Goal: Task Accomplishment & Management: Manage account settings

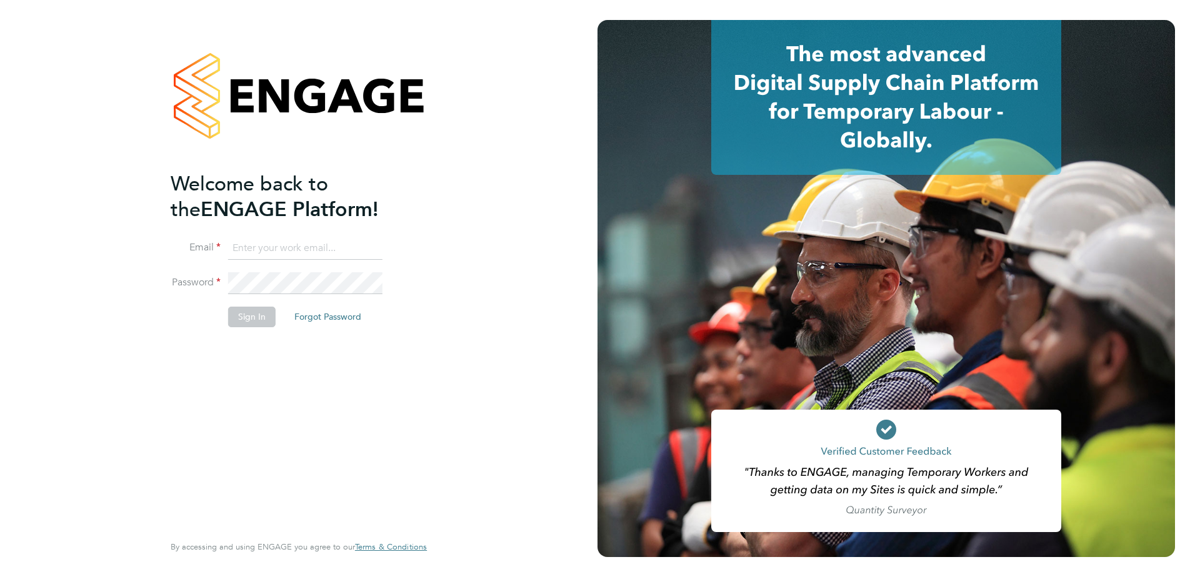
type input "Dave.Spiller@vistry.co.uk"
click at [253, 319] on button "Sign In" at bounding box center [251, 317] width 47 height 20
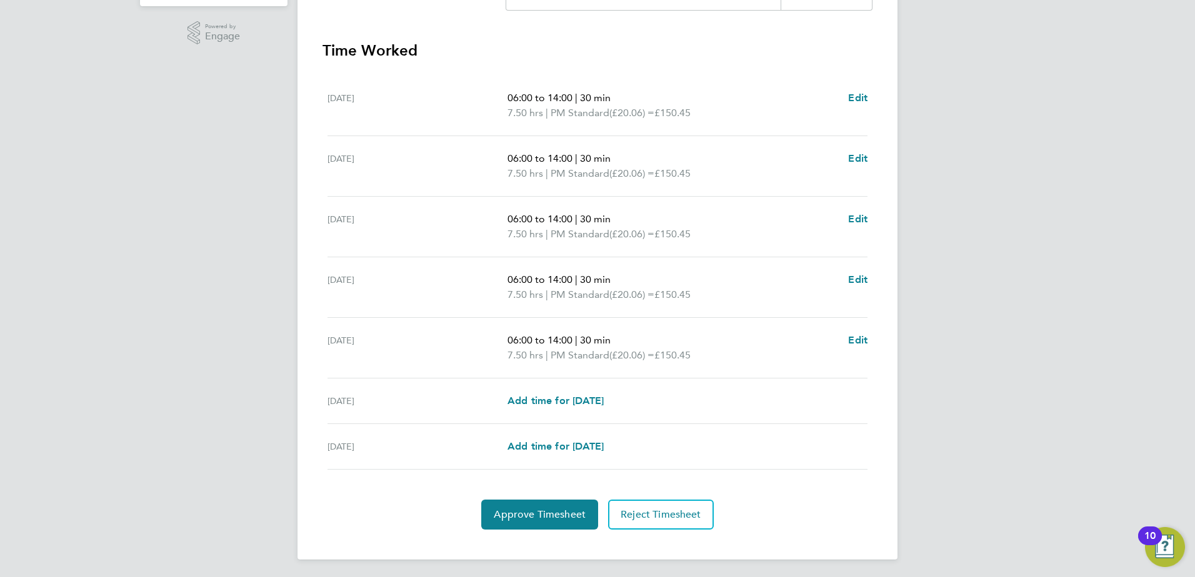
scroll to position [335, 0]
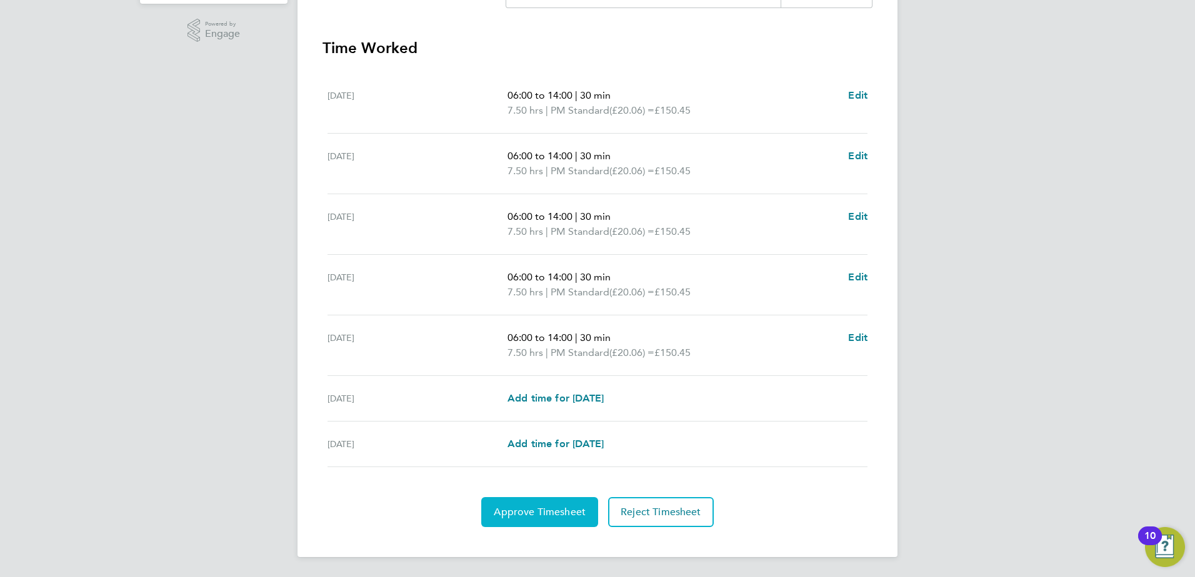
click at [521, 512] on span "Approve Timesheet" at bounding box center [540, 512] width 92 height 12
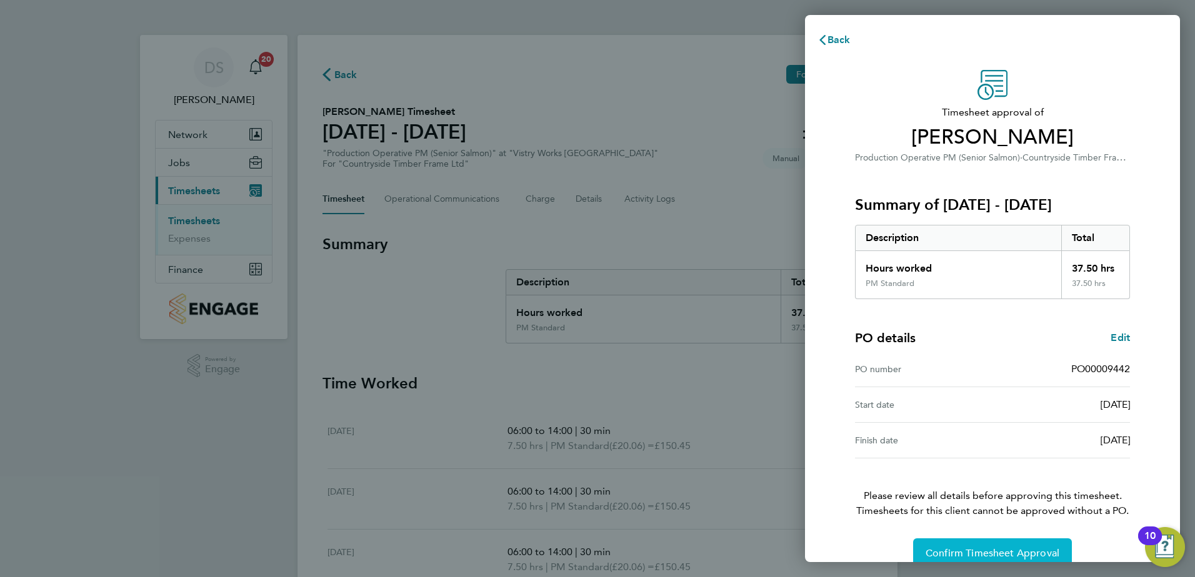
click at [1008, 547] on span "Confirm Timesheet Approval" at bounding box center [992, 553] width 134 height 12
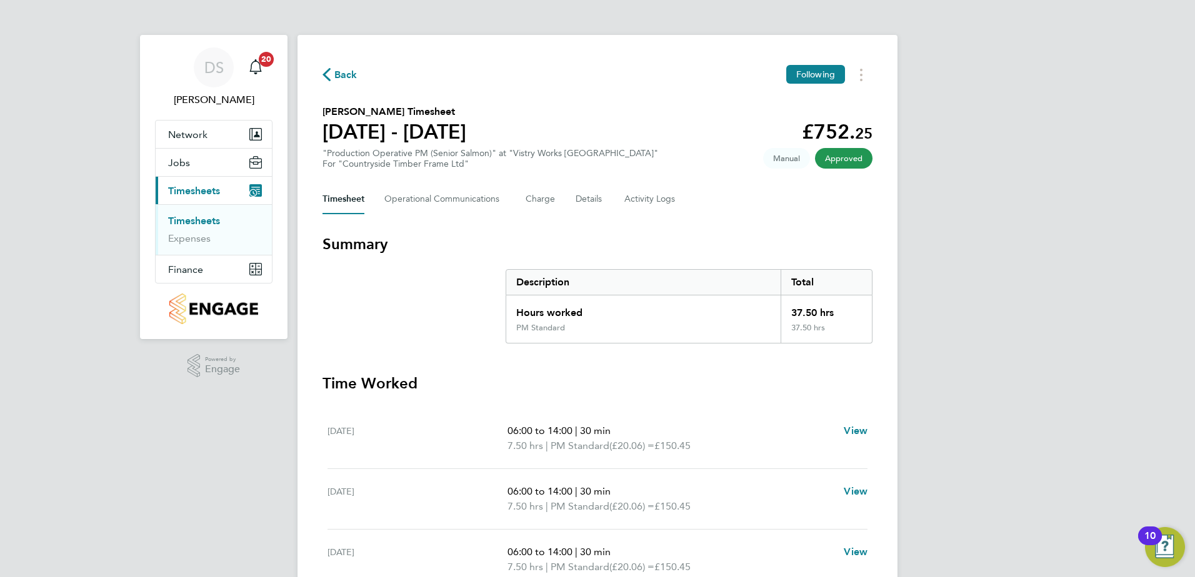
click at [330, 77] on span "Back" at bounding box center [339, 74] width 35 height 12
click at [328, 70] on icon "button" at bounding box center [326, 74] width 8 height 13
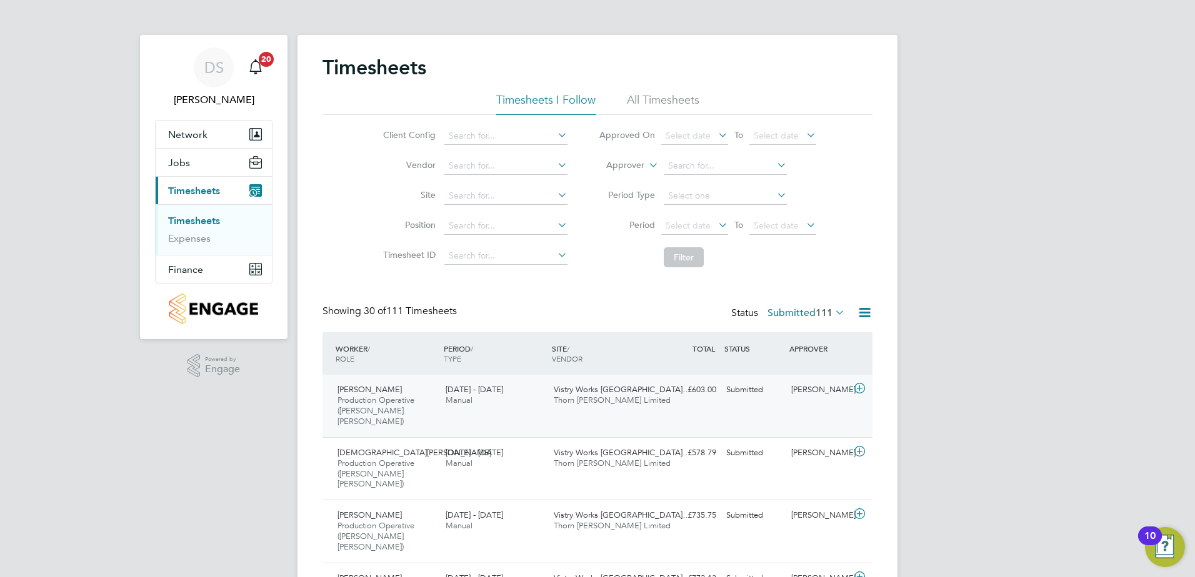
click at [864, 389] on icon at bounding box center [860, 389] width 16 height 10
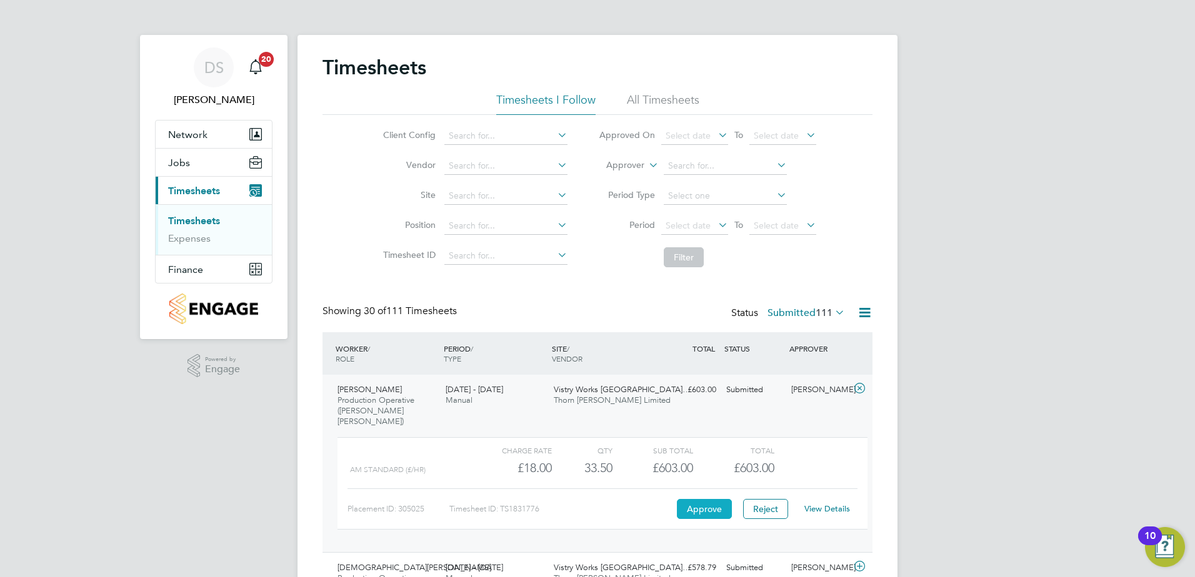
click at [713, 499] on button "Approve" at bounding box center [704, 509] width 55 height 20
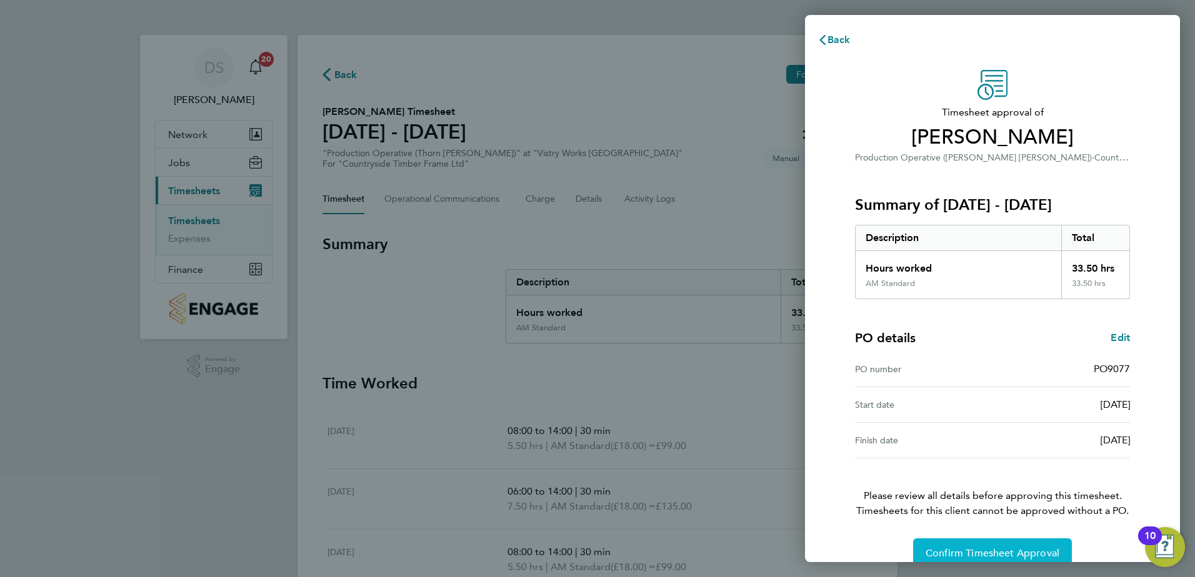
click at [1011, 559] on span "Confirm Timesheet Approval" at bounding box center [992, 553] width 134 height 12
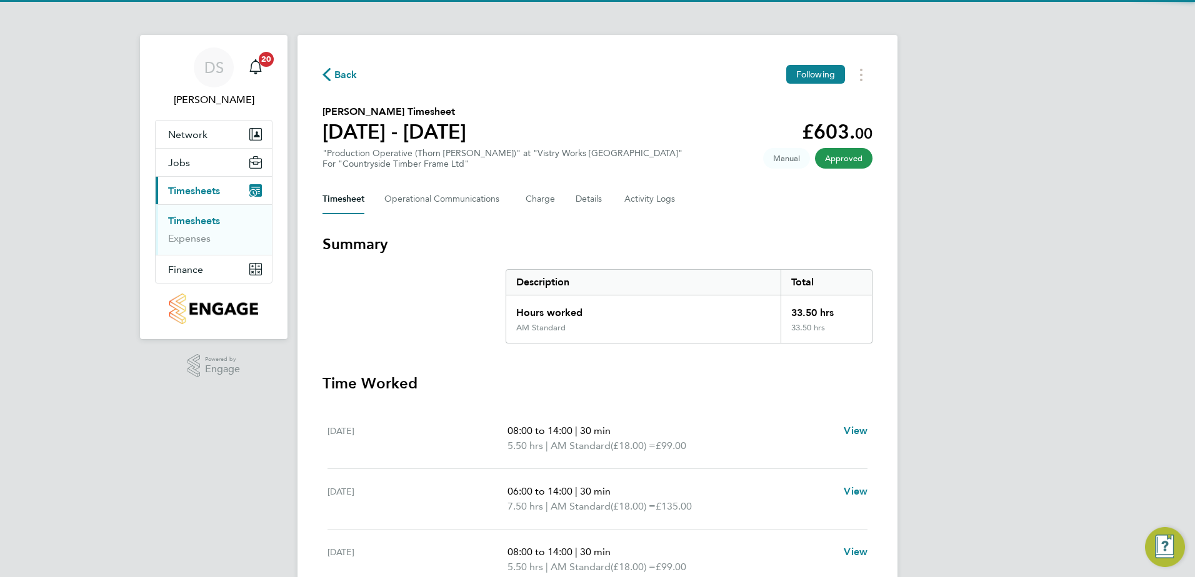
click at [330, 74] on icon "button" at bounding box center [326, 74] width 8 height 13
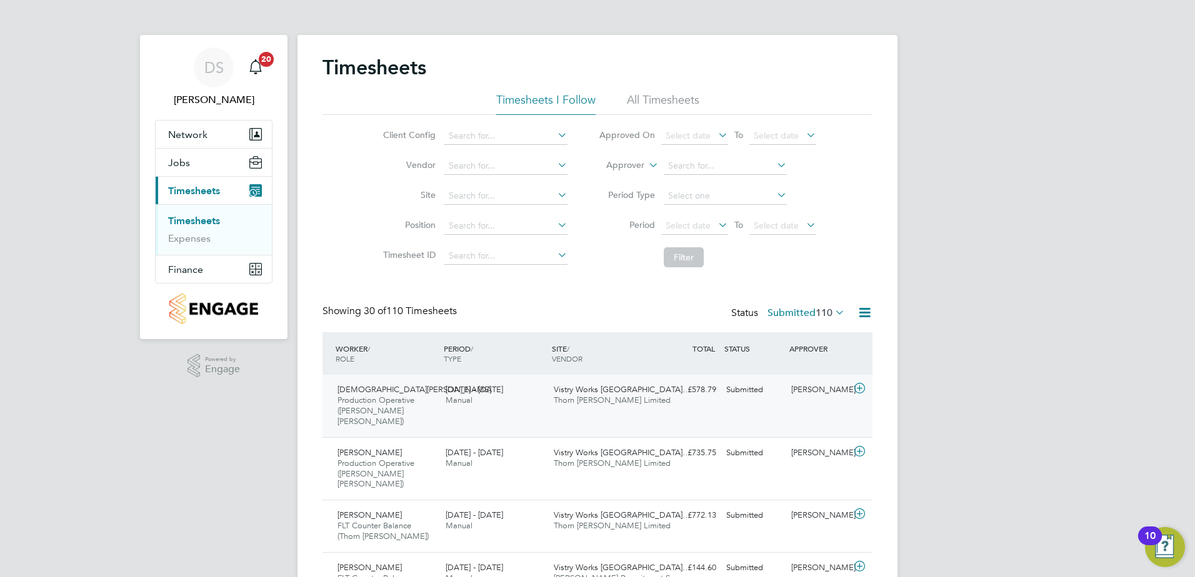
click at [866, 390] on icon at bounding box center [860, 389] width 16 height 10
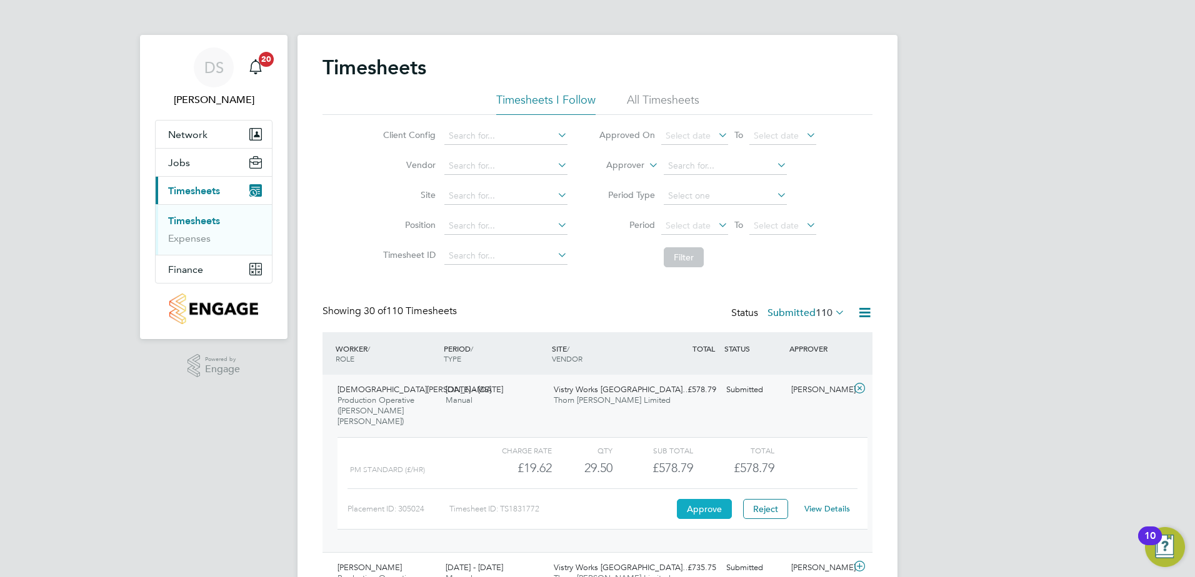
click at [697, 501] on button "Approve" at bounding box center [704, 509] width 55 height 20
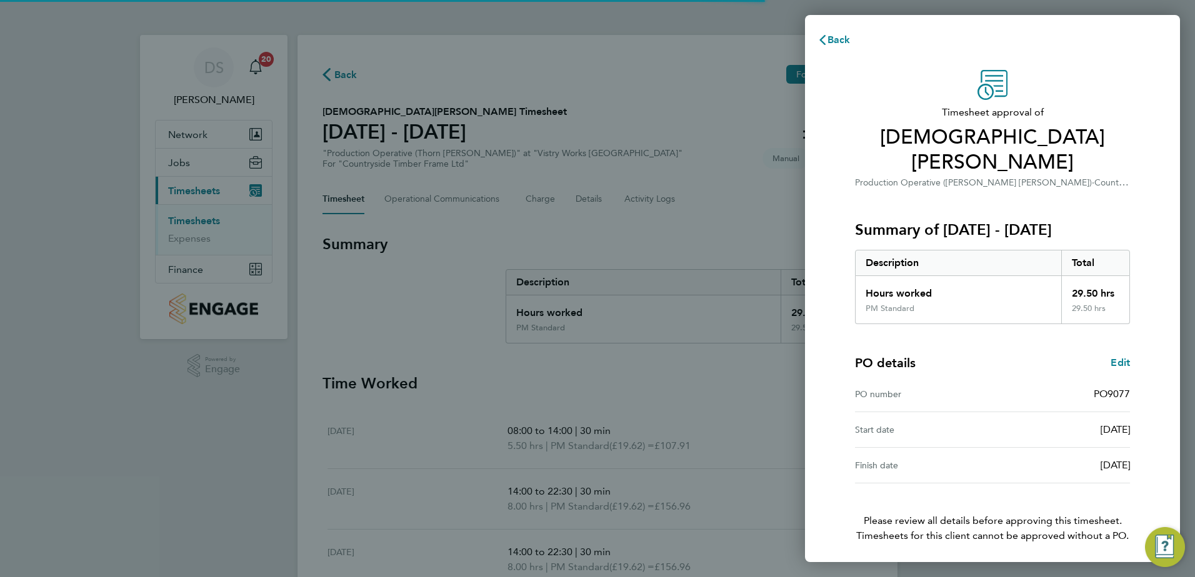
drag, startPoint x: 1008, startPoint y: 552, endPoint x: 982, endPoint y: 534, distance: 31.0
click at [1008, 572] on span "Confirm Timesheet Approval" at bounding box center [992, 578] width 134 height 12
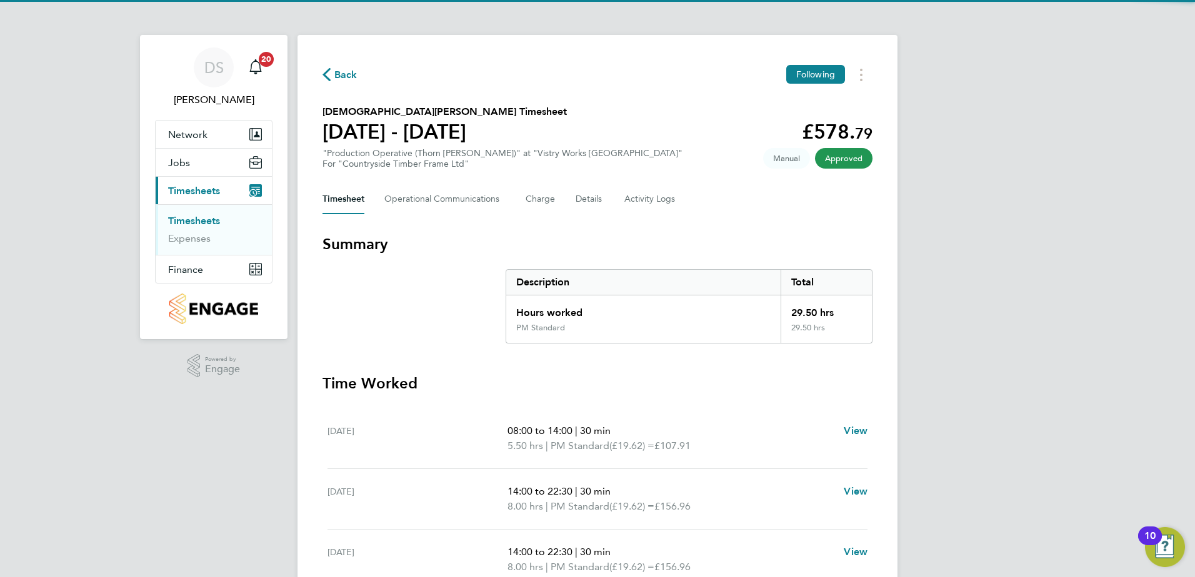
click at [338, 72] on span "Back" at bounding box center [345, 74] width 23 height 15
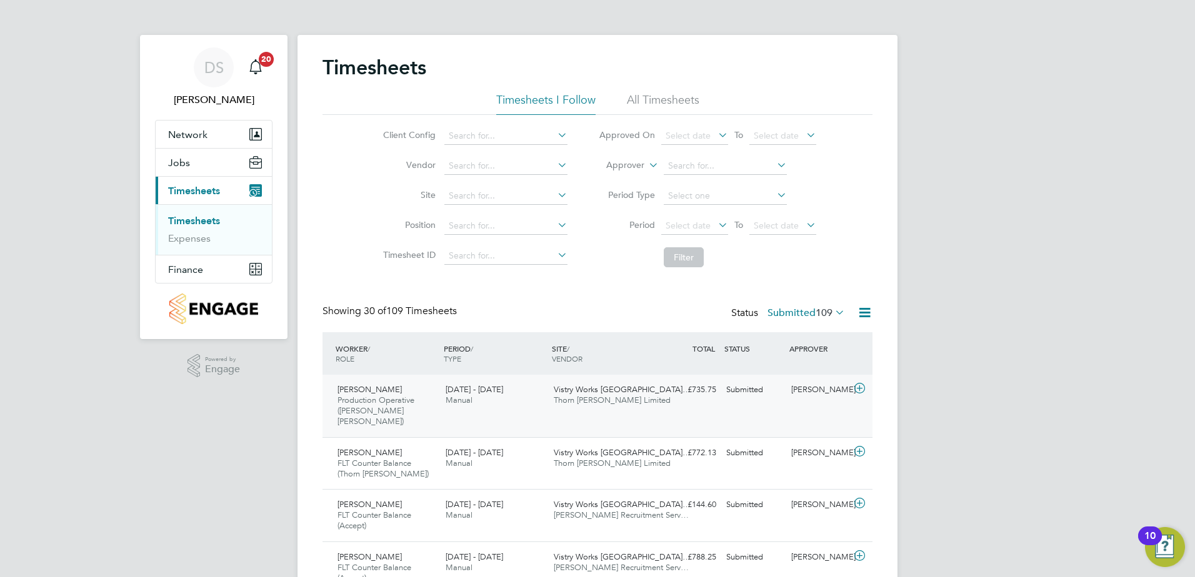
click at [862, 390] on icon at bounding box center [860, 389] width 16 height 10
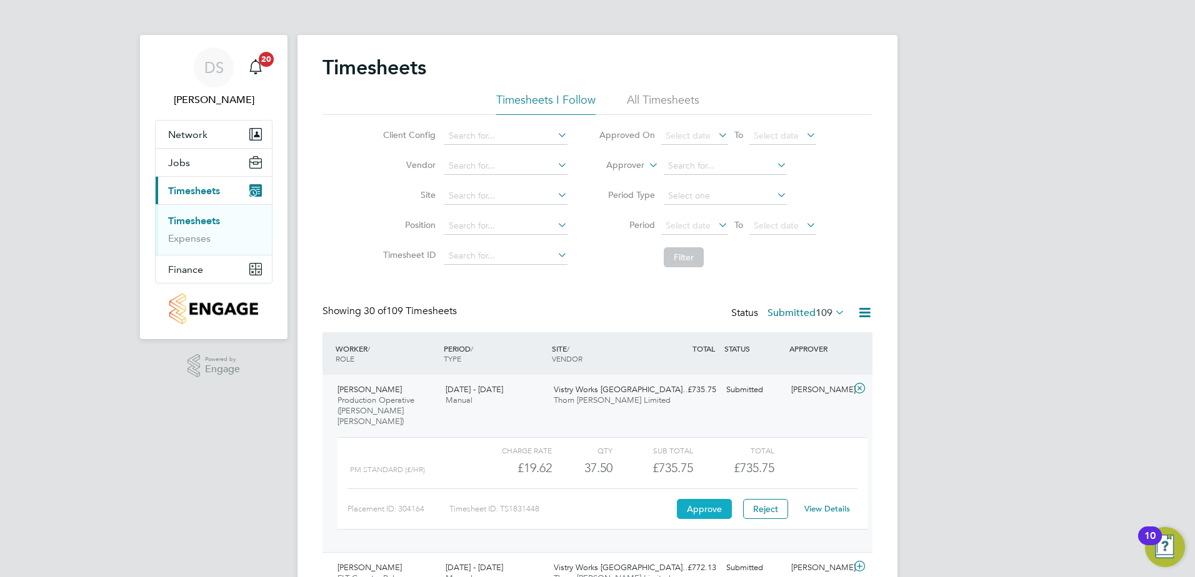
click at [683, 499] on button "Approve" at bounding box center [704, 509] width 55 height 20
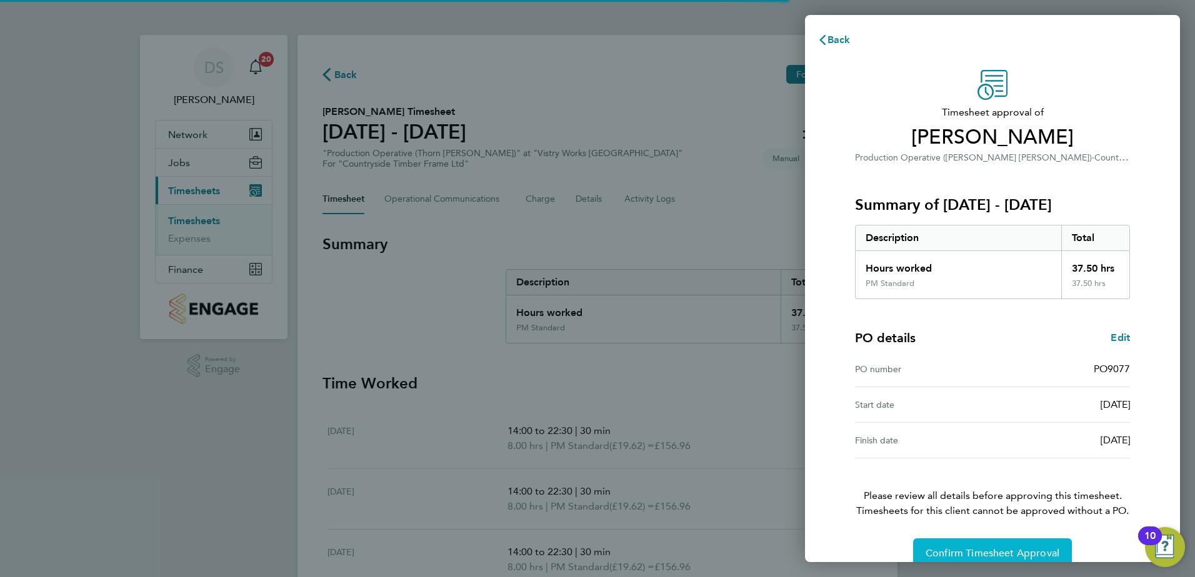
click at [1032, 557] on span "Confirm Timesheet Approval" at bounding box center [992, 553] width 134 height 12
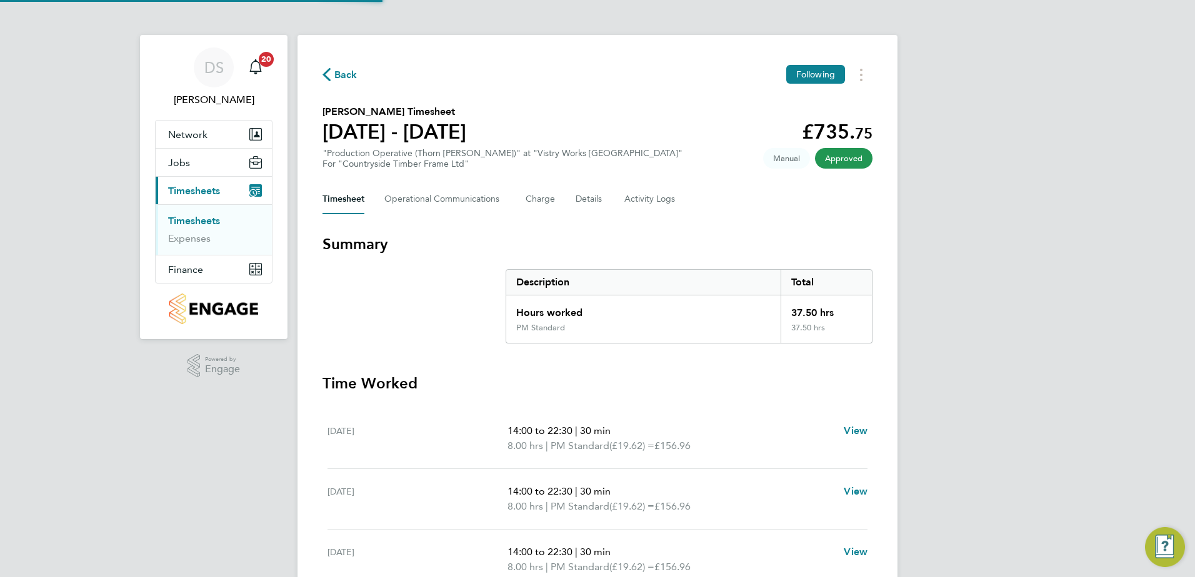
click at [341, 80] on span "Back" at bounding box center [345, 74] width 23 height 15
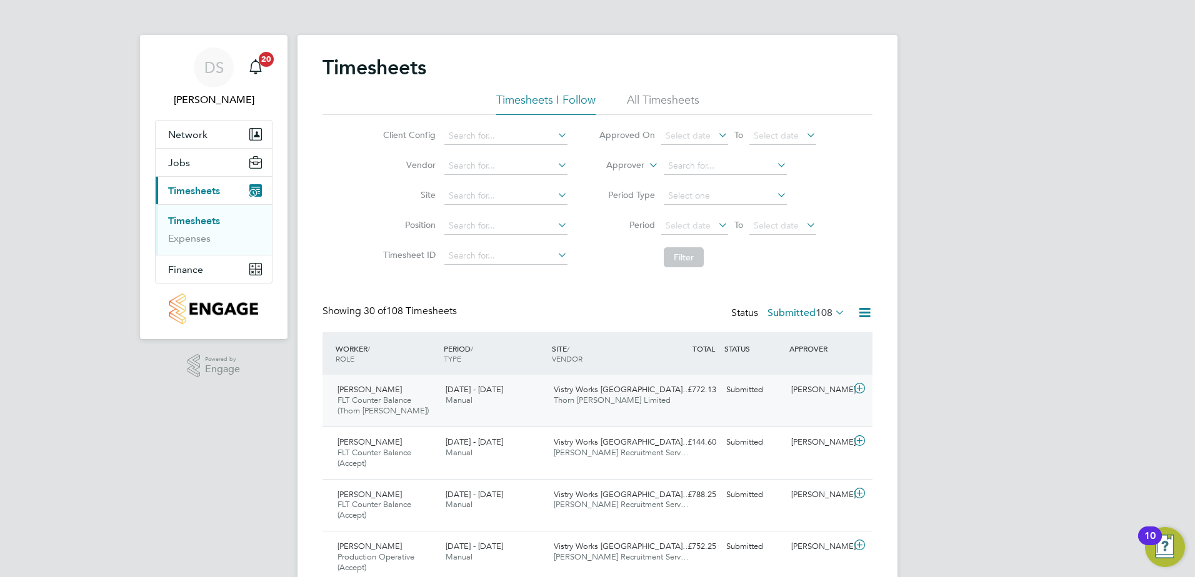
click at [865, 397] on div at bounding box center [861, 390] width 22 height 20
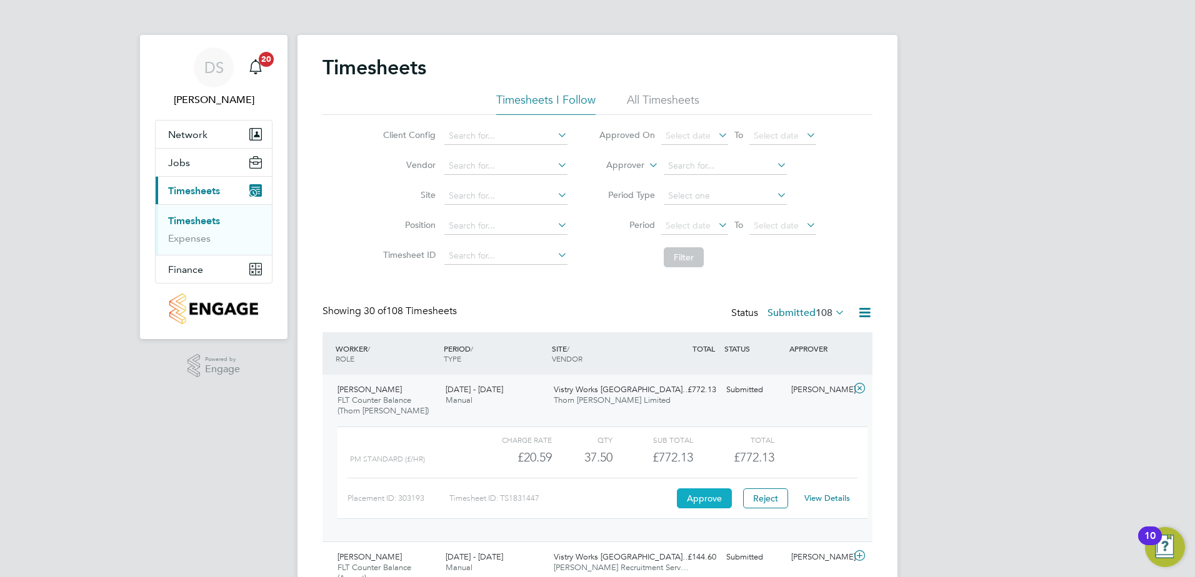
click at [710, 501] on button "Approve" at bounding box center [704, 499] width 55 height 20
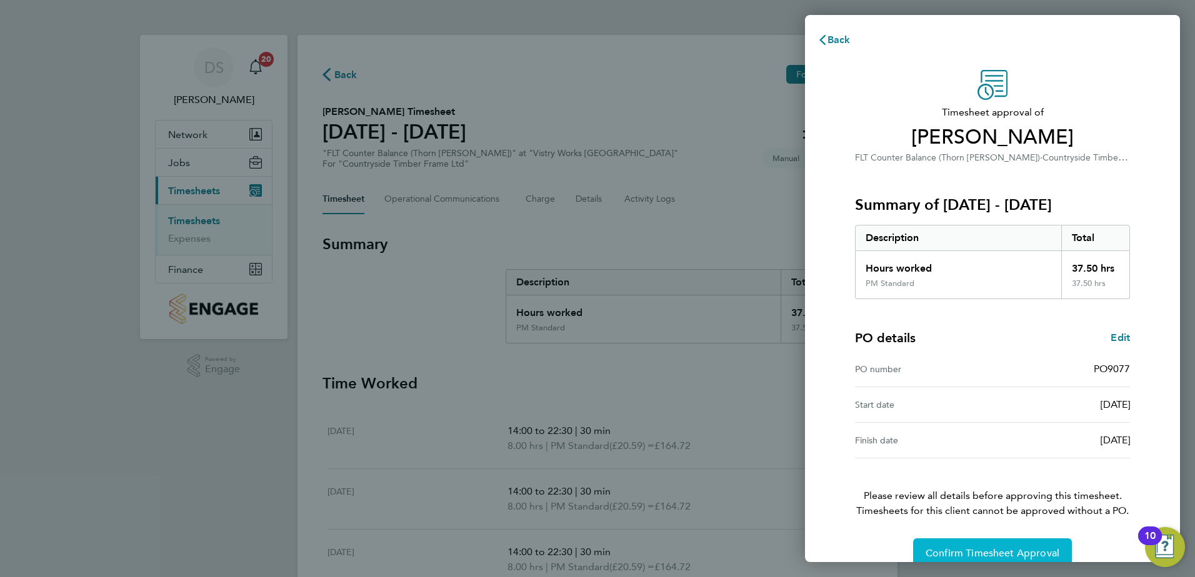
click at [1044, 547] on span "Confirm Timesheet Approval" at bounding box center [992, 553] width 134 height 12
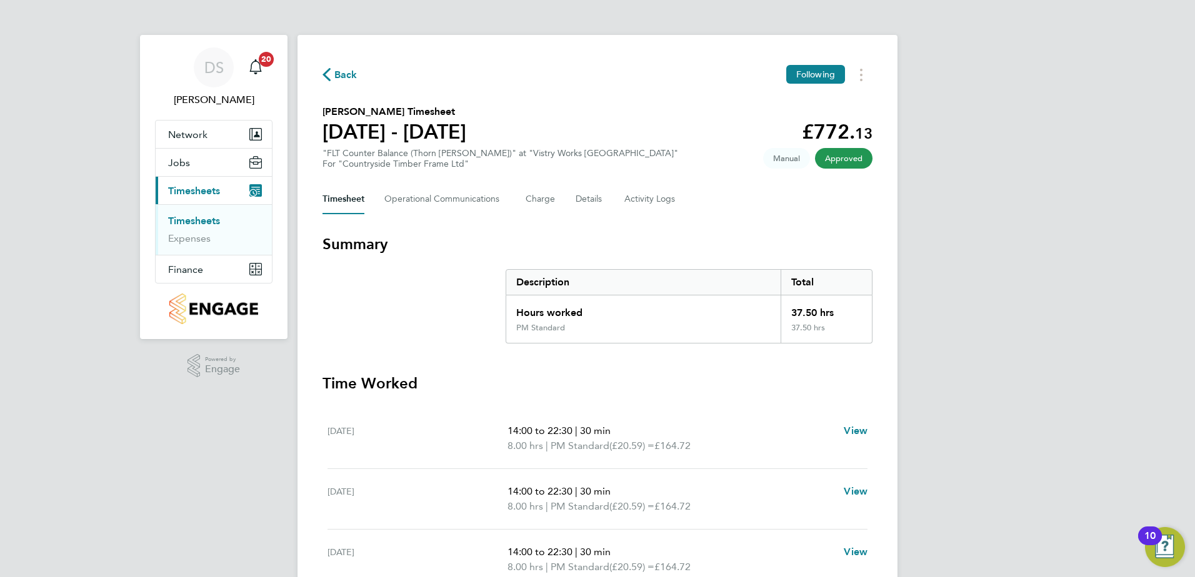
drag, startPoint x: 344, startPoint y: 61, endPoint x: 344, endPoint y: 78, distance: 17.5
click at [344, 64] on div "Back Following Shailesh Khodiyar's Timesheet 22 - 28 Sept 2025 £772. 13 "FLT Co…" at bounding box center [597, 464] width 600 height 858
click at [344, 78] on span "Back" at bounding box center [345, 74] width 23 height 15
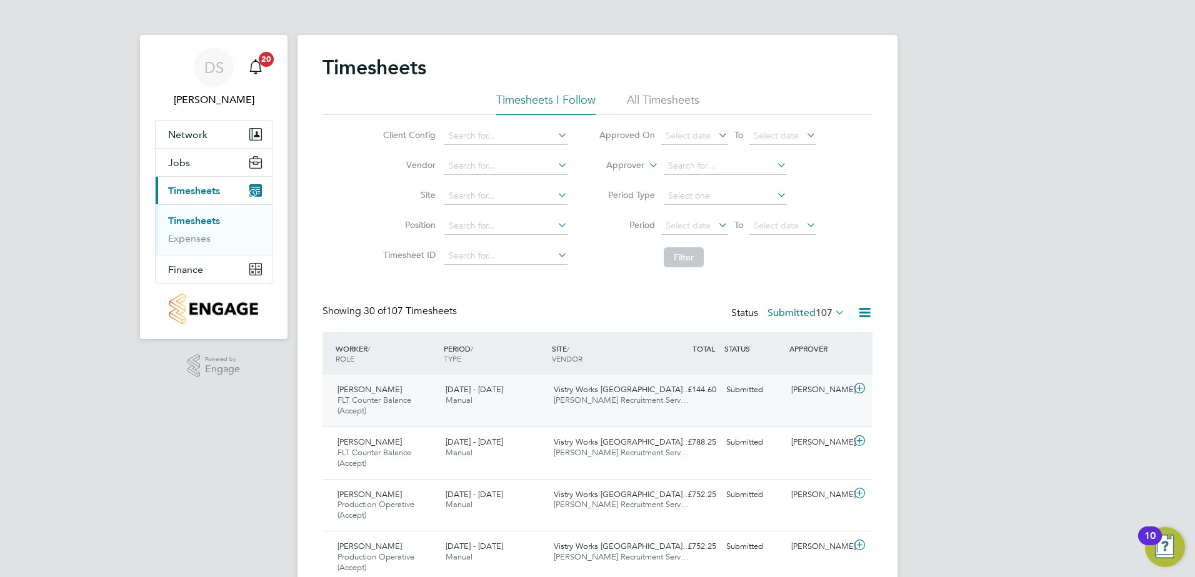
click at [862, 392] on icon at bounding box center [860, 389] width 16 height 10
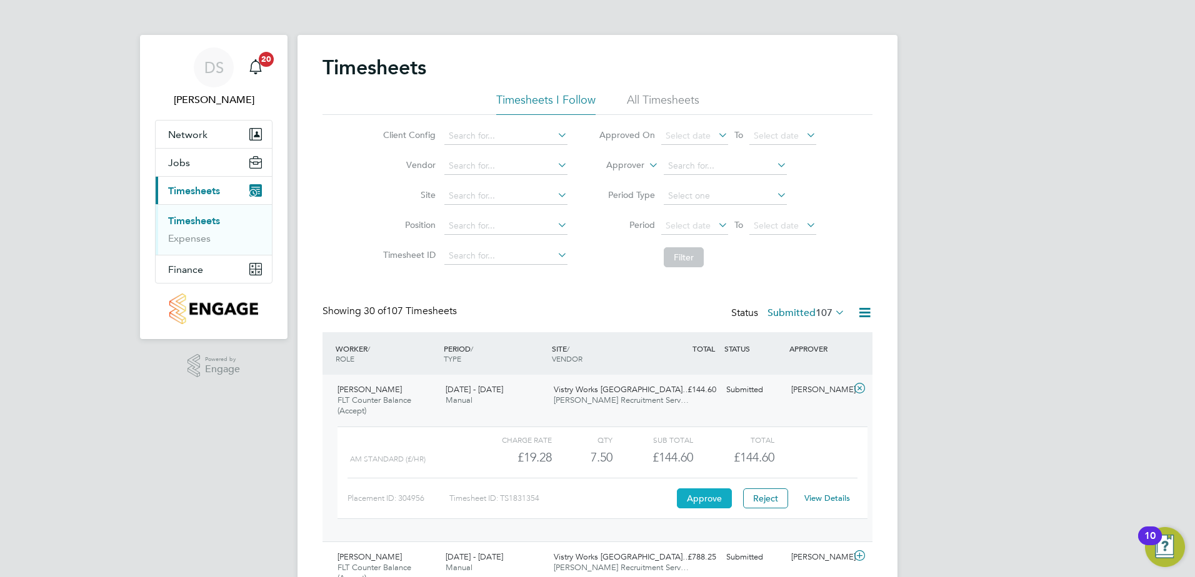
click at [713, 497] on button "Approve" at bounding box center [704, 499] width 55 height 20
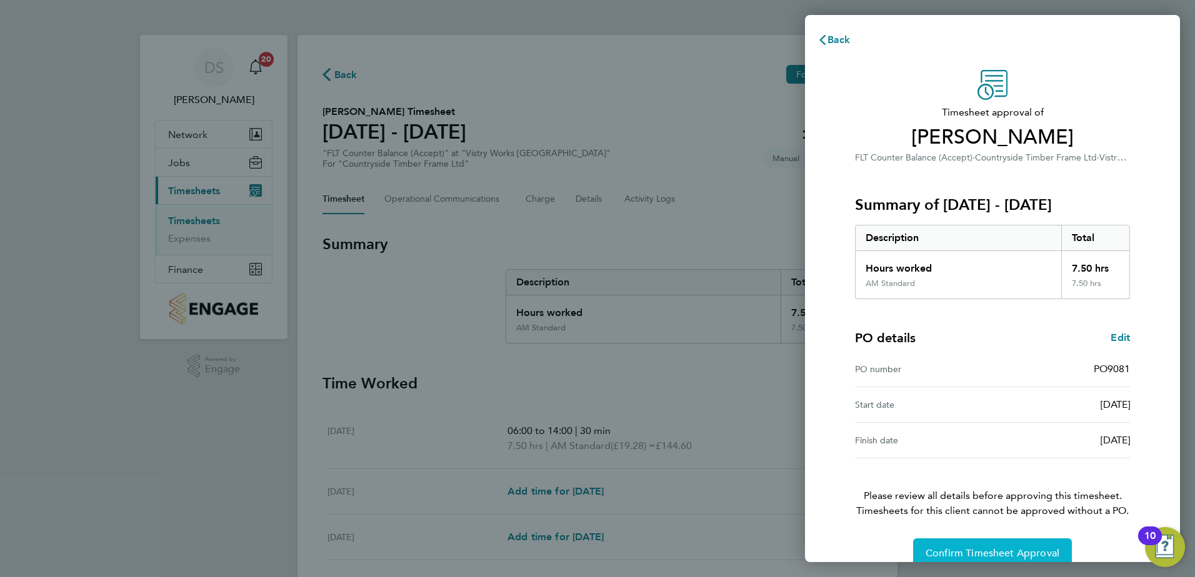
click at [1030, 552] on span "Confirm Timesheet Approval" at bounding box center [992, 553] width 134 height 12
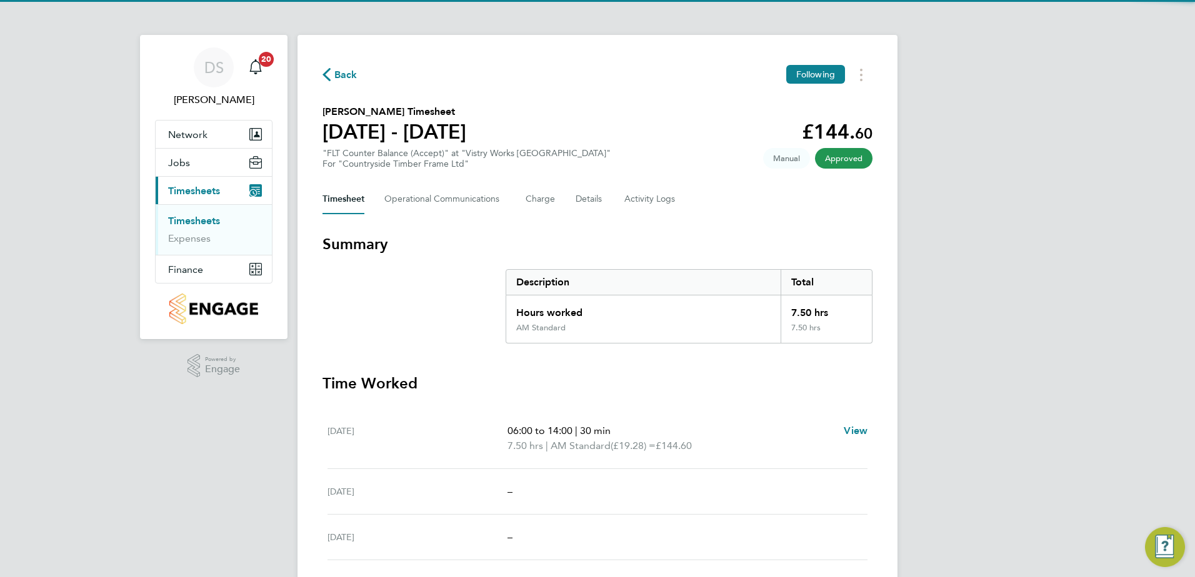
click at [335, 72] on span "Back" at bounding box center [345, 74] width 23 height 15
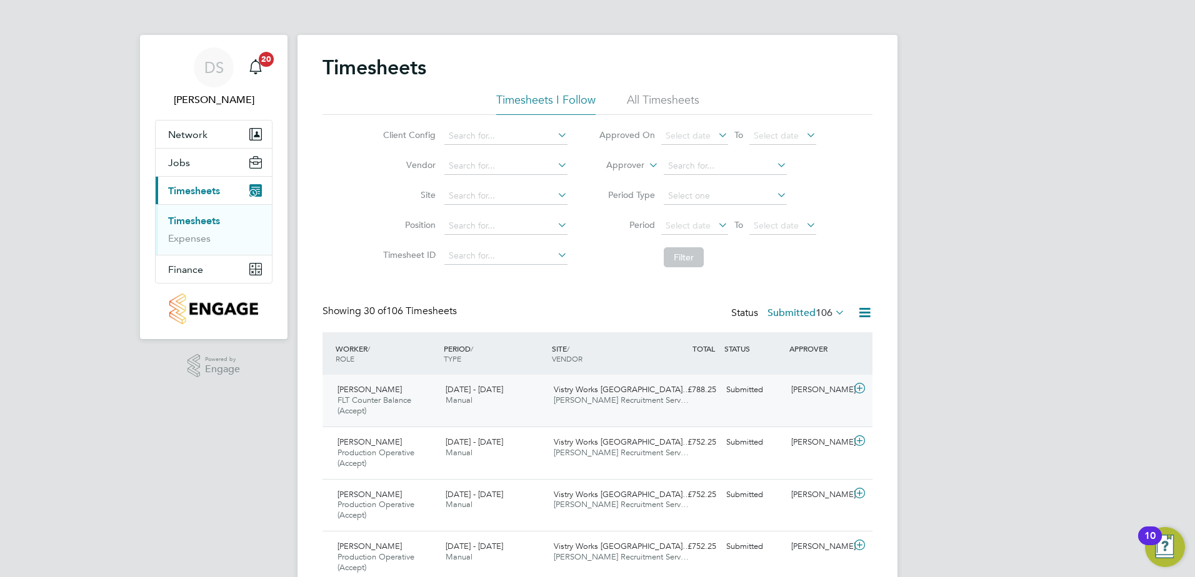
click at [865, 386] on icon at bounding box center [860, 389] width 16 height 10
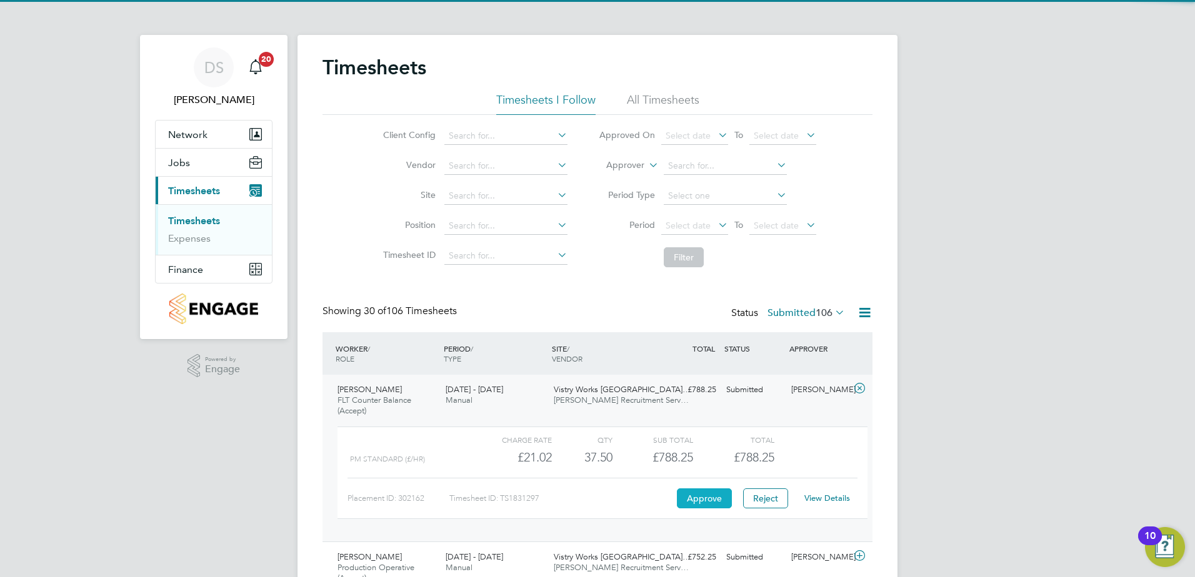
click at [702, 501] on button "Approve" at bounding box center [704, 499] width 55 height 20
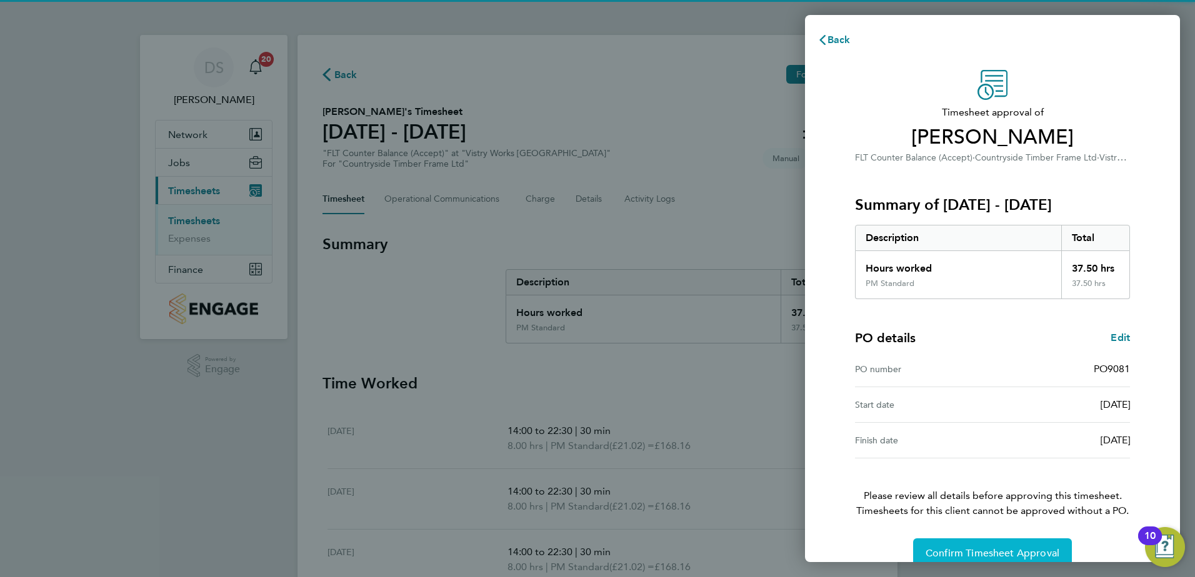
click at [1003, 555] on span "Confirm Timesheet Approval" at bounding box center [992, 553] width 134 height 12
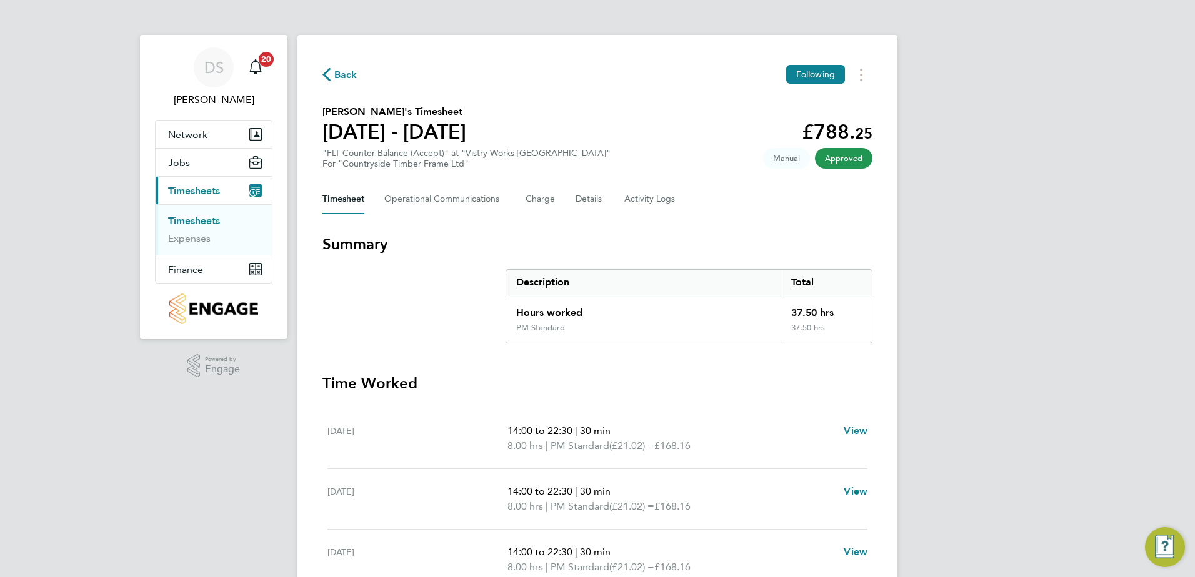
click at [340, 77] on span "Back" at bounding box center [345, 74] width 23 height 15
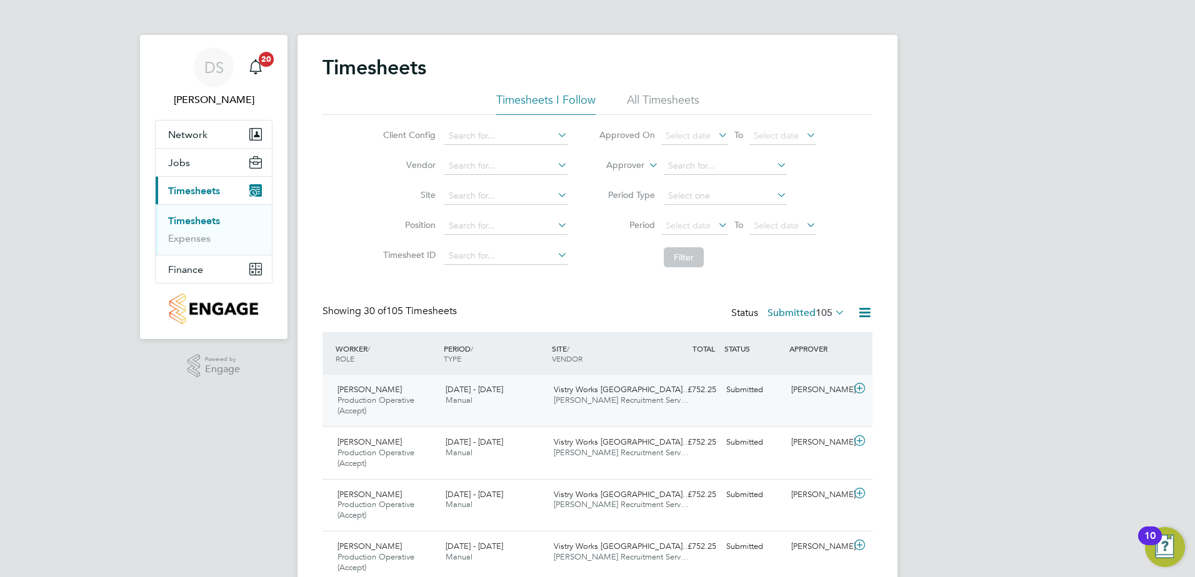
click at [860, 392] on icon at bounding box center [860, 389] width 16 height 10
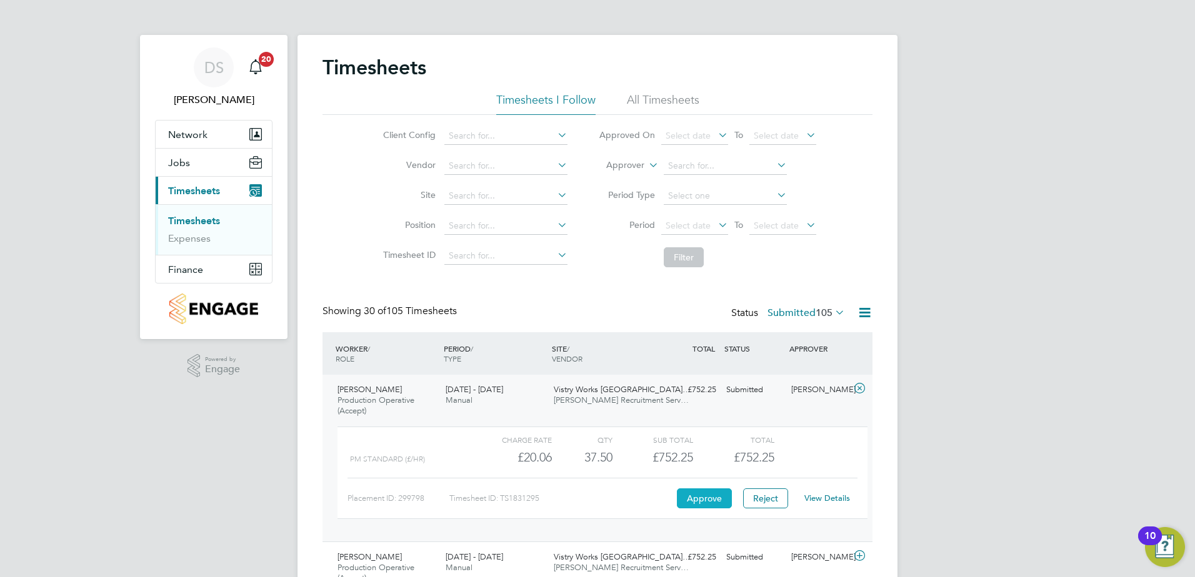
click at [713, 493] on button "Approve" at bounding box center [704, 499] width 55 height 20
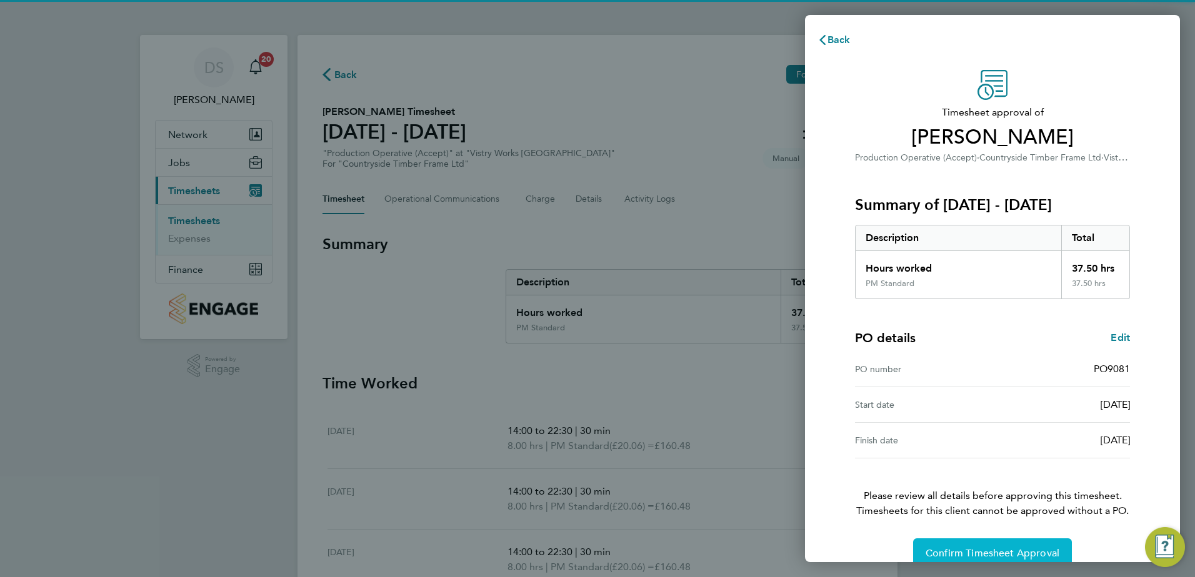
click at [991, 555] on span "Confirm Timesheet Approval" at bounding box center [992, 553] width 134 height 12
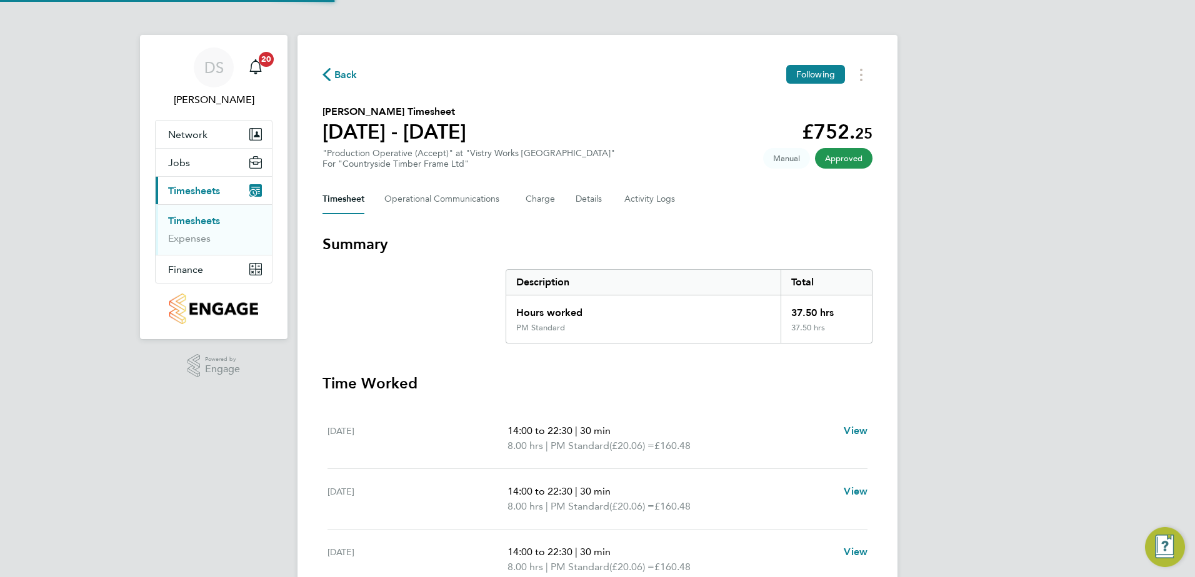
click at [342, 73] on span "Back" at bounding box center [345, 74] width 23 height 15
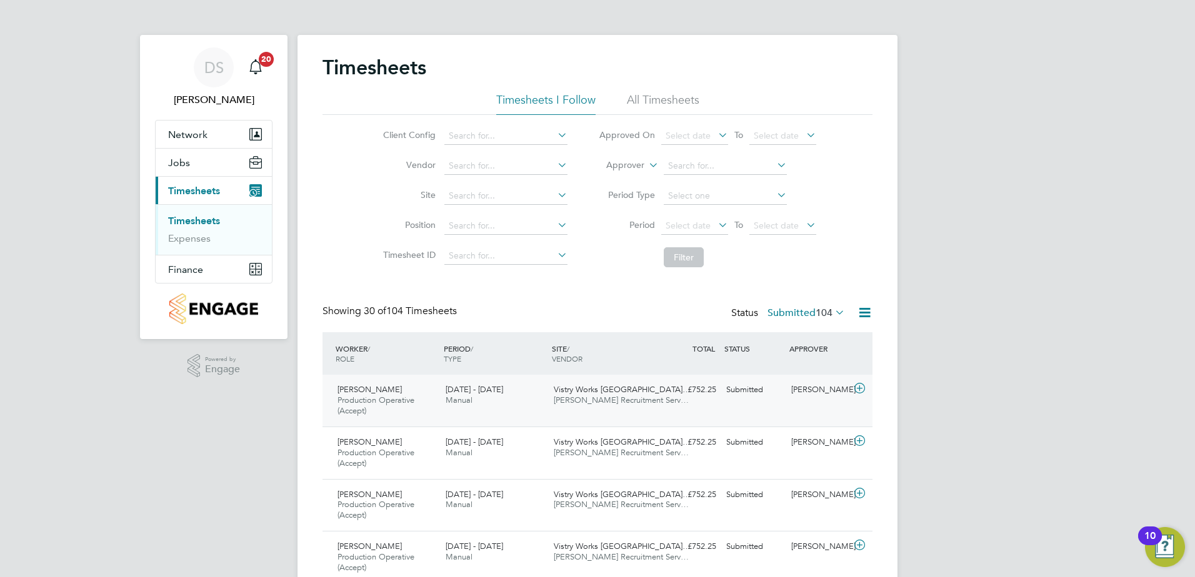
click at [865, 388] on icon at bounding box center [860, 389] width 16 height 10
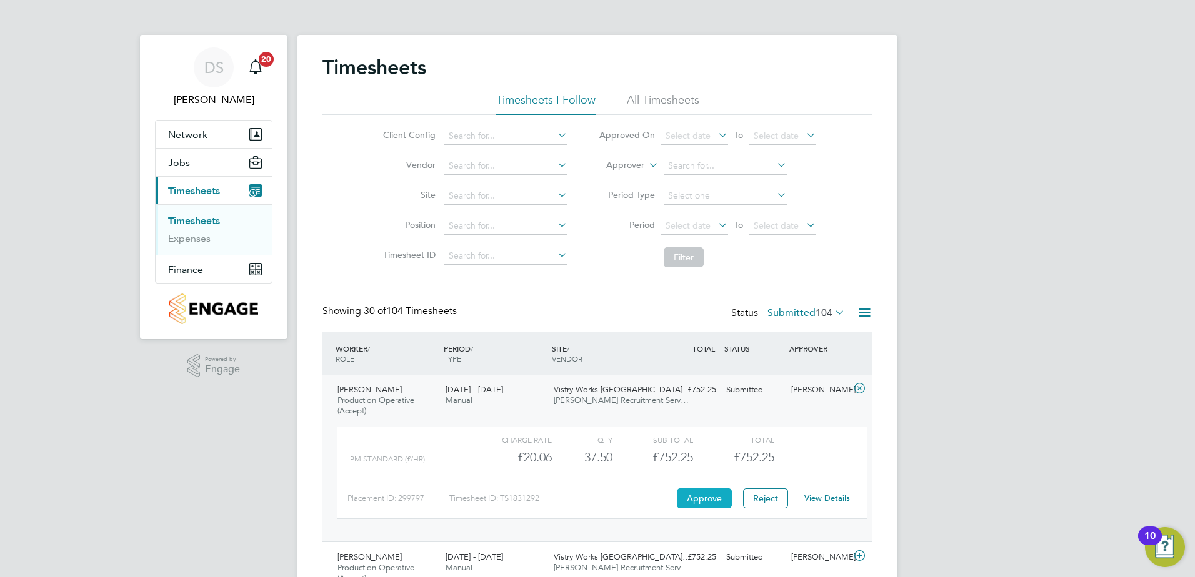
click at [702, 500] on button "Approve" at bounding box center [704, 499] width 55 height 20
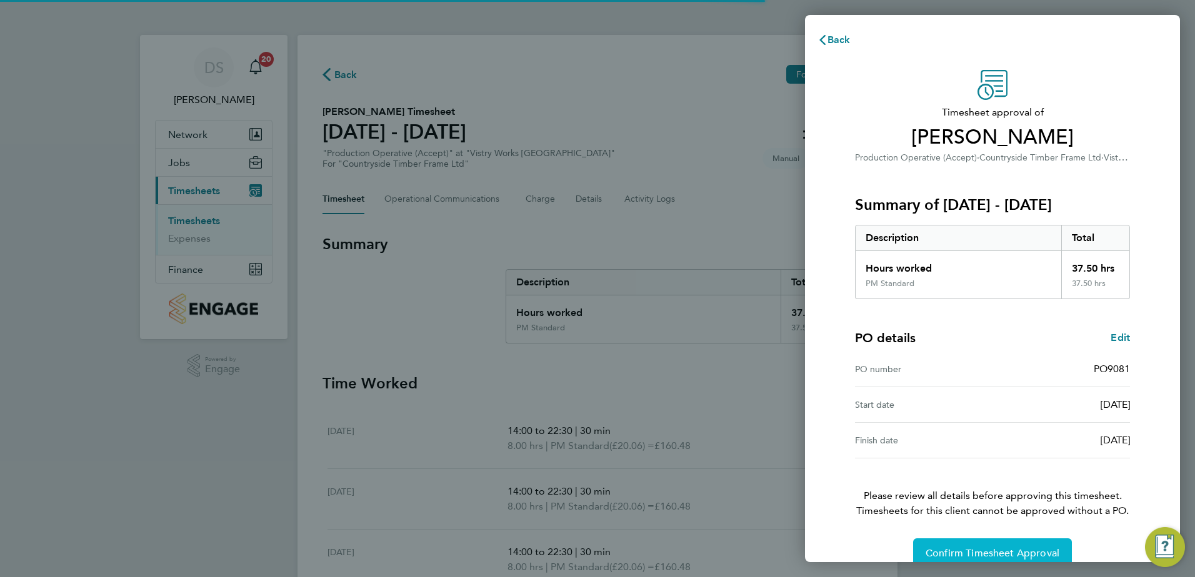
click at [1053, 547] on span "Confirm Timesheet Approval" at bounding box center [992, 553] width 134 height 12
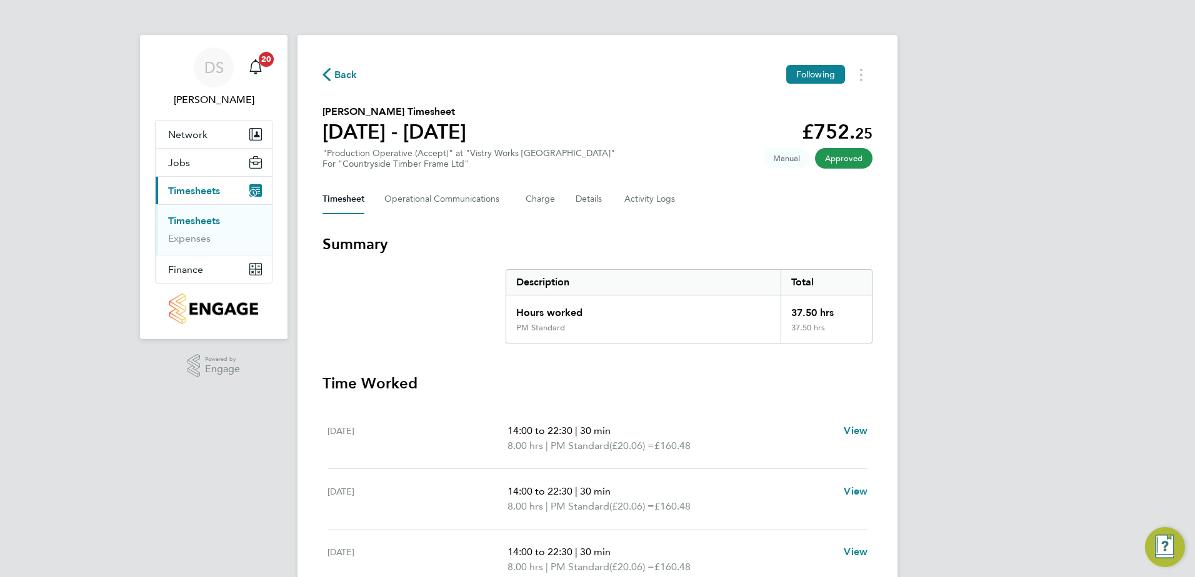
click at [352, 69] on span "Back" at bounding box center [345, 74] width 23 height 15
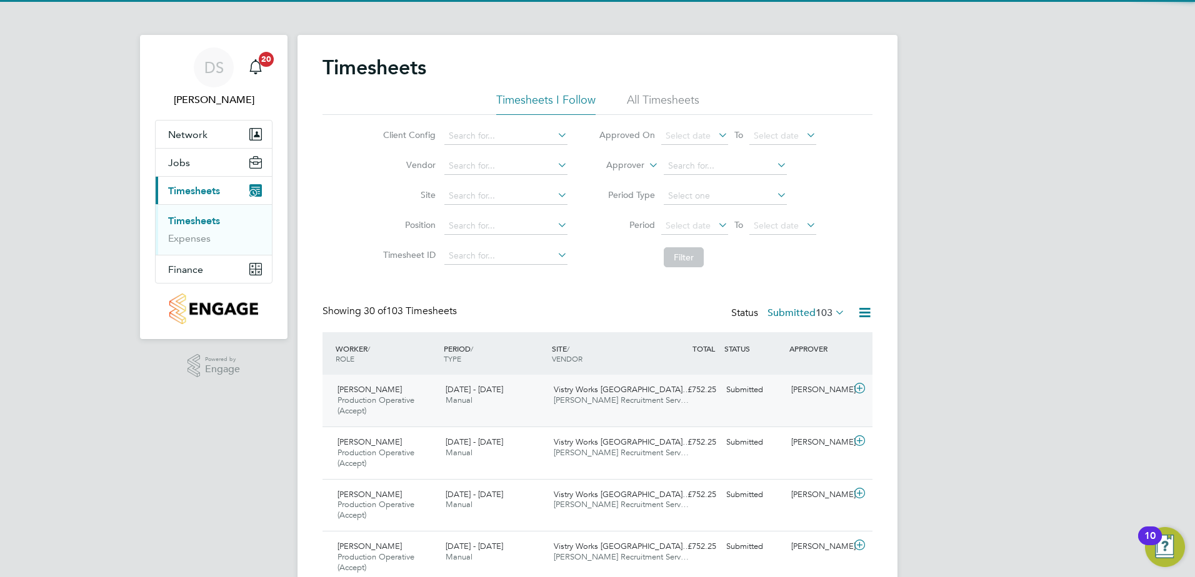
click at [863, 387] on icon at bounding box center [860, 389] width 16 height 10
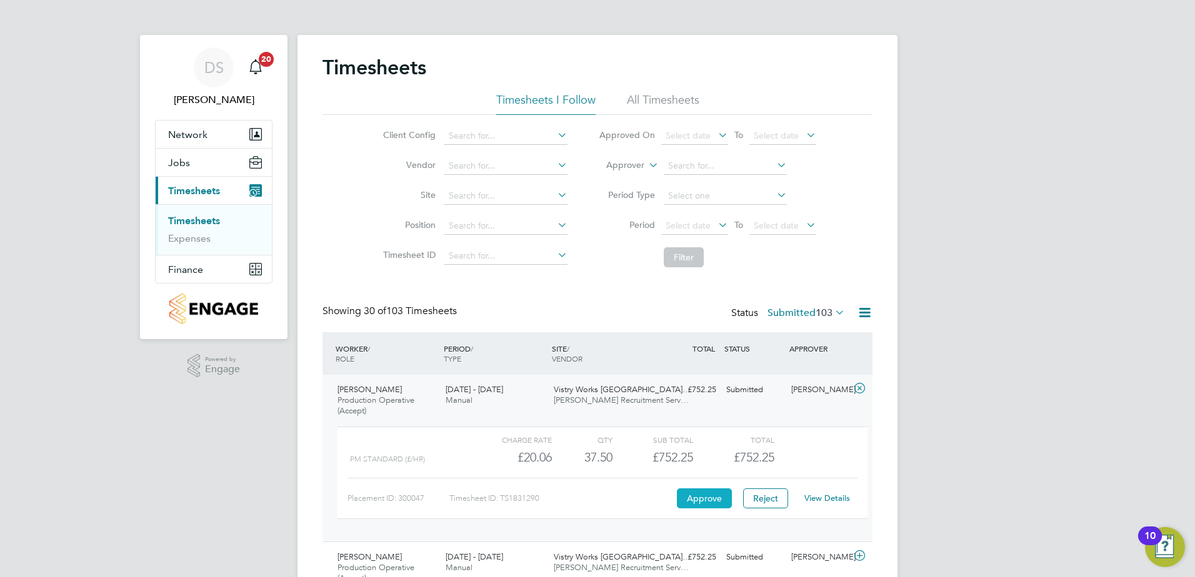
click at [722, 502] on button "Approve" at bounding box center [704, 499] width 55 height 20
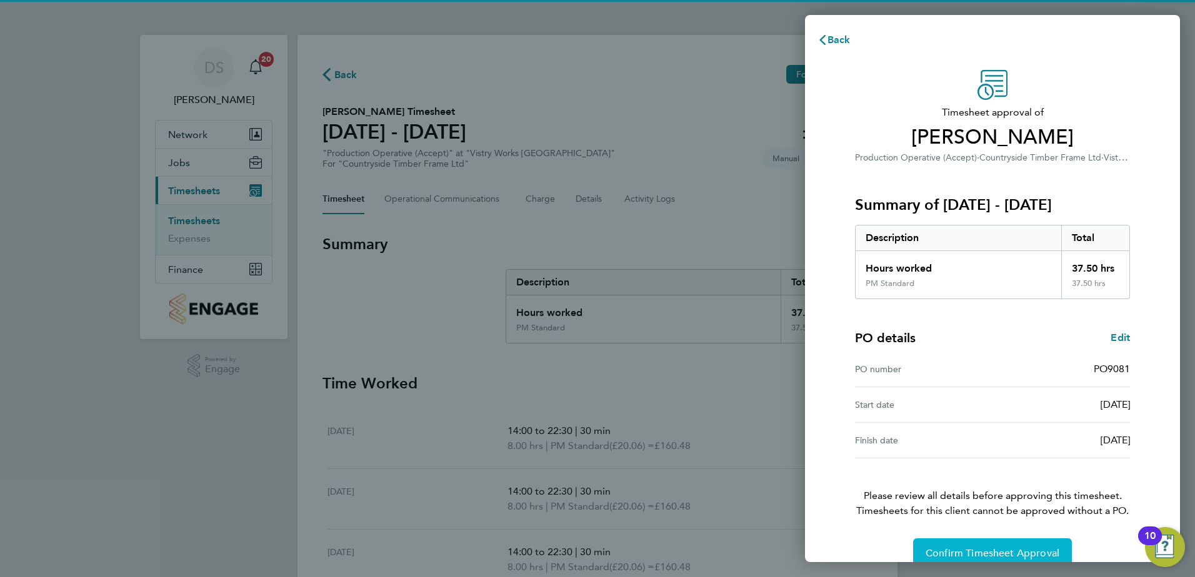
click at [1011, 548] on span "Confirm Timesheet Approval" at bounding box center [992, 553] width 134 height 12
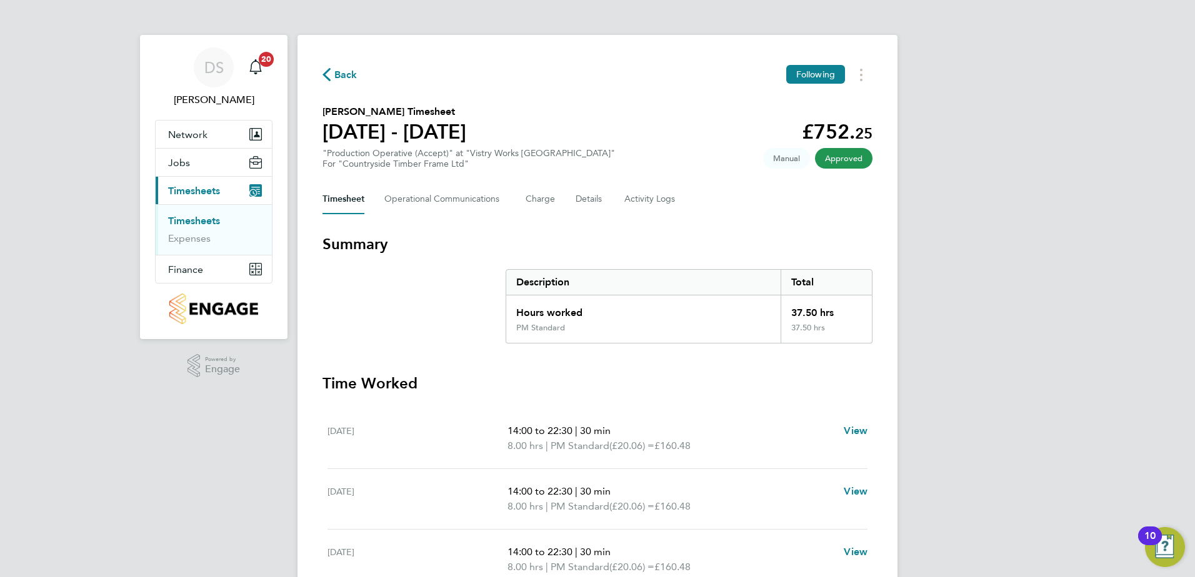
click at [347, 77] on span "Back" at bounding box center [345, 74] width 23 height 15
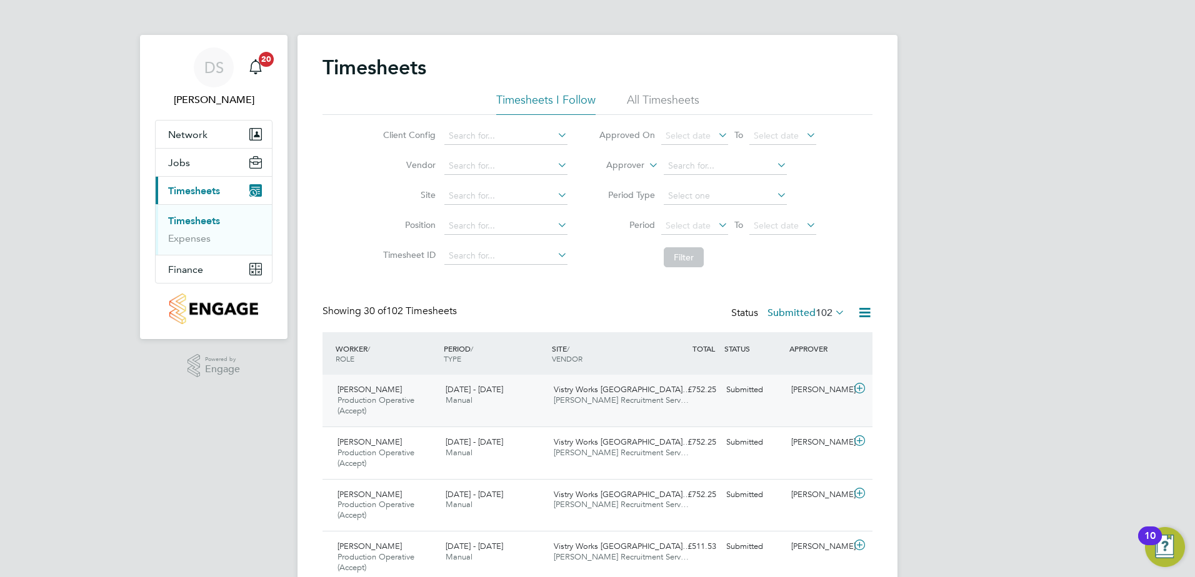
click at [862, 384] on icon at bounding box center [860, 389] width 16 height 10
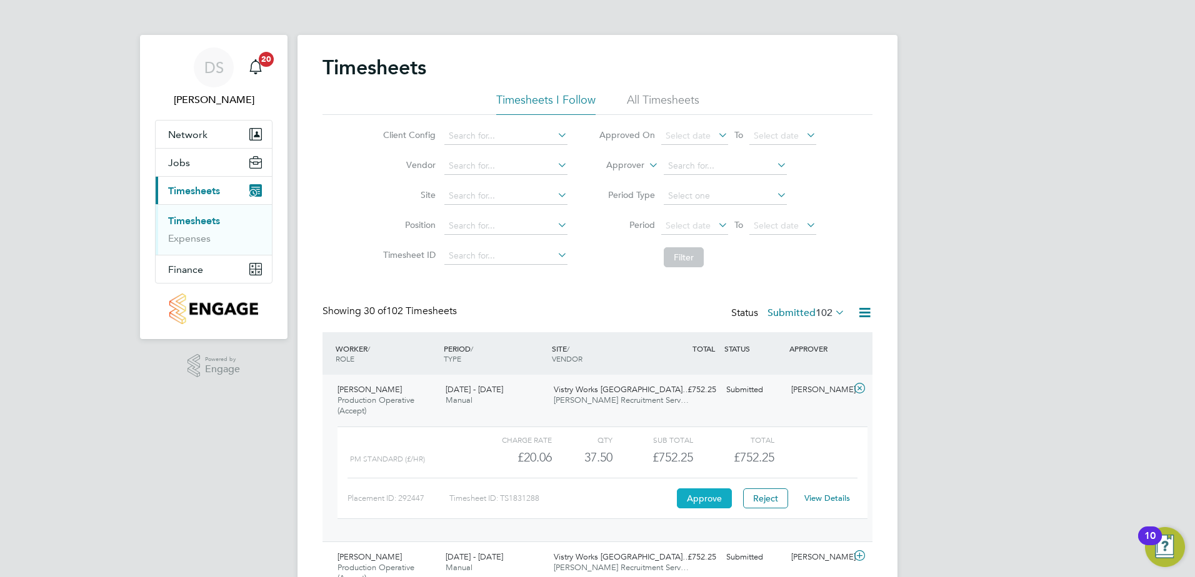
click at [715, 502] on button "Approve" at bounding box center [704, 499] width 55 height 20
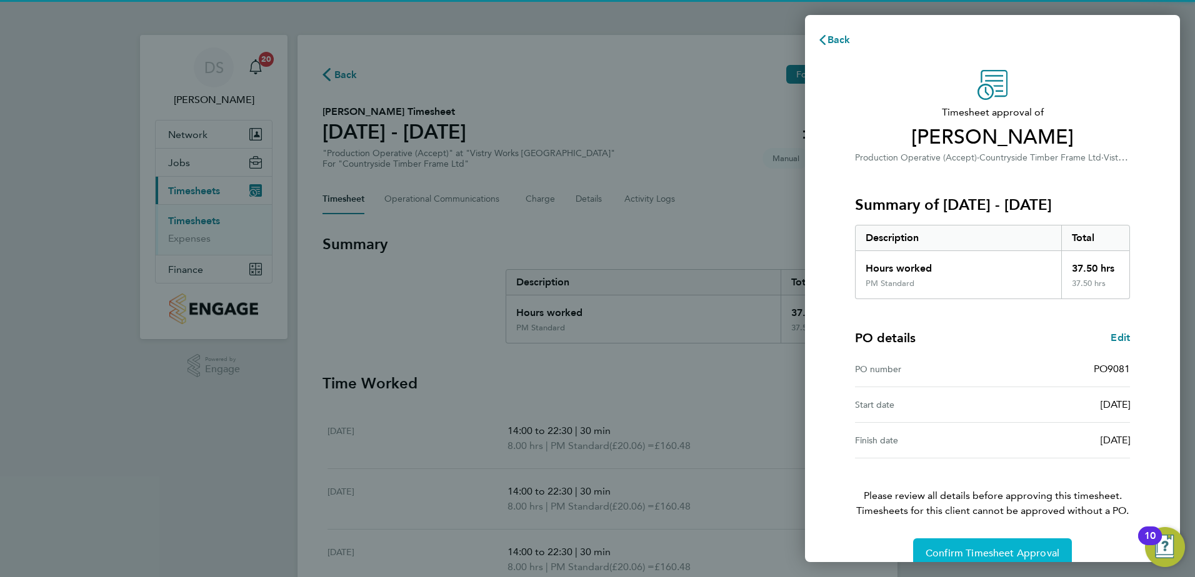
click at [978, 548] on span "Confirm Timesheet Approval" at bounding box center [992, 553] width 134 height 12
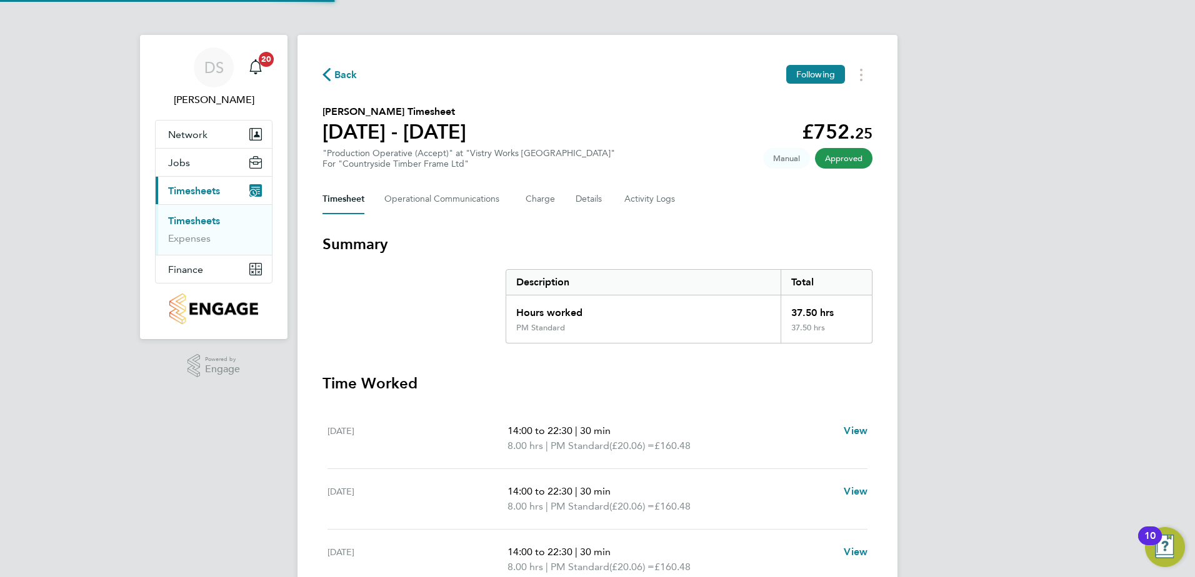
click at [340, 70] on span "Back" at bounding box center [345, 74] width 23 height 15
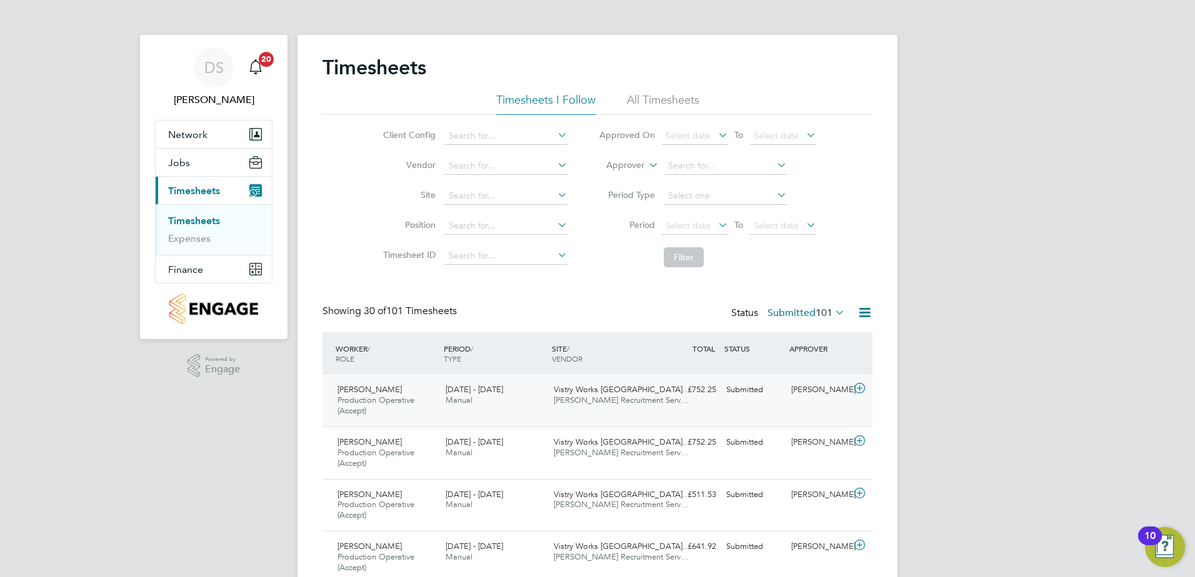
click at [858, 392] on icon at bounding box center [860, 389] width 16 height 10
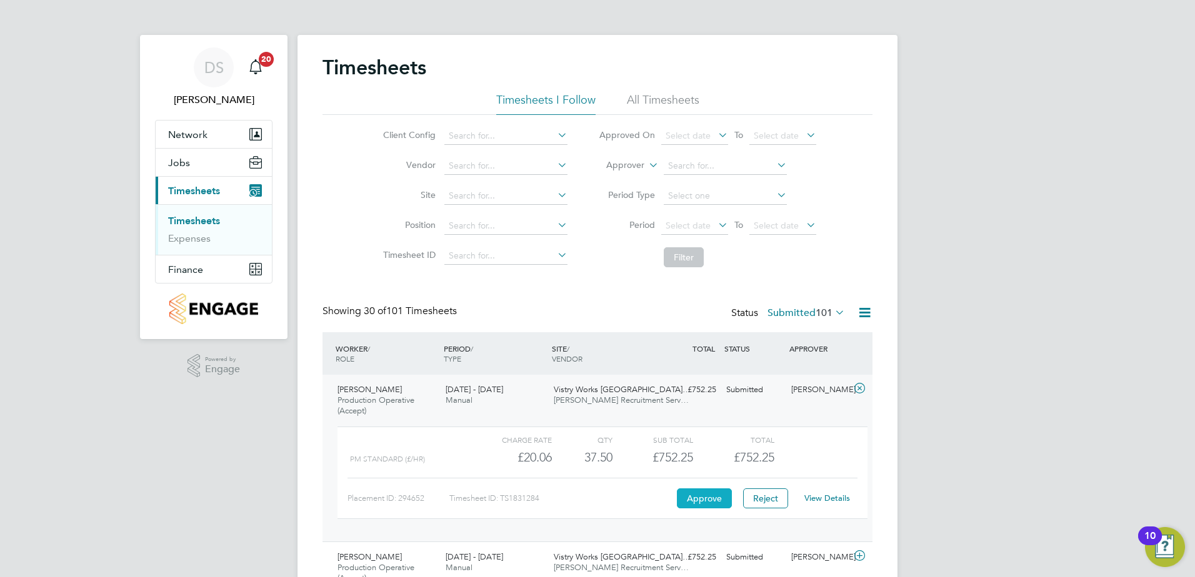
click at [696, 500] on button "Approve" at bounding box center [704, 499] width 55 height 20
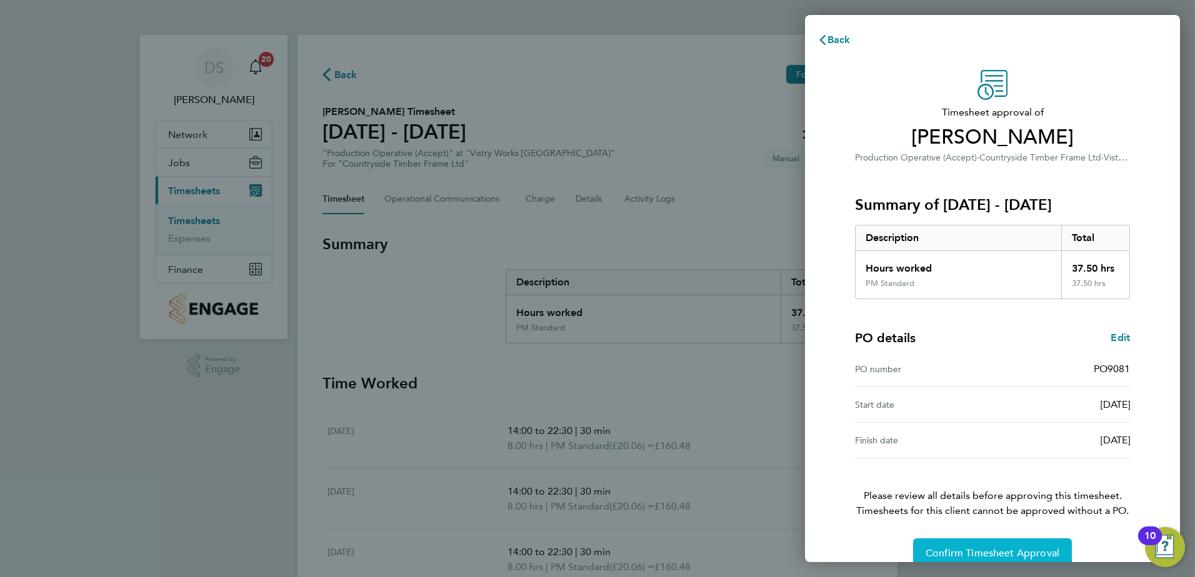
click at [1048, 551] on span "Confirm Timesheet Approval" at bounding box center [992, 553] width 134 height 12
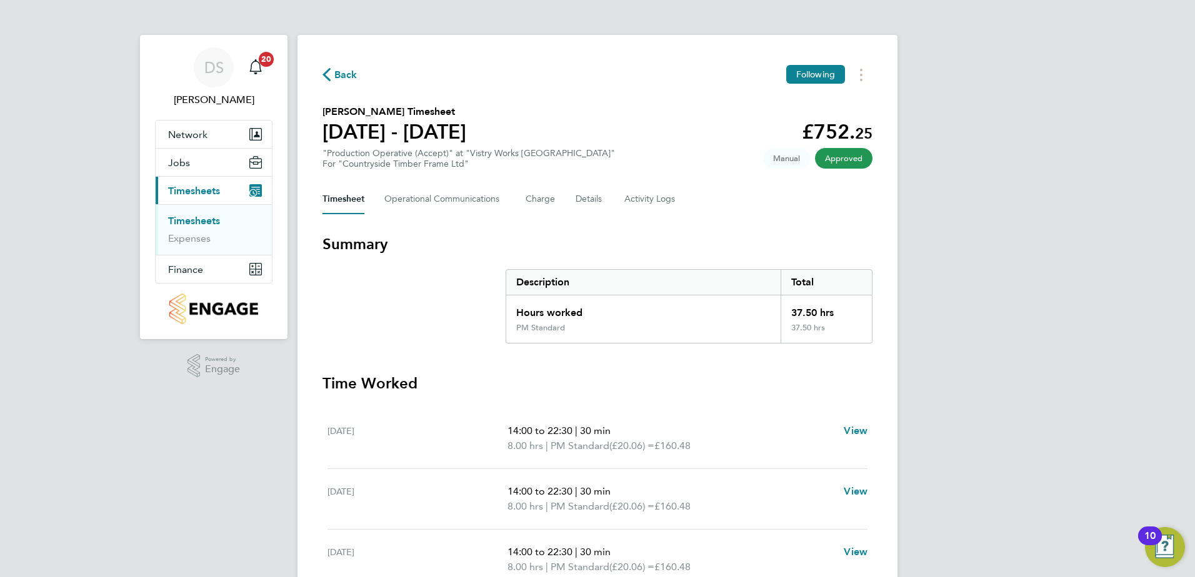
click at [342, 79] on span "Back" at bounding box center [345, 74] width 23 height 15
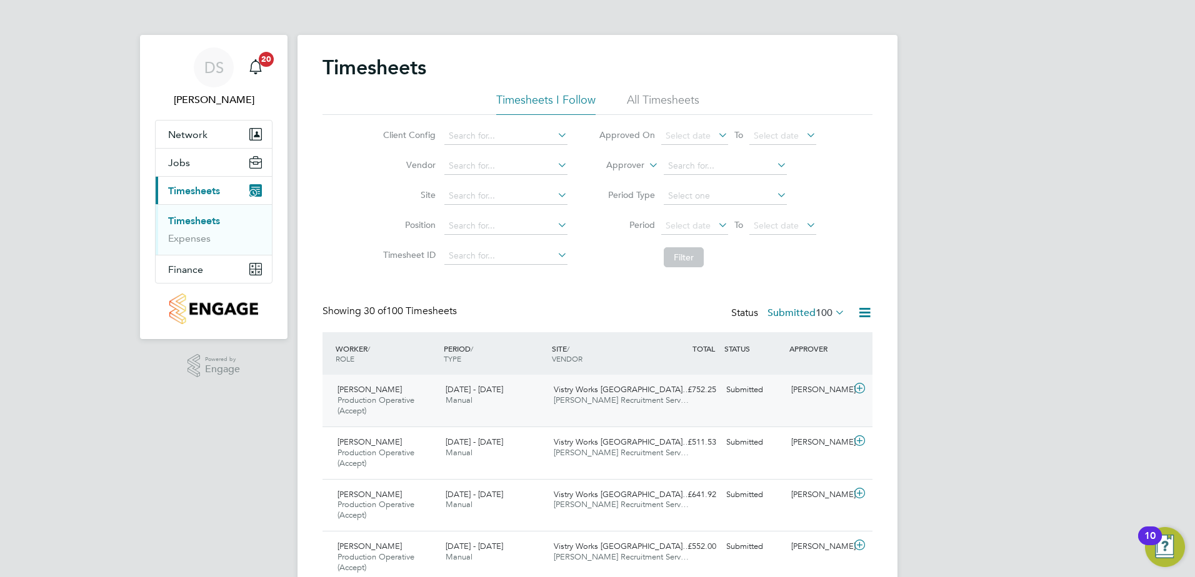
click at [865, 393] on icon at bounding box center [860, 389] width 16 height 10
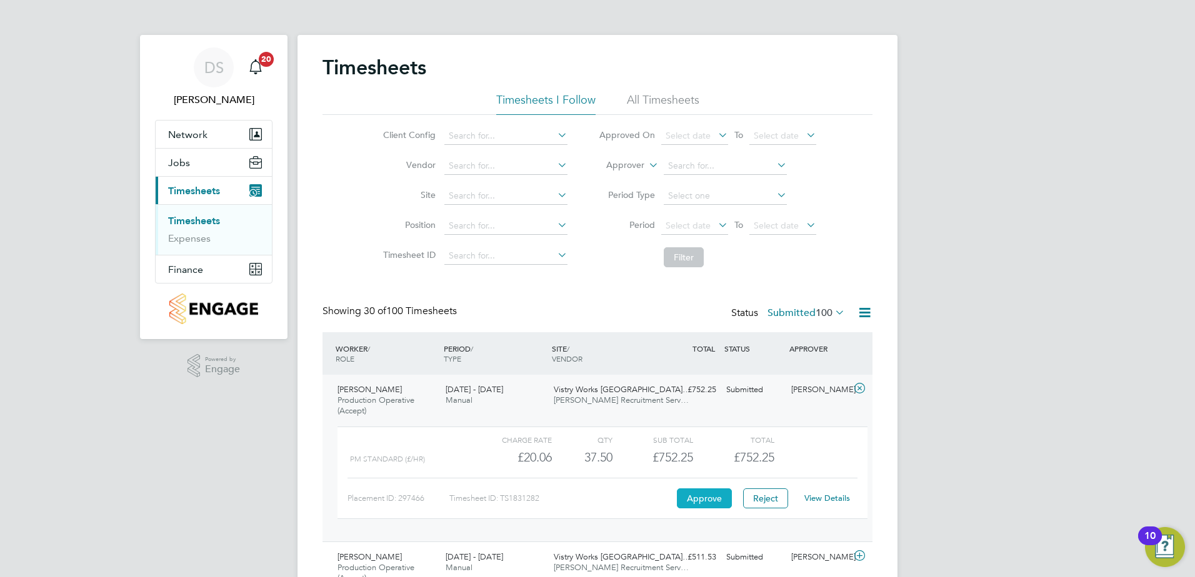
click at [692, 500] on button "Approve" at bounding box center [704, 499] width 55 height 20
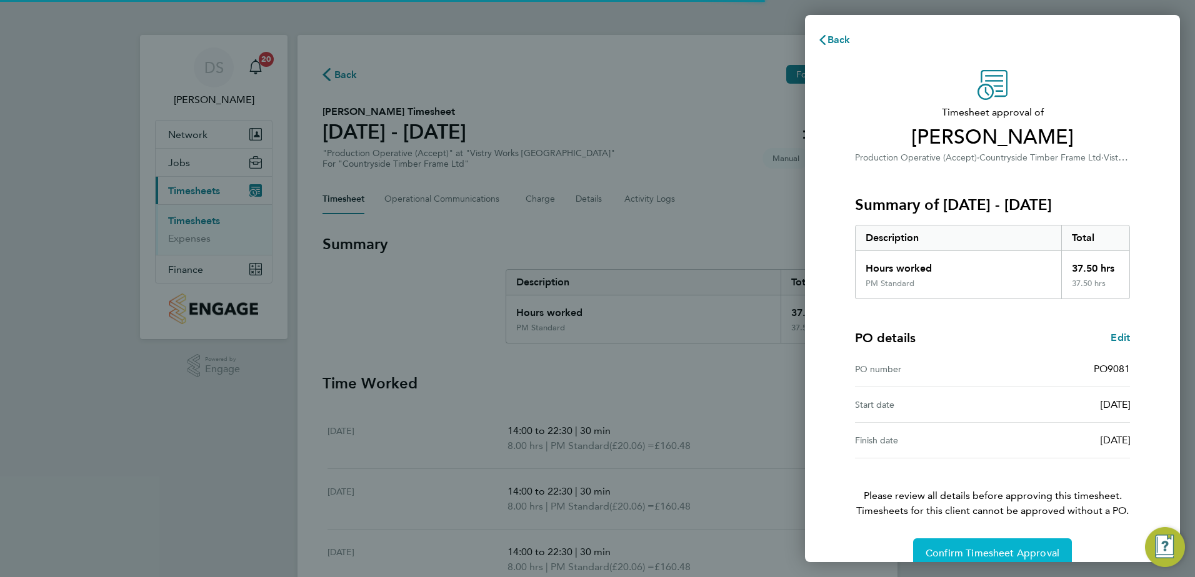
click at [965, 553] on span "Confirm Timesheet Approval" at bounding box center [992, 553] width 134 height 12
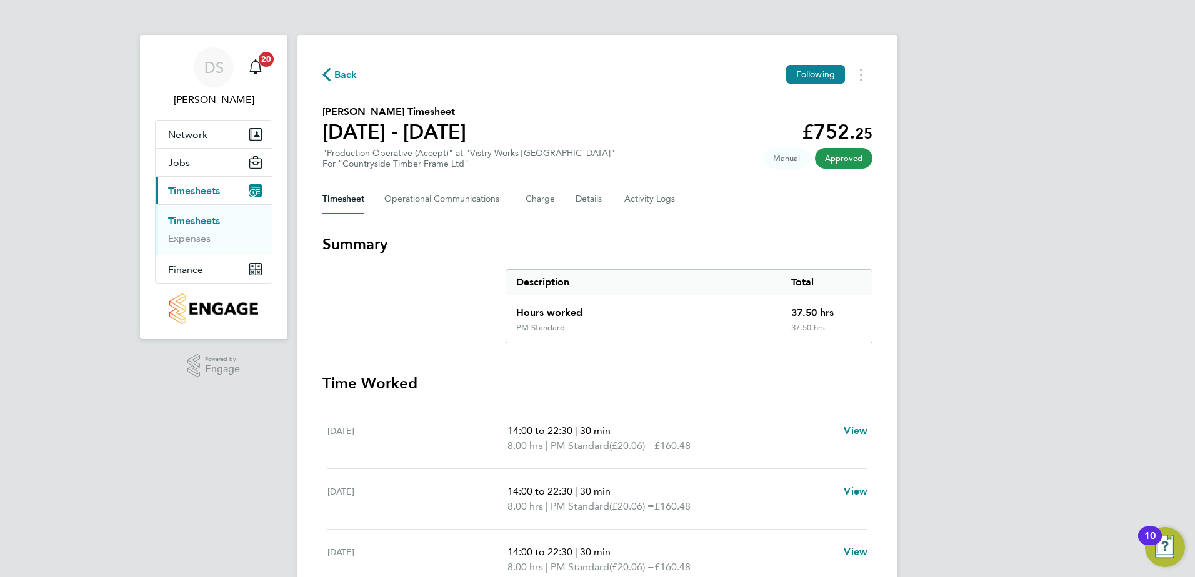
drag, startPoint x: 357, startPoint y: 67, endPoint x: 354, endPoint y: 89, distance: 22.6
click at [357, 68] on div "Back Following" at bounding box center [597, 74] width 550 height 19
click at [347, 71] on span "Back" at bounding box center [345, 74] width 23 height 15
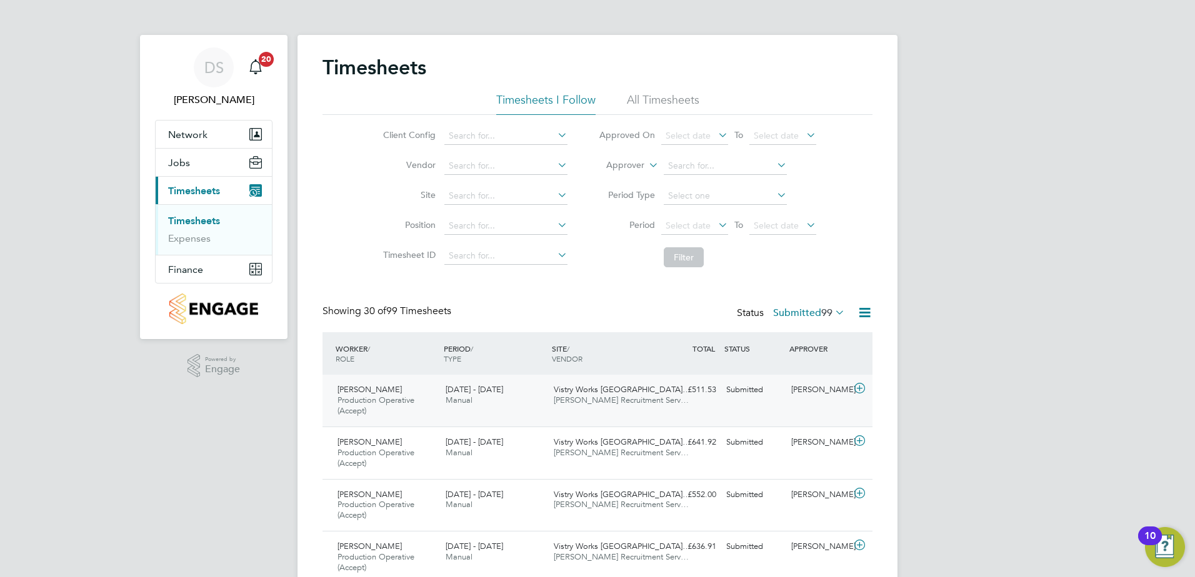
click at [857, 391] on icon at bounding box center [860, 389] width 16 height 10
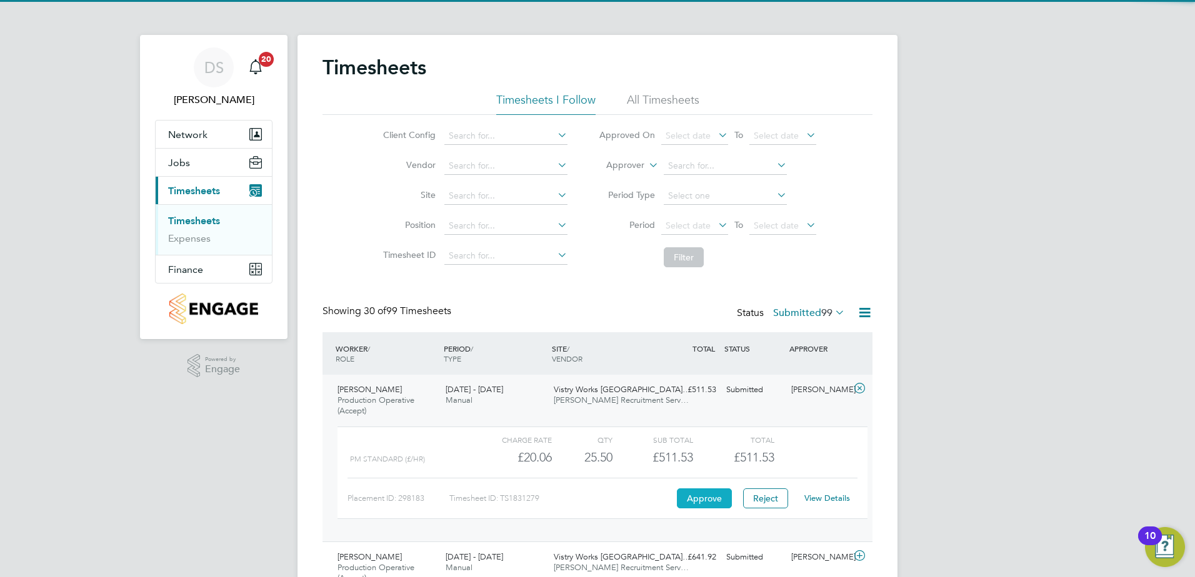
click at [707, 497] on button "Approve" at bounding box center [704, 499] width 55 height 20
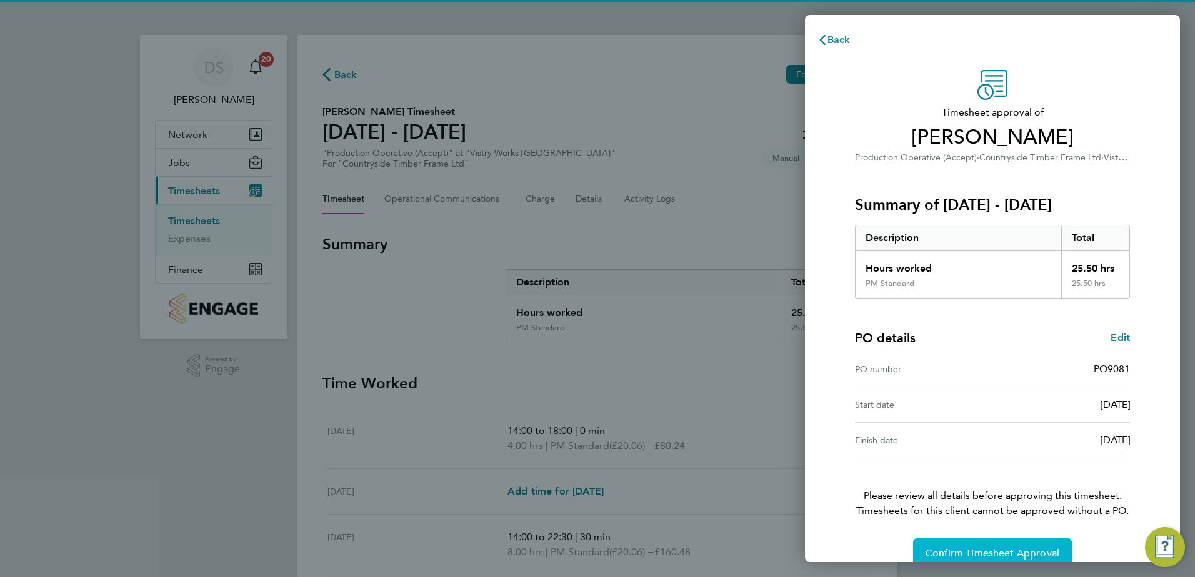
click at [995, 554] on span "Confirm Timesheet Approval" at bounding box center [992, 553] width 134 height 12
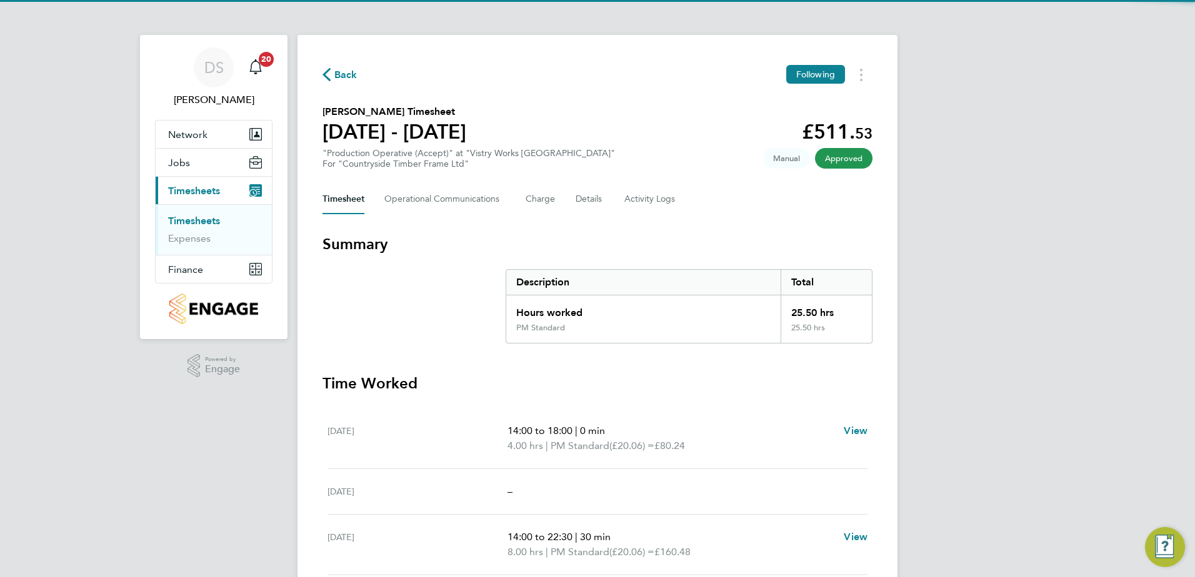
click at [330, 69] on icon "button" at bounding box center [326, 74] width 8 height 13
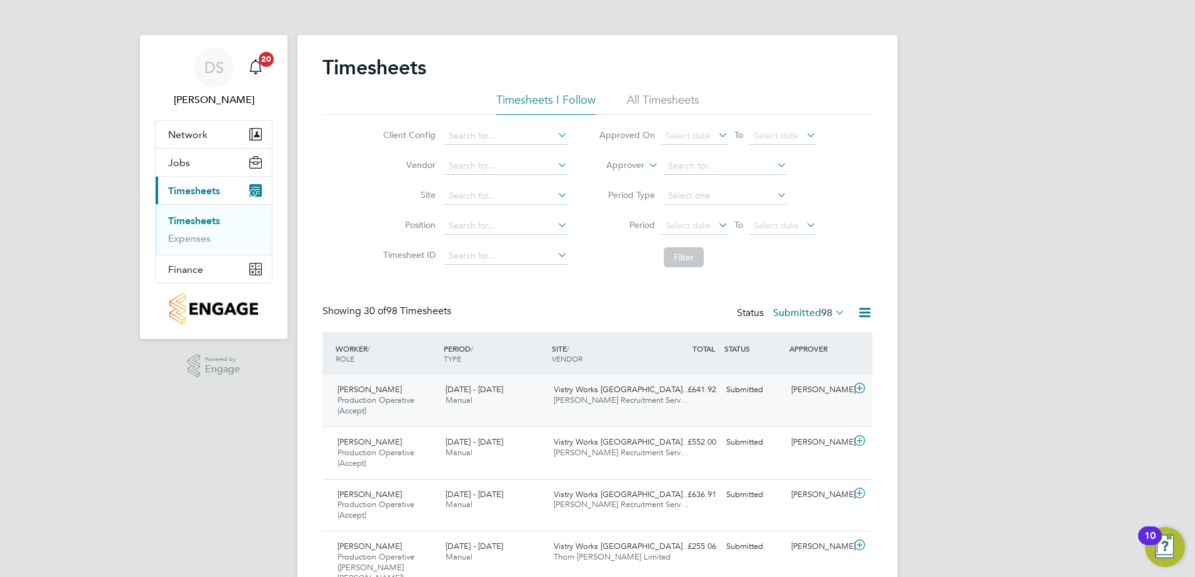
click at [860, 389] on icon at bounding box center [860, 389] width 16 height 10
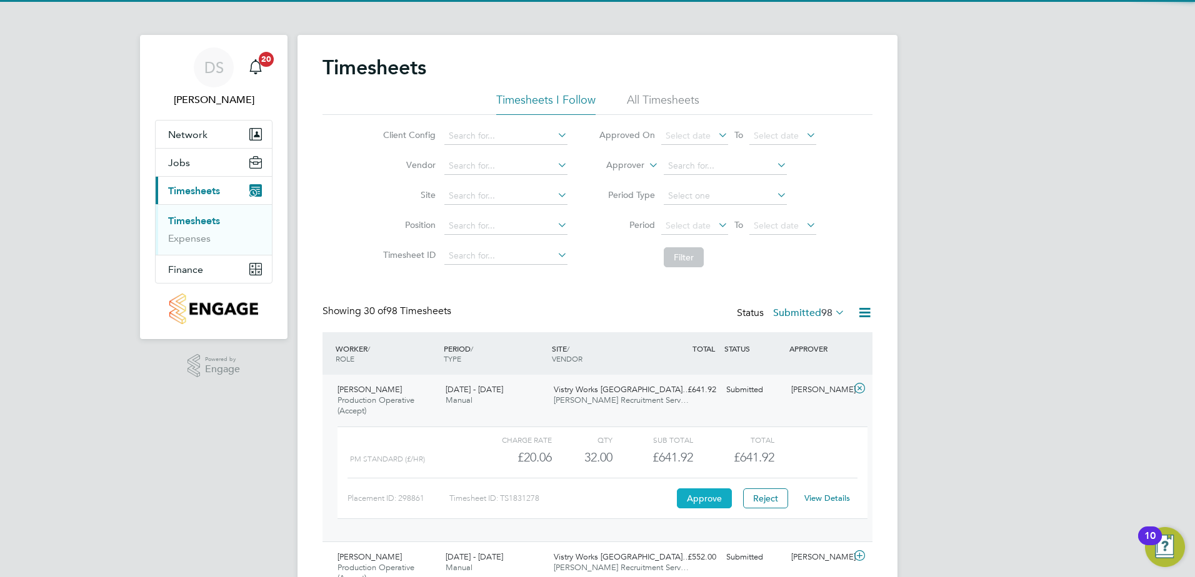
click at [694, 500] on button "Approve" at bounding box center [704, 499] width 55 height 20
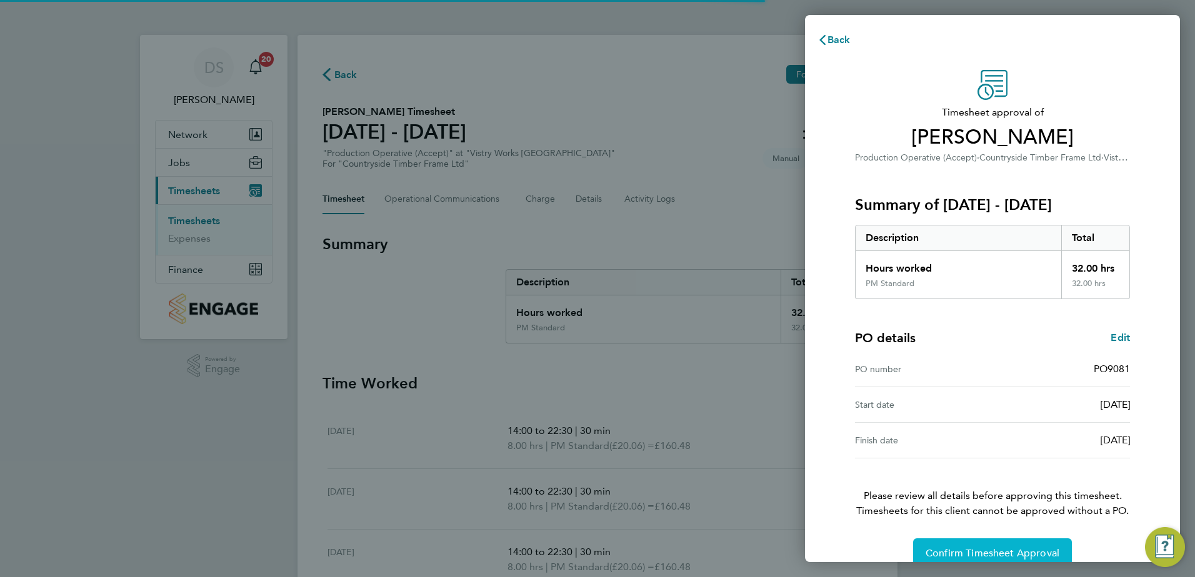
click at [995, 555] on span "Confirm Timesheet Approval" at bounding box center [992, 553] width 134 height 12
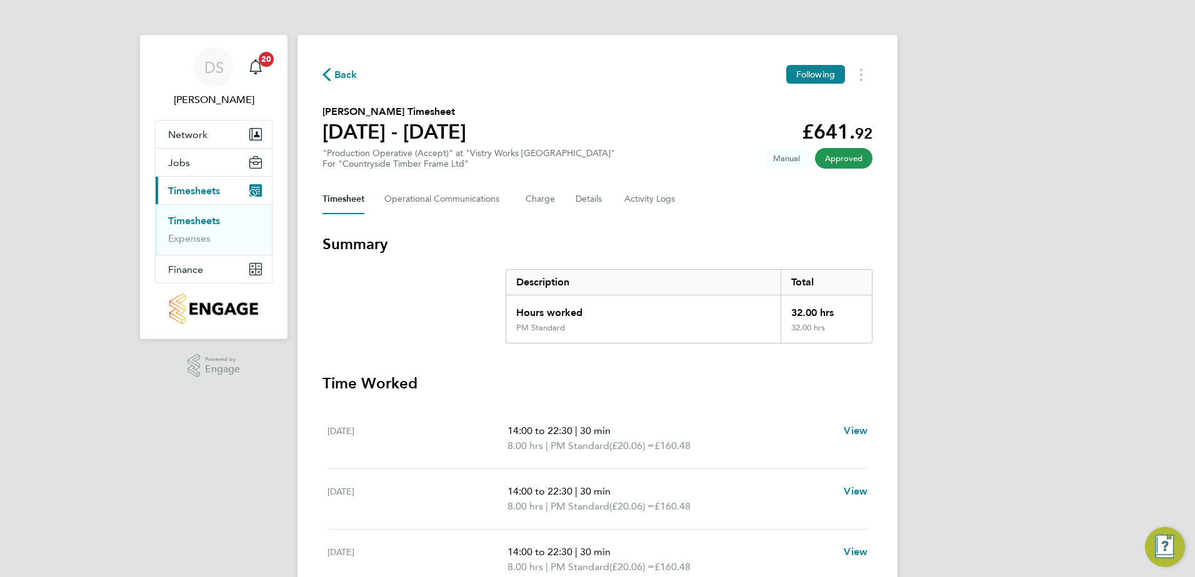
click at [340, 67] on span "Back" at bounding box center [345, 74] width 23 height 15
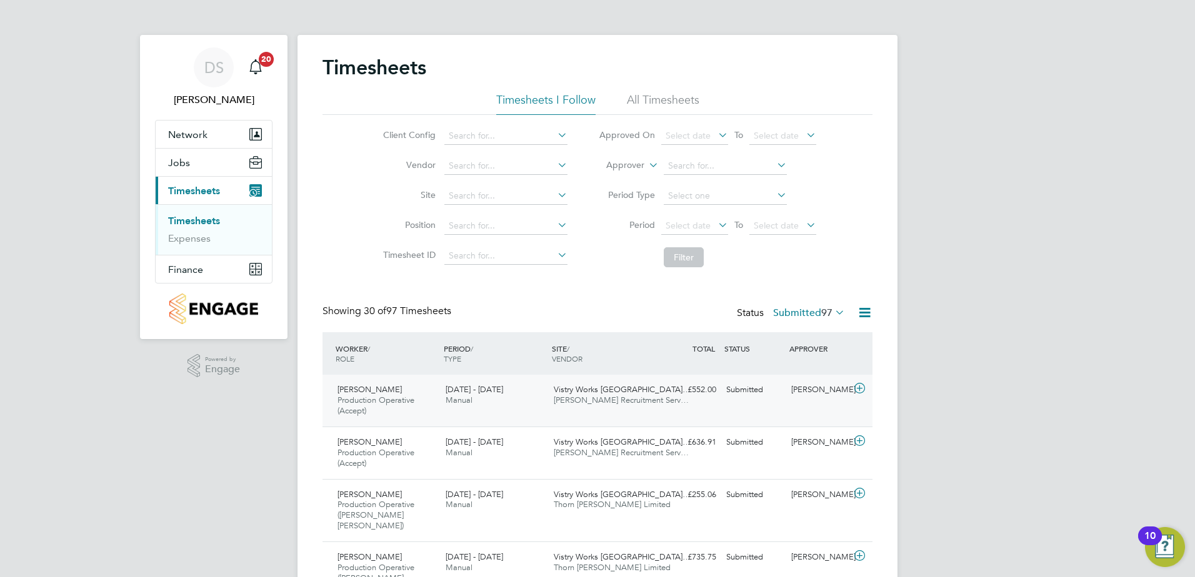
click at [853, 388] on icon at bounding box center [860, 389] width 16 height 10
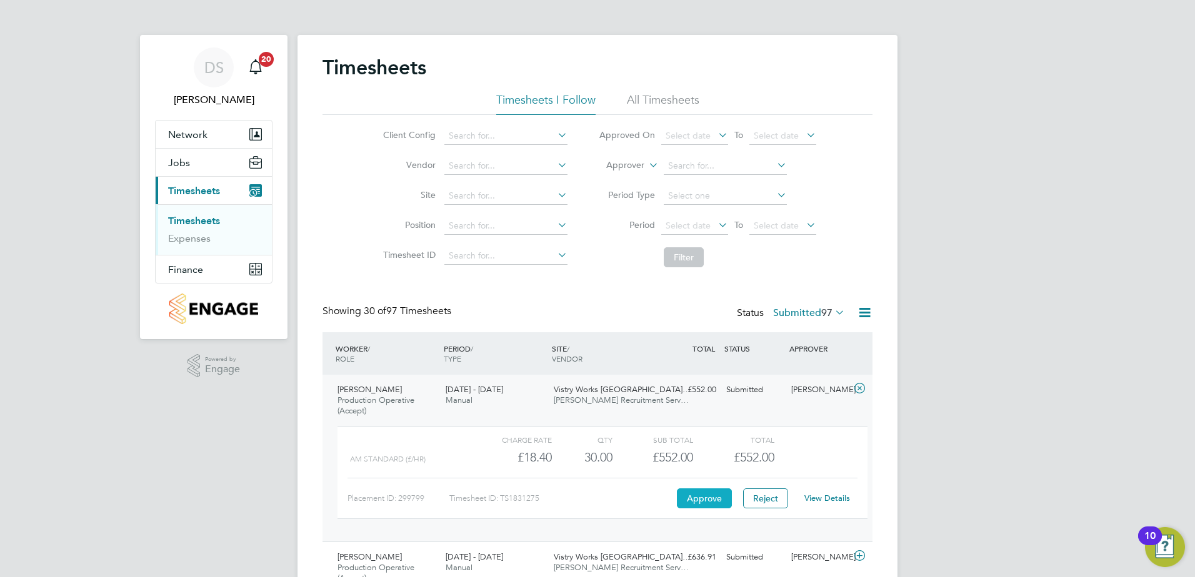
click at [720, 499] on button "Approve" at bounding box center [704, 499] width 55 height 20
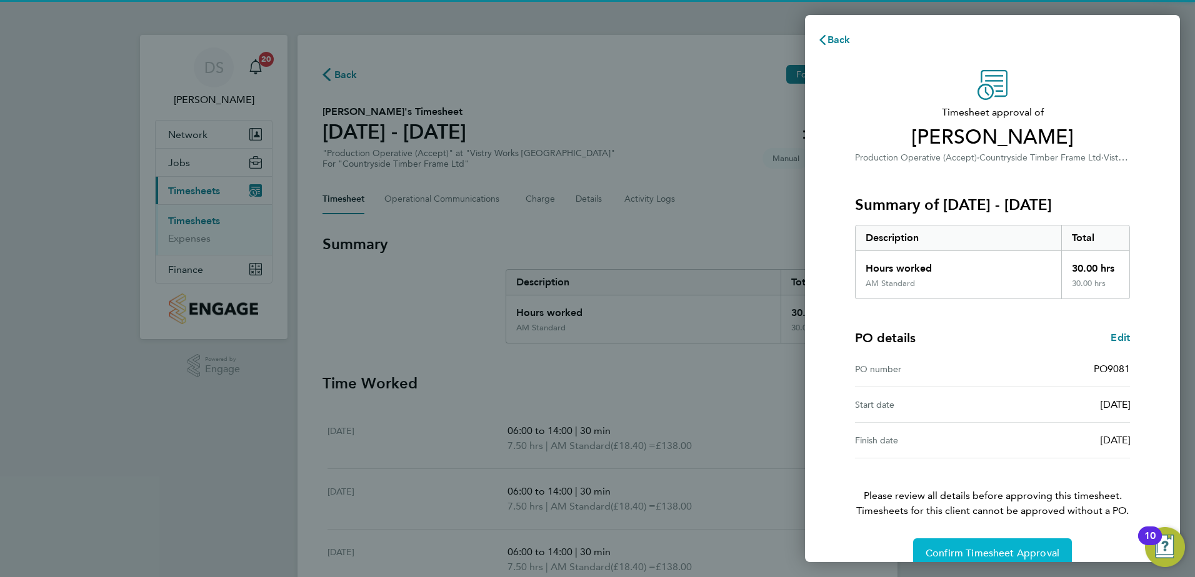
click at [980, 551] on span "Confirm Timesheet Approval" at bounding box center [992, 553] width 134 height 12
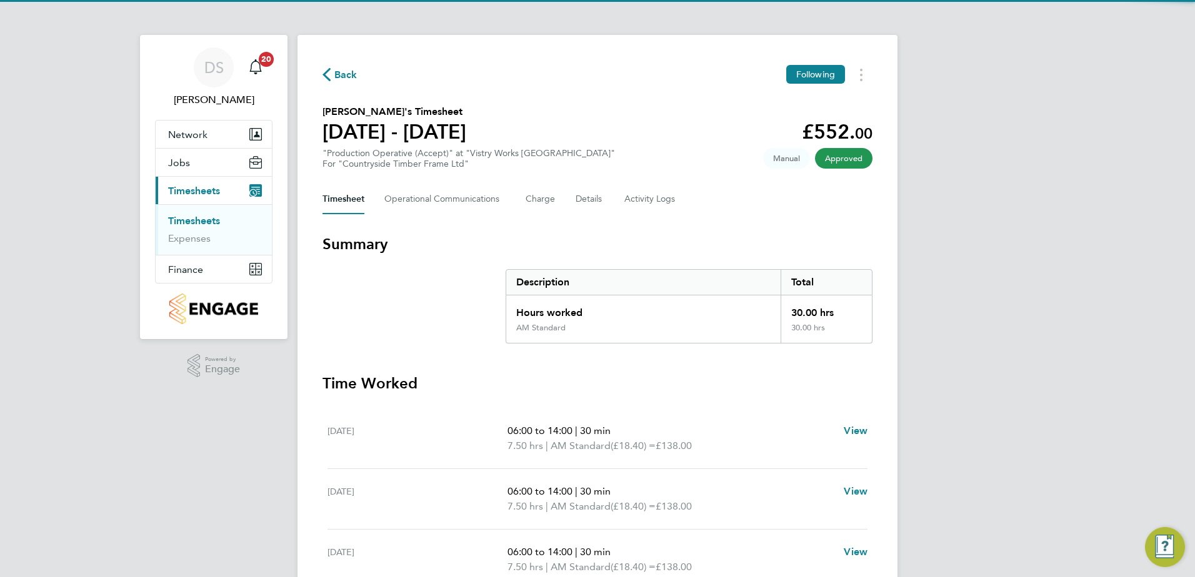
click at [352, 71] on span "Back" at bounding box center [345, 74] width 23 height 15
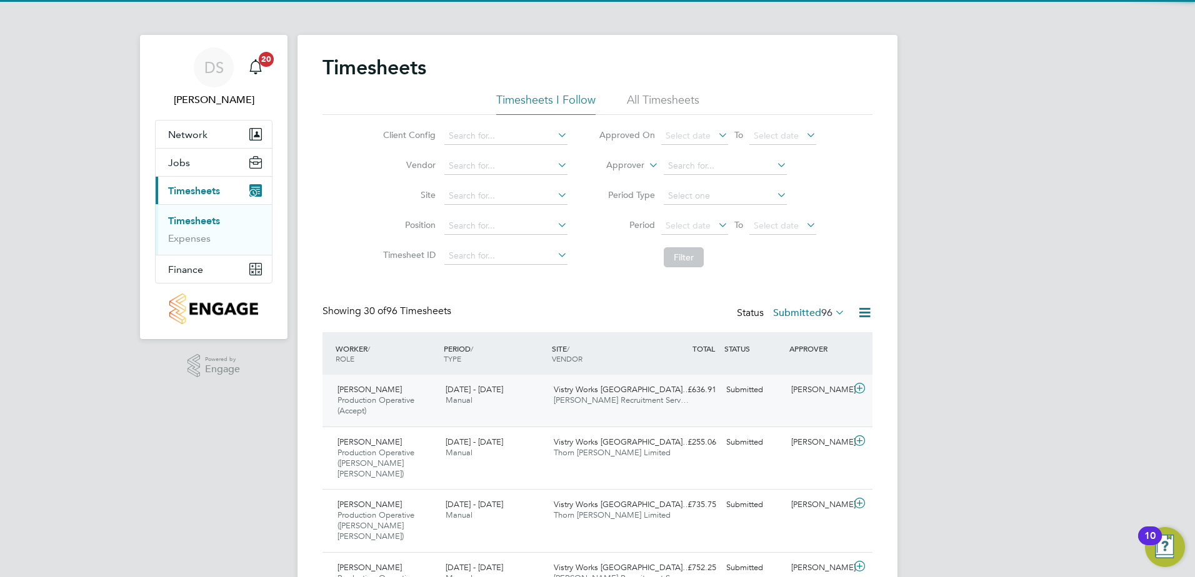
click at [859, 387] on icon at bounding box center [860, 389] width 16 height 10
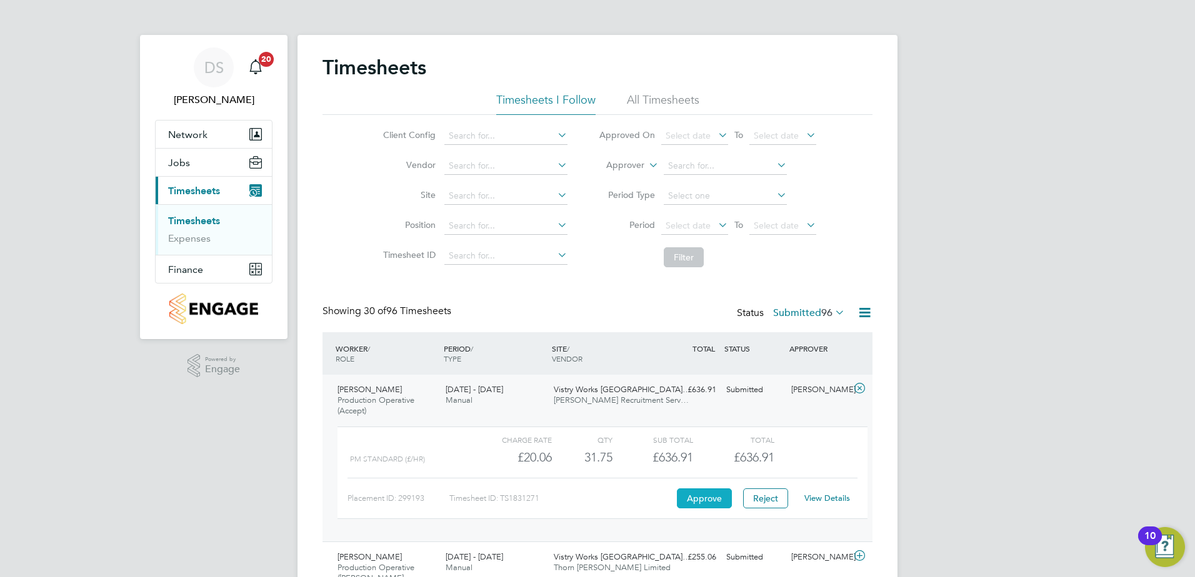
click at [719, 499] on button "Approve" at bounding box center [704, 499] width 55 height 20
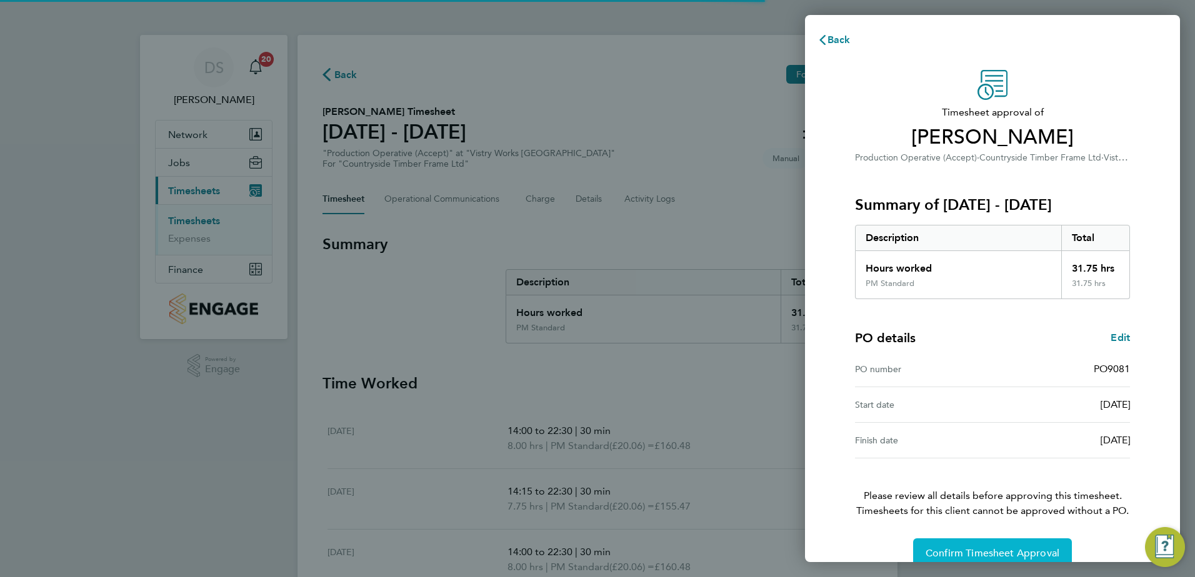
click at [973, 544] on button "Confirm Timesheet Approval" at bounding box center [992, 554] width 159 height 30
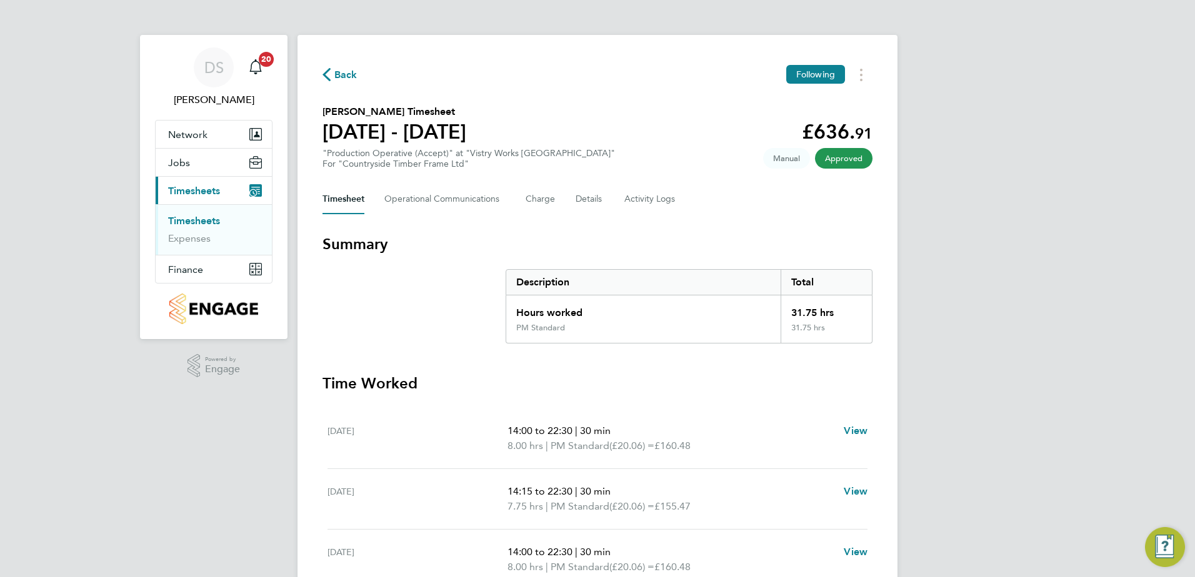
click at [346, 74] on span "Back" at bounding box center [345, 74] width 23 height 15
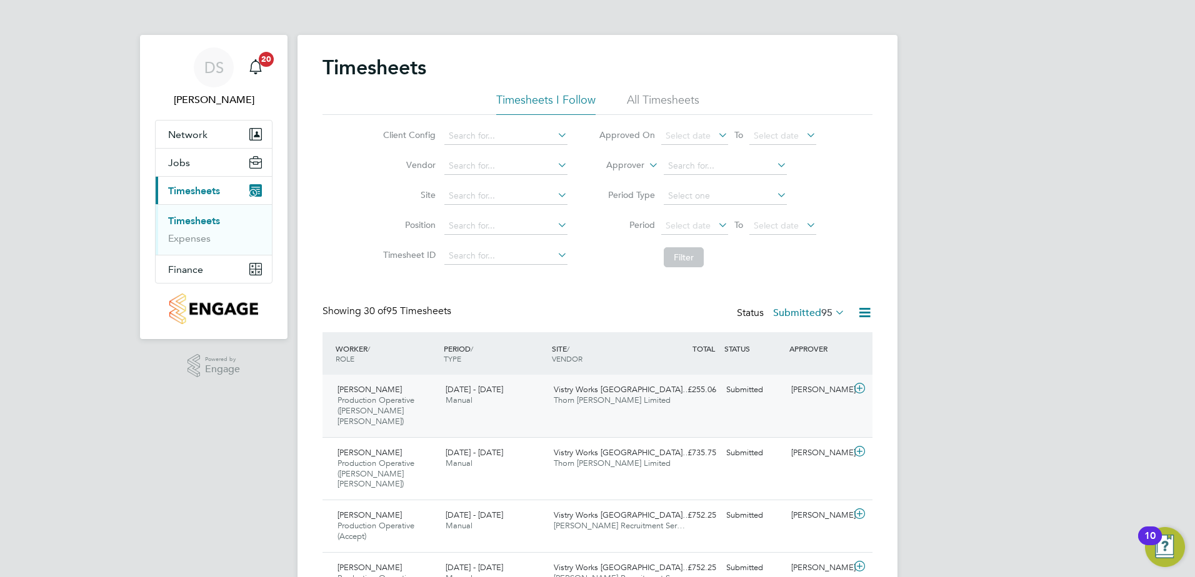
click at [859, 388] on icon at bounding box center [860, 389] width 16 height 10
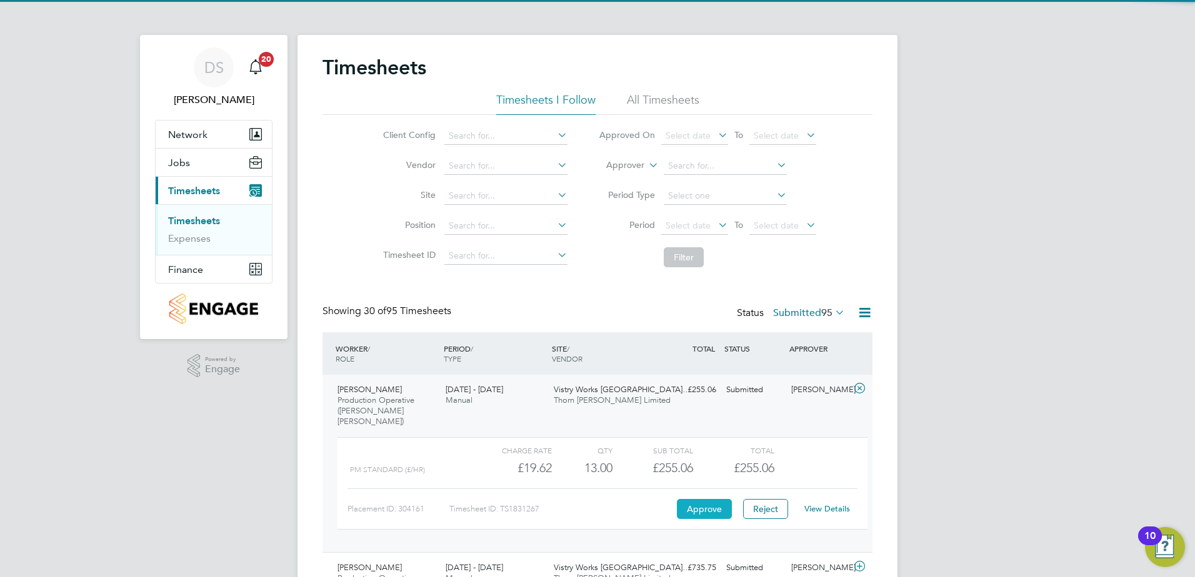
click at [692, 500] on button "Approve" at bounding box center [704, 509] width 55 height 20
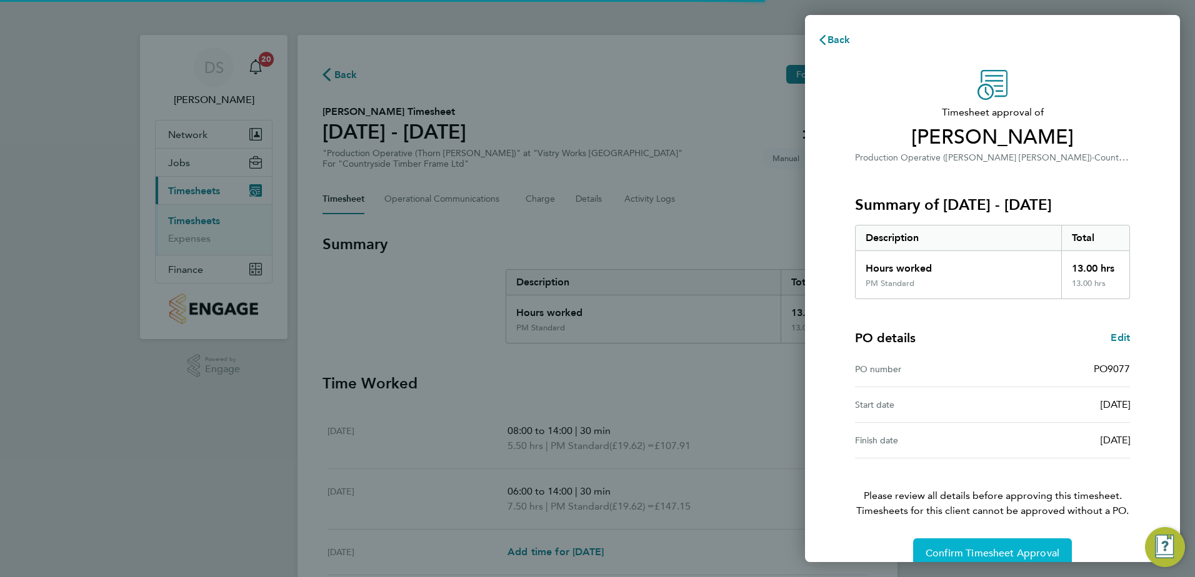
click at [946, 553] on span "Confirm Timesheet Approval" at bounding box center [992, 553] width 134 height 12
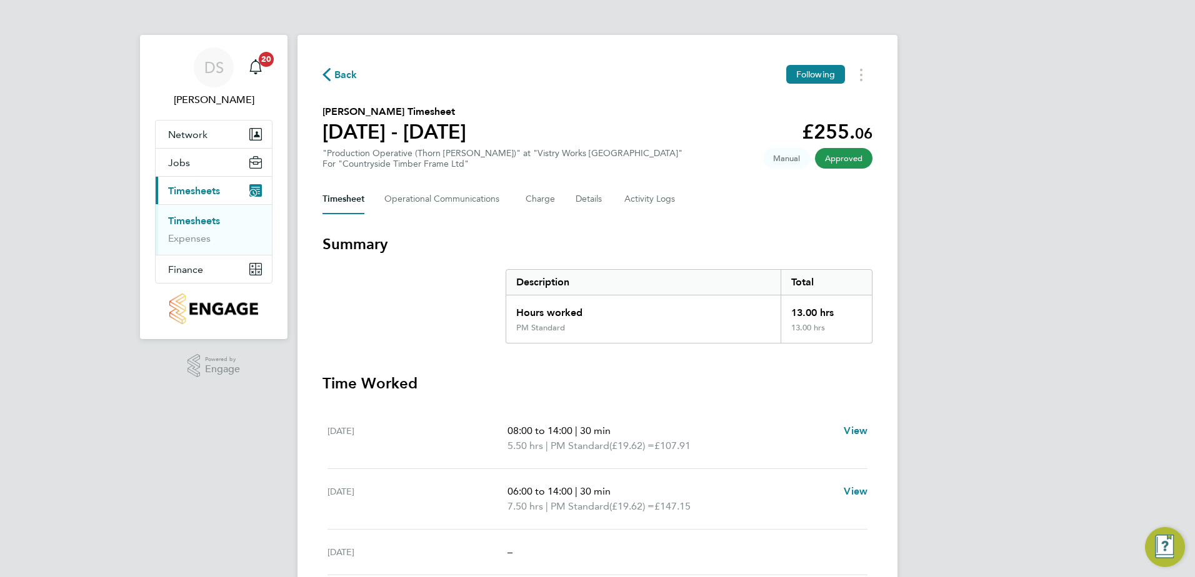
click at [326, 67] on button "Back" at bounding box center [339, 75] width 35 height 16
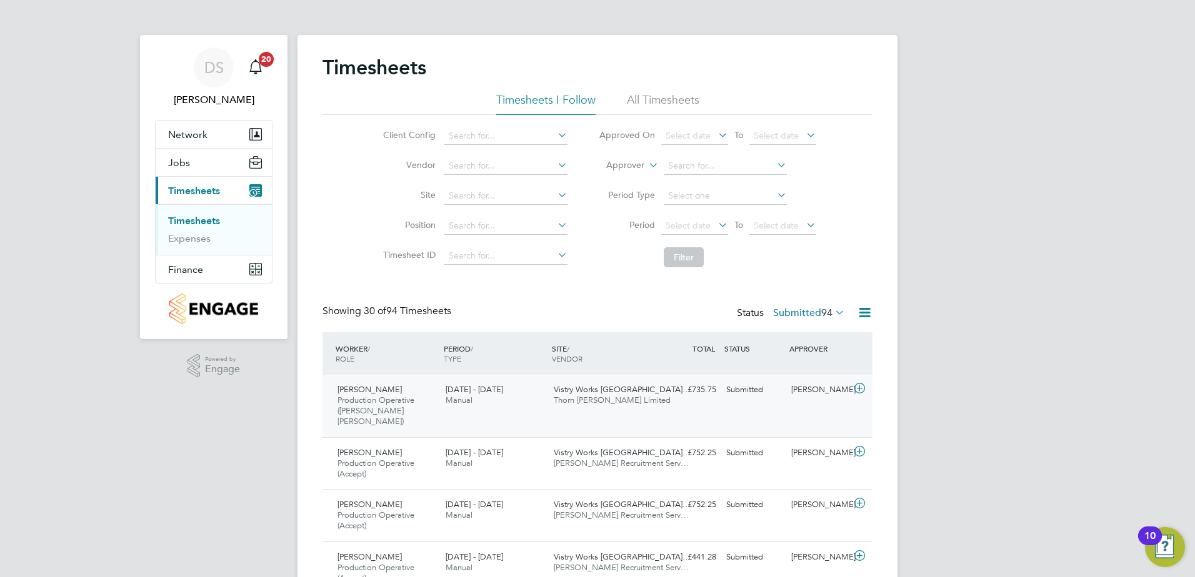
click at [865, 390] on icon at bounding box center [860, 389] width 16 height 10
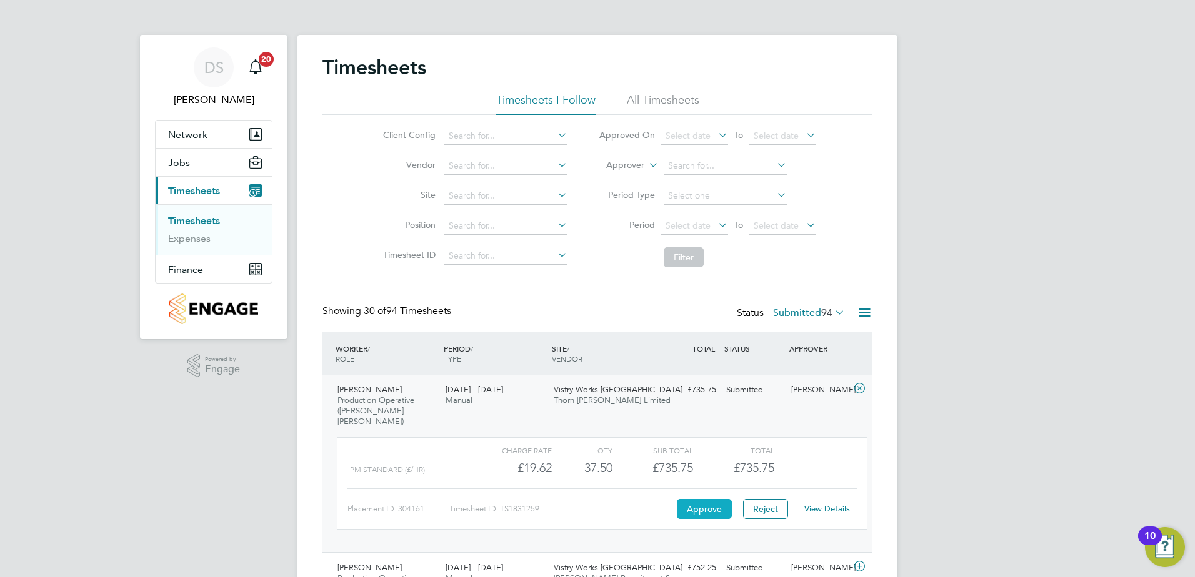
click at [711, 500] on button "Approve" at bounding box center [704, 509] width 55 height 20
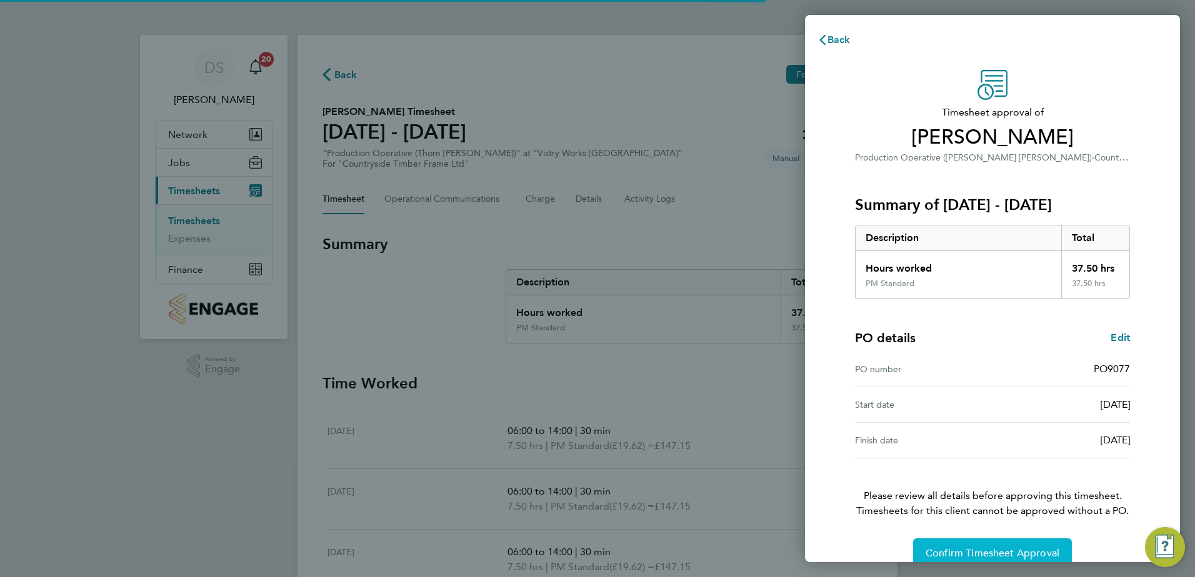
drag, startPoint x: 985, startPoint y: 550, endPoint x: 978, endPoint y: 547, distance: 7.8
click at [985, 551] on span "Confirm Timesheet Approval" at bounding box center [992, 553] width 134 height 12
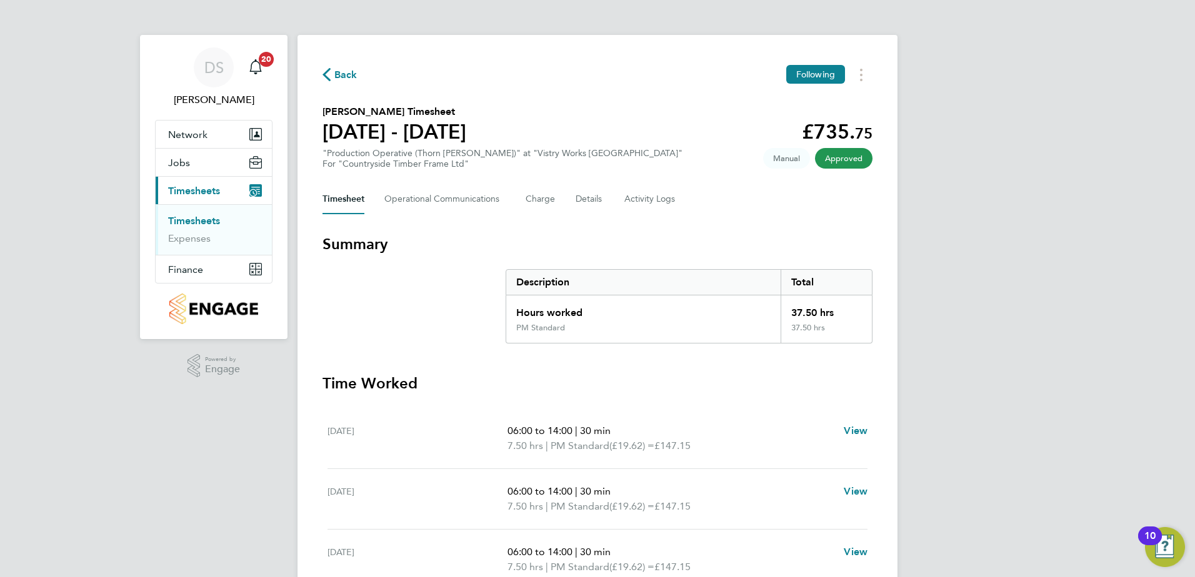
click at [339, 68] on span "Back" at bounding box center [345, 74] width 23 height 15
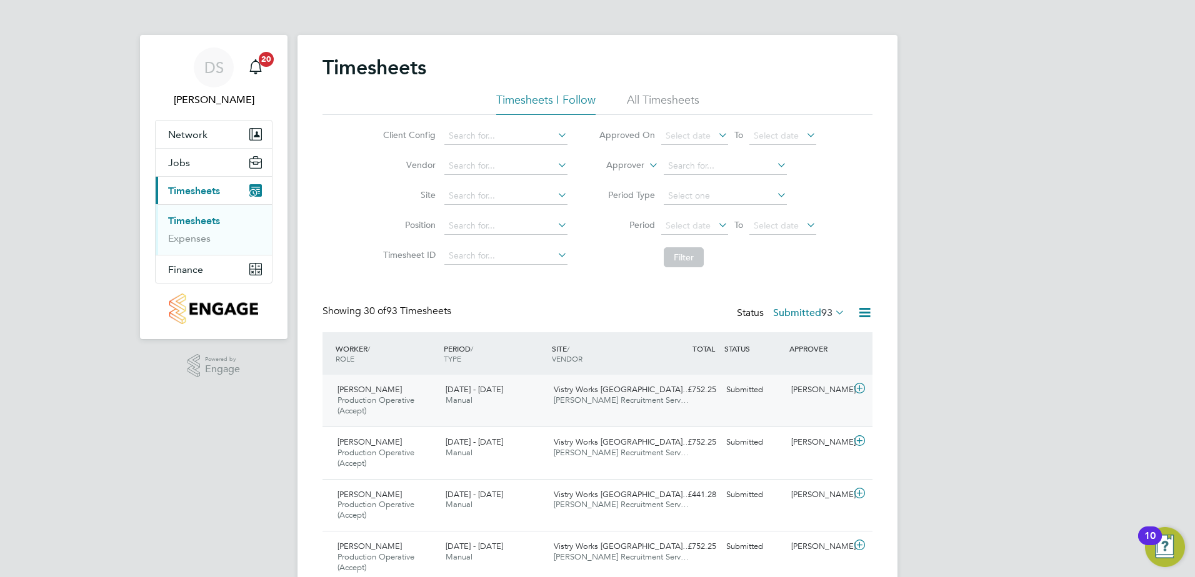
click at [860, 389] on icon at bounding box center [860, 389] width 16 height 10
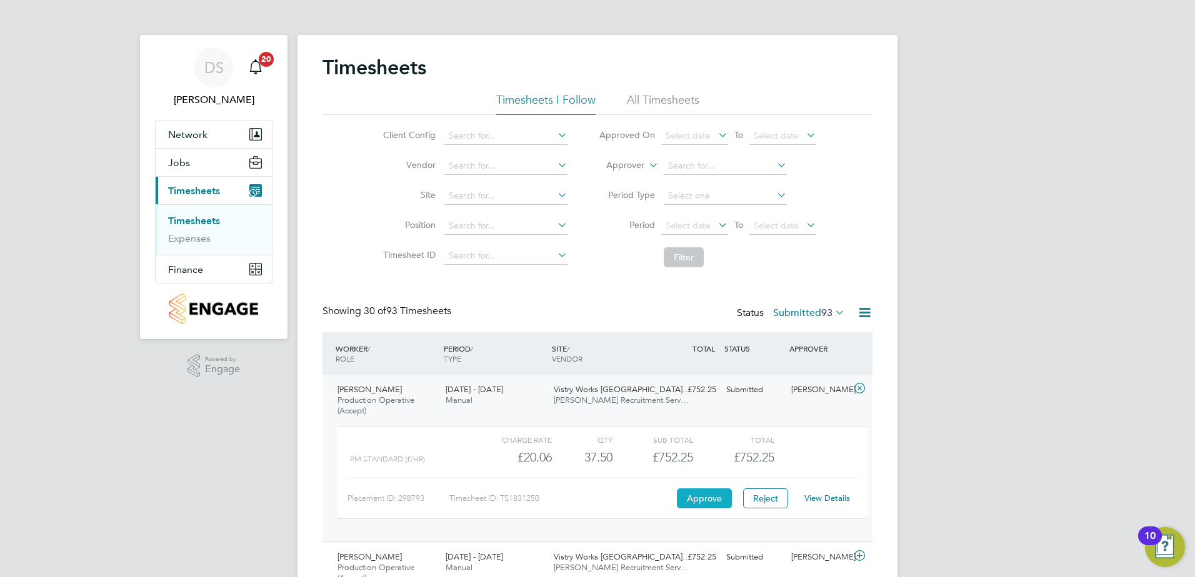
click at [714, 501] on button "Approve" at bounding box center [704, 499] width 55 height 20
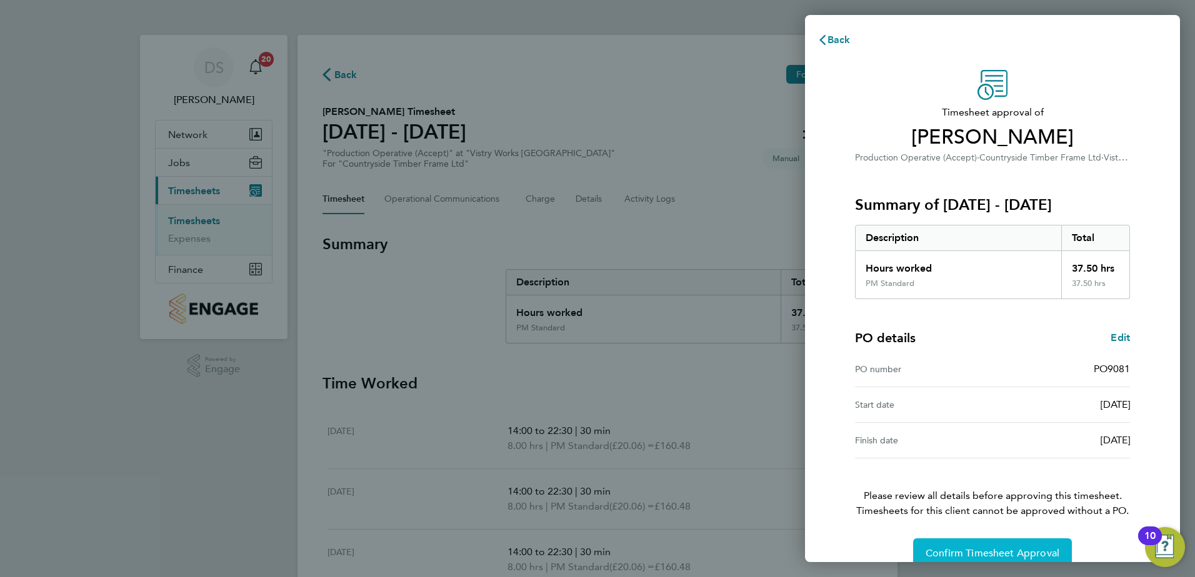
click at [975, 549] on span "Confirm Timesheet Approval" at bounding box center [992, 553] width 134 height 12
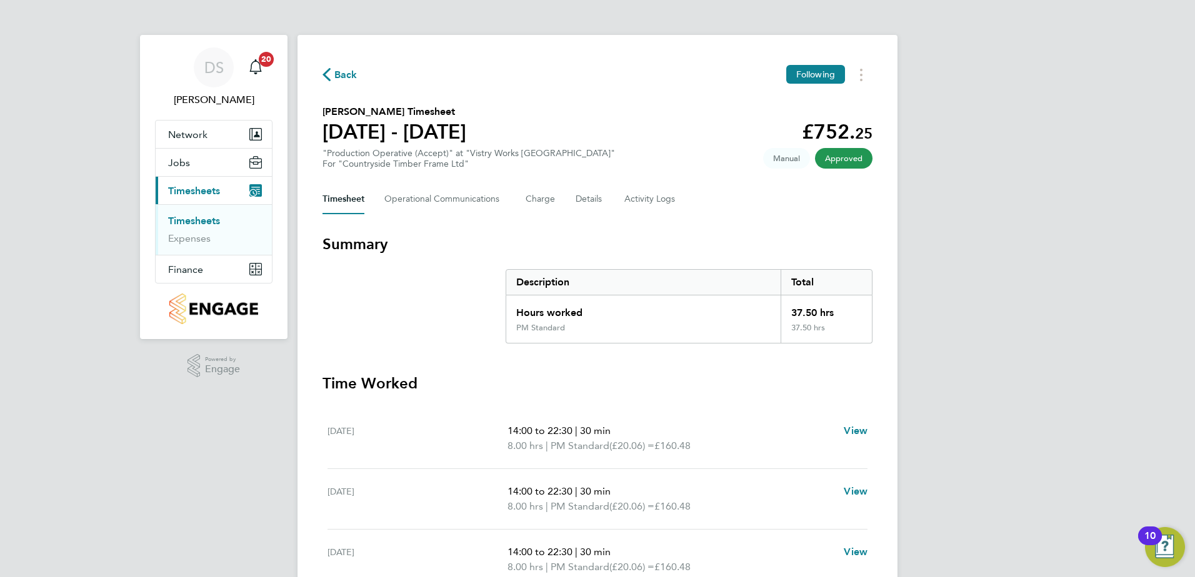
click at [330, 67] on button "Back" at bounding box center [339, 75] width 35 height 16
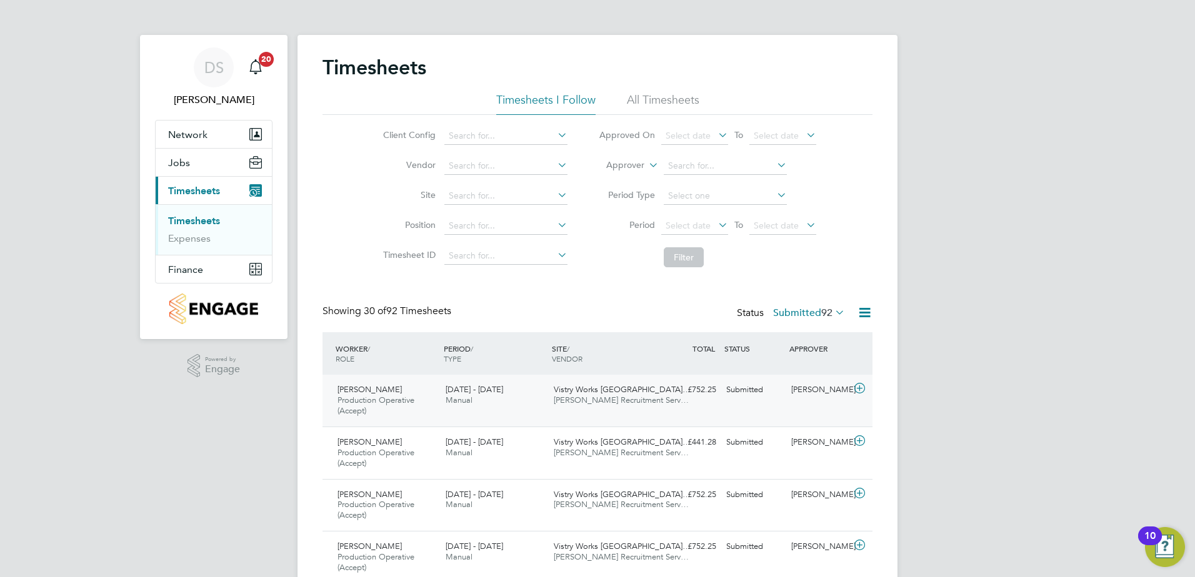
click at [863, 386] on icon at bounding box center [860, 389] width 16 height 10
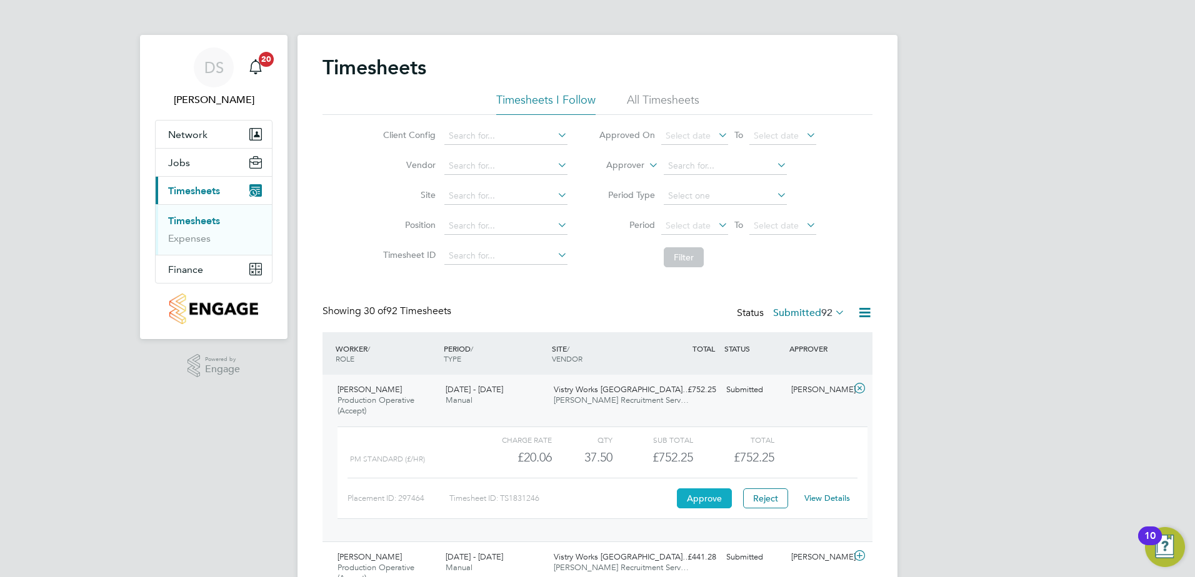
click at [714, 498] on button "Approve" at bounding box center [704, 499] width 55 height 20
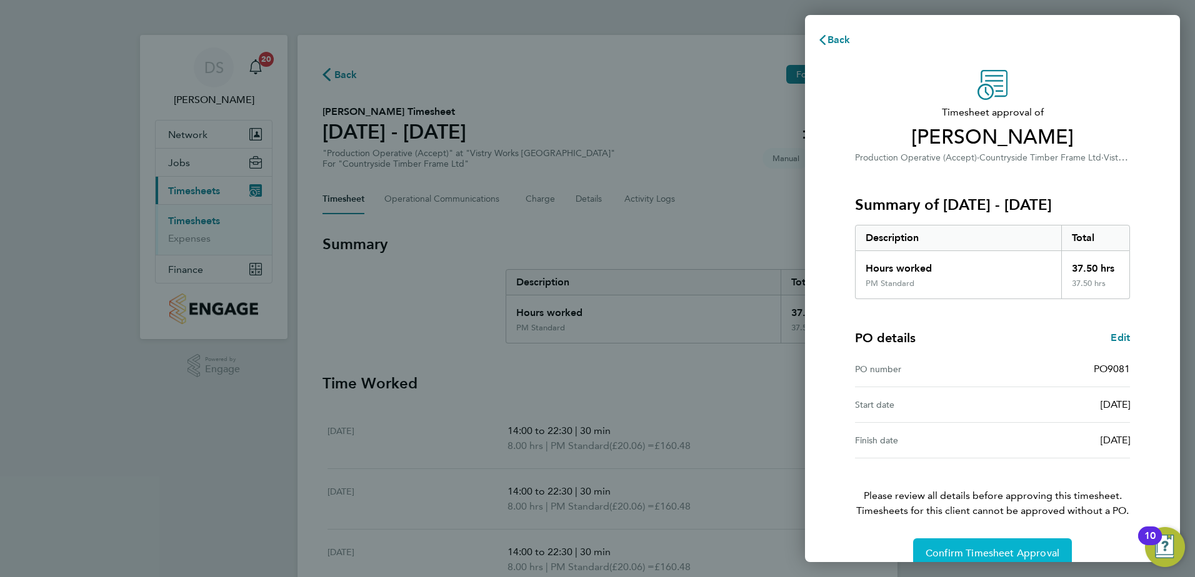
click at [983, 554] on span "Confirm Timesheet Approval" at bounding box center [992, 553] width 134 height 12
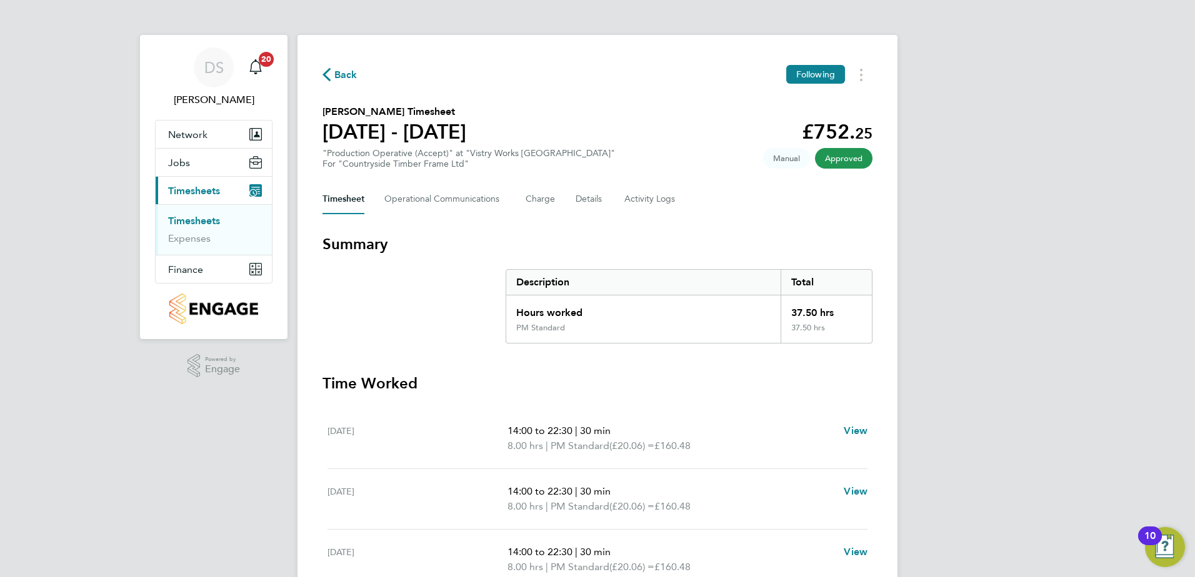
click at [335, 77] on span "Back" at bounding box center [339, 74] width 35 height 12
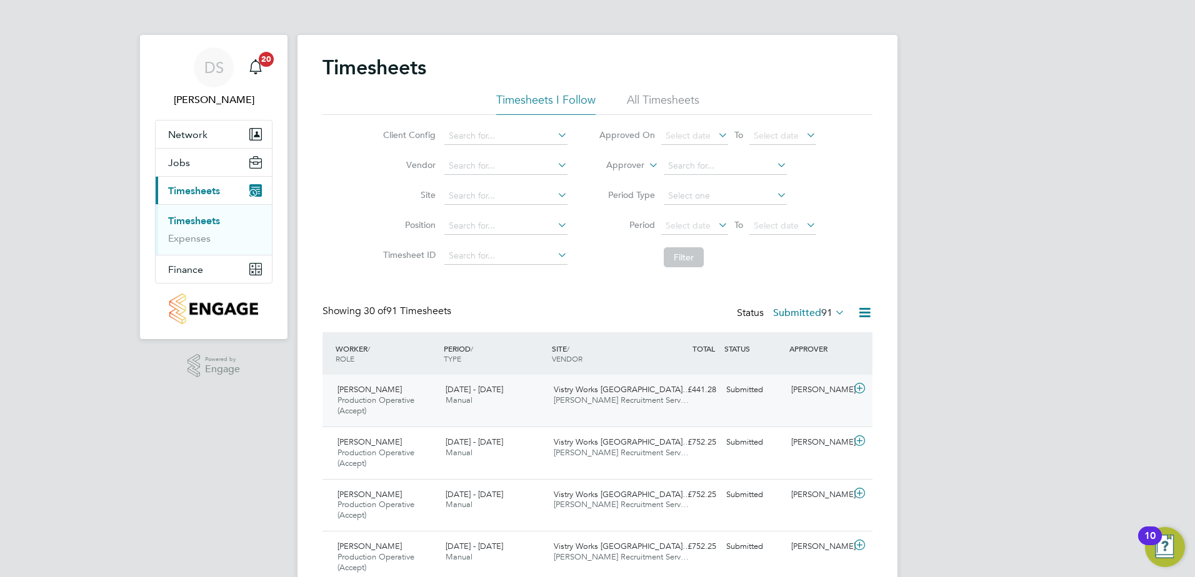
click at [862, 393] on icon at bounding box center [860, 389] width 16 height 10
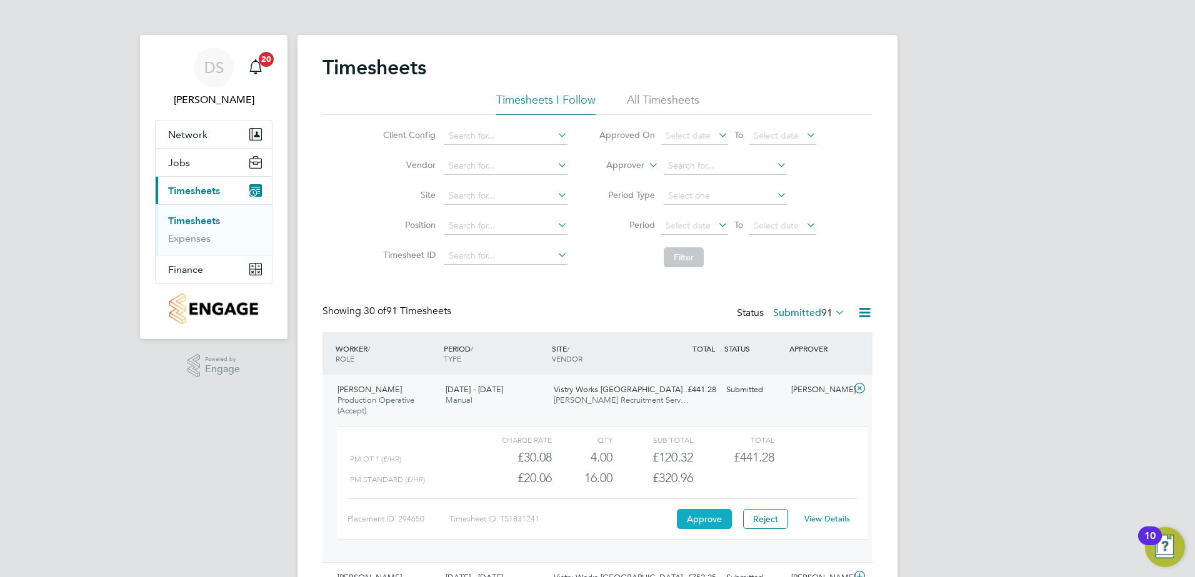
click at [704, 523] on button "Approve" at bounding box center [704, 519] width 55 height 20
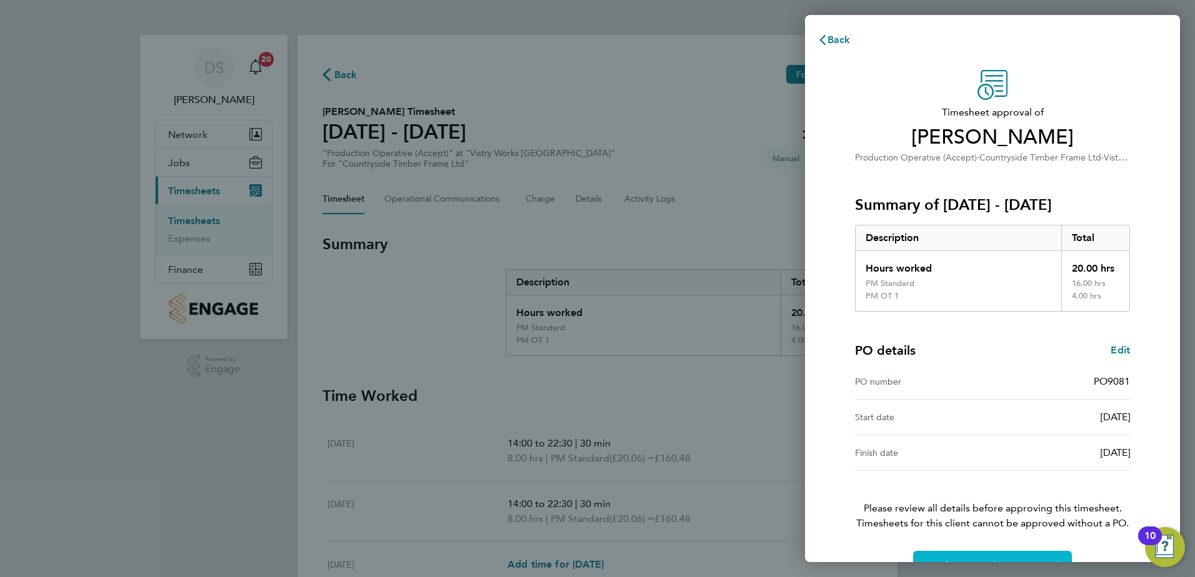
click at [1016, 559] on button "Confirm Timesheet Approval" at bounding box center [992, 566] width 159 height 30
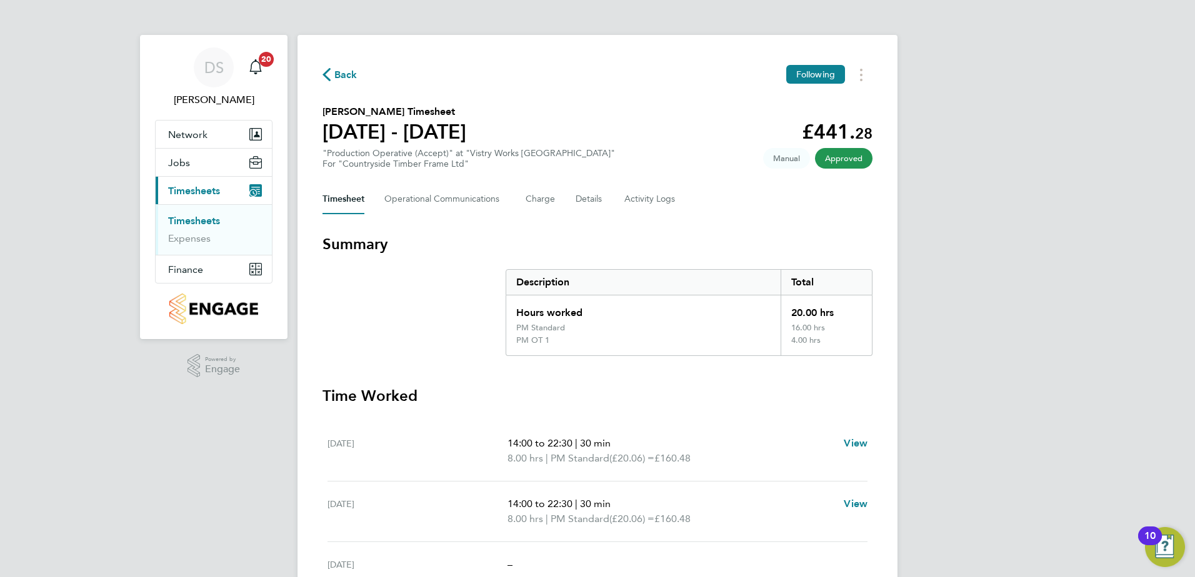
click at [342, 69] on button "Back" at bounding box center [339, 75] width 35 height 16
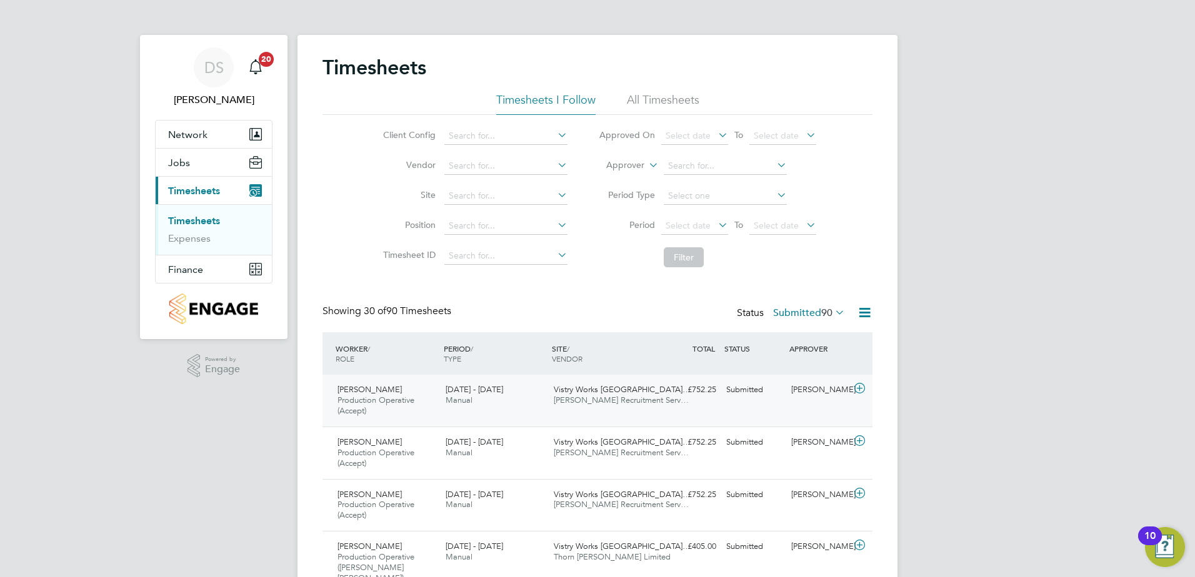
click at [857, 389] on icon at bounding box center [860, 389] width 16 height 10
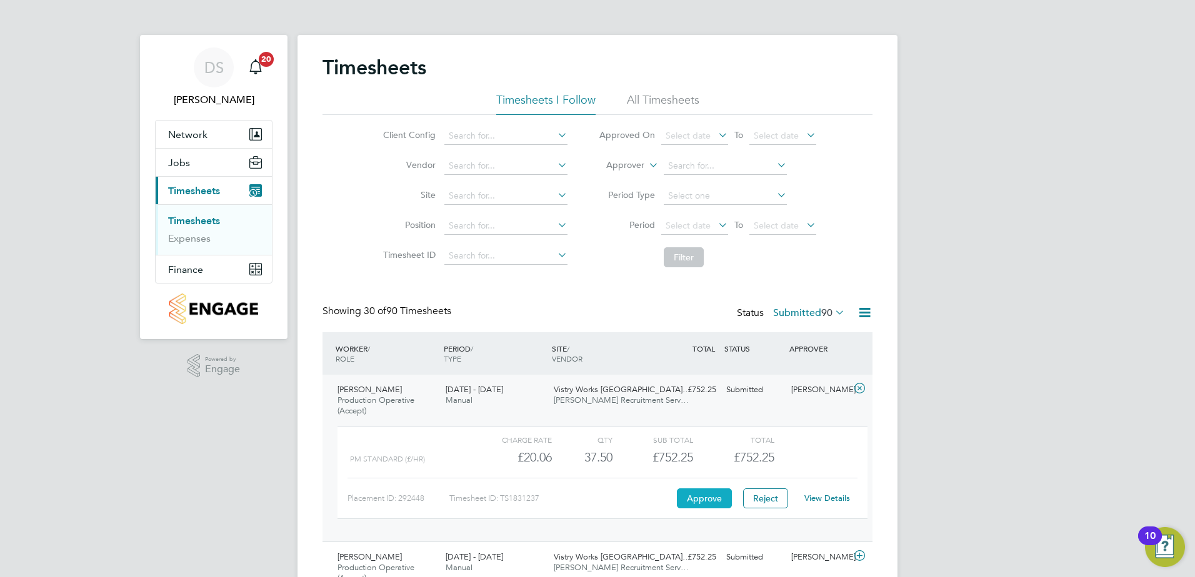
click at [695, 497] on button "Approve" at bounding box center [704, 499] width 55 height 20
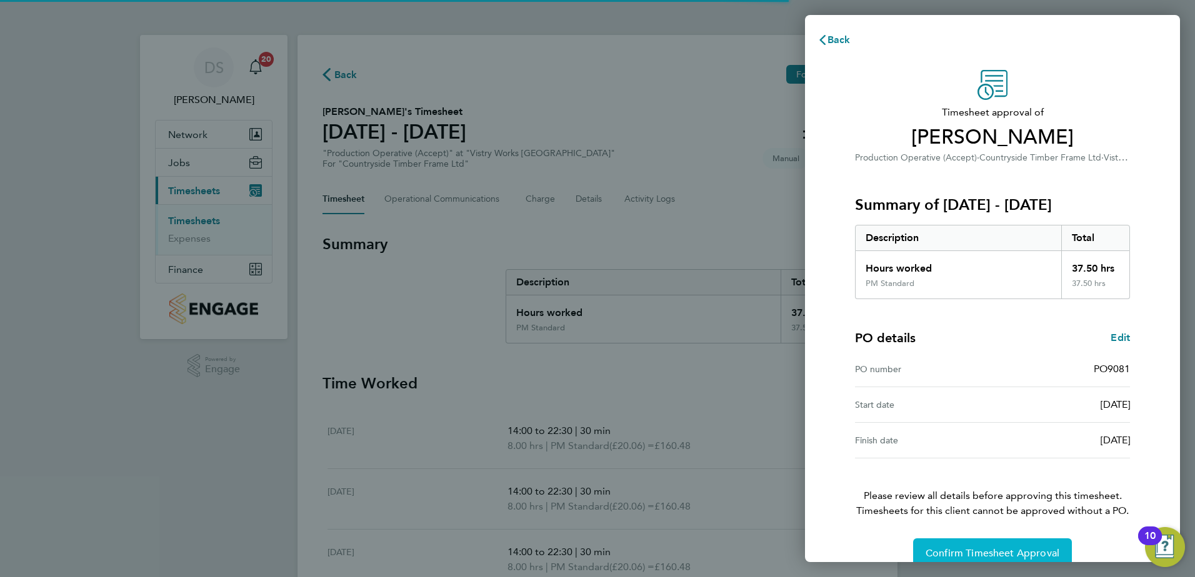
click at [959, 547] on button "Confirm Timesheet Approval" at bounding box center [992, 554] width 159 height 30
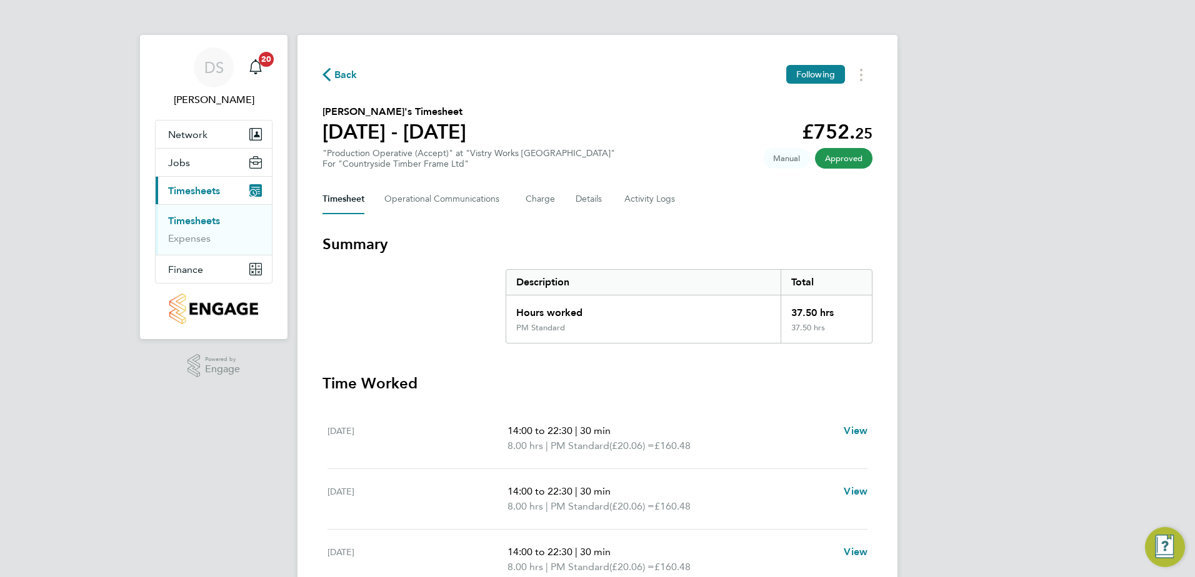
click at [337, 72] on span "Back" at bounding box center [345, 74] width 23 height 15
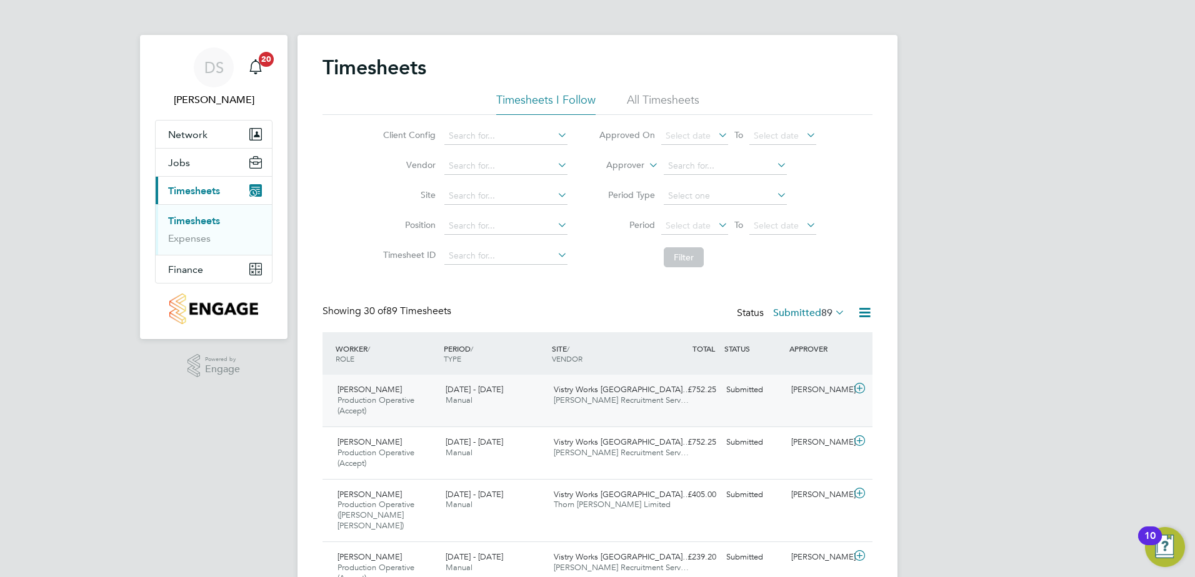
click at [860, 389] on icon at bounding box center [860, 389] width 16 height 10
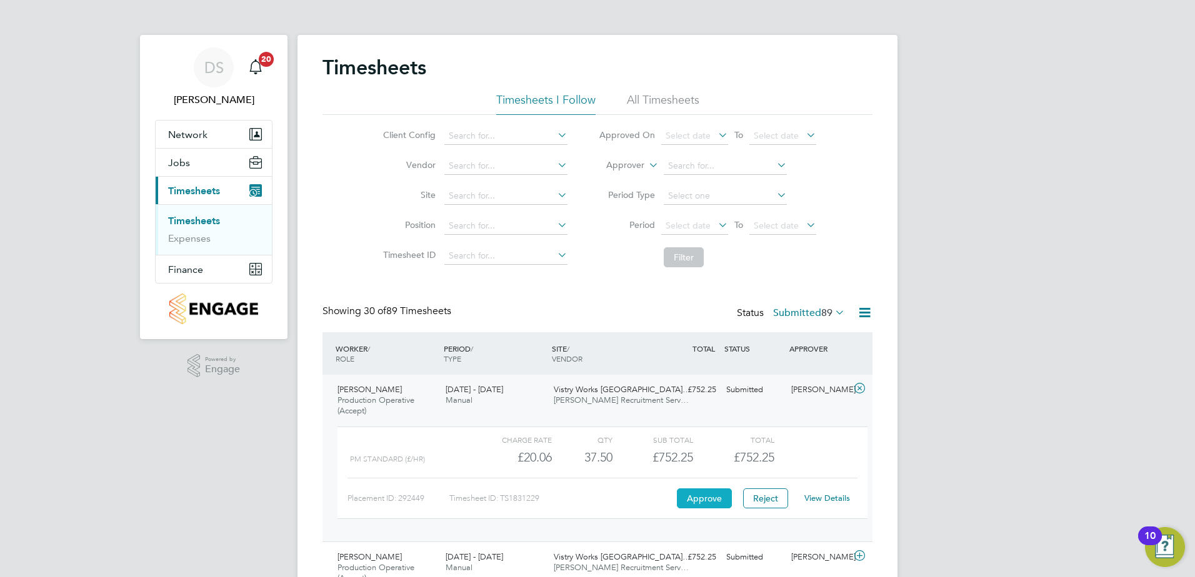
click at [711, 497] on button "Approve" at bounding box center [704, 499] width 55 height 20
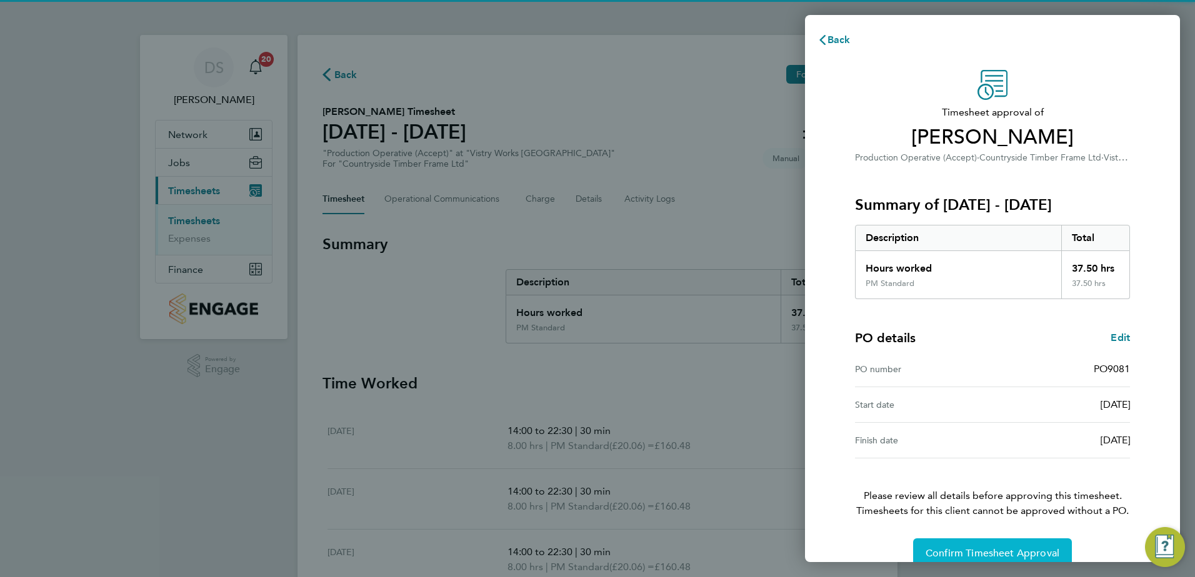
click at [1016, 549] on span "Confirm Timesheet Approval" at bounding box center [992, 553] width 134 height 12
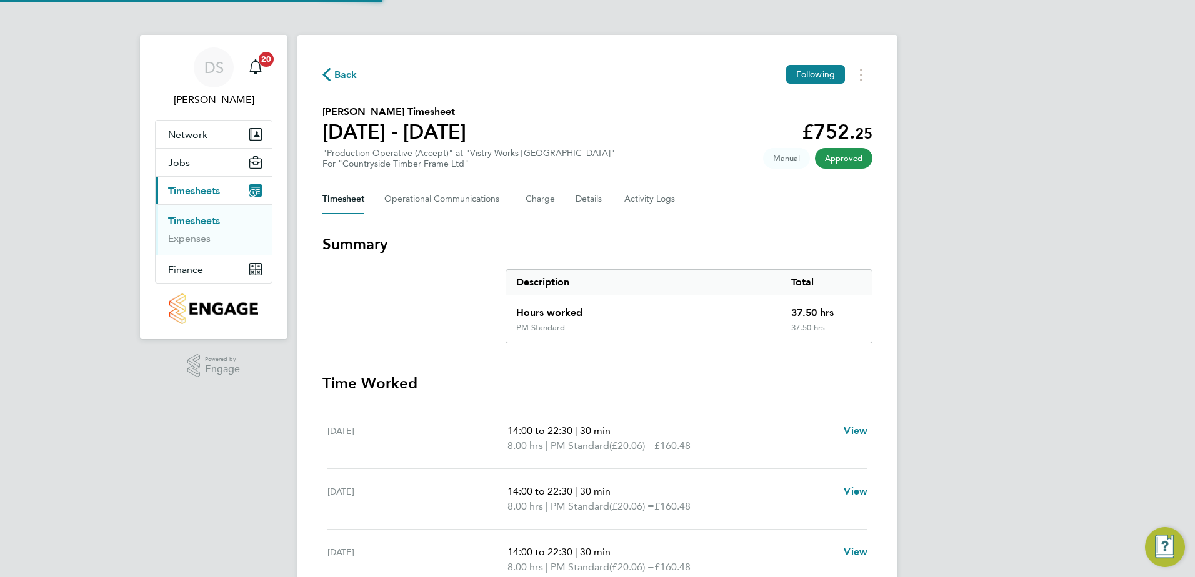
click at [342, 71] on span "Back" at bounding box center [345, 74] width 23 height 15
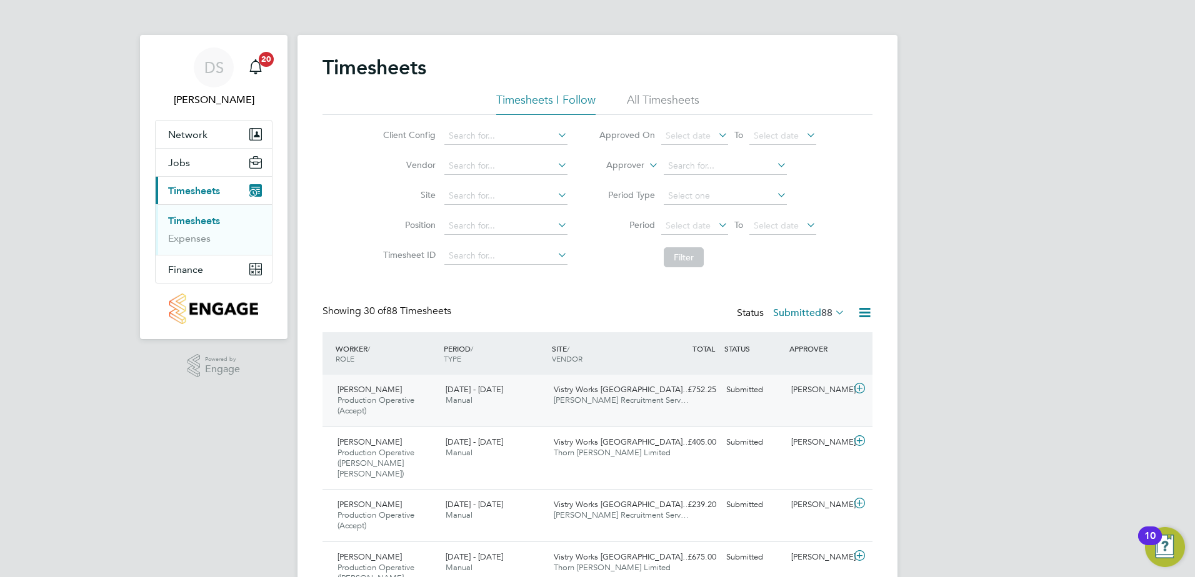
click at [861, 387] on icon at bounding box center [860, 389] width 16 height 10
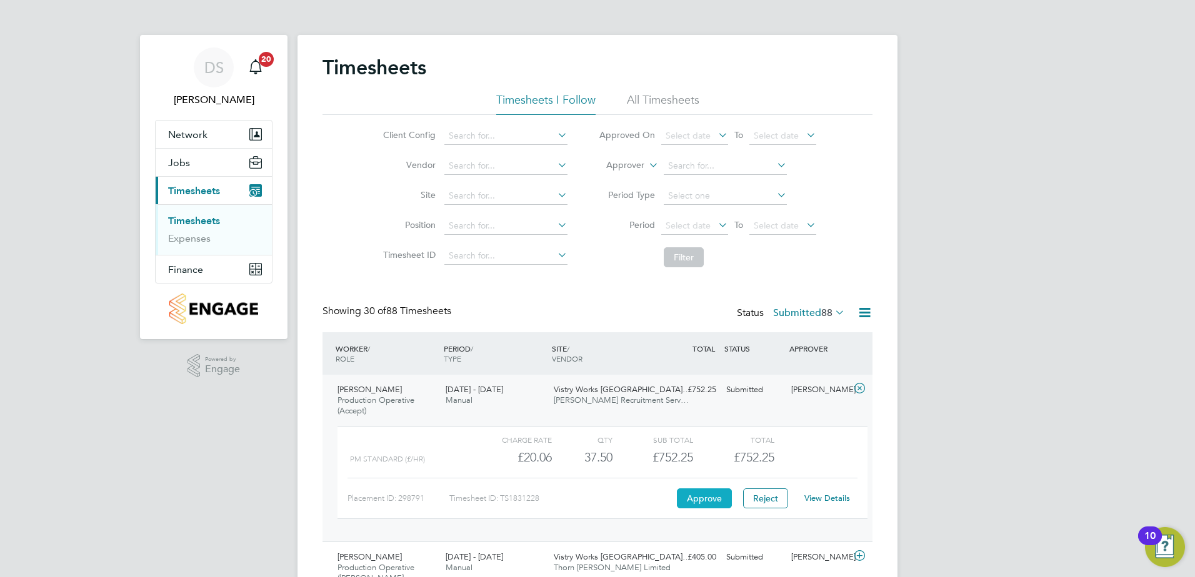
click at [722, 495] on button "Approve" at bounding box center [704, 499] width 55 height 20
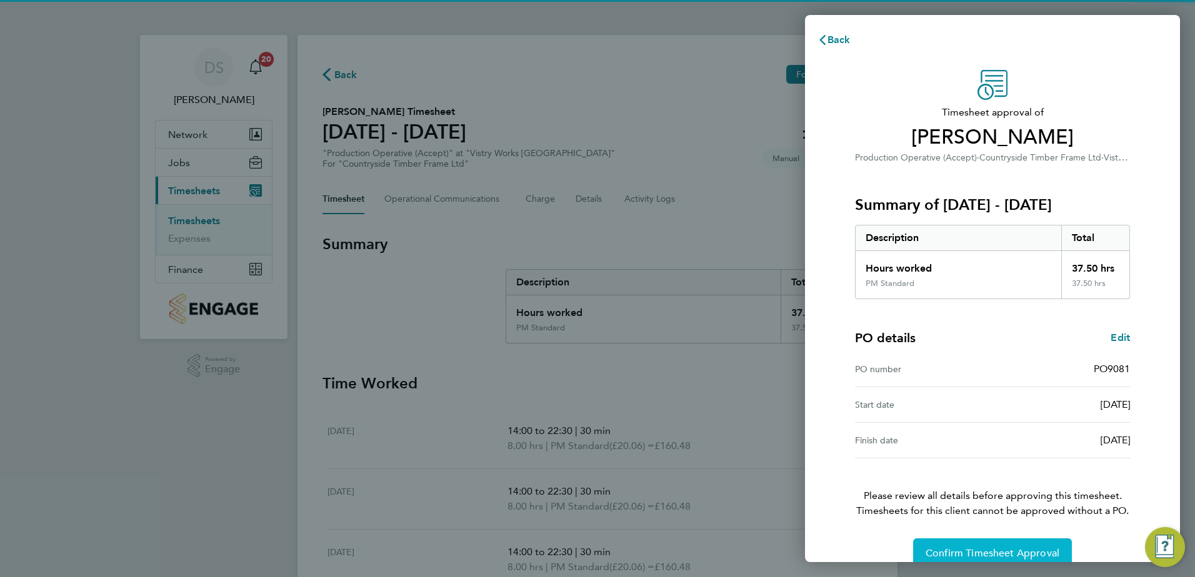
click at [975, 543] on button "Confirm Timesheet Approval" at bounding box center [992, 554] width 159 height 30
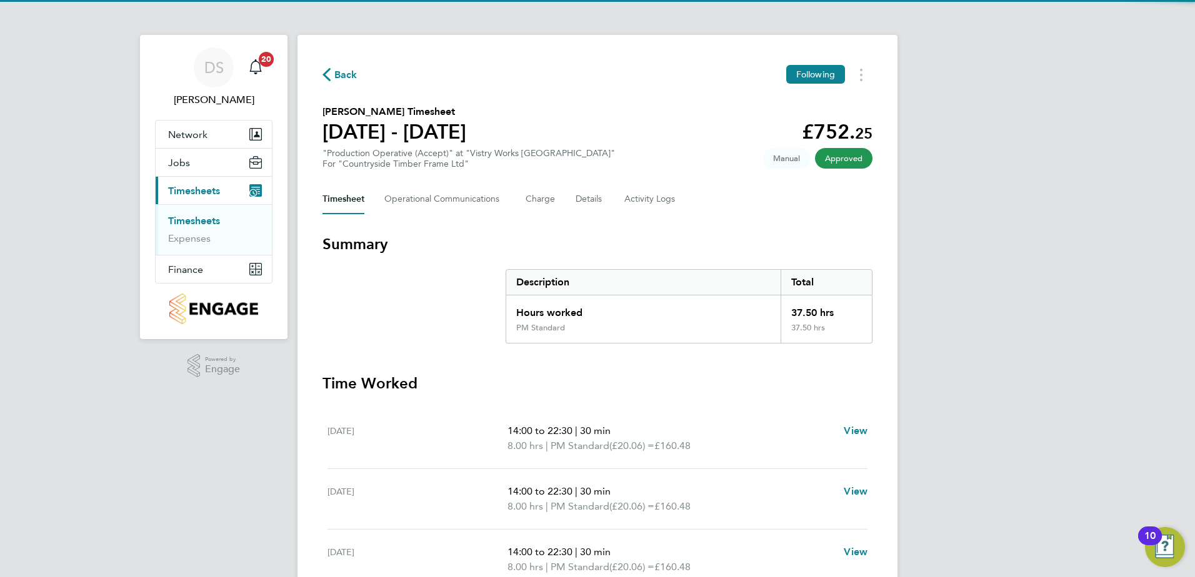
click at [349, 74] on span "Back" at bounding box center [345, 74] width 23 height 15
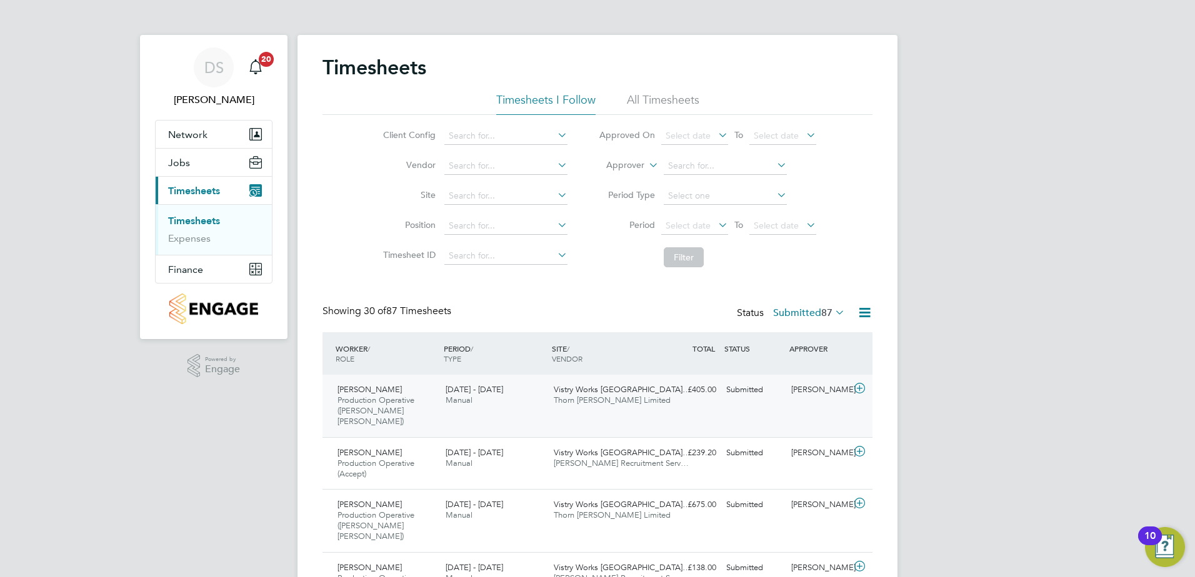
click at [860, 392] on icon at bounding box center [860, 389] width 16 height 10
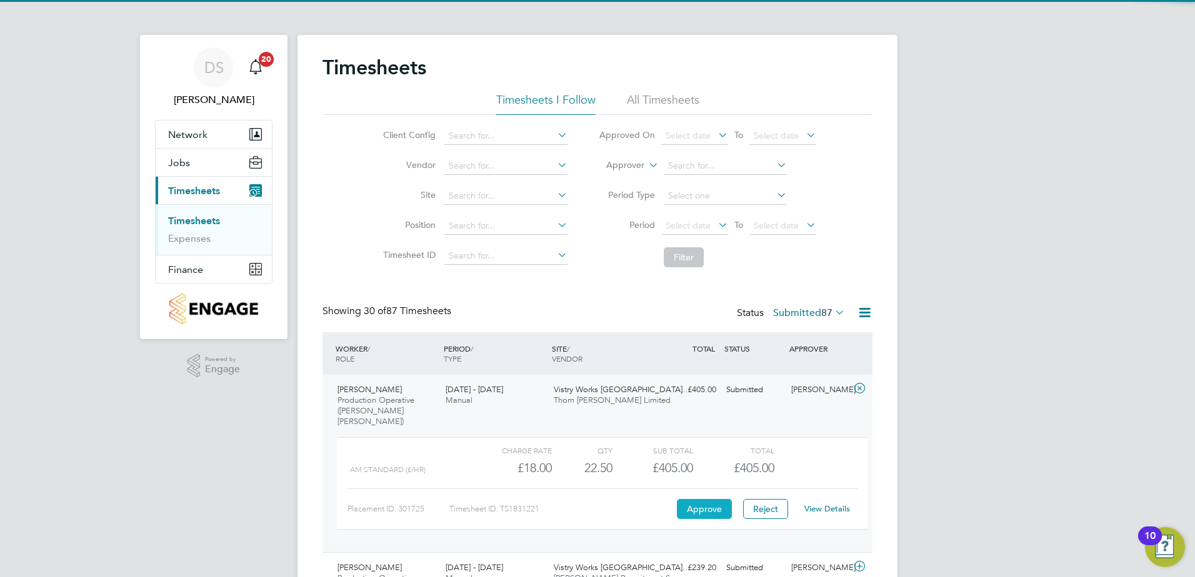
click at [715, 500] on button "Approve" at bounding box center [704, 509] width 55 height 20
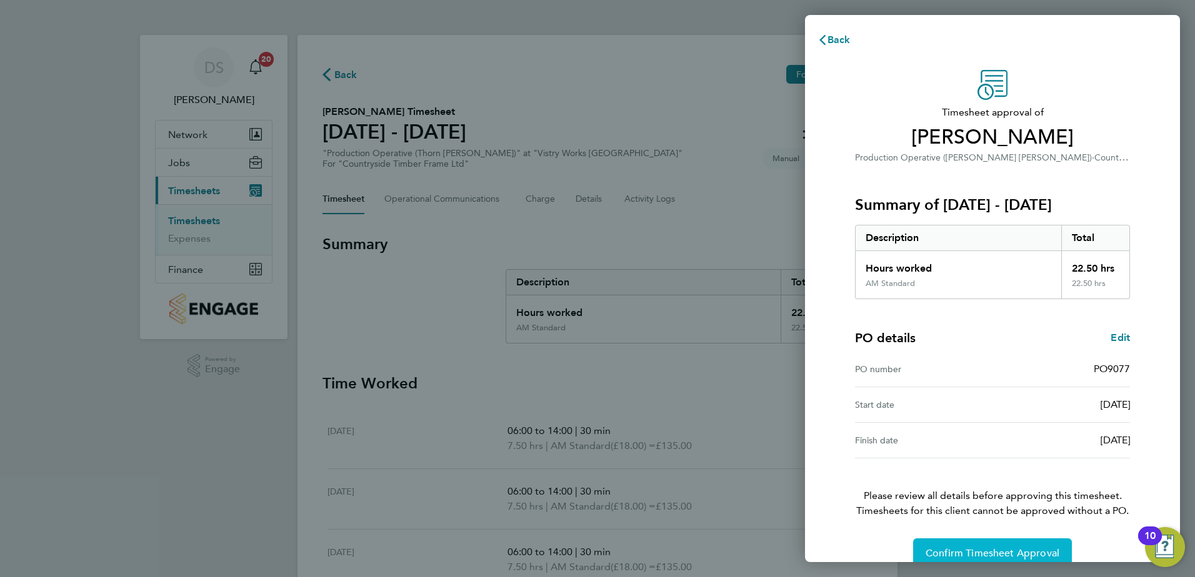
click at [966, 547] on button "Confirm Timesheet Approval" at bounding box center [992, 554] width 159 height 30
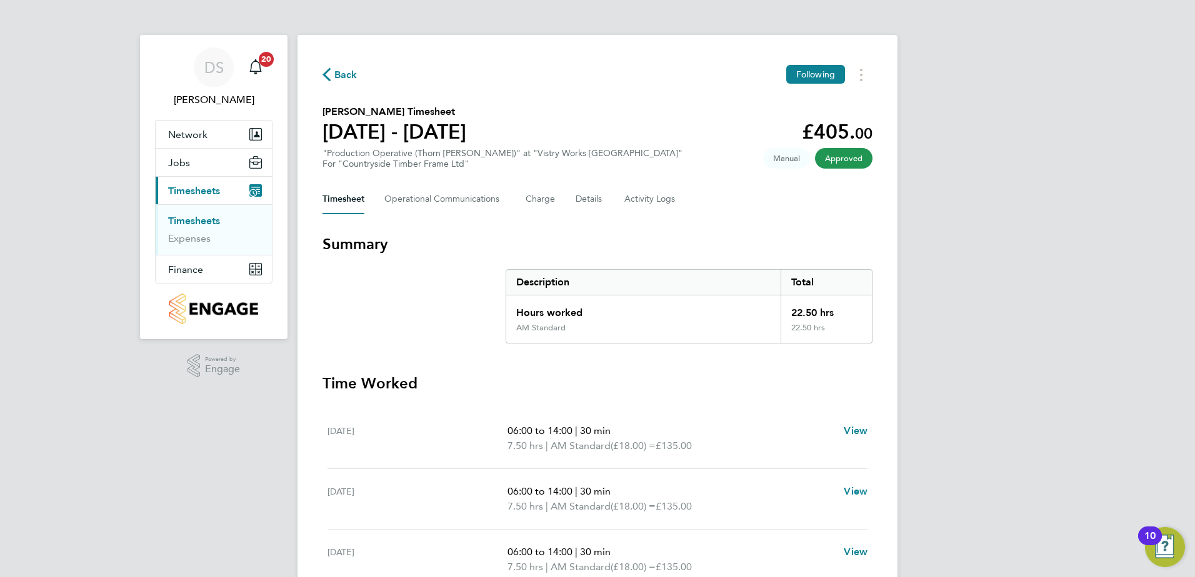
click at [343, 71] on span "Back" at bounding box center [345, 74] width 23 height 15
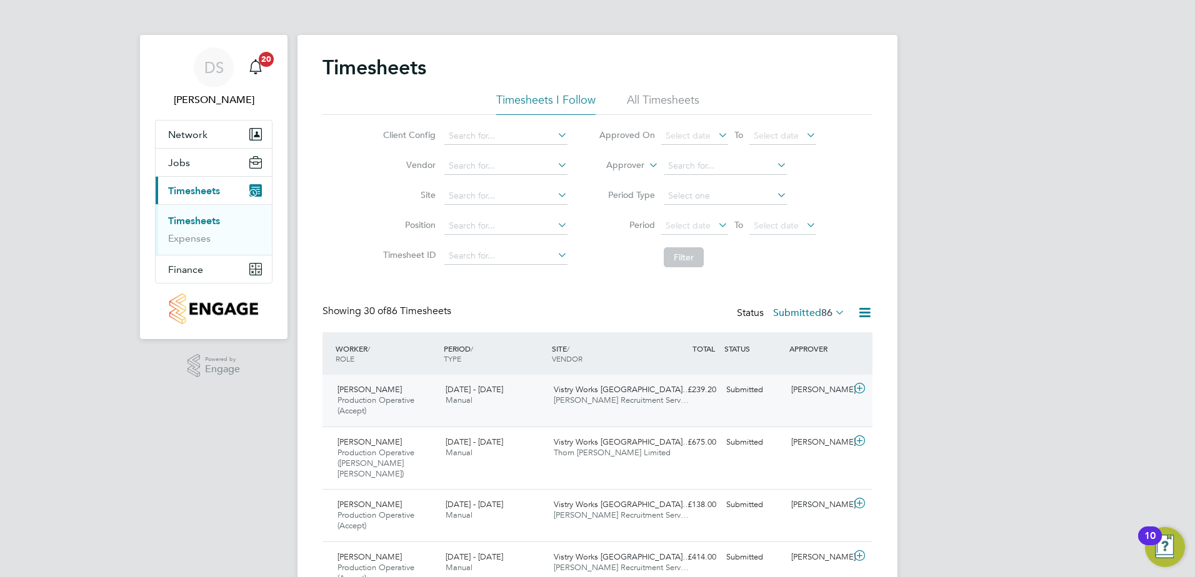
click at [860, 390] on icon at bounding box center [860, 389] width 16 height 10
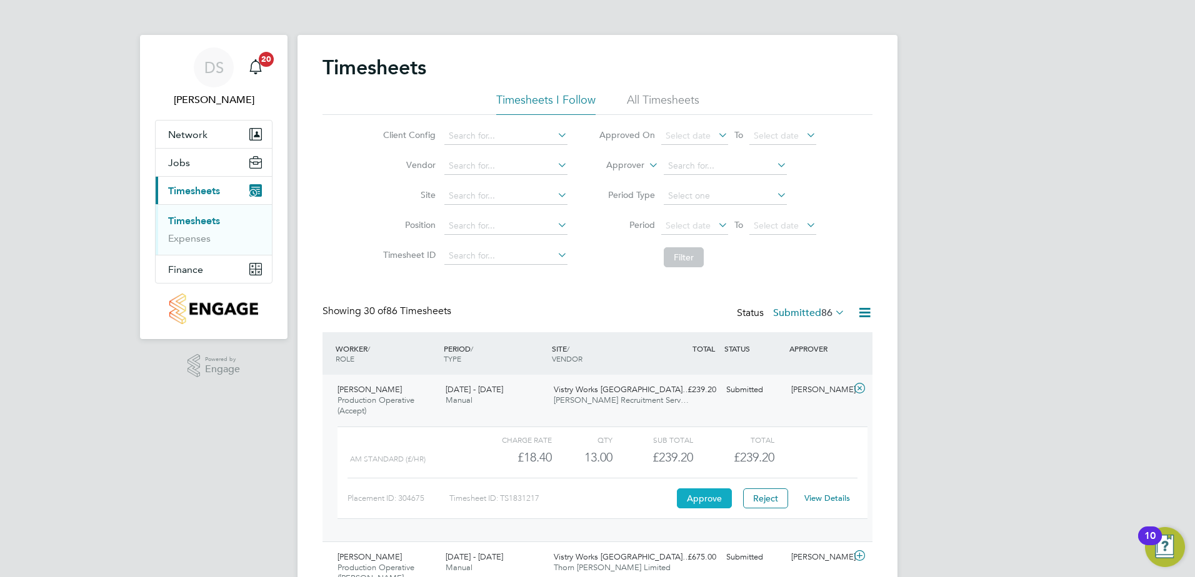
click at [705, 497] on button "Approve" at bounding box center [704, 499] width 55 height 20
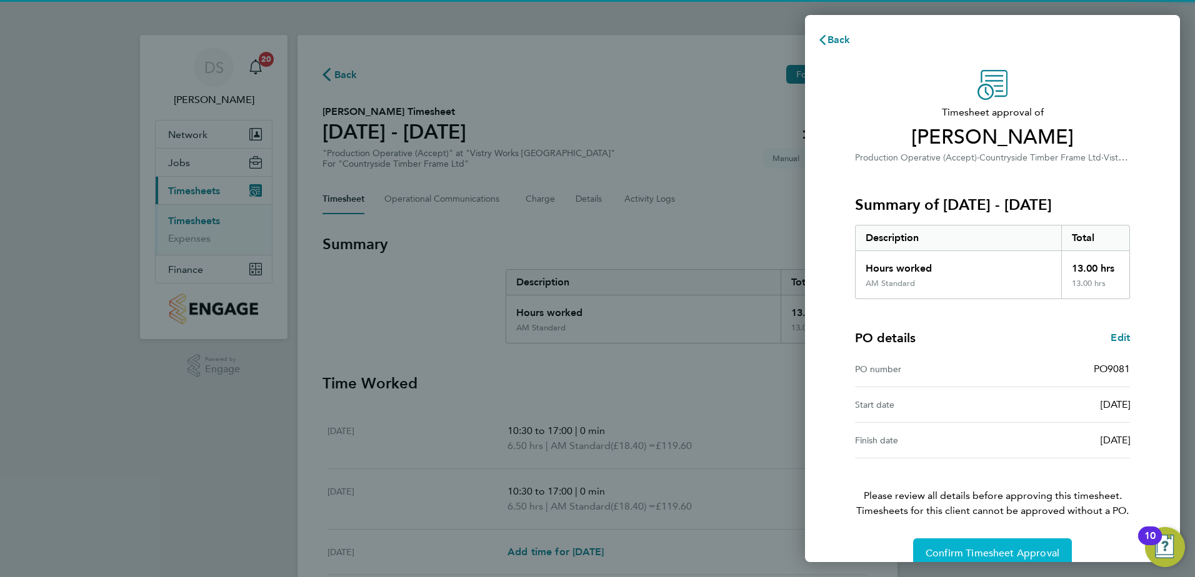
click at [1010, 549] on span "Confirm Timesheet Approval" at bounding box center [992, 553] width 134 height 12
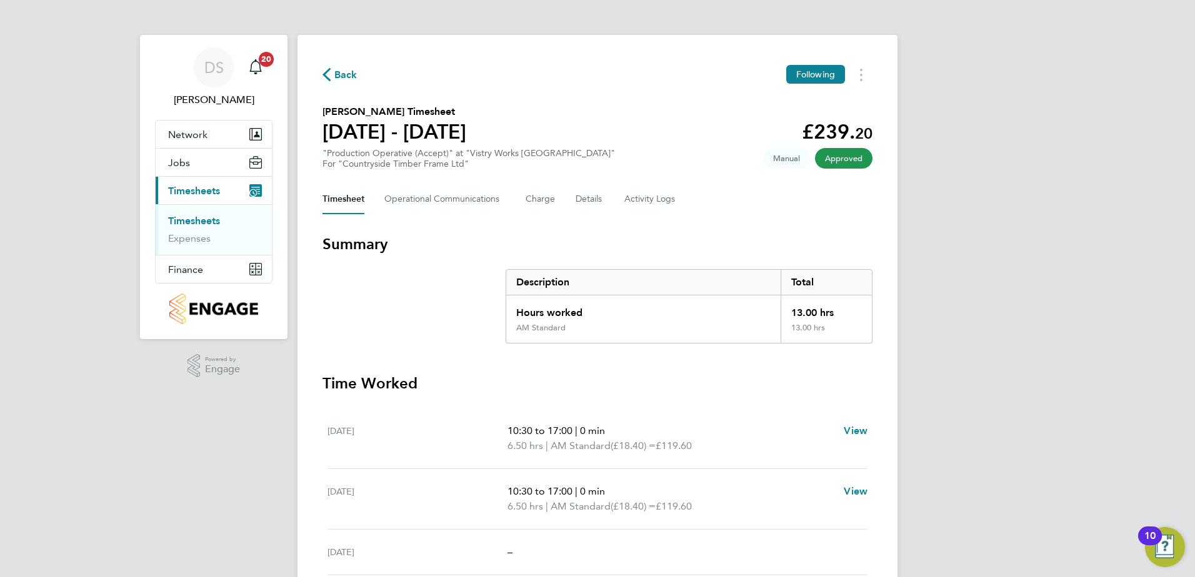
click at [341, 74] on span "Back" at bounding box center [345, 74] width 23 height 15
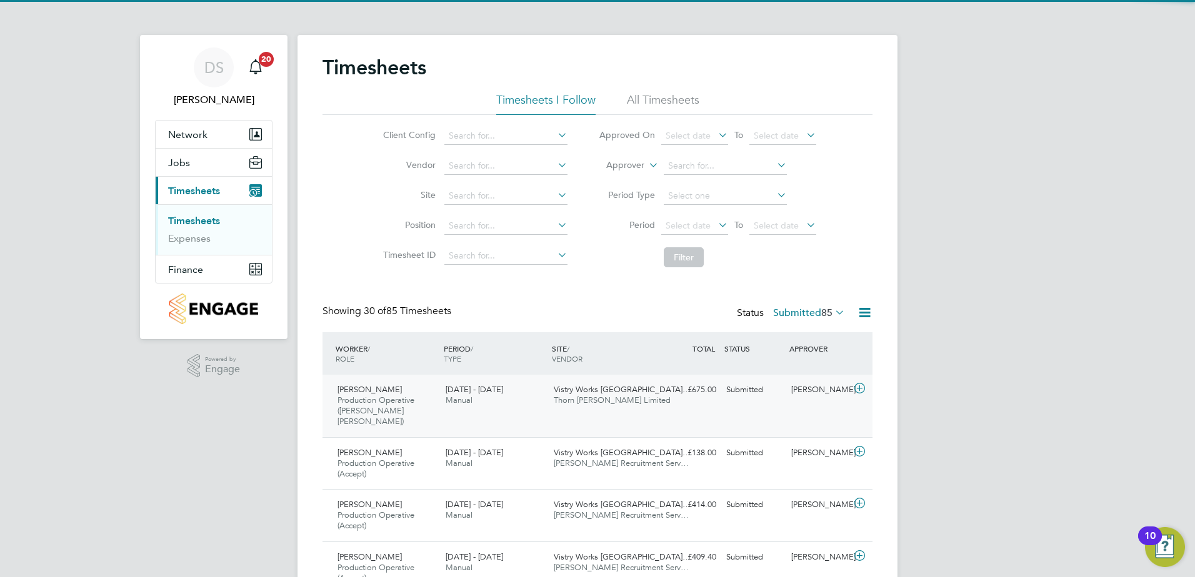
click at [857, 390] on icon at bounding box center [860, 389] width 16 height 10
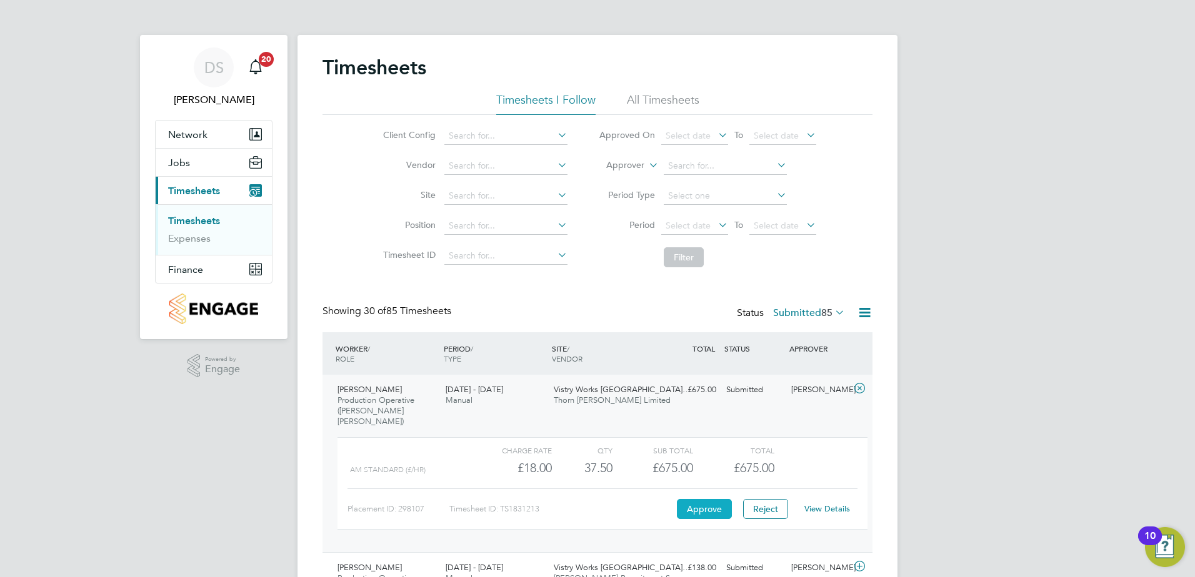
click at [706, 499] on button "Approve" at bounding box center [704, 509] width 55 height 20
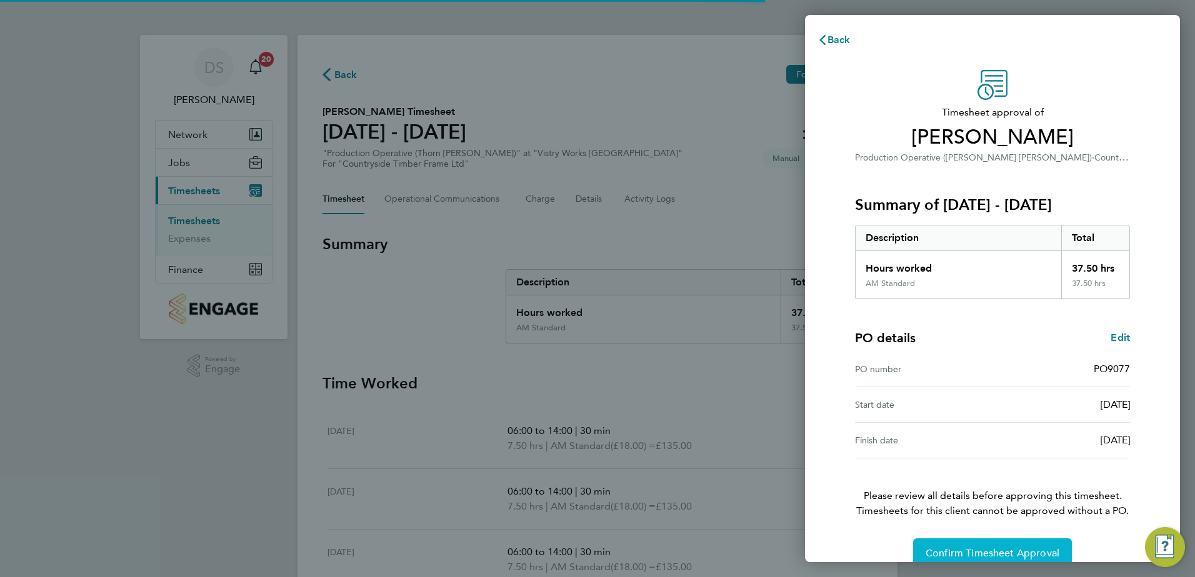
click at [985, 556] on span "Confirm Timesheet Approval" at bounding box center [992, 553] width 134 height 12
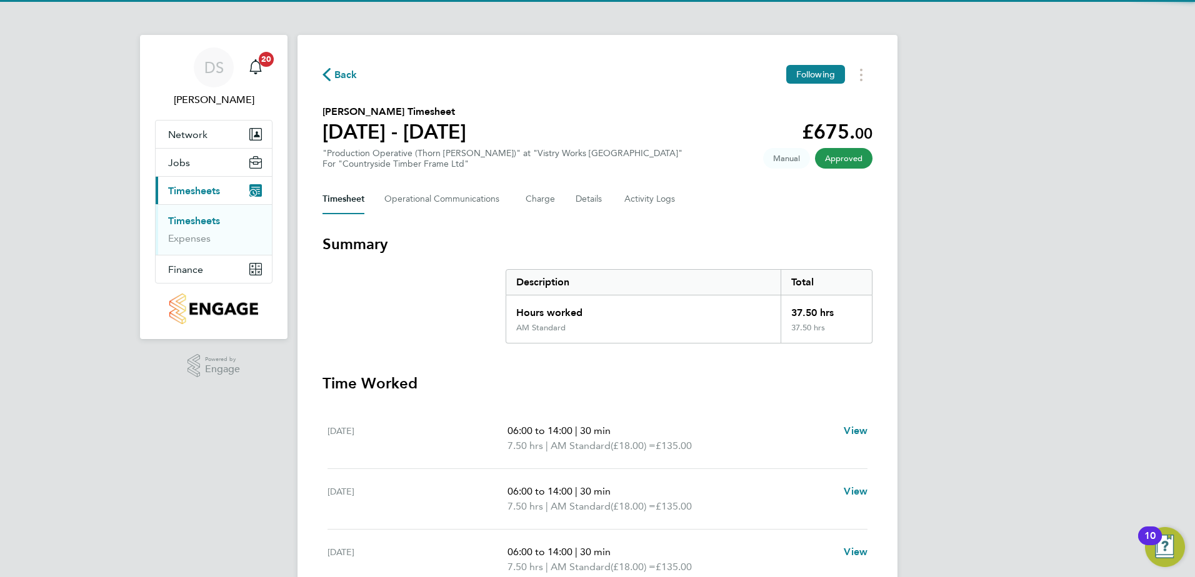
click at [342, 68] on span "Back" at bounding box center [345, 74] width 23 height 15
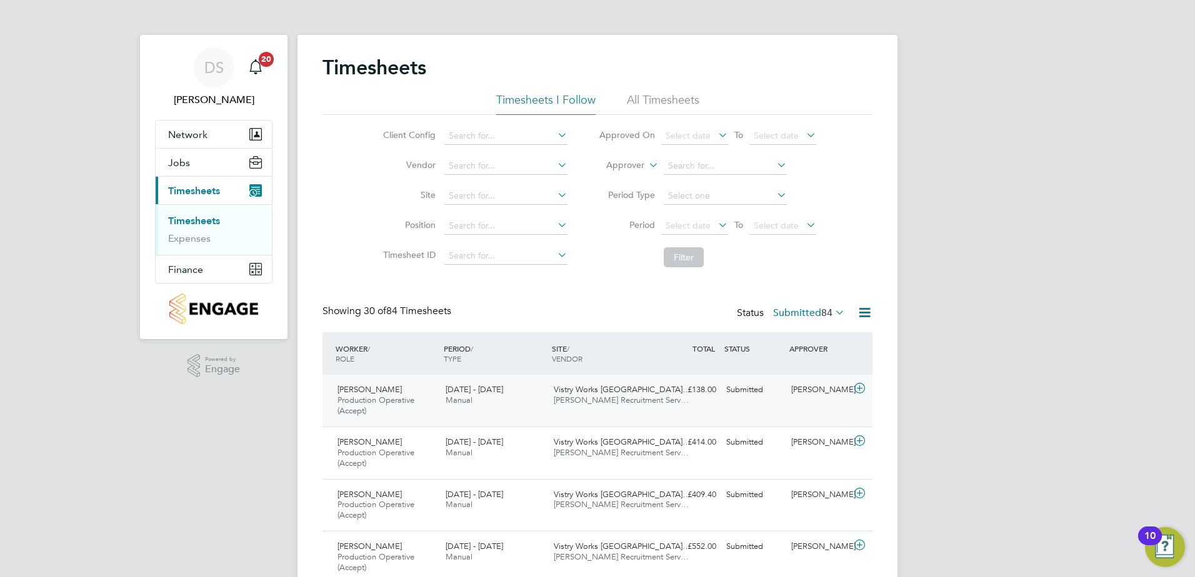
click at [863, 390] on icon at bounding box center [860, 389] width 16 height 10
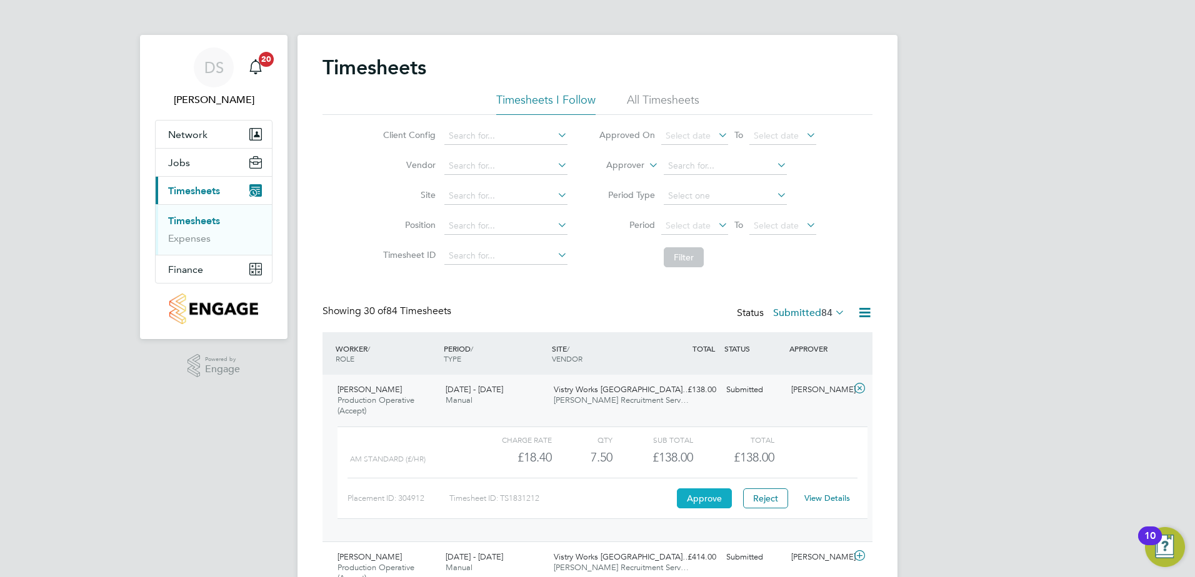
click at [715, 499] on button "Approve" at bounding box center [704, 499] width 55 height 20
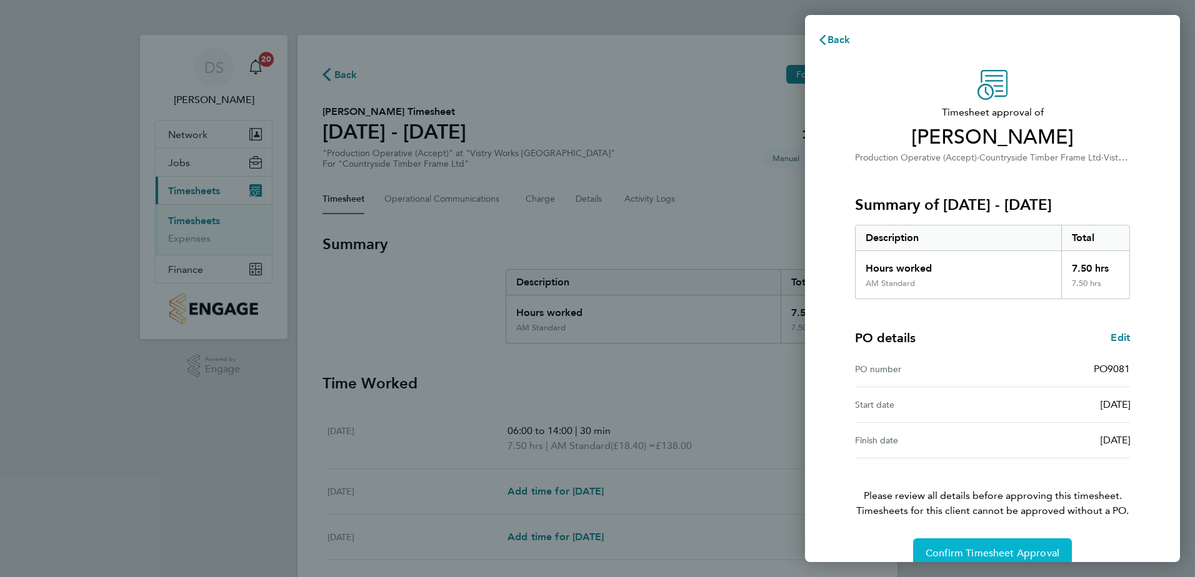
click at [1030, 554] on span "Confirm Timesheet Approval" at bounding box center [992, 553] width 134 height 12
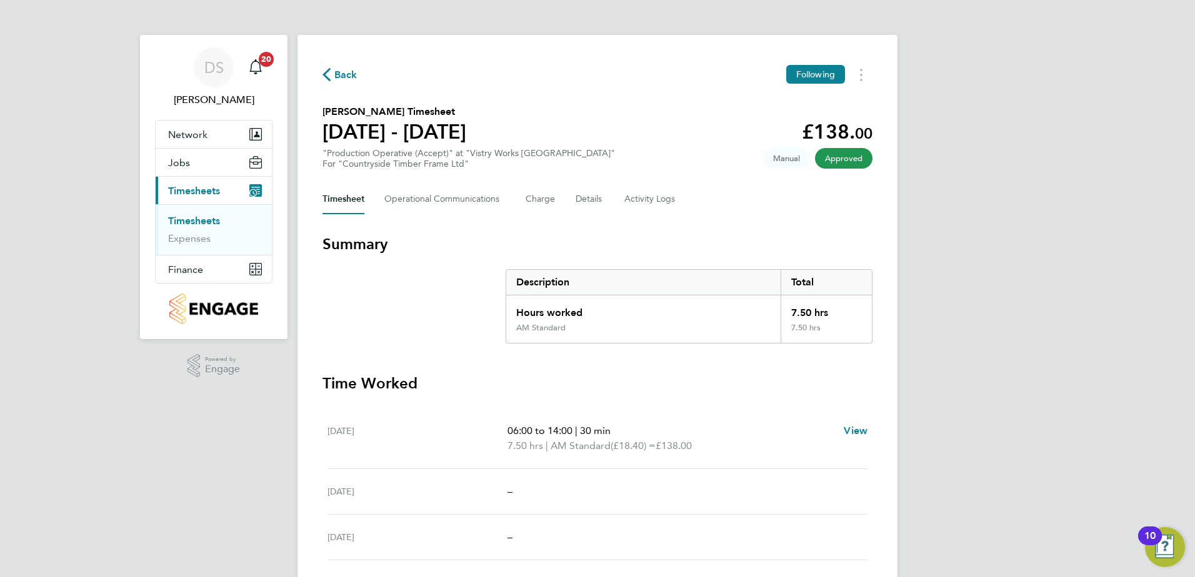
click at [337, 68] on span "Back" at bounding box center [345, 74] width 23 height 15
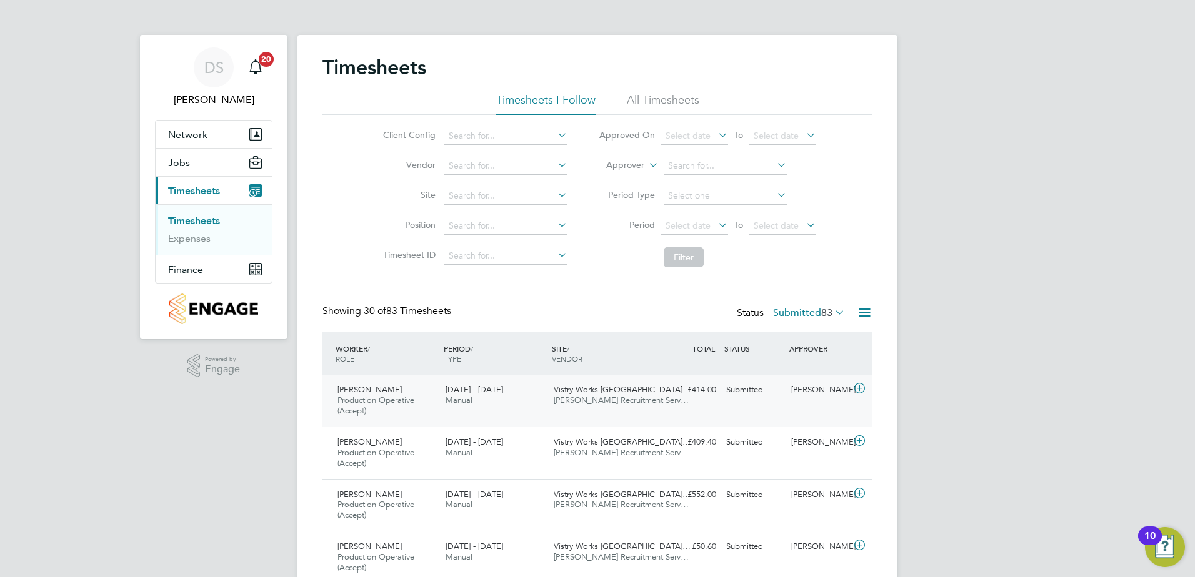
click at [858, 388] on icon at bounding box center [860, 389] width 16 height 10
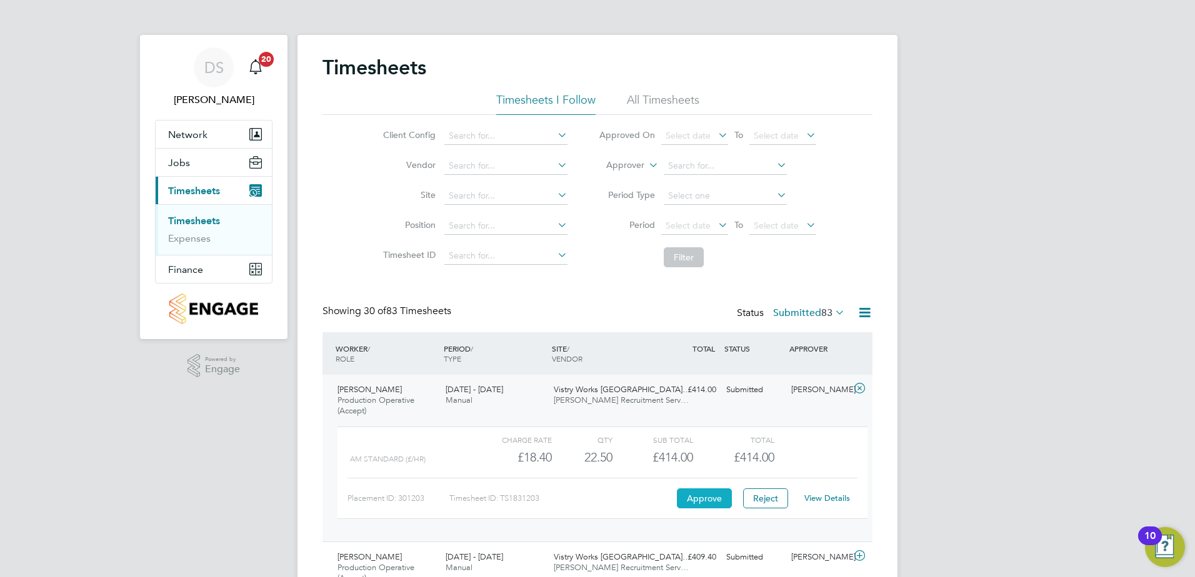
click at [716, 496] on button "Approve" at bounding box center [704, 499] width 55 height 20
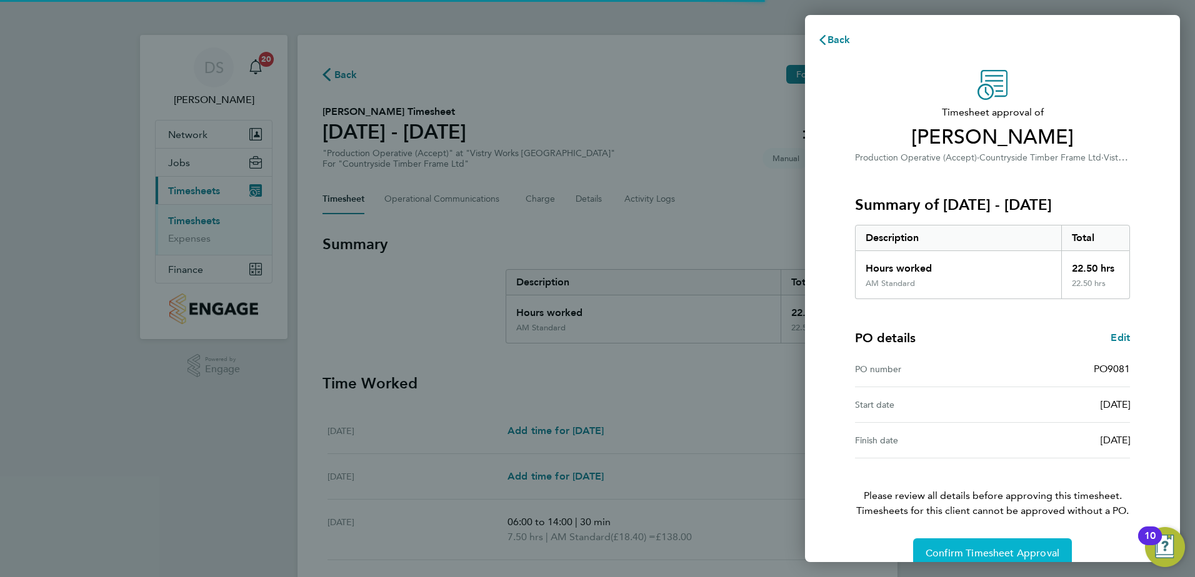
click at [967, 551] on span "Confirm Timesheet Approval" at bounding box center [992, 553] width 134 height 12
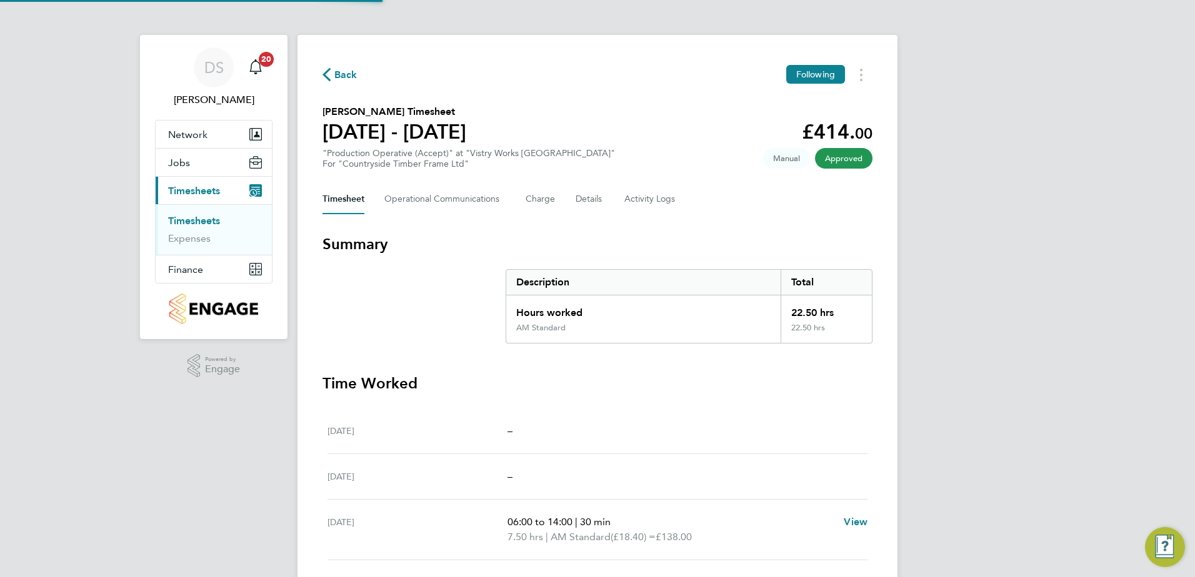
click at [341, 71] on span "Back" at bounding box center [345, 74] width 23 height 15
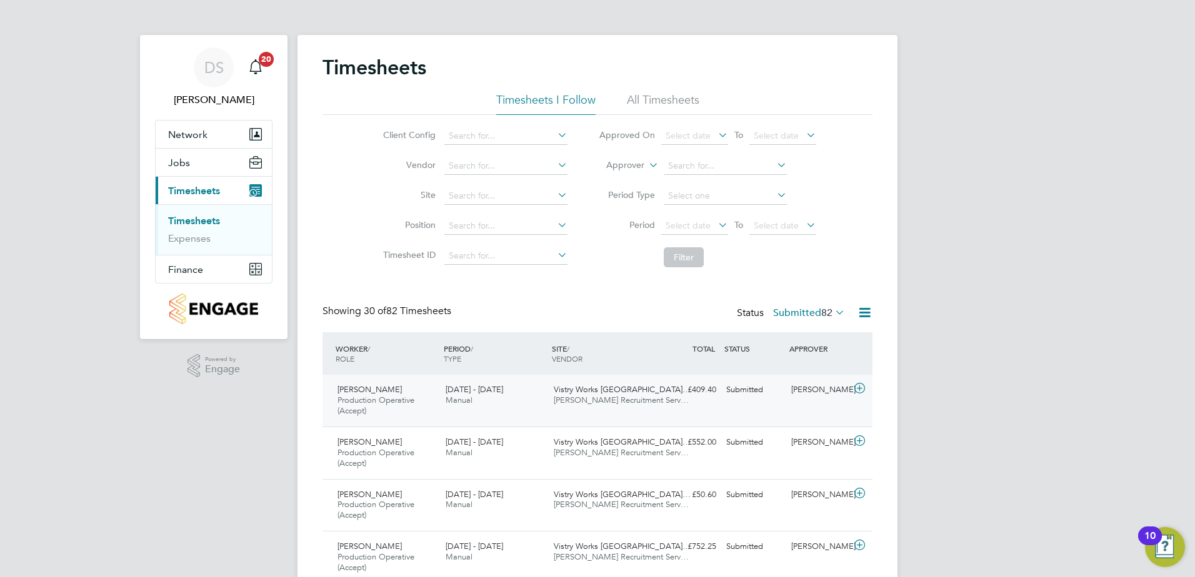
click at [854, 390] on icon at bounding box center [860, 389] width 16 height 10
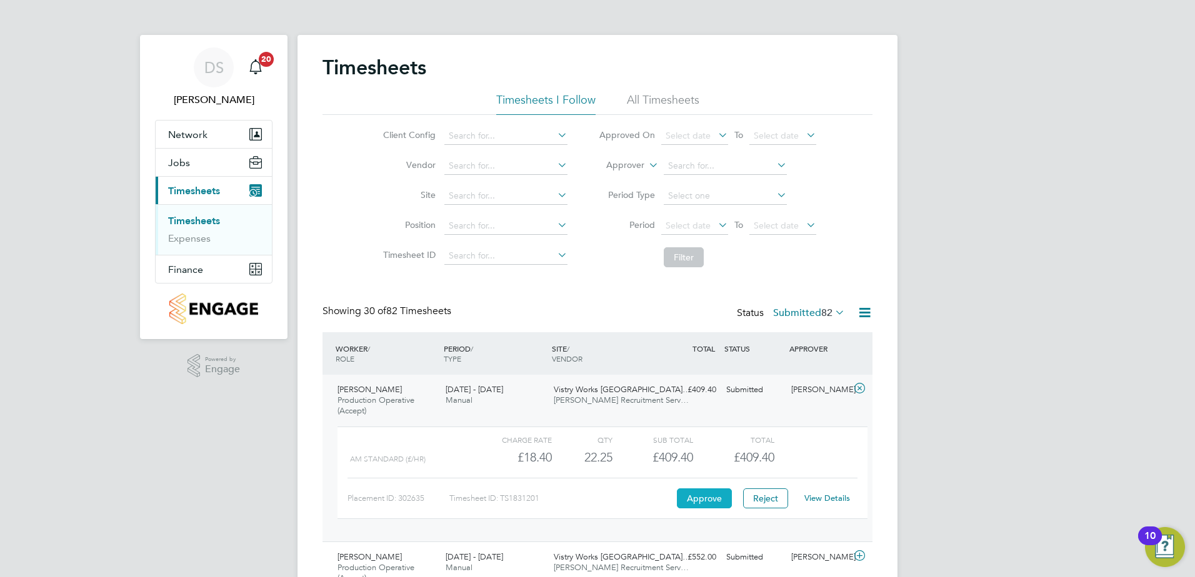
click at [698, 498] on button "Approve" at bounding box center [704, 499] width 55 height 20
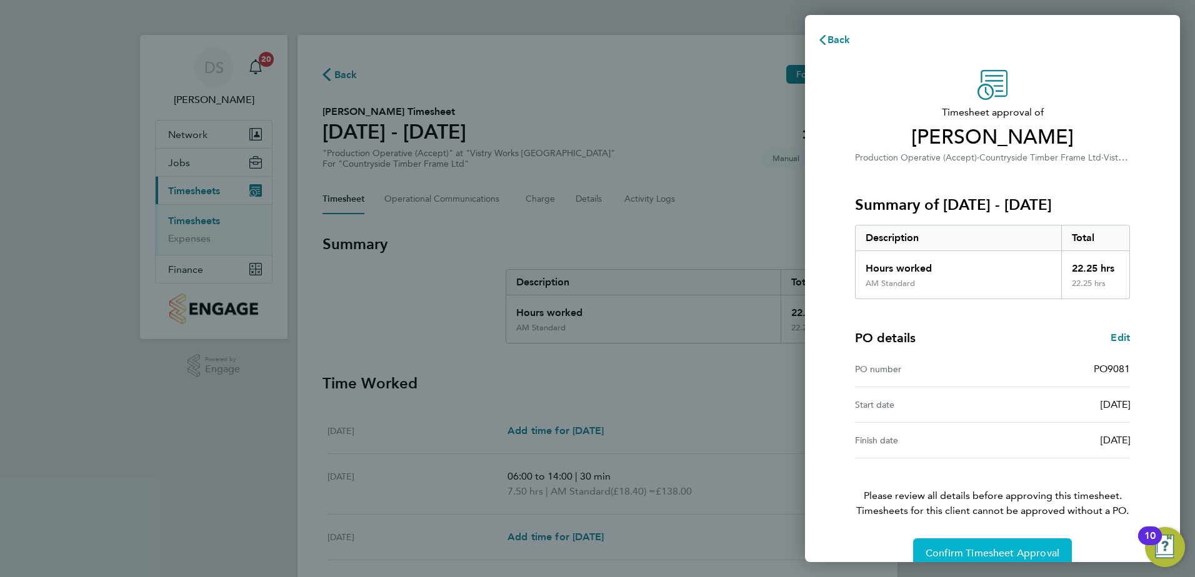
drag, startPoint x: 998, startPoint y: 540, endPoint x: 997, endPoint y: 547, distance: 6.3
click at [998, 545] on button "Confirm Timesheet Approval" at bounding box center [992, 554] width 159 height 30
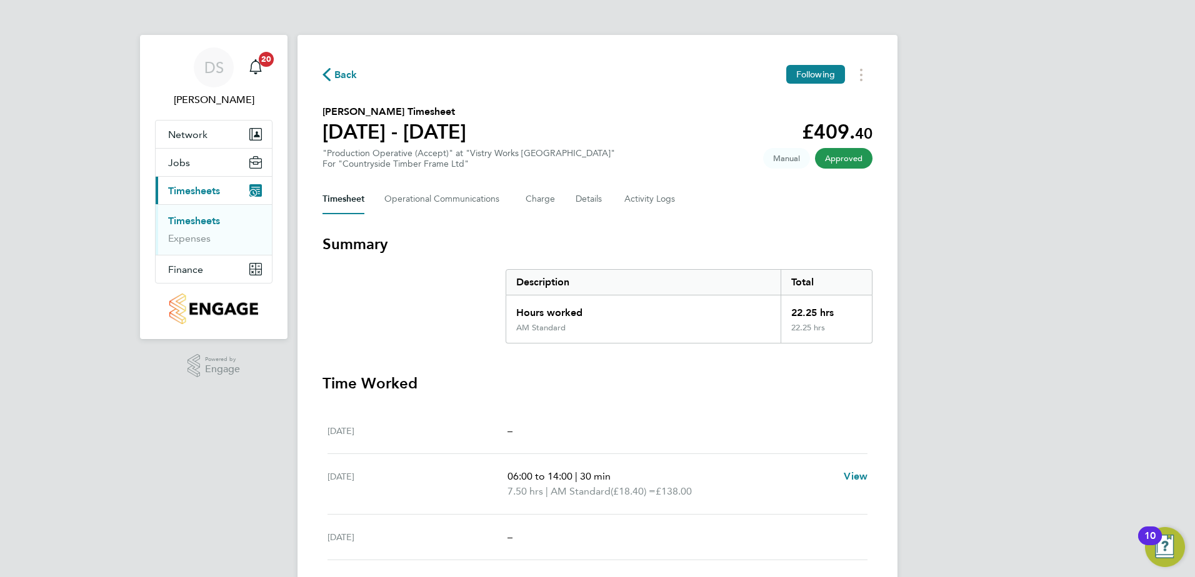
click at [359, 81] on div "Back Following" at bounding box center [597, 74] width 550 height 19
click at [340, 76] on span "Back" at bounding box center [345, 74] width 23 height 15
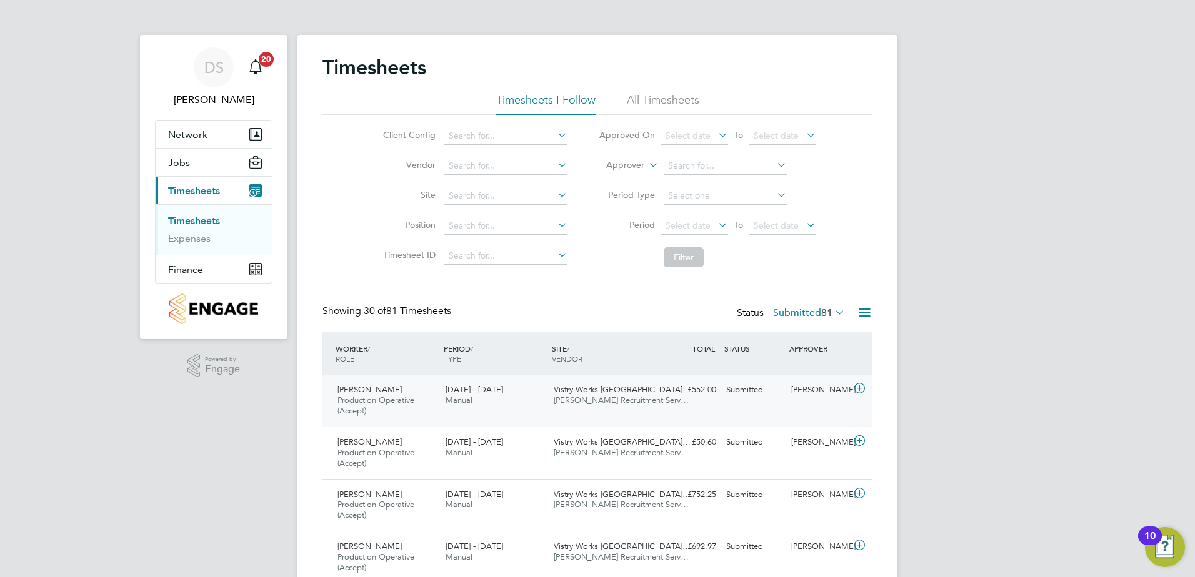
click at [864, 392] on icon at bounding box center [860, 389] width 16 height 10
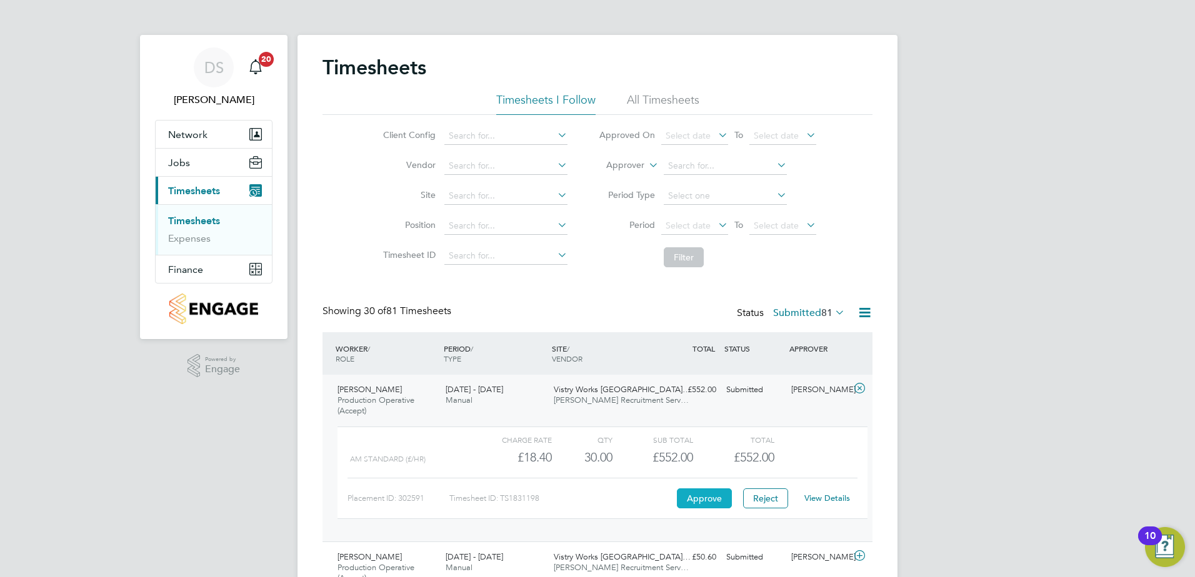
click at [717, 498] on button "Approve" at bounding box center [704, 499] width 55 height 20
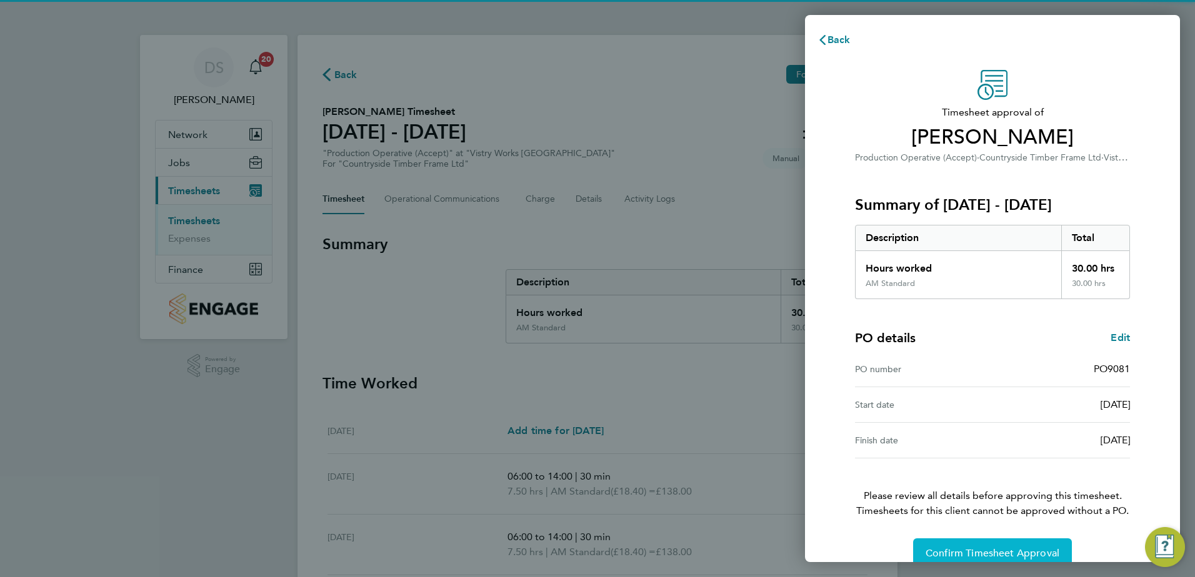
click at [1013, 550] on span "Confirm Timesheet Approval" at bounding box center [992, 553] width 134 height 12
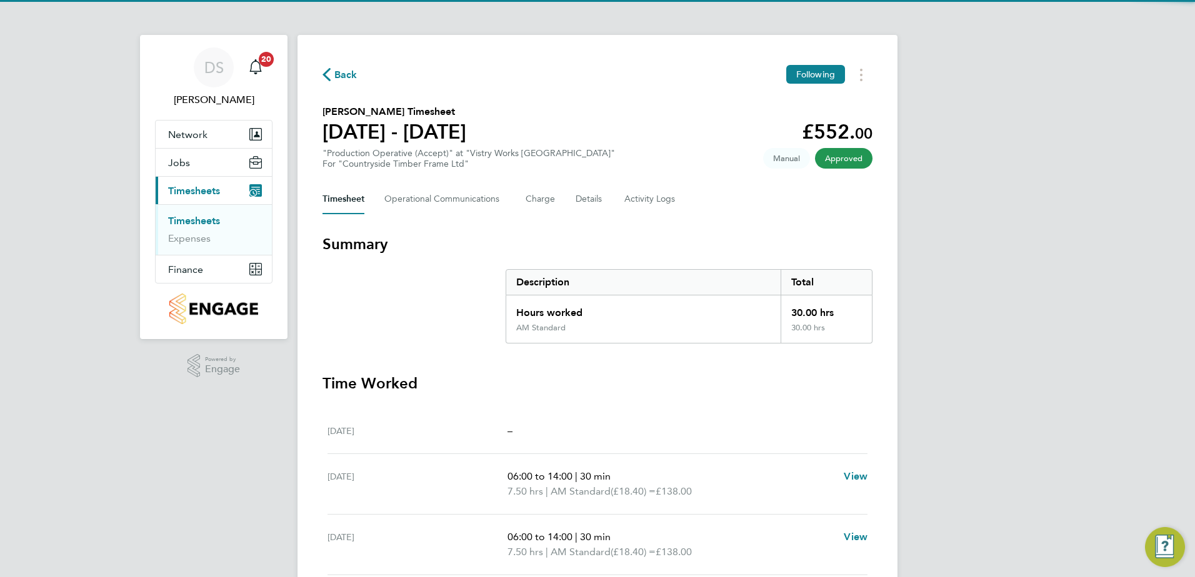
click at [347, 75] on span "Back" at bounding box center [345, 74] width 23 height 15
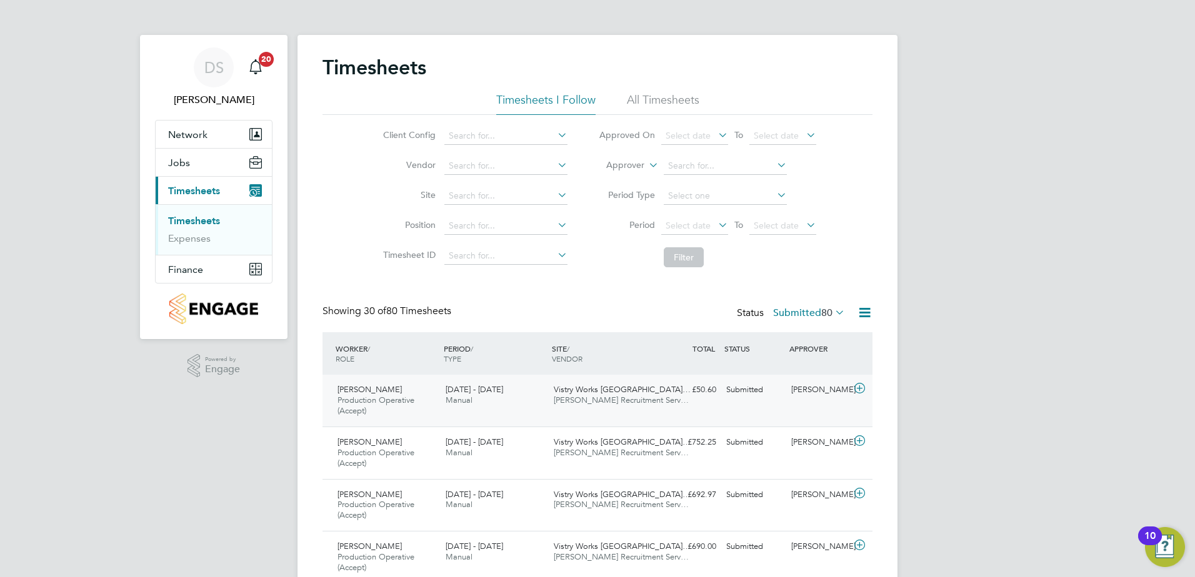
click at [858, 392] on icon at bounding box center [860, 389] width 16 height 10
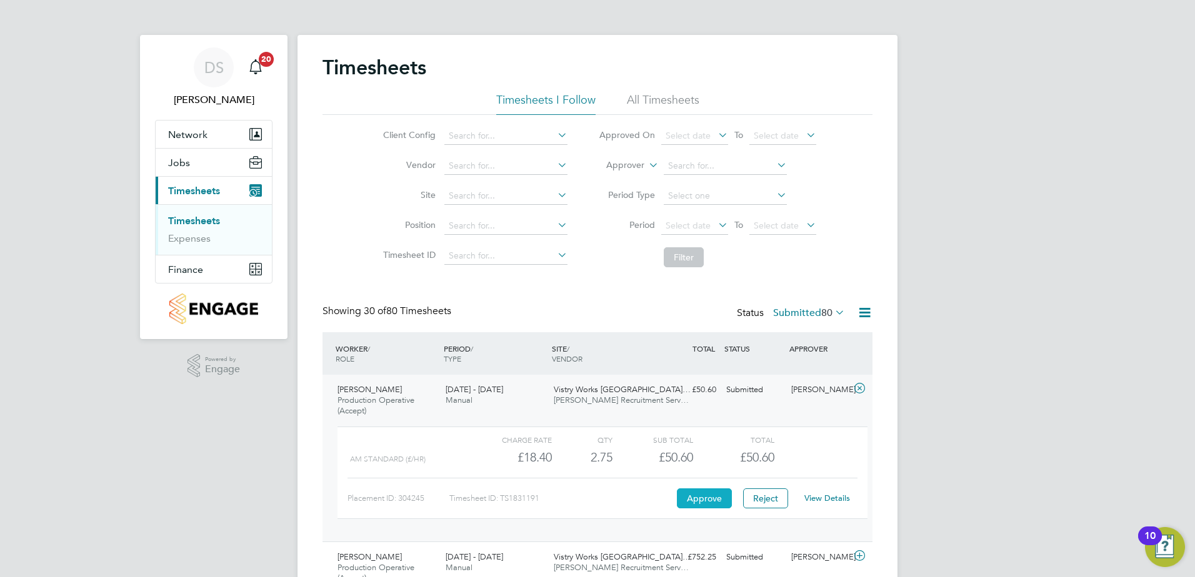
click at [697, 500] on button "Approve" at bounding box center [704, 499] width 55 height 20
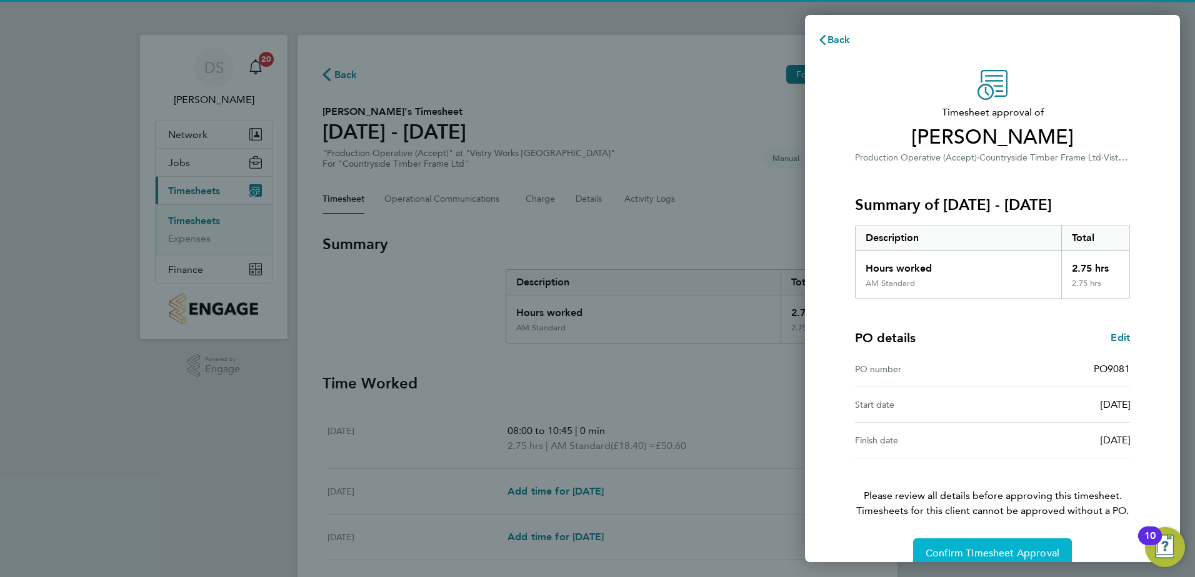
click at [976, 554] on span "Confirm Timesheet Approval" at bounding box center [992, 553] width 134 height 12
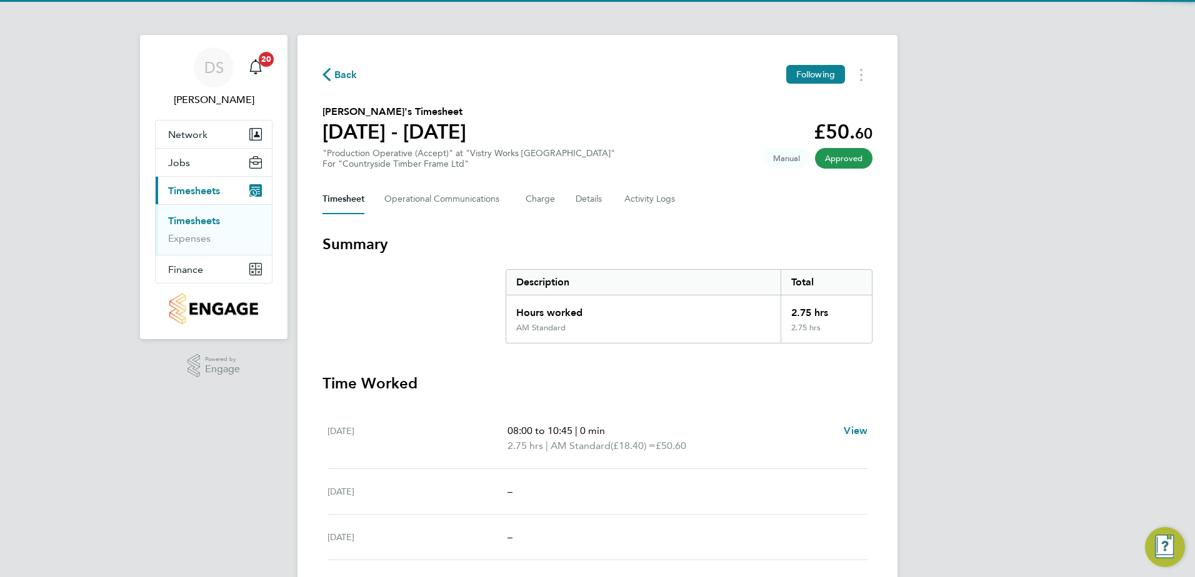
click at [347, 76] on span "Back" at bounding box center [345, 74] width 23 height 15
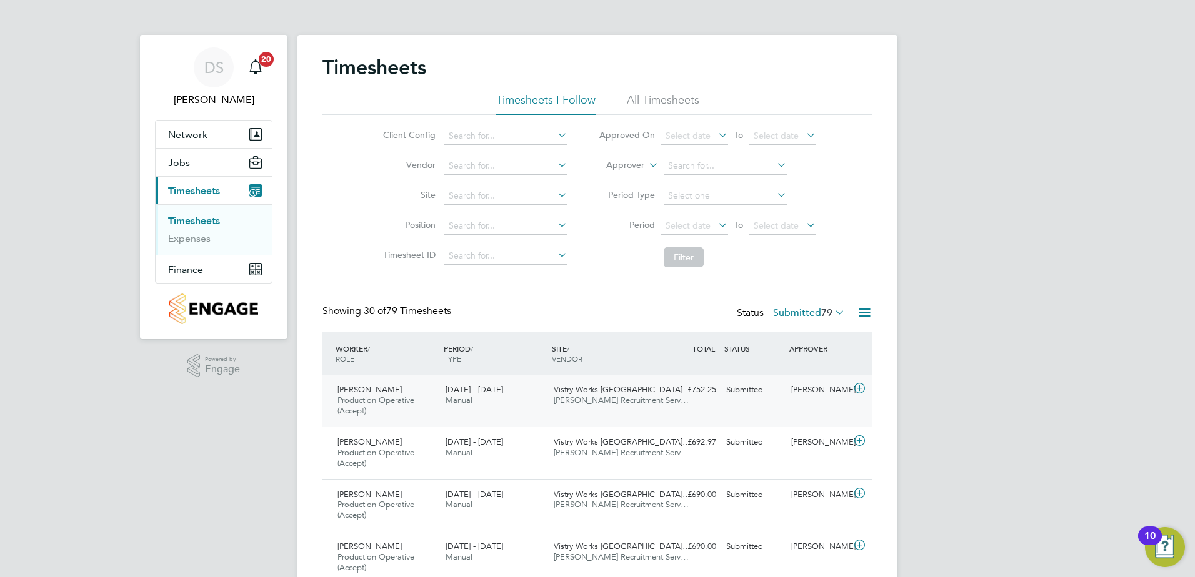
click at [861, 388] on icon at bounding box center [860, 389] width 16 height 10
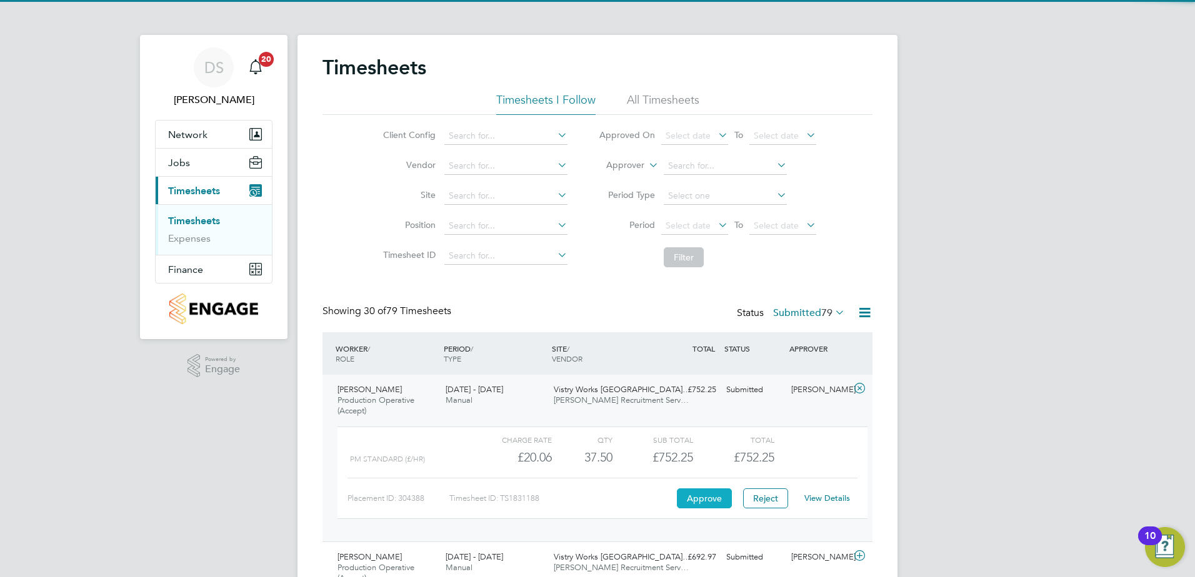
click at [708, 494] on button "Approve" at bounding box center [704, 499] width 55 height 20
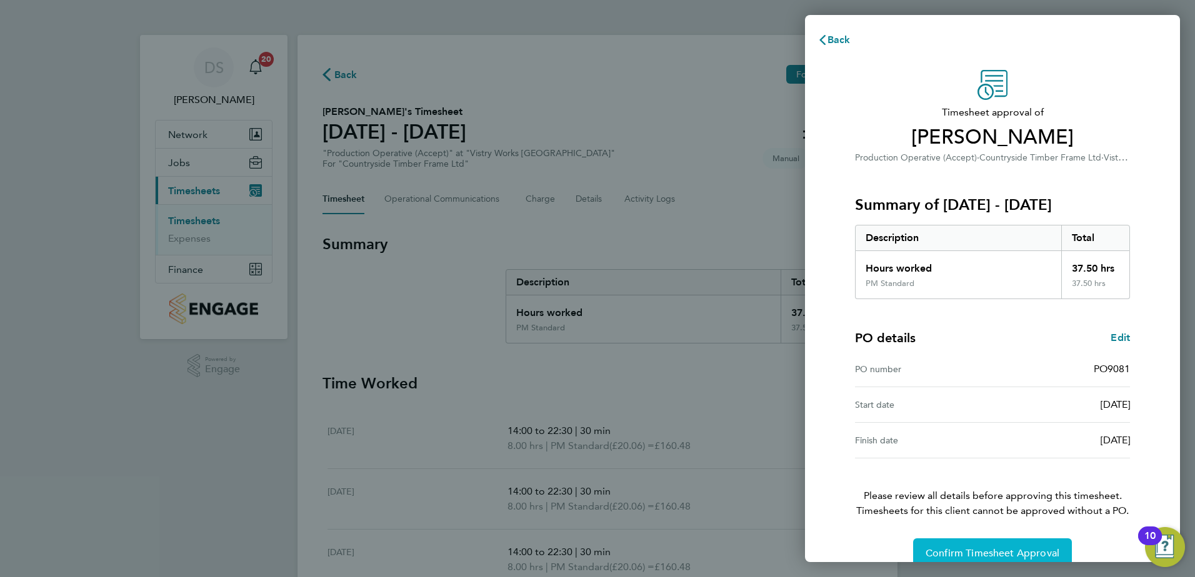
click at [1013, 555] on span "Confirm Timesheet Approval" at bounding box center [992, 553] width 134 height 12
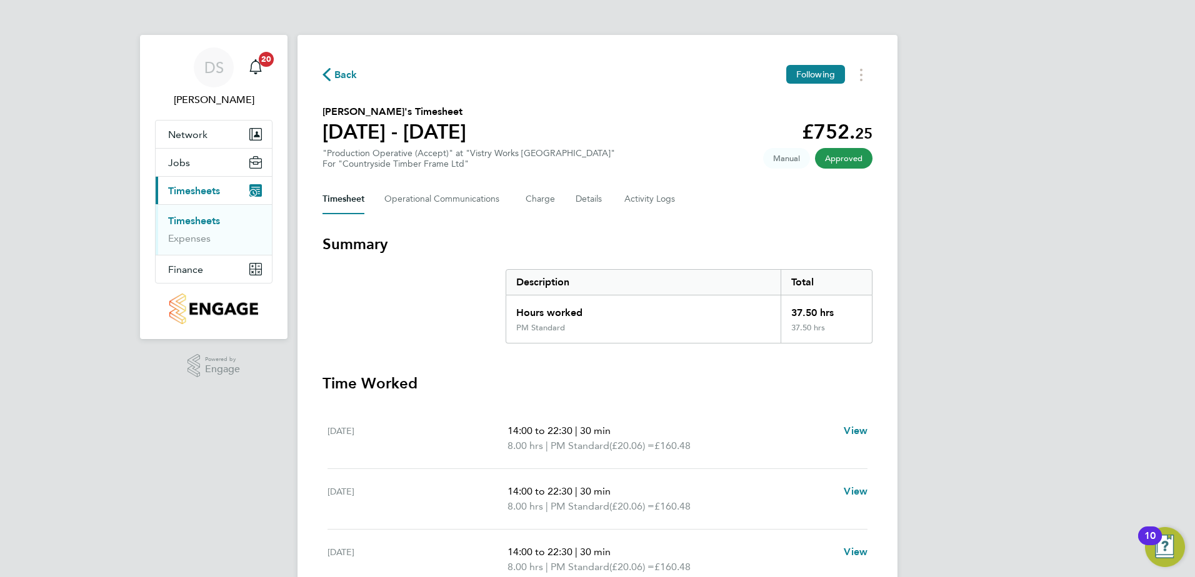
click at [349, 76] on span "Back" at bounding box center [345, 74] width 23 height 15
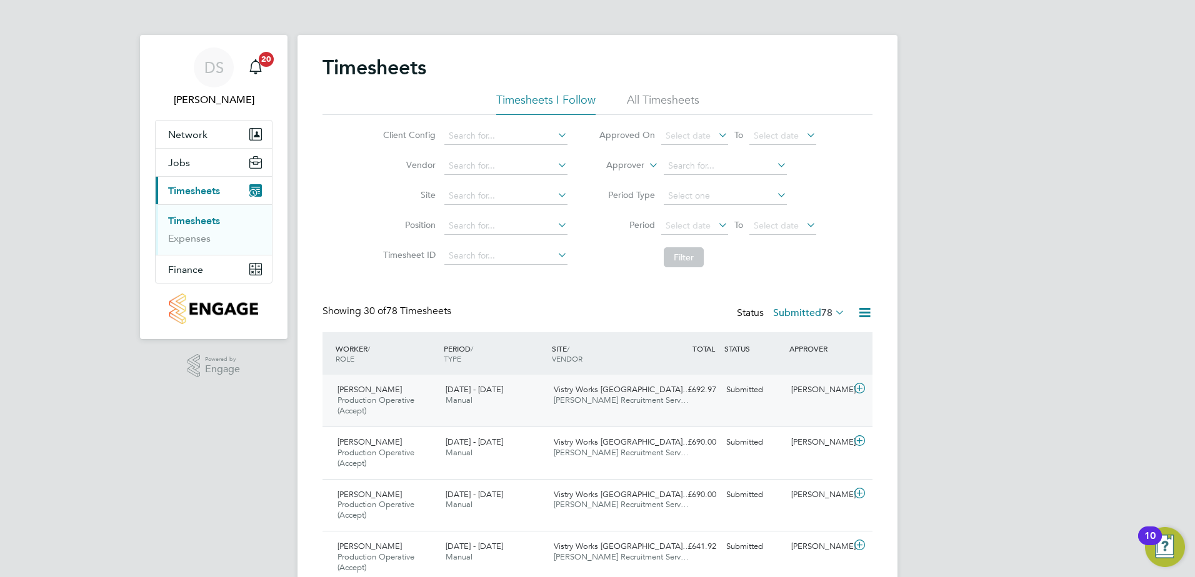
click at [858, 387] on icon at bounding box center [860, 389] width 16 height 10
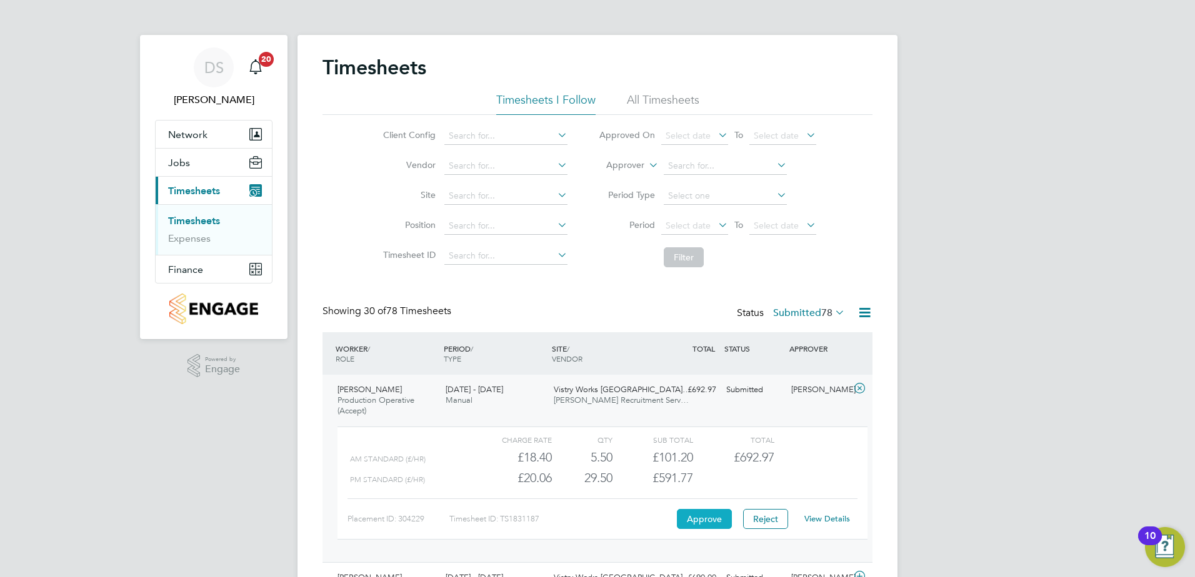
click at [699, 522] on button "Approve" at bounding box center [704, 519] width 55 height 20
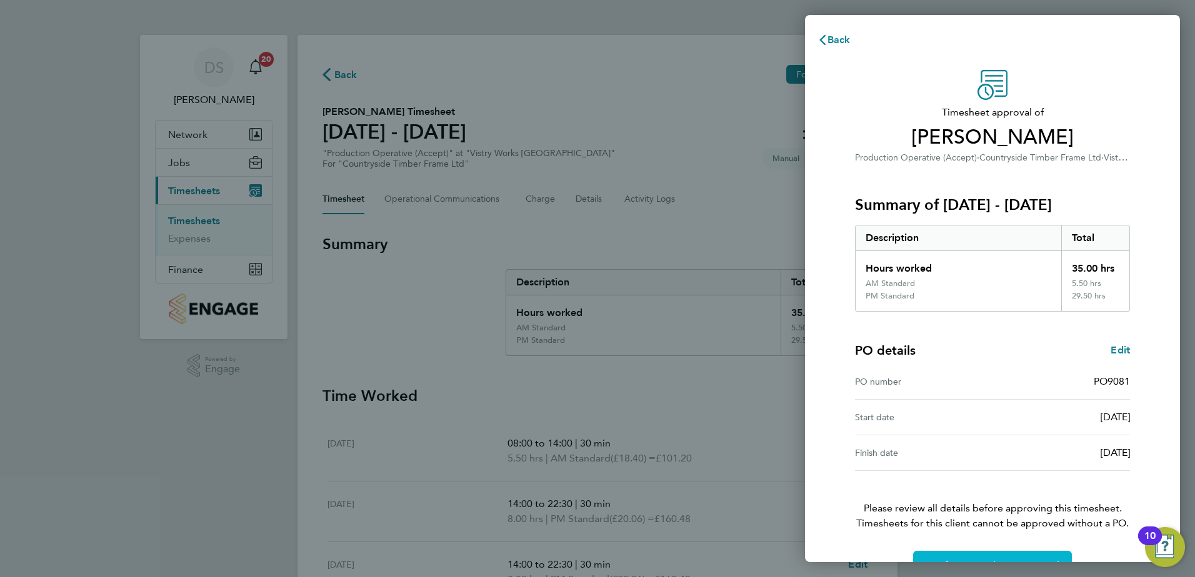
click at [1001, 557] on button "Confirm Timesheet Approval" at bounding box center [992, 566] width 159 height 30
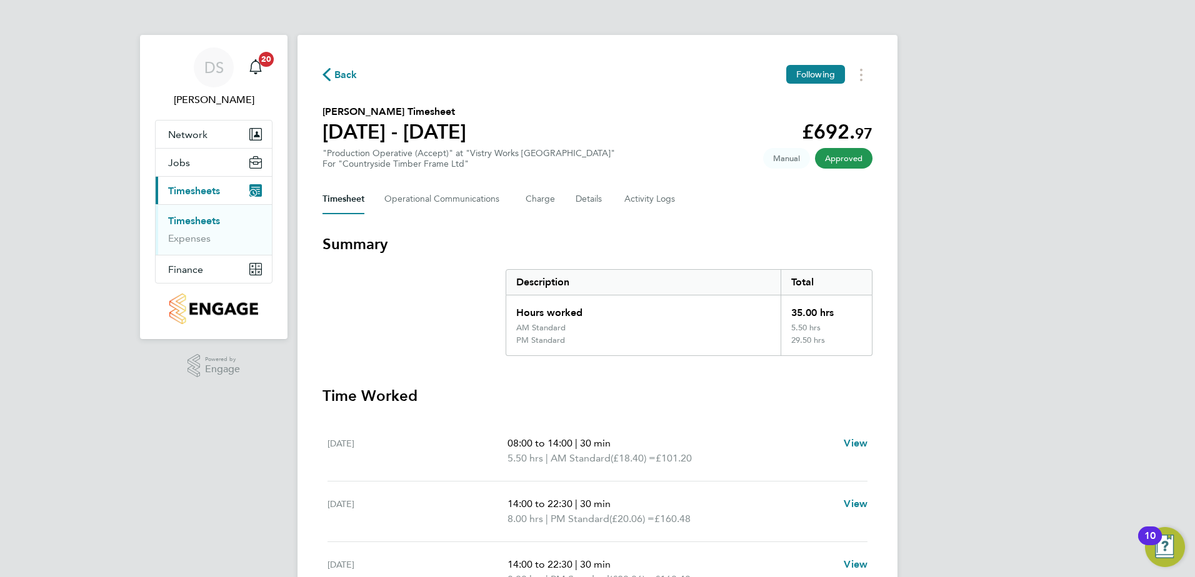
click at [341, 74] on span "Back" at bounding box center [345, 74] width 23 height 15
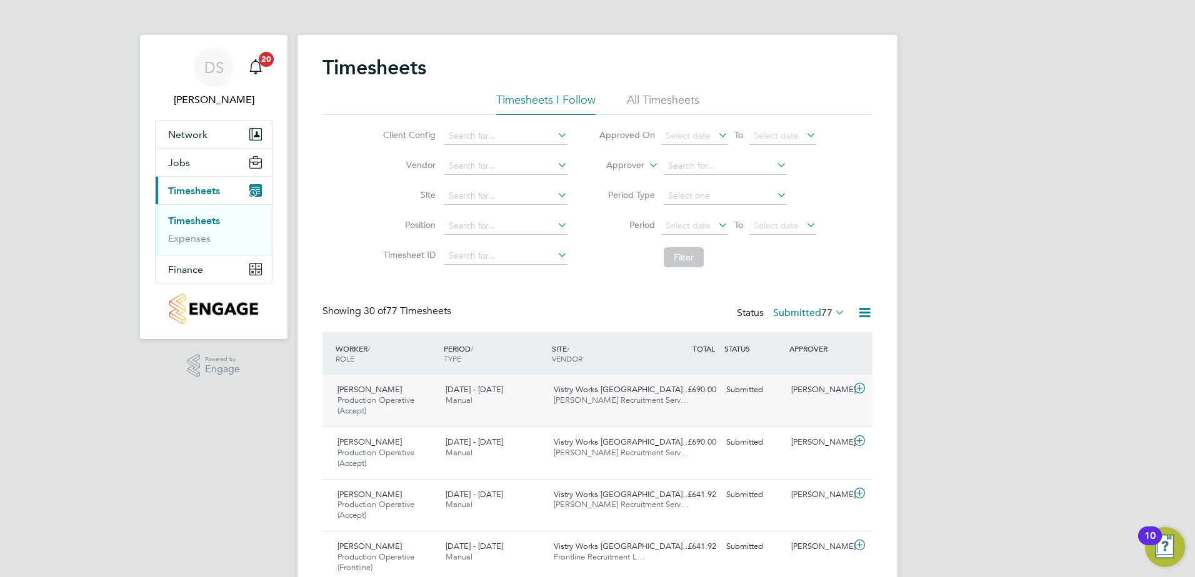
click at [855, 390] on icon at bounding box center [860, 389] width 16 height 10
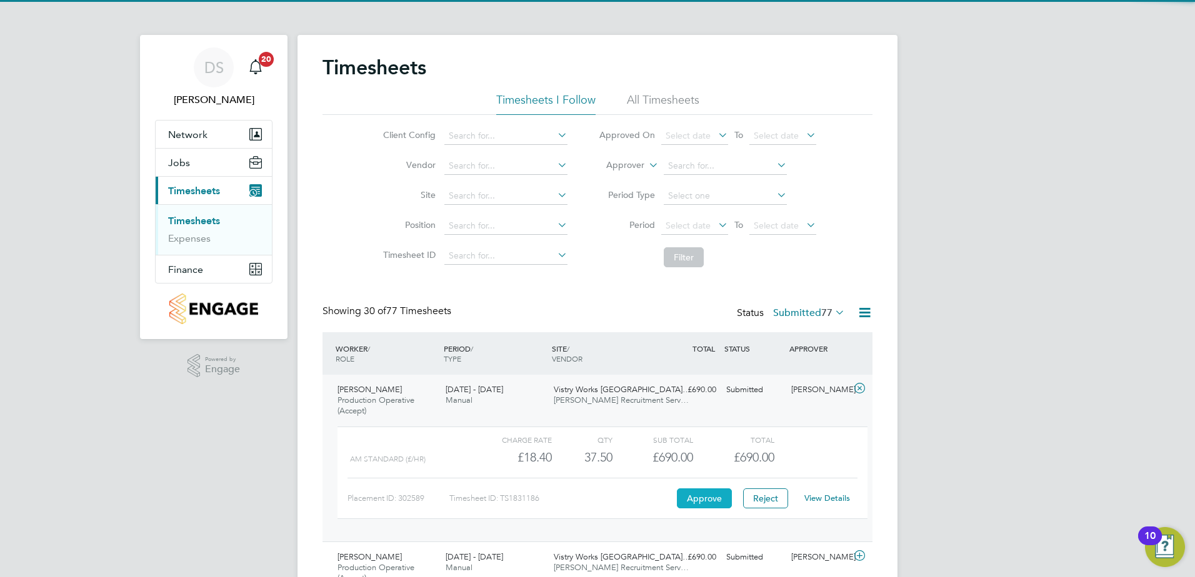
click at [703, 497] on button "Approve" at bounding box center [704, 499] width 55 height 20
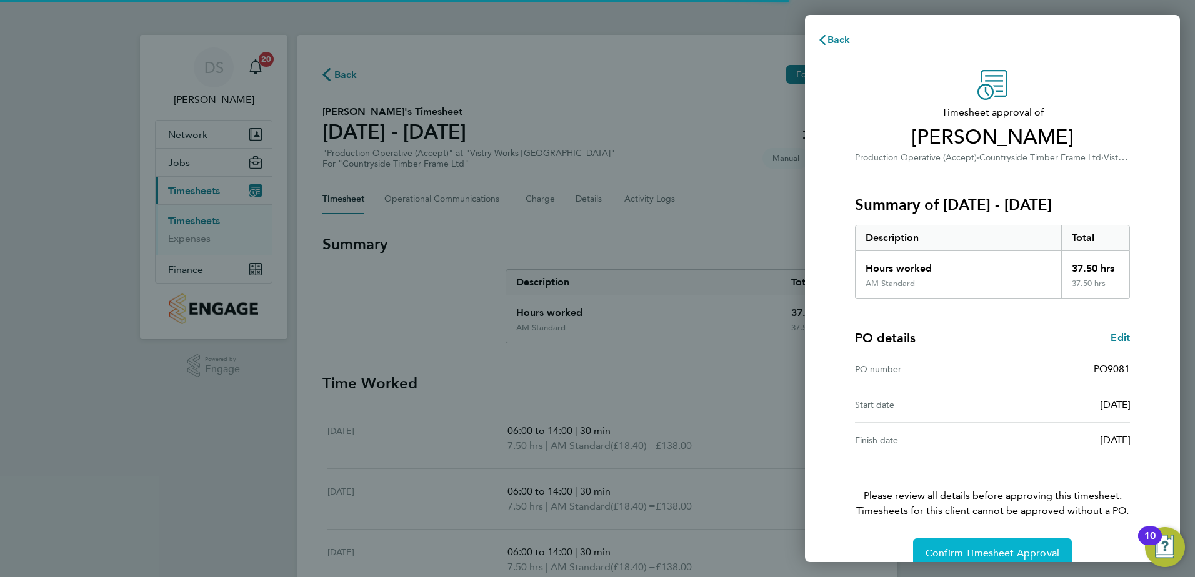
click at [985, 552] on span "Confirm Timesheet Approval" at bounding box center [992, 553] width 134 height 12
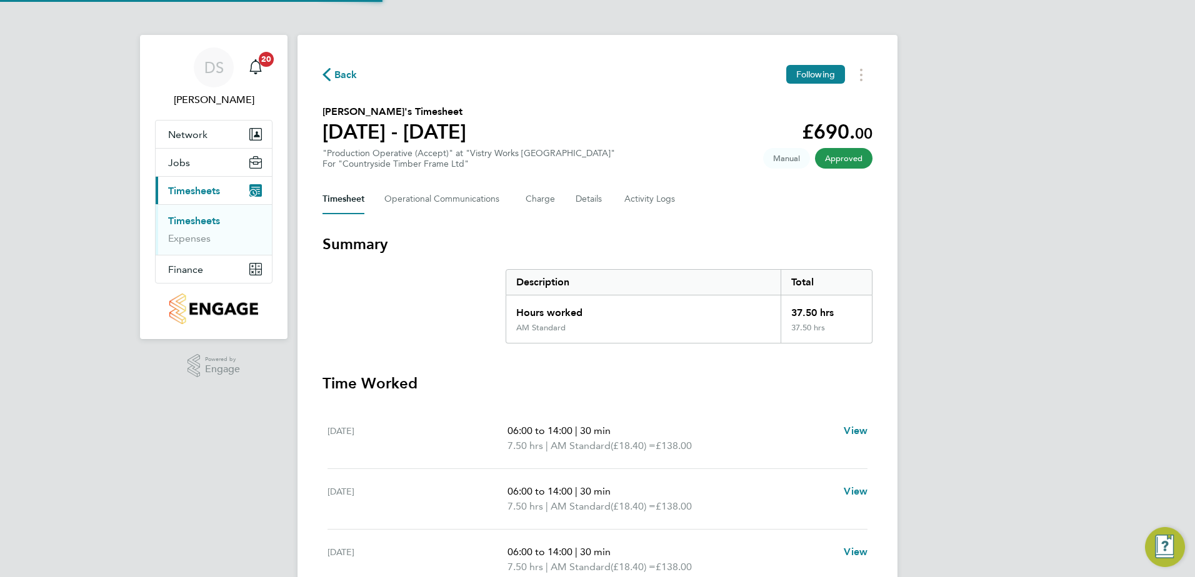
click at [350, 76] on span "Back" at bounding box center [345, 74] width 23 height 15
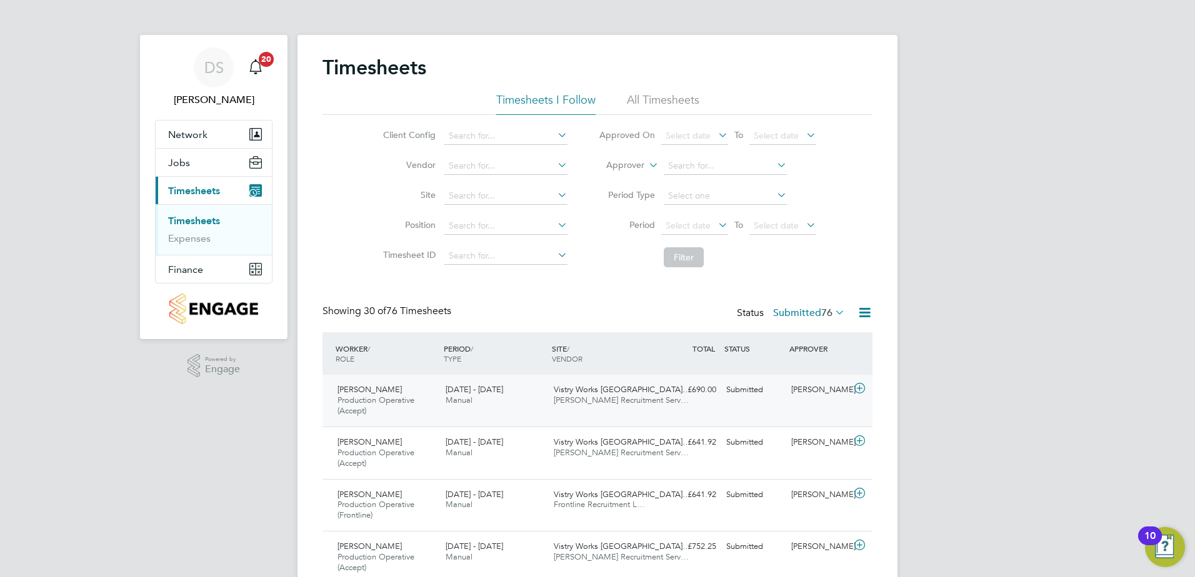
click at [863, 392] on icon at bounding box center [860, 389] width 16 height 10
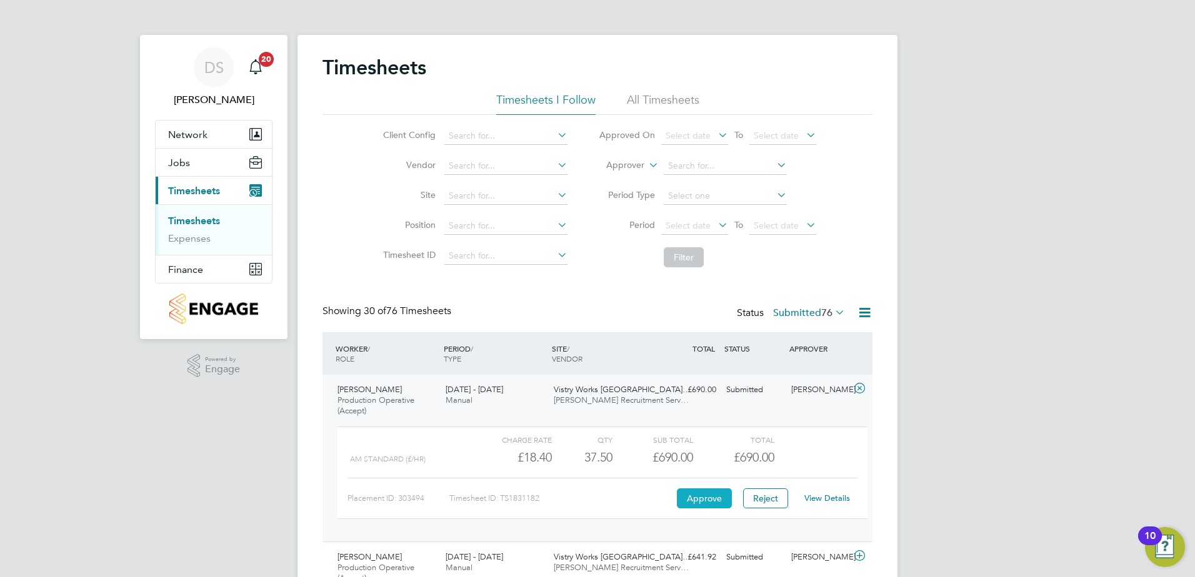
click at [698, 495] on button "Approve" at bounding box center [704, 499] width 55 height 20
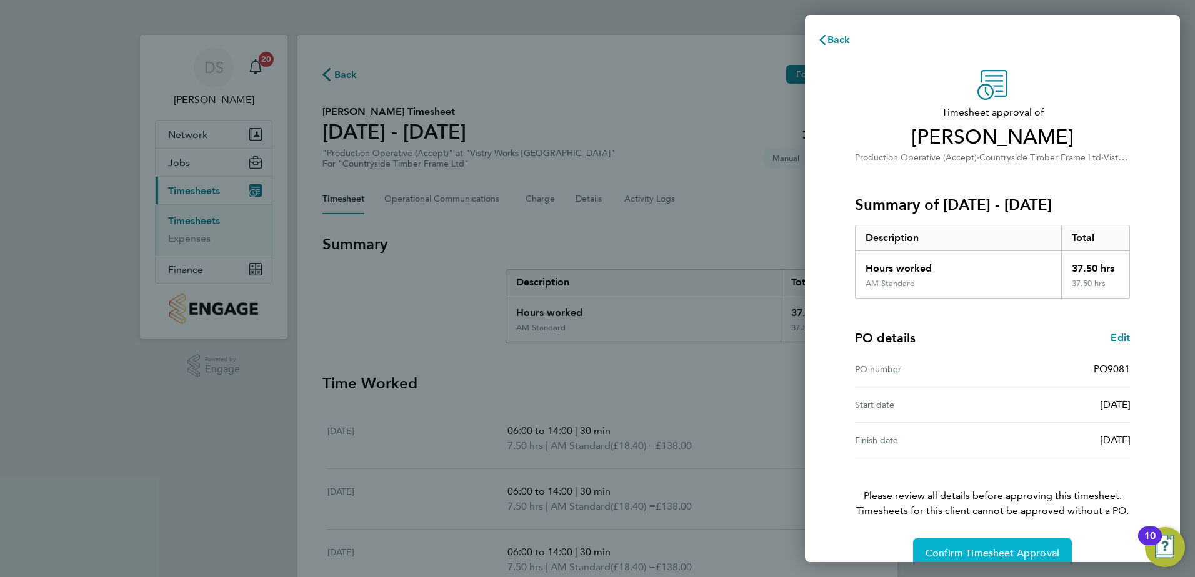
click at [995, 547] on button "Confirm Timesheet Approval" at bounding box center [992, 554] width 159 height 30
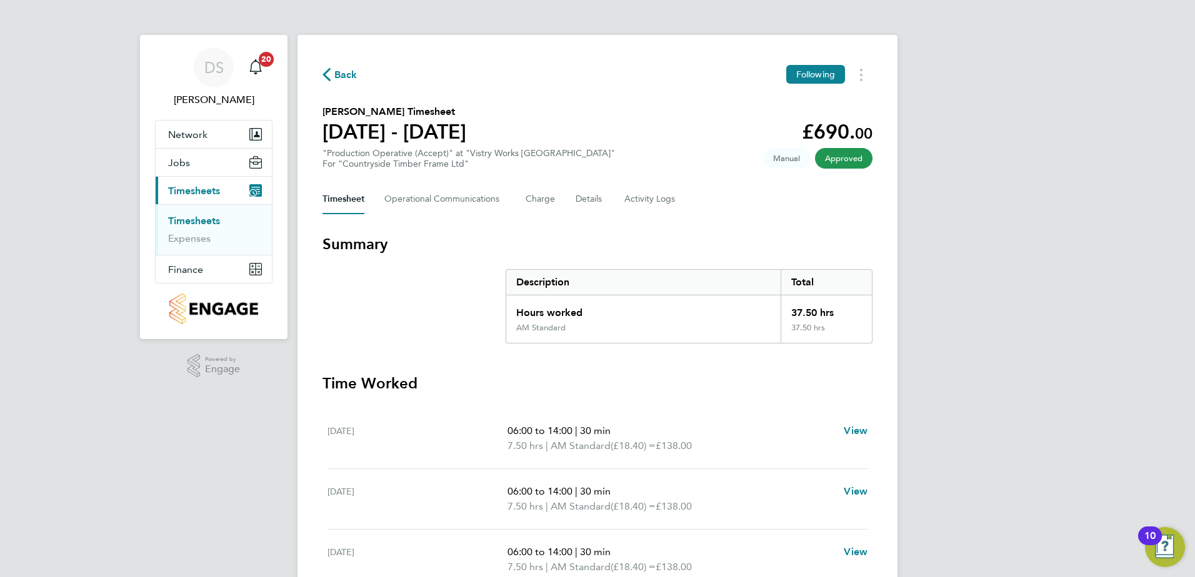
click at [156, 177] on button "Current page: Timesheets" at bounding box center [214, 190] width 116 height 27
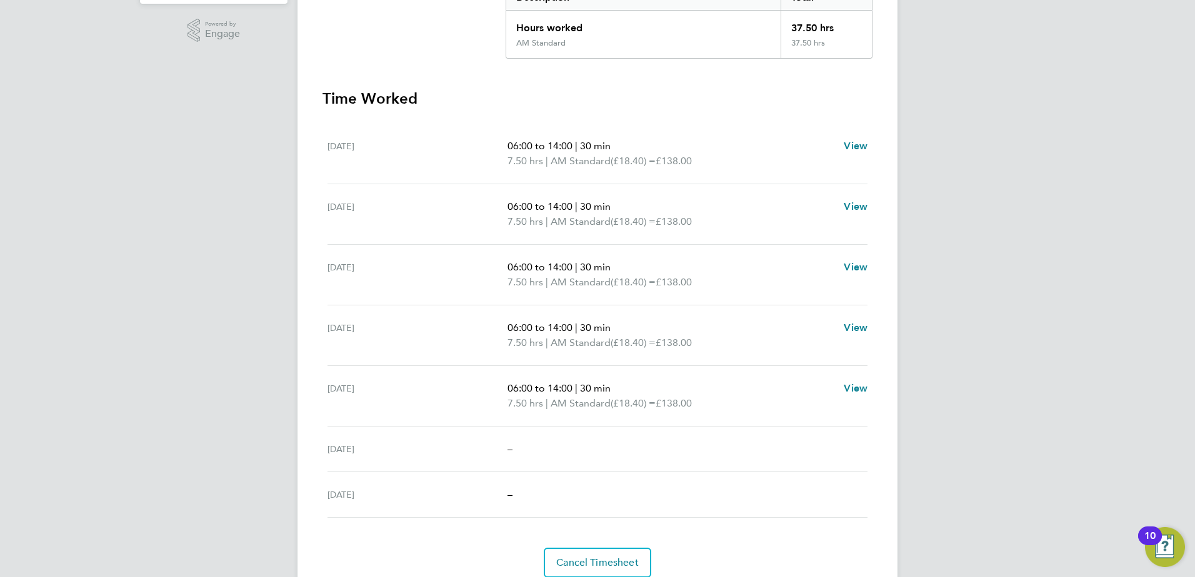
scroll to position [273, 0]
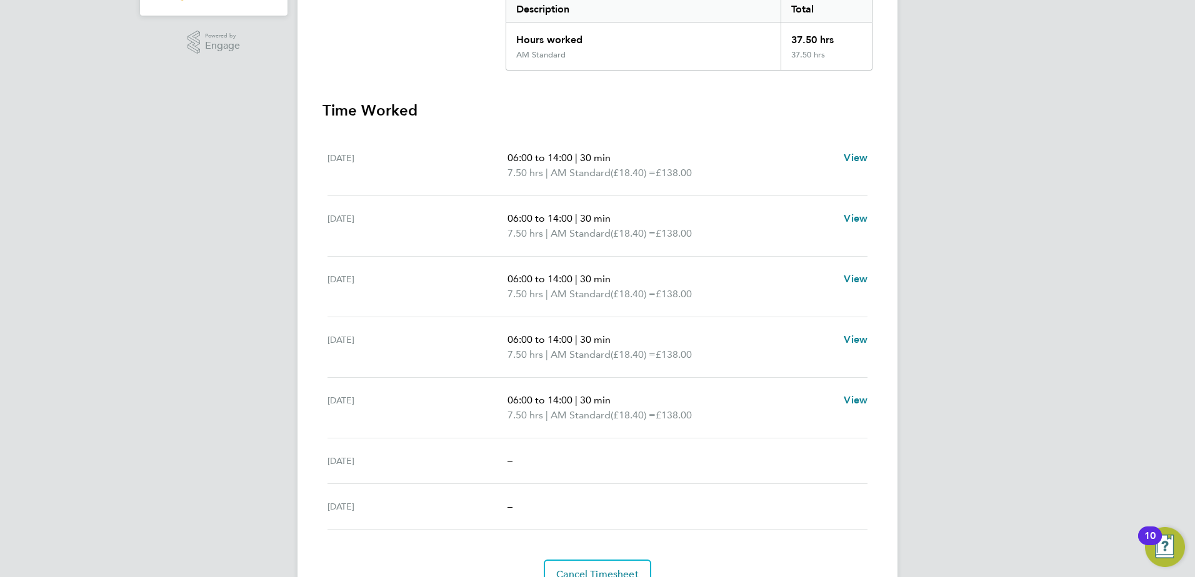
click at [727, 167] on p "7.50 hrs | AM Standard (£18.40) = £138.00" at bounding box center [670, 173] width 326 height 15
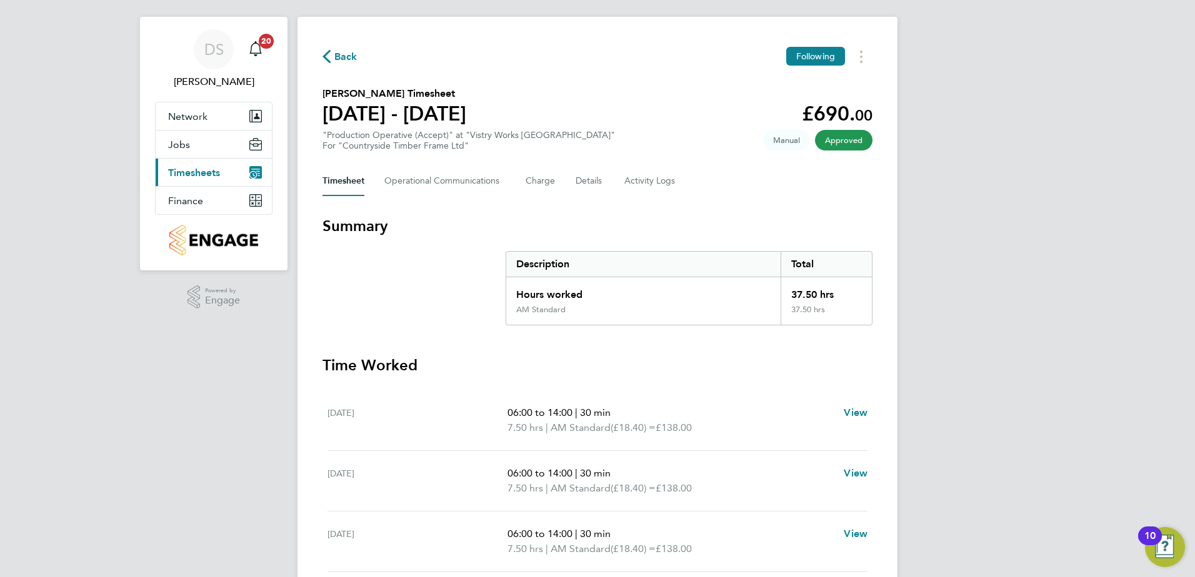
scroll to position [0, 0]
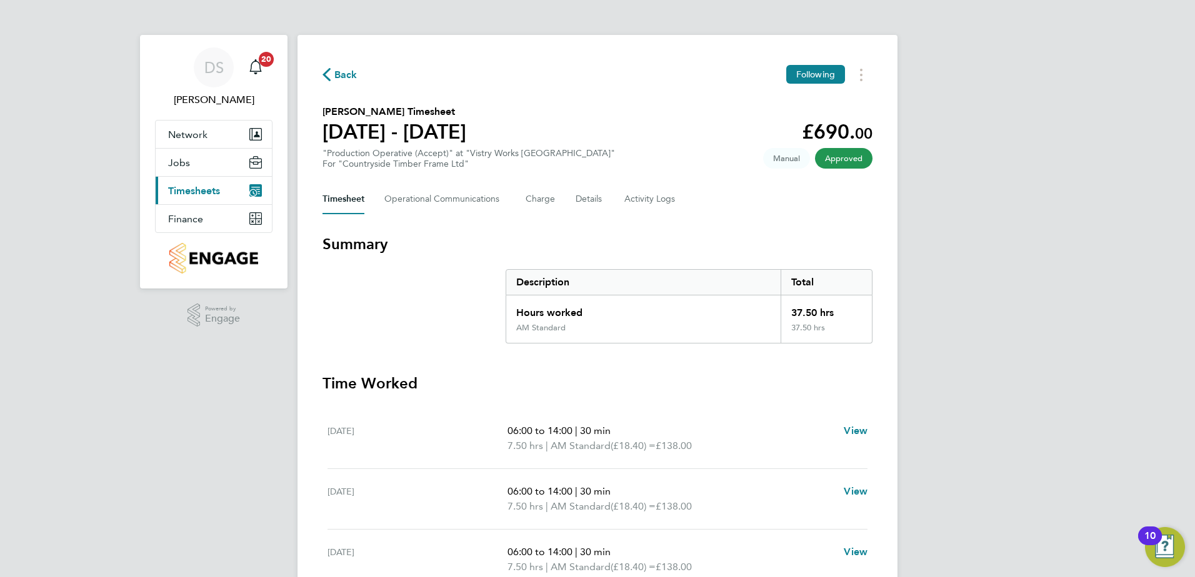
click at [339, 71] on span "Back" at bounding box center [345, 74] width 23 height 15
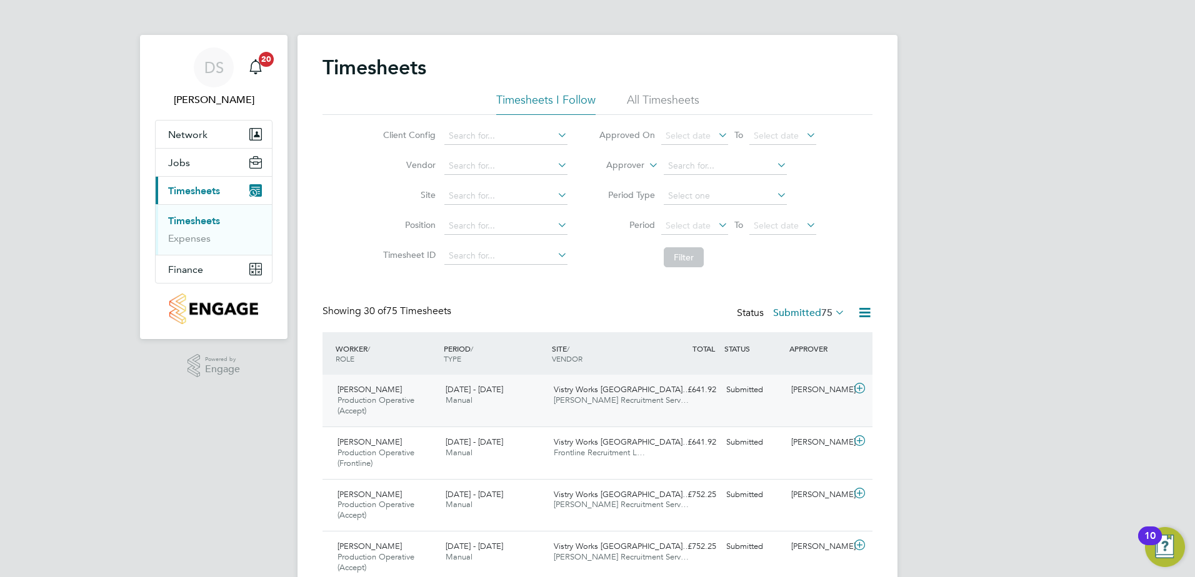
click at [862, 384] on icon at bounding box center [860, 389] width 16 height 10
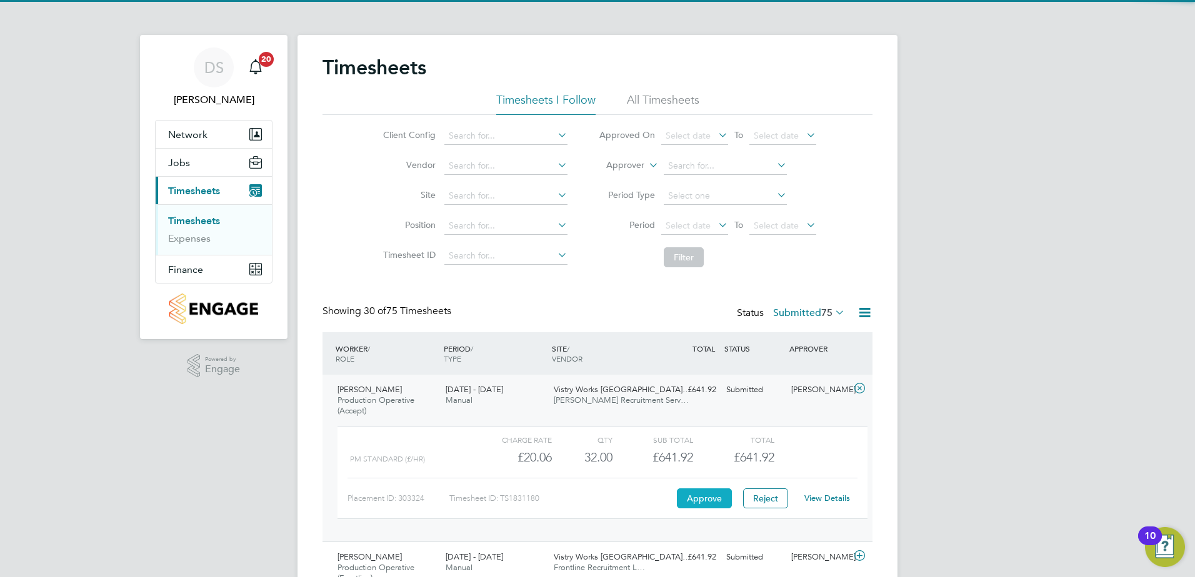
click at [720, 492] on button "Approve" at bounding box center [704, 499] width 55 height 20
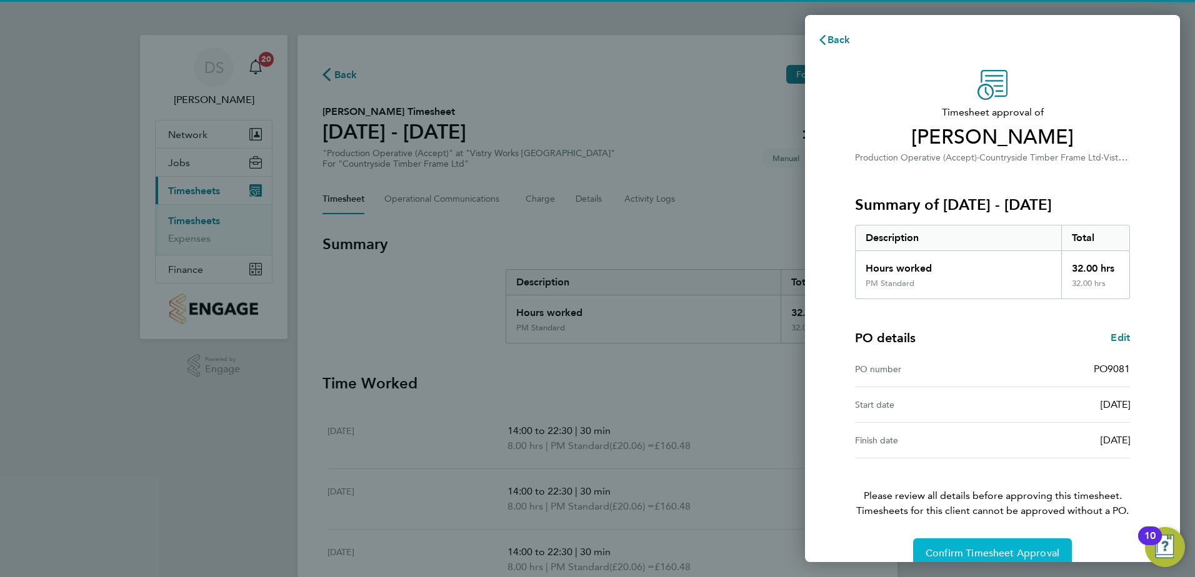
click at [1025, 555] on span "Confirm Timesheet Approval" at bounding box center [992, 553] width 134 height 12
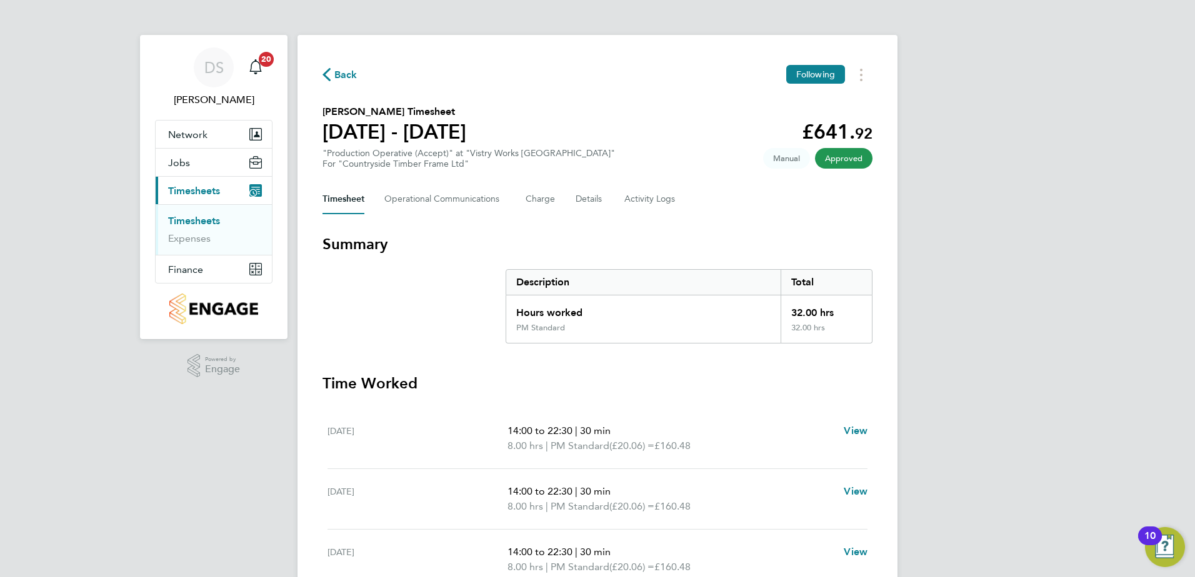
click at [347, 72] on span "Back" at bounding box center [345, 74] width 23 height 15
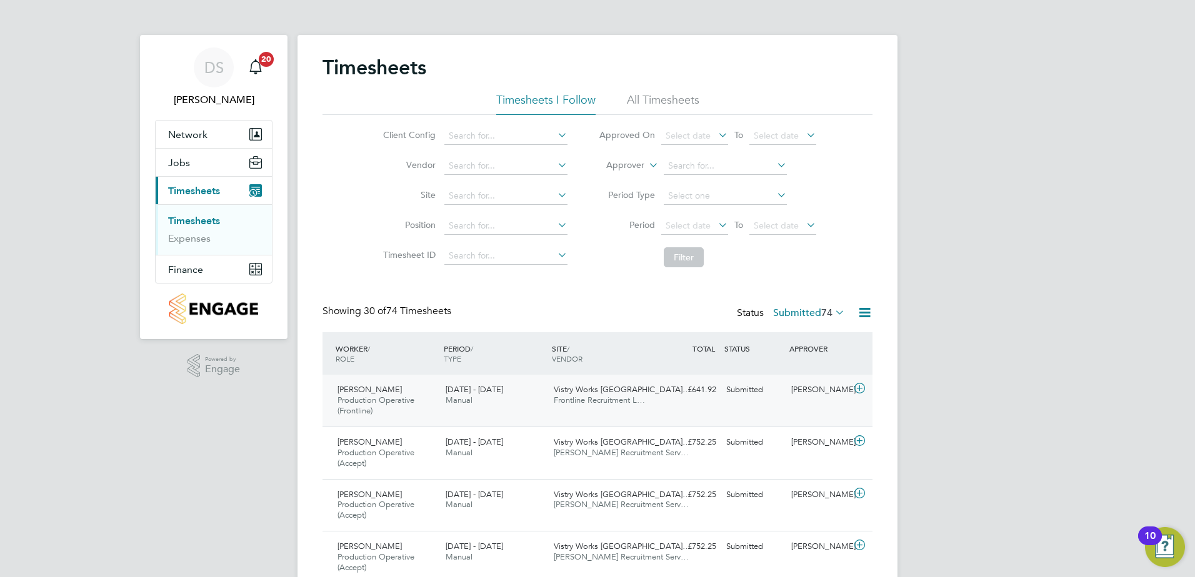
click at [861, 388] on icon at bounding box center [860, 389] width 16 height 10
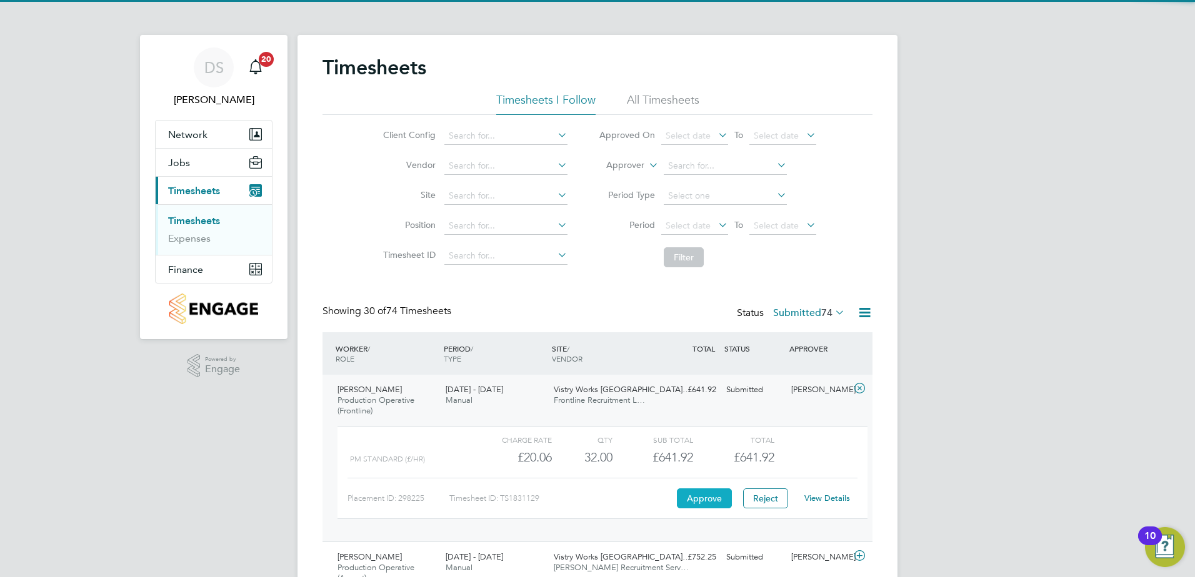
click at [703, 502] on button "Approve" at bounding box center [704, 499] width 55 height 20
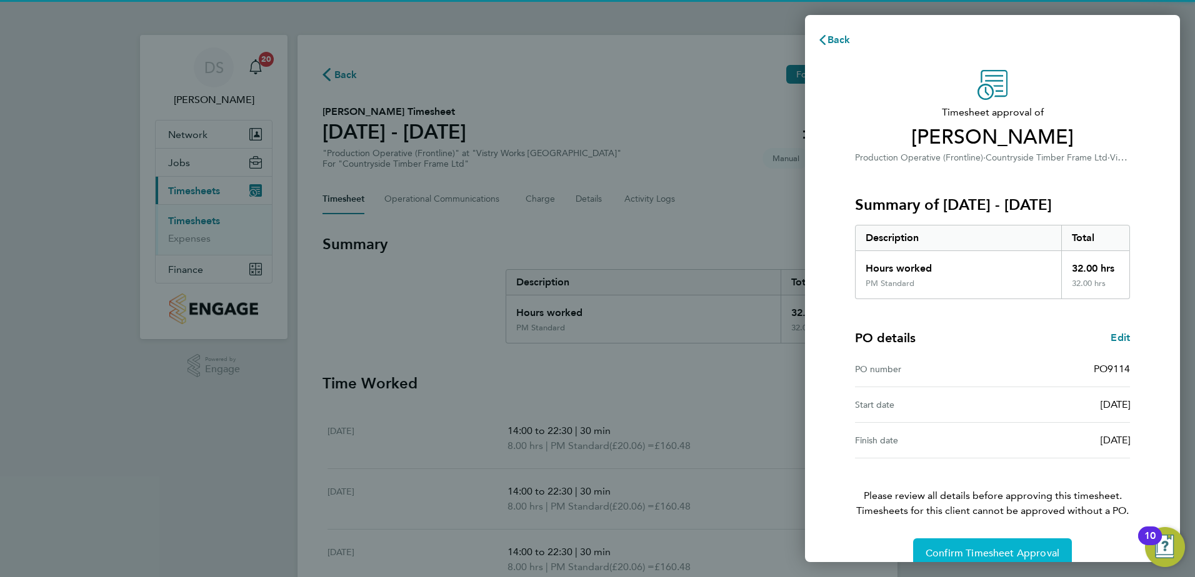
click at [986, 559] on span "Confirm Timesheet Approval" at bounding box center [992, 553] width 134 height 12
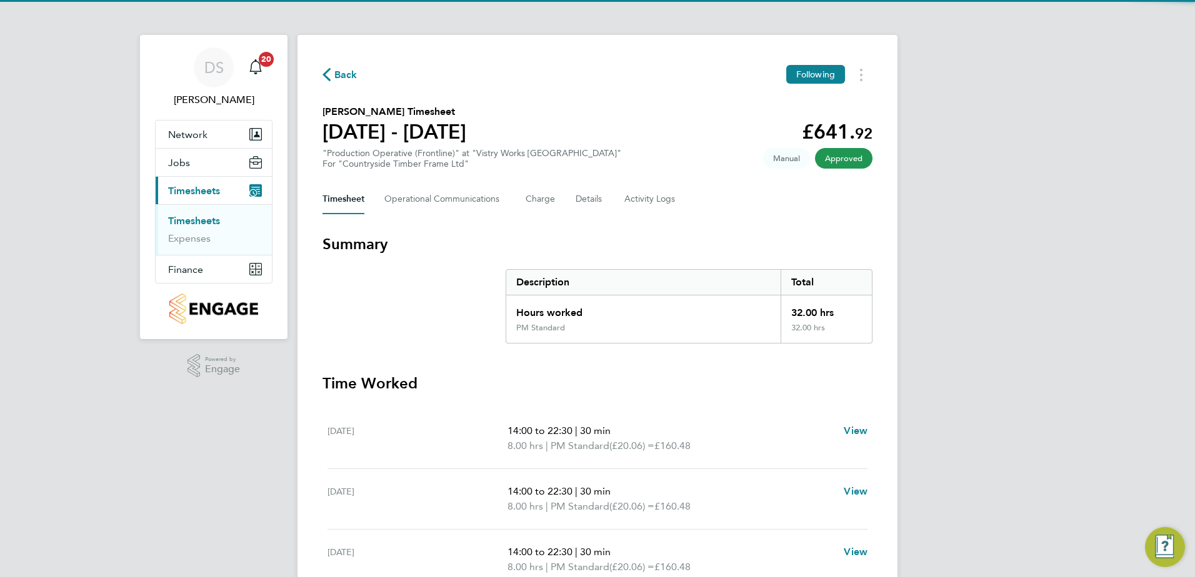
click at [326, 75] on icon "button" at bounding box center [326, 74] width 8 height 13
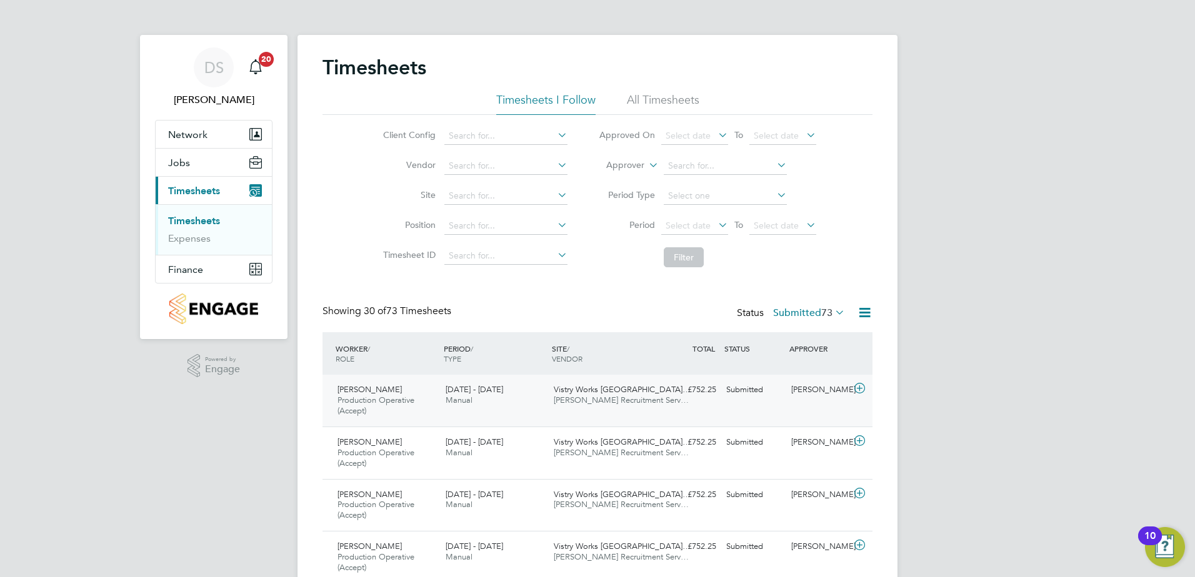
click at [863, 387] on icon at bounding box center [860, 389] width 16 height 10
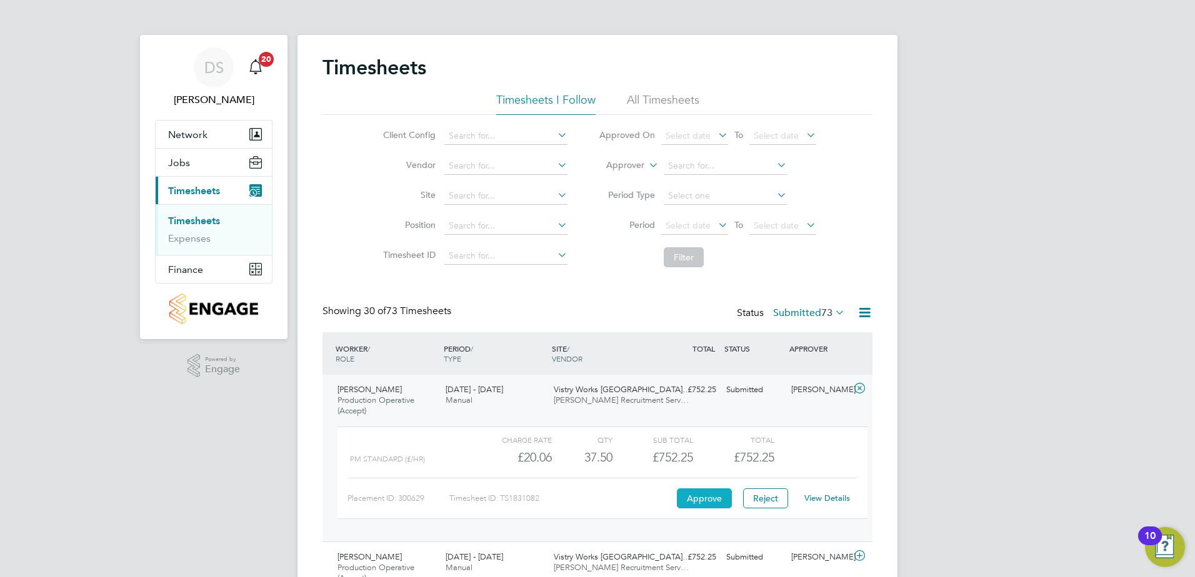
click at [688, 498] on button "Approve" at bounding box center [704, 499] width 55 height 20
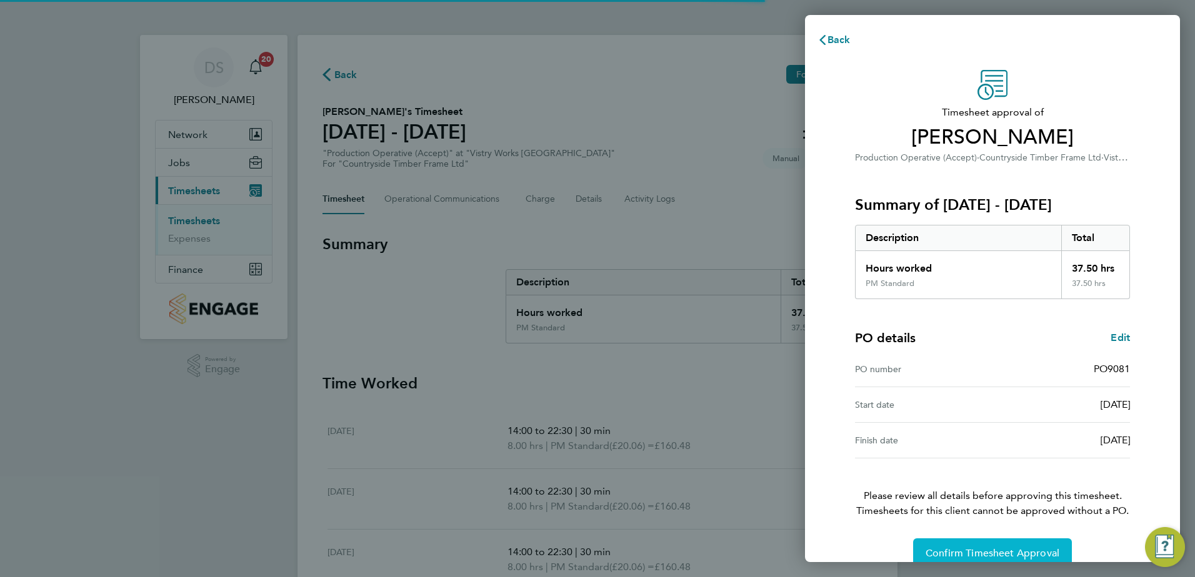
click at [1011, 544] on button "Confirm Timesheet Approval" at bounding box center [992, 554] width 159 height 30
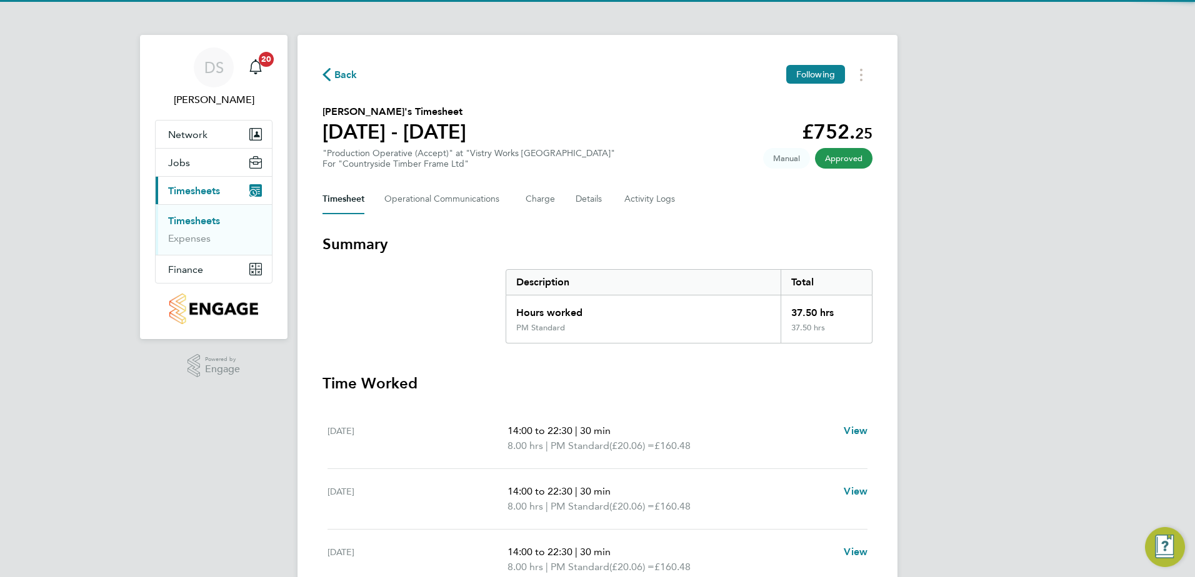
click at [325, 77] on icon "button" at bounding box center [326, 74] width 8 height 13
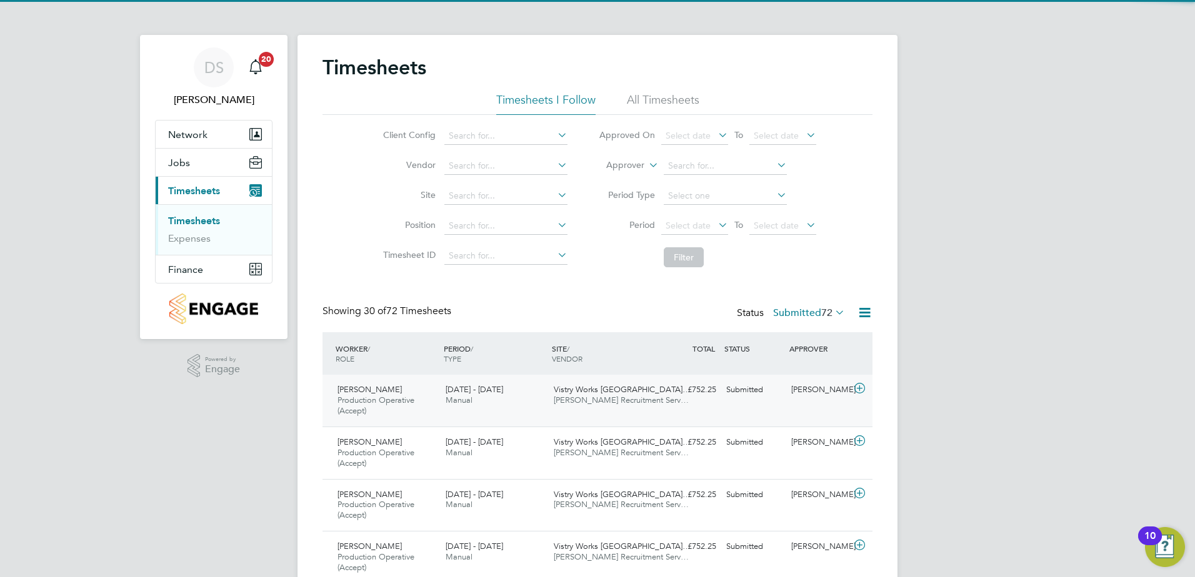
click at [857, 386] on icon at bounding box center [860, 389] width 16 height 10
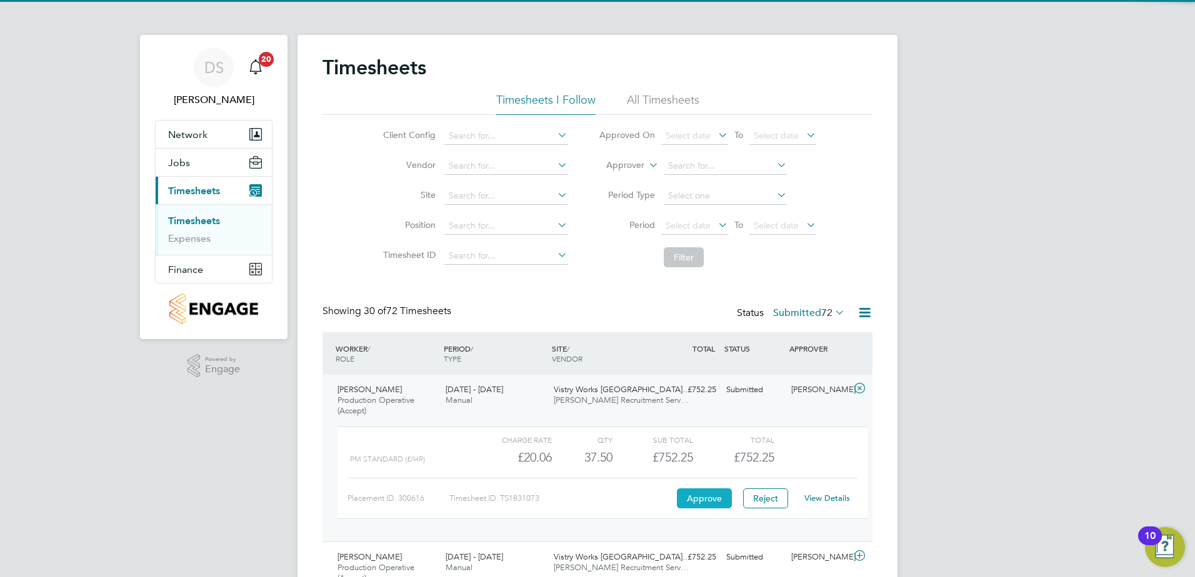
click at [694, 498] on button "Approve" at bounding box center [704, 499] width 55 height 20
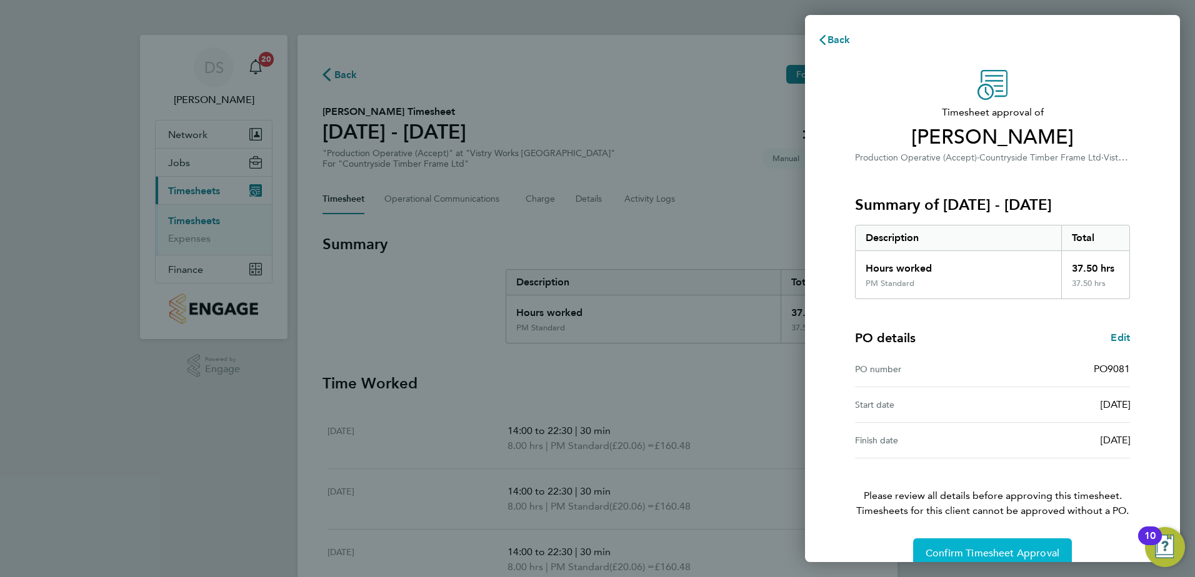
click at [990, 550] on span "Confirm Timesheet Approval" at bounding box center [992, 553] width 134 height 12
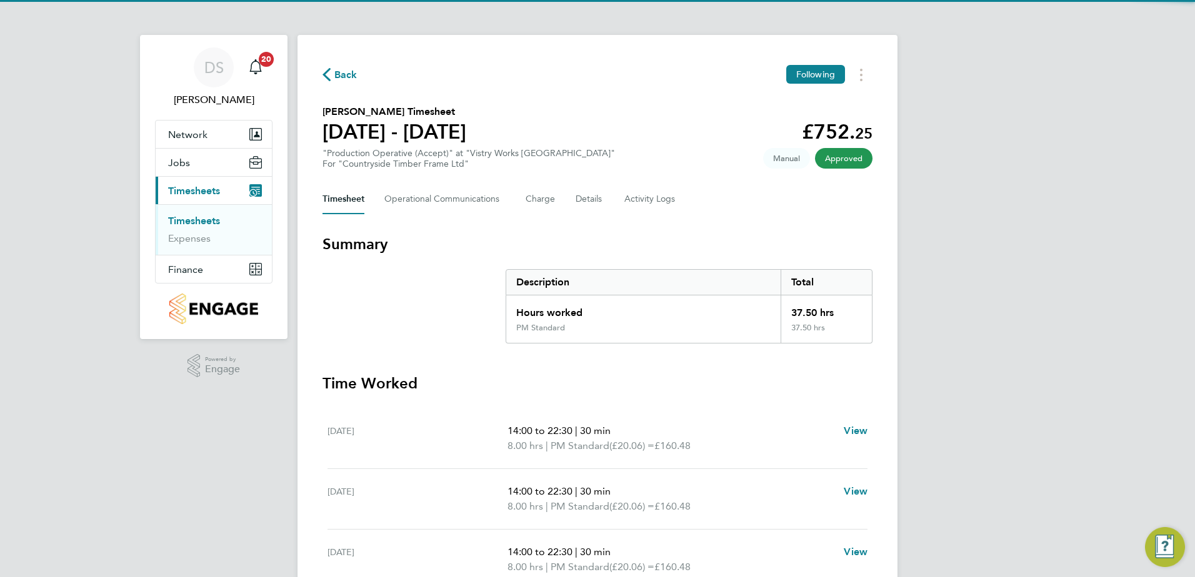
click at [326, 76] on icon "button" at bounding box center [326, 74] width 8 height 13
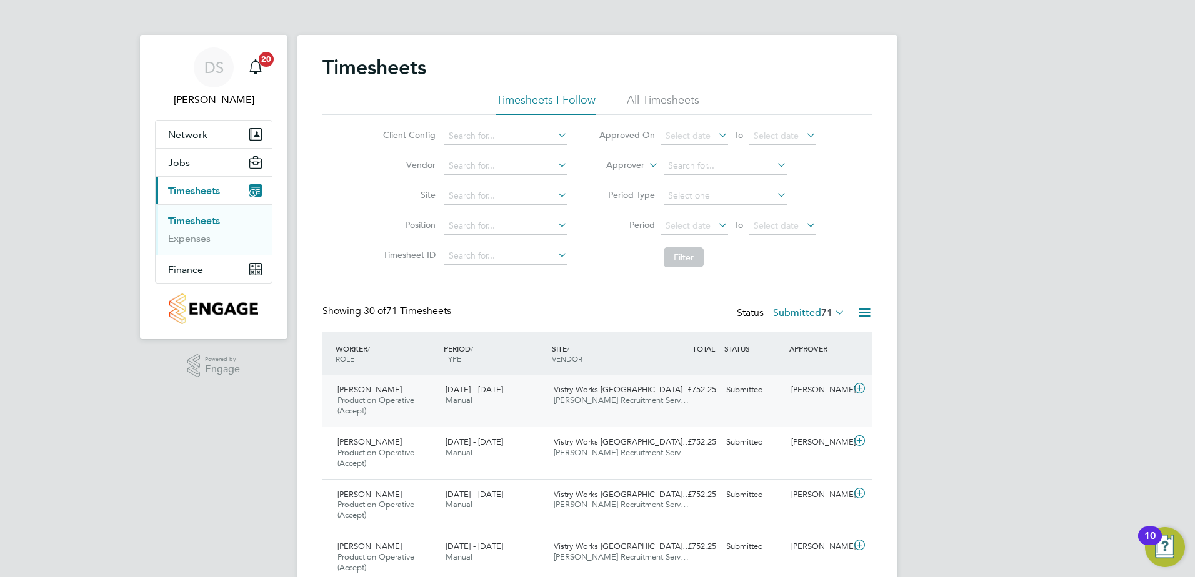
click at [859, 388] on icon at bounding box center [860, 389] width 16 height 10
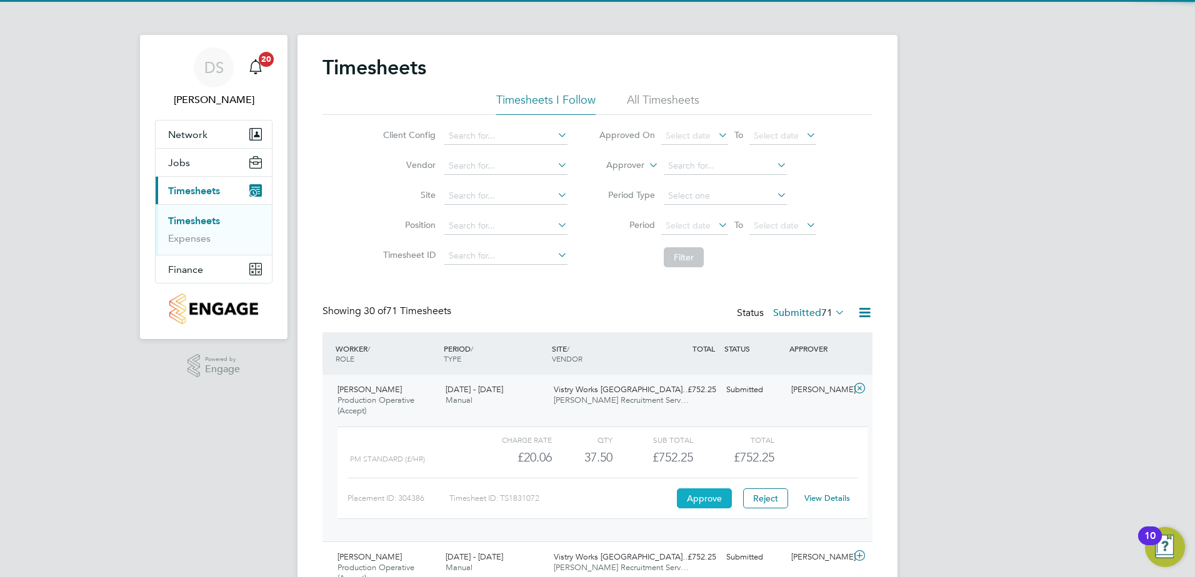
click at [698, 496] on button "Approve" at bounding box center [704, 499] width 55 height 20
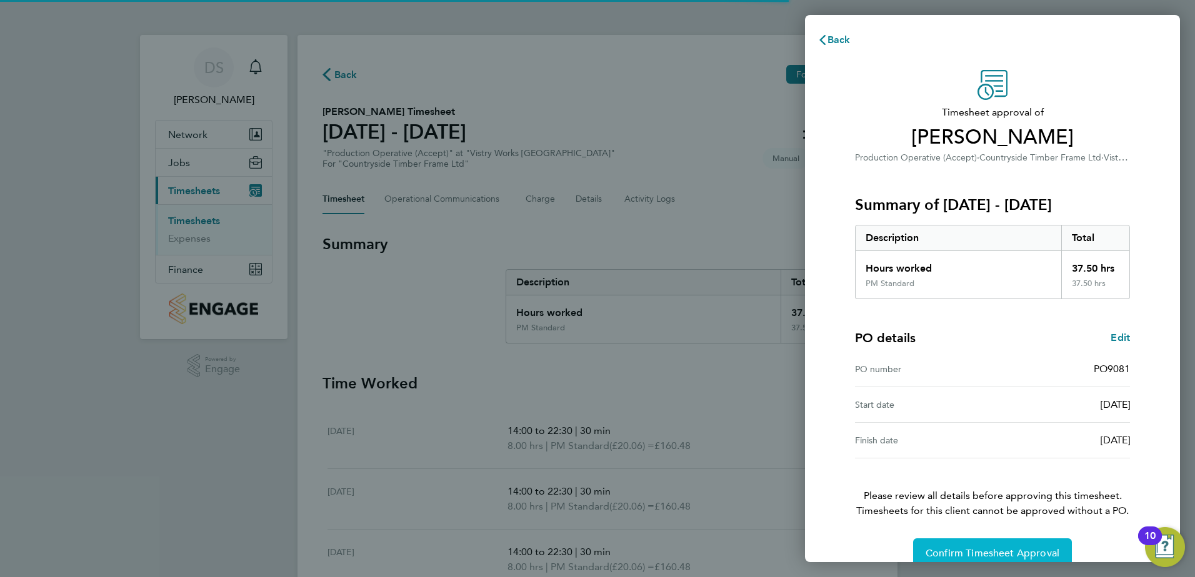
click at [1002, 546] on button "Confirm Timesheet Approval" at bounding box center [992, 554] width 159 height 30
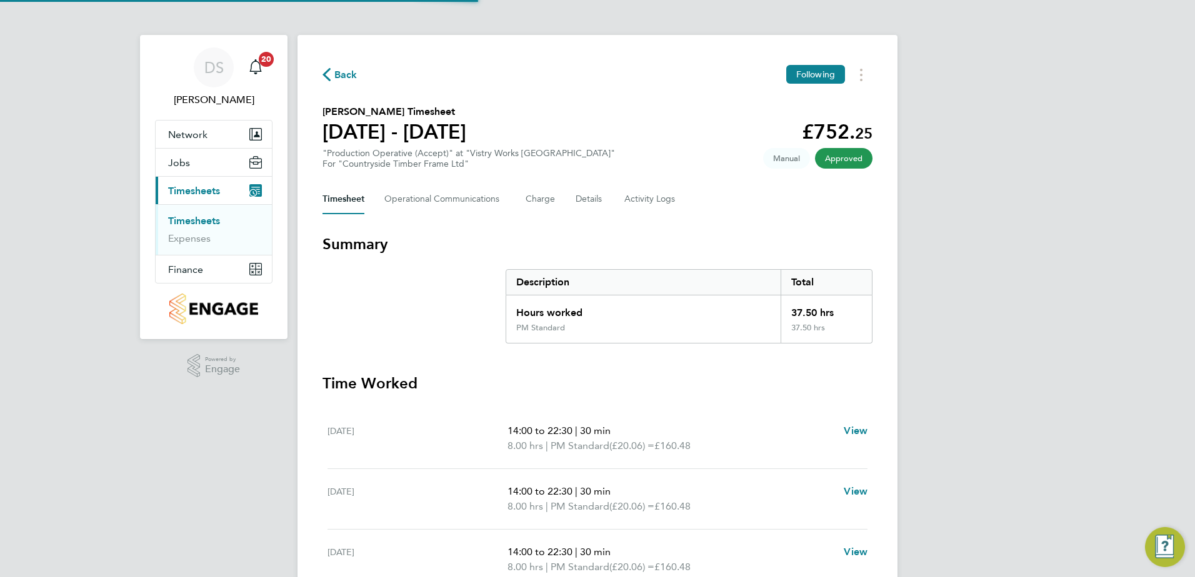
click at [337, 75] on span "Back" at bounding box center [345, 74] width 23 height 15
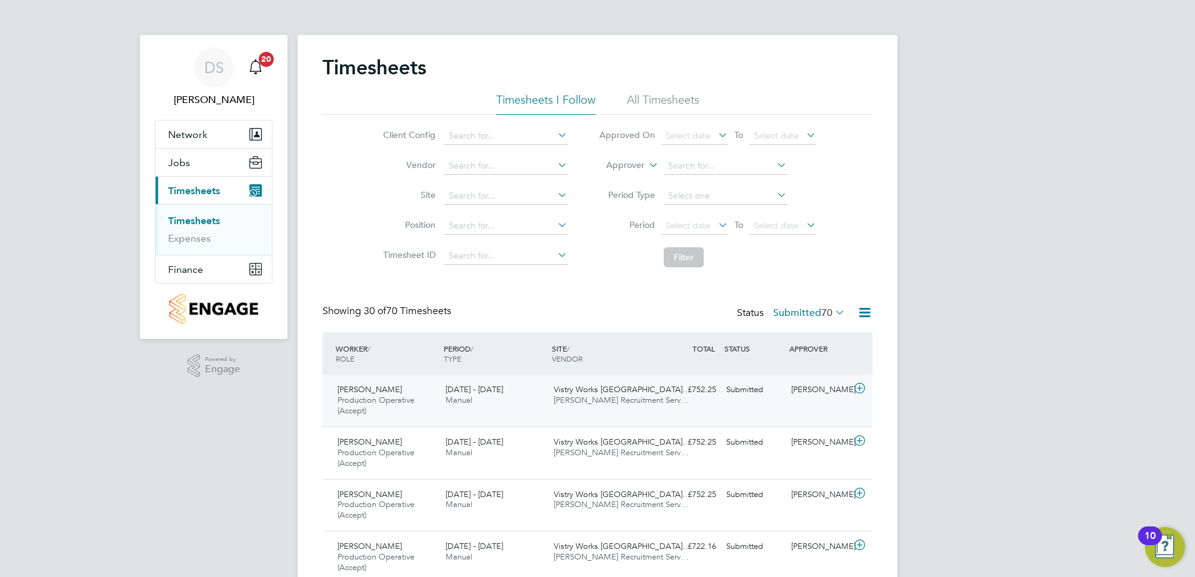
click at [858, 392] on icon at bounding box center [860, 389] width 16 height 10
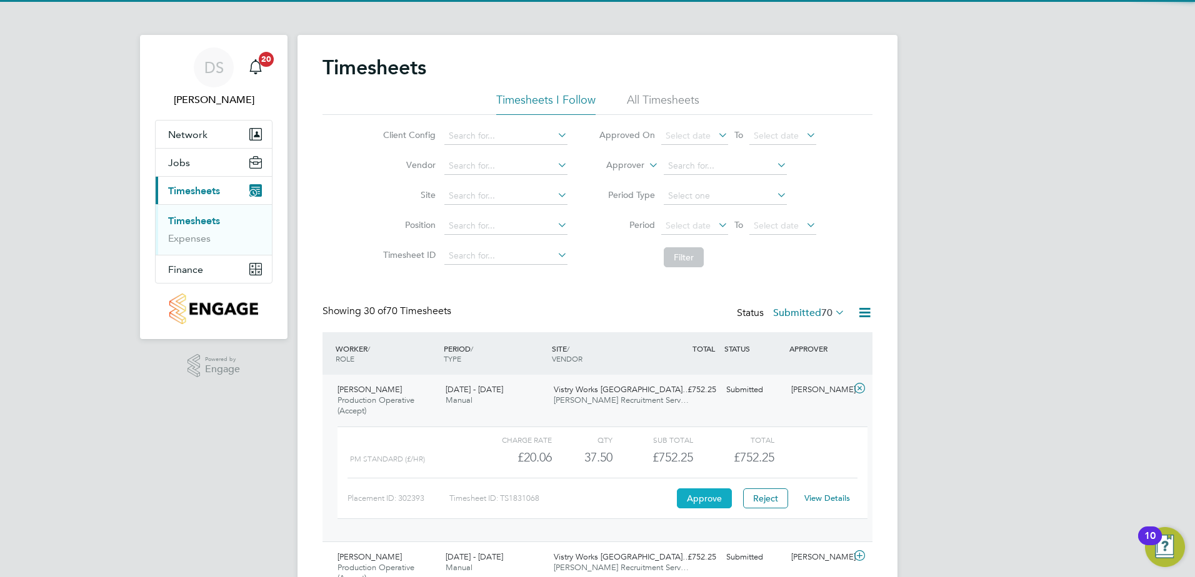
click at [707, 494] on button "Approve" at bounding box center [704, 499] width 55 height 20
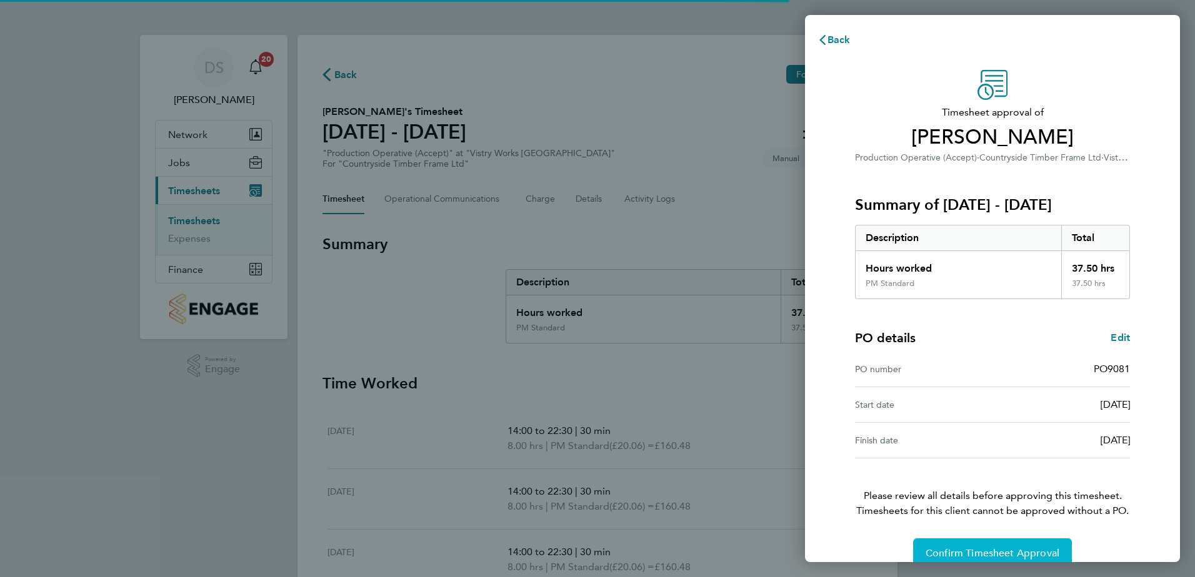
click at [969, 550] on span "Confirm Timesheet Approval" at bounding box center [992, 553] width 134 height 12
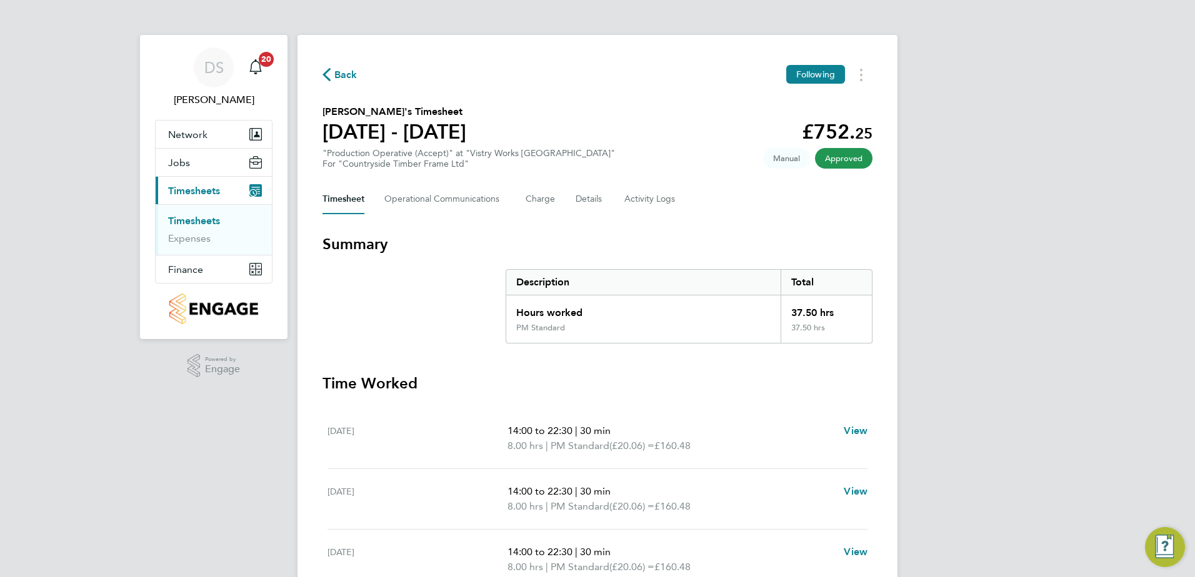
click at [343, 70] on span "Back" at bounding box center [345, 74] width 23 height 15
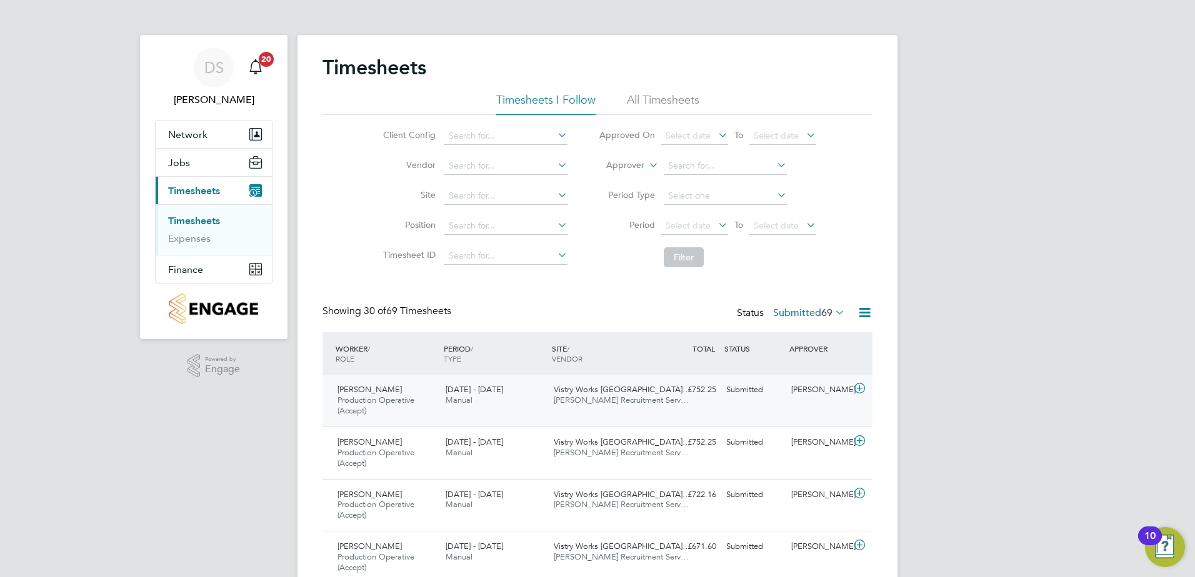
click at [859, 387] on icon at bounding box center [860, 389] width 16 height 10
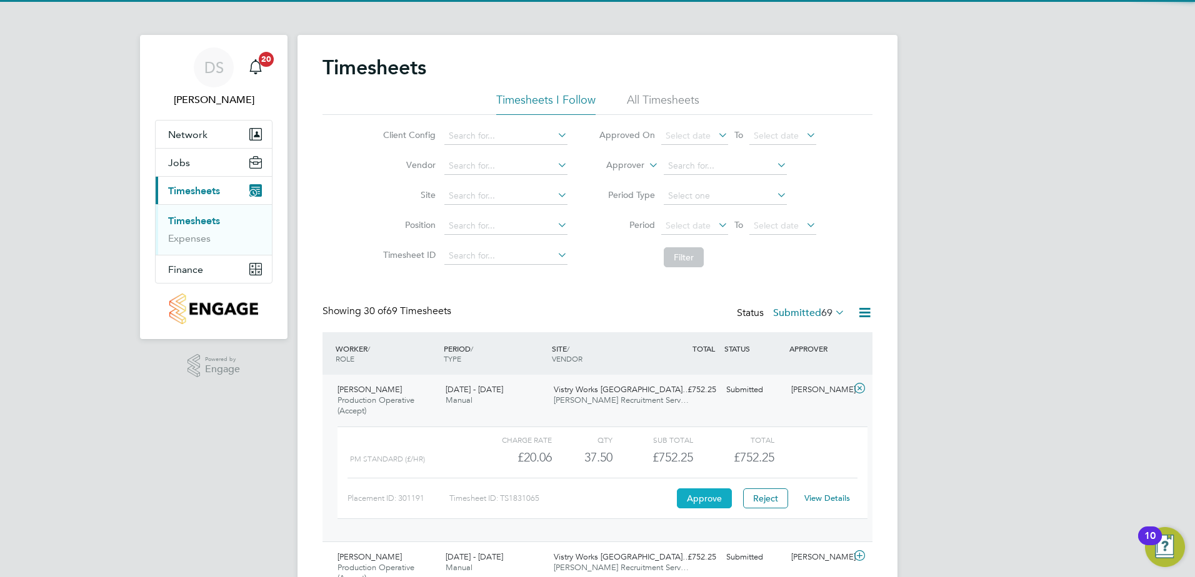
click at [720, 497] on button "Approve" at bounding box center [704, 499] width 55 height 20
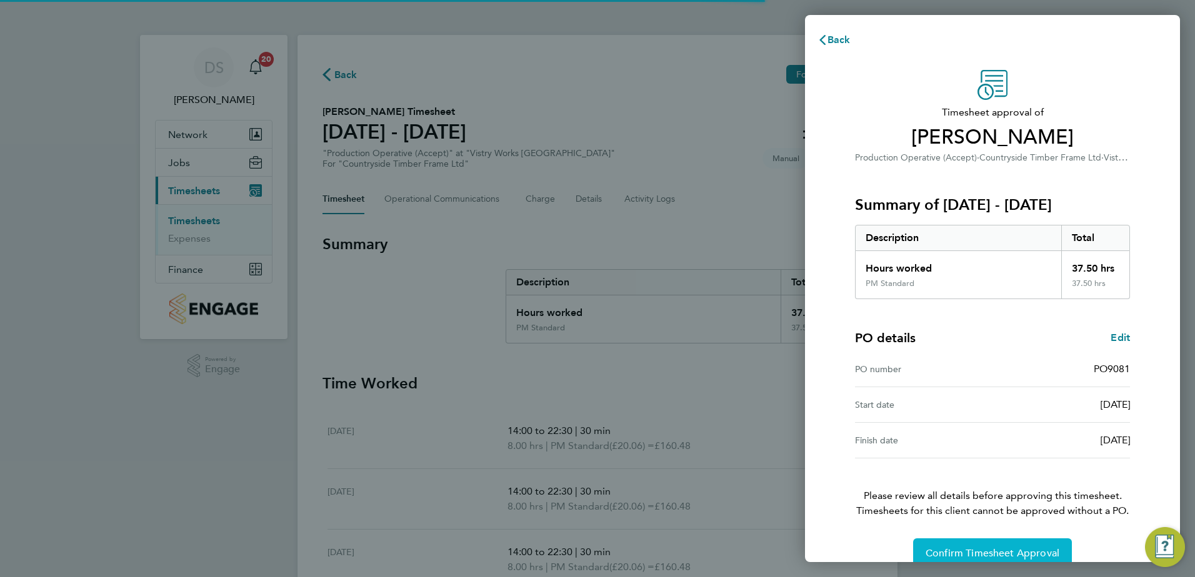
click at [992, 550] on span "Confirm Timesheet Approval" at bounding box center [992, 553] width 134 height 12
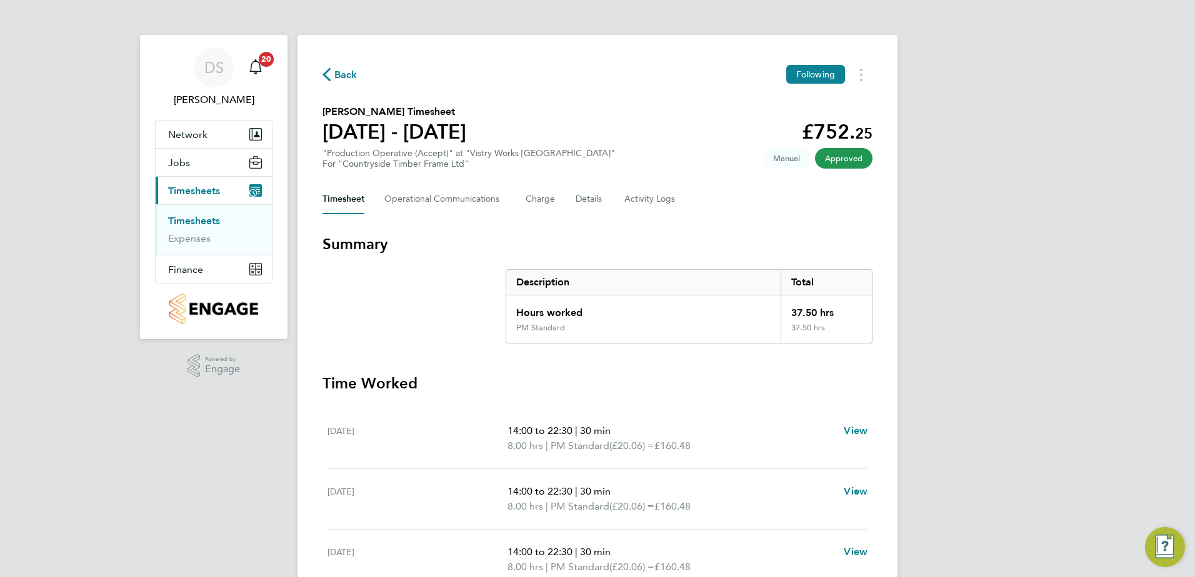
click at [344, 76] on span "Back" at bounding box center [345, 74] width 23 height 15
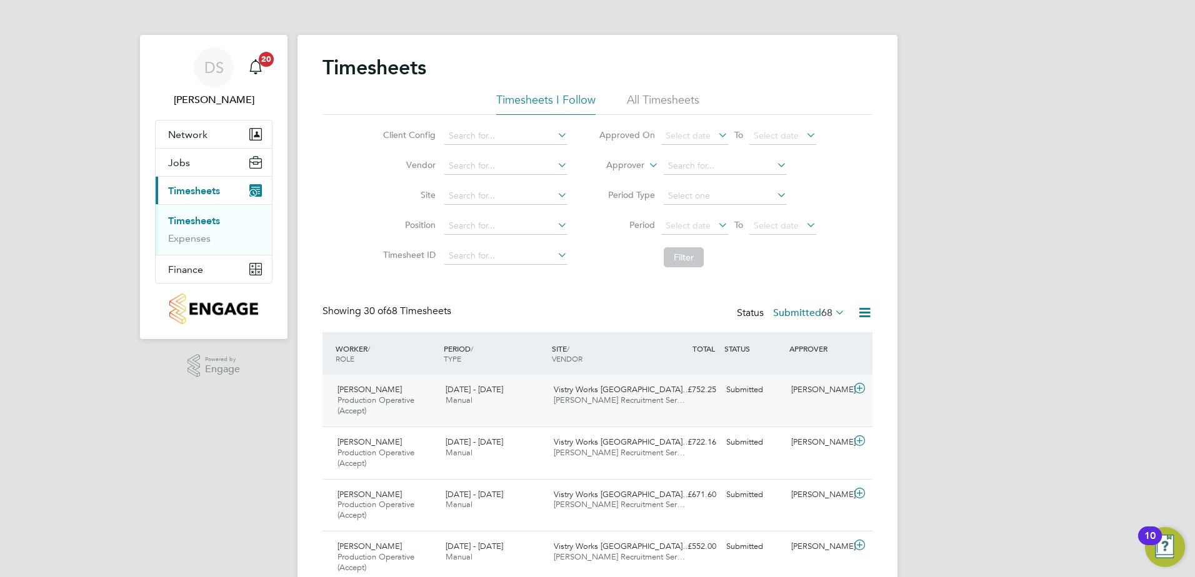
click at [853, 384] on icon at bounding box center [860, 389] width 16 height 10
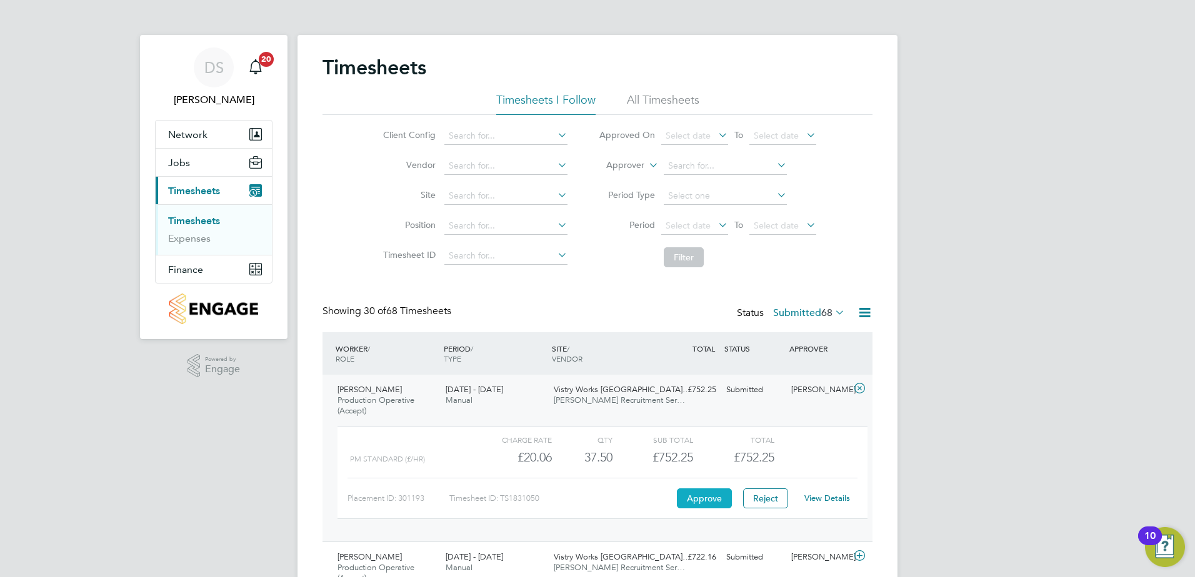
click at [705, 492] on button "Approve" at bounding box center [704, 499] width 55 height 20
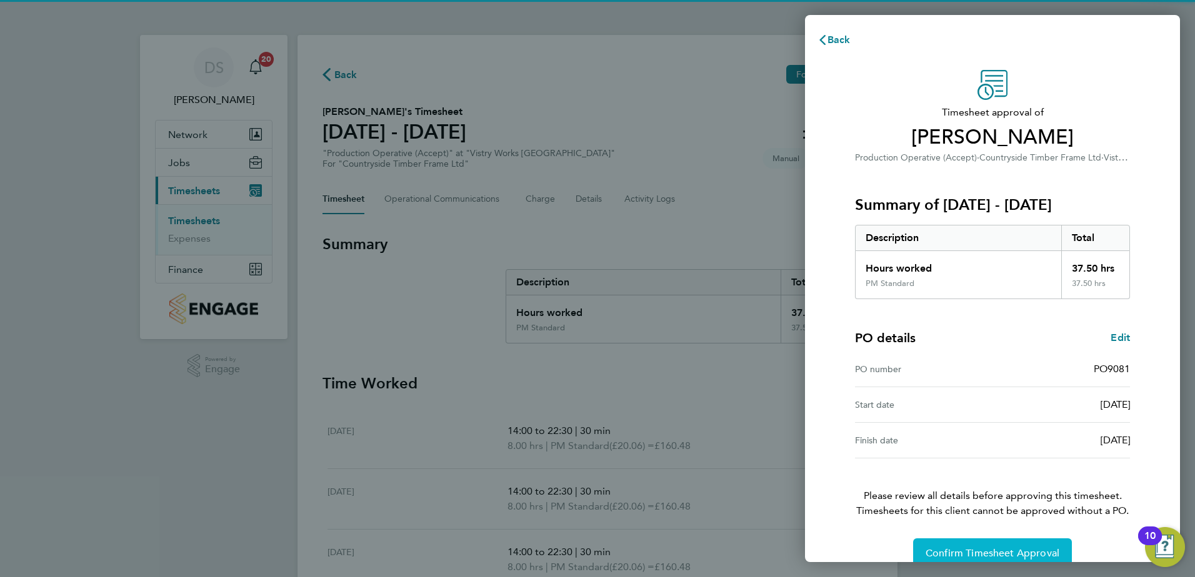
click at [976, 550] on span "Confirm Timesheet Approval" at bounding box center [992, 553] width 134 height 12
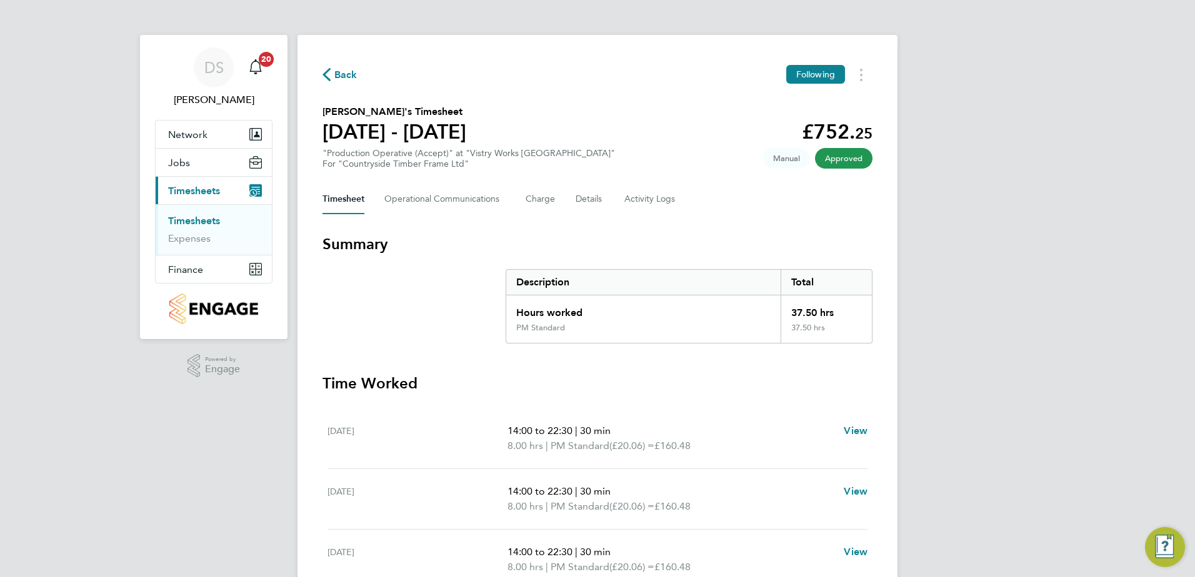
click at [343, 71] on span "Back" at bounding box center [345, 74] width 23 height 15
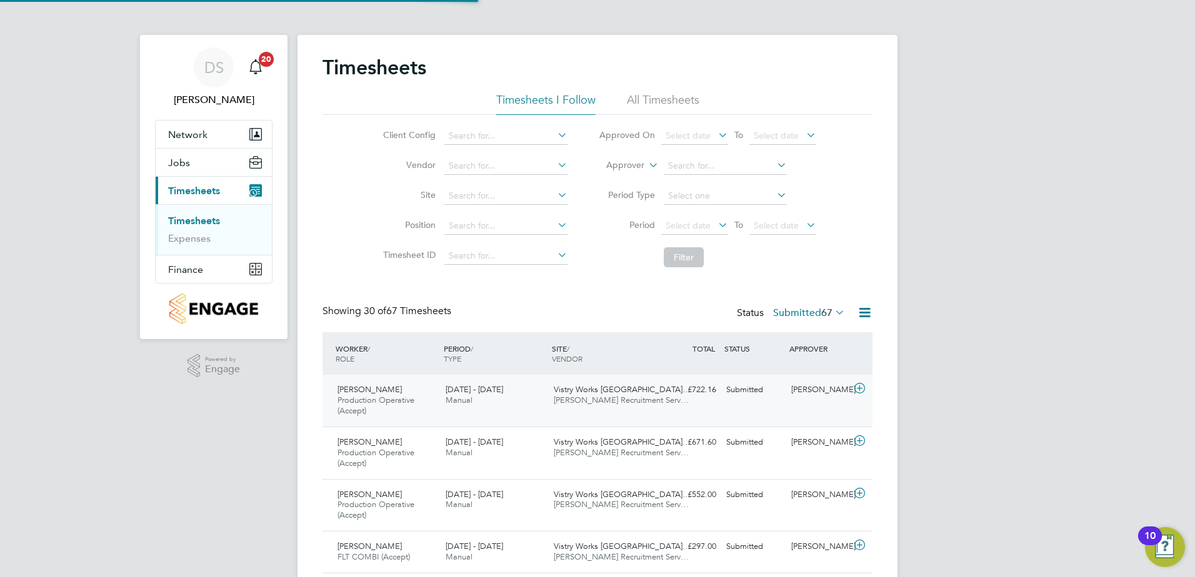
click at [863, 391] on icon at bounding box center [860, 389] width 16 height 10
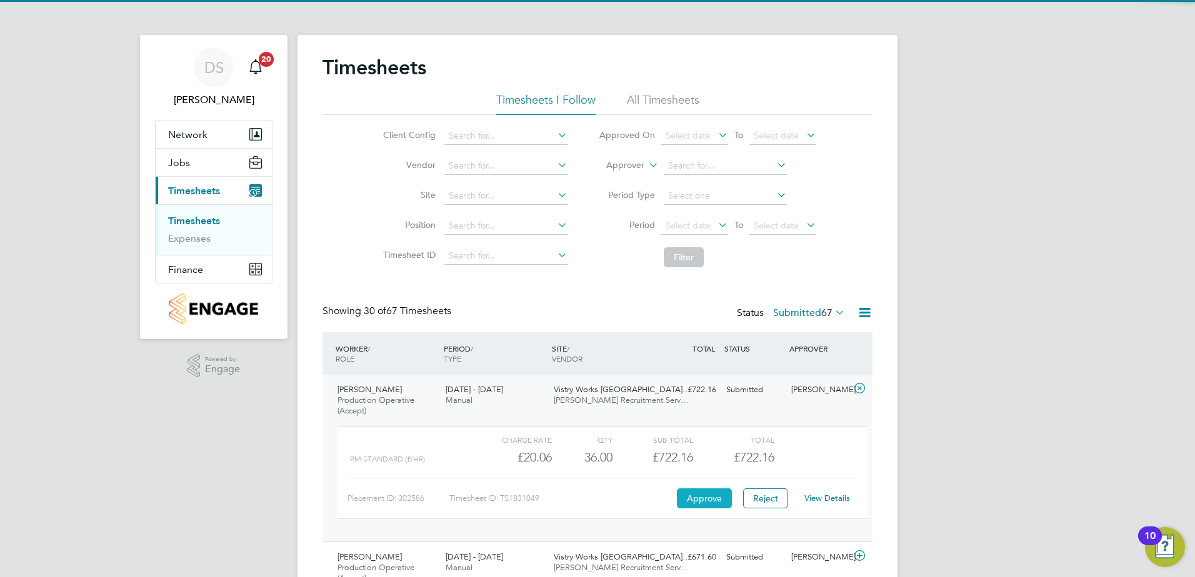
click at [697, 493] on button "Approve" at bounding box center [704, 499] width 55 height 20
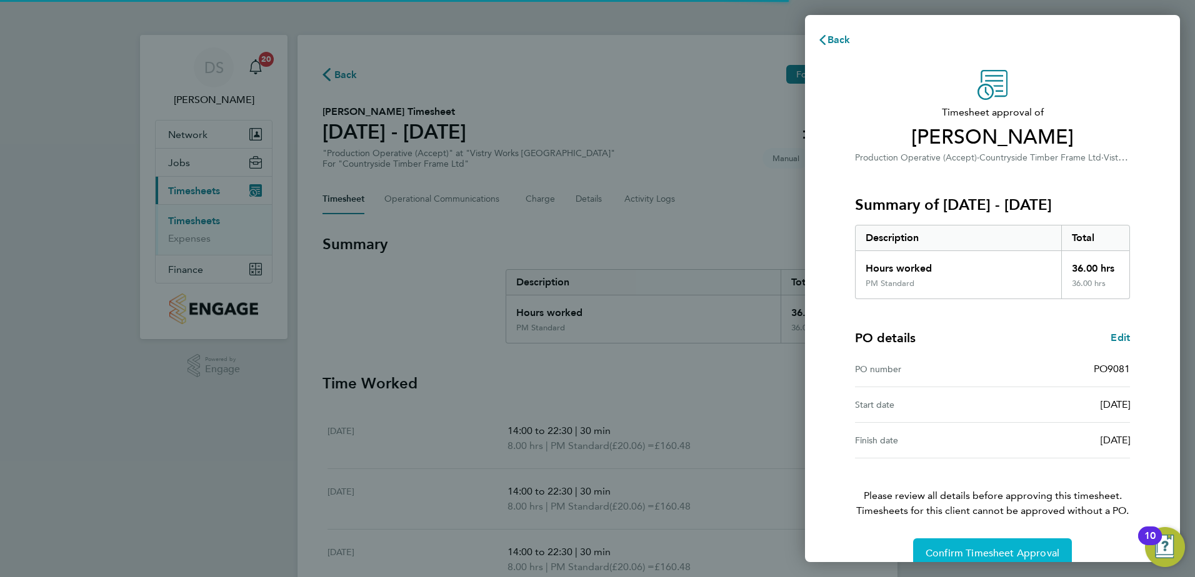
click at [1015, 546] on button "Confirm Timesheet Approval" at bounding box center [992, 554] width 159 height 30
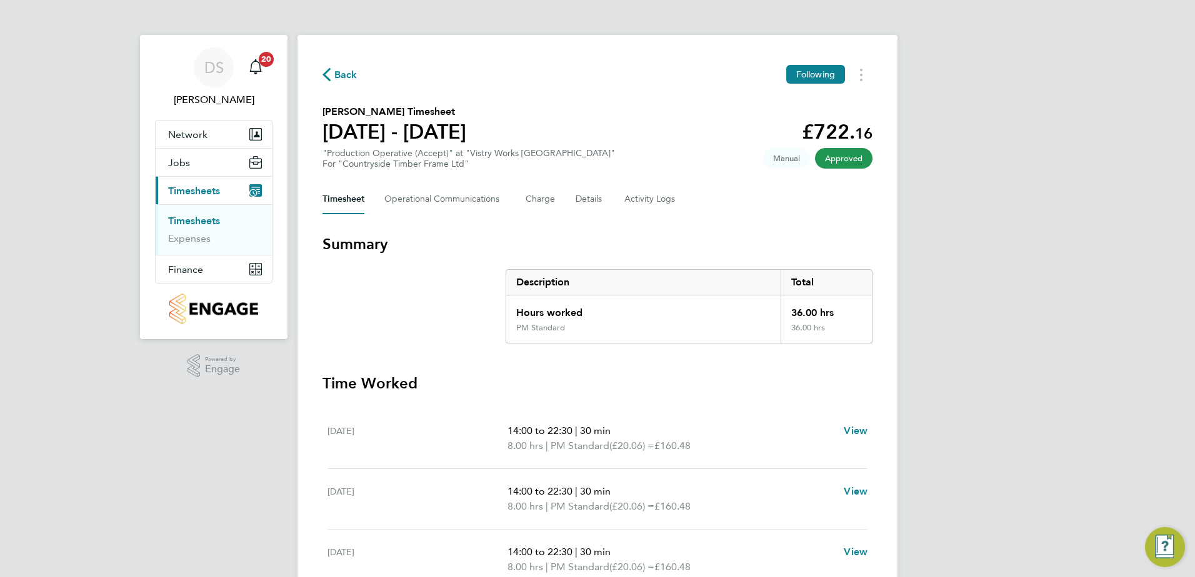
click at [339, 69] on span "Back" at bounding box center [345, 74] width 23 height 15
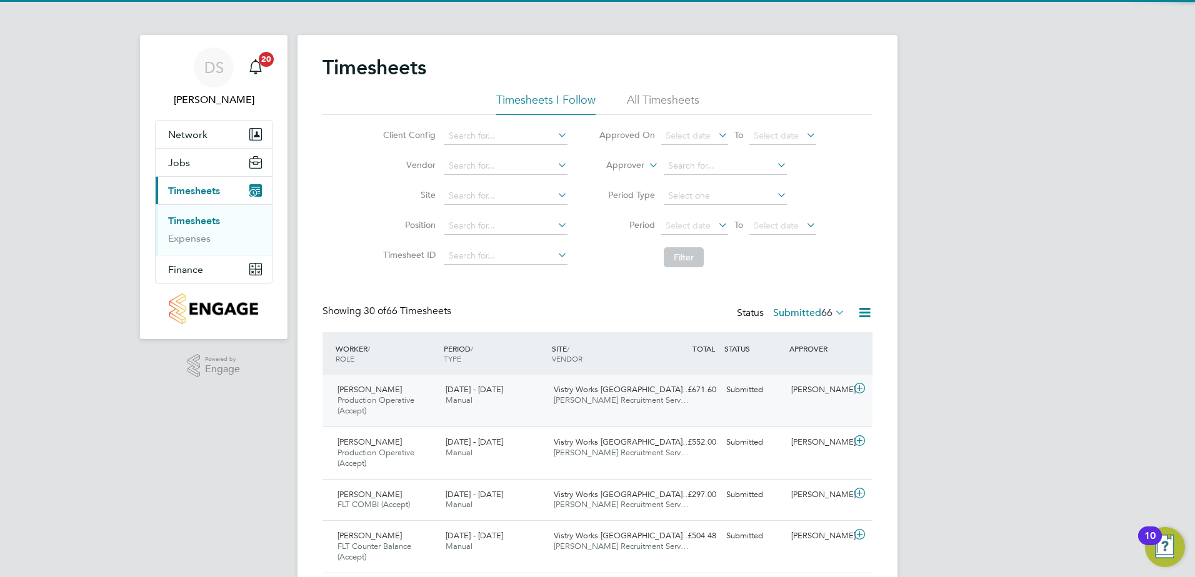
click at [865, 390] on icon at bounding box center [860, 389] width 16 height 10
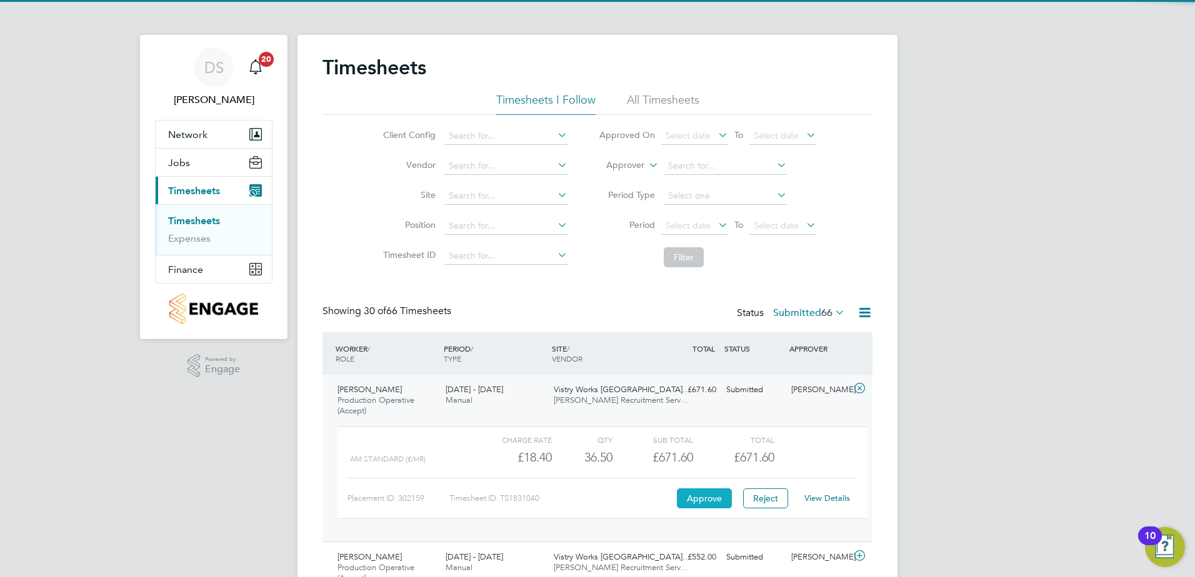
click at [710, 503] on button "Approve" at bounding box center [704, 499] width 55 height 20
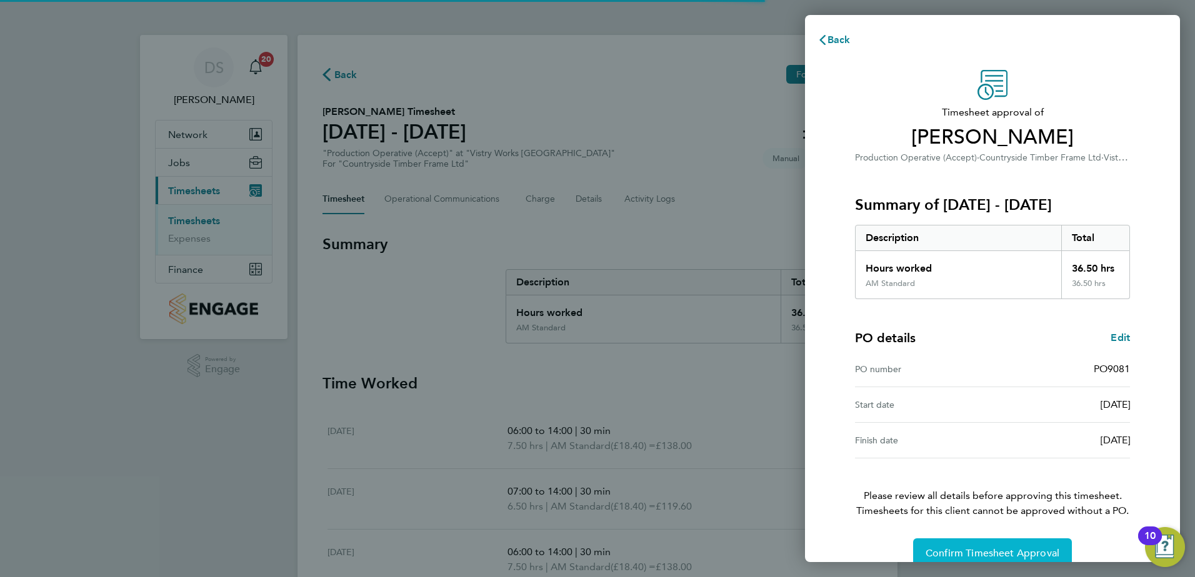
click at [973, 550] on span "Confirm Timesheet Approval" at bounding box center [992, 553] width 134 height 12
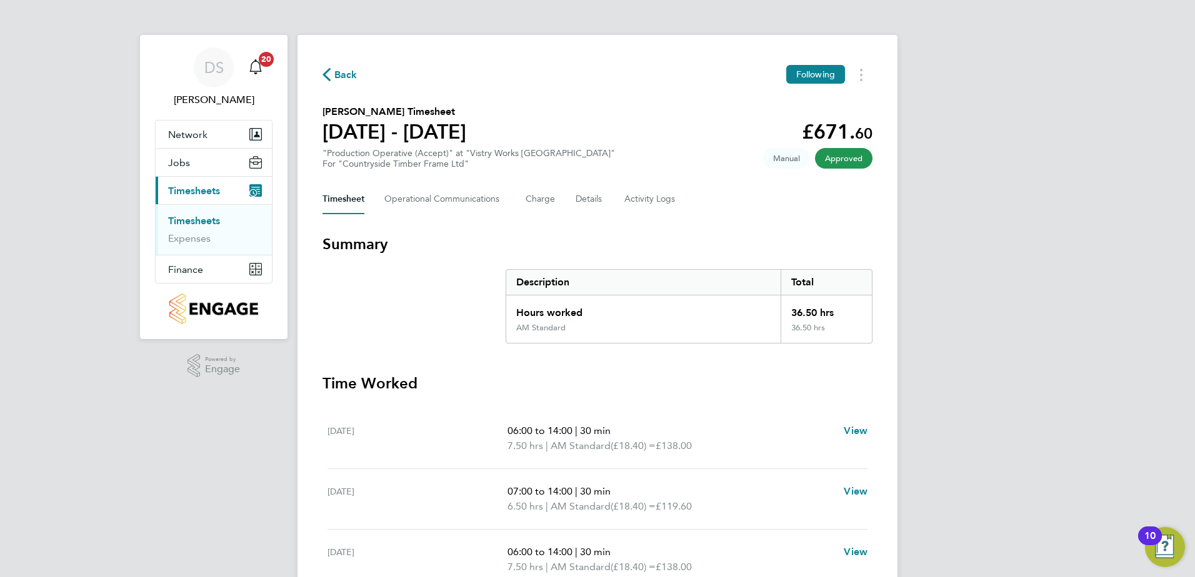
click at [340, 67] on button "Back" at bounding box center [339, 75] width 35 height 16
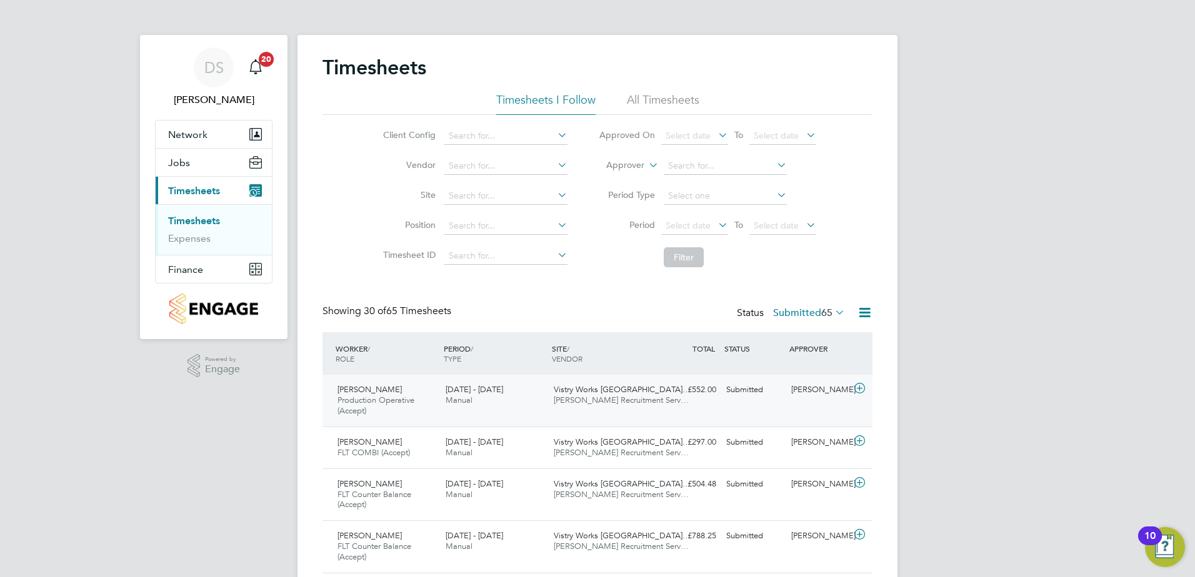
click at [861, 385] on icon at bounding box center [860, 389] width 16 height 10
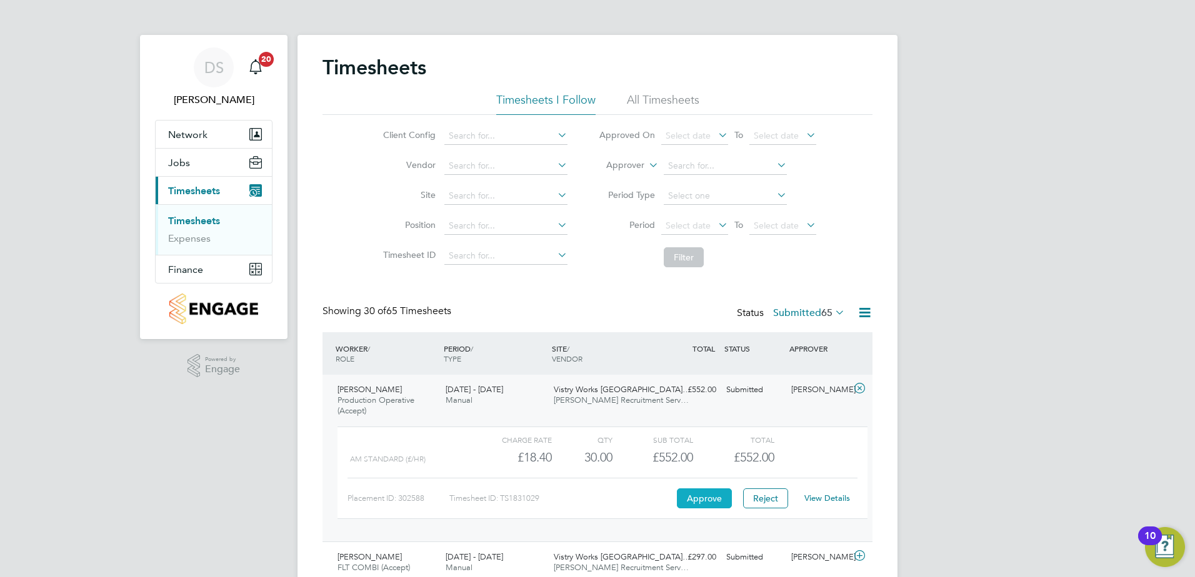
click at [690, 499] on button "Approve" at bounding box center [704, 499] width 55 height 20
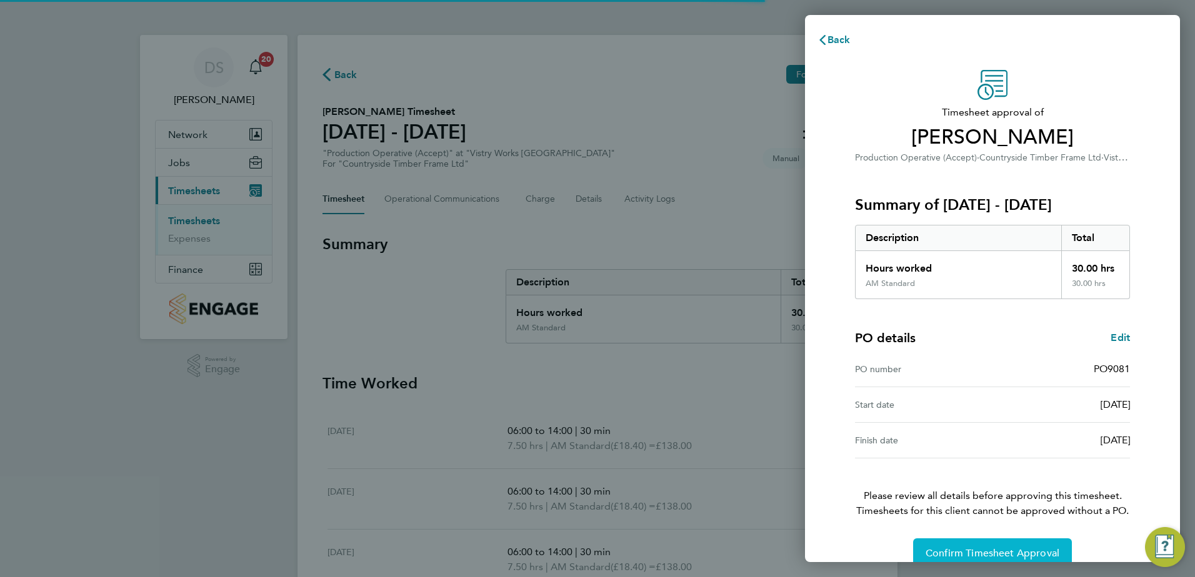
click at [973, 553] on span "Confirm Timesheet Approval" at bounding box center [992, 553] width 134 height 12
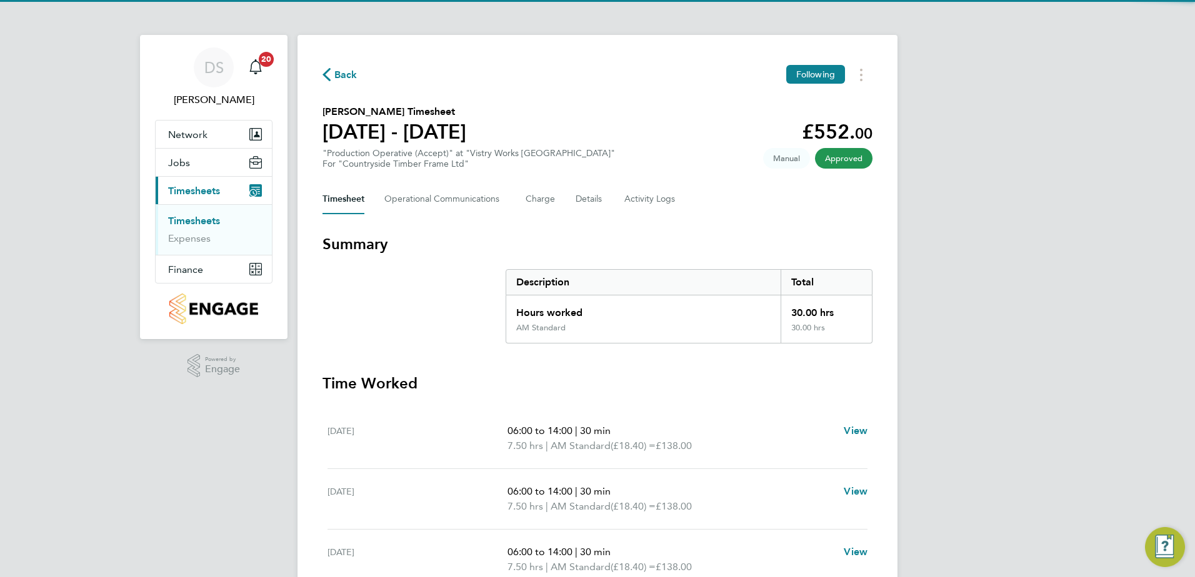
click at [332, 79] on span "Back" at bounding box center [339, 74] width 35 height 12
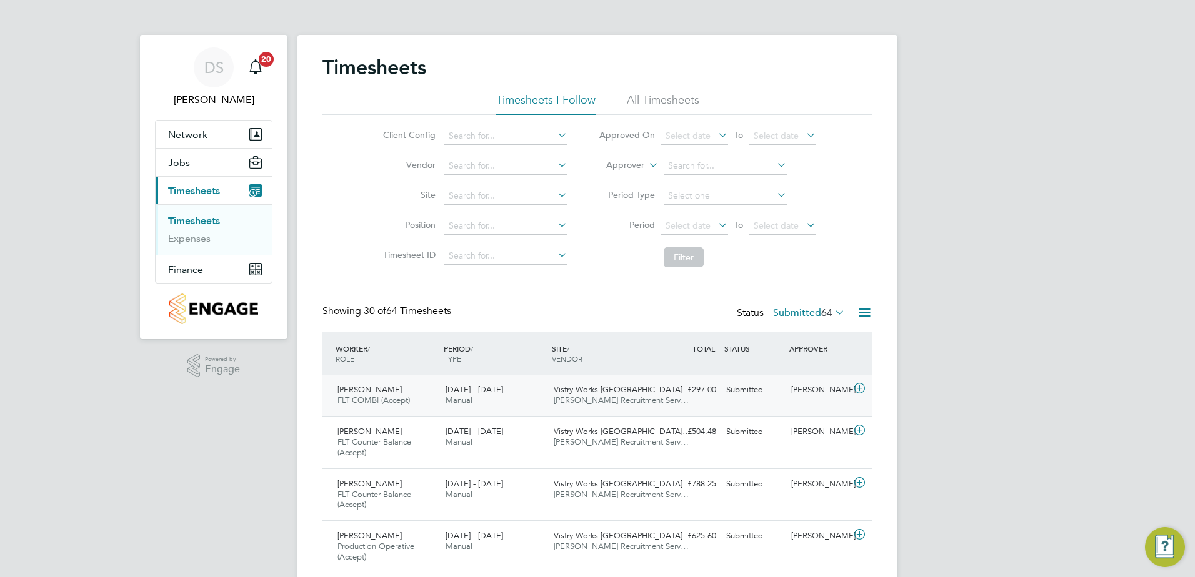
click at [863, 390] on icon at bounding box center [860, 389] width 16 height 10
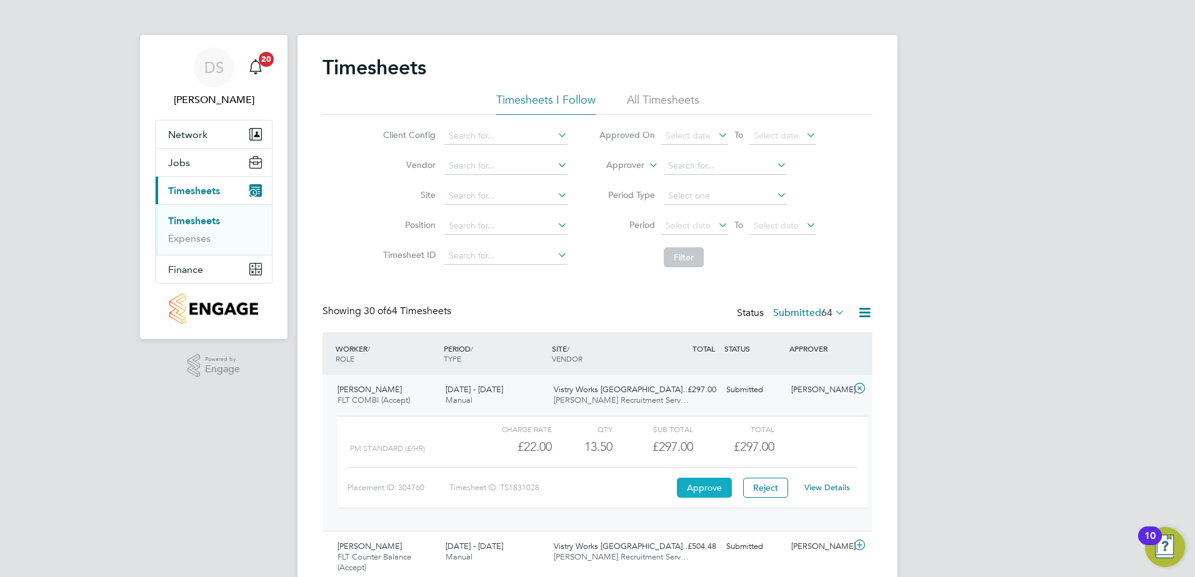
click at [704, 490] on button "Approve" at bounding box center [704, 488] width 55 height 20
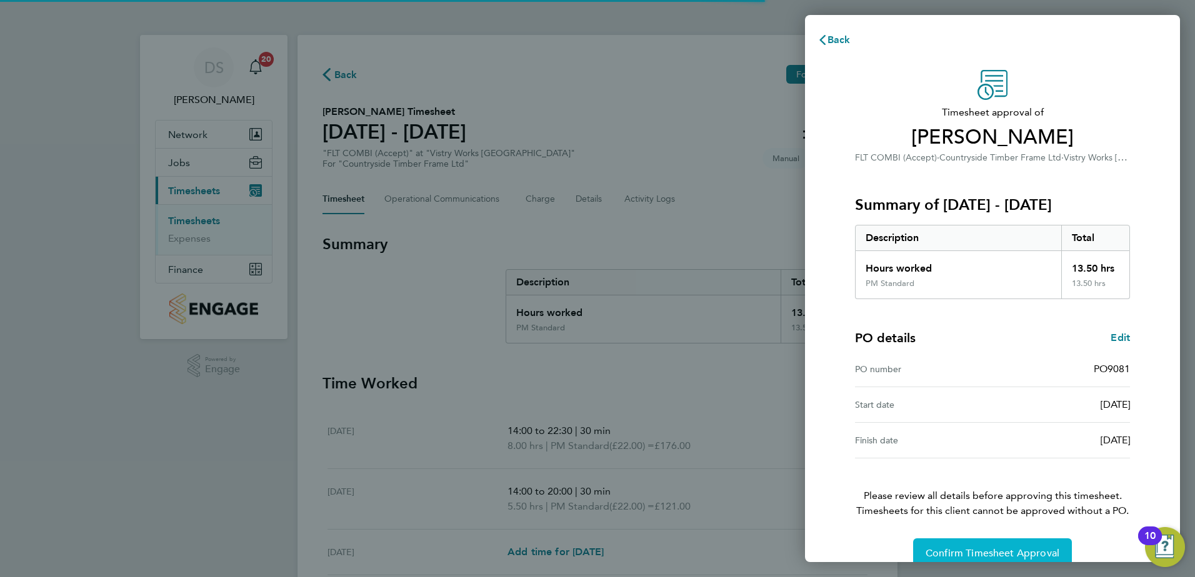
click at [1017, 559] on span "Confirm Timesheet Approval" at bounding box center [992, 553] width 134 height 12
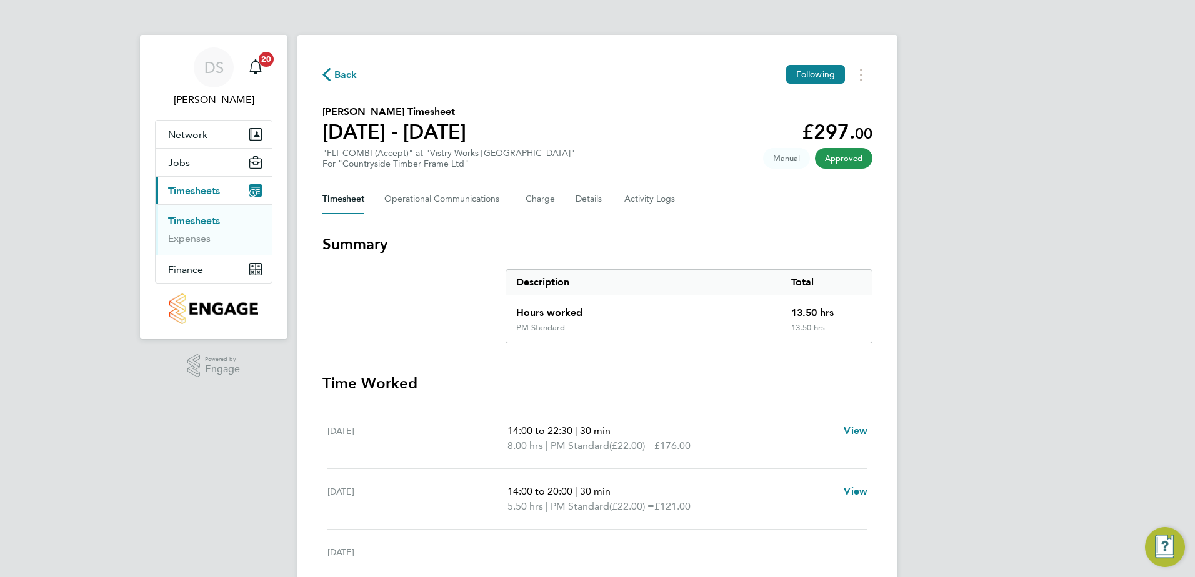
click at [347, 75] on span "Back" at bounding box center [345, 74] width 23 height 15
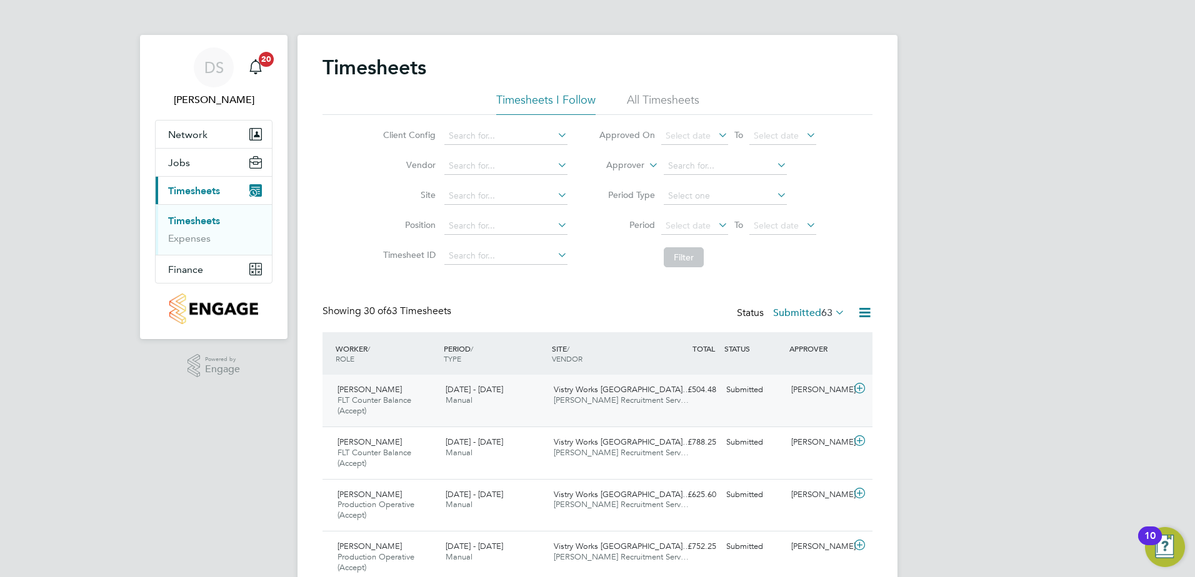
click at [857, 394] on icon at bounding box center [860, 389] width 16 height 10
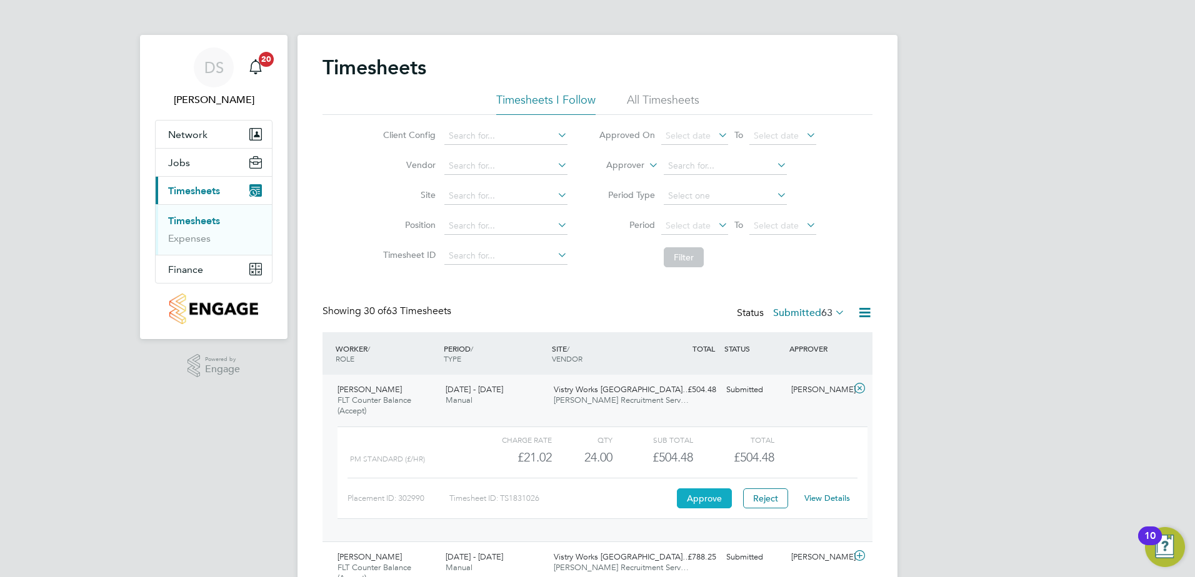
click at [709, 493] on button "Approve" at bounding box center [704, 499] width 55 height 20
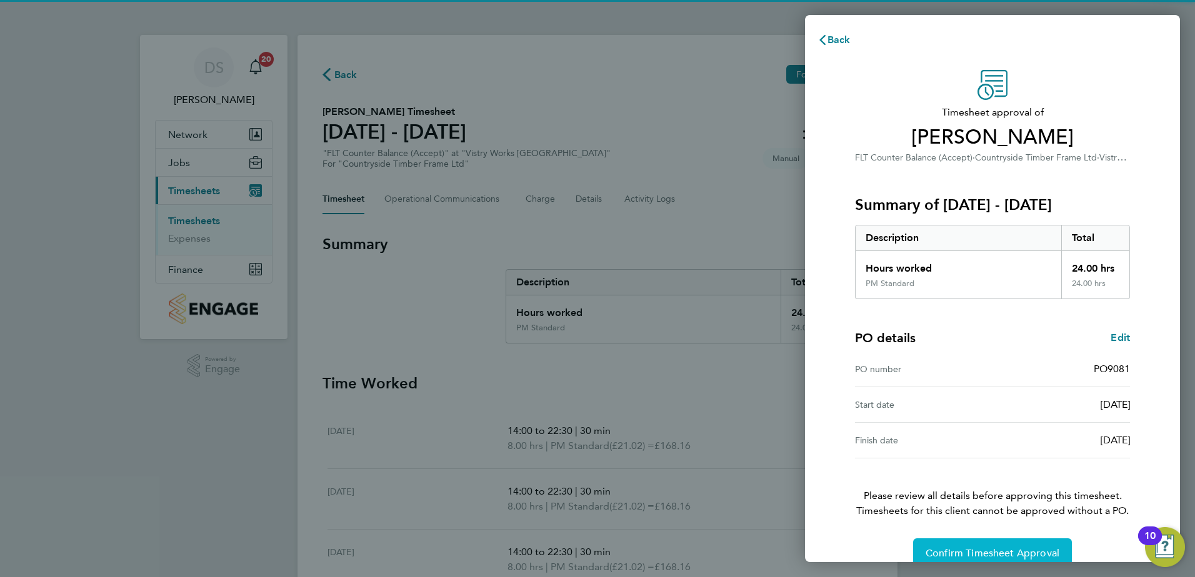
click at [991, 553] on span "Confirm Timesheet Approval" at bounding box center [992, 553] width 134 height 12
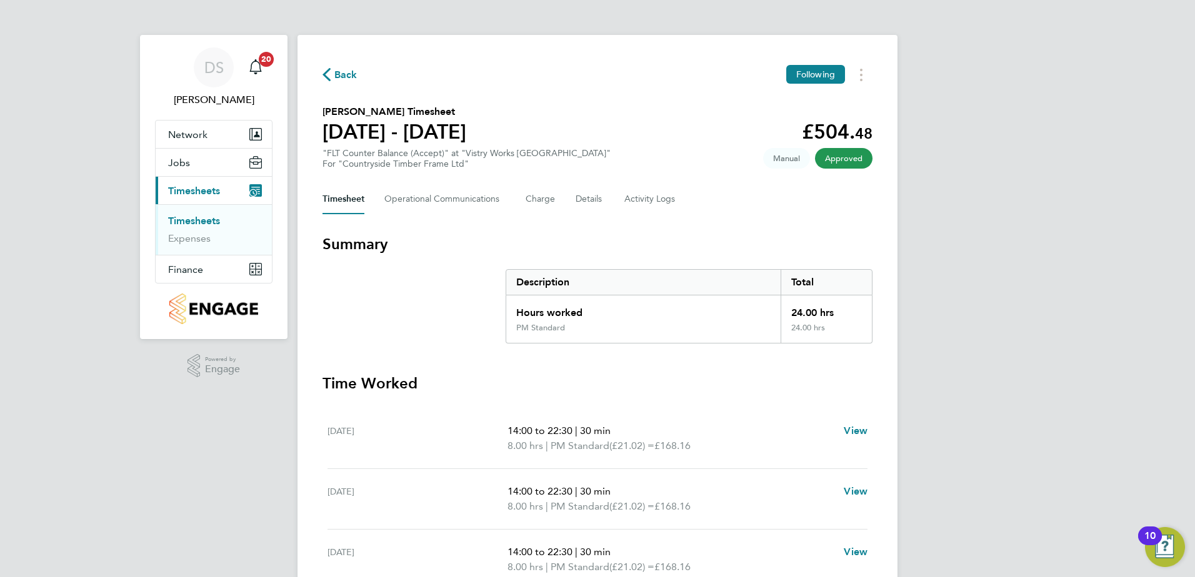
click at [342, 79] on span "Back" at bounding box center [345, 74] width 23 height 15
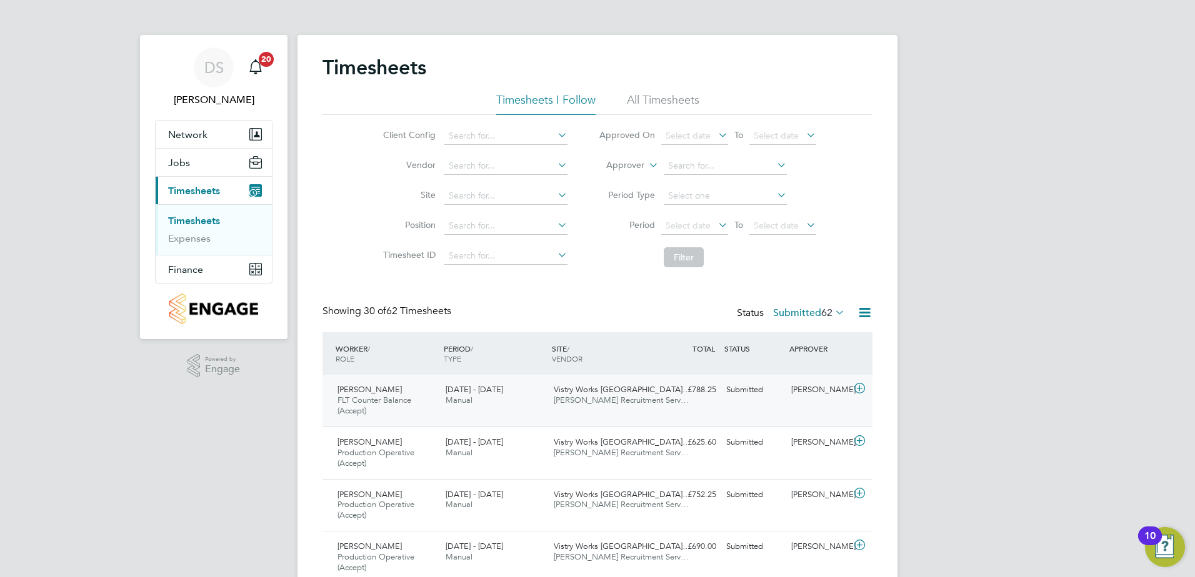
click at [858, 393] on icon at bounding box center [860, 389] width 16 height 10
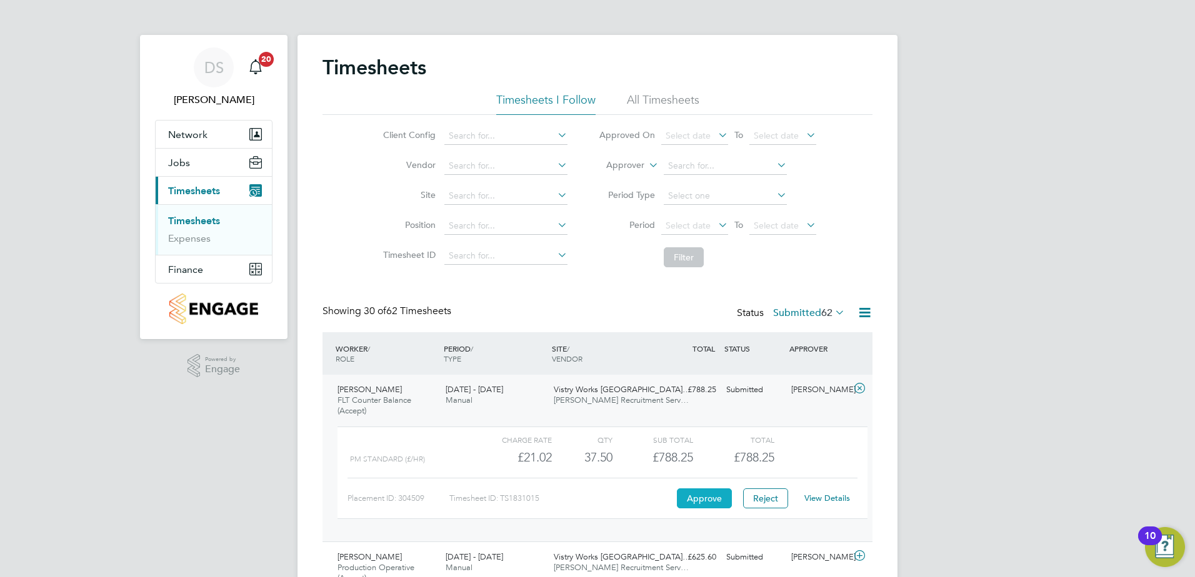
click at [710, 503] on button "Approve" at bounding box center [704, 499] width 55 height 20
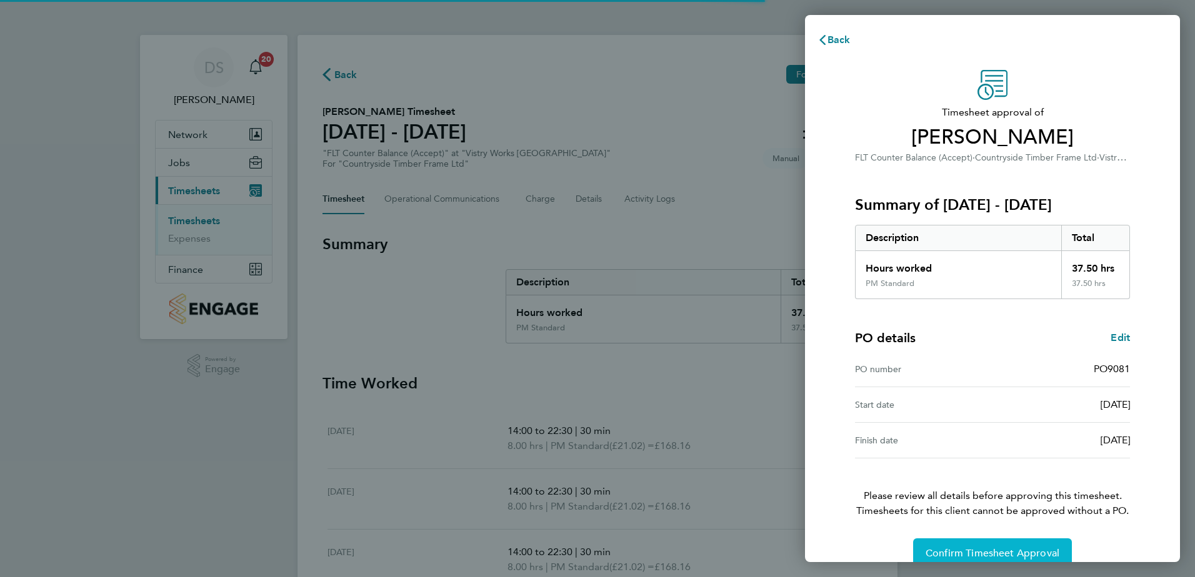
click at [963, 544] on button "Confirm Timesheet Approval" at bounding box center [992, 554] width 159 height 30
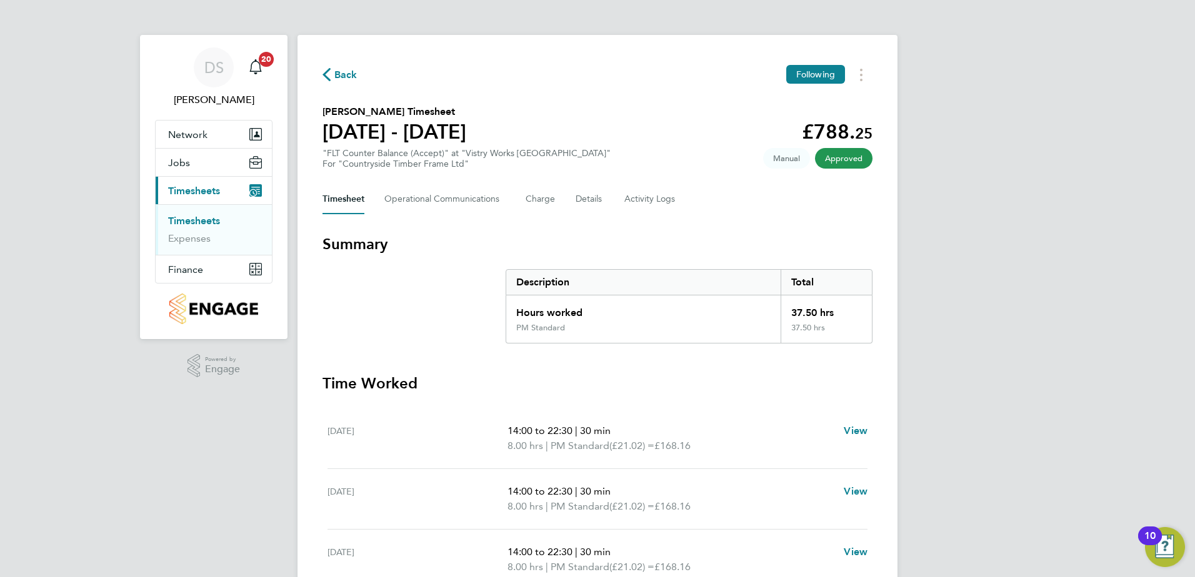
click at [319, 71] on div "Back Following Tauqeer Ahmed's Timesheet 22 - 28 Sept 2025 £788. 25 "FLT Counte…" at bounding box center [597, 464] width 600 height 858
click at [339, 72] on span "Back" at bounding box center [345, 74] width 23 height 15
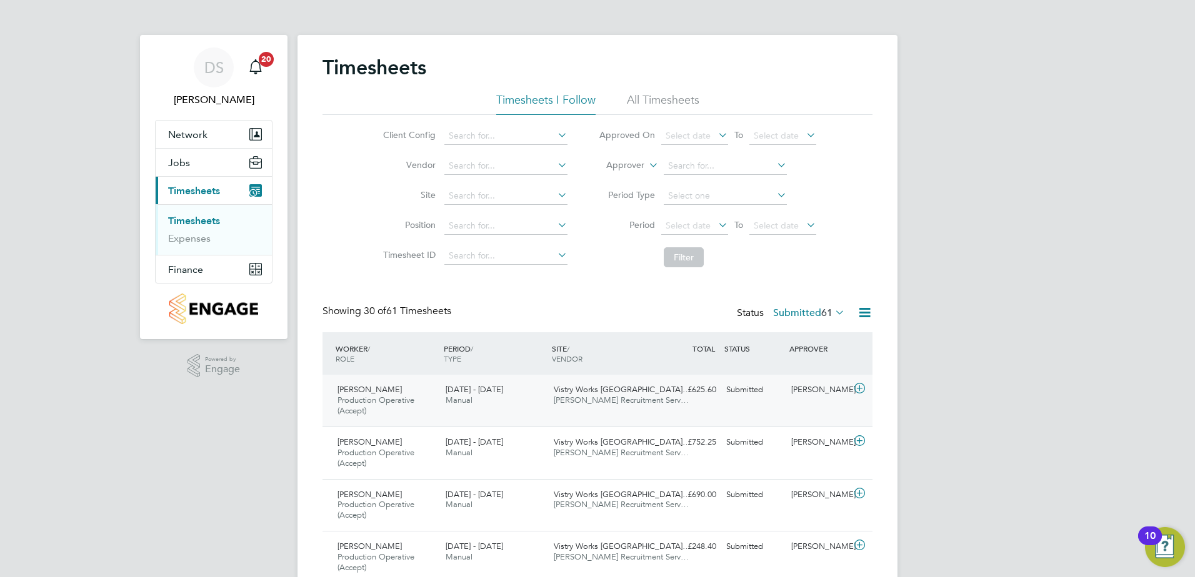
click at [862, 388] on icon at bounding box center [860, 389] width 16 height 10
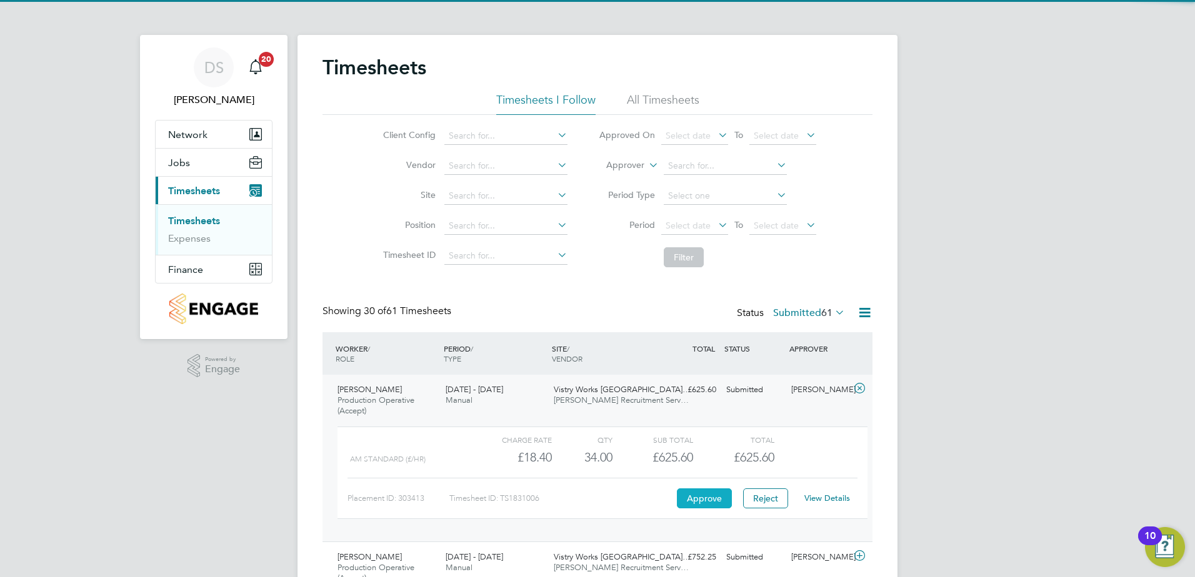
click at [713, 495] on button "Approve" at bounding box center [704, 499] width 55 height 20
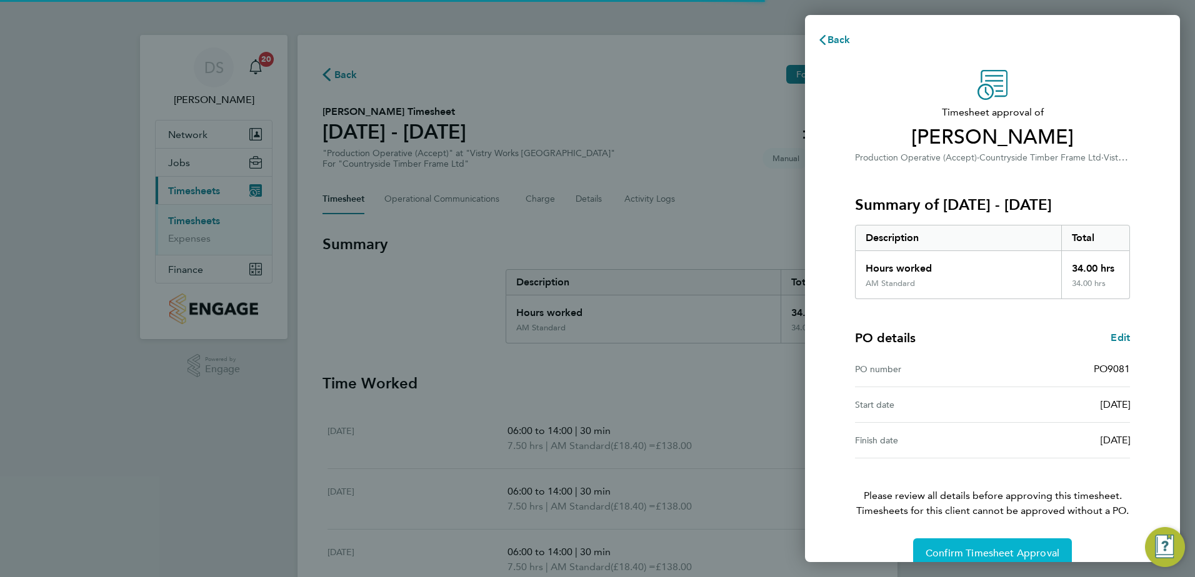
click at [985, 545] on button "Confirm Timesheet Approval" at bounding box center [992, 554] width 159 height 30
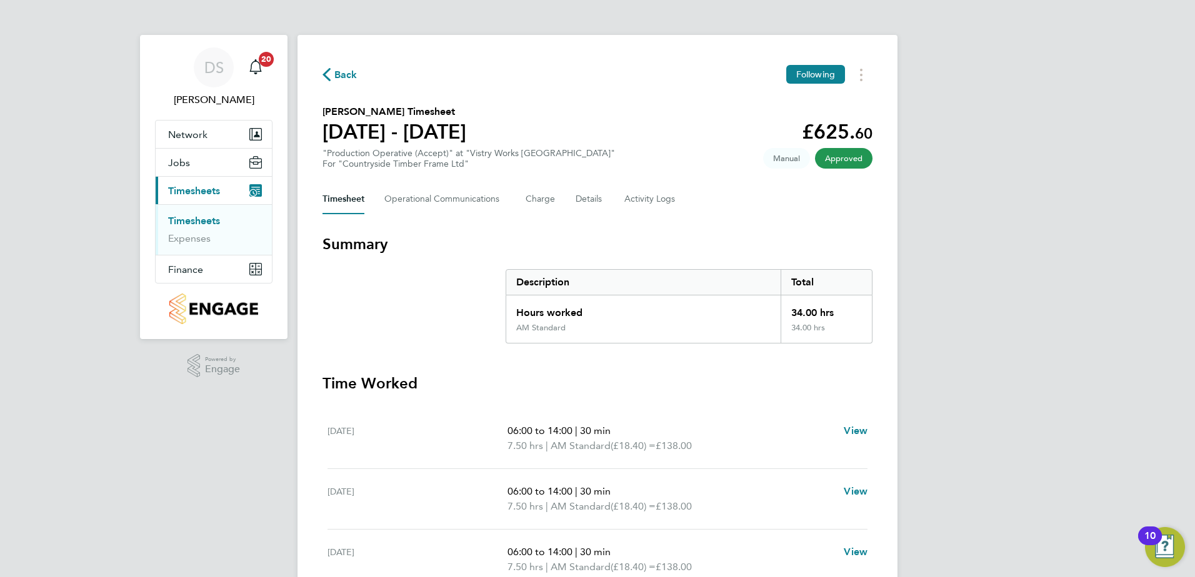
click at [333, 70] on span "Back" at bounding box center [339, 74] width 35 height 12
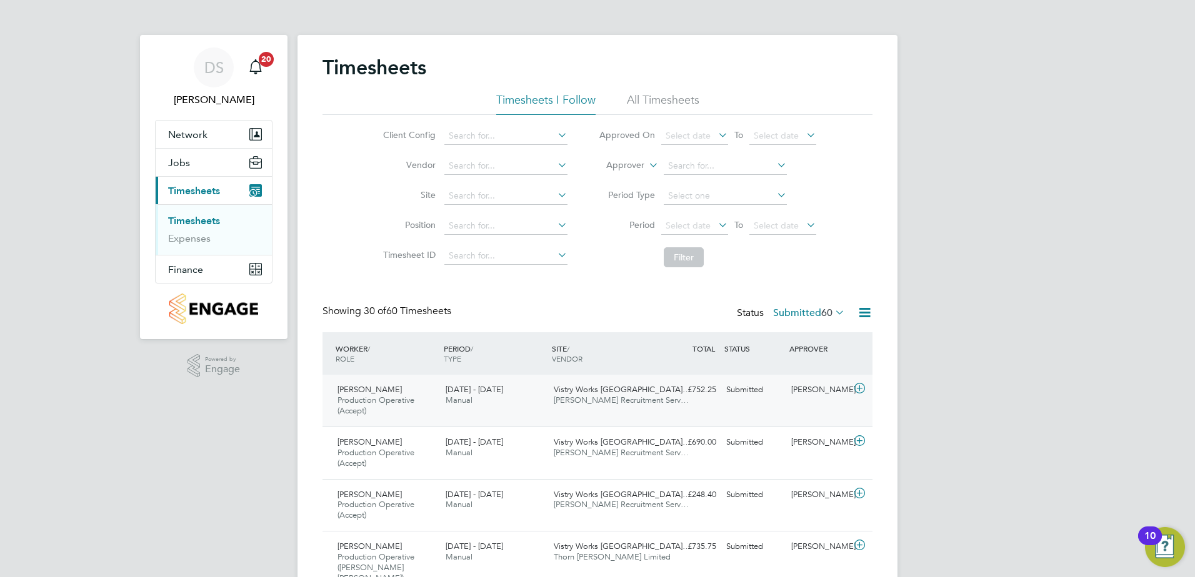
click at [860, 387] on icon at bounding box center [860, 389] width 16 height 10
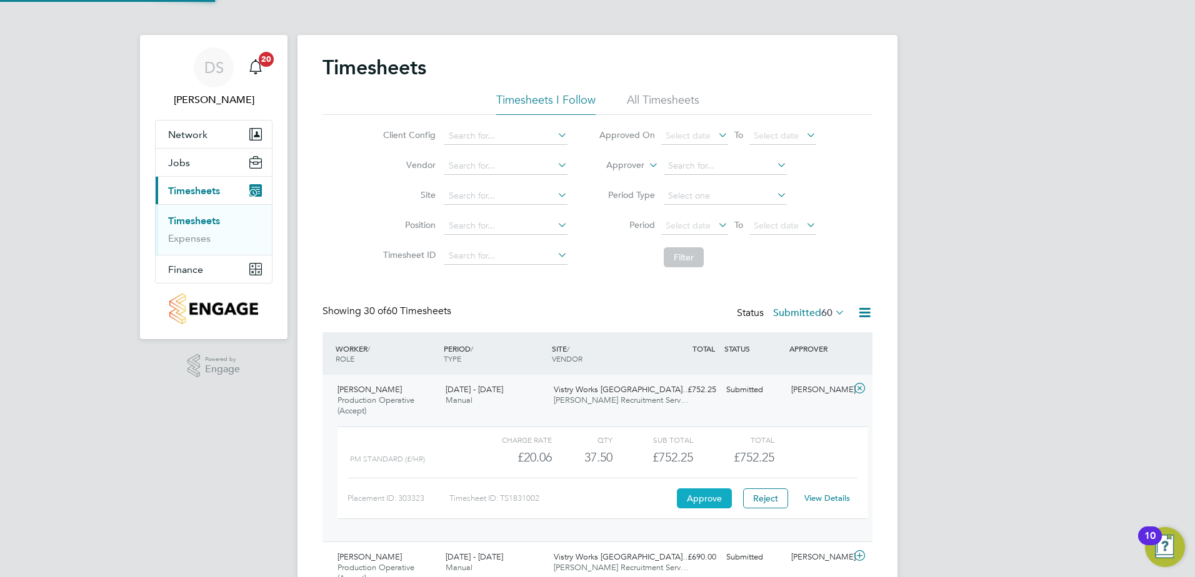
click at [697, 499] on button "Approve" at bounding box center [704, 499] width 55 height 20
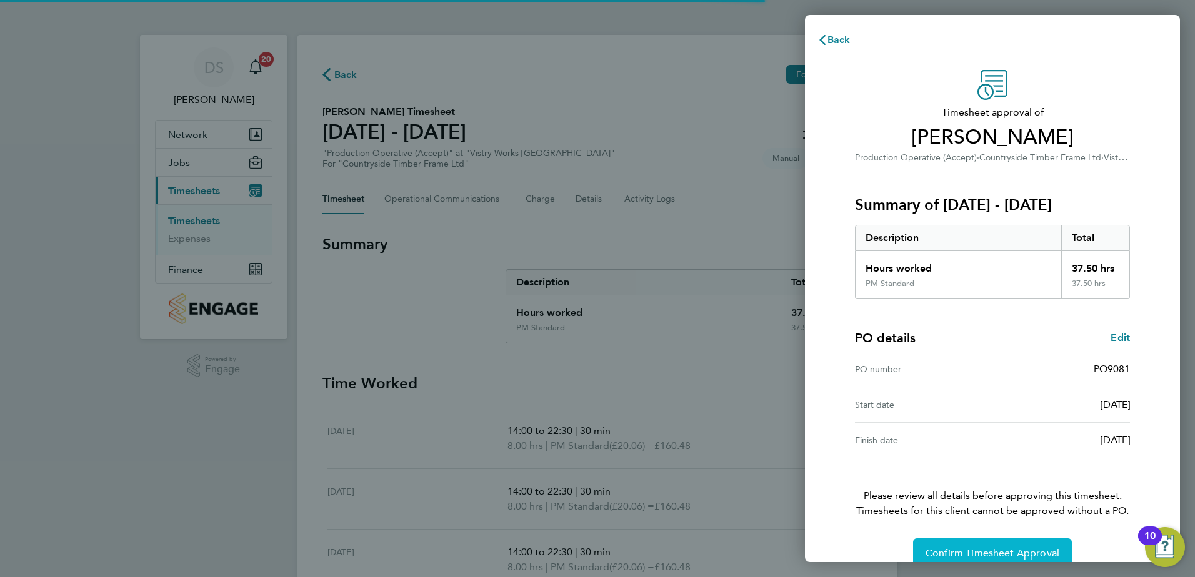
click at [968, 552] on span "Confirm Timesheet Approval" at bounding box center [992, 553] width 134 height 12
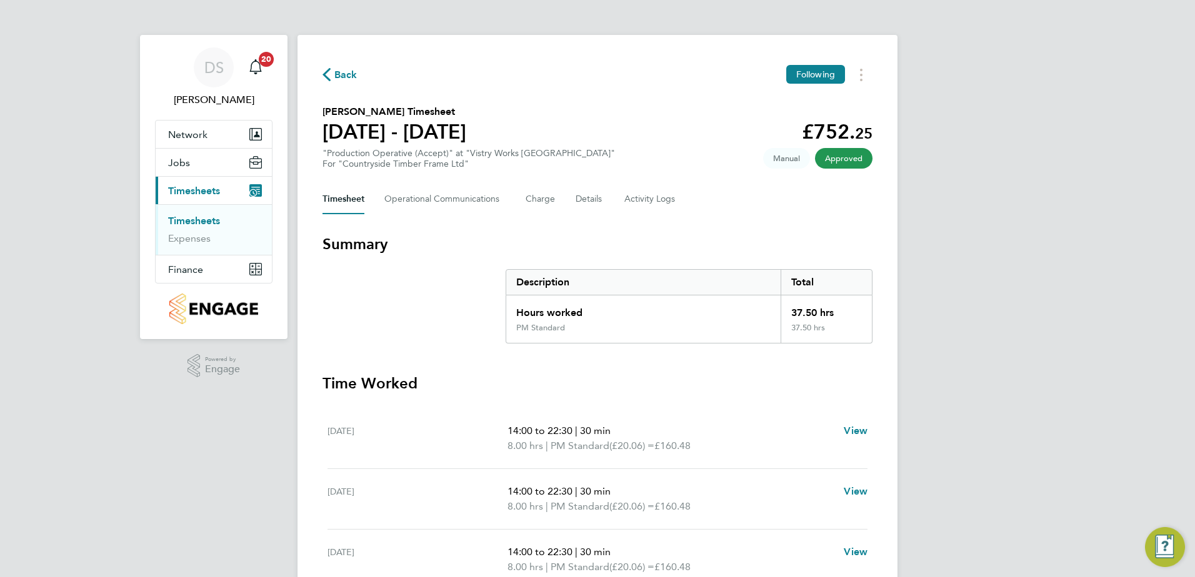
click at [332, 73] on span "Back" at bounding box center [339, 74] width 35 height 12
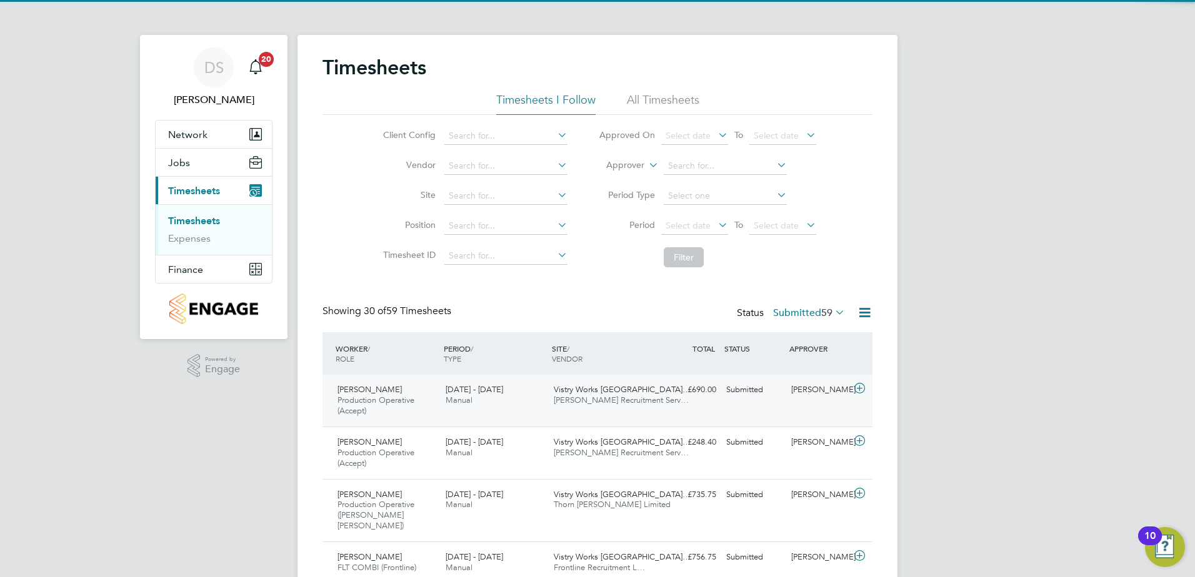
click at [857, 389] on icon at bounding box center [860, 389] width 16 height 10
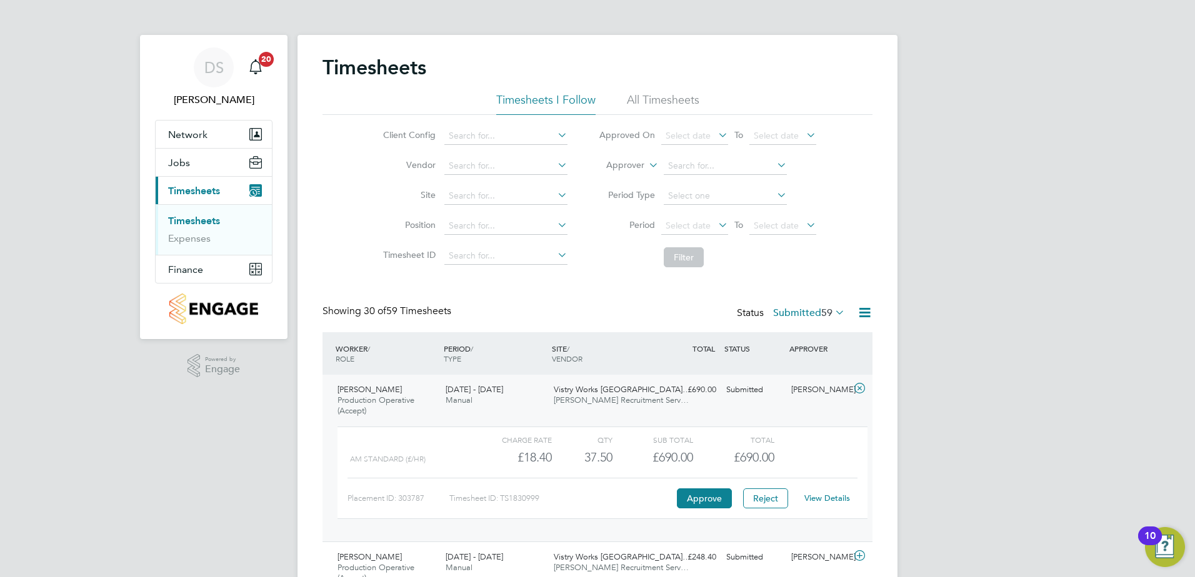
click at [693, 509] on div "Charge rate QTY Sub Total Total AM Standard (£/HR) £18.40 37.5 37.50 38 £690.00…" at bounding box center [602, 473] width 530 height 92
click at [699, 499] on button "Approve" at bounding box center [704, 499] width 55 height 20
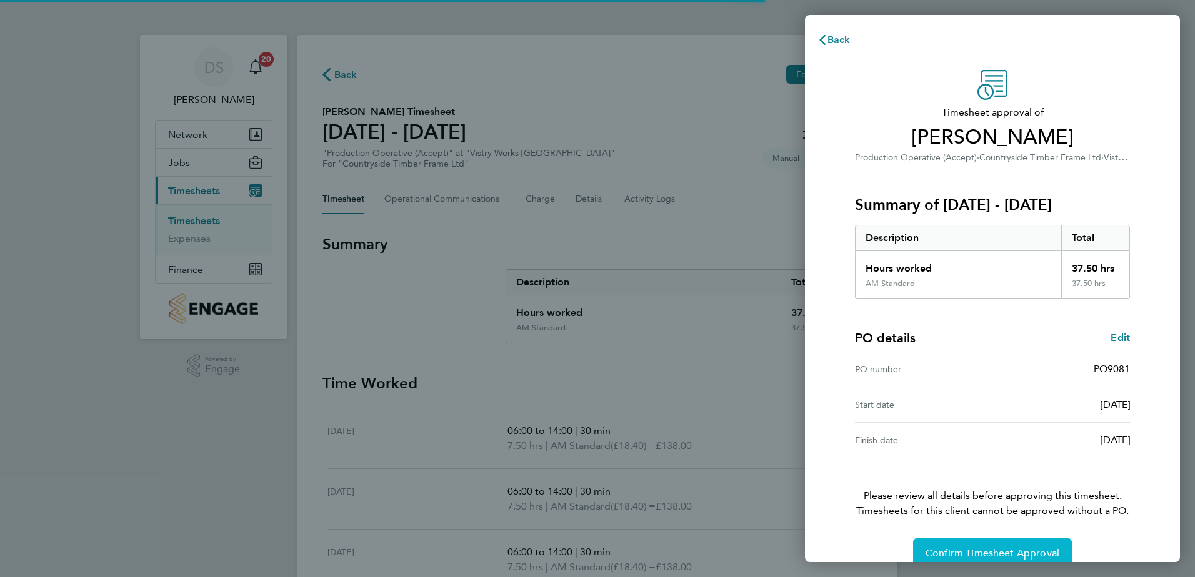
click at [987, 562] on div "Back Timesheet approval of [PERSON_NAME] Production Operative (Accept) · Countr…" at bounding box center [597, 288] width 1195 height 577
click at [983, 553] on span "Confirm Timesheet Approval" at bounding box center [992, 553] width 134 height 12
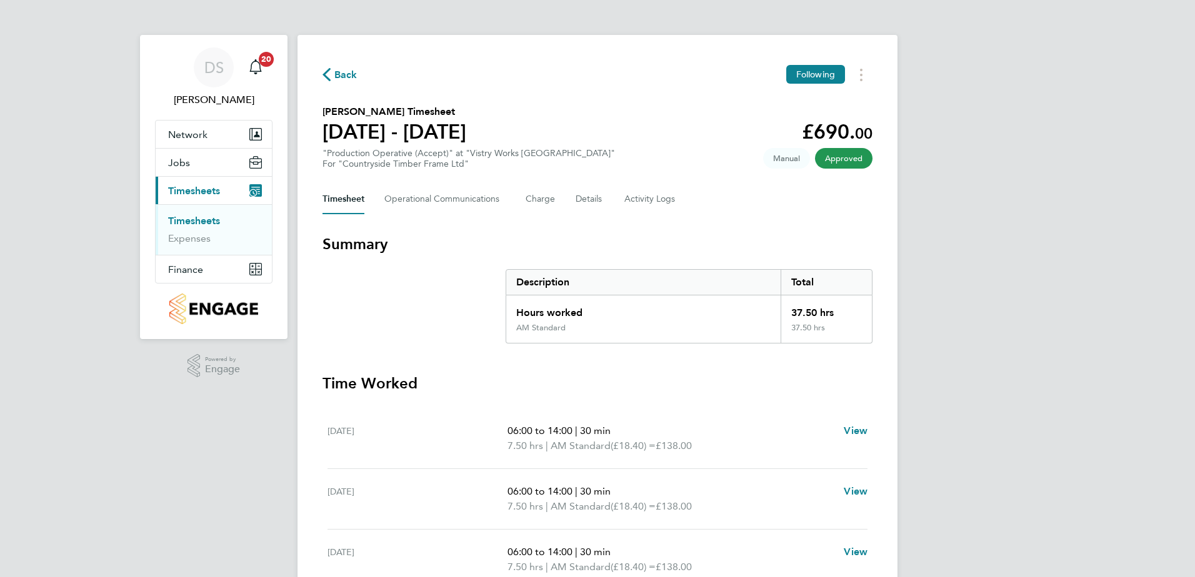
click at [345, 68] on span "Back" at bounding box center [345, 74] width 23 height 15
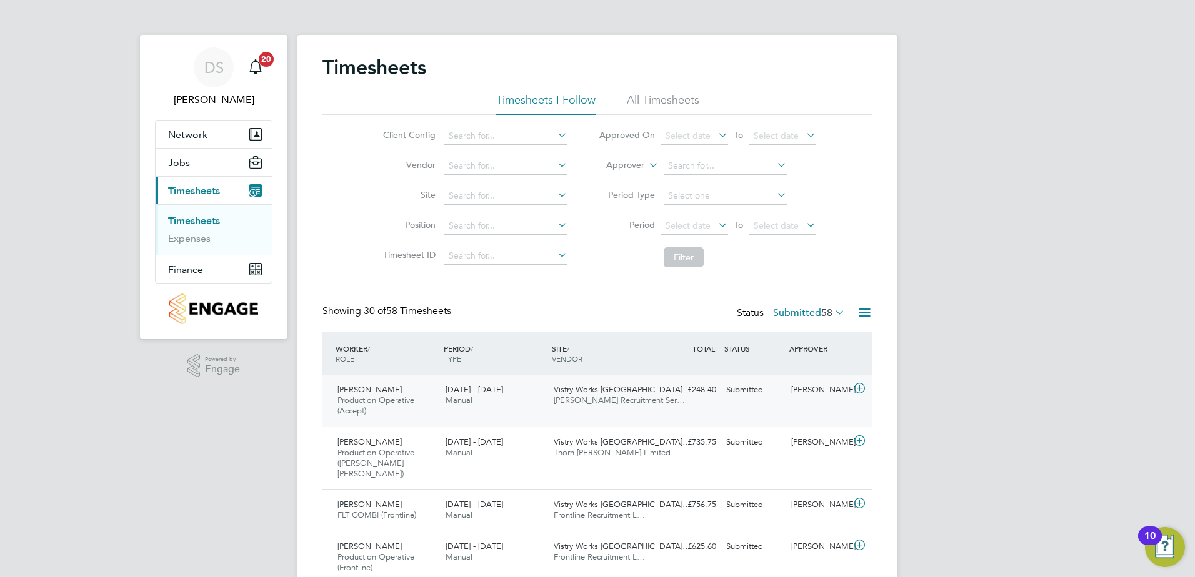
click at [863, 389] on icon at bounding box center [860, 389] width 16 height 10
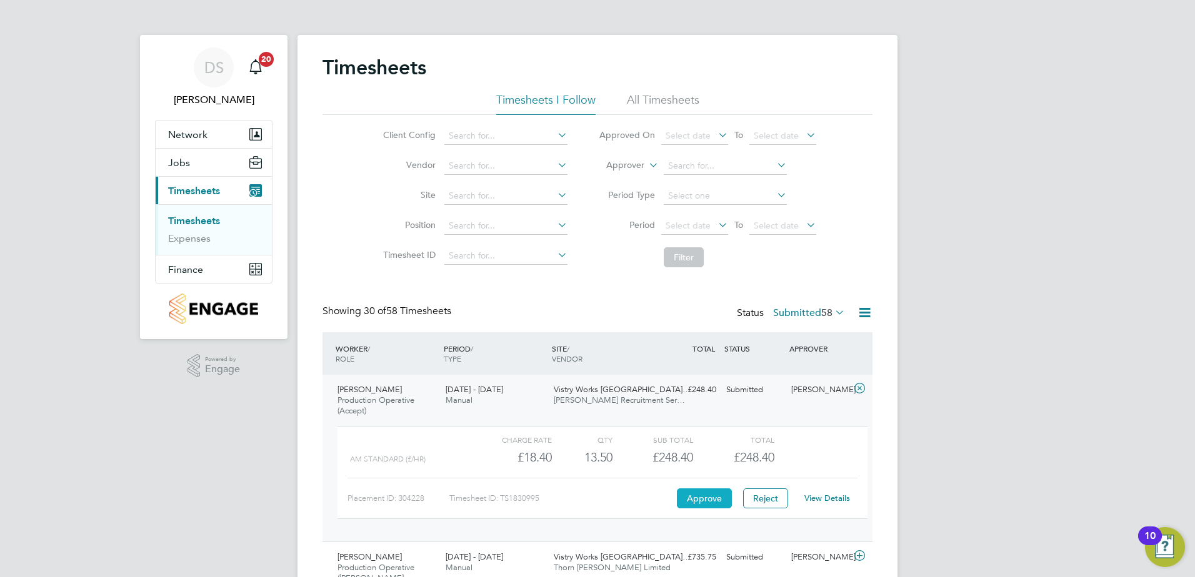
click at [696, 500] on button "Approve" at bounding box center [704, 499] width 55 height 20
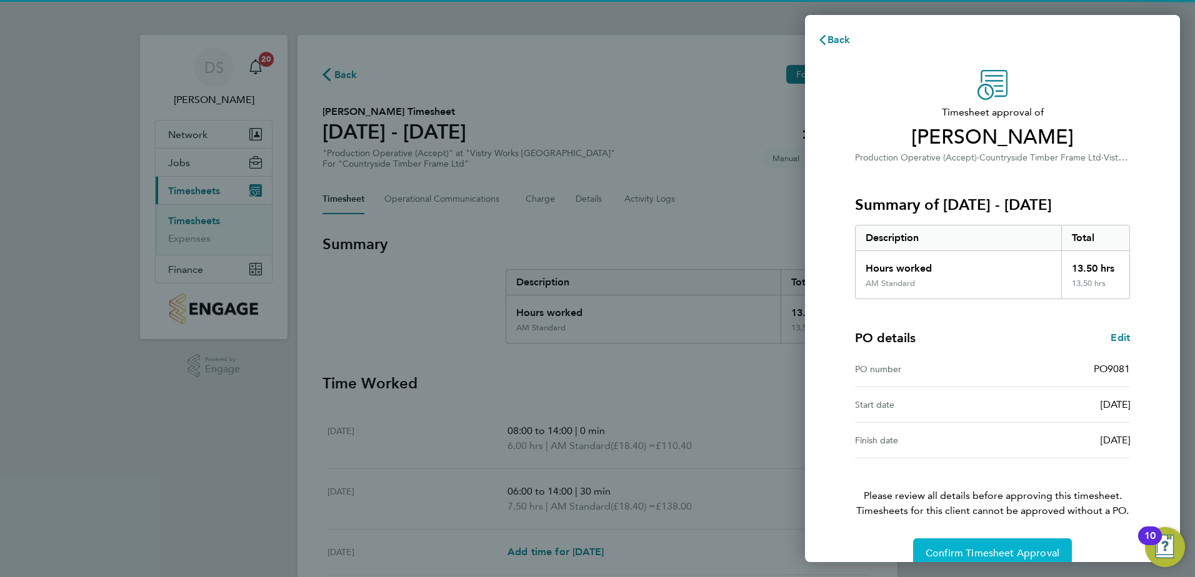
click at [994, 550] on span "Confirm Timesheet Approval" at bounding box center [992, 553] width 134 height 12
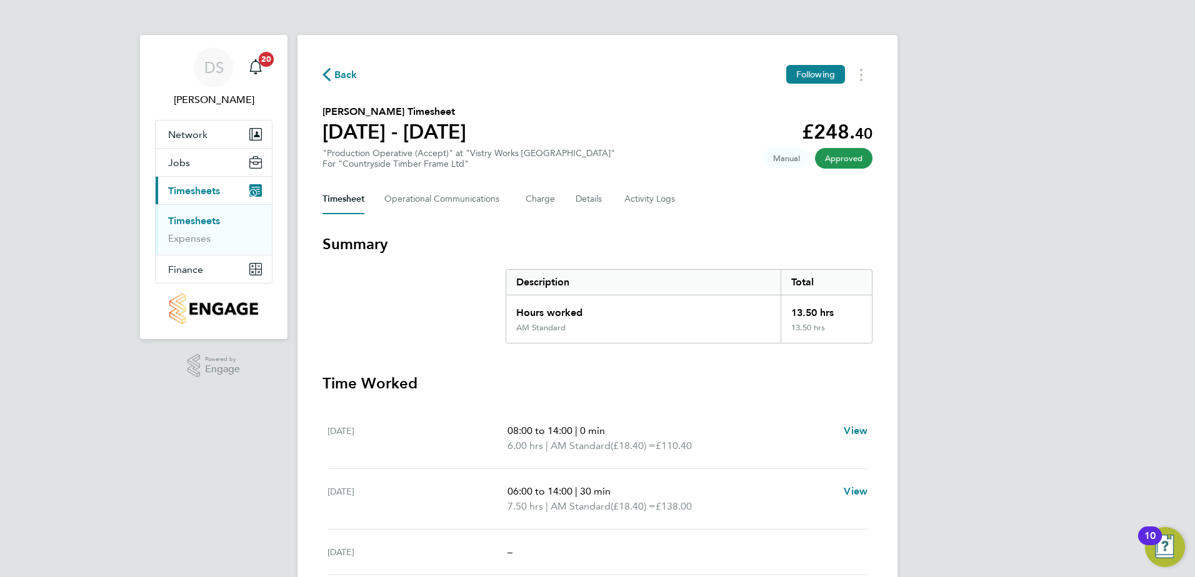
click at [339, 76] on span "Back" at bounding box center [345, 74] width 23 height 15
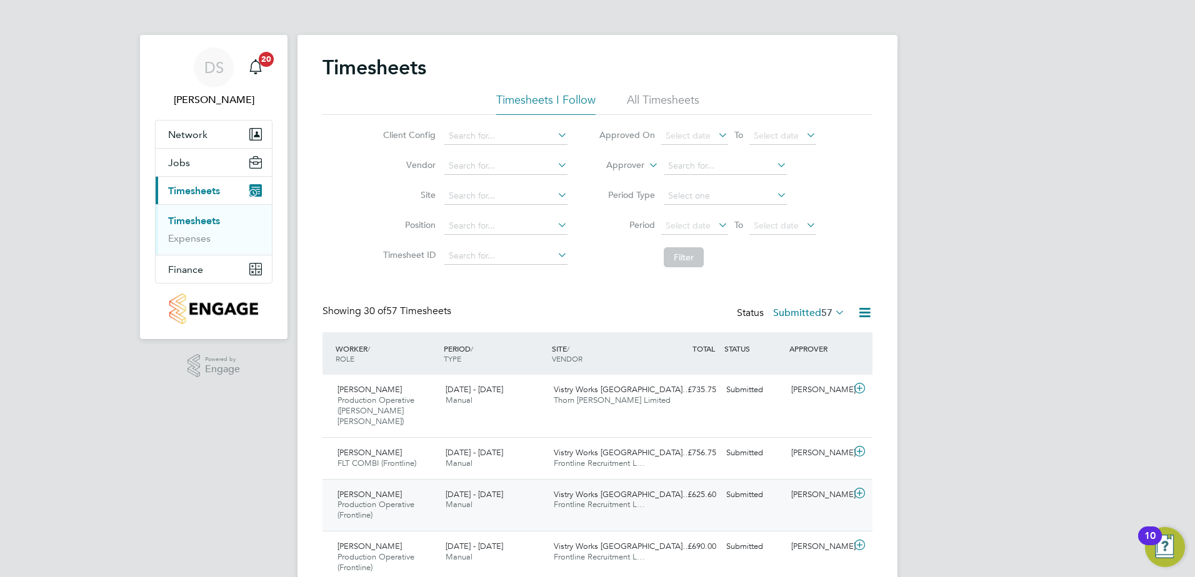
drag, startPoint x: 857, startPoint y: 390, endPoint x: 650, endPoint y: 476, distance: 224.6
click at [857, 390] on icon at bounding box center [860, 389] width 16 height 10
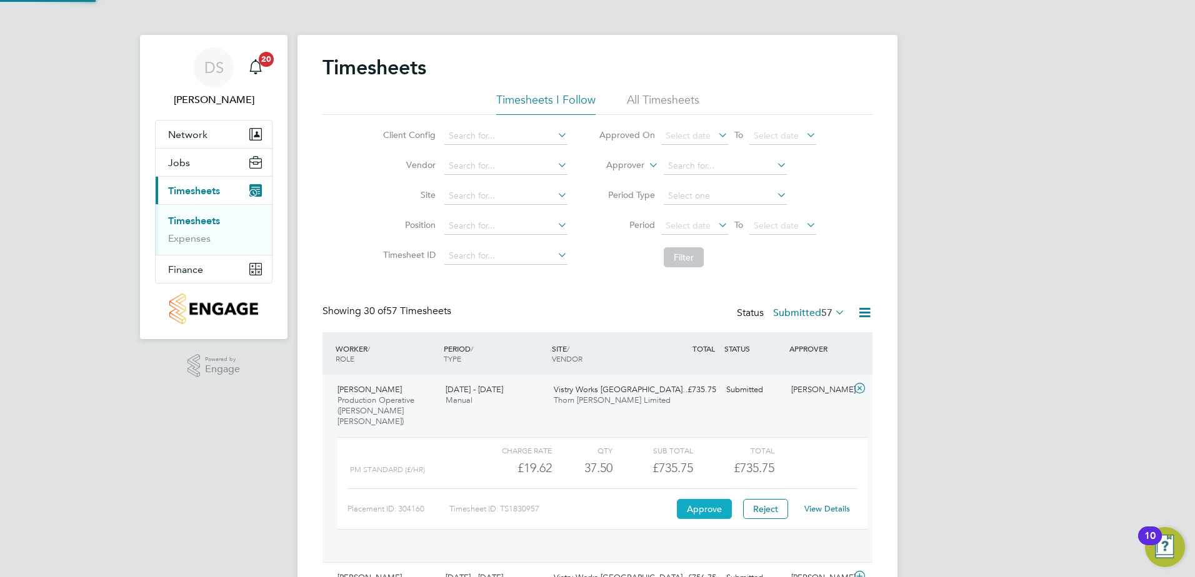
scroll to position [21, 122]
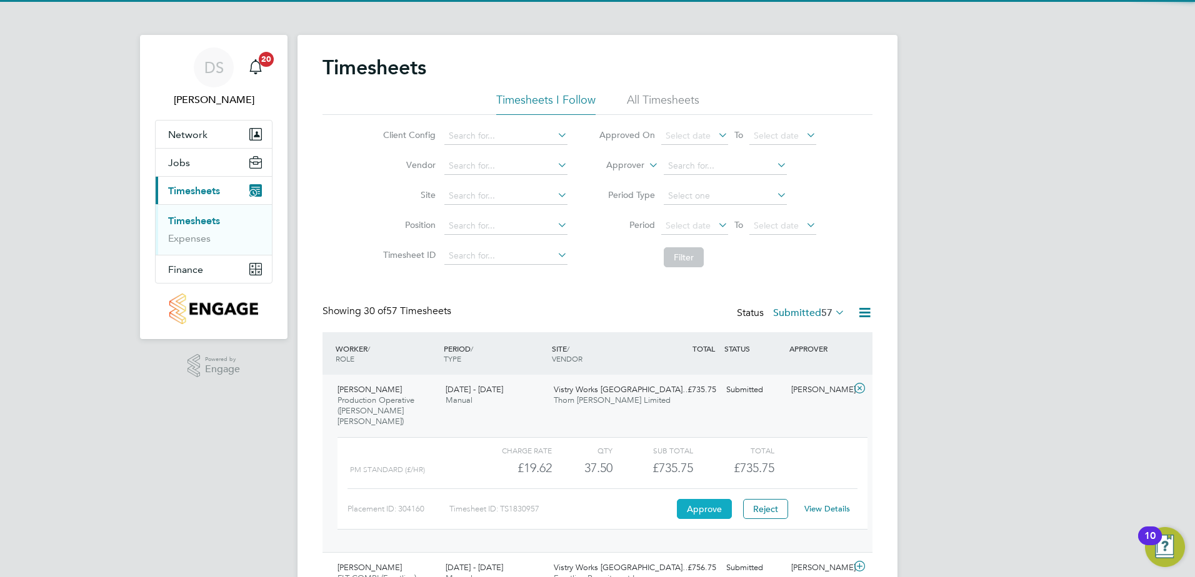
click at [692, 499] on button "Approve" at bounding box center [704, 509] width 55 height 20
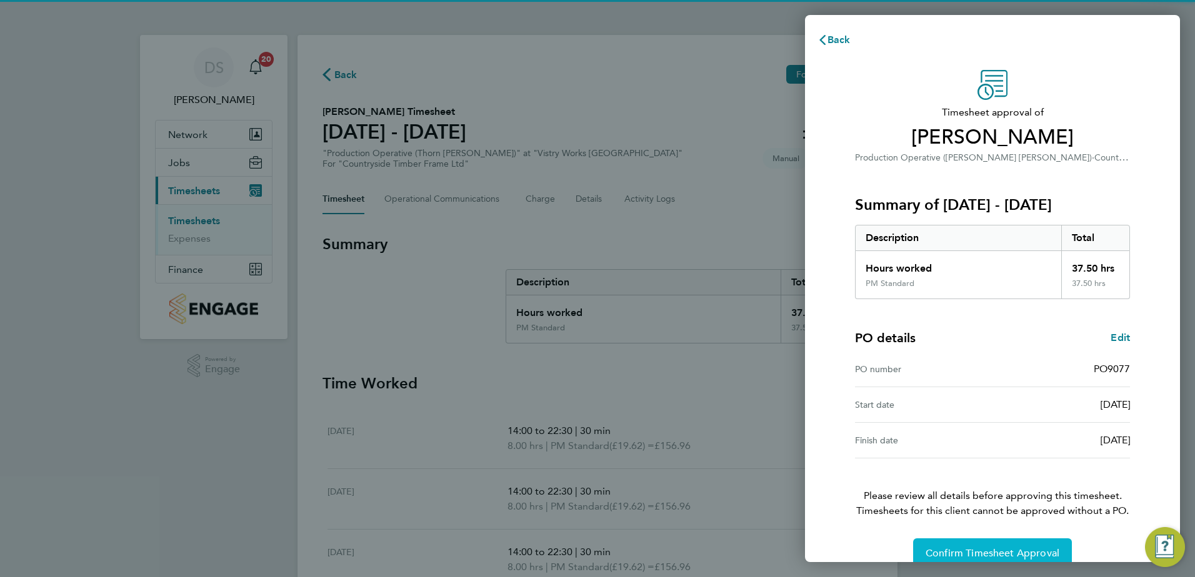
click at [965, 545] on button "Confirm Timesheet Approval" at bounding box center [992, 554] width 159 height 30
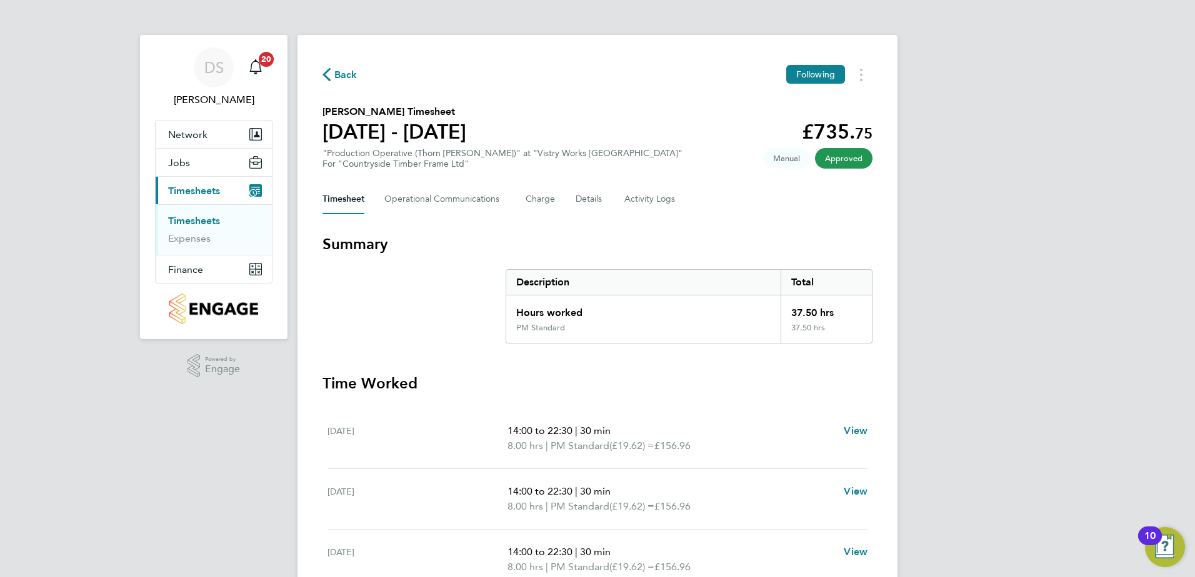
click at [343, 78] on span "Back" at bounding box center [345, 74] width 23 height 15
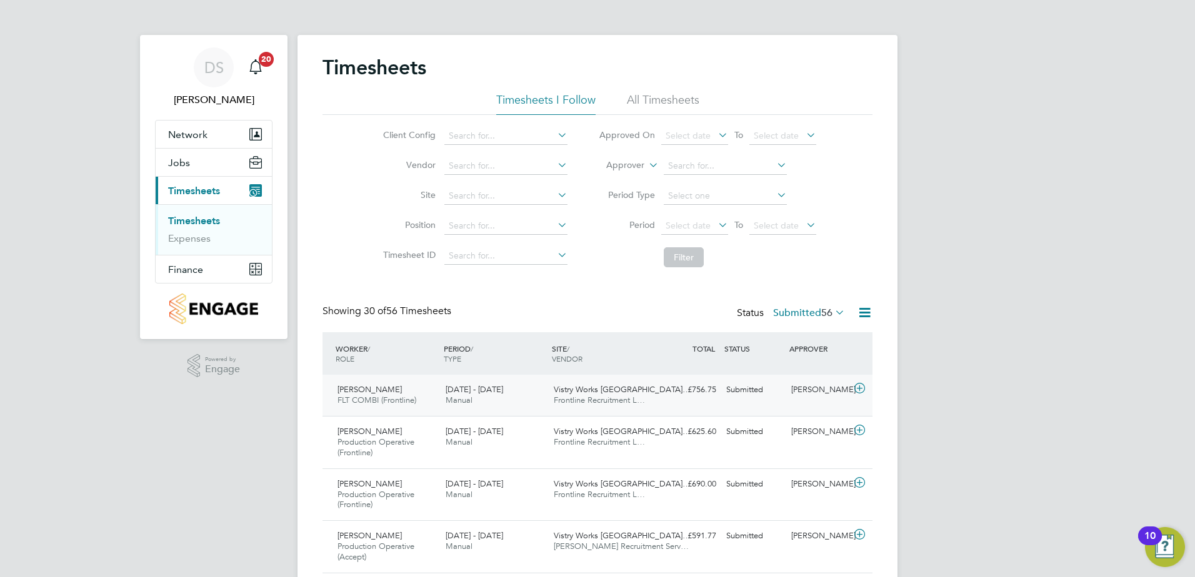
click at [864, 389] on icon at bounding box center [860, 389] width 16 height 10
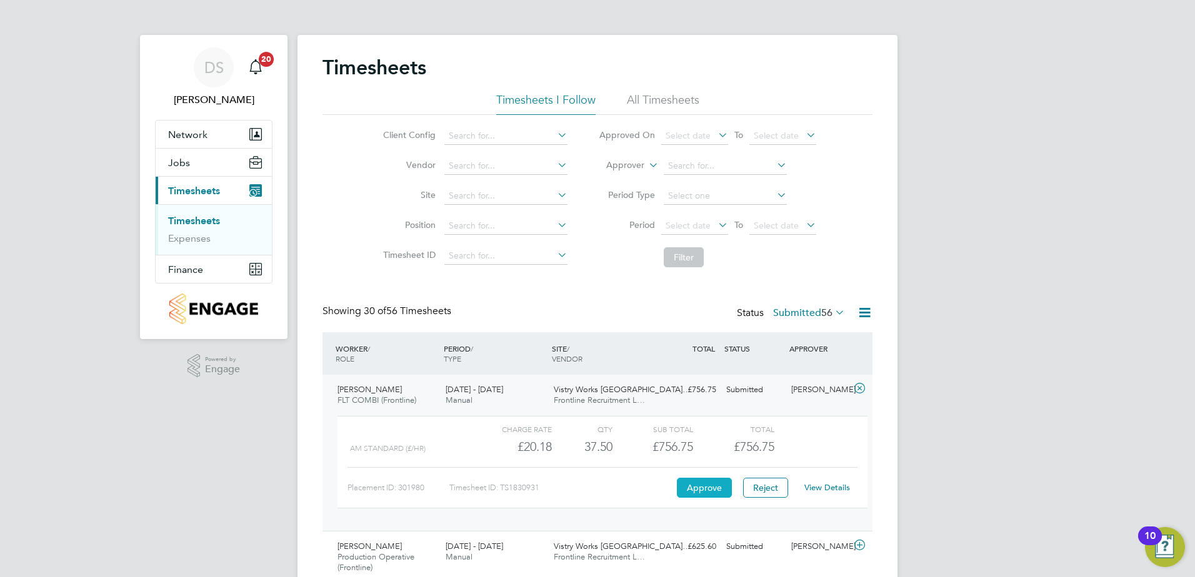
click at [688, 488] on button "Approve" at bounding box center [704, 488] width 55 height 20
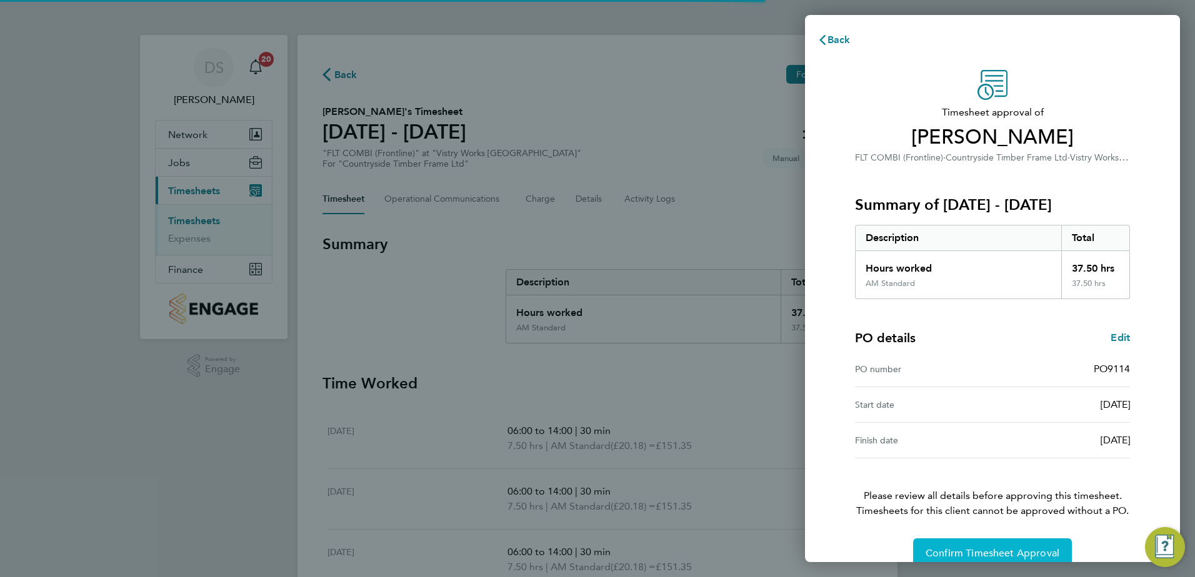
drag, startPoint x: 1004, startPoint y: 550, endPoint x: 976, endPoint y: 540, distance: 29.3
click at [1003, 550] on span "Confirm Timesheet Approval" at bounding box center [992, 553] width 134 height 12
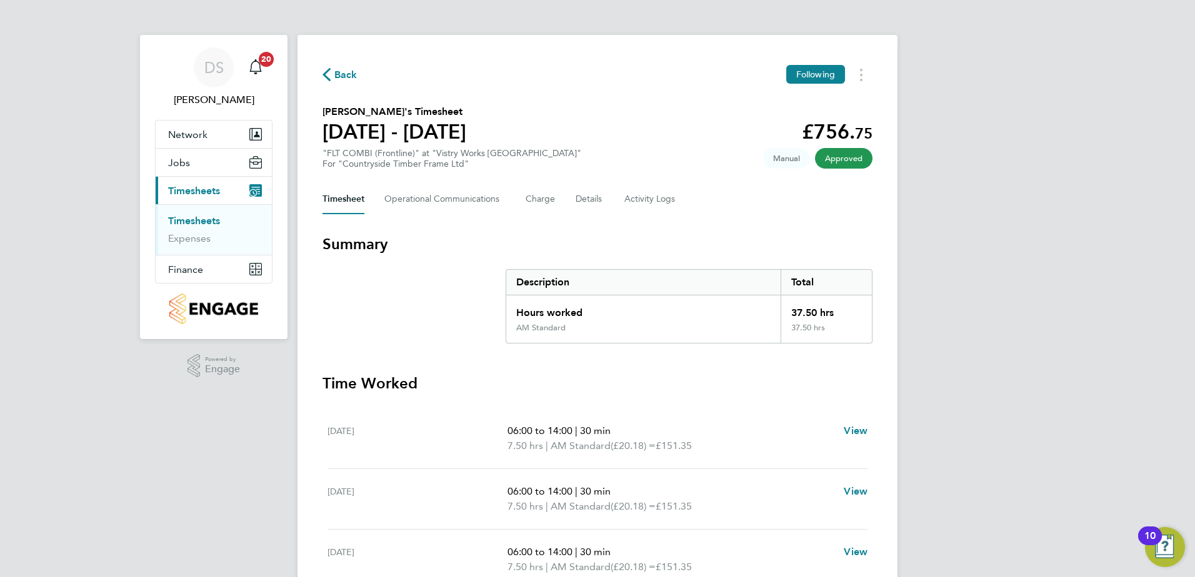
click at [337, 77] on span "Back" at bounding box center [345, 74] width 23 height 15
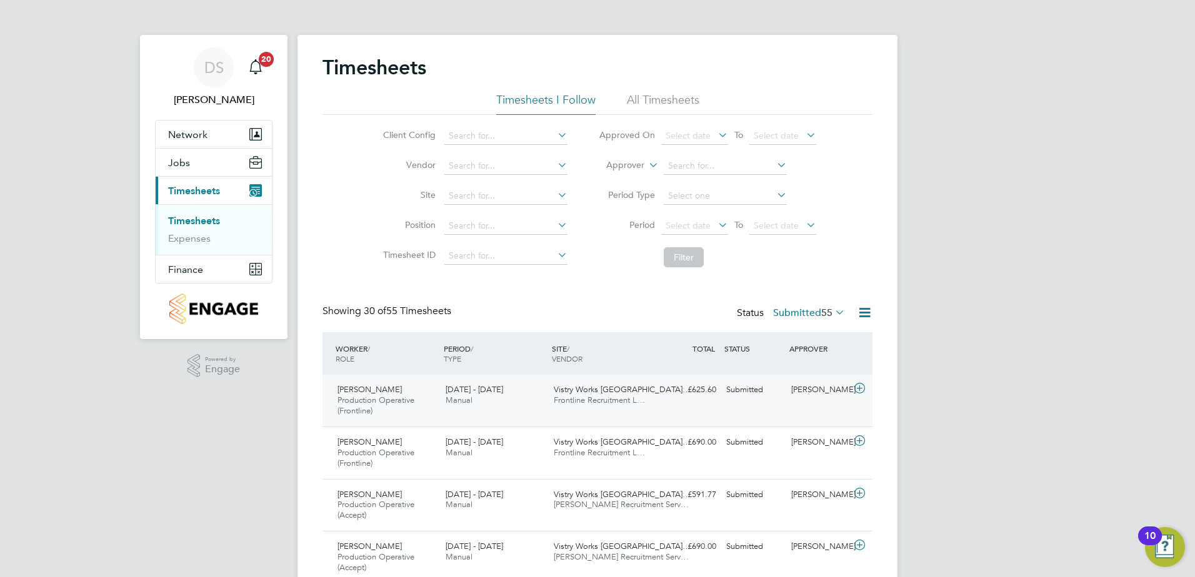
click at [864, 389] on icon at bounding box center [860, 389] width 16 height 10
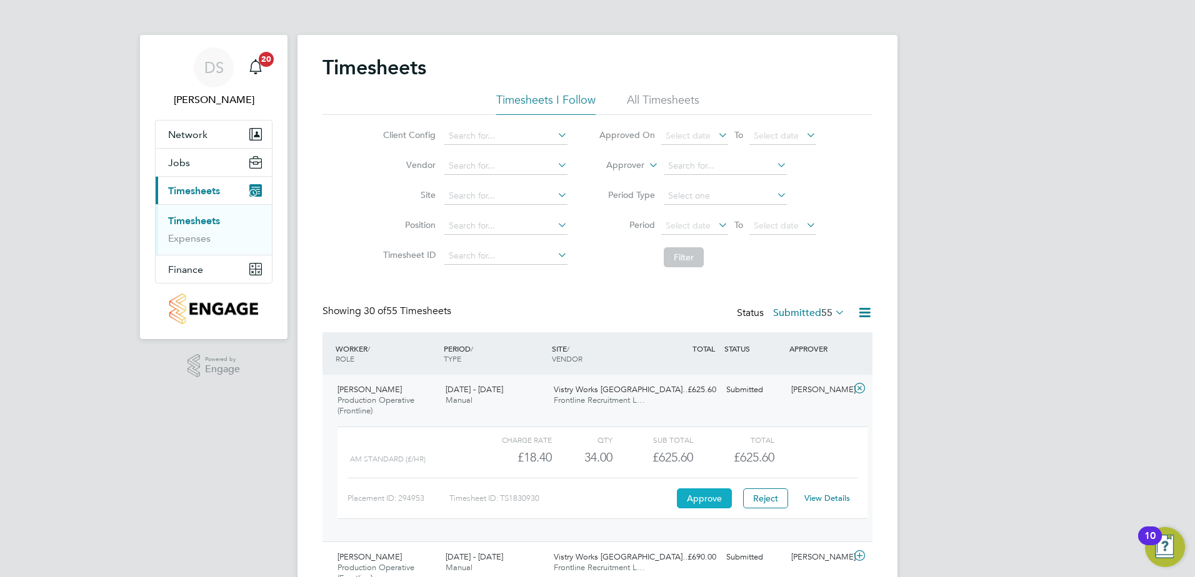
click at [684, 499] on button "Approve" at bounding box center [704, 499] width 55 height 20
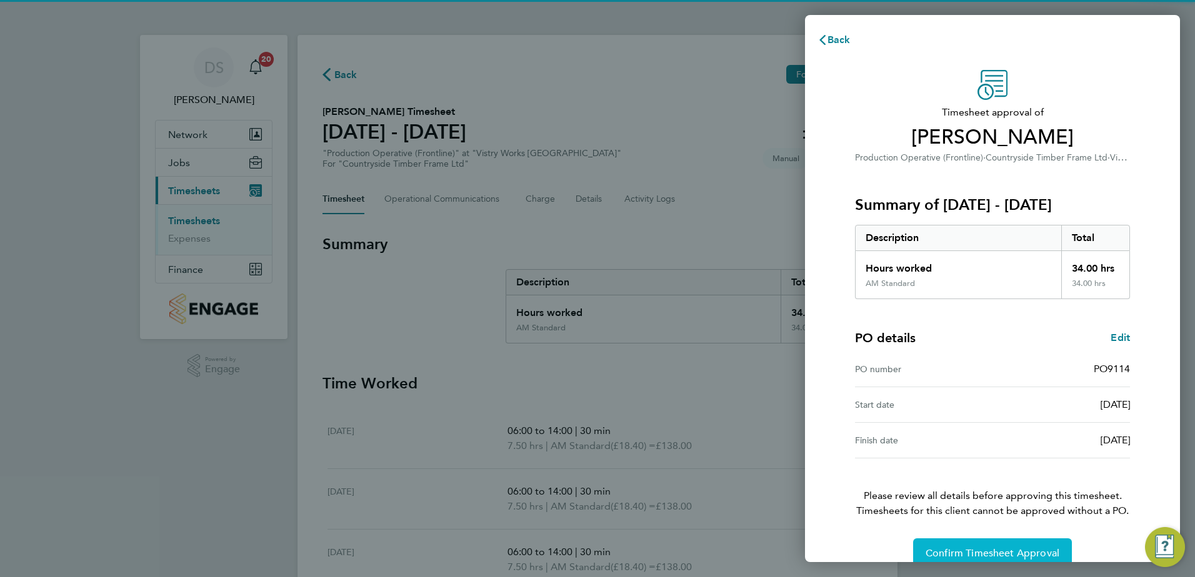
drag, startPoint x: 1037, startPoint y: 540, endPoint x: 1016, endPoint y: 532, distance: 22.7
click at [1037, 541] on button "Confirm Timesheet Approval" at bounding box center [992, 554] width 159 height 30
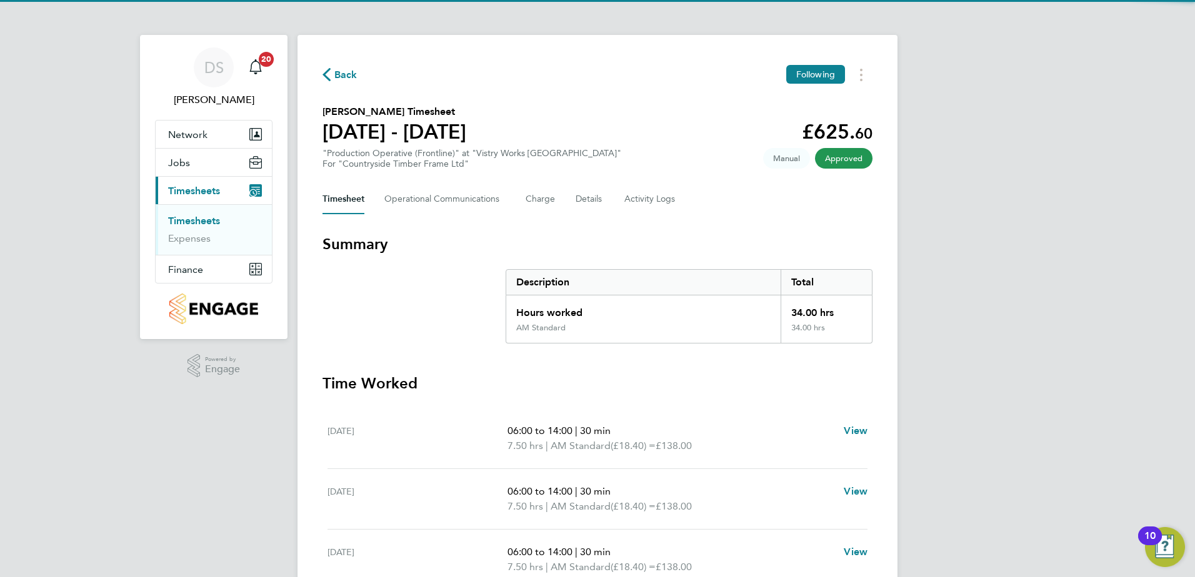
click at [342, 74] on span "Back" at bounding box center [345, 74] width 23 height 15
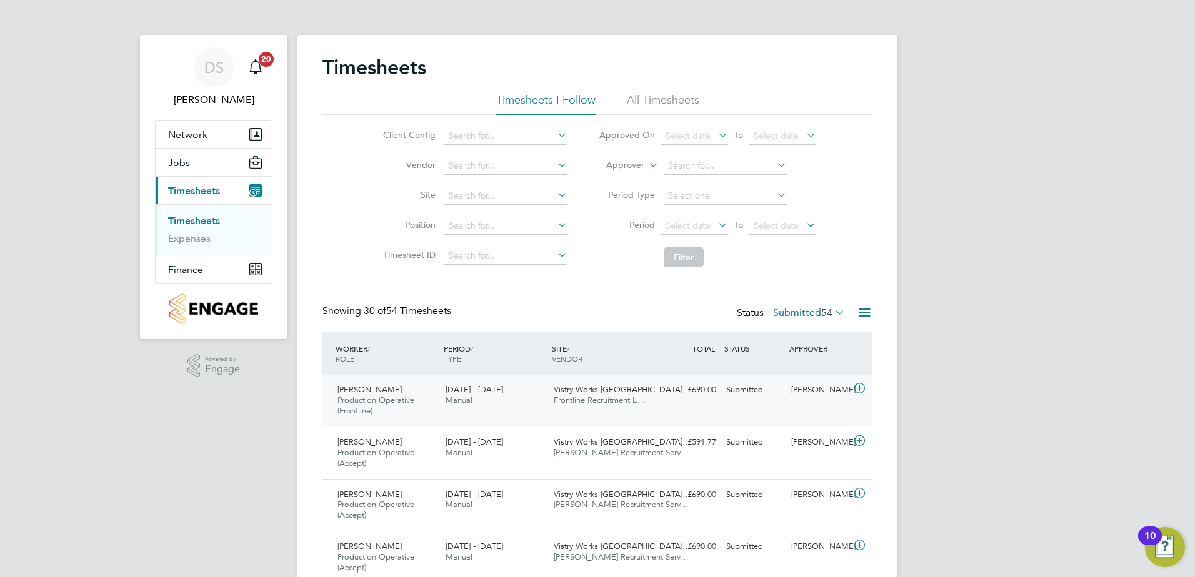
click at [860, 389] on icon at bounding box center [860, 389] width 16 height 10
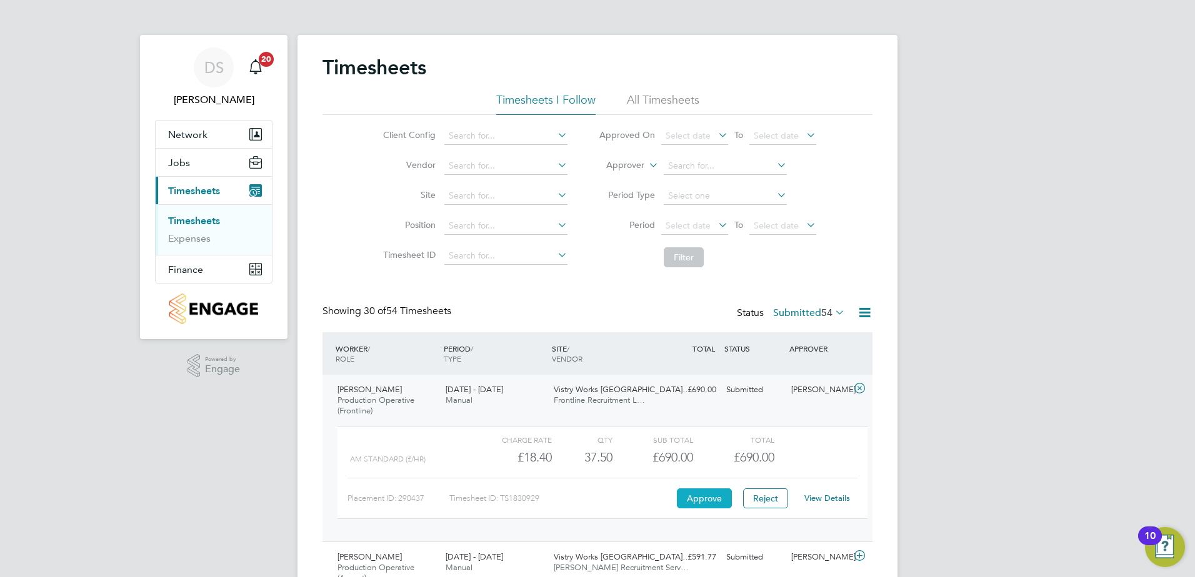
click at [692, 497] on button "Approve" at bounding box center [704, 499] width 55 height 20
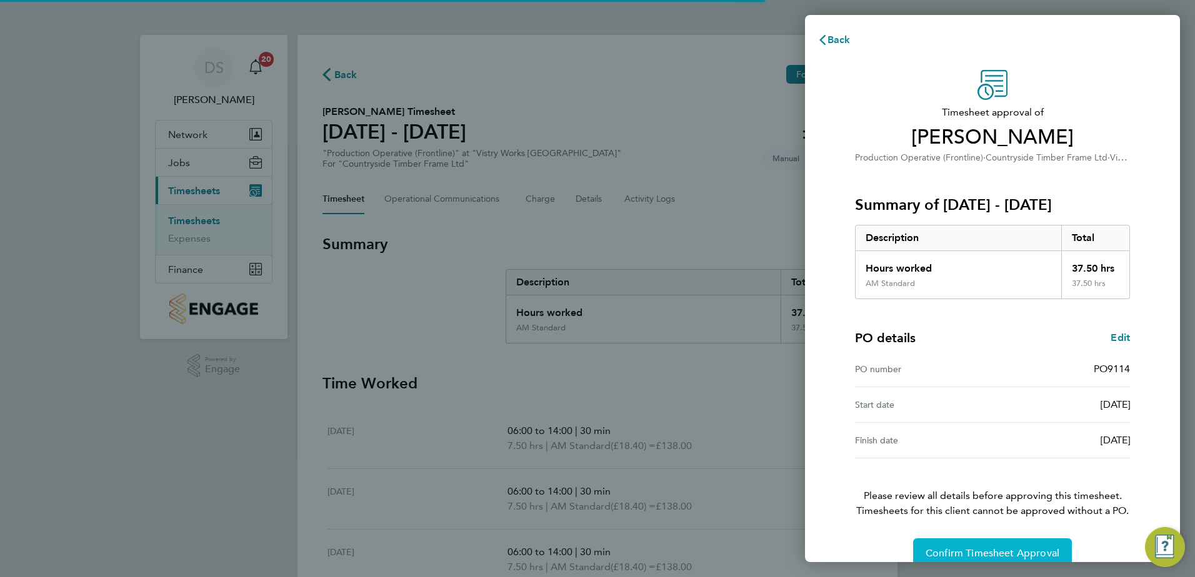
click at [1033, 549] on span "Confirm Timesheet Approval" at bounding box center [992, 553] width 134 height 12
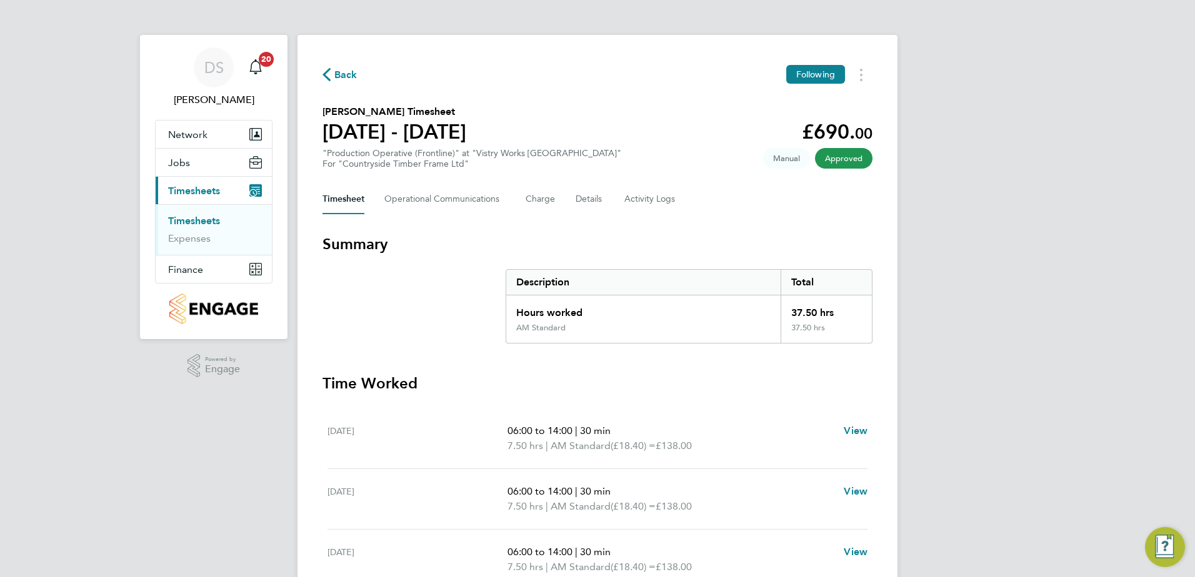
click at [344, 69] on span "Back" at bounding box center [345, 74] width 23 height 15
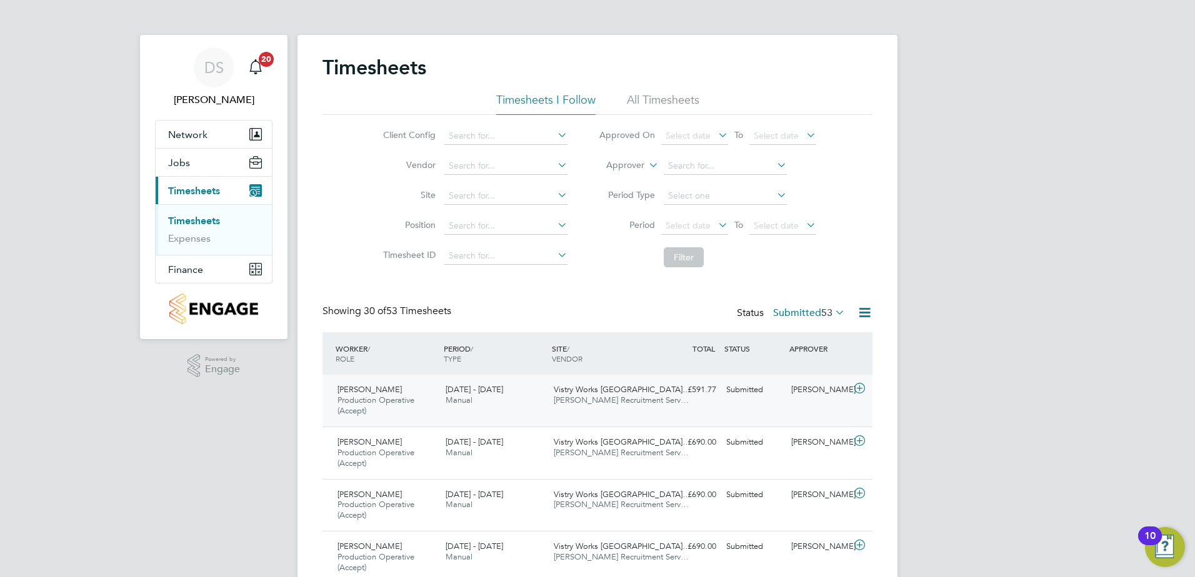
click at [863, 387] on icon at bounding box center [860, 389] width 16 height 10
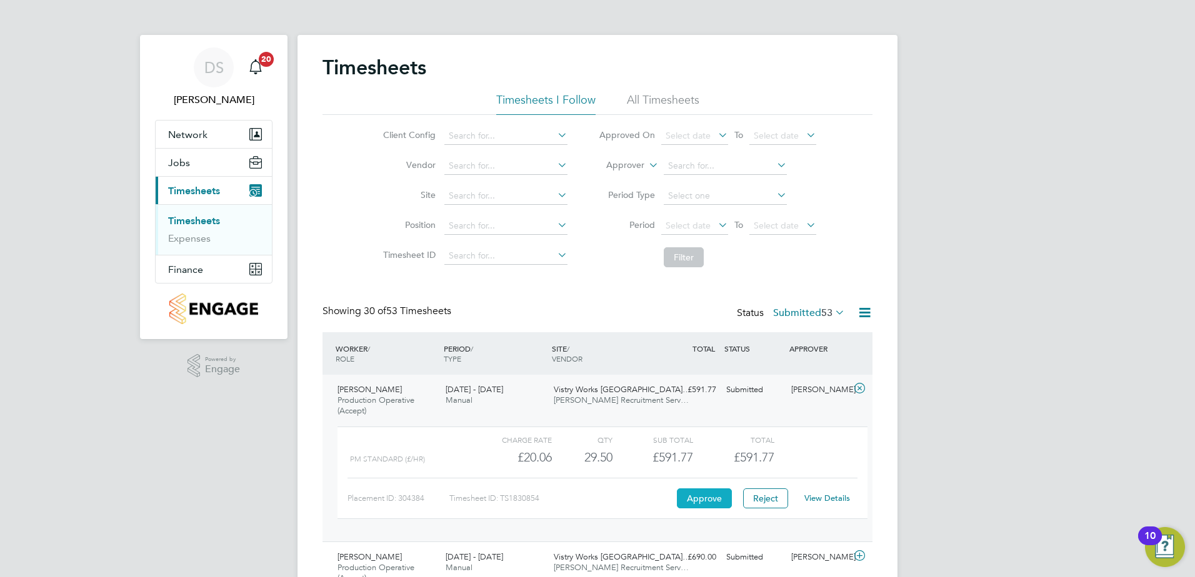
click at [705, 504] on button "Approve" at bounding box center [704, 499] width 55 height 20
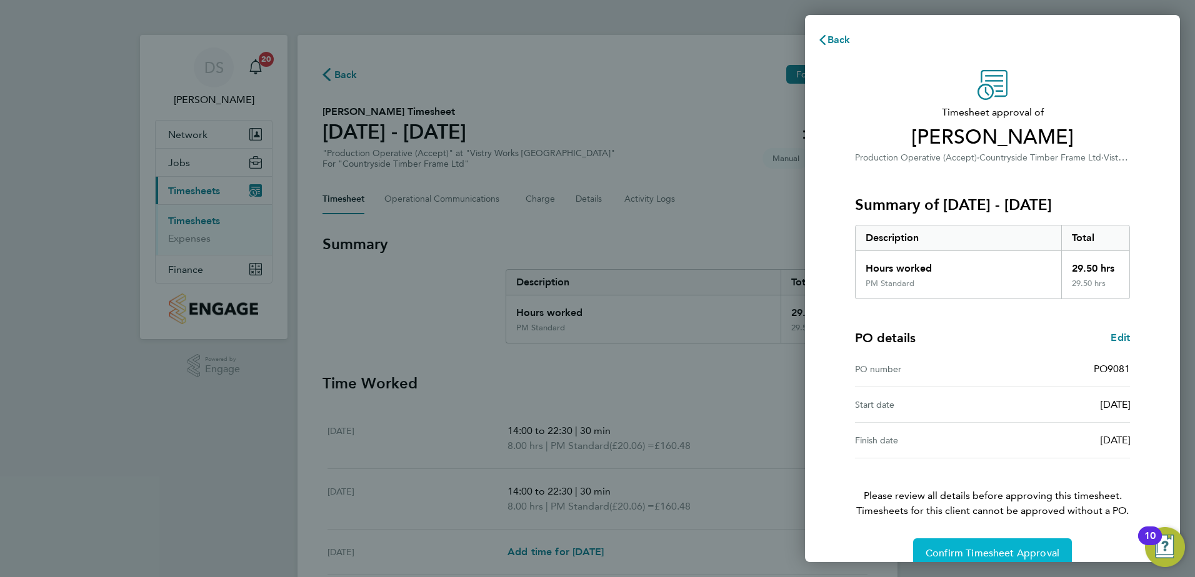
click at [988, 544] on button "Confirm Timesheet Approval" at bounding box center [992, 554] width 159 height 30
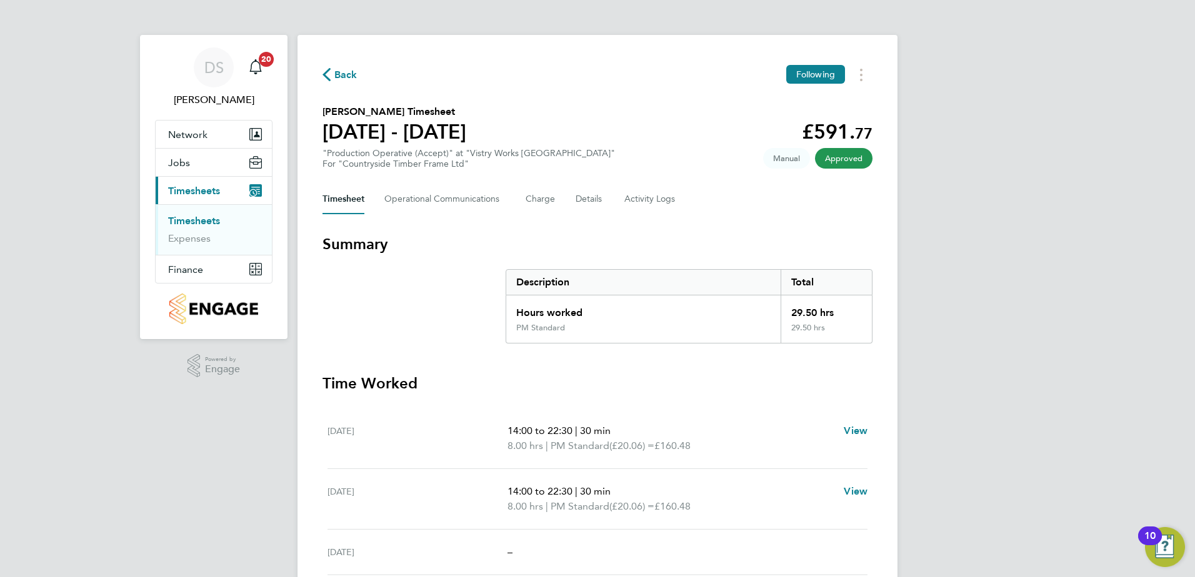
click at [327, 74] on icon "button" at bounding box center [326, 74] width 8 height 13
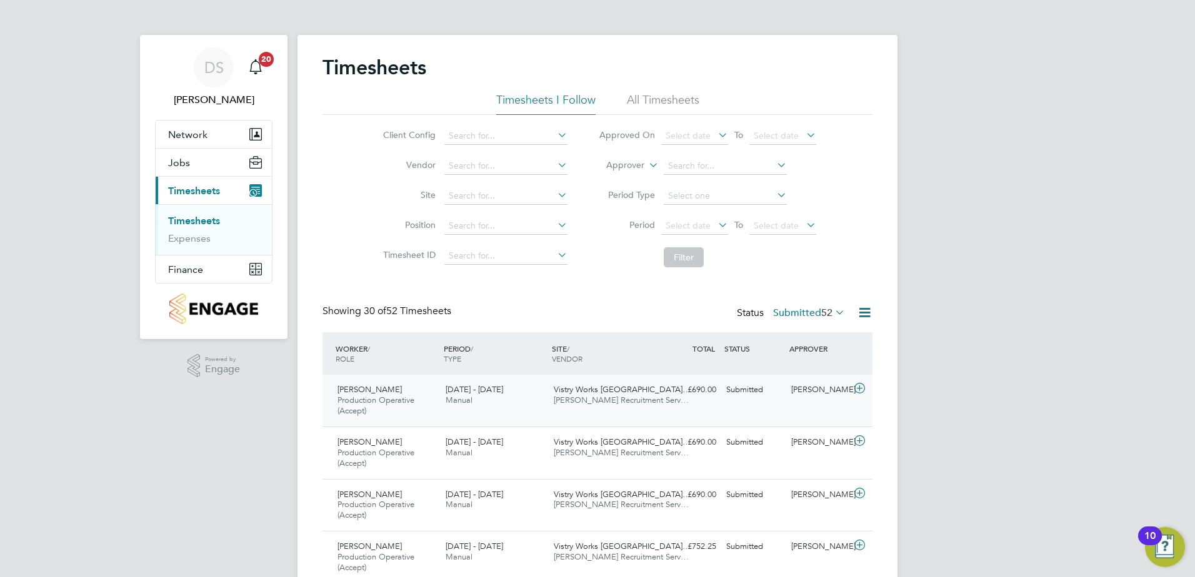
click at [867, 390] on div at bounding box center [861, 390] width 22 height 20
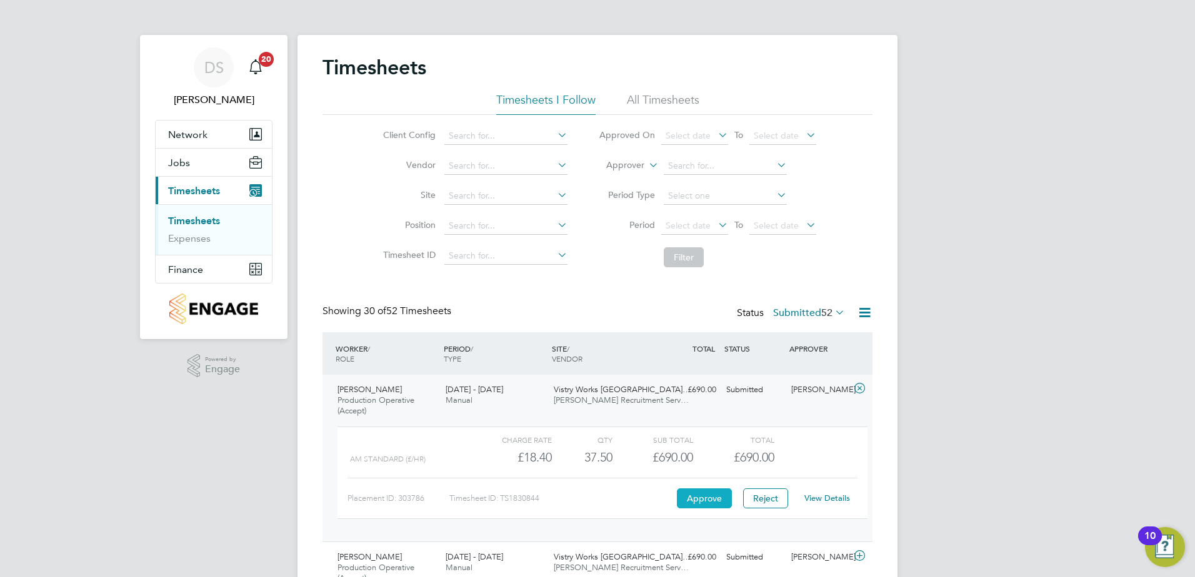
click at [695, 504] on button "Approve" at bounding box center [704, 499] width 55 height 20
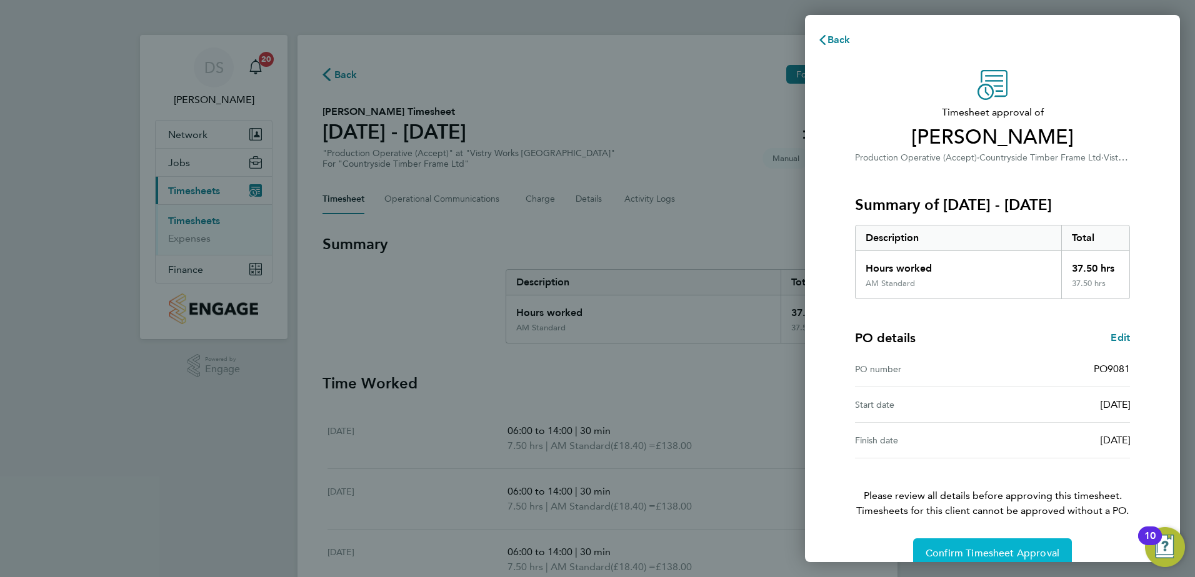
click at [1043, 549] on span "Confirm Timesheet Approval" at bounding box center [992, 553] width 134 height 12
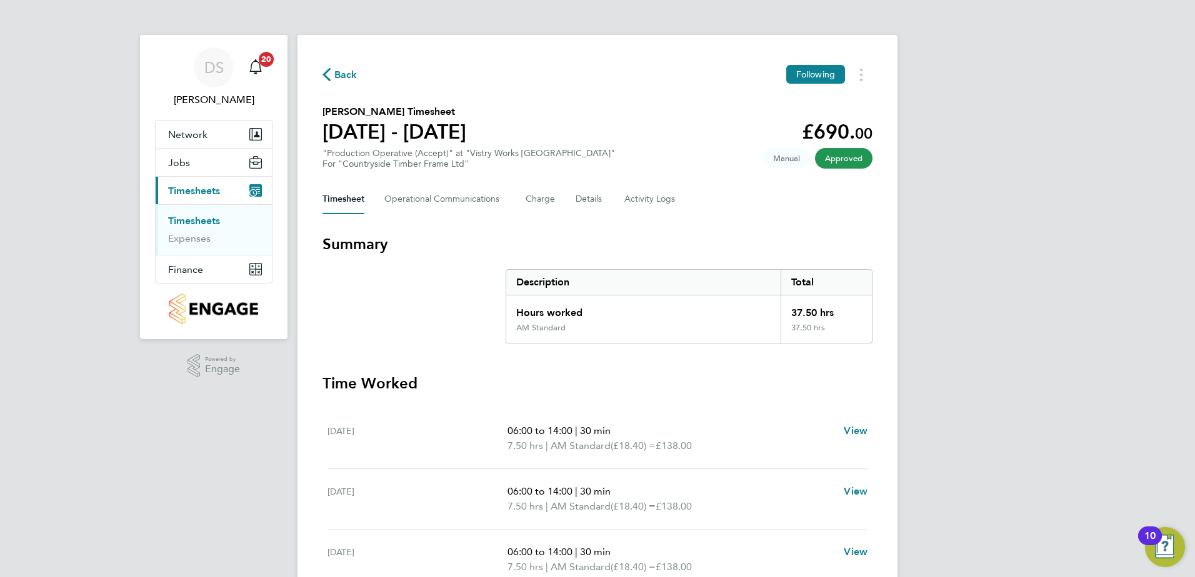
click at [335, 73] on span "Back" at bounding box center [345, 74] width 23 height 15
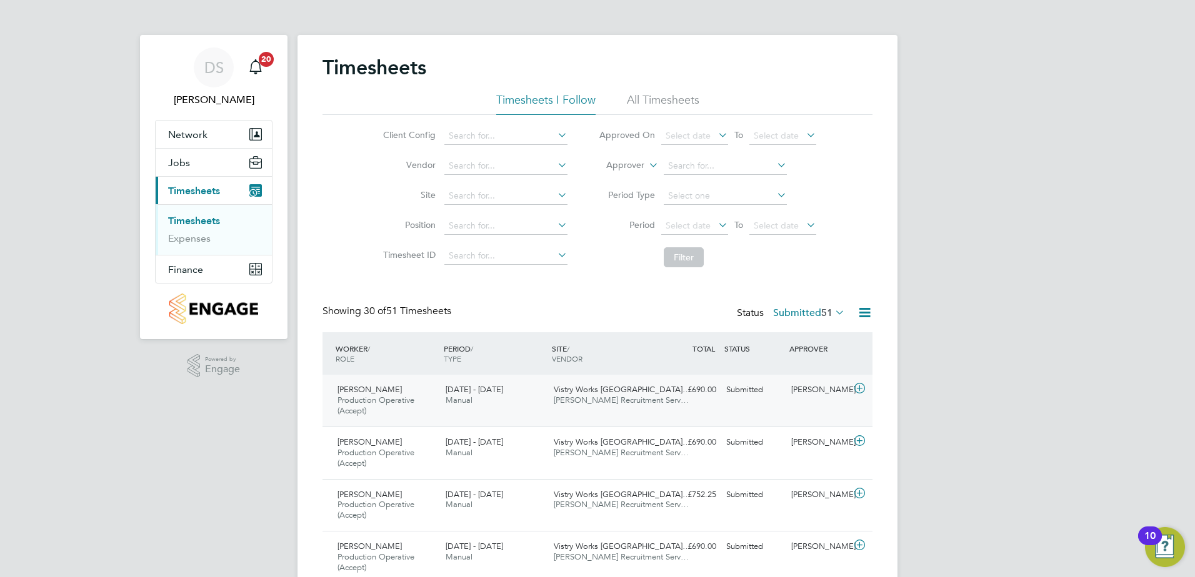
click at [863, 390] on icon at bounding box center [860, 389] width 16 height 10
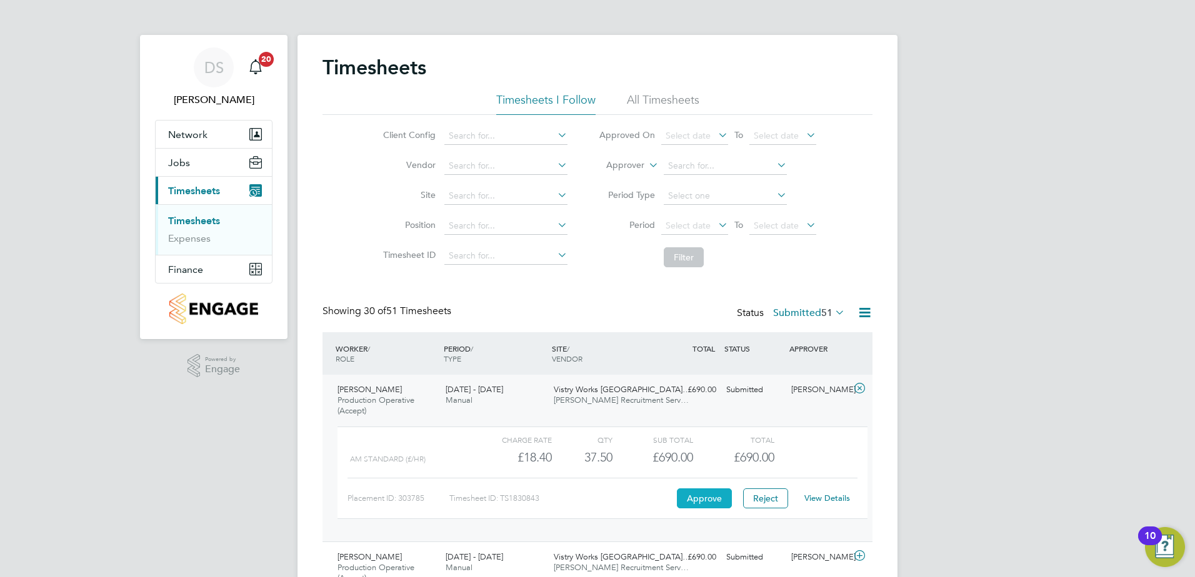
click at [697, 494] on button "Approve" at bounding box center [704, 499] width 55 height 20
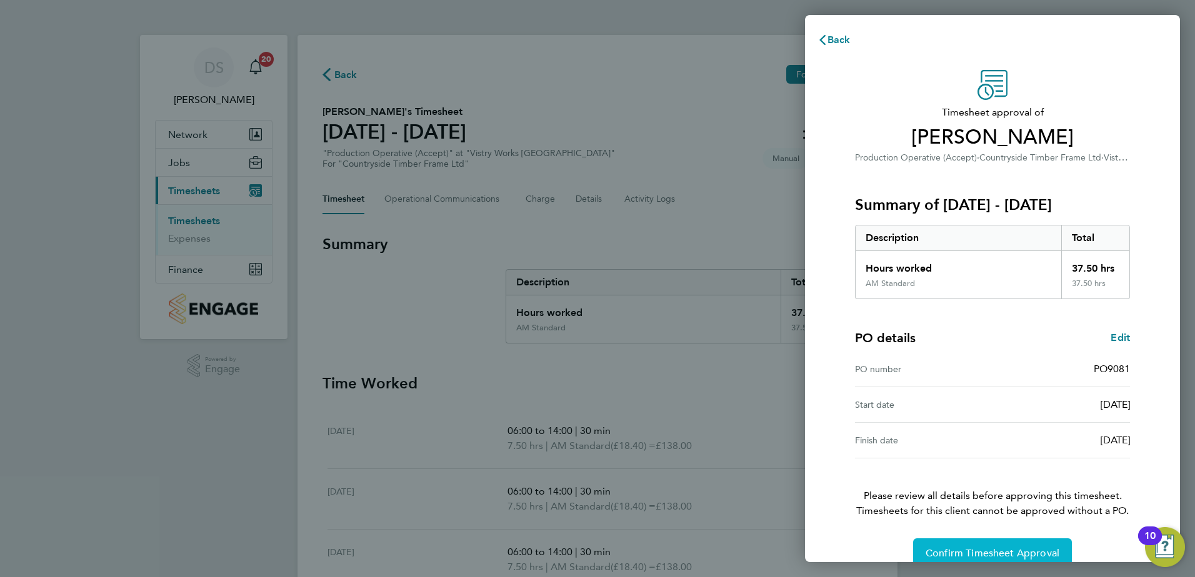
click at [993, 549] on span "Confirm Timesheet Approval" at bounding box center [992, 553] width 134 height 12
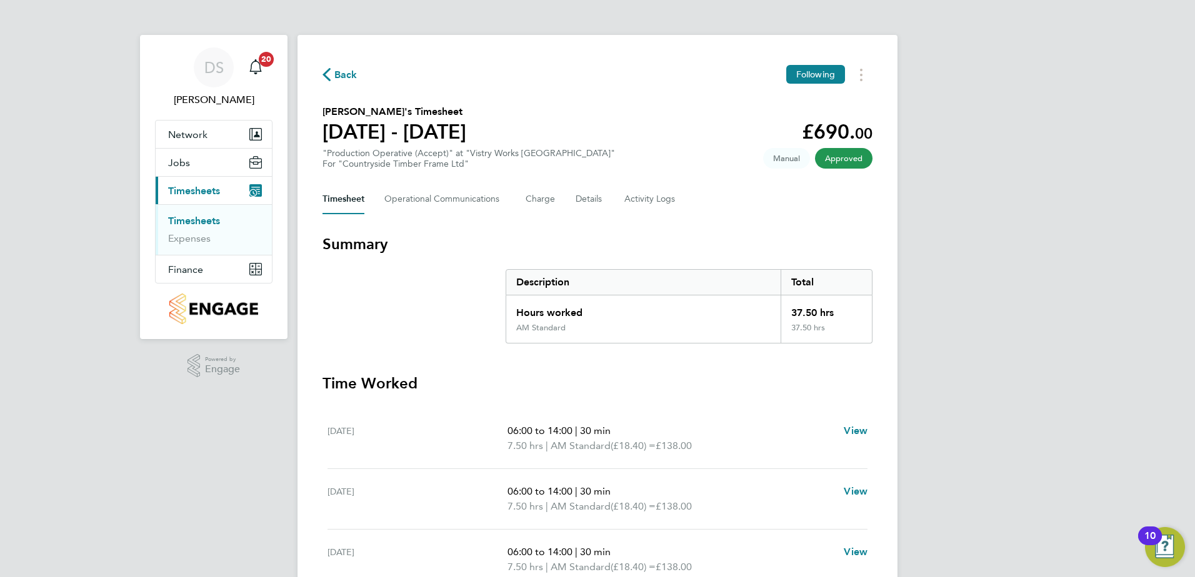
click at [339, 74] on span "Back" at bounding box center [345, 74] width 23 height 15
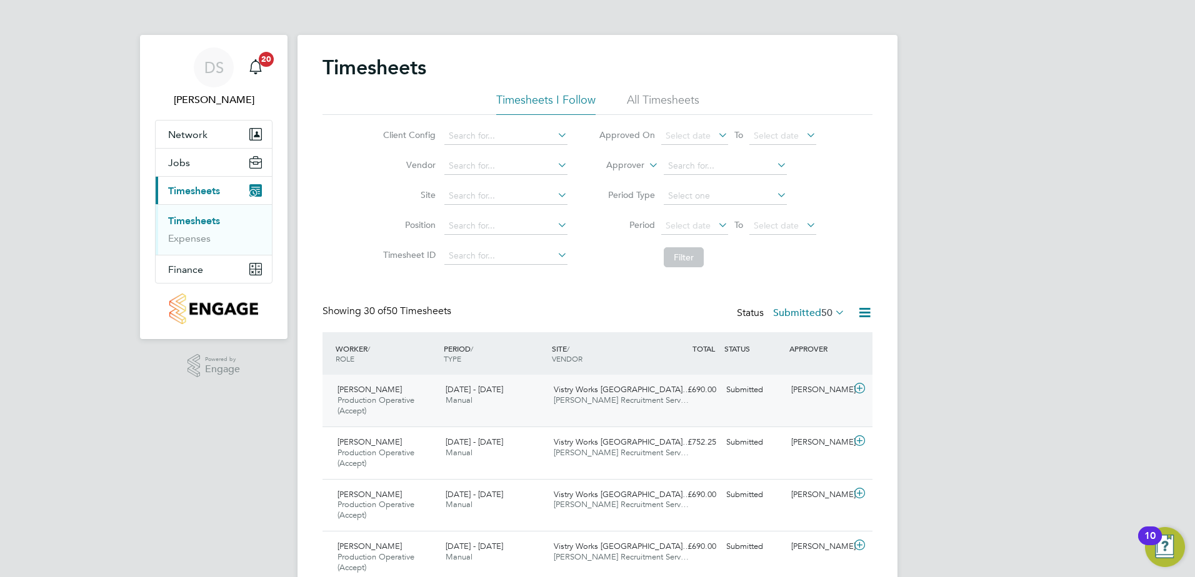
click at [855, 385] on icon at bounding box center [860, 389] width 16 height 10
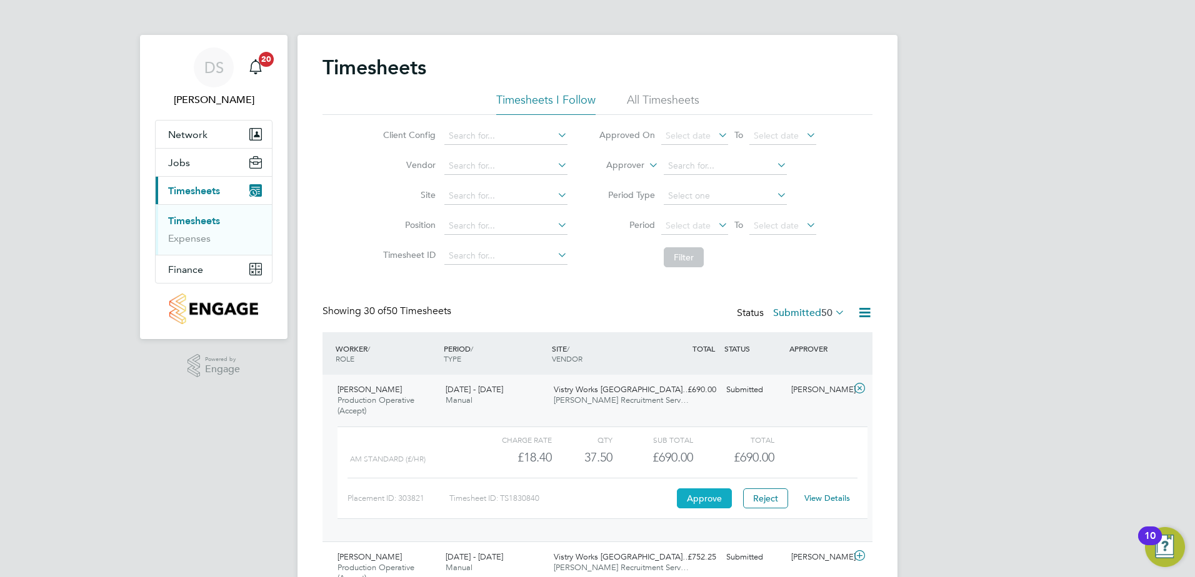
click at [697, 491] on button "Approve" at bounding box center [704, 499] width 55 height 20
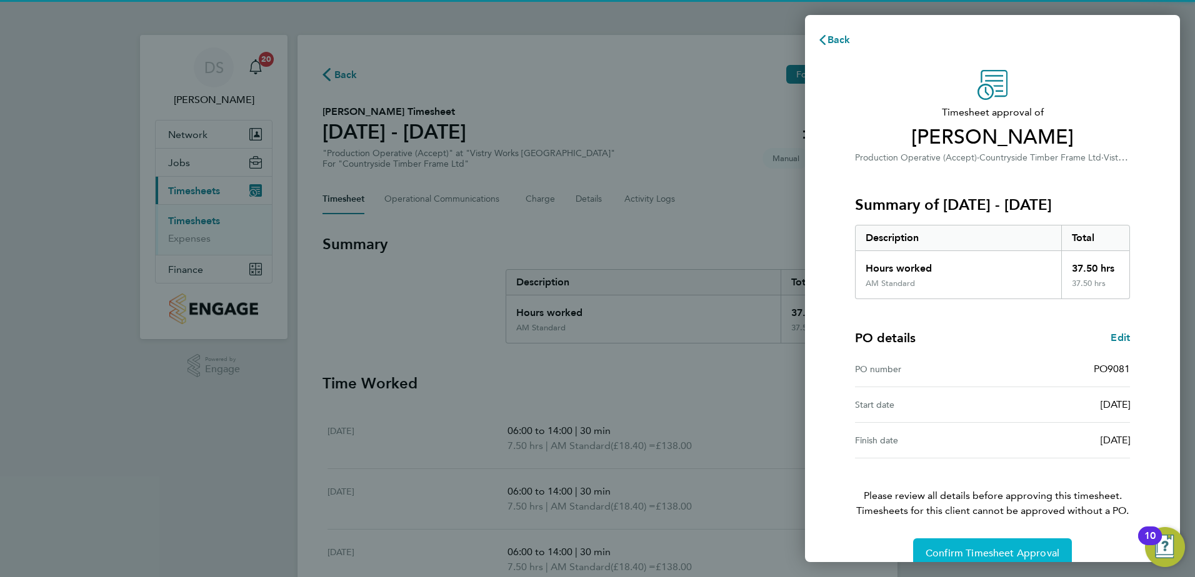
click at [1000, 559] on span "Confirm Timesheet Approval" at bounding box center [992, 553] width 134 height 12
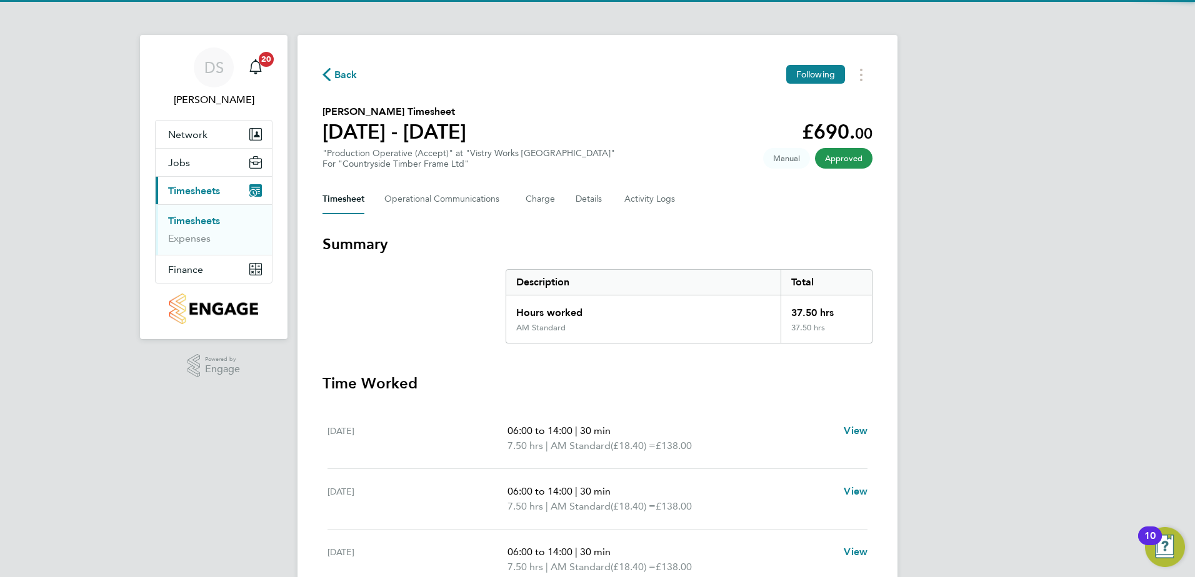
click at [335, 76] on span "Back" at bounding box center [345, 74] width 23 height 15
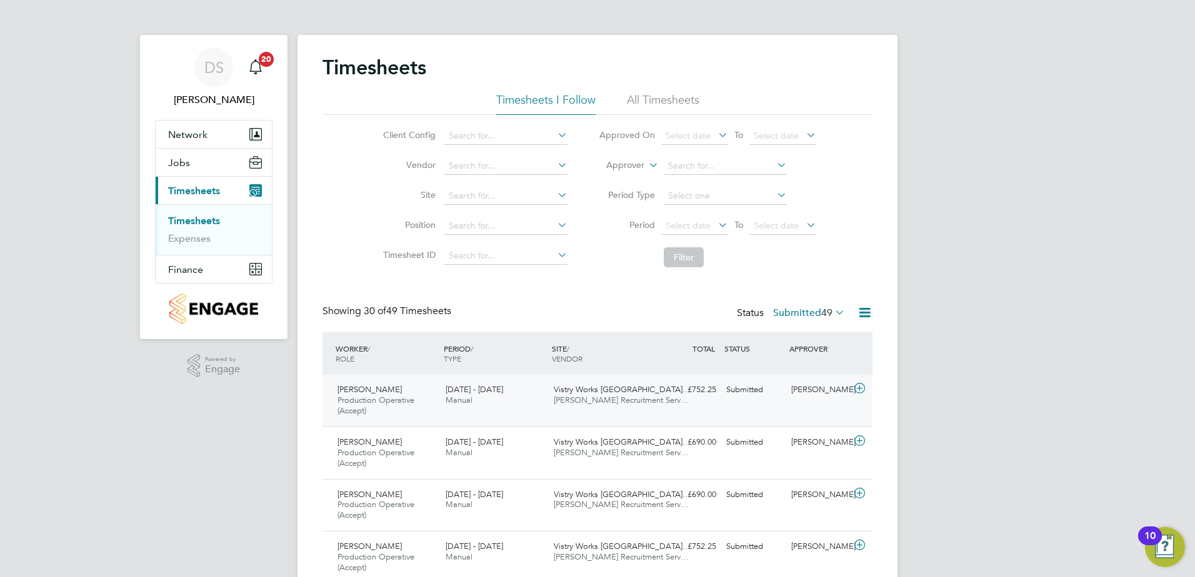
click at [858, 389] on icon at bounding box center [860, 389] width 16 height 10
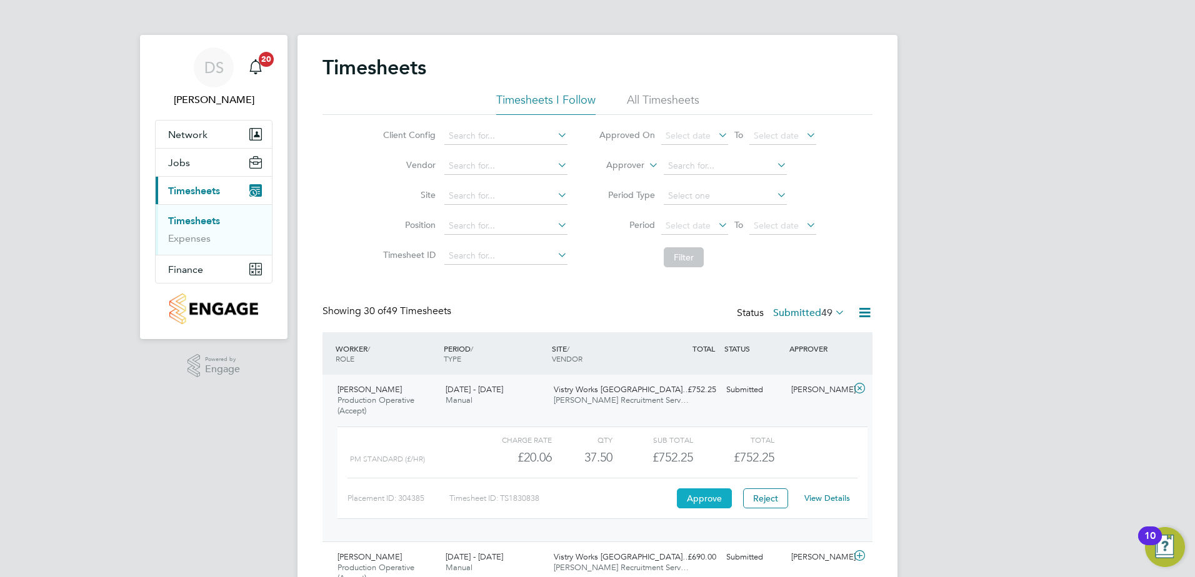
click at [700, 493] on button "Approve" at bounding box center [704, 499] width 55 height 20
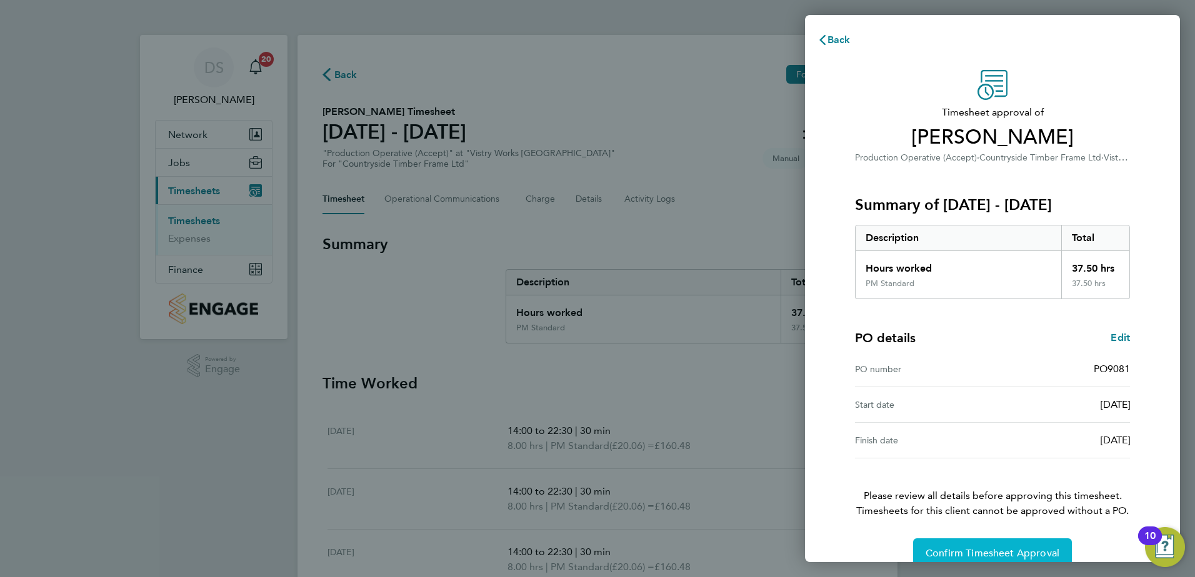
click at [994, 551] on span "Confirm Timesheet Approval" at bounding box center [992, 553] width 134 height 12
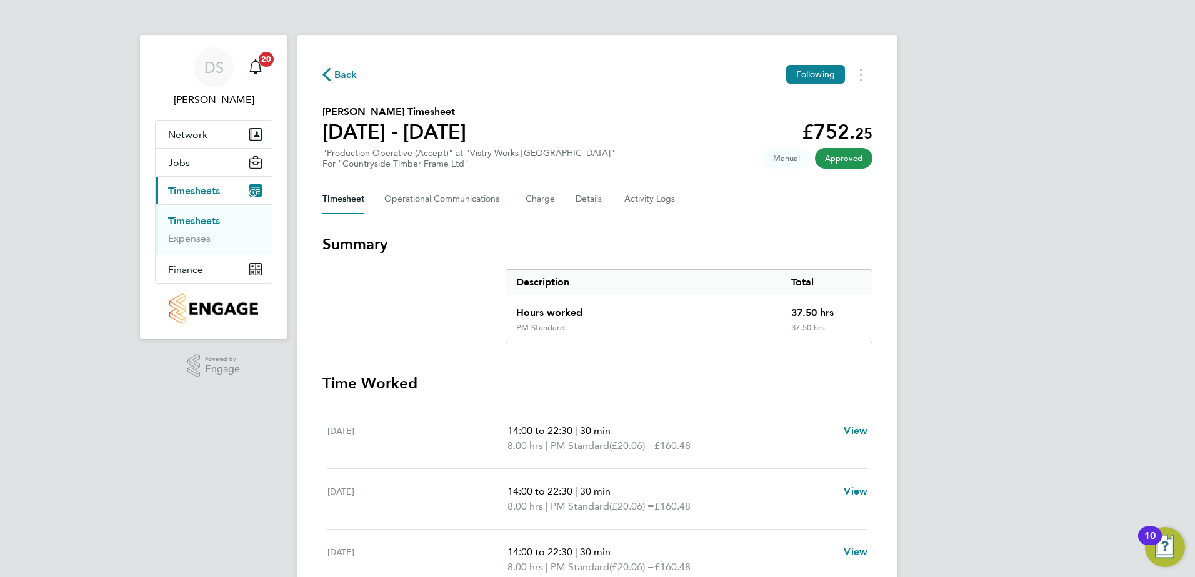
click at [345, 72] on span "Back" at bounding box center [345, 74] width 23 height 15
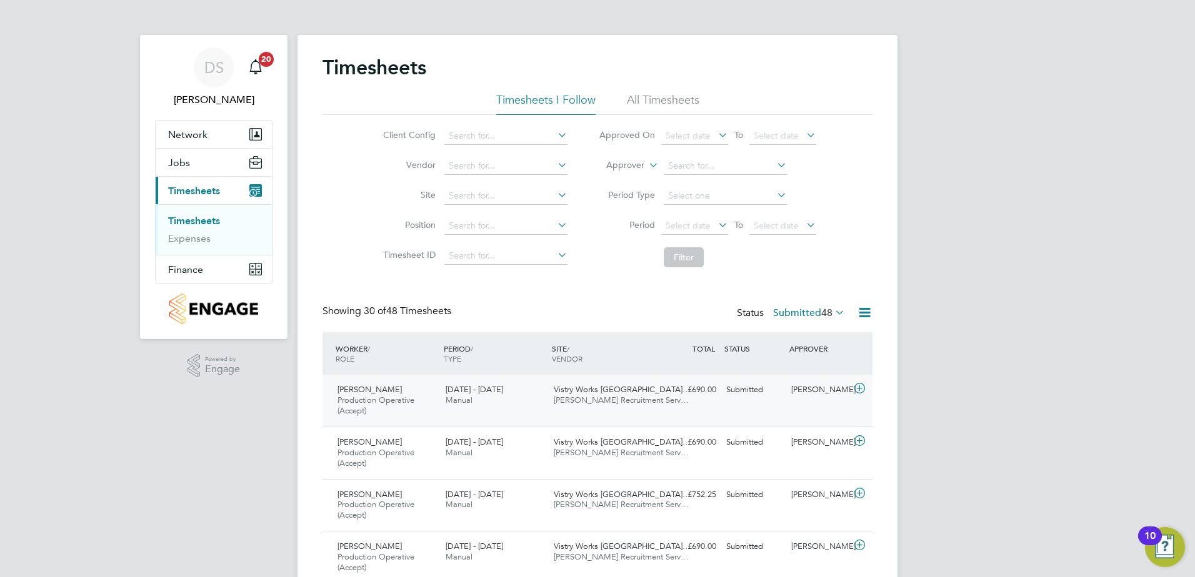
click at [858, 386] on icon at bounding box center [860, 389] width 16 height 10
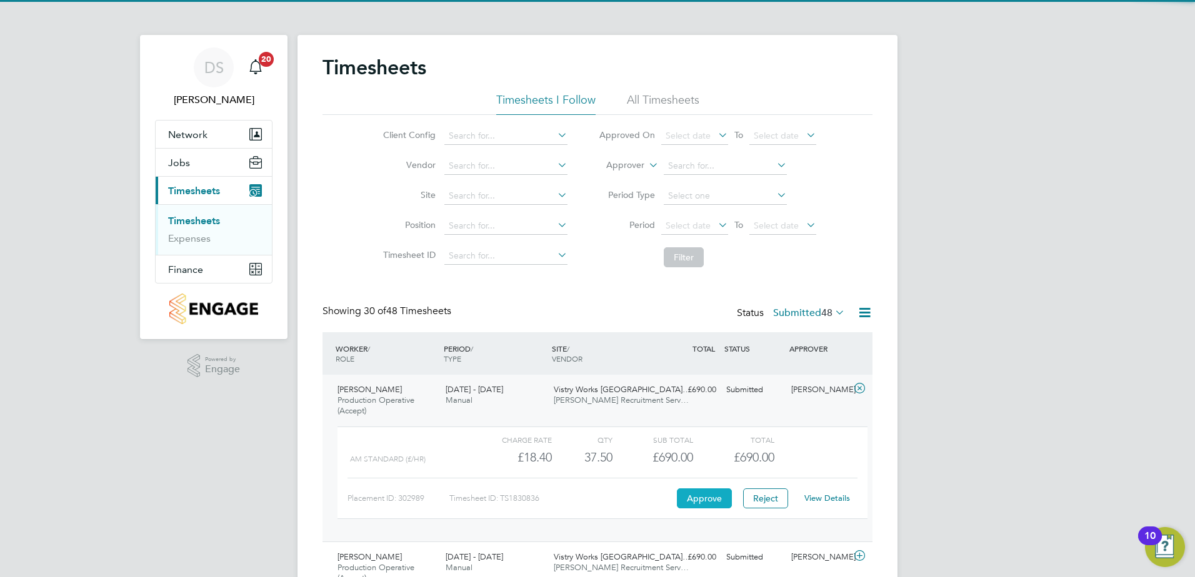
click at [704, 492] on button "Approve" at bounding box center [704, 499] width 55 height 20
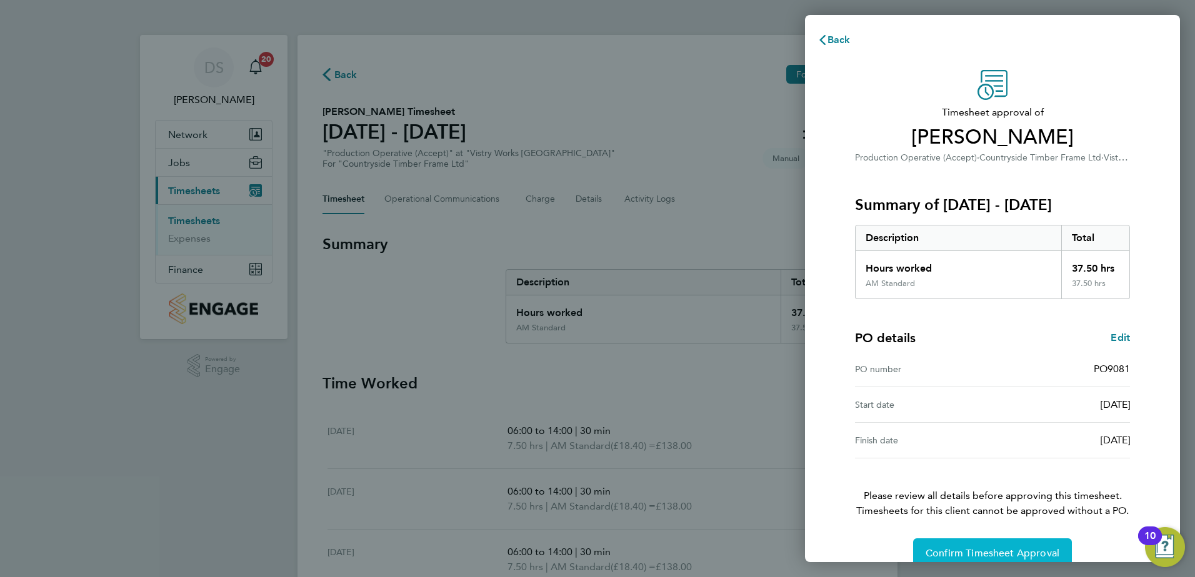
click at [1021, 556] on span "Confirm Timesheet Approval" at bounding box center [992, 553] width 134 height 12
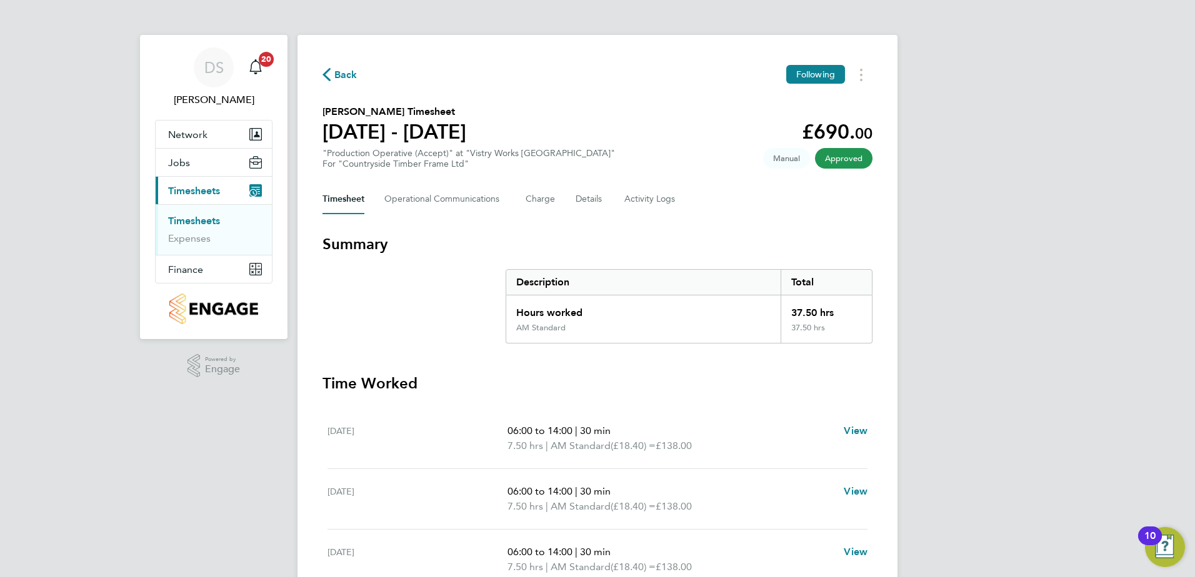
click at [348, 72] on span "Back" at bounding box center [345, 74] width 23 height 15
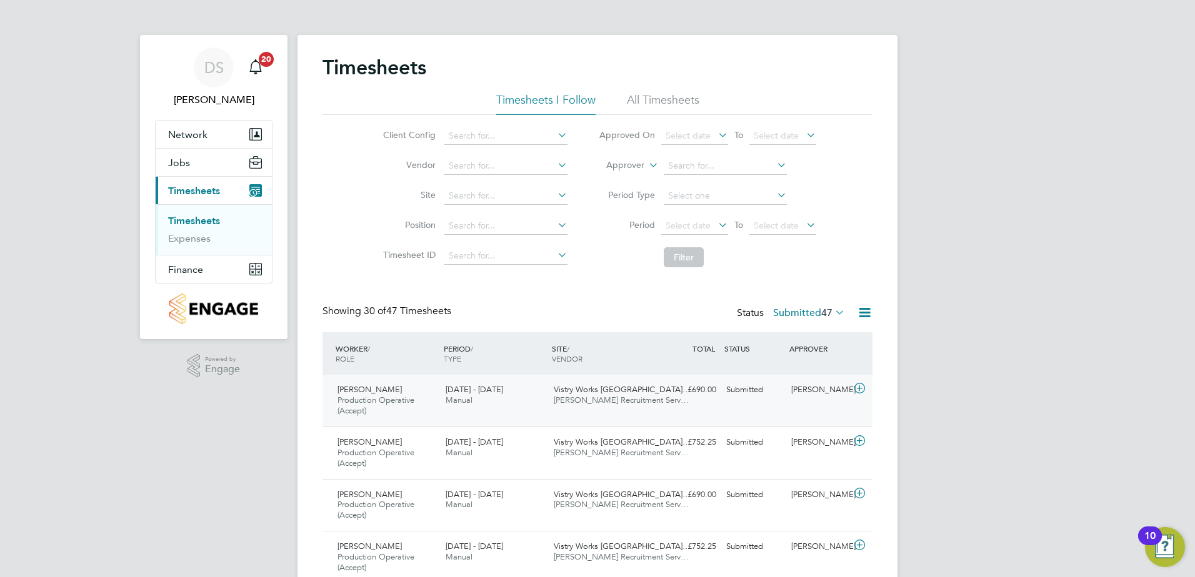
click at [860, 393] on icon at bounding box center [860, 389] width 16 height 10
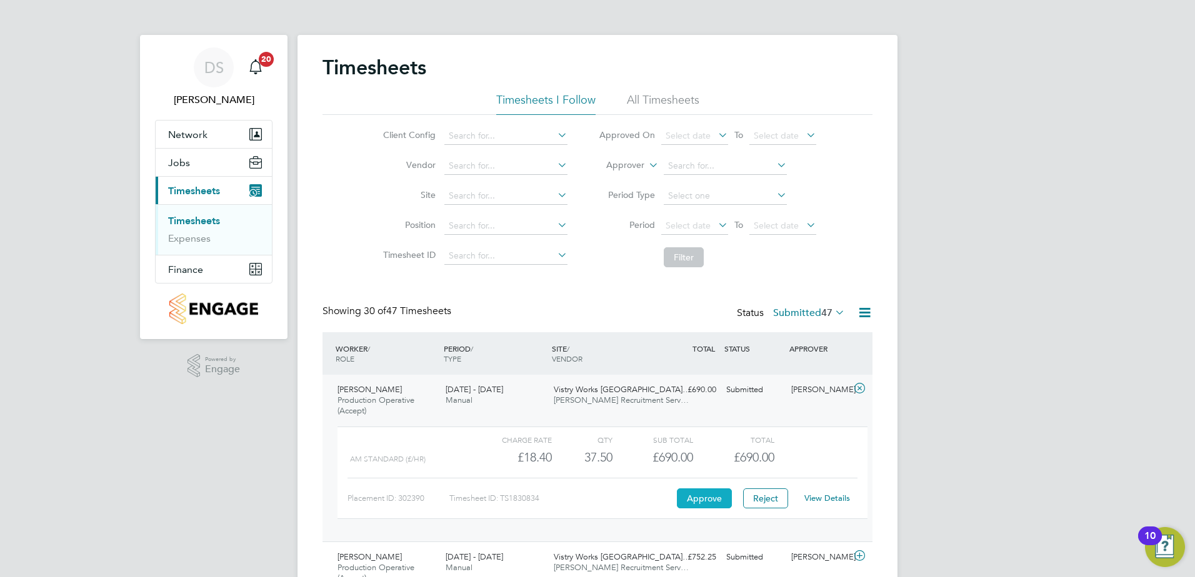
click at [706, 500] on button "Approve" at bounding box center [704, 499] width 55 height 20
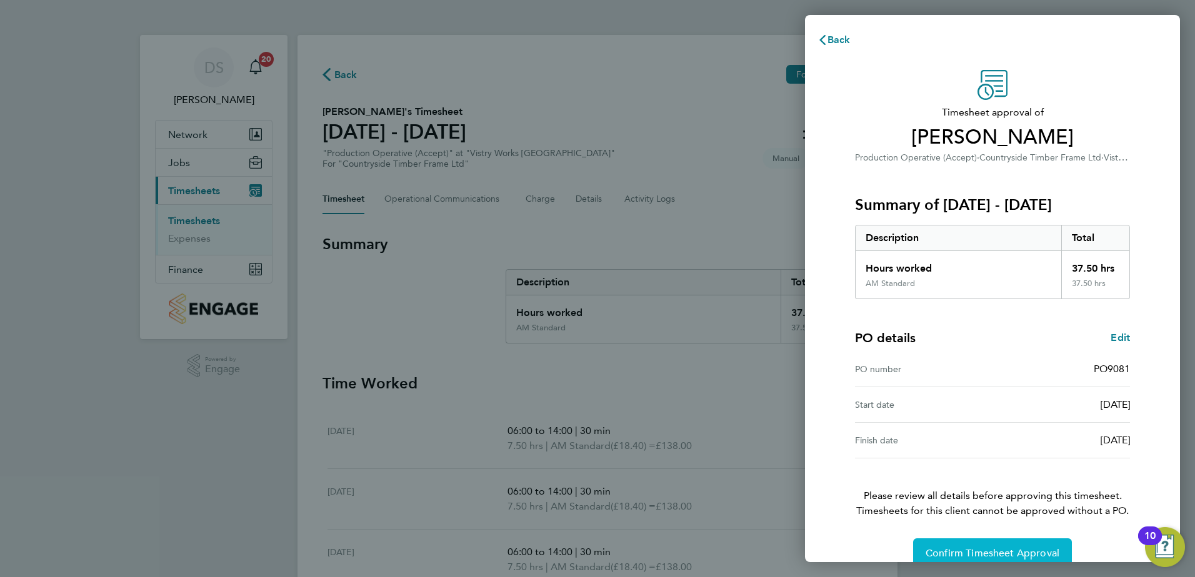
click at [1006, 548] on span "Confirm Timesheet Approval" at bounding box center [992, 553] width 134 height 12
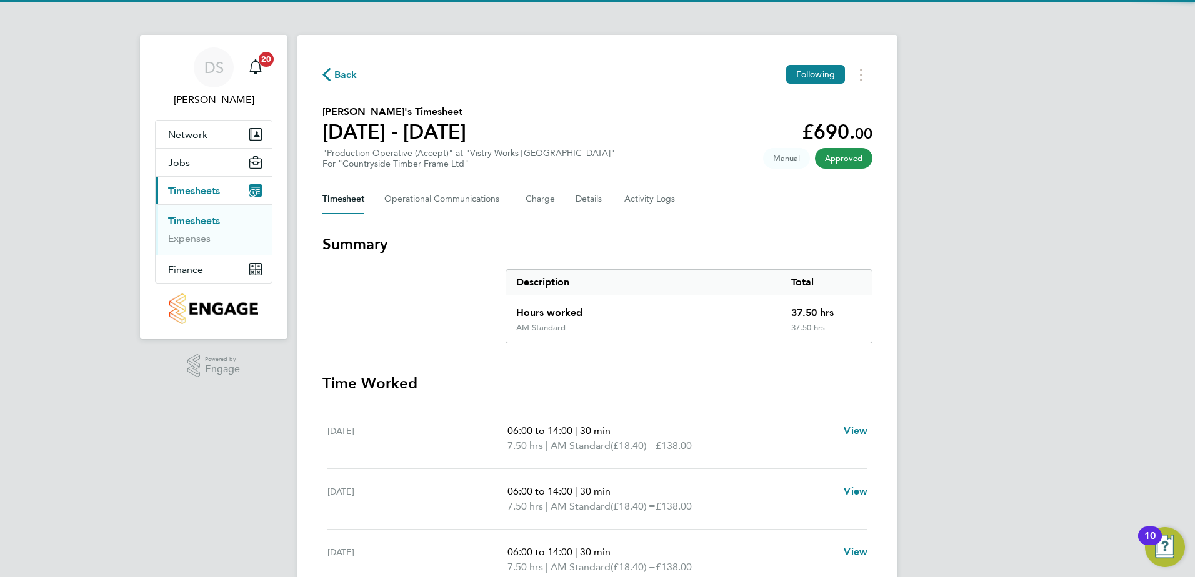
click at [331, 71] on span "Back" at bounding box center [339, 74] width 35 height 12
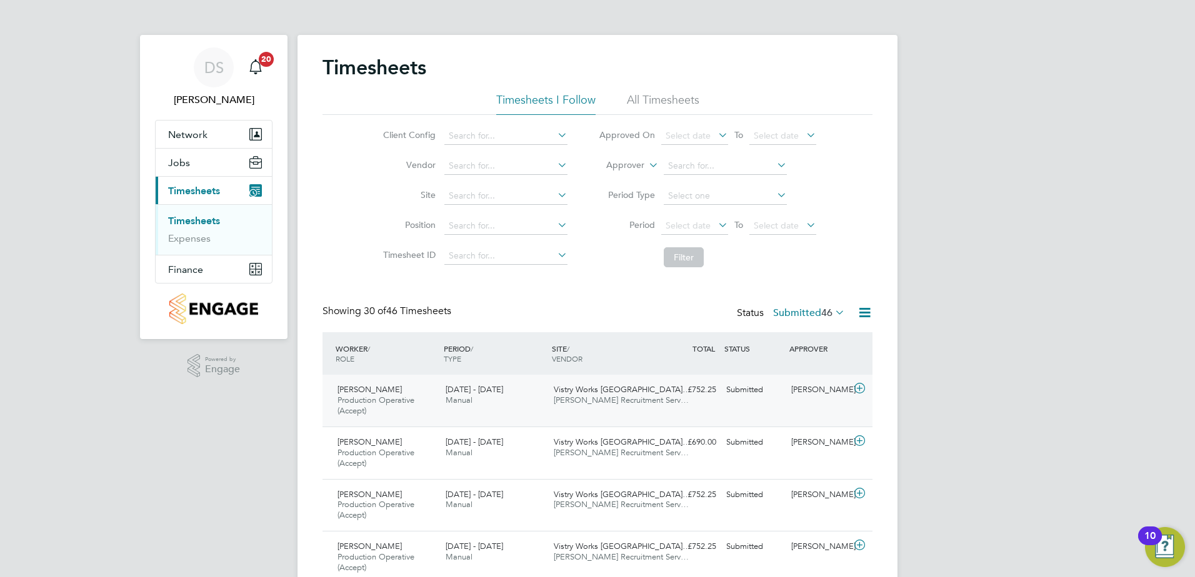
click at [860, 392] on icon at bounding box center [860, 389] width 16 height 10
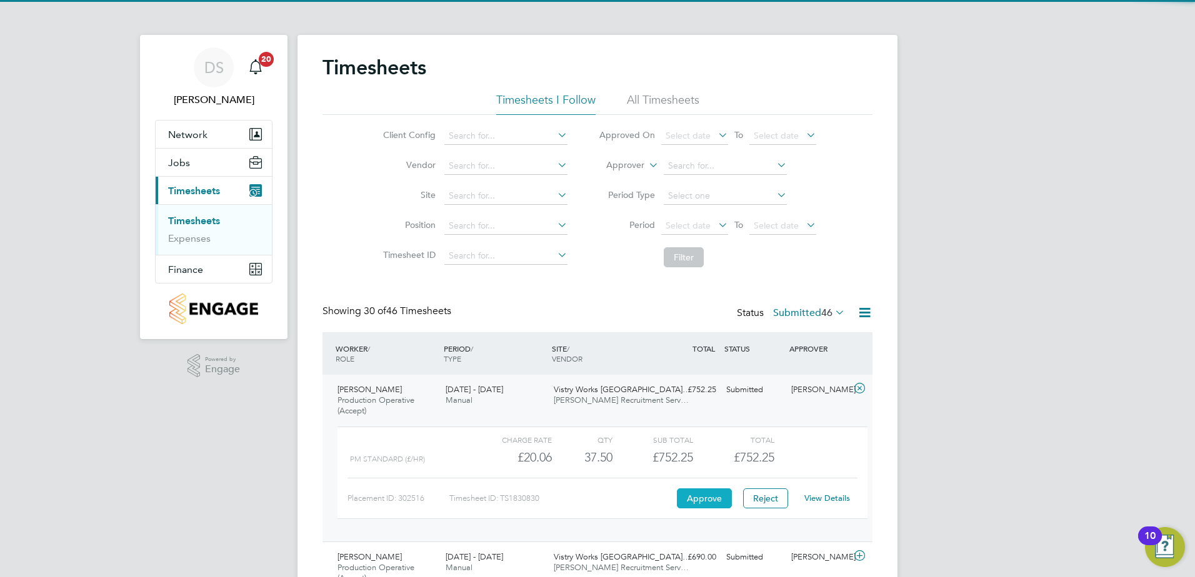
click at [710, 492] on button "Approve" at bounding box center [704, 499] width 55 height 20
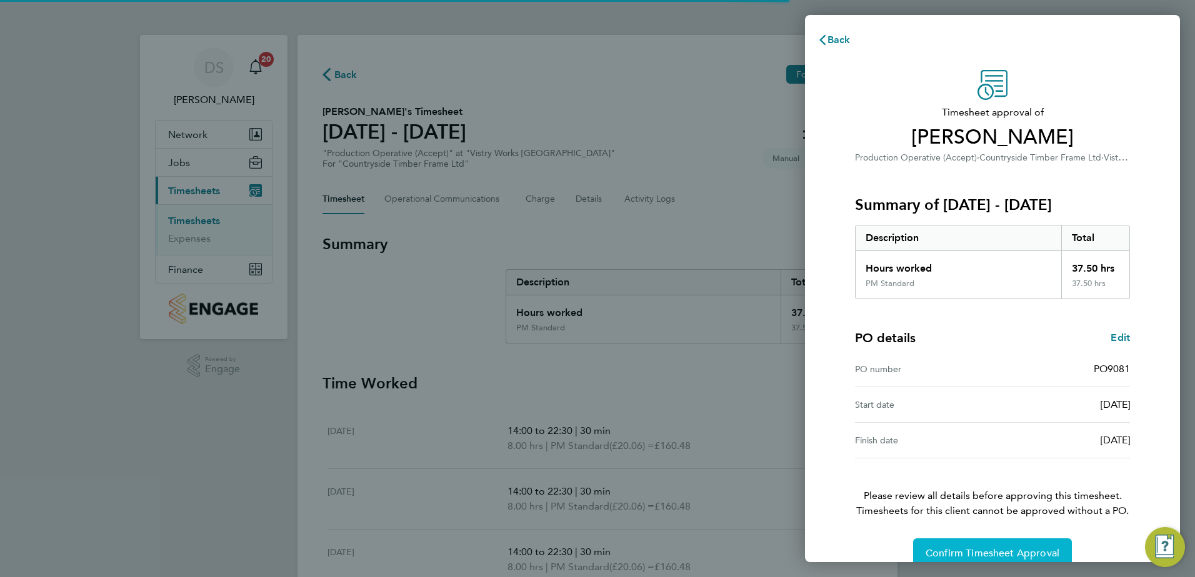
click at [988, 549] on span "Confirm Timesheet Approval" at bounding box center [992, 553] width 134 height 12
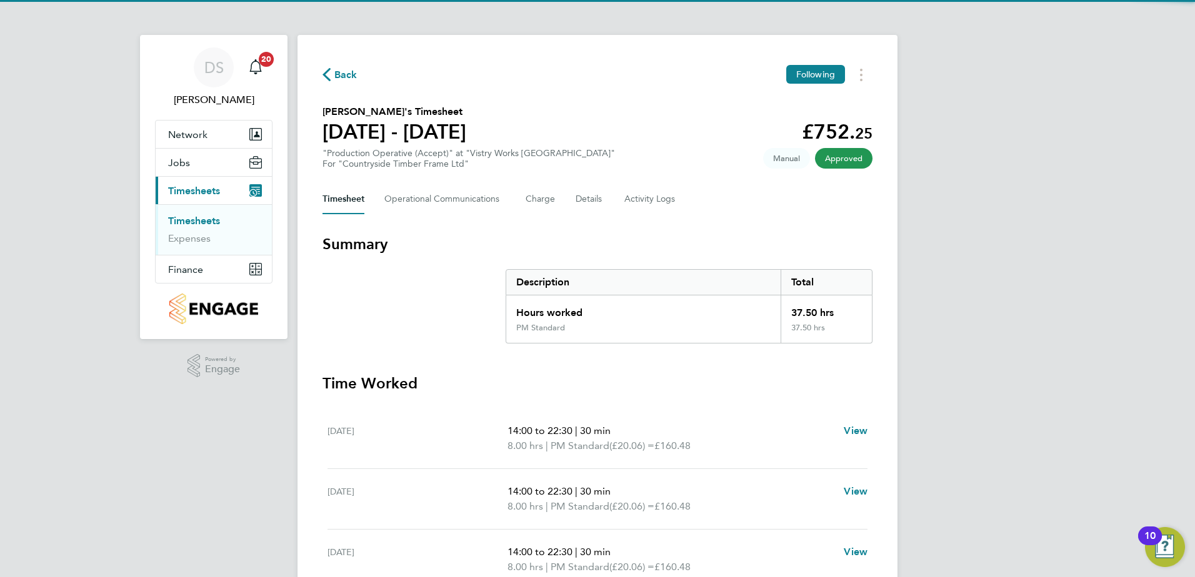
click at [340, 74] on span "Back" at bounding box center [345, 74] width 23 height 15
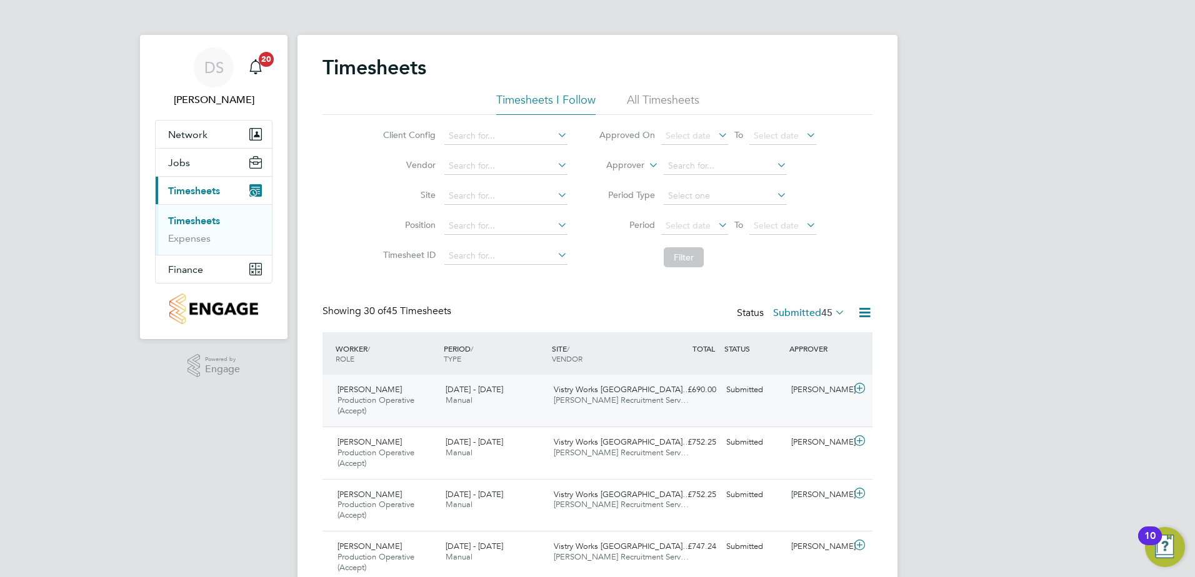
click at [855, 384] on icon at bounding box center [860, 389] width 16 height 10
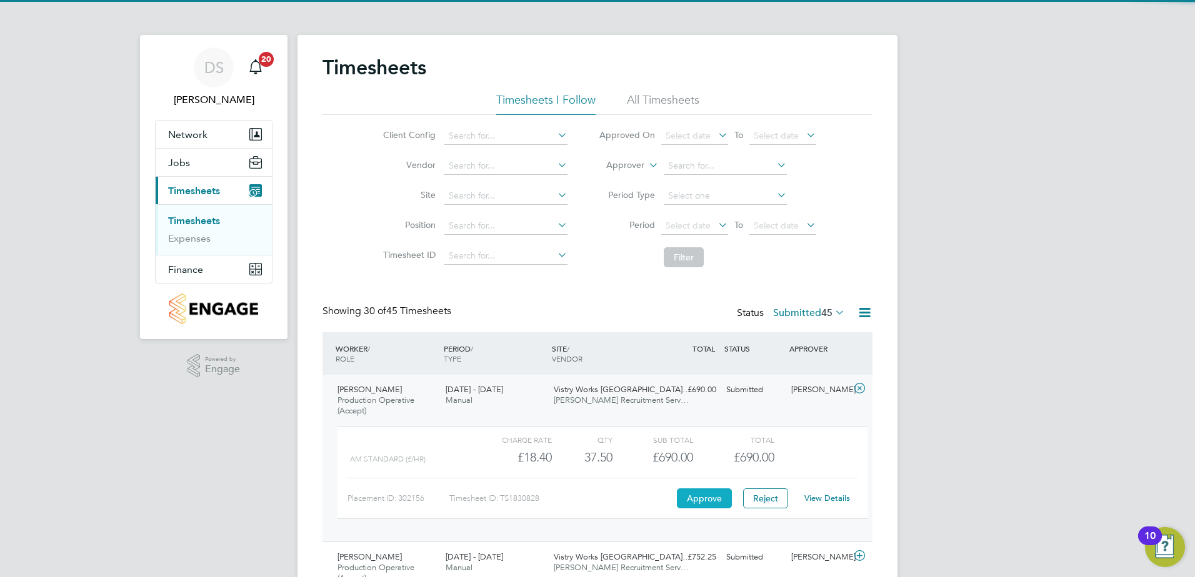
click at [695, 502] on button "Approve" at bounding box center [704, 499] width 55 height 20
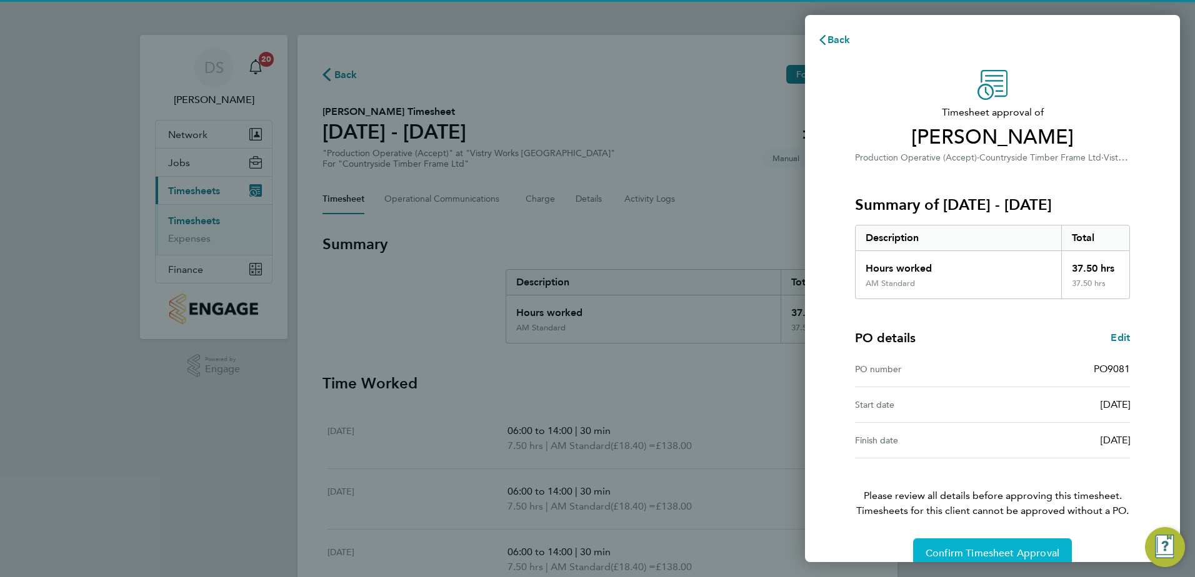
click at [1011, 562] on button "Confirm Timesheet Approval" at bounding box center [992, 554] width 159 height 30
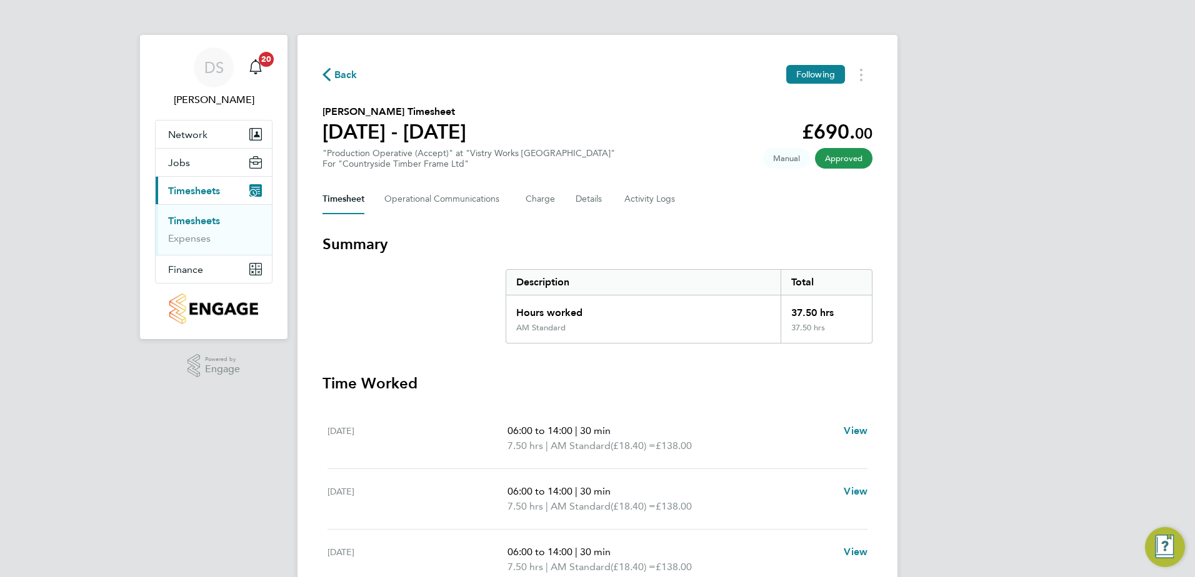
click at [351, 76] on span "Back" at bounding box center [345, 74] width 23 height 15
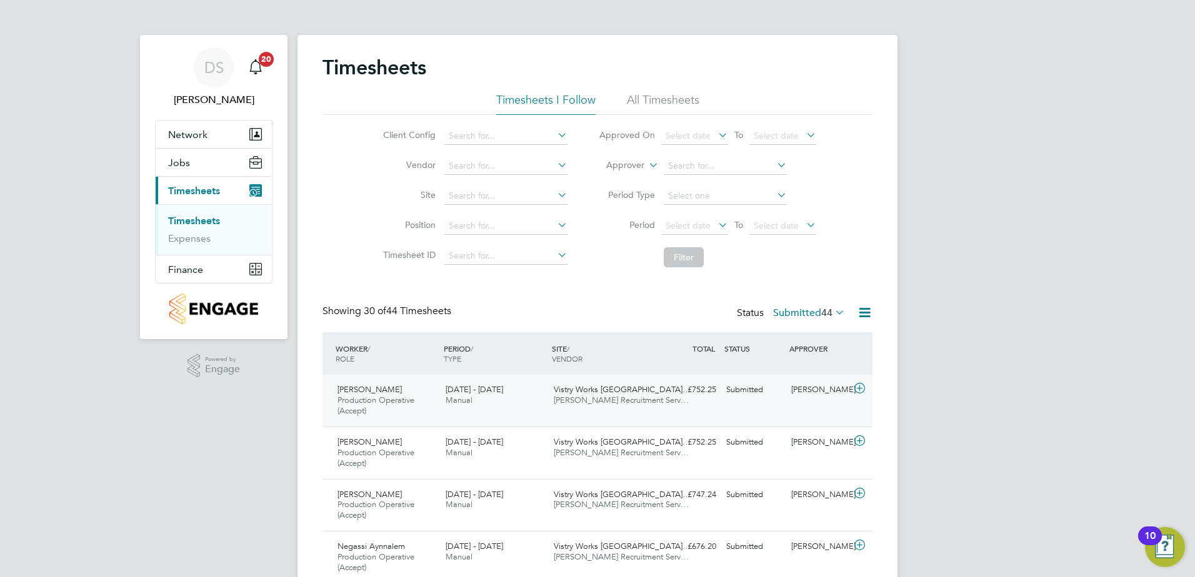
click at [862, 389] on icon at bounding box center [860, 389] width 16 height 10
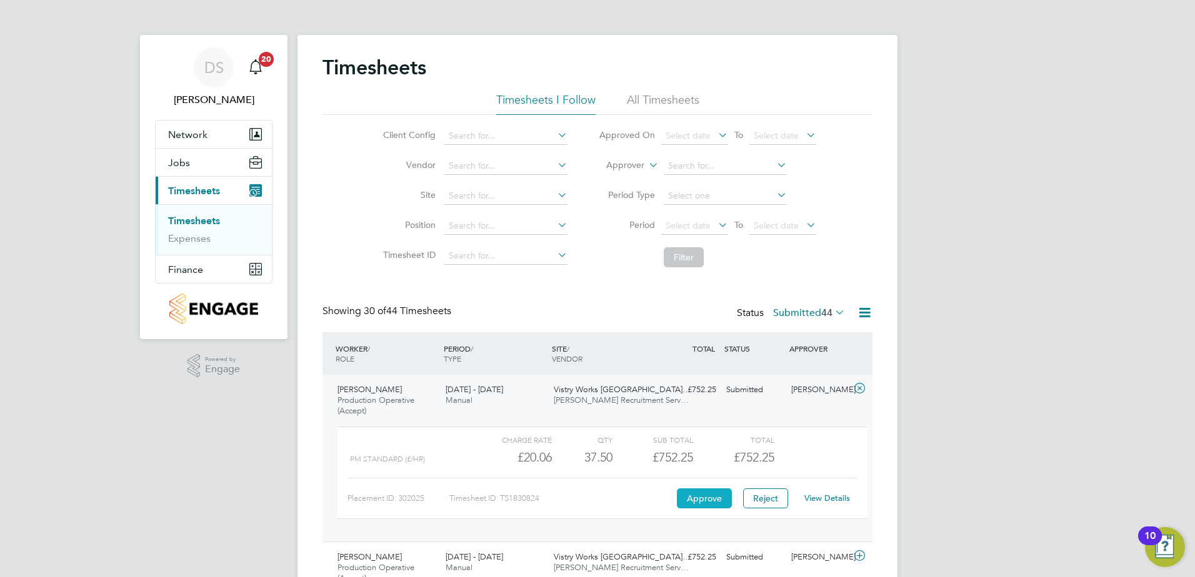
click at [714, 504] on button "Approve" at bounding box center [704, 499] width 55 height 20
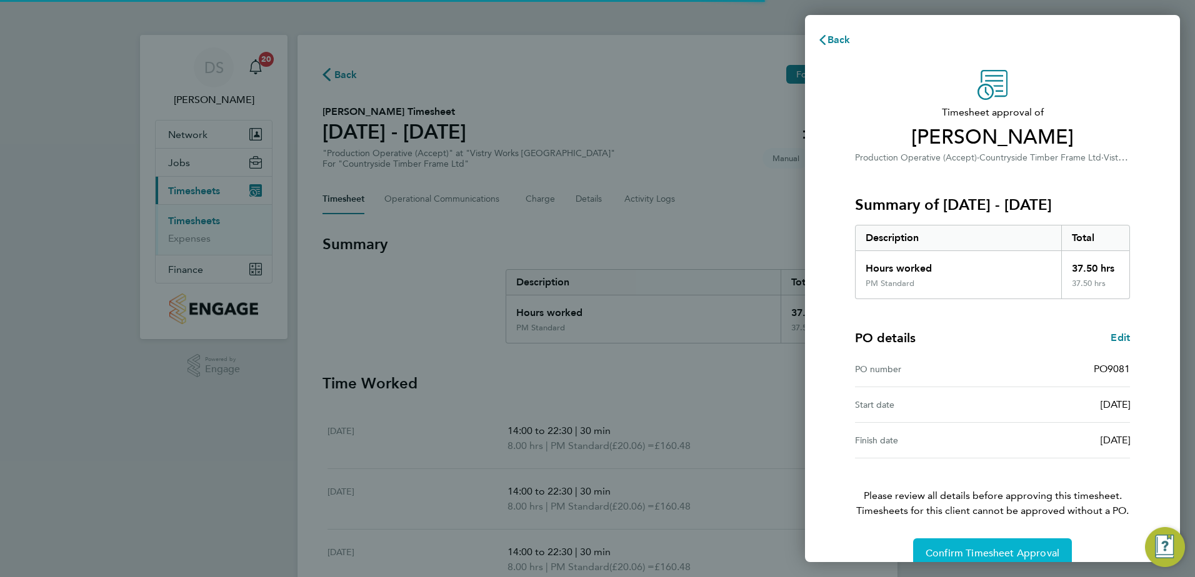
click at [994, 554] on span "Confirm Timesheet Approval" at bounding box center [992, 553] width 134 height 12
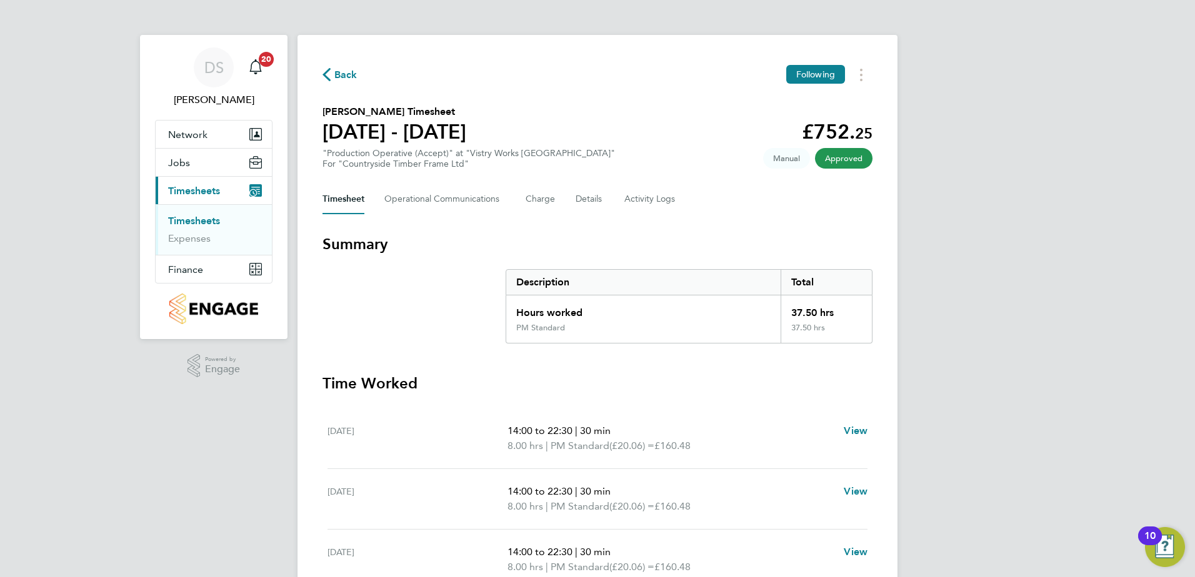
click at [352, 76] on span "Back" at bounding box center [345, 74] width 23 height 15
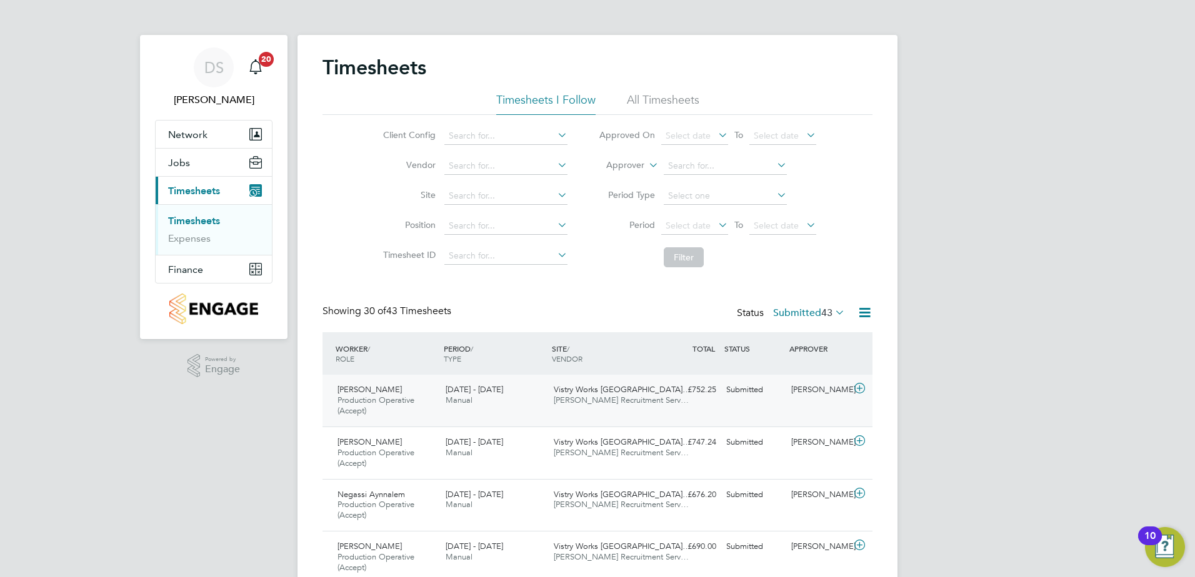
click at [858, 390] on icon at bounding box center [860, 389] width 16 height 10
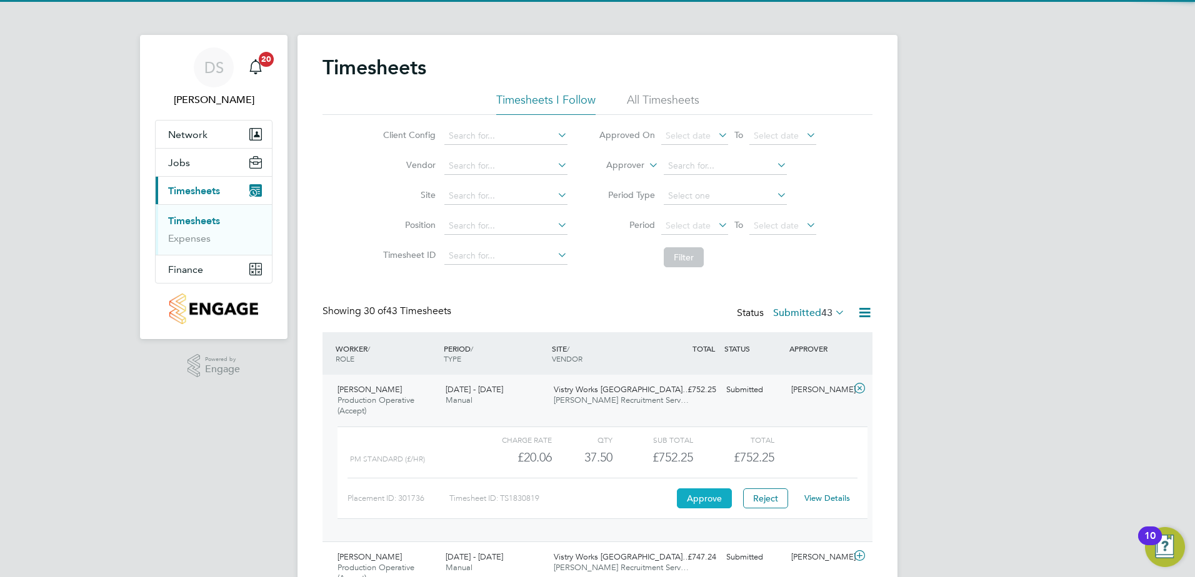
click at [701, 497] on button "Approve" at bounding box center [704, 499] width 55 height 20
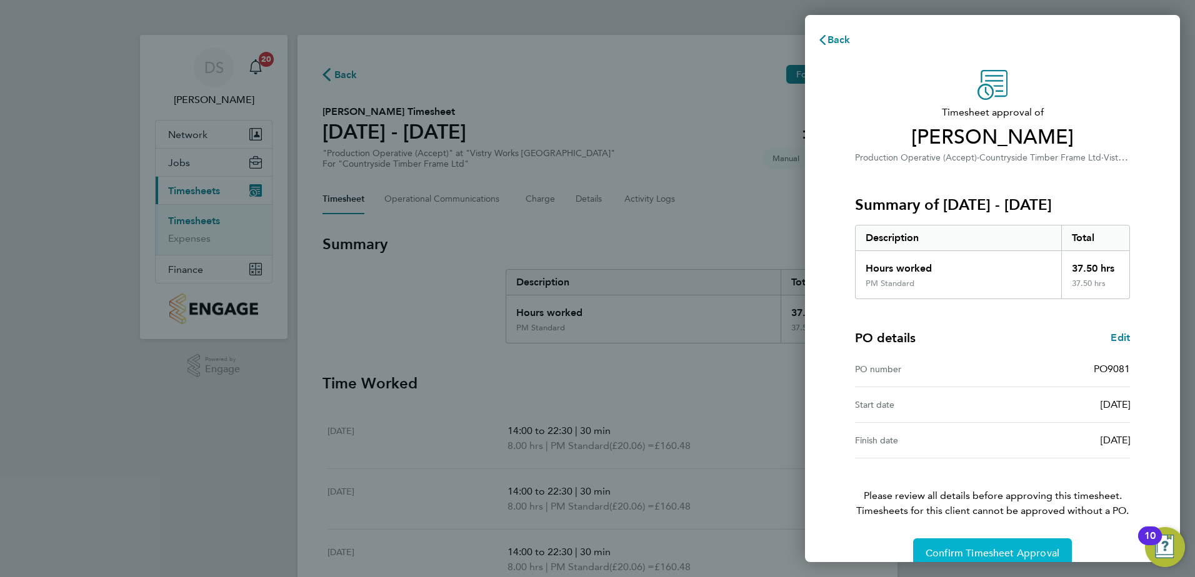
click at [987, 551] on span "Confirm Timesheet Approval" at bounding box center [992, 553] width 134 height 12
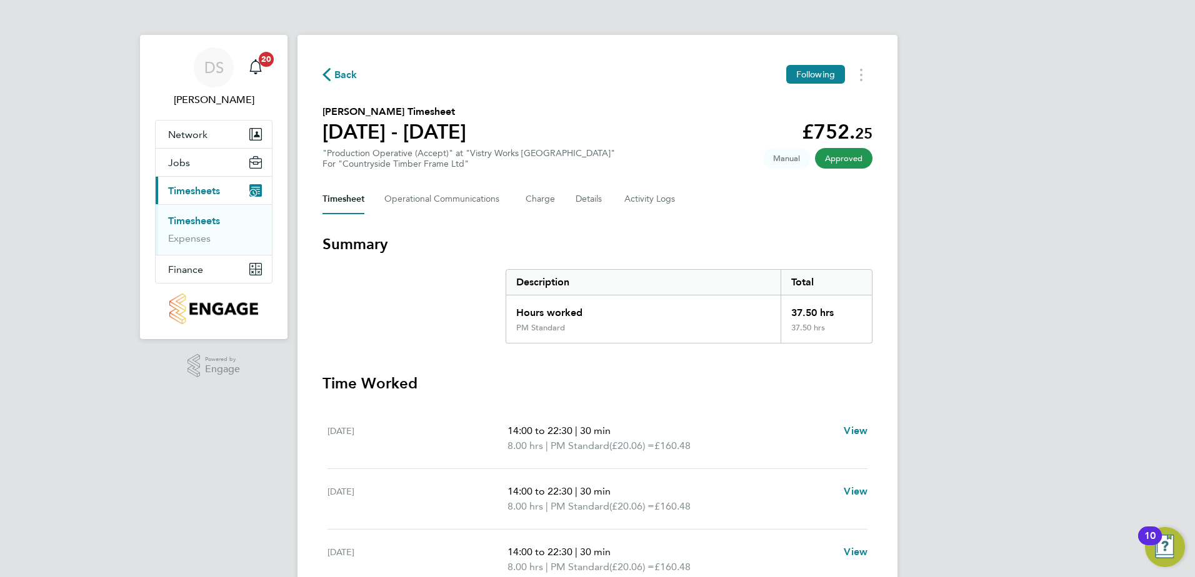
click at [333, 71] on span "Back" at bounding box center [339, 74] width 35 height 12
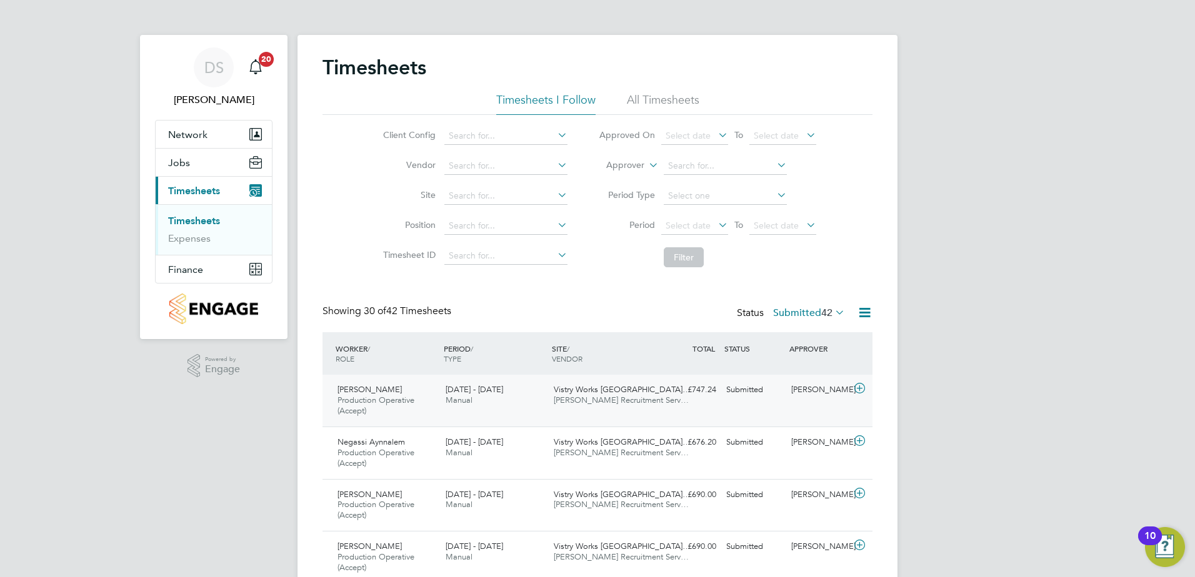
click at [863, 392] on icon at bounding box center [860, 389] width 16 height 10
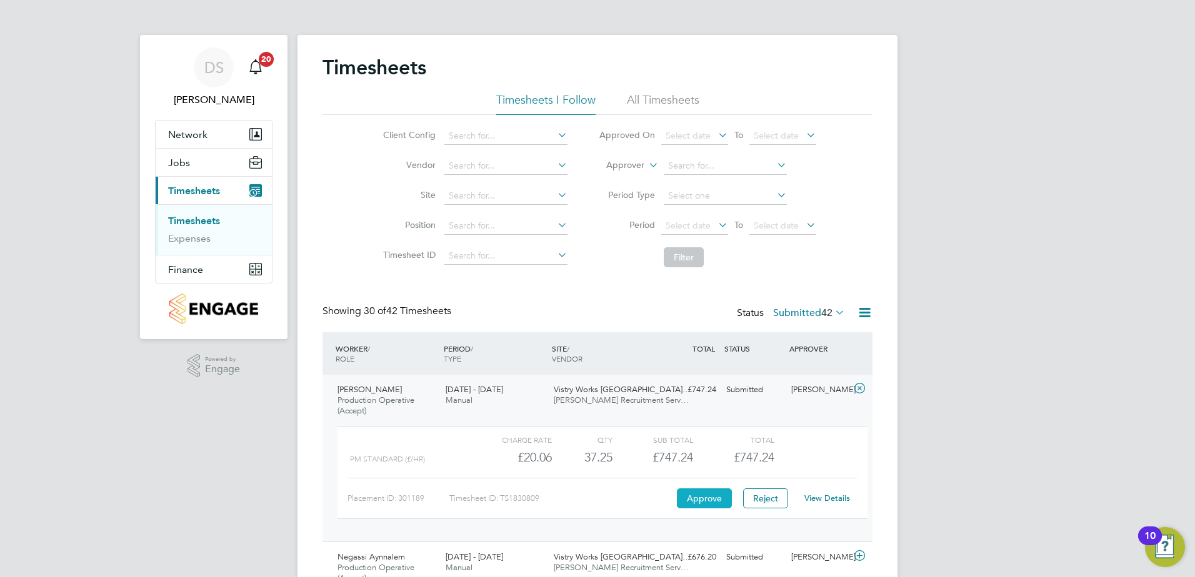
click at [711, 497] on button "Approve" at bounding box center [704, 499] width 55 height 20
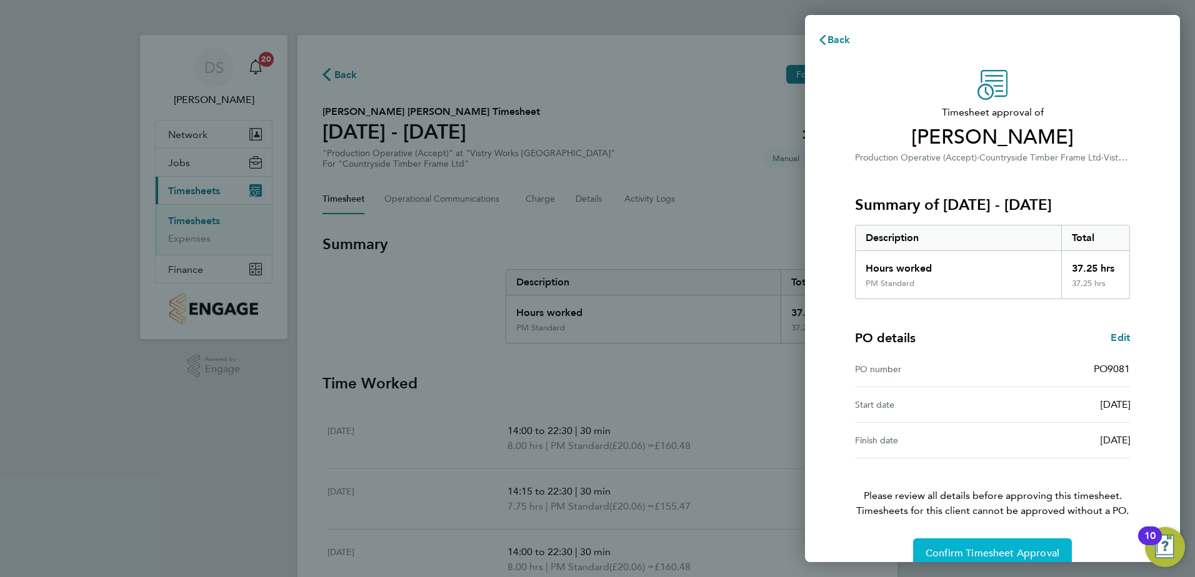
click at [996, 545] on button "Confirm Timesheet Approval" at bounding box center [992, 554] width 159 height 30
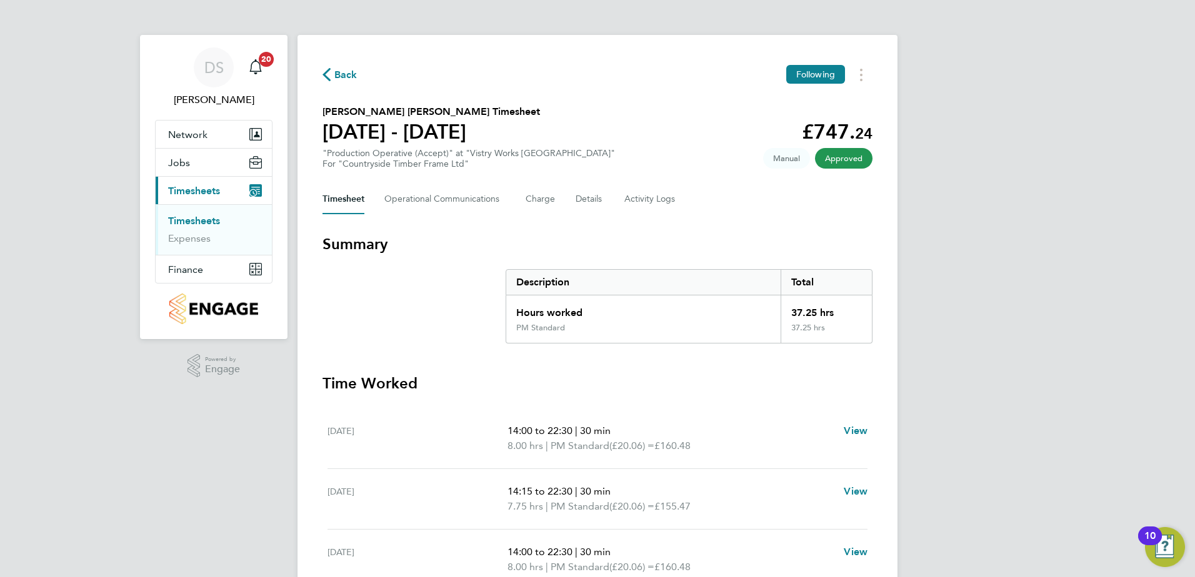
click at [339, 71] on span "Back" at bounding box center [345, 74] width 23 height 15
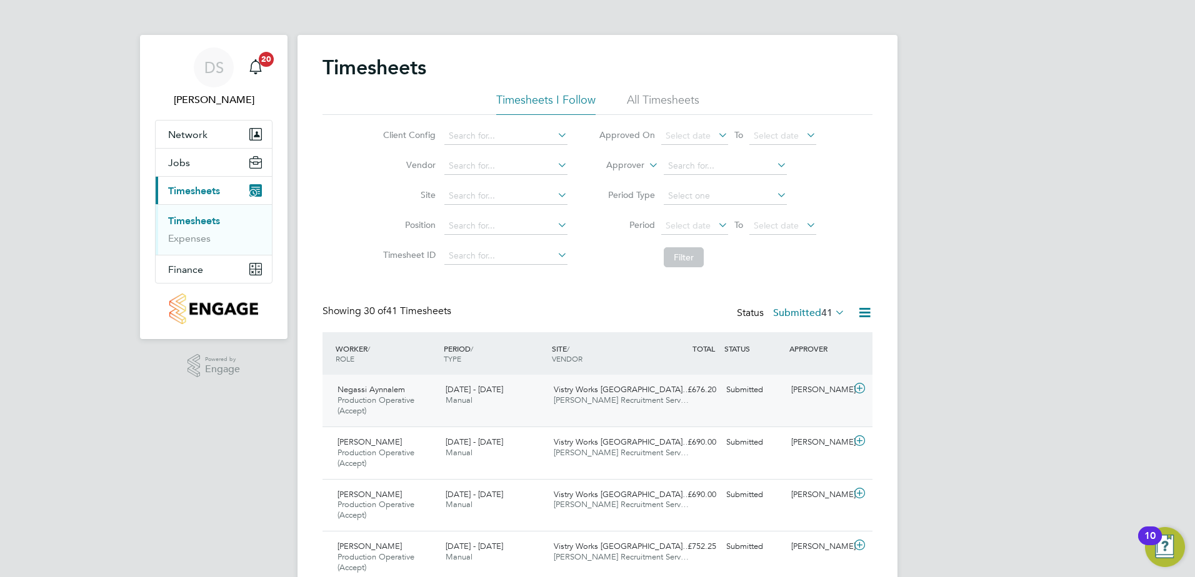
click at [858, 388] on icon at bounding box center [860, 389] width 16 height 10
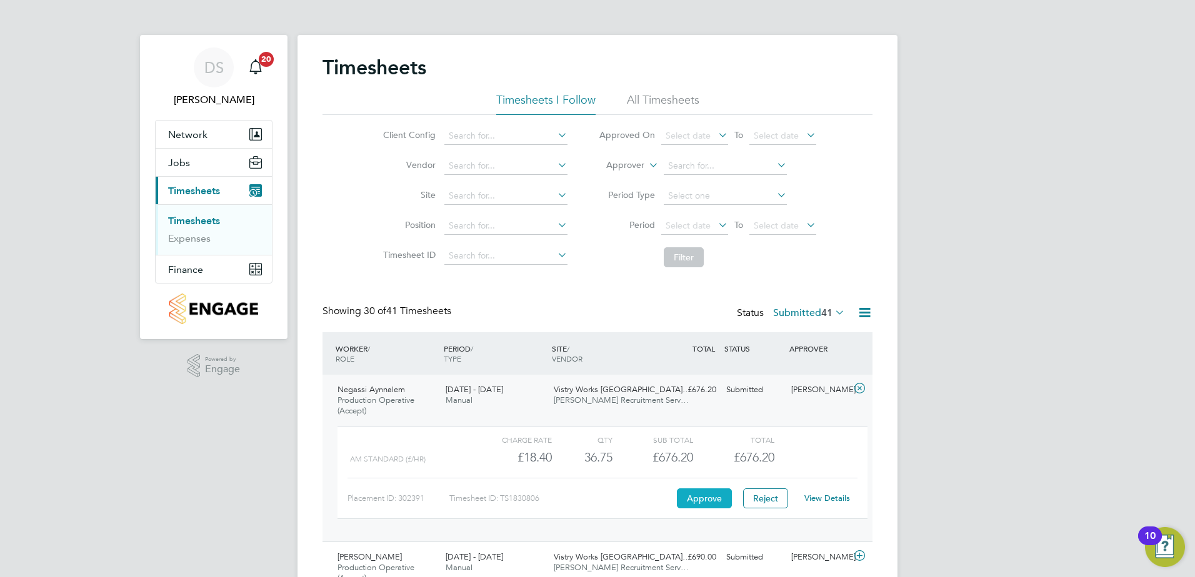
click at [685, 502] on button "Approve" at bounding box center [704, 499] width 55 height 20
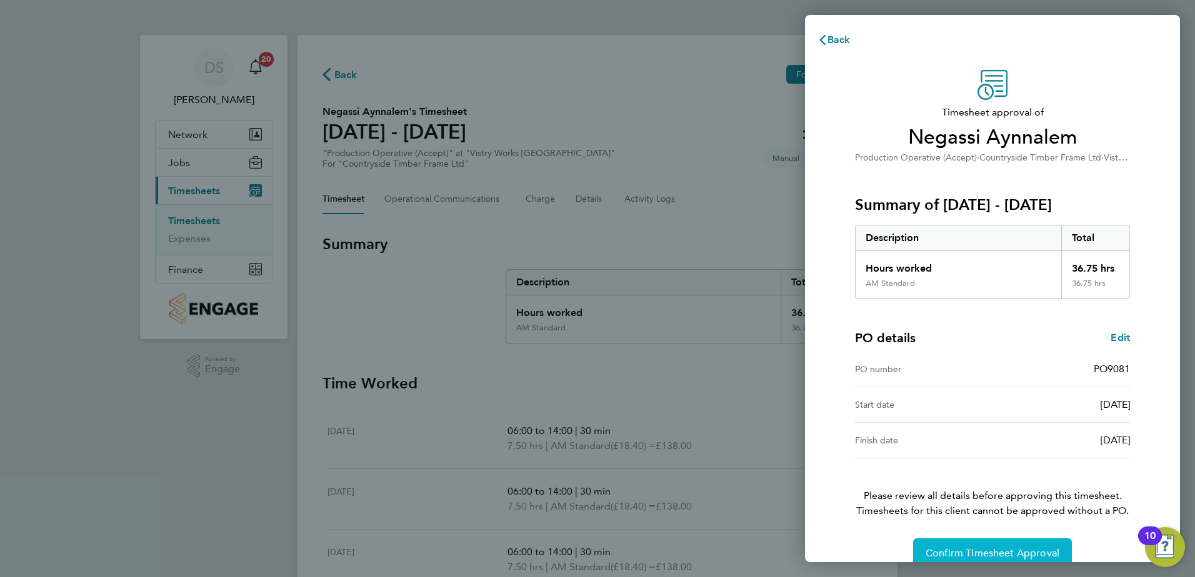
click at [985, 544] on button "Confirm Timesheet Approval" at bounding box center [992, 554] width 159 height 30
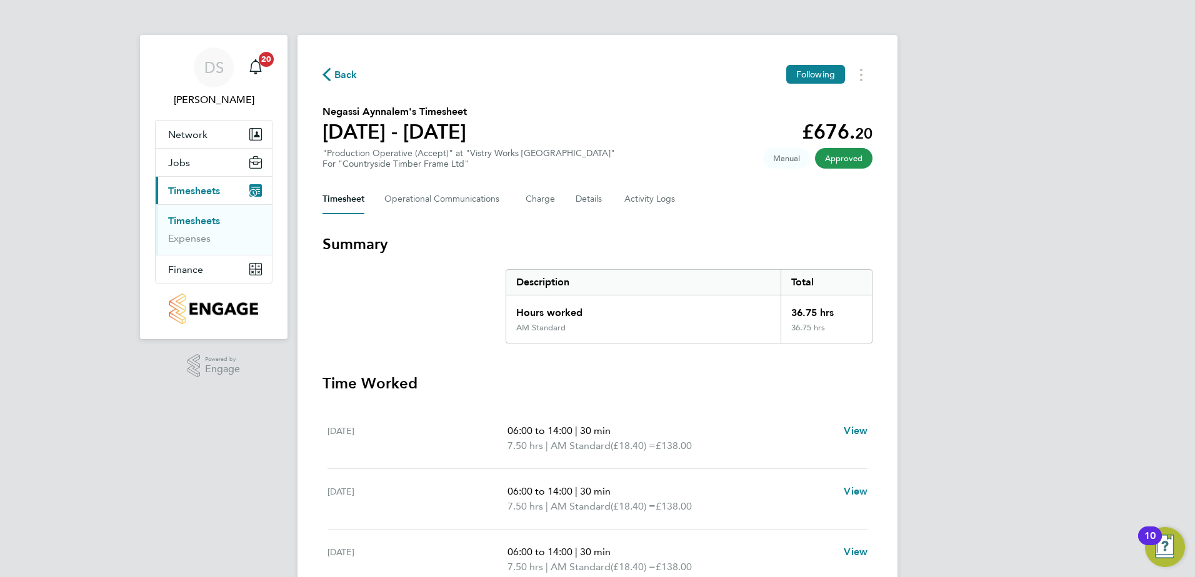
click at [332, 76] on span "Back" at bounding box center [339, 74] width 35 height 12
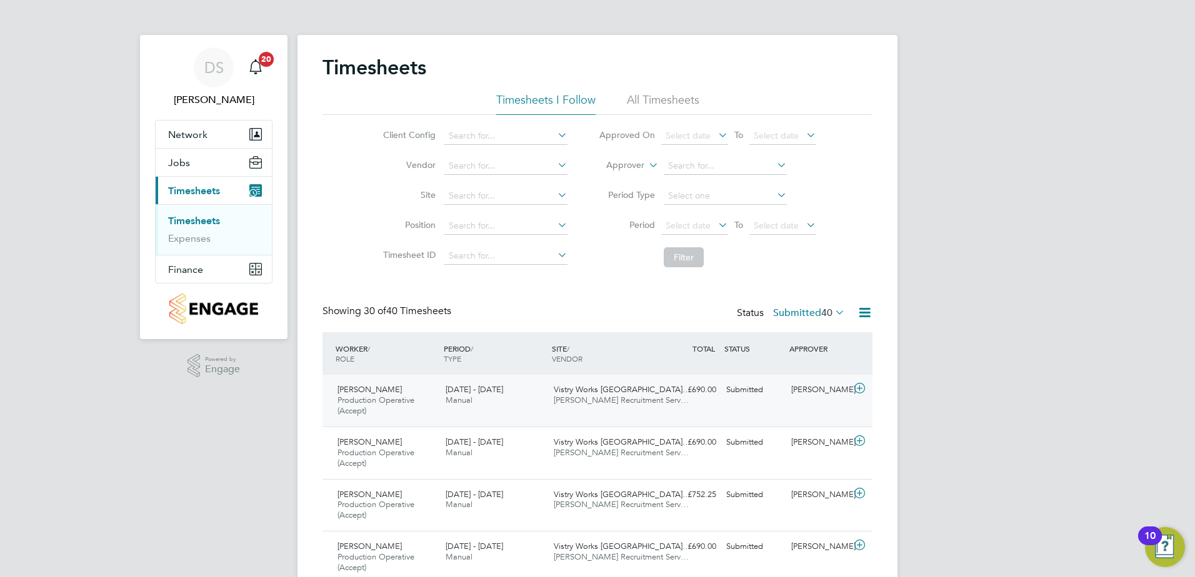
click at [857, 389] on icon at bounding box center [860, 389] width 16 height 10
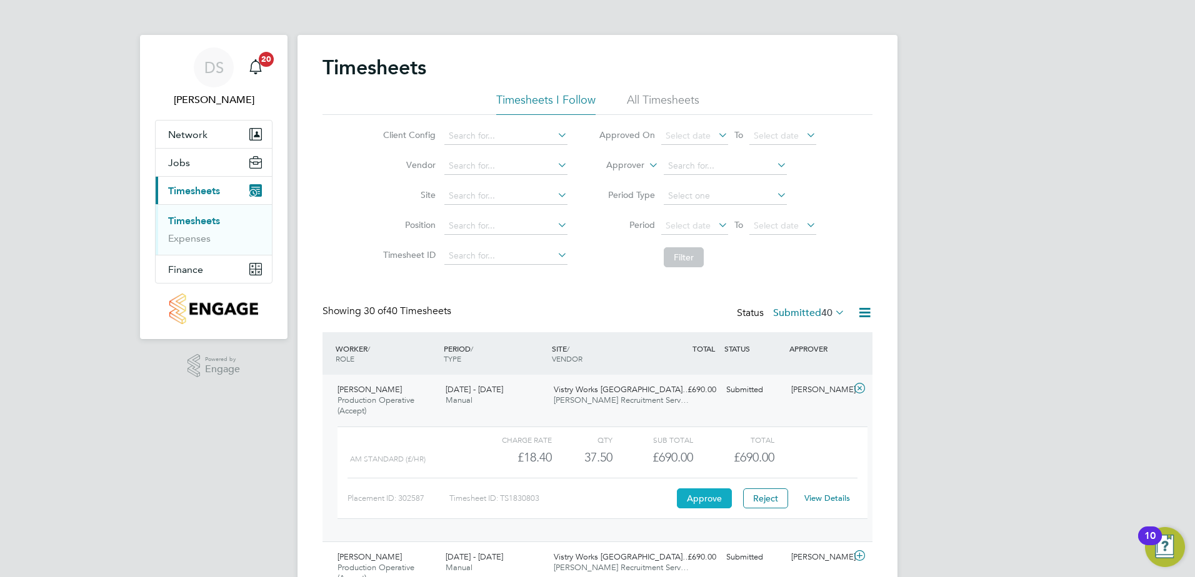
click at [712, 501] on button "Approve" at bounding box center [704, 499] width 55 height 20
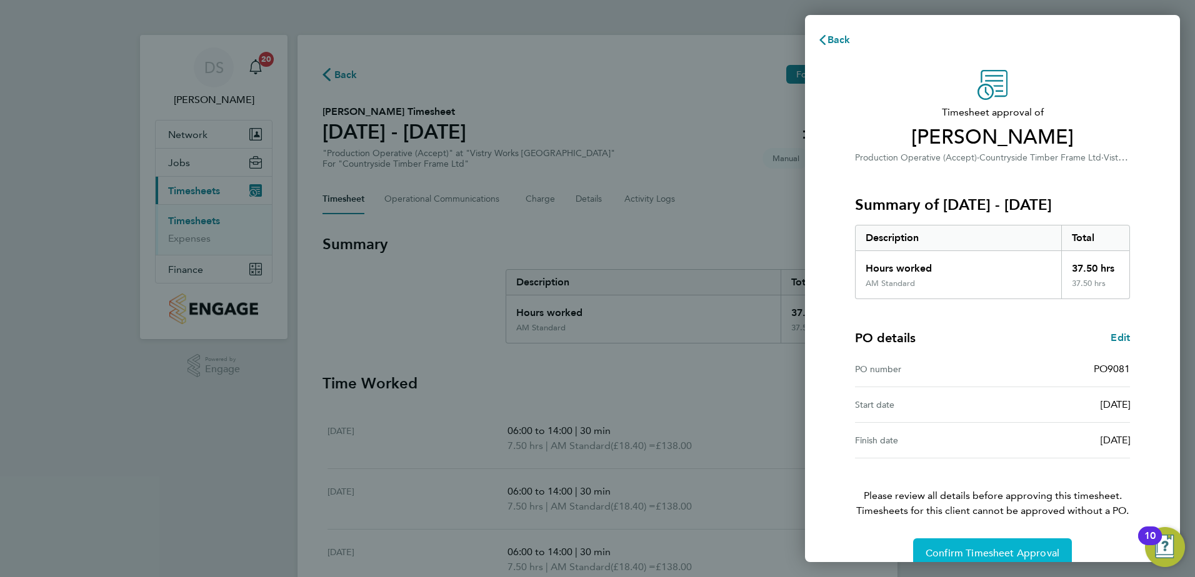
click at [1023, 545] on button "Confirm Timesheet Approval" at bounding box center [992, 554] width 159 height 30
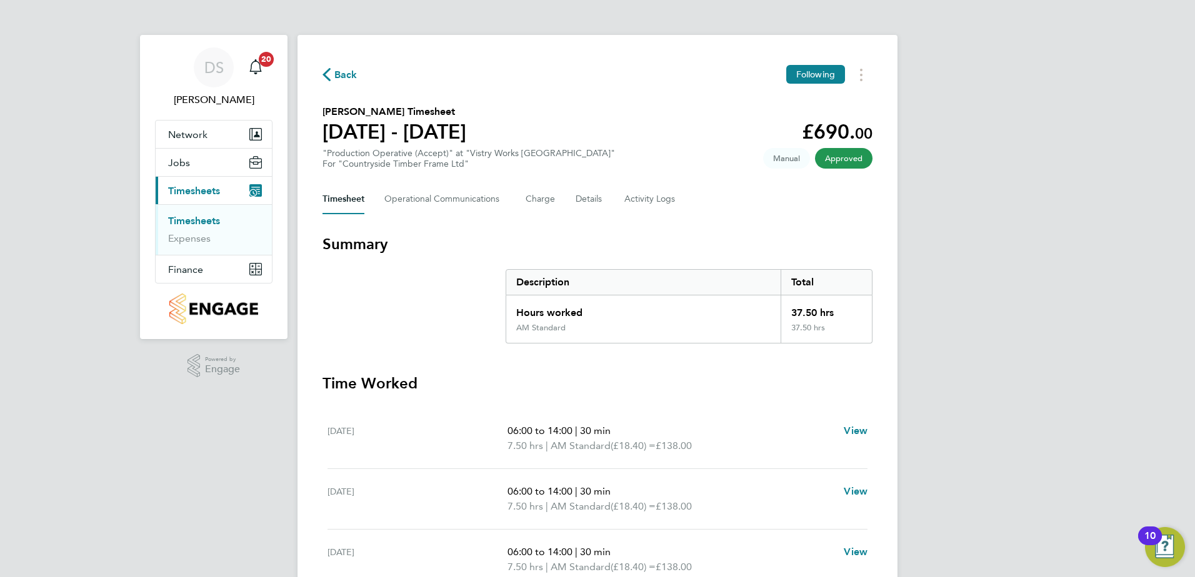
click at [344, 76] on span "Back" at bounding box center [345, 74] width 23 height 15
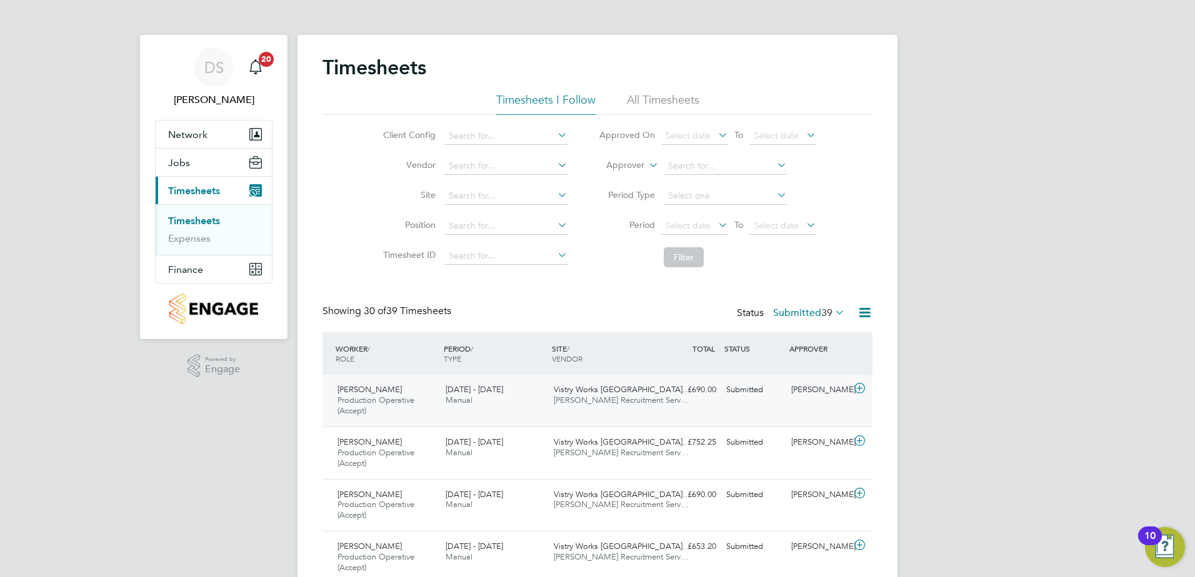
click at [863, 392] on icon at bounding box center [860, 389] width 16 height 10
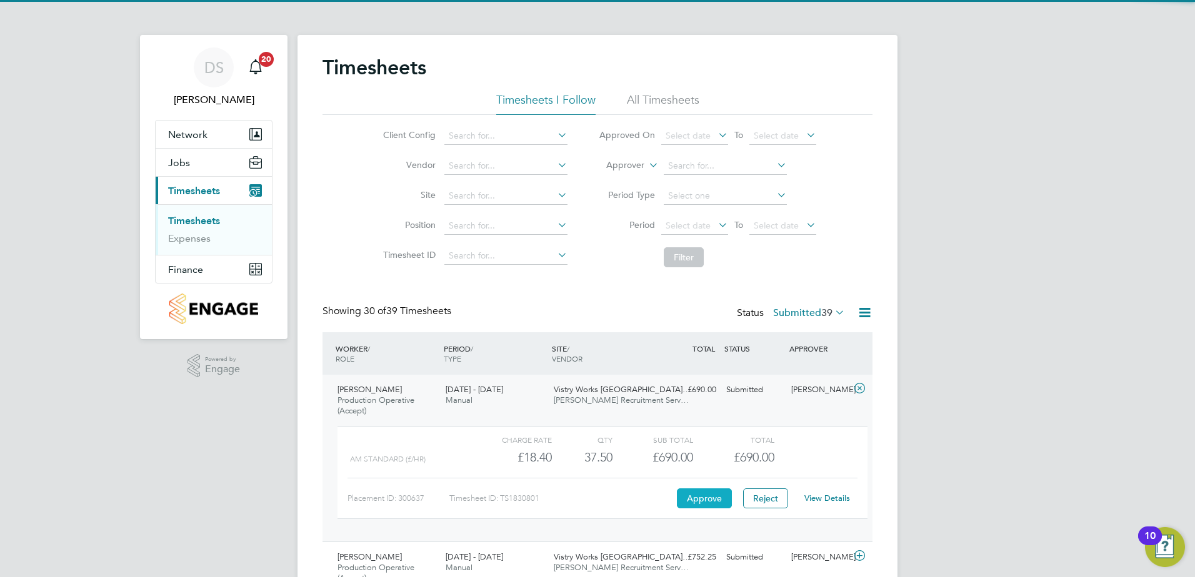
click at [712, 500] on button "Approve" at bounding box center [704, 499] width 55 height 20
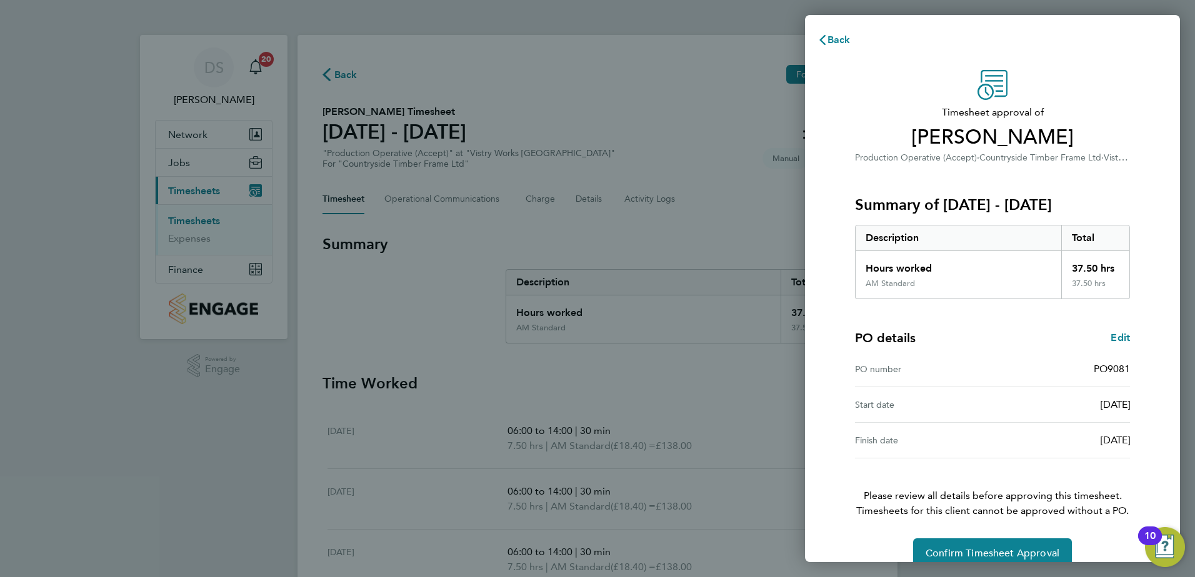
click at [1023, 562] on div "Back Timesheet approval of [PERSON_NAME] Production Operative (Accept) · Countr…" at bounding box center [597, 288] width 1195 height 577
click at [1018, 552] on span "Confirm Timesheet Approval" at bounding box center [992, 553] width 134 height 12
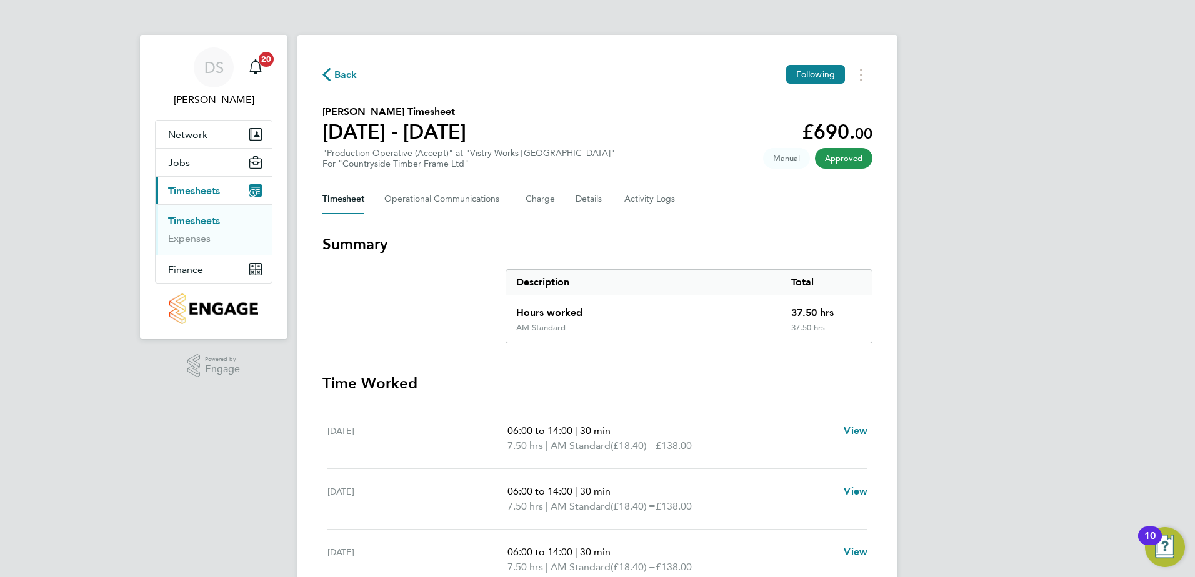
click at [342, 77] on span "Back" at bounding box center [345, 74] width 23 height 15
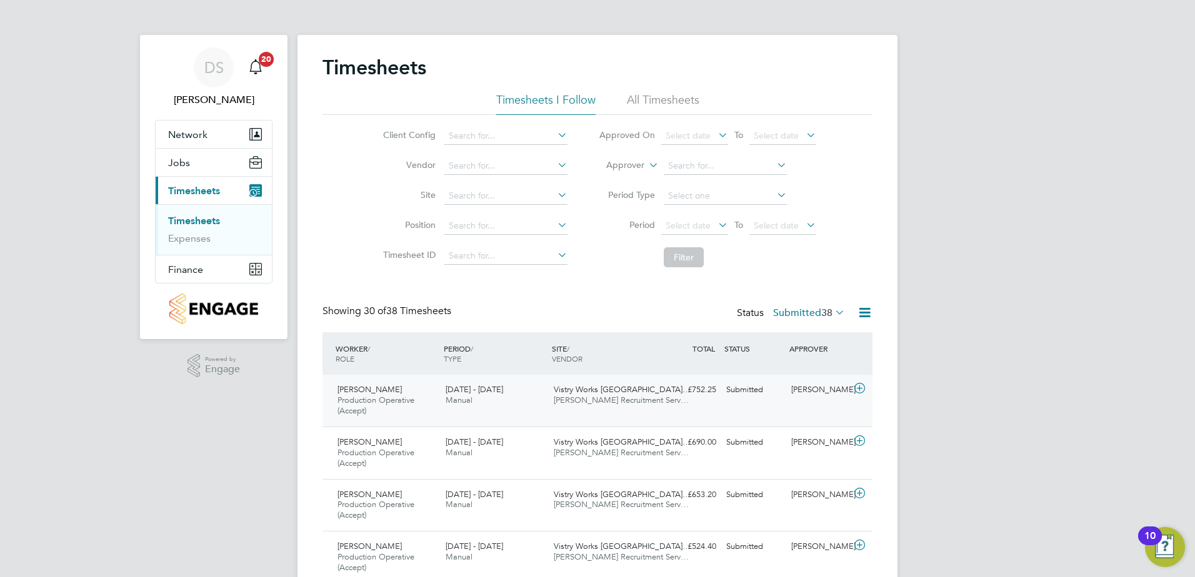
click at [858, 390] on icon at bounding box center [860, 389] width 16 height 10
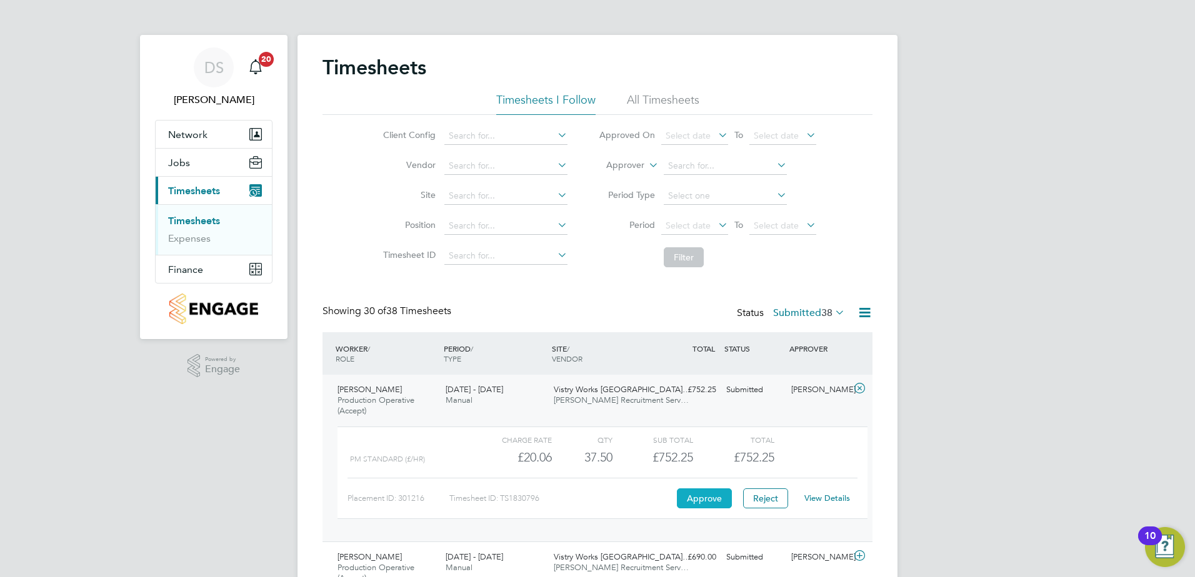
click at [702, 500] on button "Approve" at bounding box center [704, 499] width 55 height 20
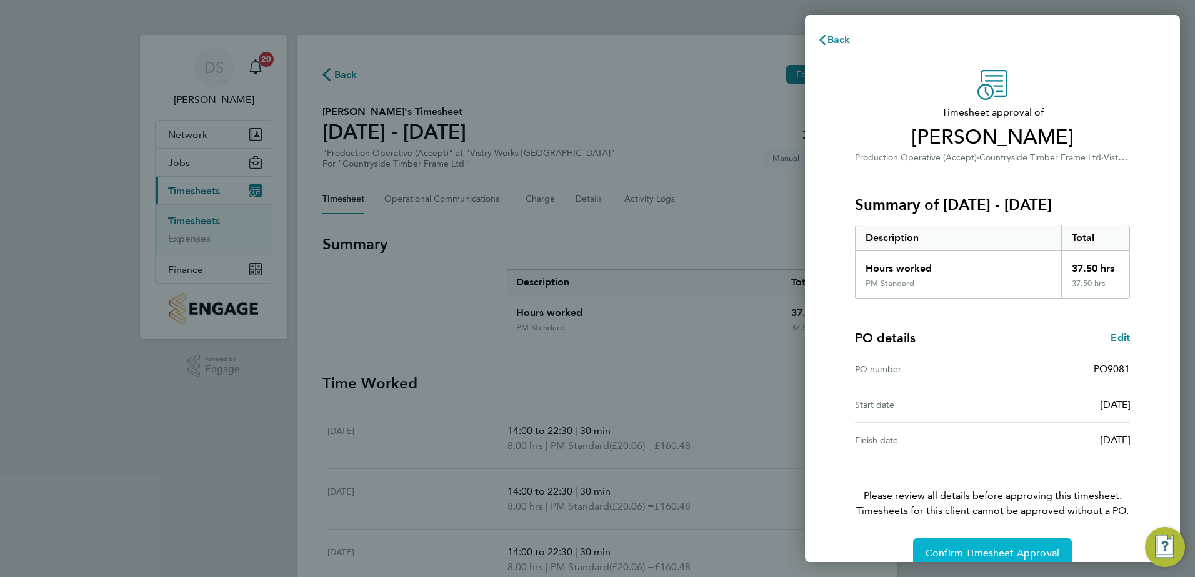
click at [994, 553] on span "Confirm Timesheet Approval" at bounding box center [992, 553] width 134 height 12
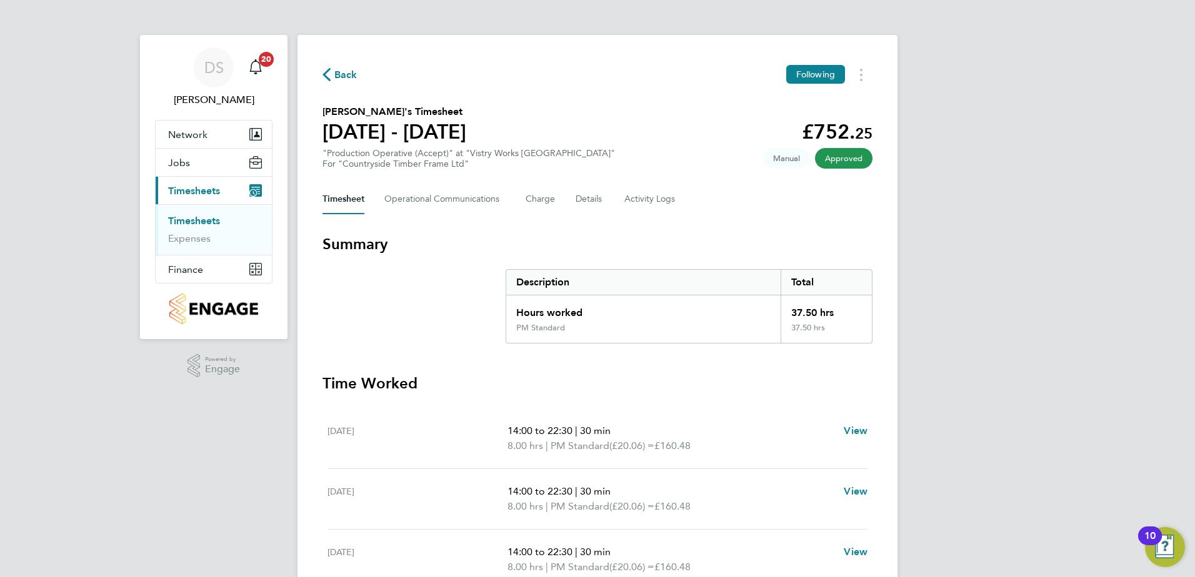
click at [335, 77] on span "Back" at bounding box center [345, 74] width 23 height 15
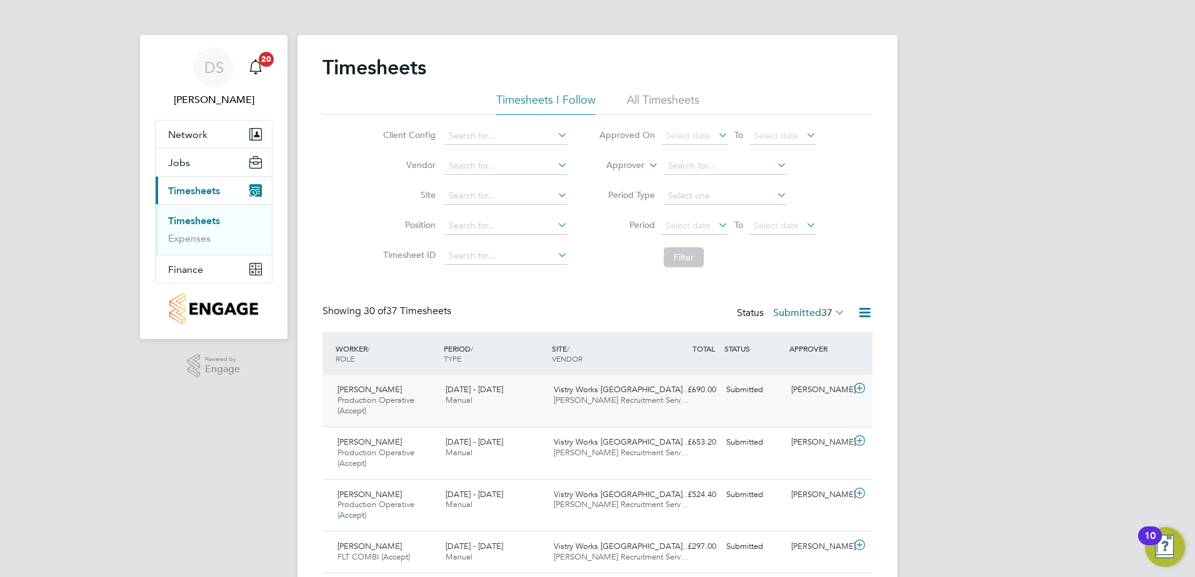
click at [858, 387] on icon at bounding box center [860, 389] width 16 height 10
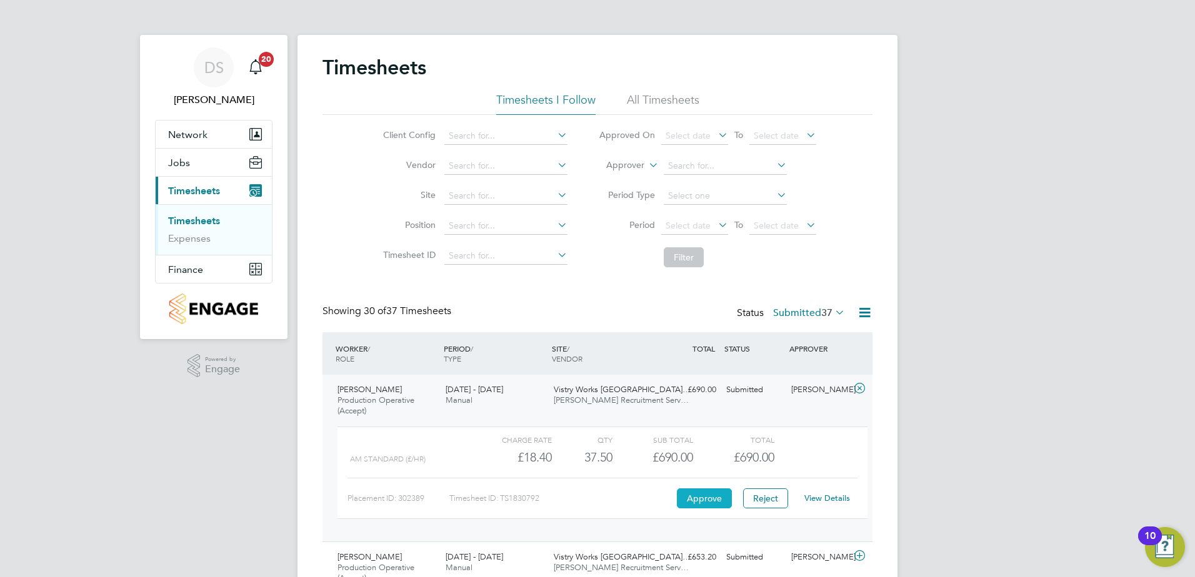
click at [708, 500] on button "Approve" at bounding box center [704, 499] width 55 height 20
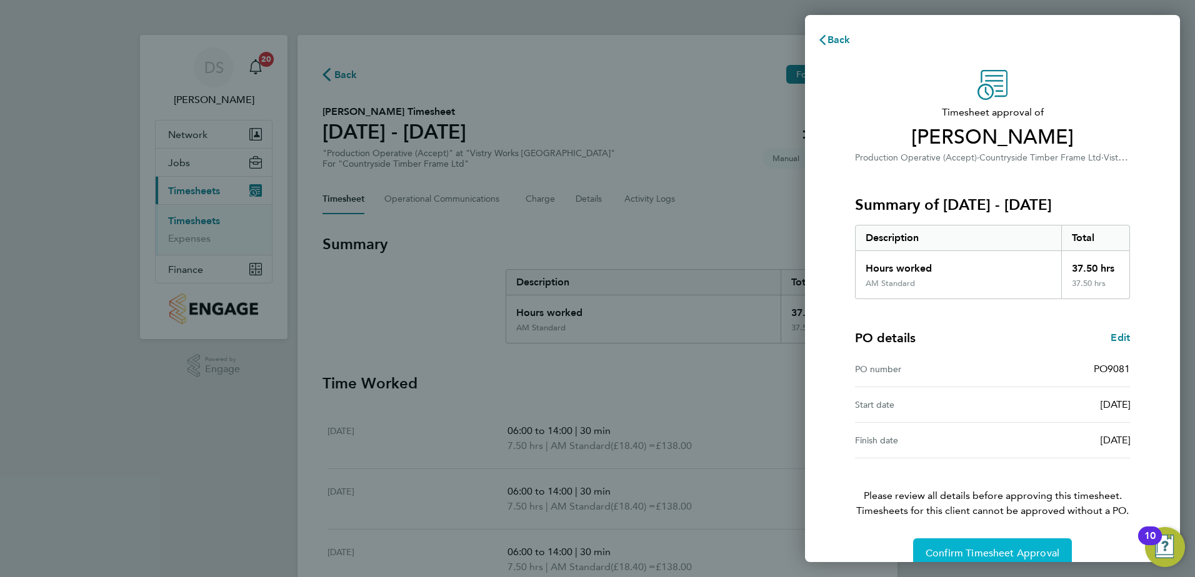
click at [985, 545] on button "Confirm Timesheet Approval" at bounding box center [992, 554] width 159 height 30
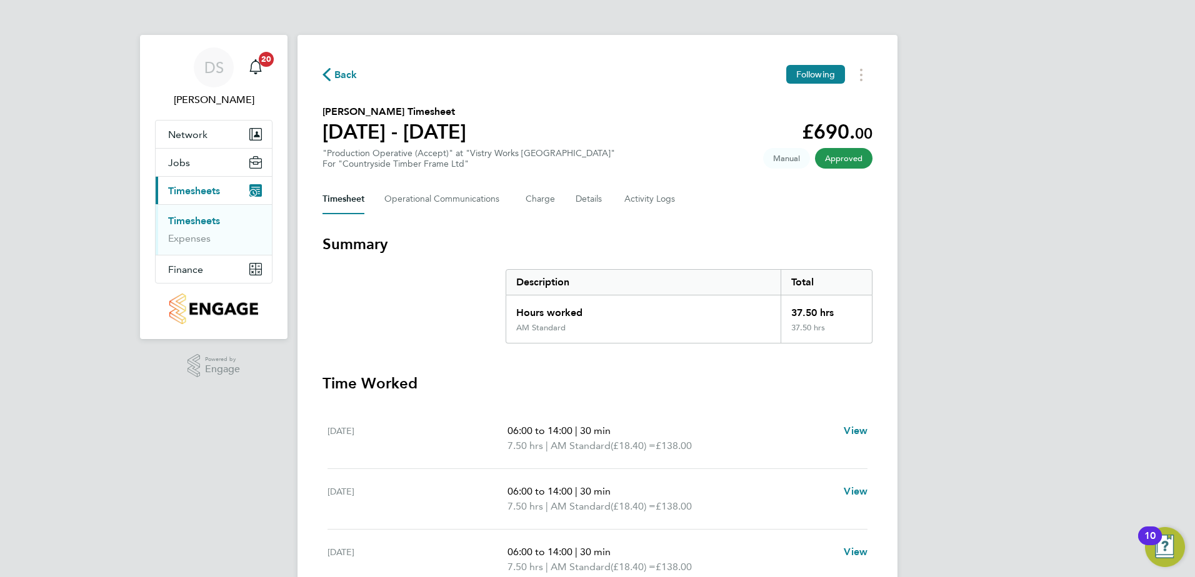
click at [344, 78] on span "Back" at bounding box center [345, 74] width 23 height 15
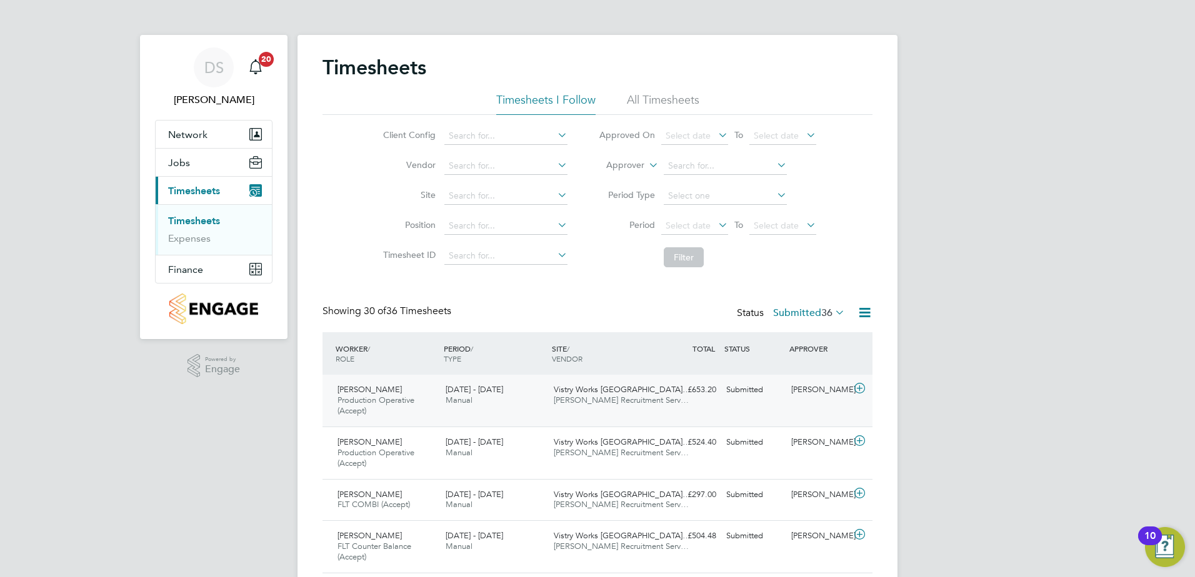
click at [860, 389] on icon at bounding box center [860, 389] width 16 height 10
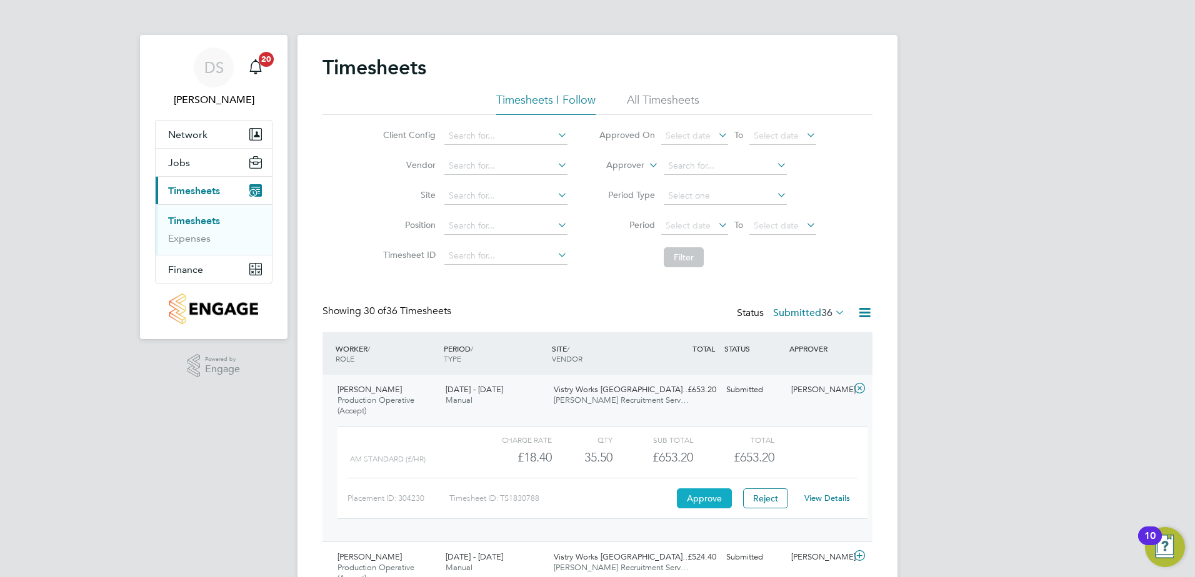
click at [713, 496] on button "Approve" at bounding box center [704, 499] width 55 height 20
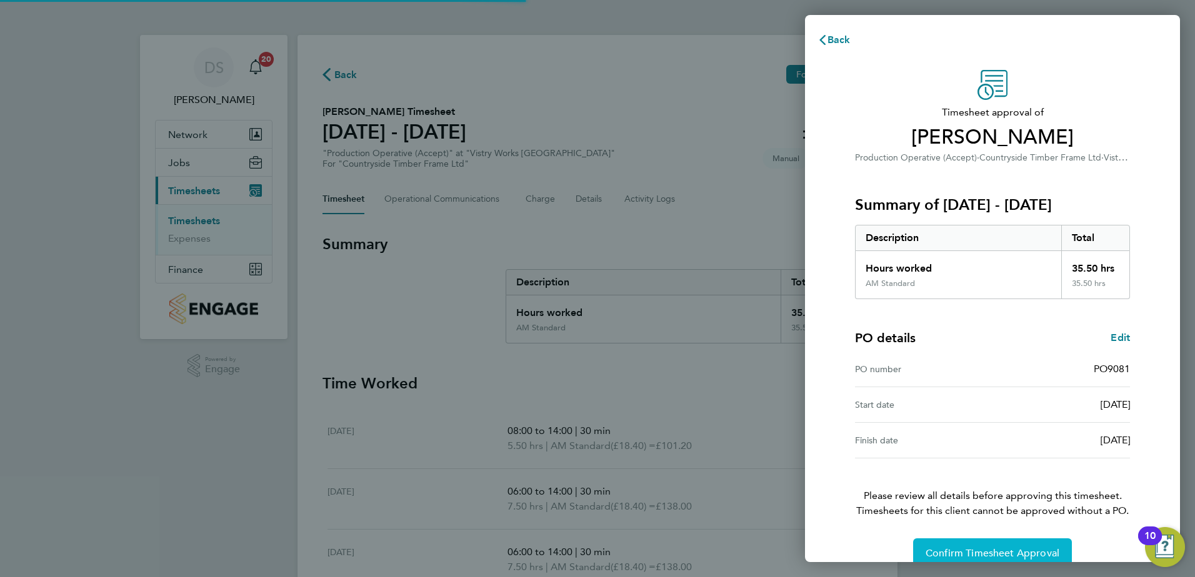
click at [1056, 547] on span "Confirm Timesheet Approval" at bounding box center [992, 553] width 134 height 12
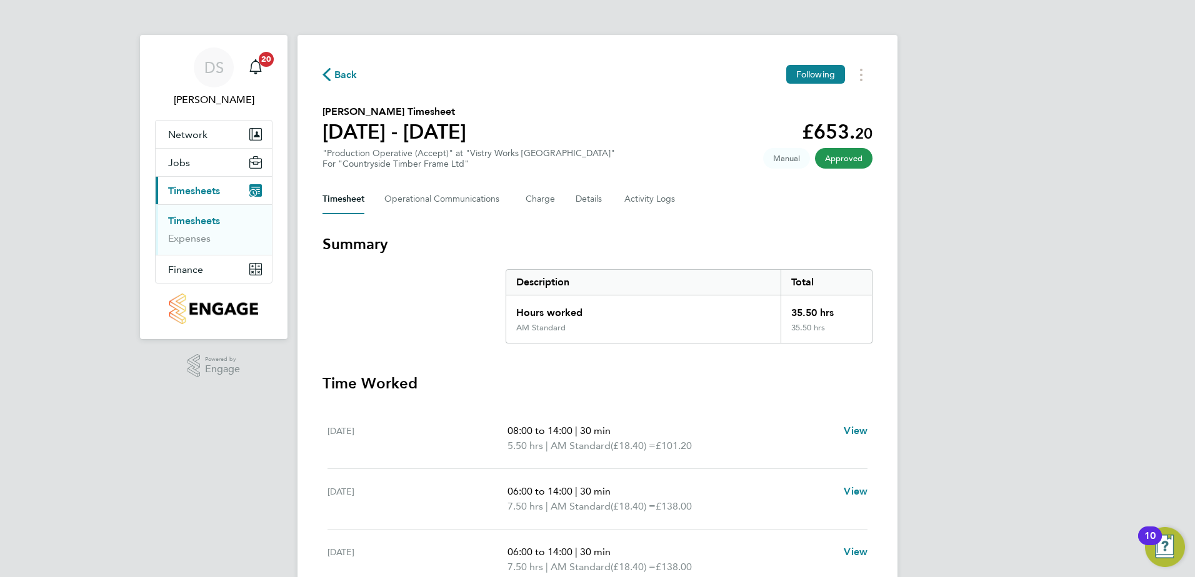
click at [693, 98] on div "Back Following [PERSON_NAME] Timesheet [DATE] - [DATE] £653. 20 "Production Ope…" at bounding box center [597, 464] width 600 height 858
click at [343, 77] on span "Back" at bounding box center [345, 74] width 23 height 15
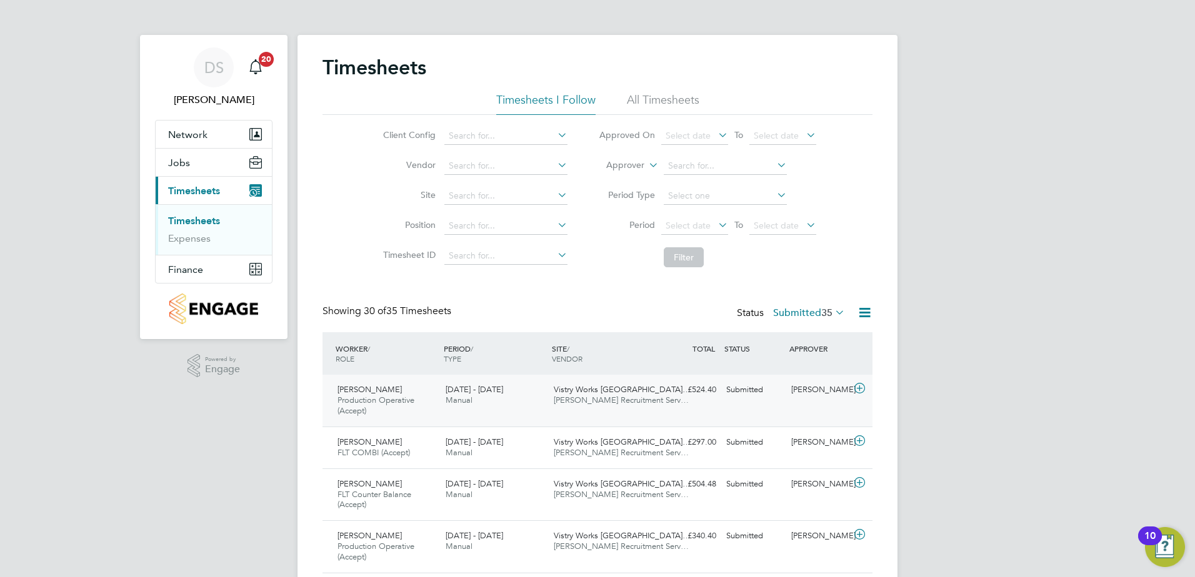
click at [860, 389] on icon at bounding box center [860, 389] width 16 height 10
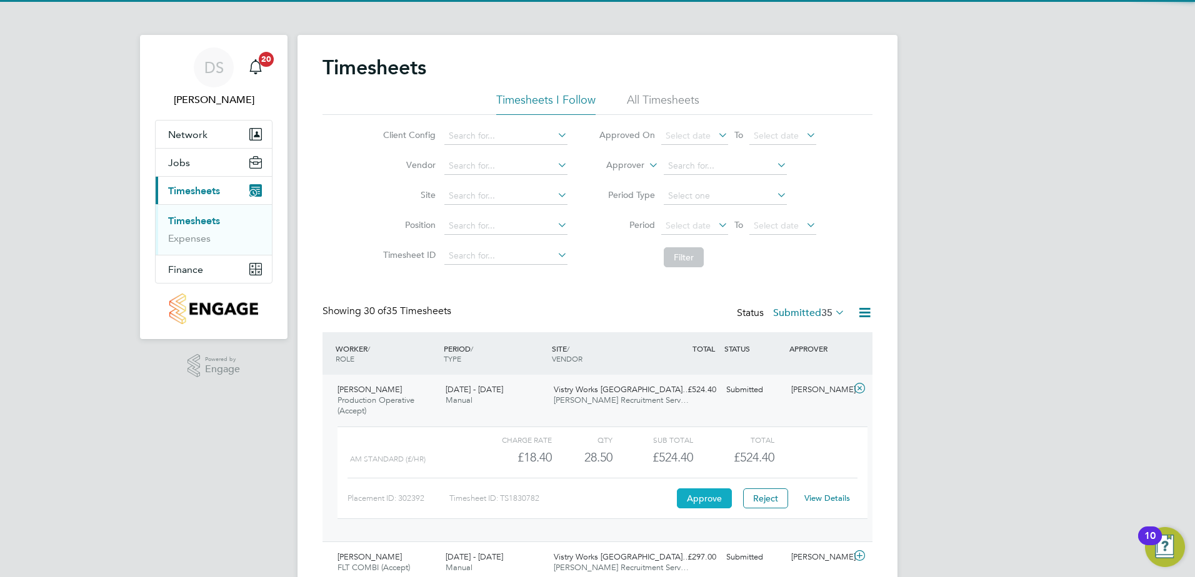
click at [712, 497] on button "Approve" at bounding box center [704, 499] width 55 height 20
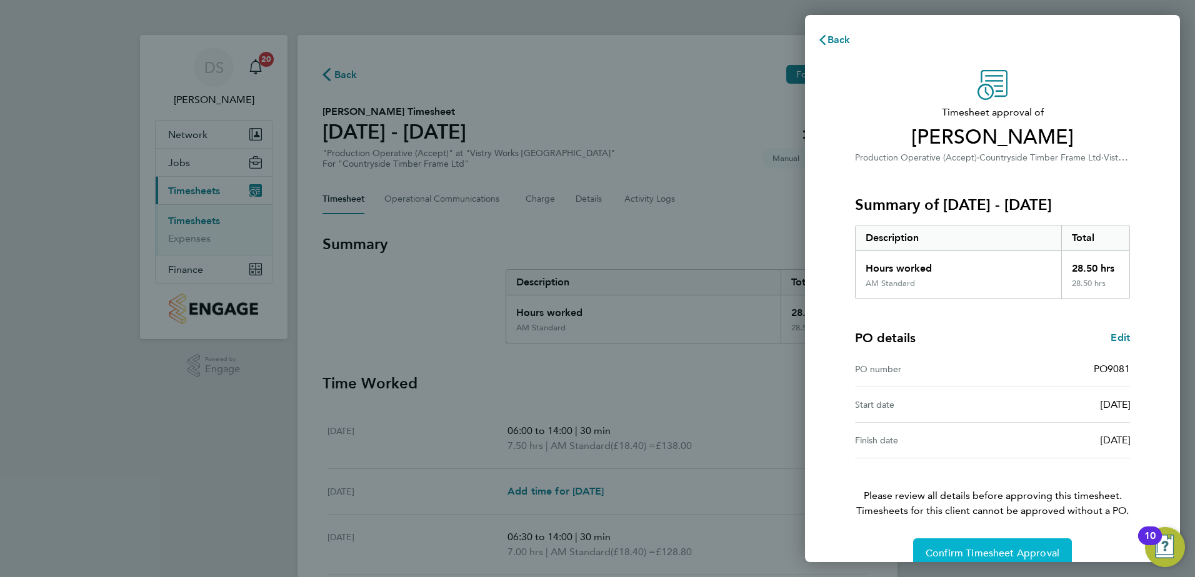
click at [991, 551] on span "Confirm Timesheet Approval" at bounding box center [992, 553] width 134 height 12
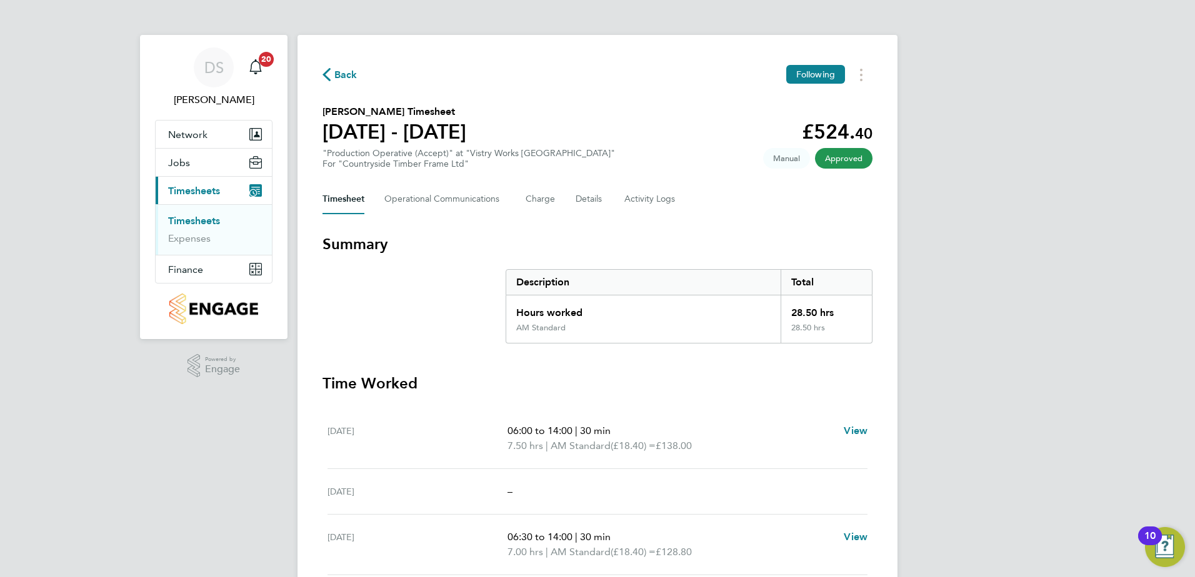
click at [345, 72] on span "Back" at bounding box center [345, 74] width 23 height 15
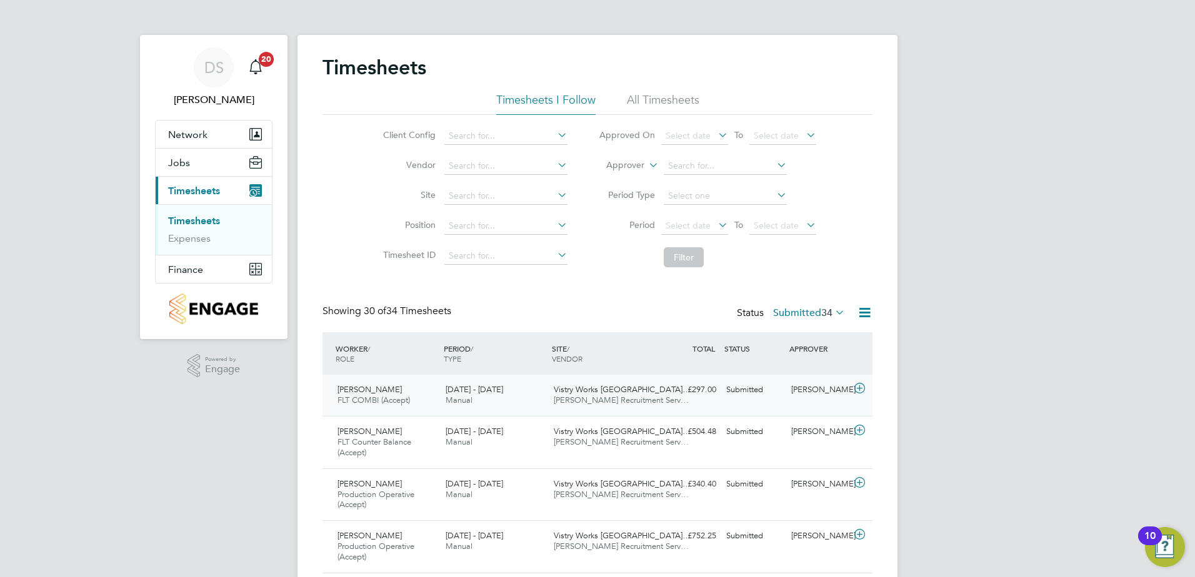
click at [860, 391] on icon at bounding box center [860, 389] width 16 height 10
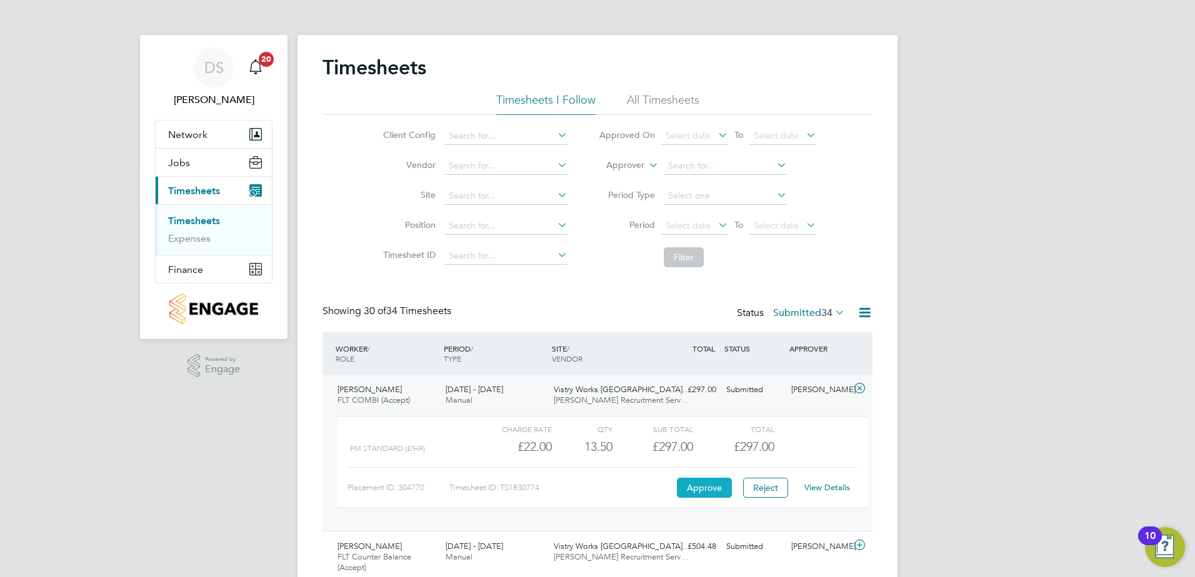
click at [688, 484] on button "Approve" at bounding box center [704, 488] width 55 height 20
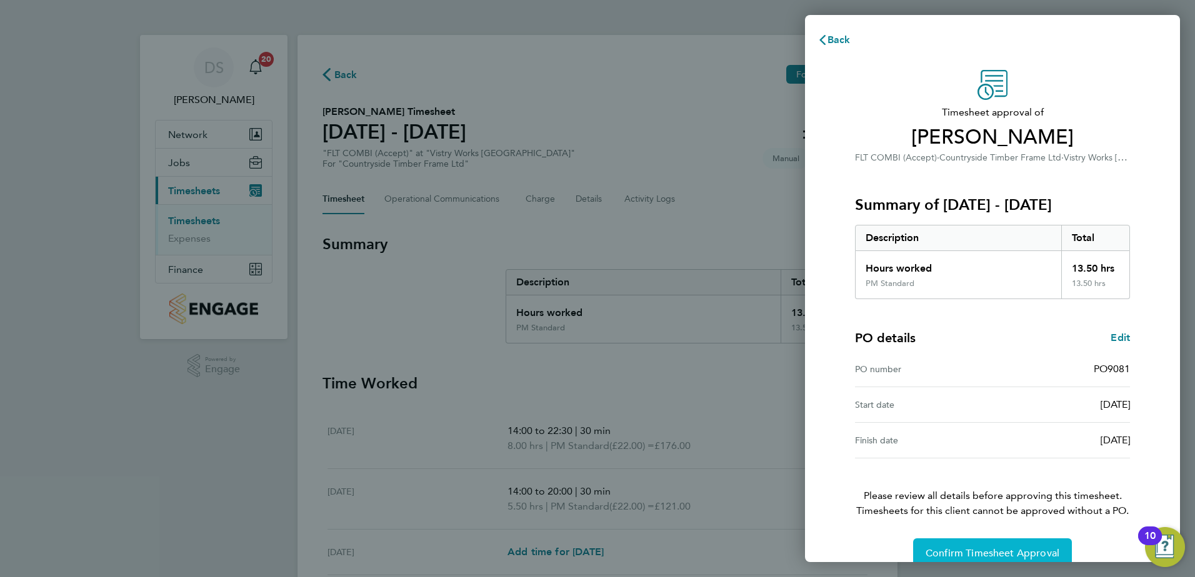
click at [979, 550] on span "Confirm Timesheet Approval" at bounding box center [992, 553] width 134 height 12
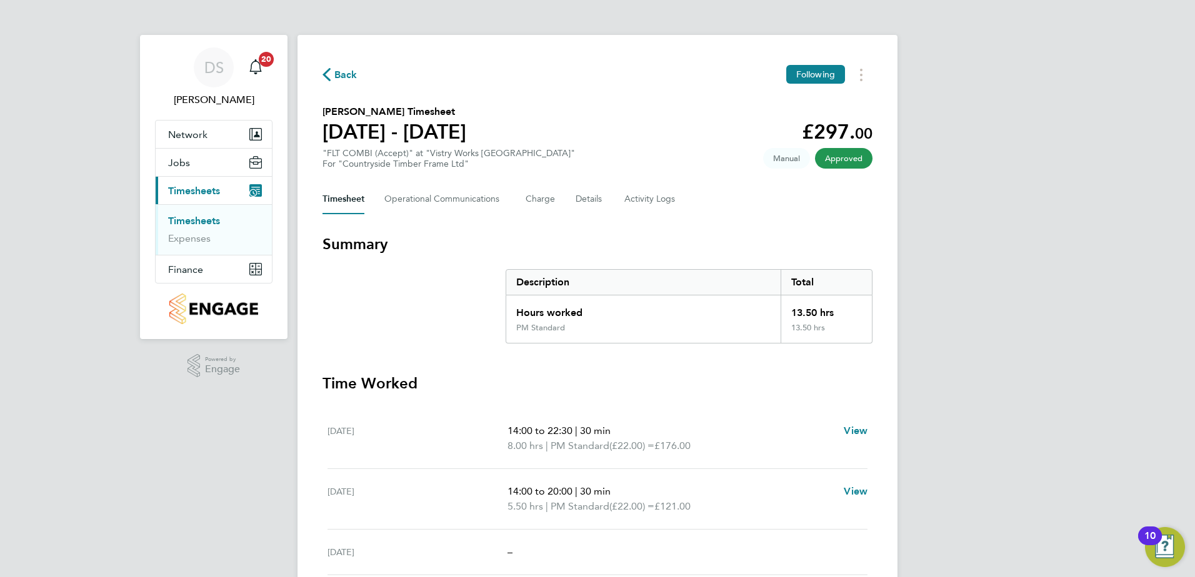
click at [340, 76] on span "Back" at bounding box center [345, 74] width 23 height 15
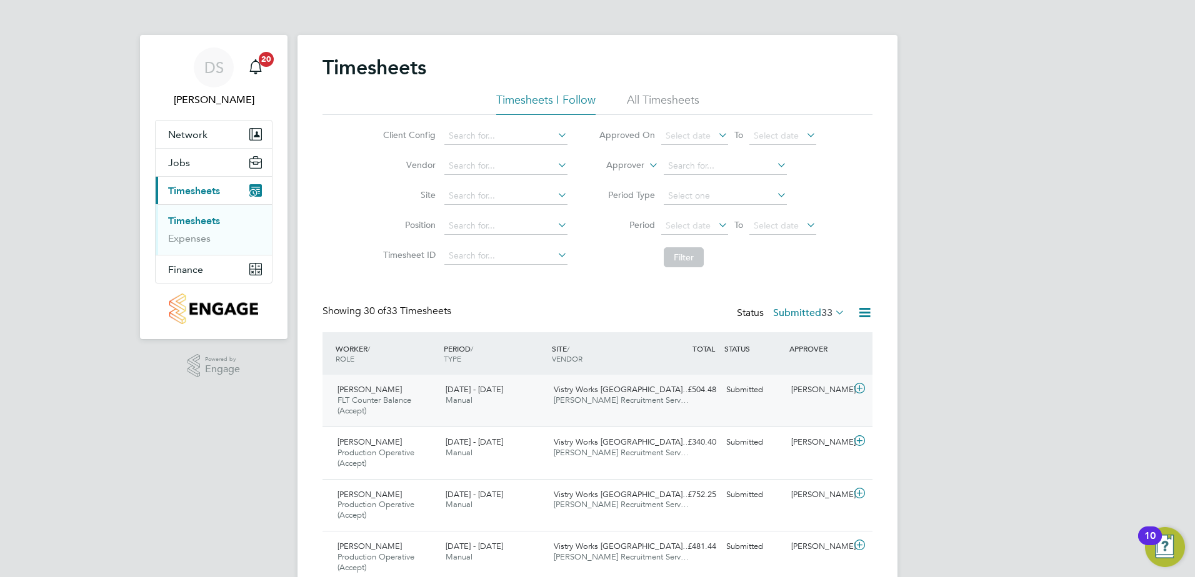
click at [861, 392] on icon at bounding box center [860, 389] width 16 height 10
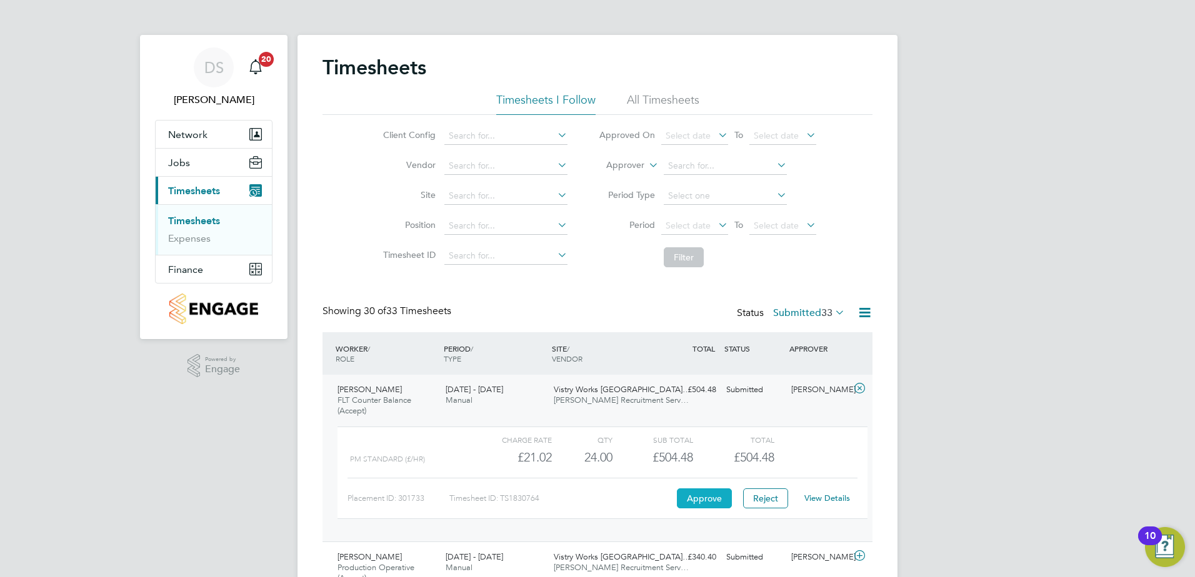
click at [716, 497] on button "Approve" at bounding box center [704, 499] width 55 height 20
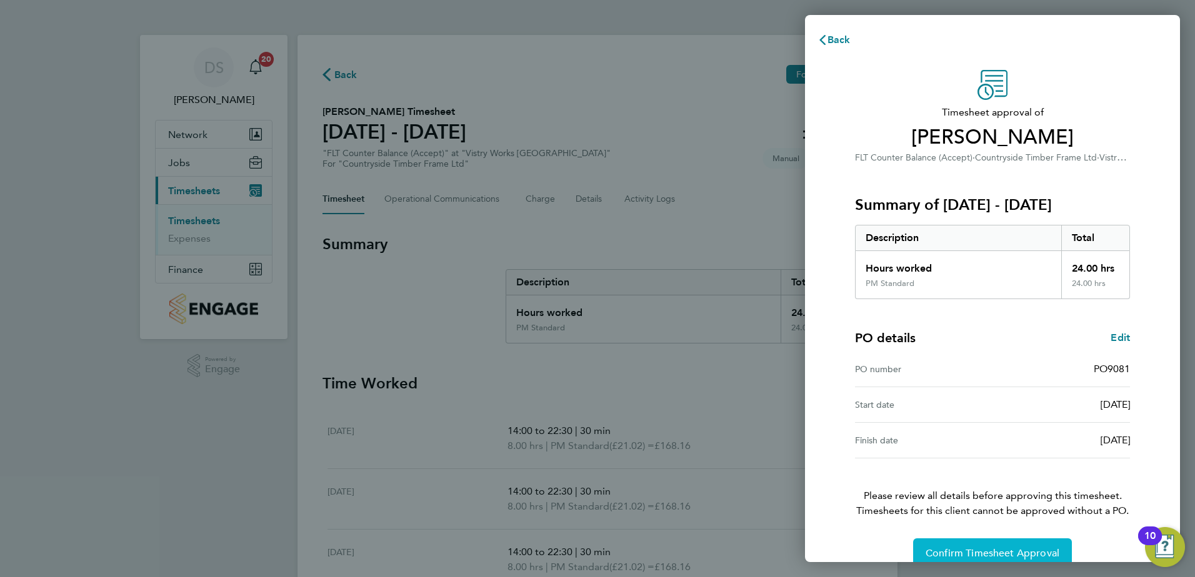
click at [996, 552] on span "Confirm Timesheet Approval" at bounding box center [992, 553] width 134 height 12
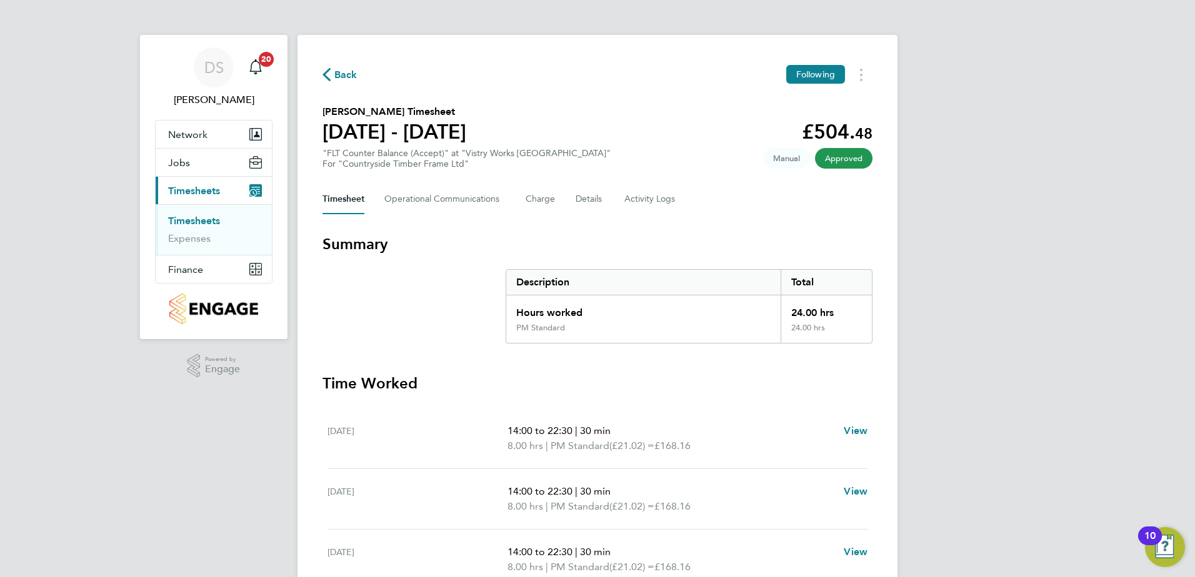
click at [341, 77] on span "Back" at bounding box center [345, 74] width 23 height 15
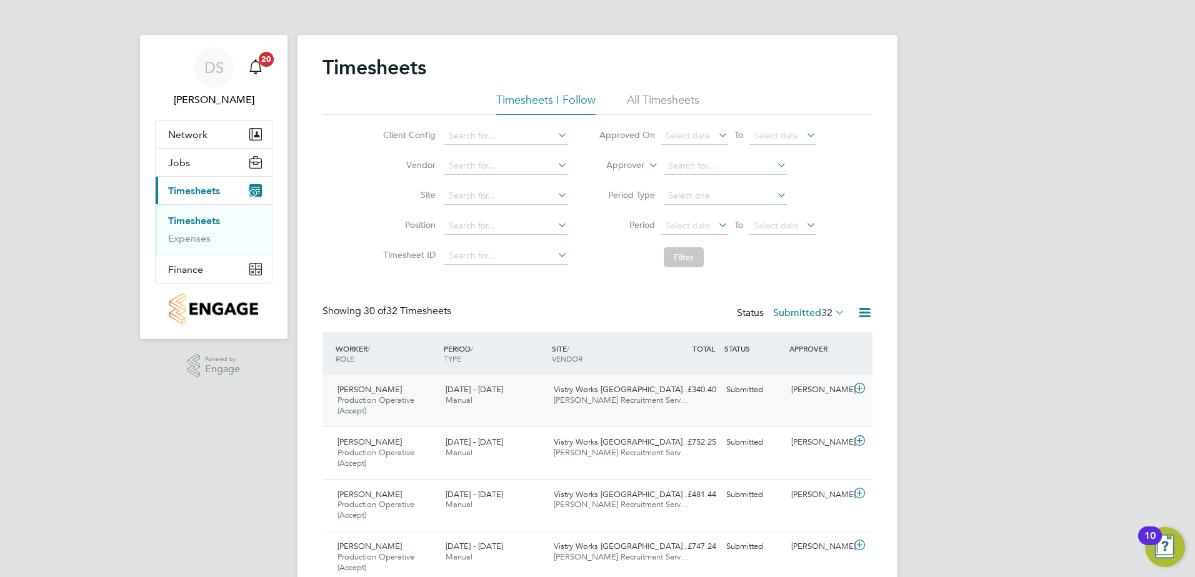
click at [859, 390] on icon at bounding box center [860, 389] width 16 height 10
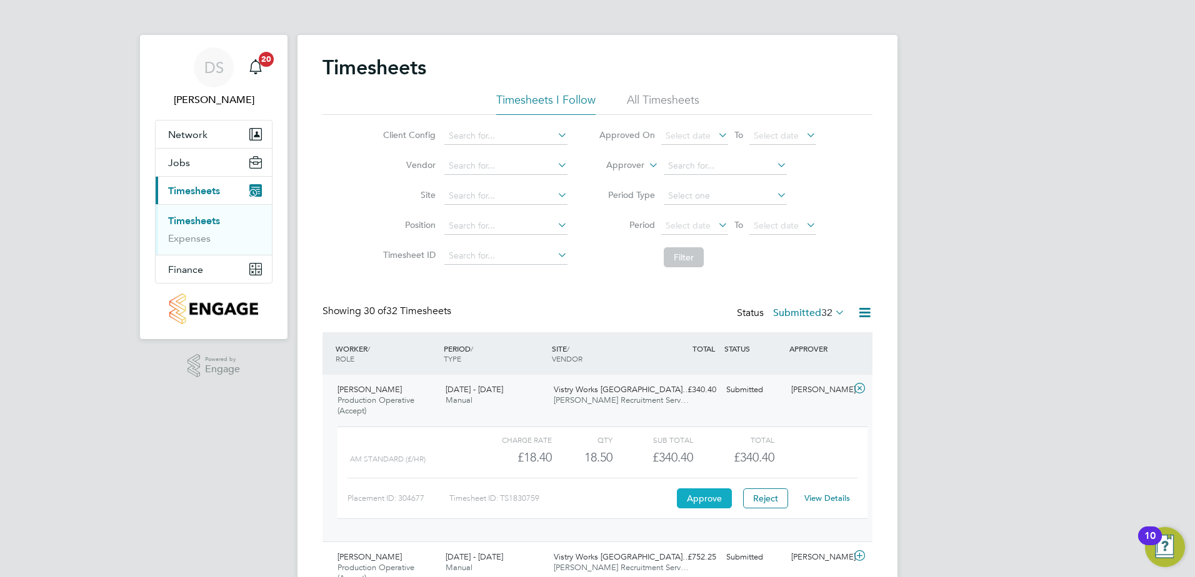
click at [717, 496] on button "Approve" at bounding box center [704, 499] width 55 height 20
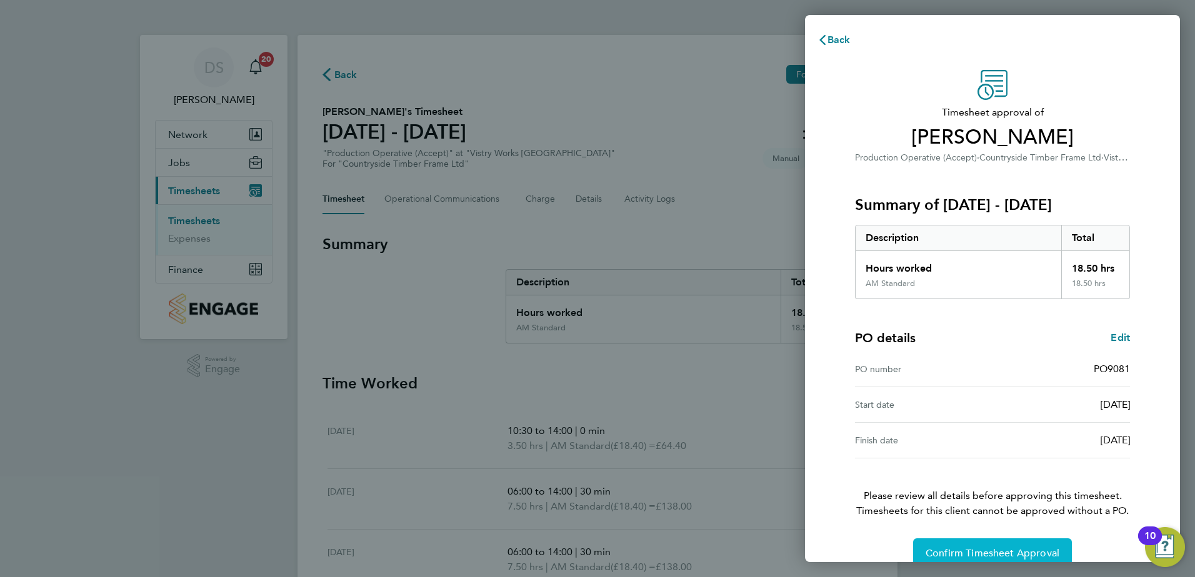
click at [1008, 542] on button "Confirm Timesheet Approval" at bounding box center [992, 554] width 159 height 30
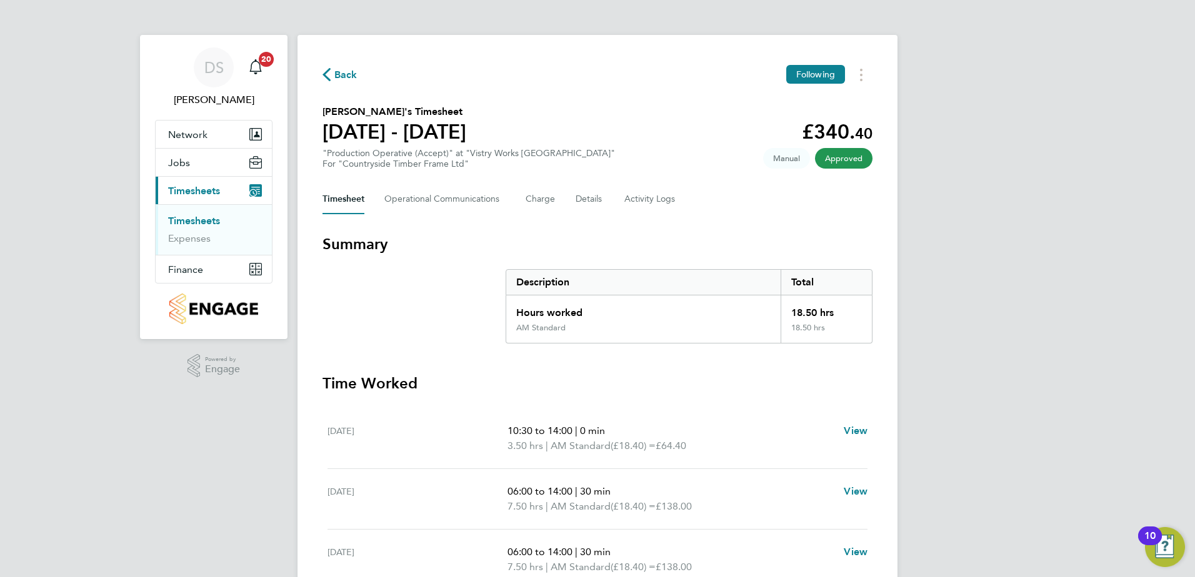
click at [344, 76] on span "Back" at bounding box center [345, 74] width 23 height 15
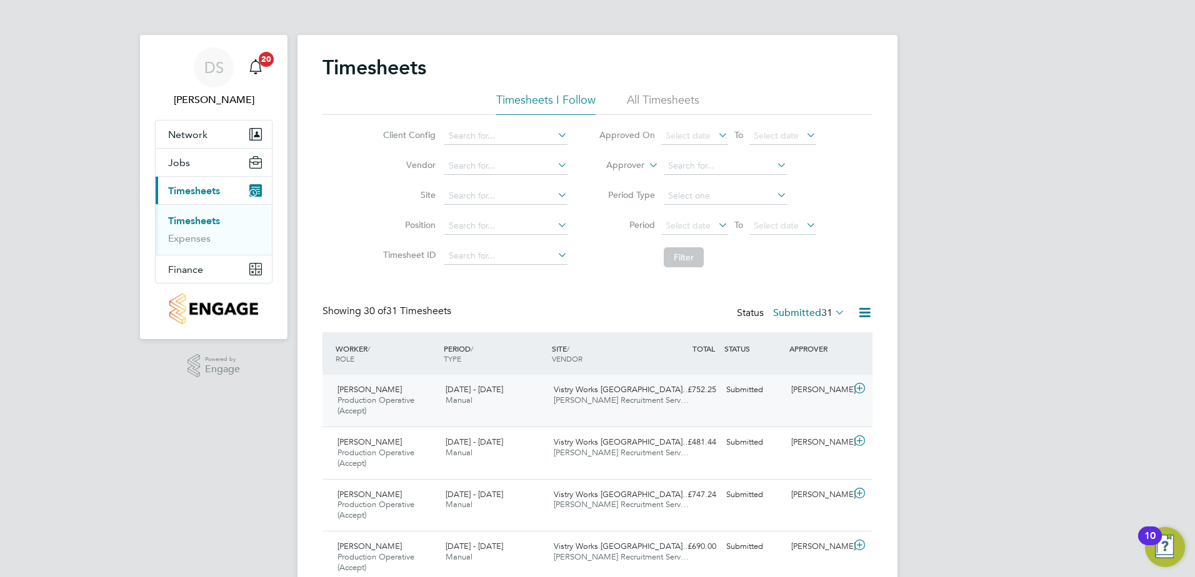
click at [860, 384] on icon at bounding box center [860, 389] width 16 height 10
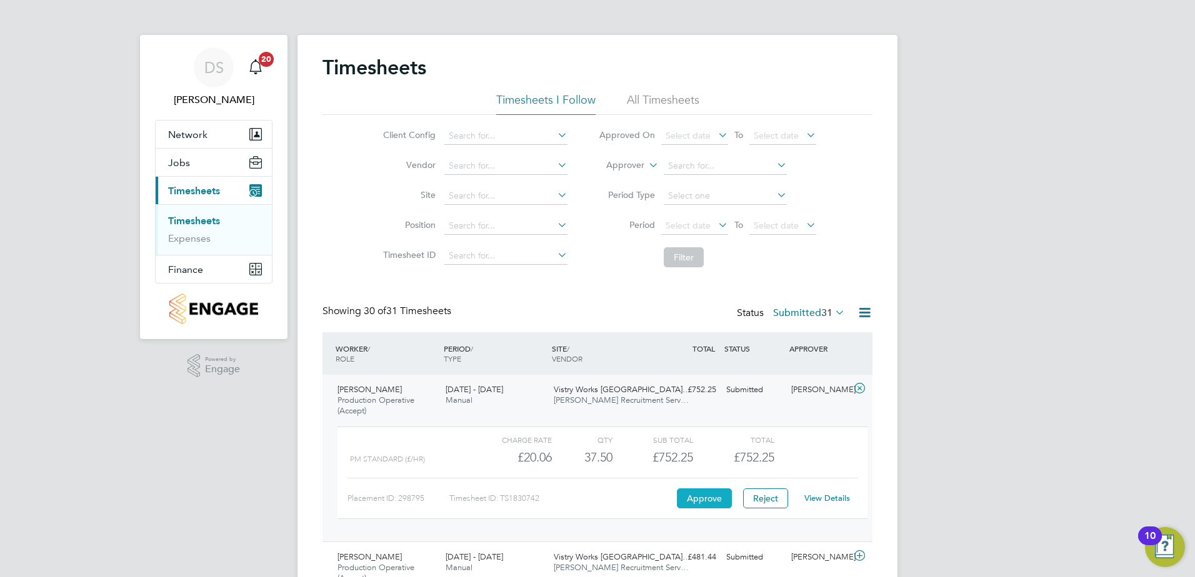
click at [694, 500] on button "Approve" at bounding box center [704, 499] width 55 height 20
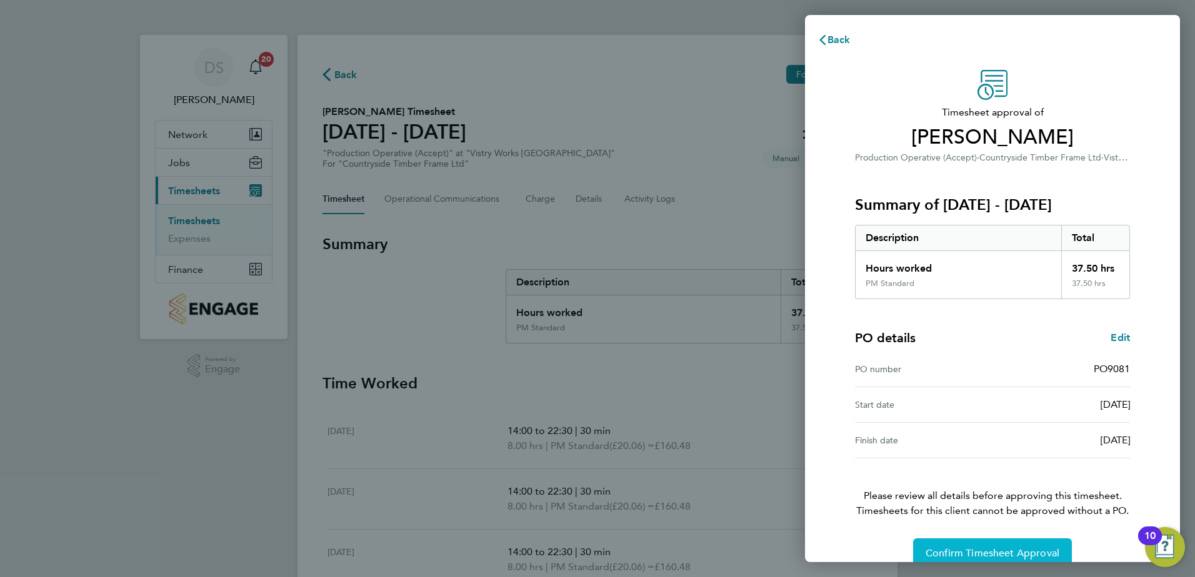
click at [975, 554] on span "Confirm Timesheet Approval" at bounding box center [992, 553] width 134 height 12
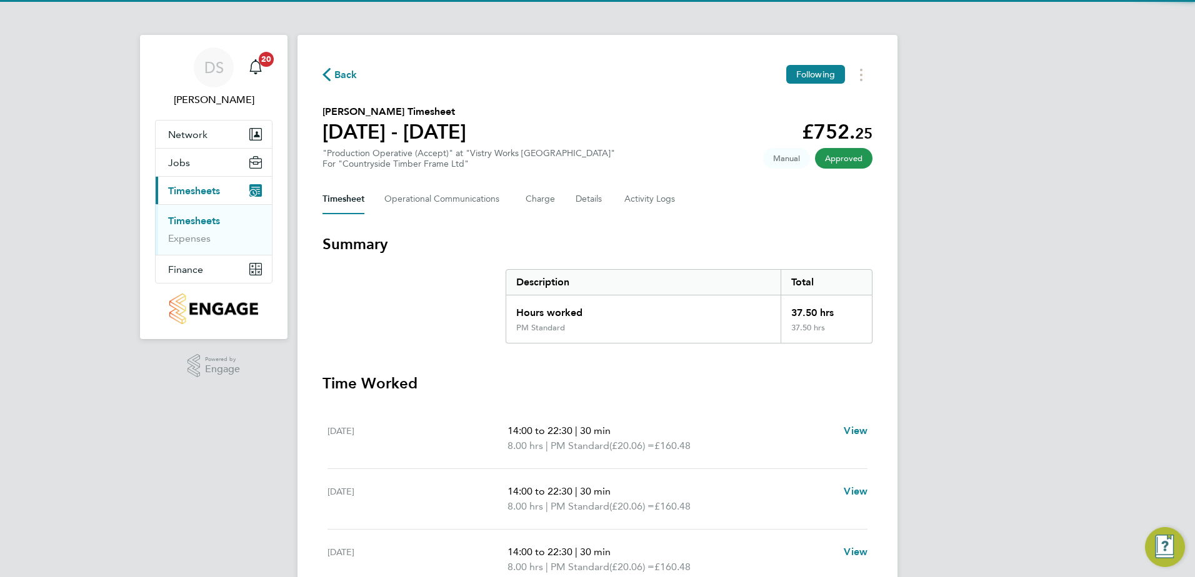
click at [338, 71] on span "Back" at bounding box center [345, 74] width 23 height 15
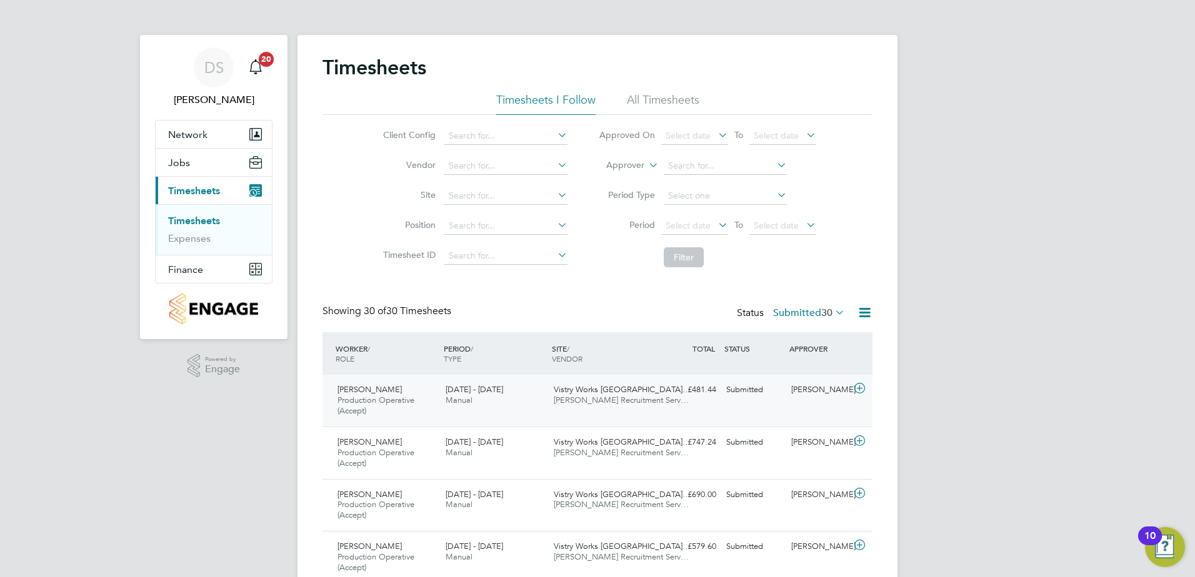
click at [857, 391] on icon at bounding box center [860, 389] width 16 height 10
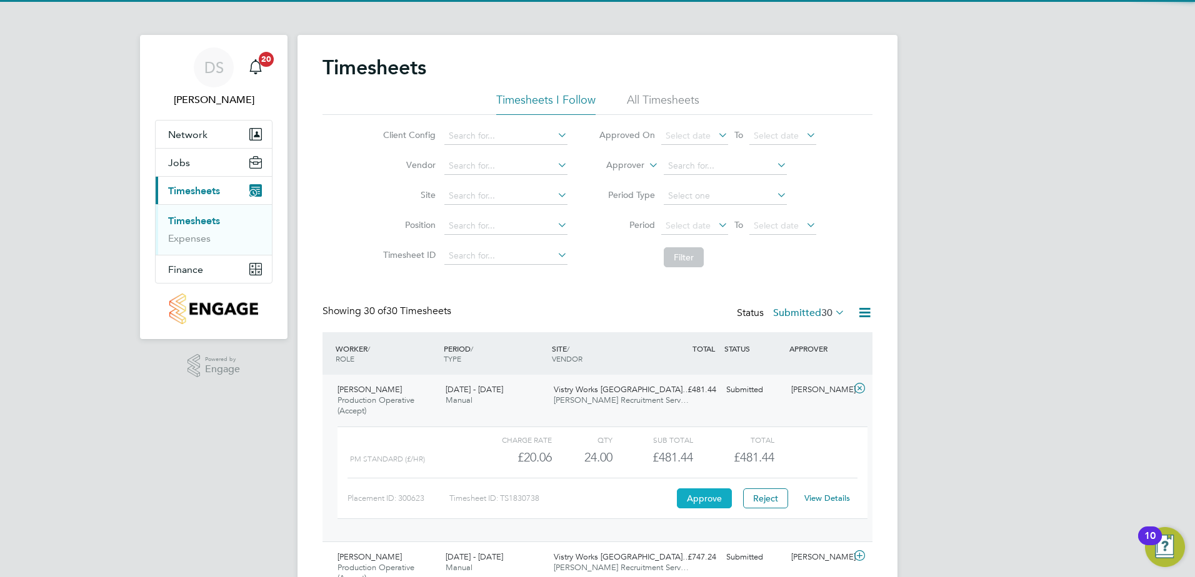
click at [705, 497] on button "Approve" at bounding box center [704, 499] width 55 height 20
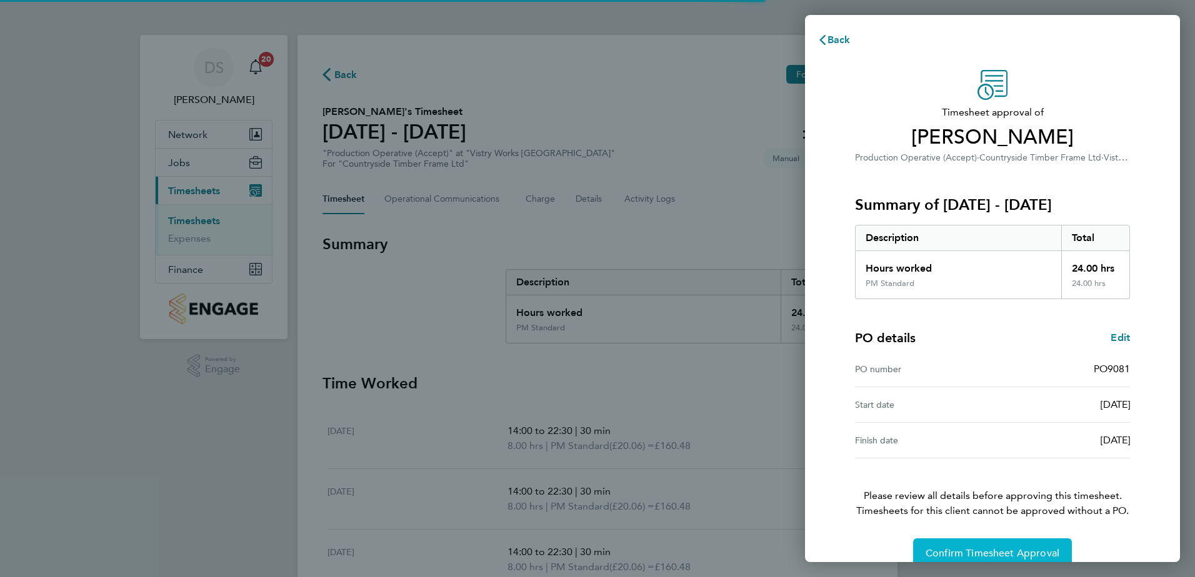
click at [995, 549] on span "Confirm Timesheet Approval" at bounding box center [992, 553] width 134 height 12
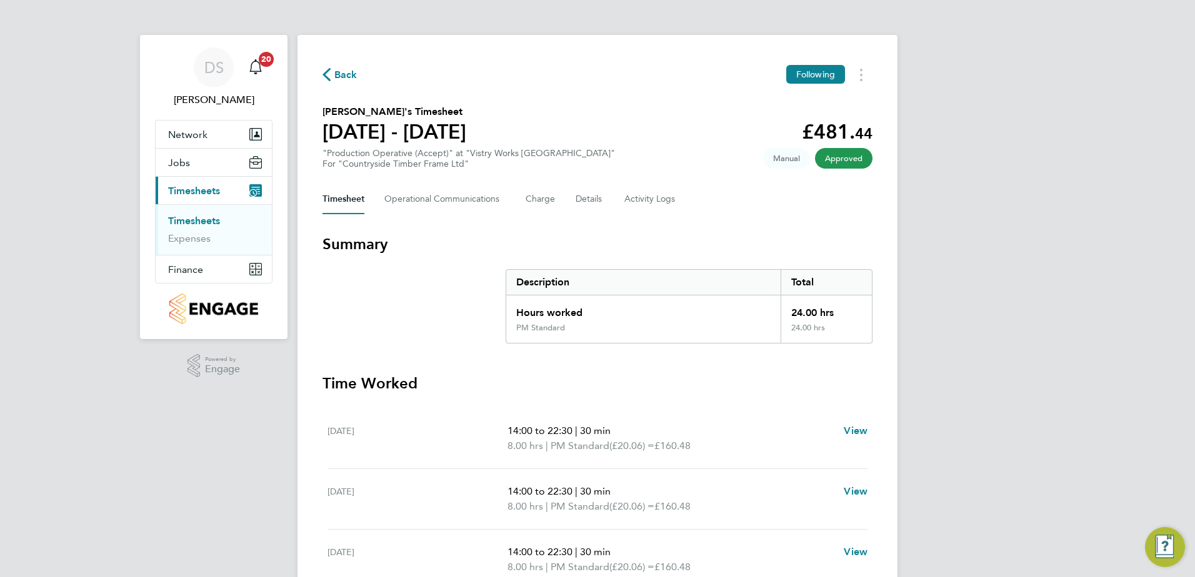
click at [333, 76] on span "Back" at bounding box center [339, 74] width 35 height 12
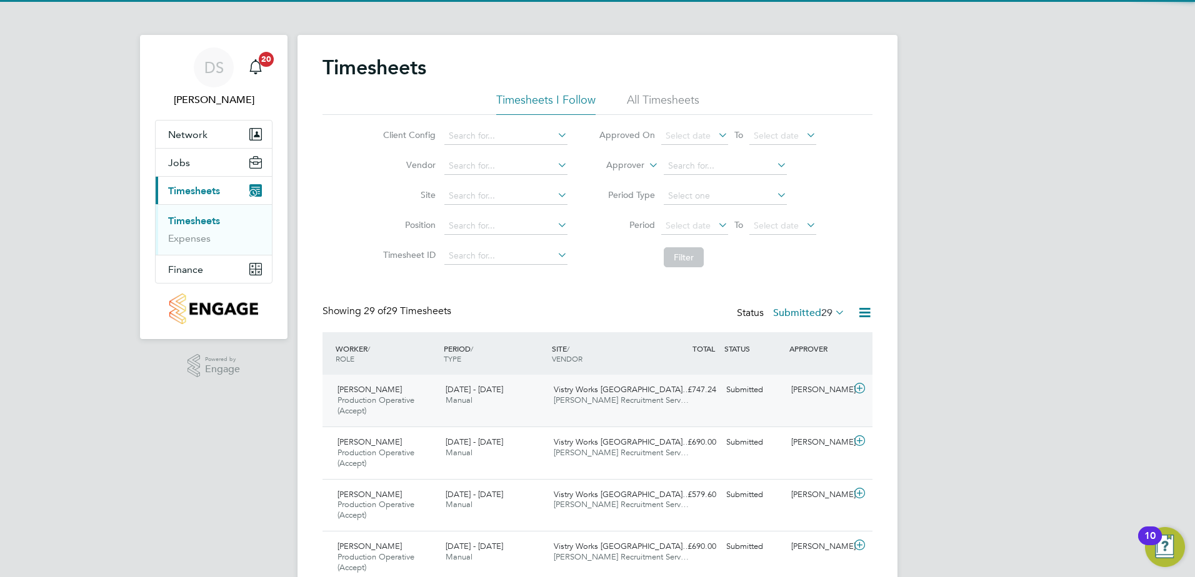
click at [865, 390] on icon at bounding box center [860, 389] width 16 height 10
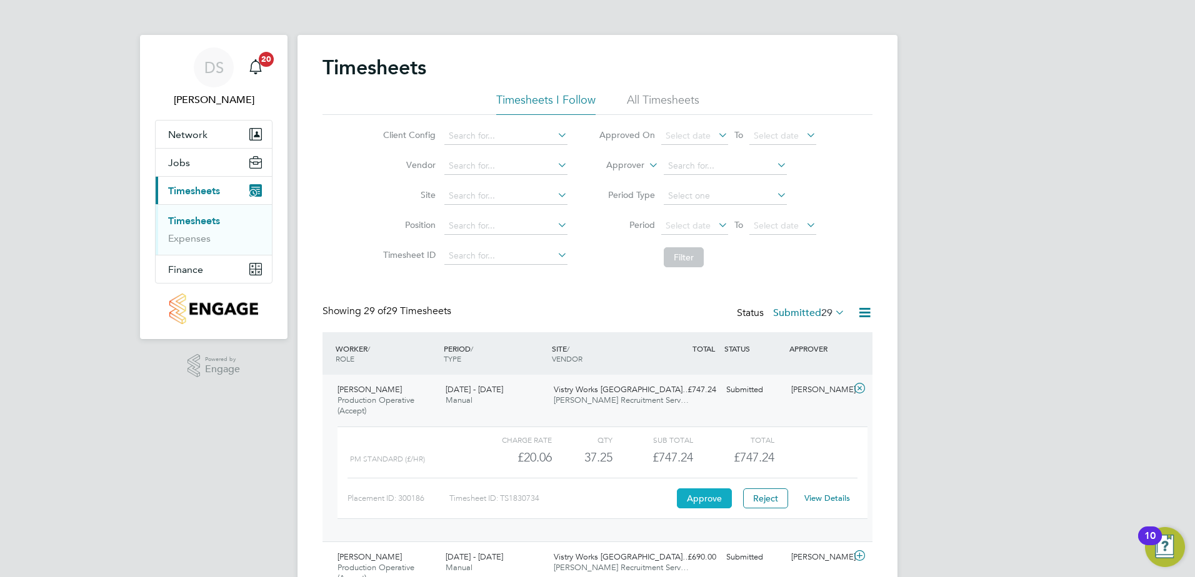
click at [713, 494] on button "Approve" at bounding box center [704, 499] width 55 height 20
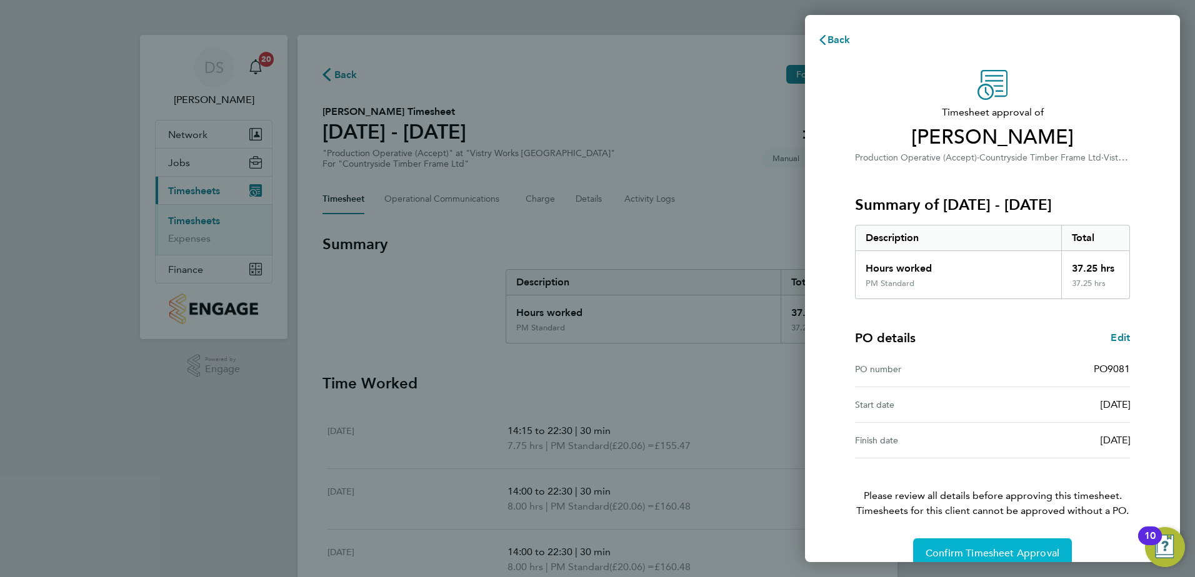
click at [988, 542] on button "Confirm Timesheet Approval" at bounding box center [992, 554] width 159 height 30
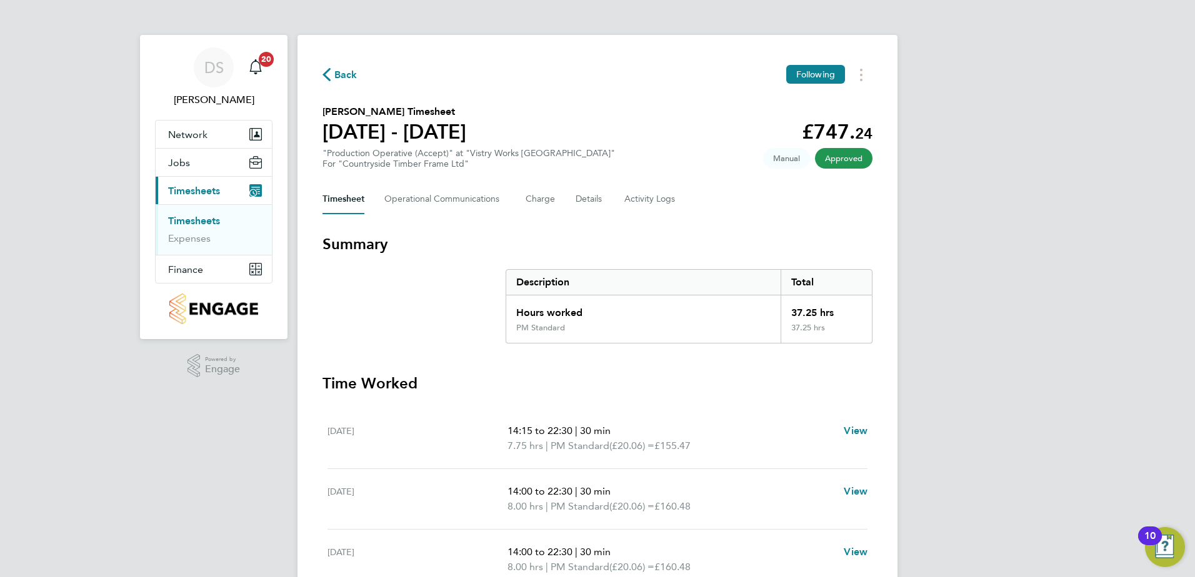
click at [347, 74] on span "Back" at bounding box center [345, 74] width 23 height 15
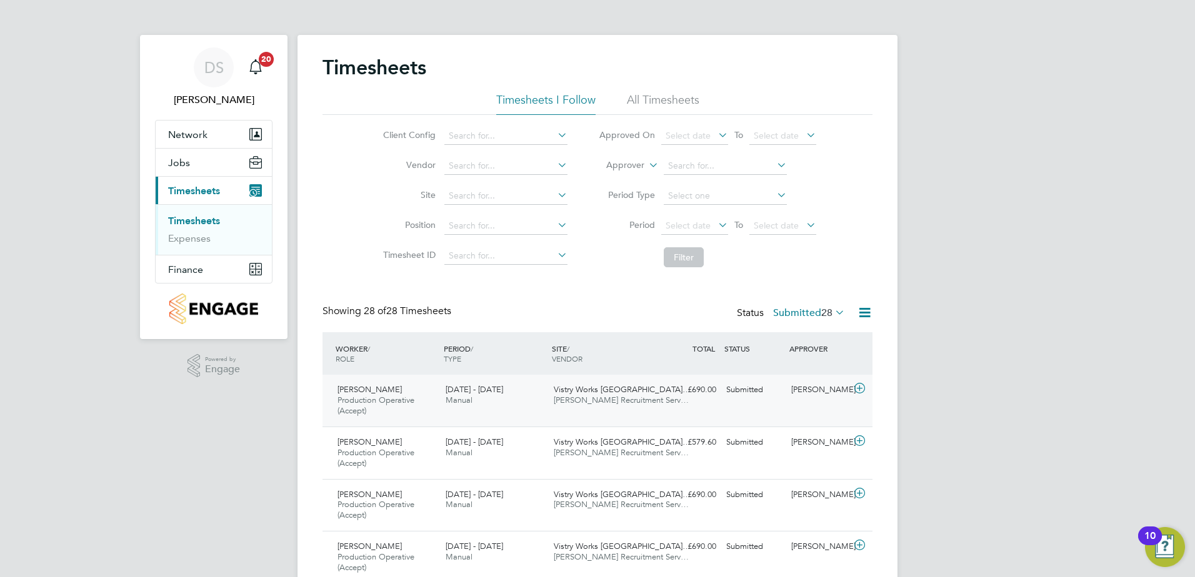
click at [860, 394] on icon at bounding box center [860, 389] width 16 height 10
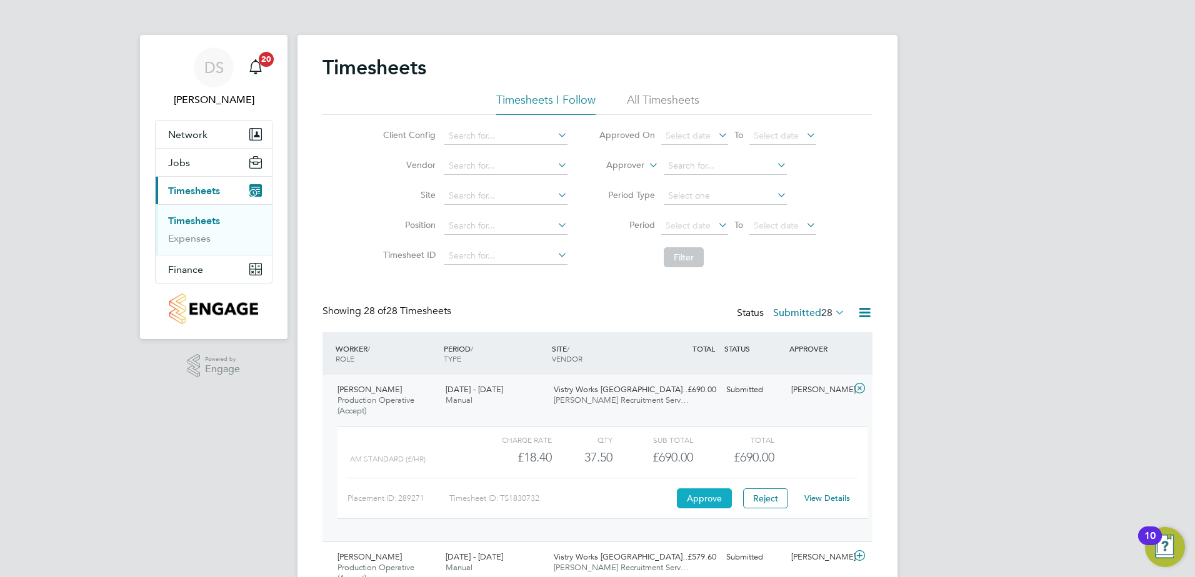
click at [697, 500] on button "Approve" at bounding box center [704, 499] width 55 height 20
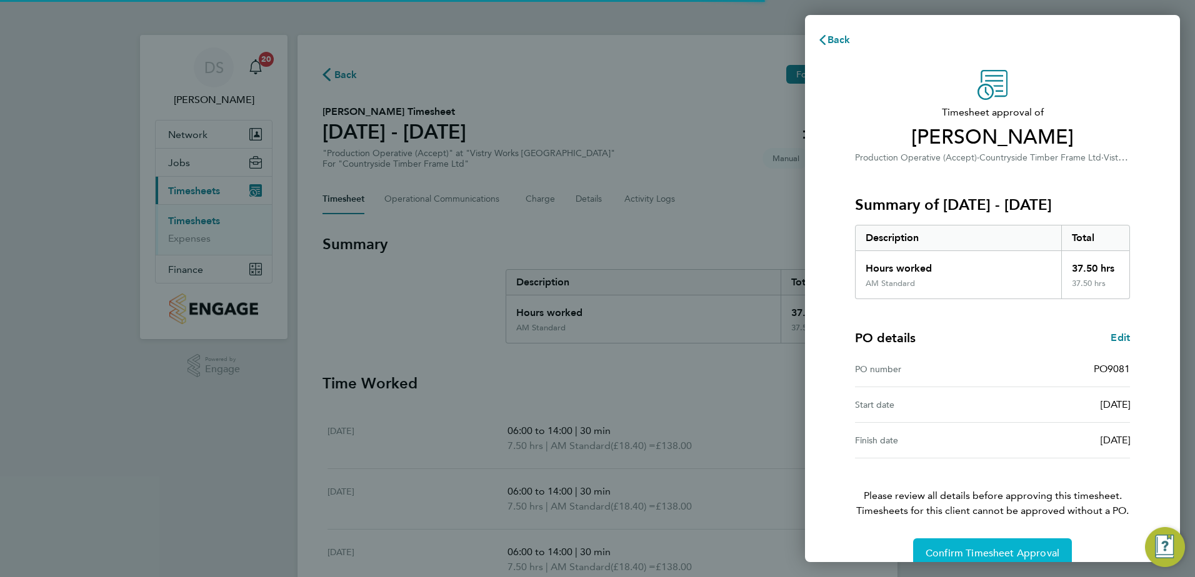
click at [985, 546] on button "Confirm Timesheet Approval" at bounding box center [992, 554] width 159 height 30
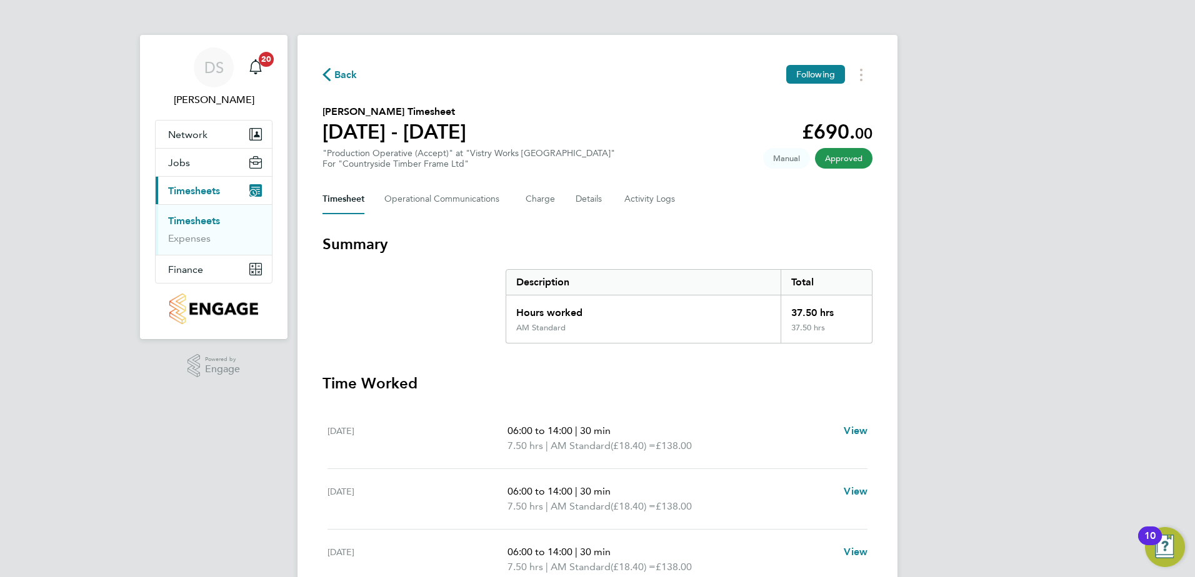
click at [343, 74] on span "Back" at bounding box center [345, 74] width 23 height 15
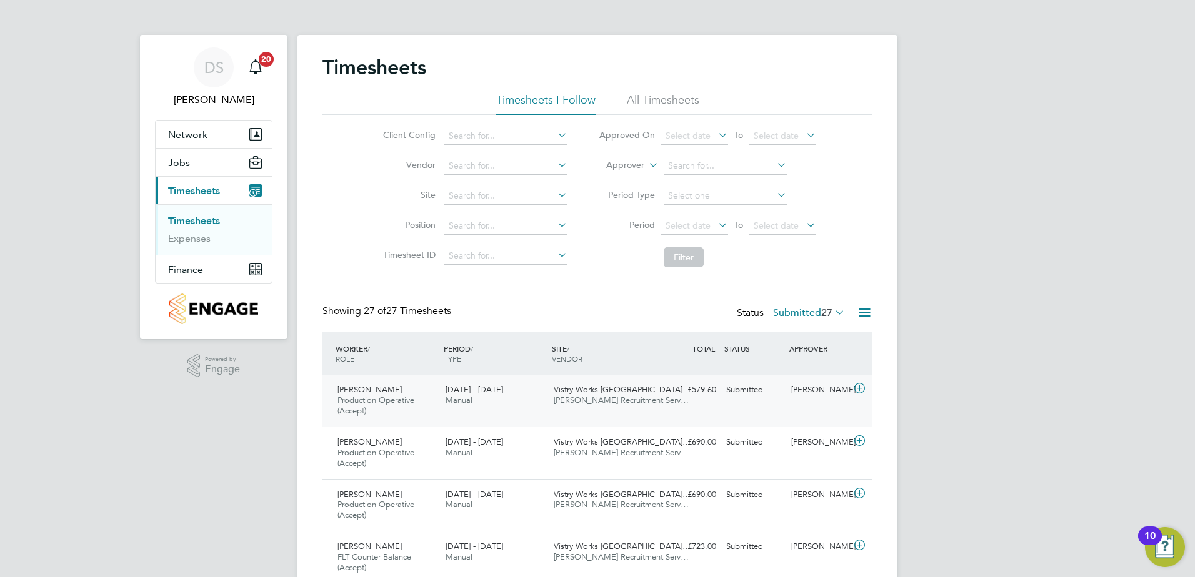
click at [863, 391] on icon at bounding box center [860, 389] width 16 height 10
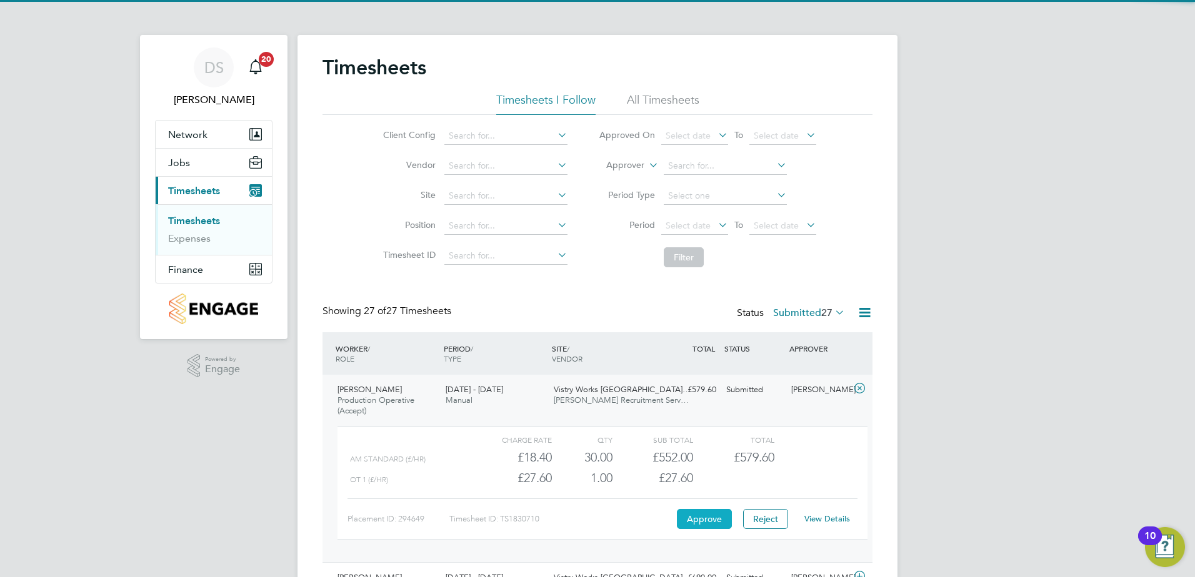
click at [710, 520] on button "Approve" at bounding box center [704, 519] width 55 height 20
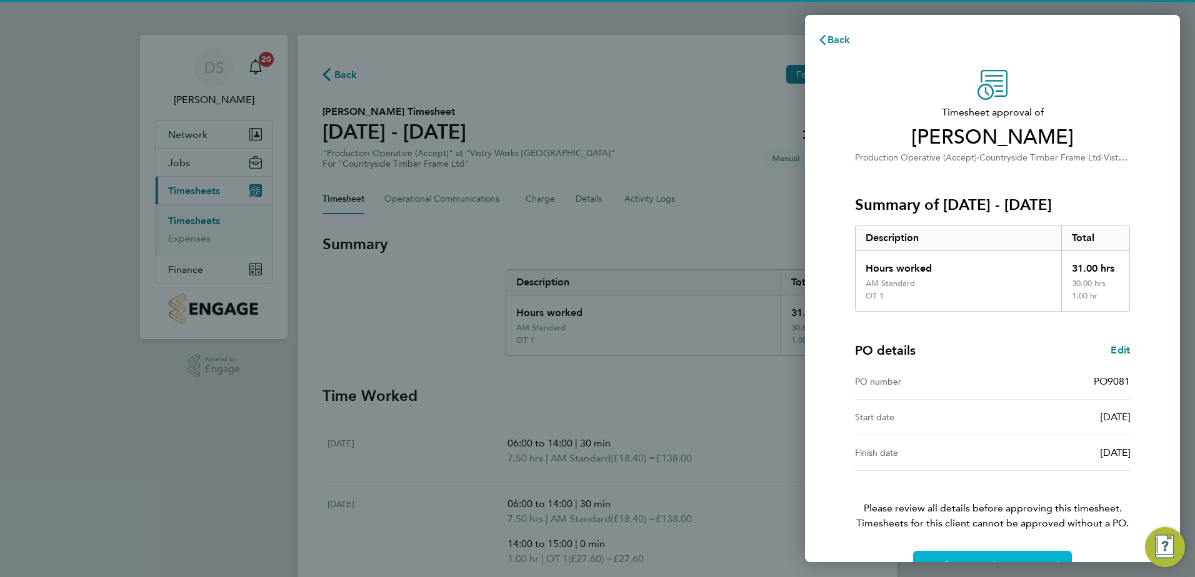
click at [943, 558] on button "Confirm Timesheet Approval" at bounding box center [992, 566] width 159 height 30
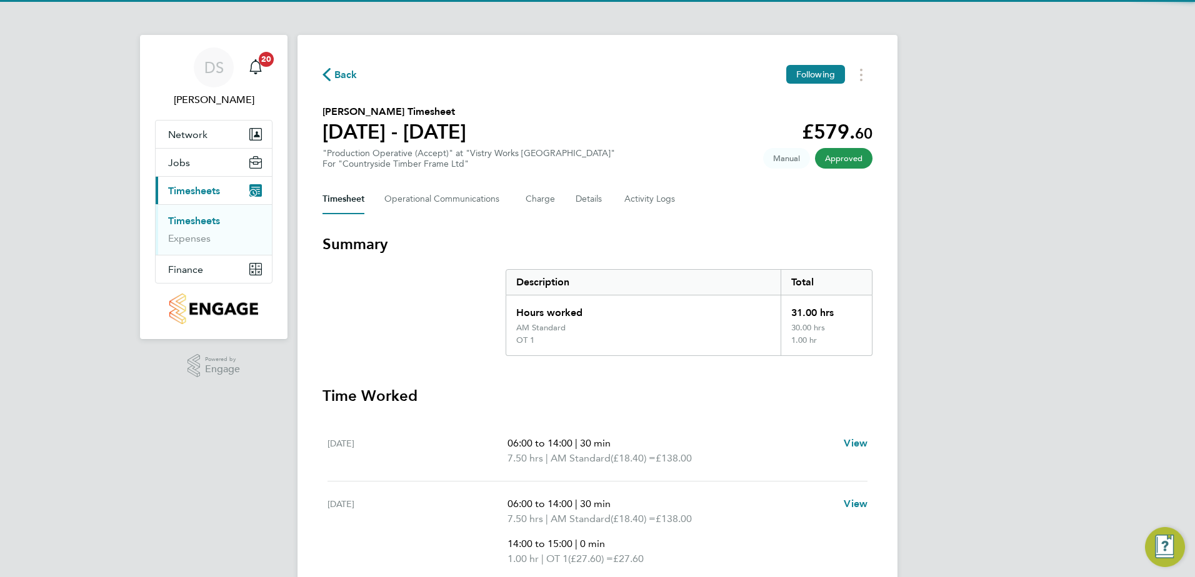
click at [344, 72] on span "Back" at bounding box center [345, 74] width 23 height 15
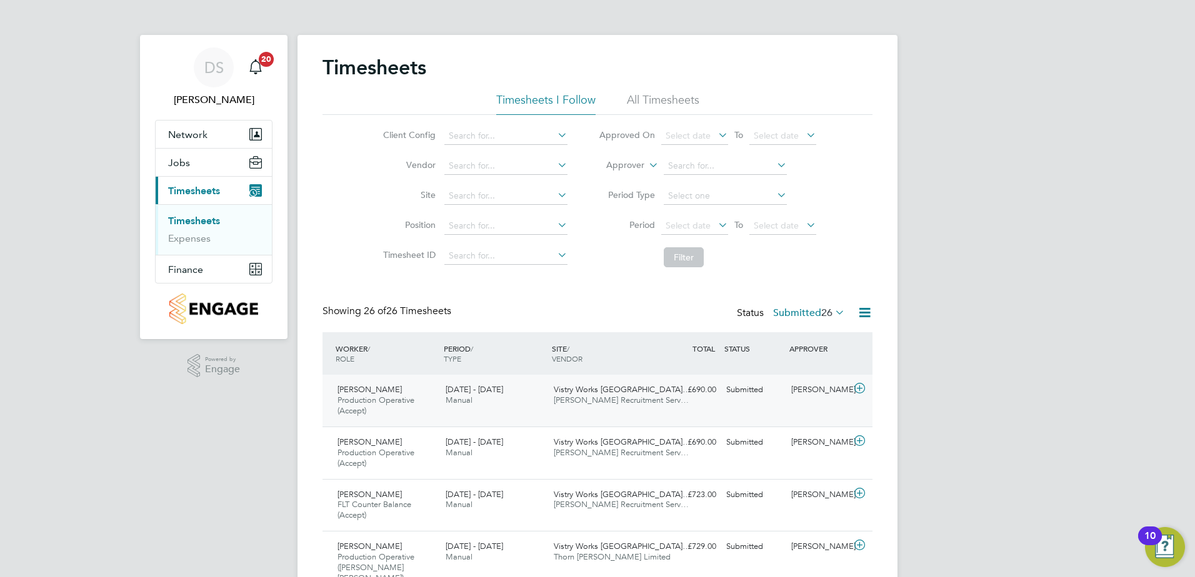
click at [858, 388] on icon at bounding box center [860, 389] width 16 height 10
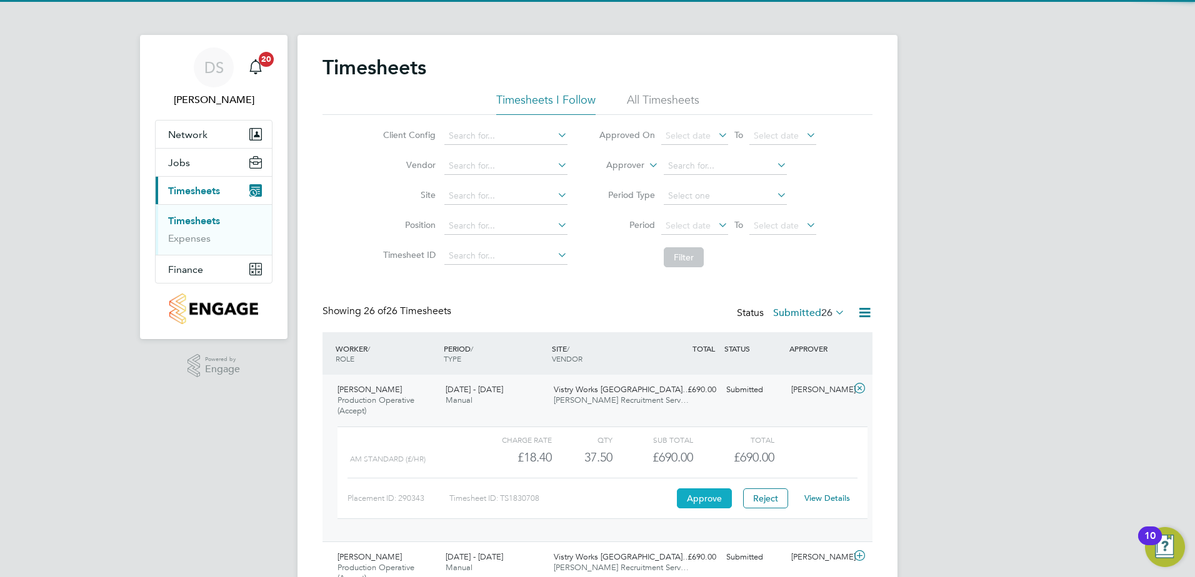
click at [723, 495] on button "Approve" at bounding box center [704, 499] width 55 height 20
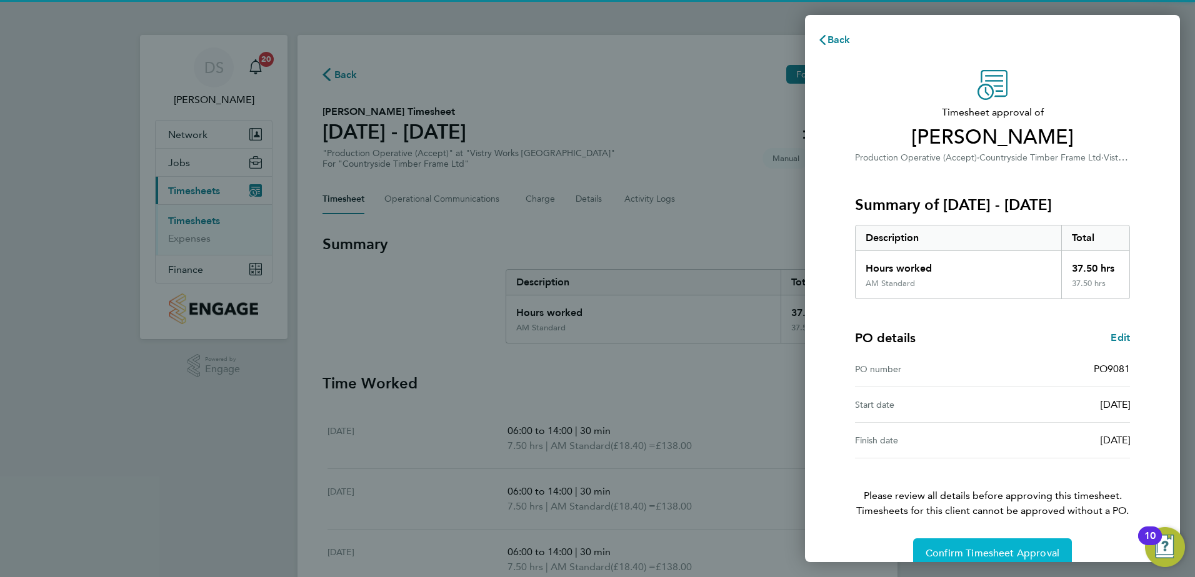
click at [958, 547] on span "Confirm Timesheet Approval" at bounding box center [992, 553] width 134 height 12
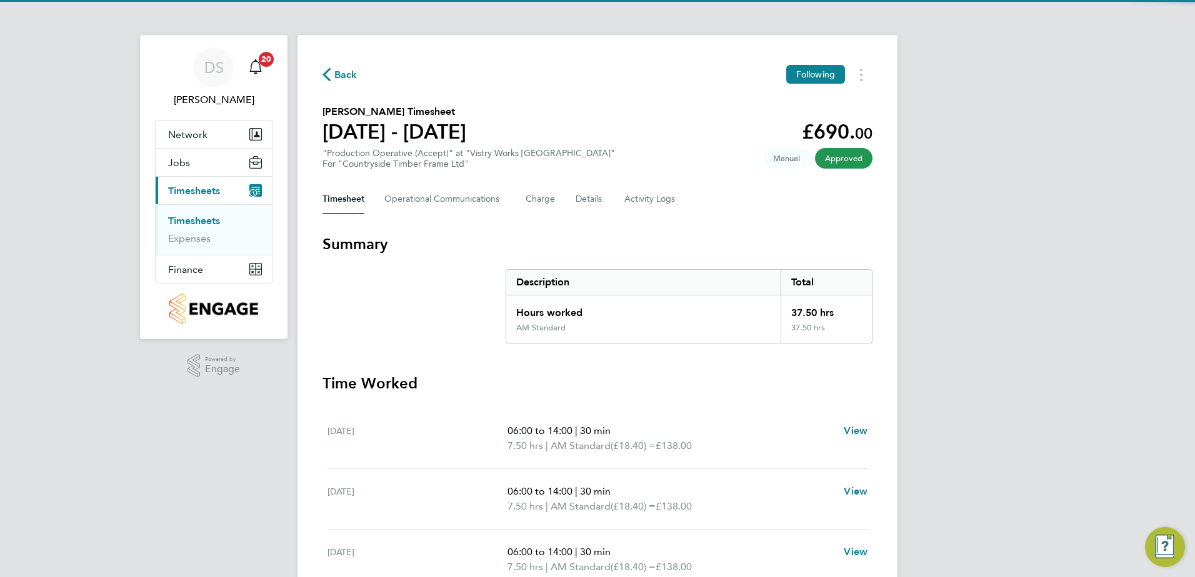
click at [345, 74] on span "Back" at bounding box center [345, 74] width 23 height 15
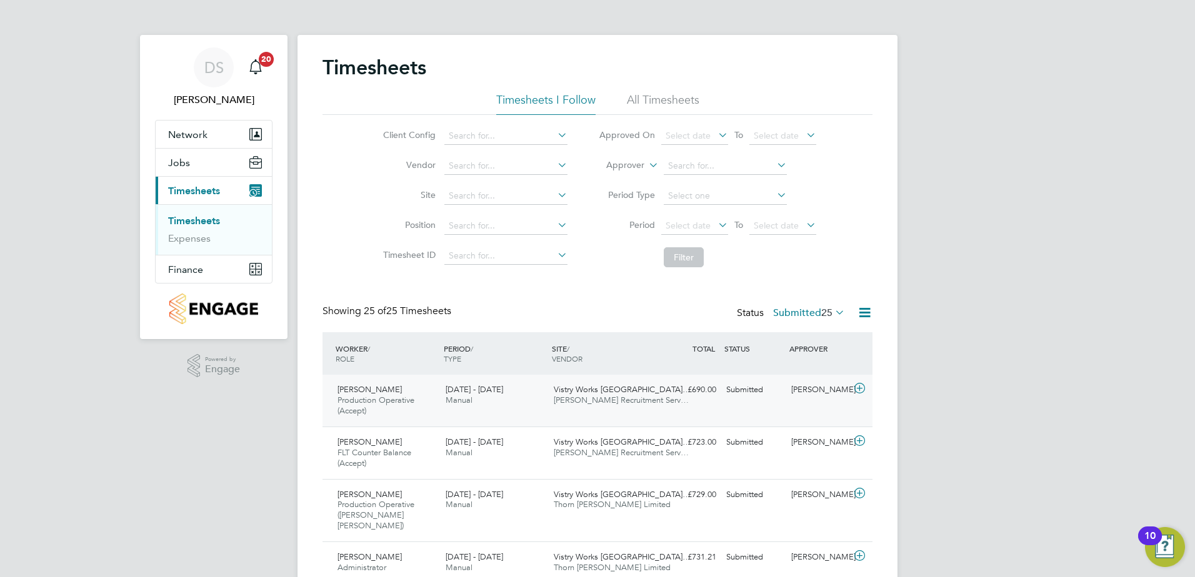
click at [857, 391] on icon at bounding box center [860, 389] width 16 height 10
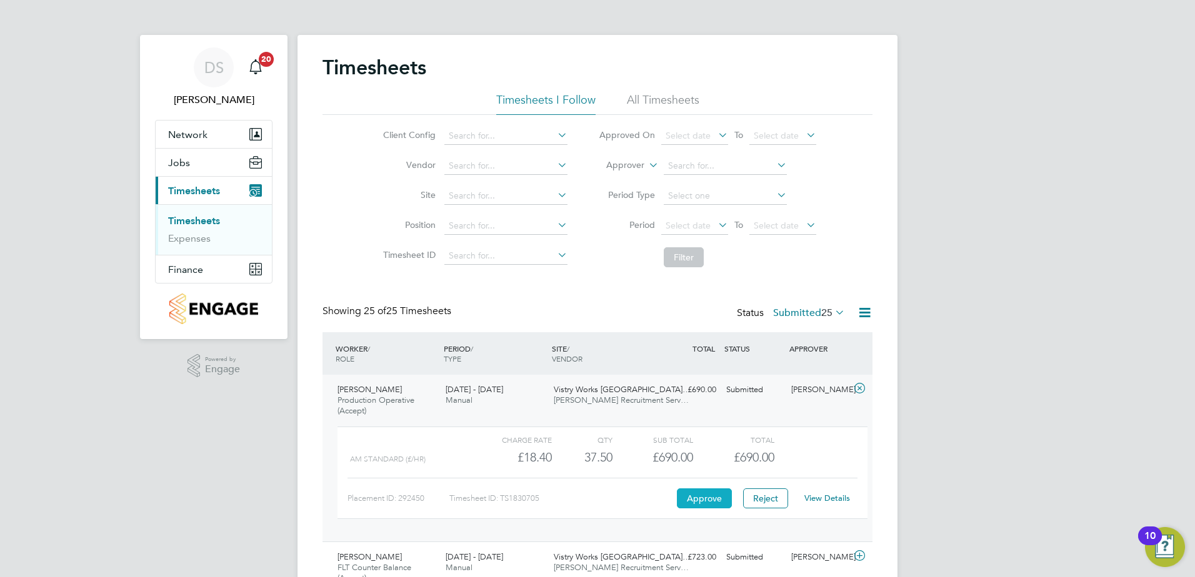
click at [703, 492] on button "Approve" at bounding box center [704, 499] width 55 height 20
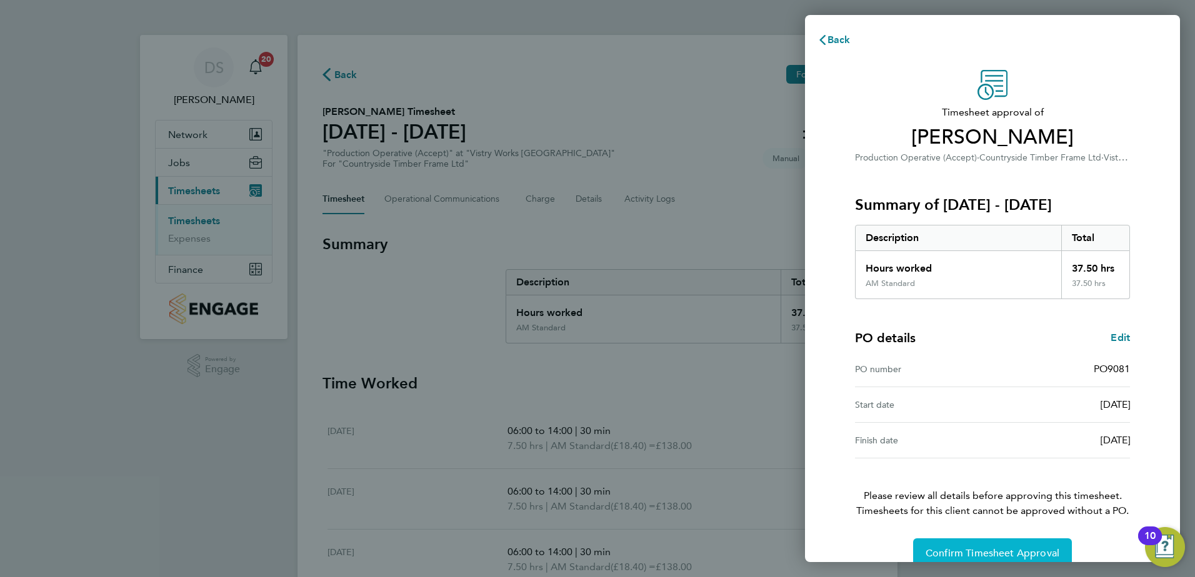
click at [1015, 556] on span "Confirm Timesheet Approval" at bounding box center [992, 553] width 134 height 12
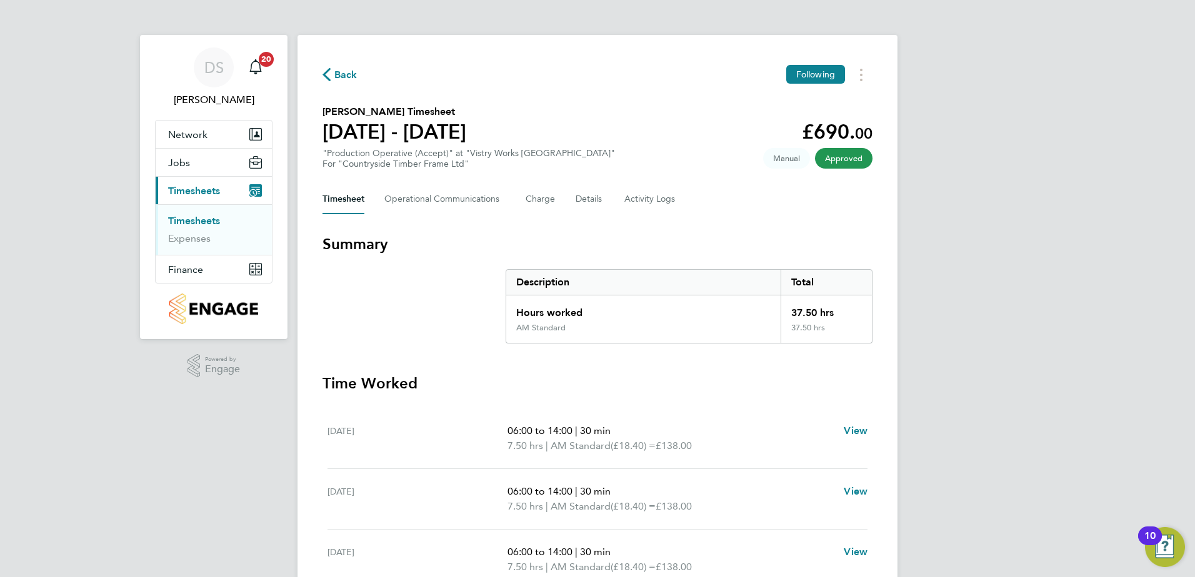
click at [337, 74] on span "Back" at bounding box center [345, 74] width 23 height 15
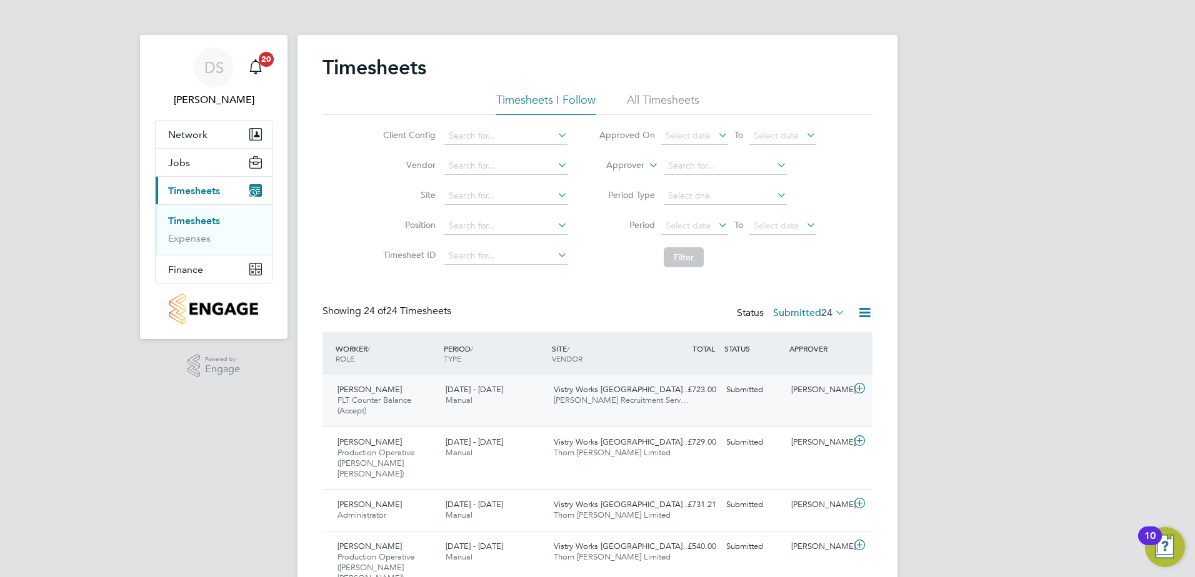
click at [860, 387] on icon at bounding box center [860, 389] width 16 height 10
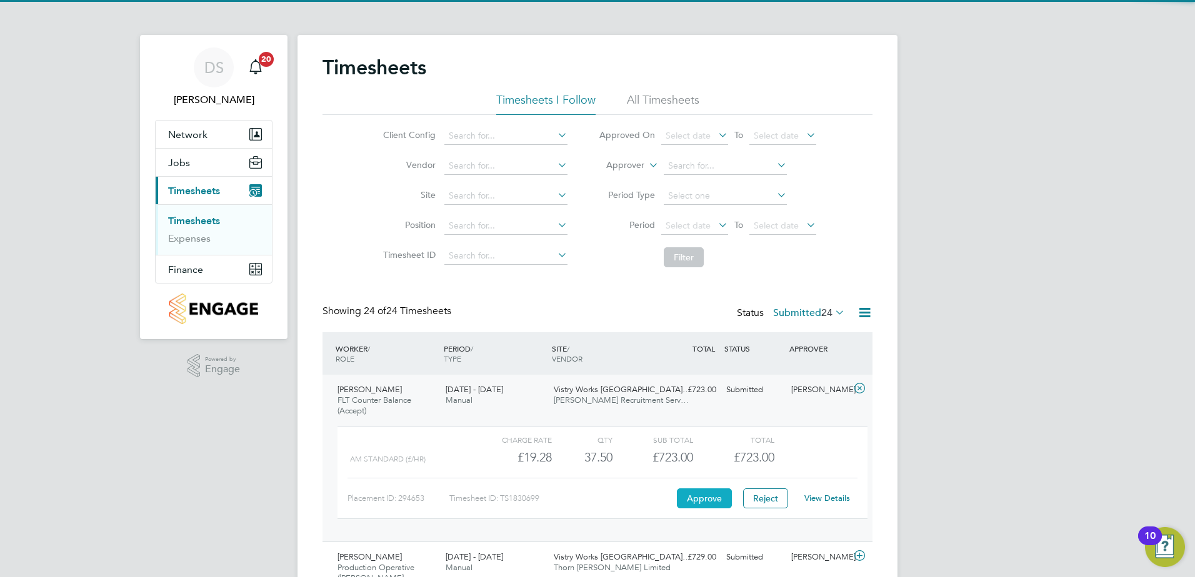
click at [723, 499] on button "Approve" at bounding box center [704, 499] width 55 height 20
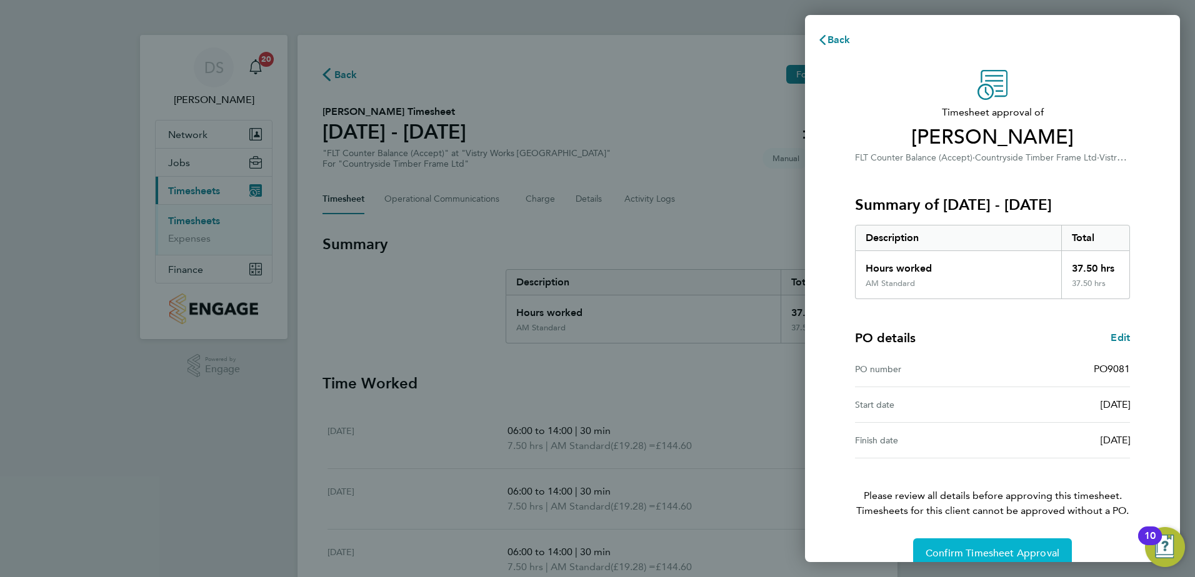
click at [958, 551] on span "Confirm Timesheet Approval" at bounding box center [992, 553] width 134 height 12
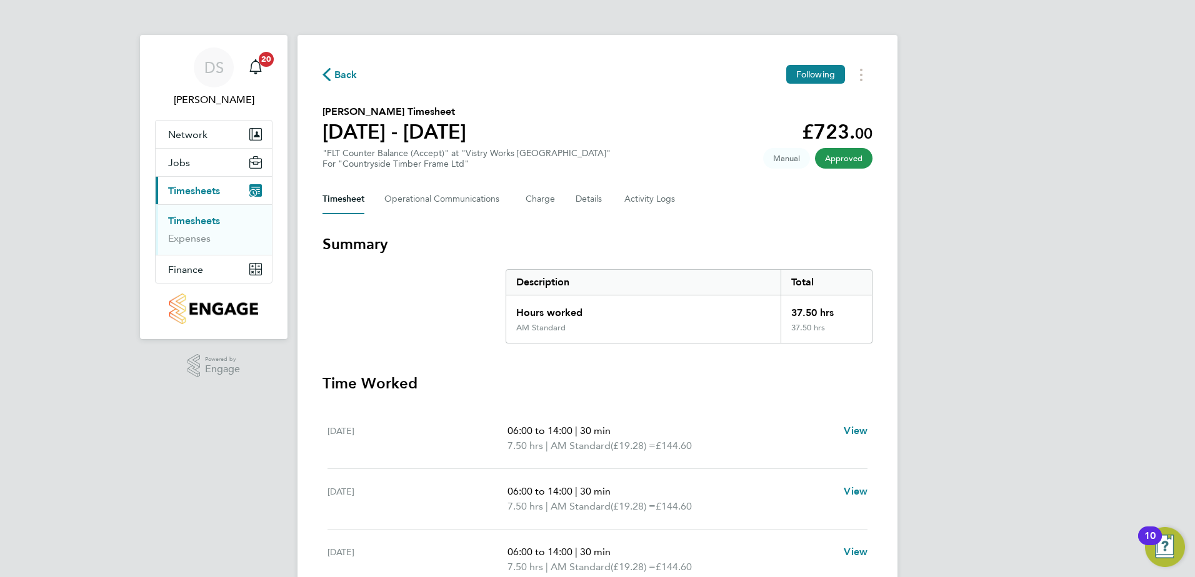
click at [339, 74] on span "Back" at bounding box center [345, 74] width 23 height 15
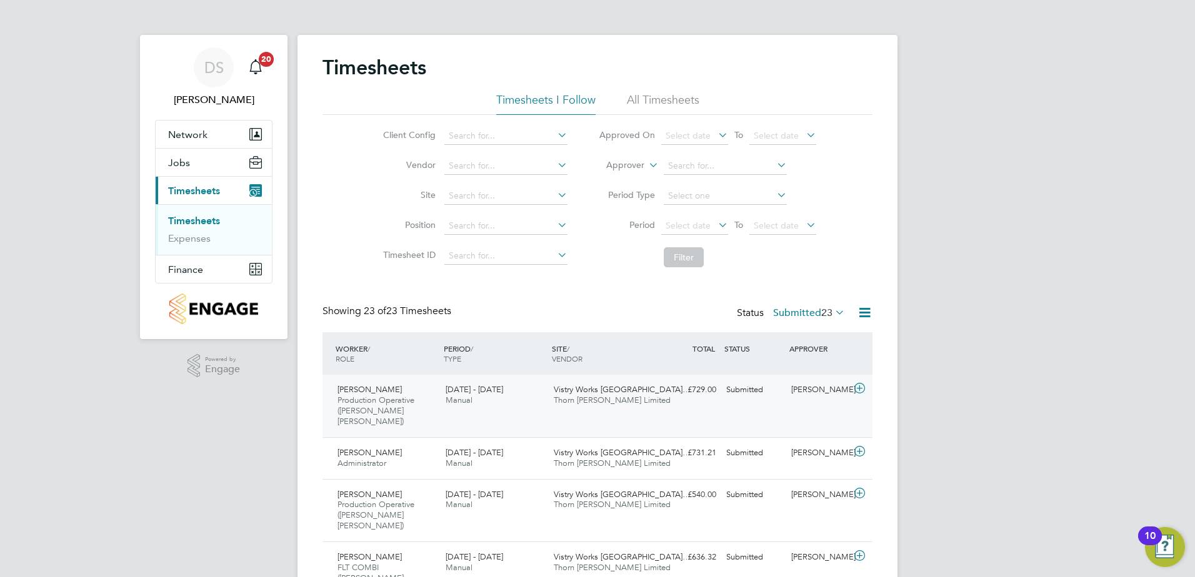
click at [867, 395] on div at bounding box center [861, 390] width 22 height 20
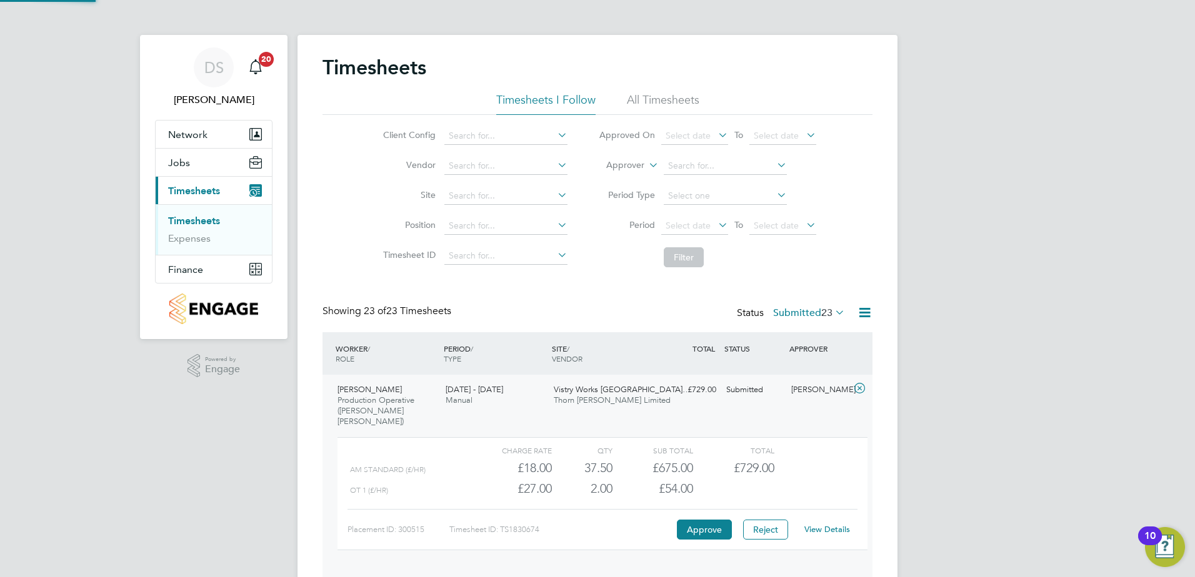
click at [858, 390] on icon at bounding box center [860, 389] width 16 height 10
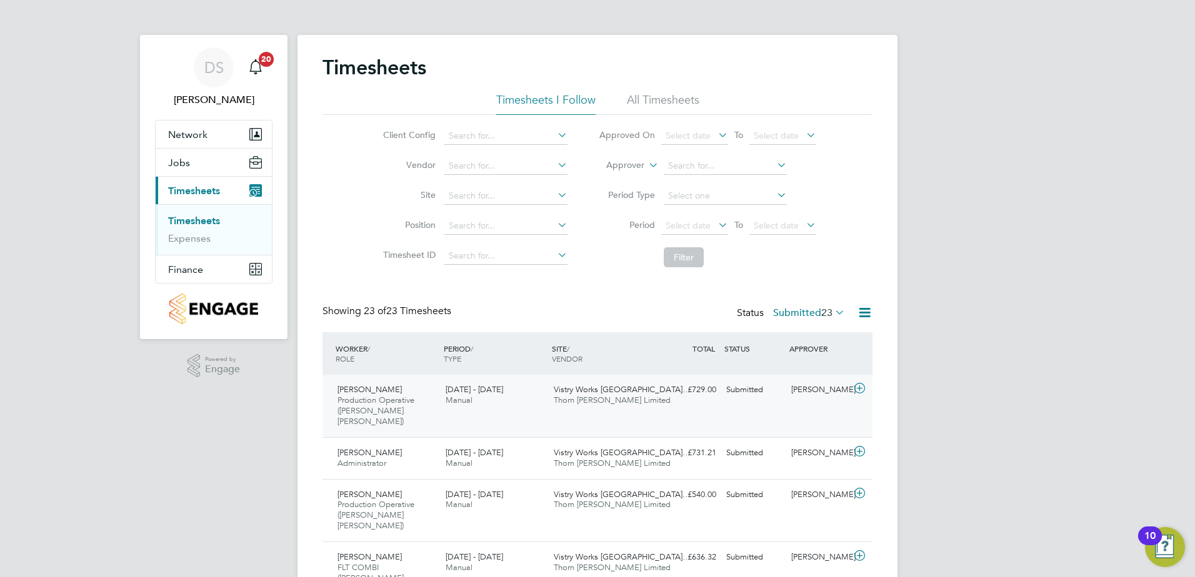
click at [861, 385] on icon at bounding box center [860, 389] width 16 height 10
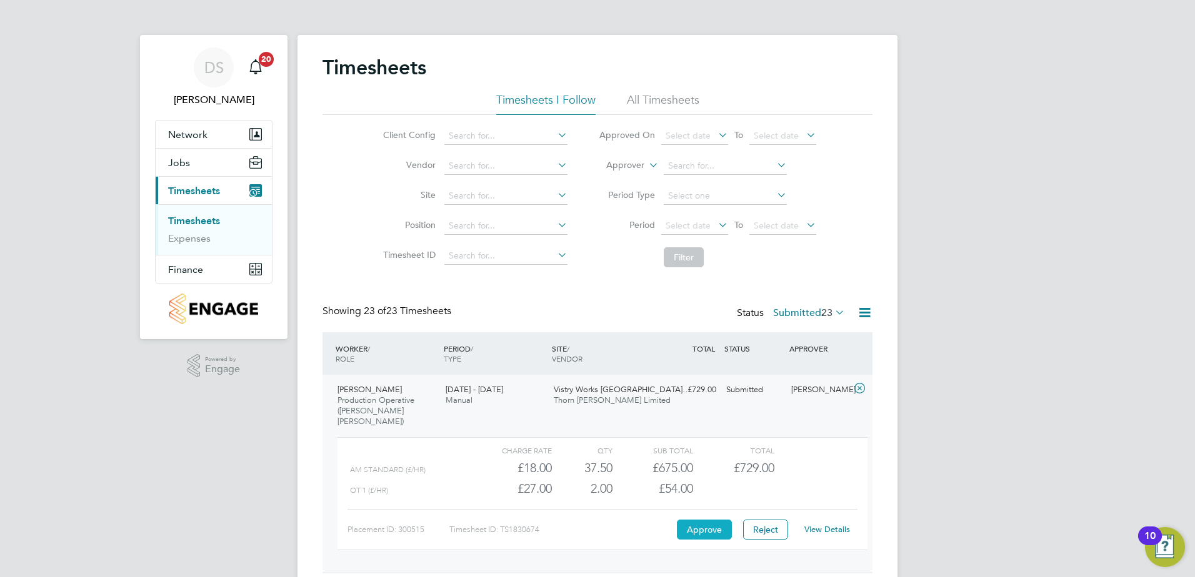
click at [704, 520] on button "Approve" at bounding box center [704, 530] width 55 height 20
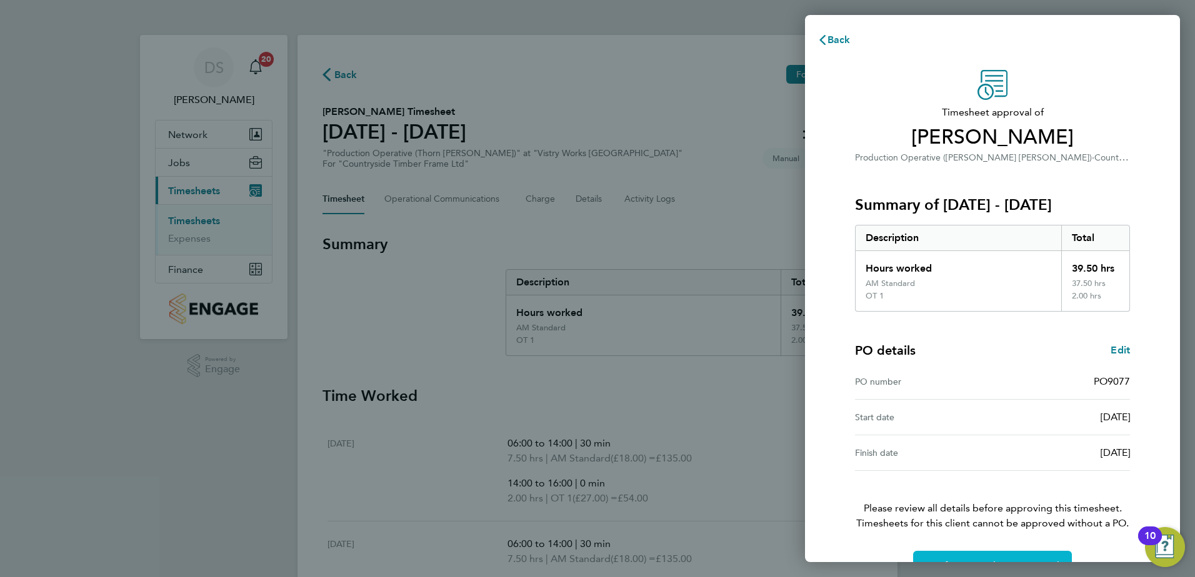
drag, startPoint x: 976, startPoint y: 558, endPoint x: 880, endPoint y: 479, distance: 124.3
click at [976, 558] on button "Confirm Timesheet Approval" at bounding box center [992, 566] width 159 height 30
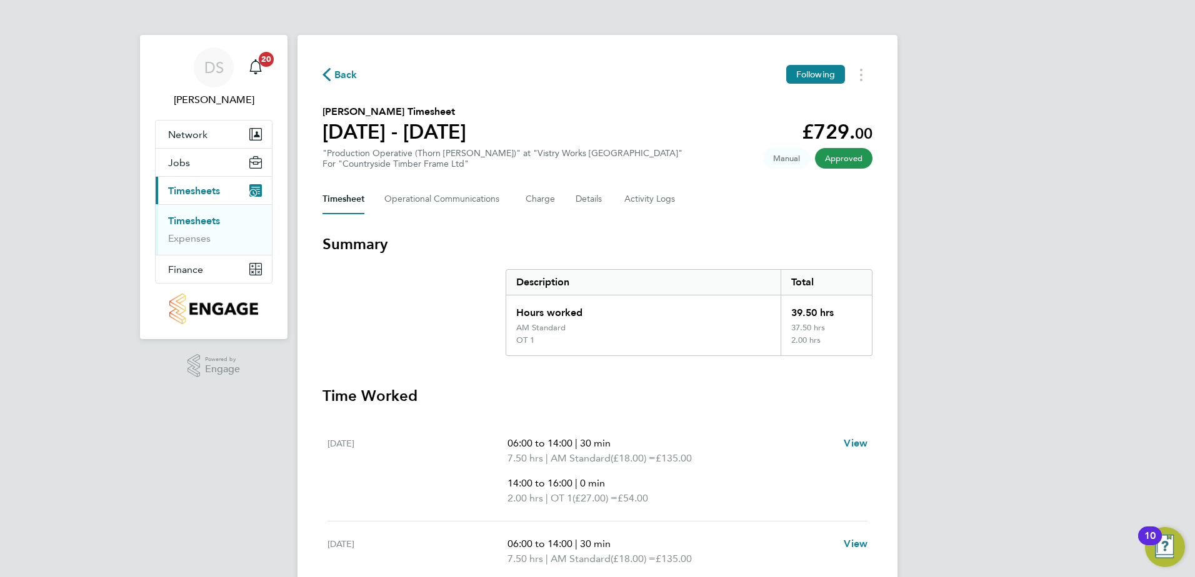
click at [337, 70] on span "Back" at bounding box center [345, 74] width 23 height 15
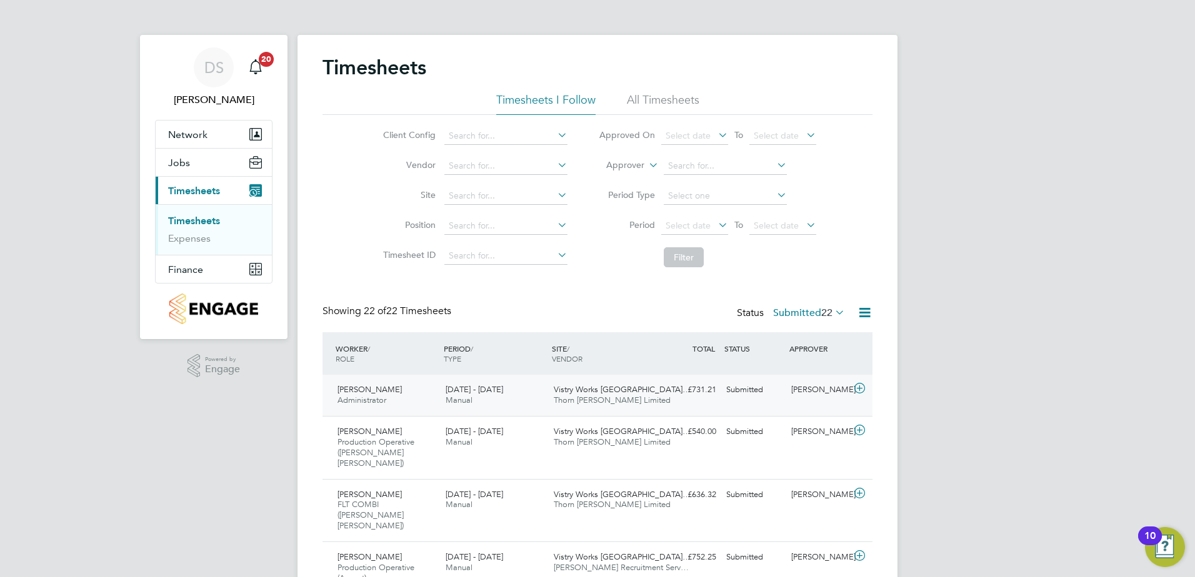
click at [854, 389] on icon at bounding box center [860, 389] width 16 height 10
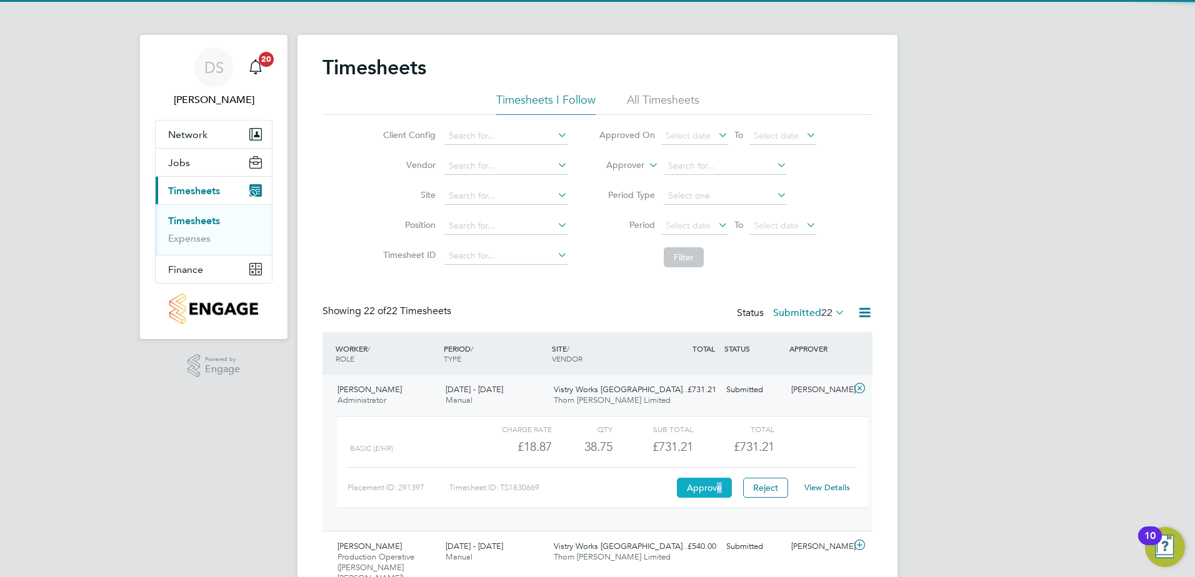
click at [719, 491] on button "Approve" at bounding box center [704, 488] width 55 height 20
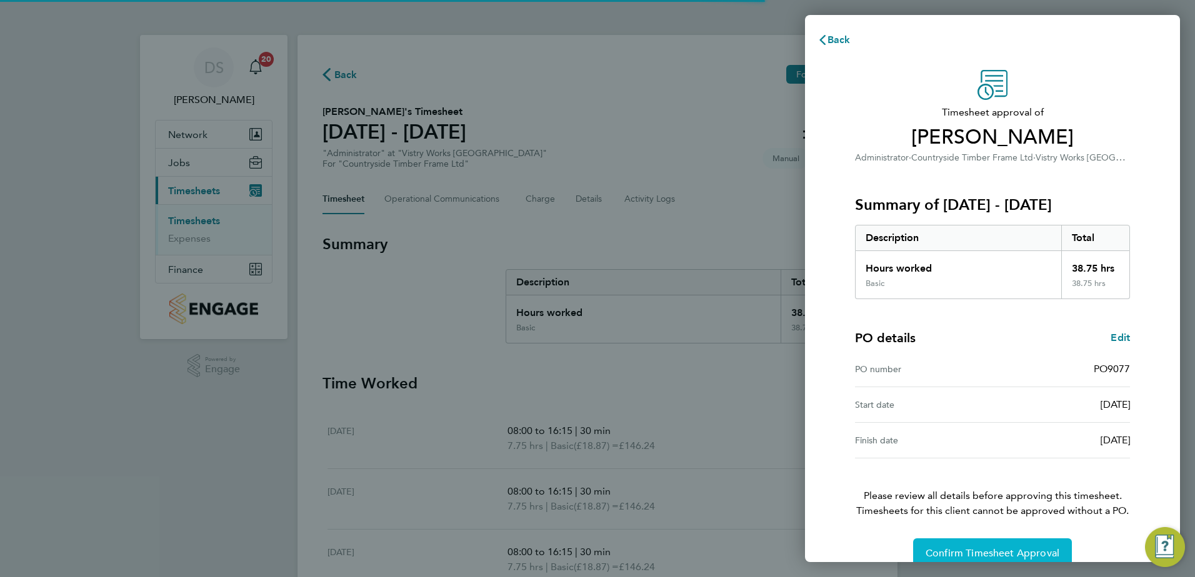
click at [971, 549] on span "Confirm Timesheet Approval" at bounding box center [992, 553] width 134 height 12
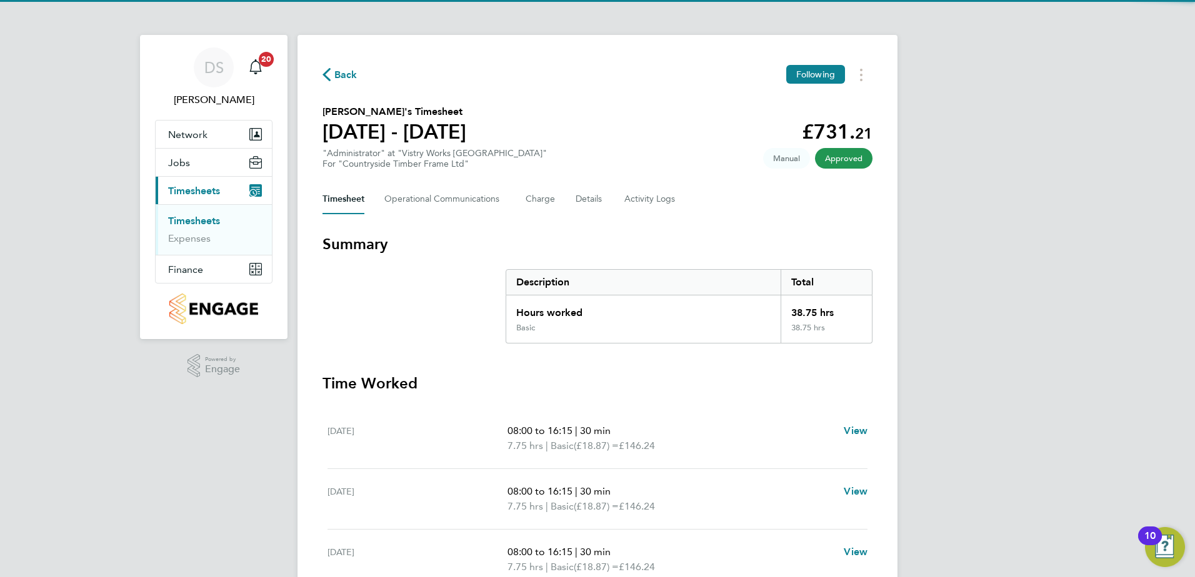
click at [334, 76] on span "Back" at bounding box center [339, 74] width 35 height 12
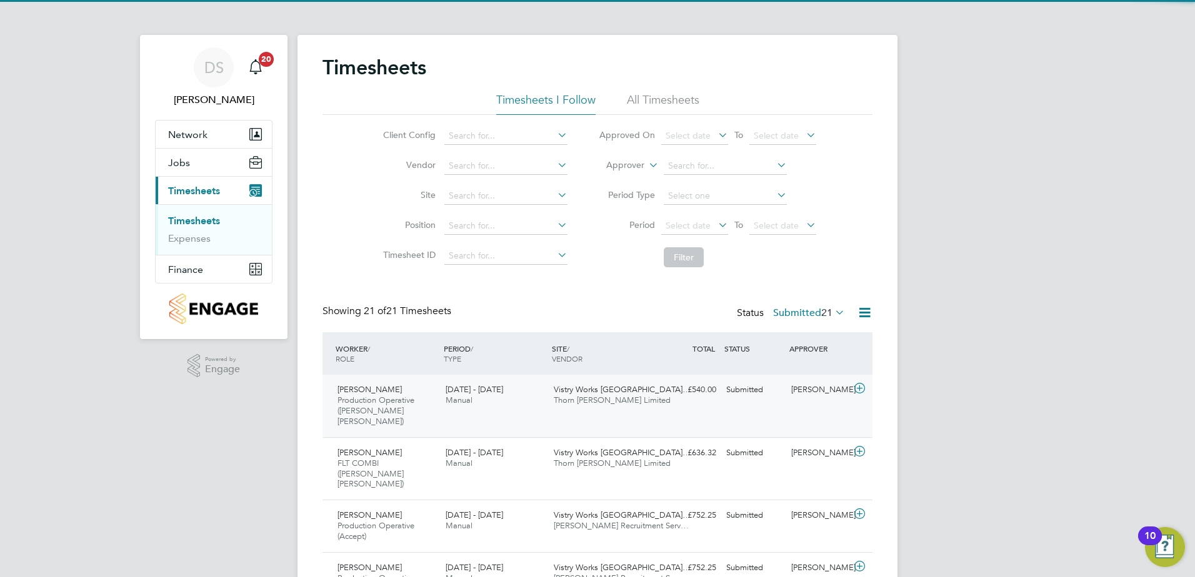
click at [858, 387] on icon at bounding box center [860, 389] width 16 height 10
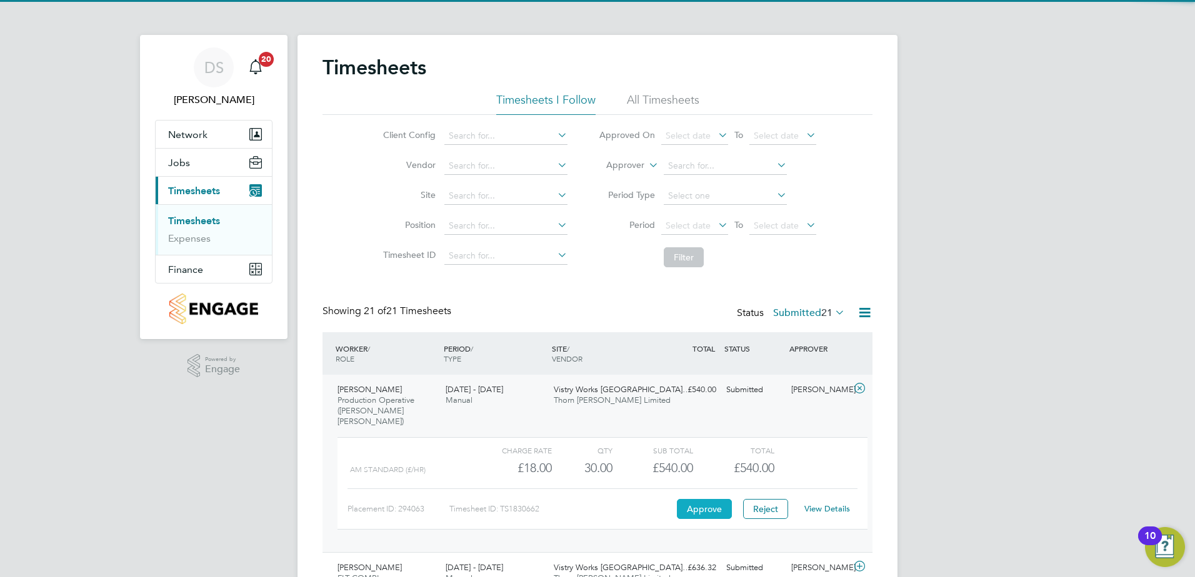
click at [706, 499] on button "Approve" at bounding box center [704, 509] width 55 height 20
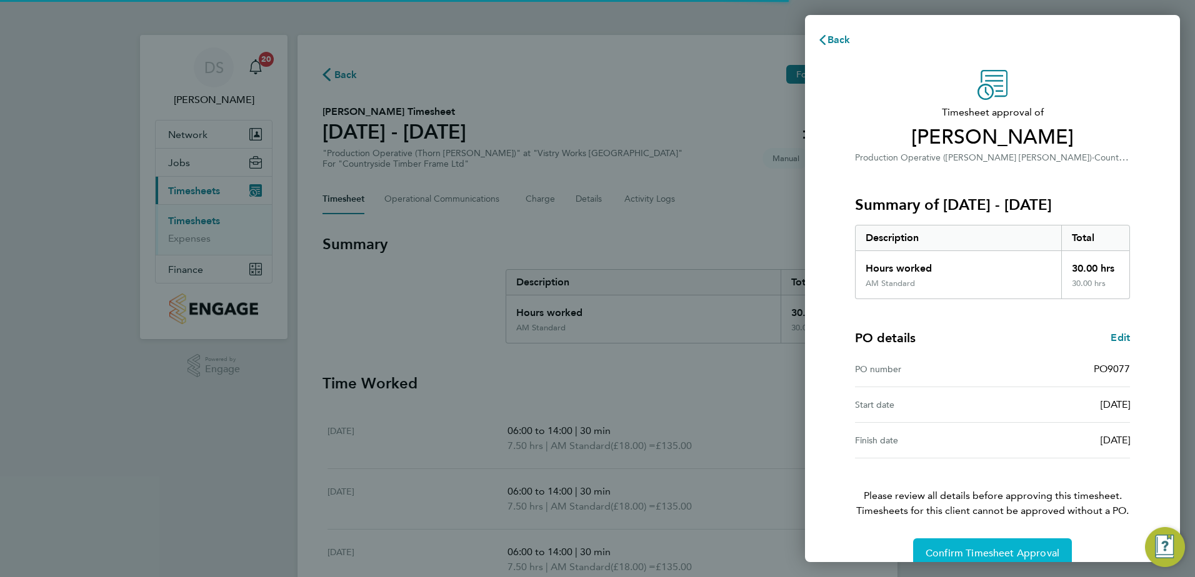
click at [978, 544] on button "Confirm Timesheet Approval" at bounding box center [992, 554] width 159 height 30
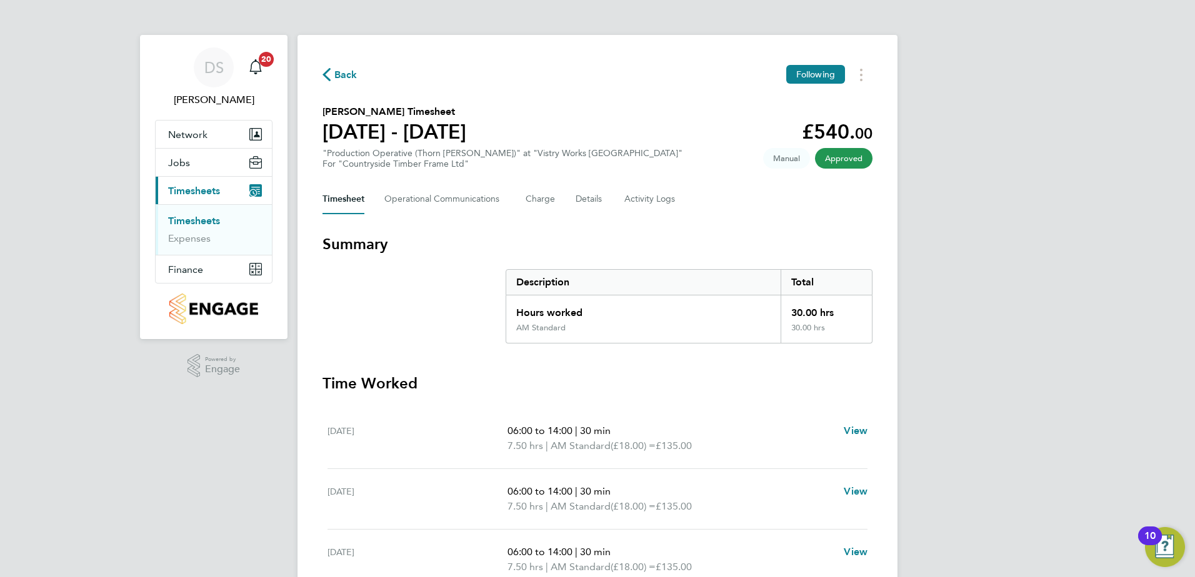
click at [350, 76] on span "Back" at bounding box center [345, 74] width 23 height 15
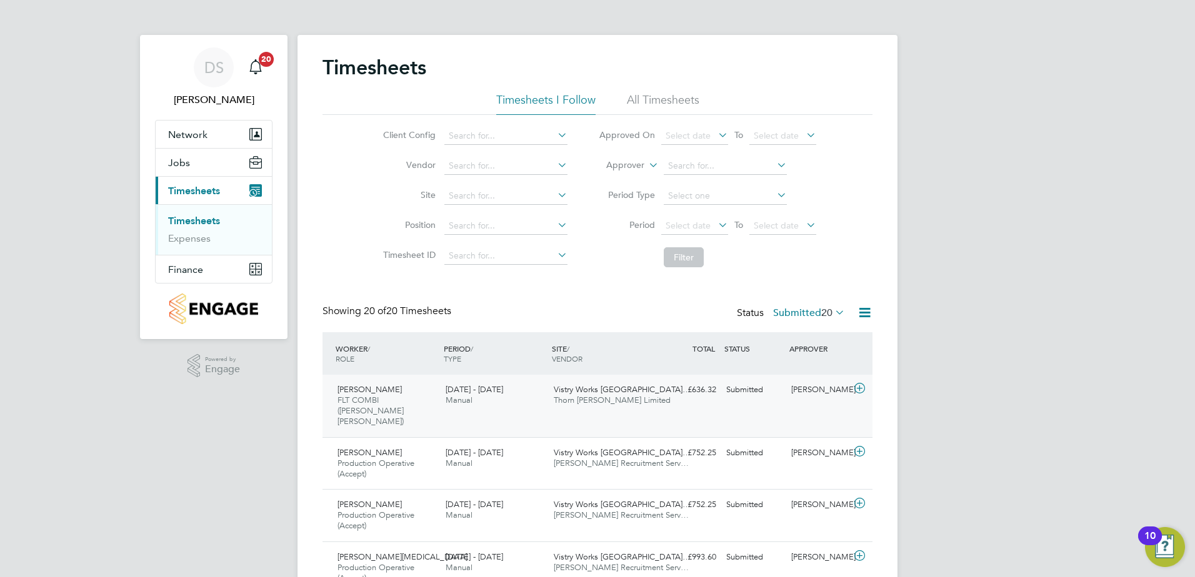
click at [861, 386] on icon at bounding box center [860, 389] width 16 height 10
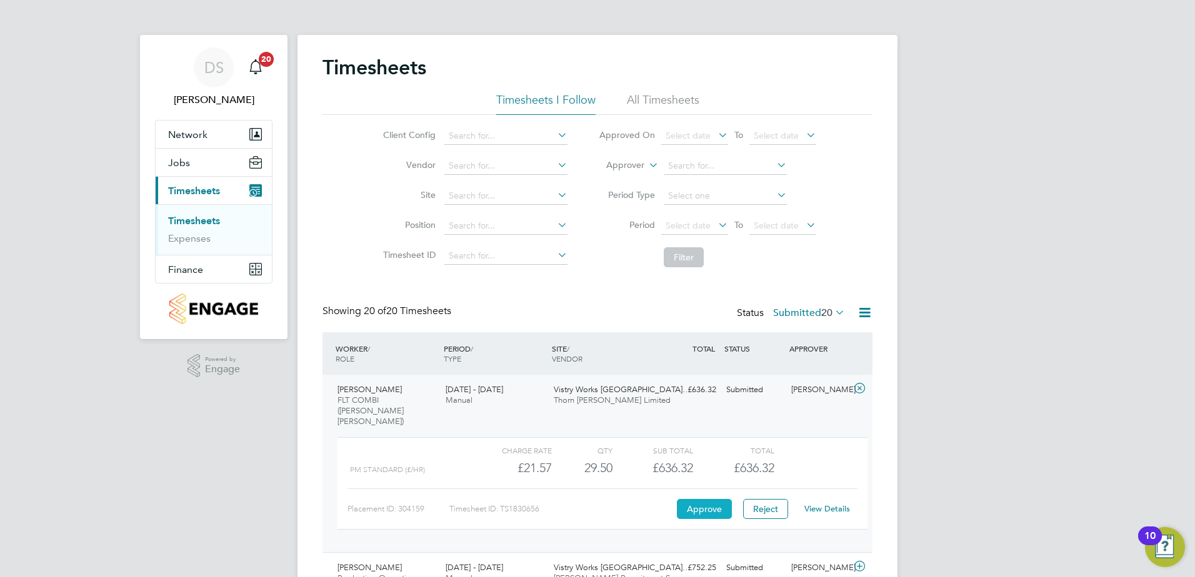
click at [699, 499] on button "Approve" at bounding box center [704, 509] width 55 height 20
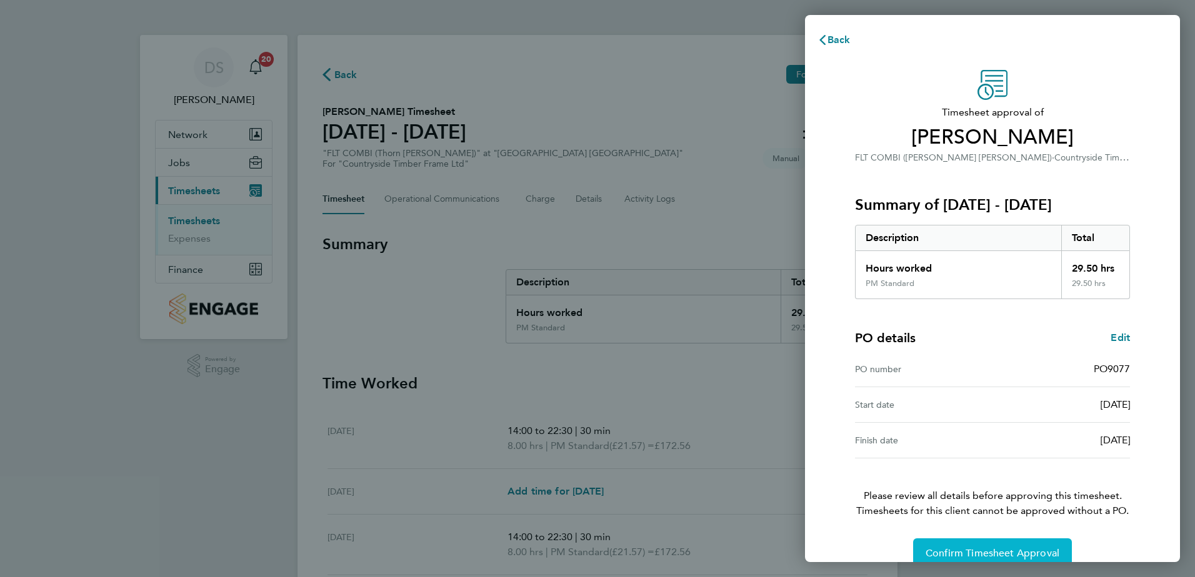
click at [1049, 549] on span "Confirm Timesheet Approval" at bounding box center [992, 553] width 134 height 12
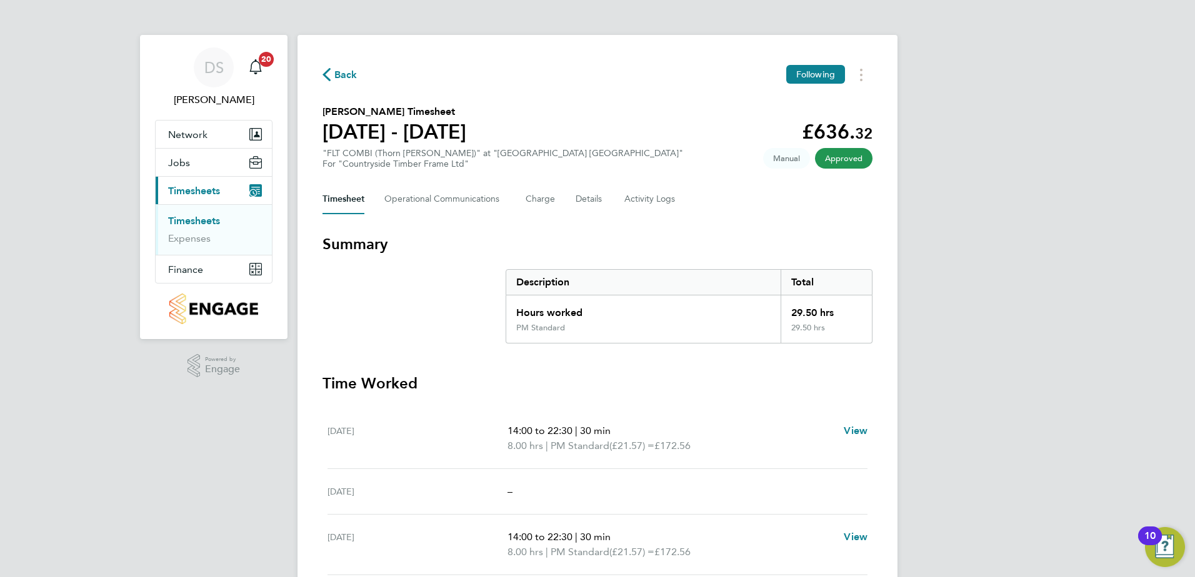
click at [338, 68] on span "Back" at bounding box center [345, 74] width 23 height 15
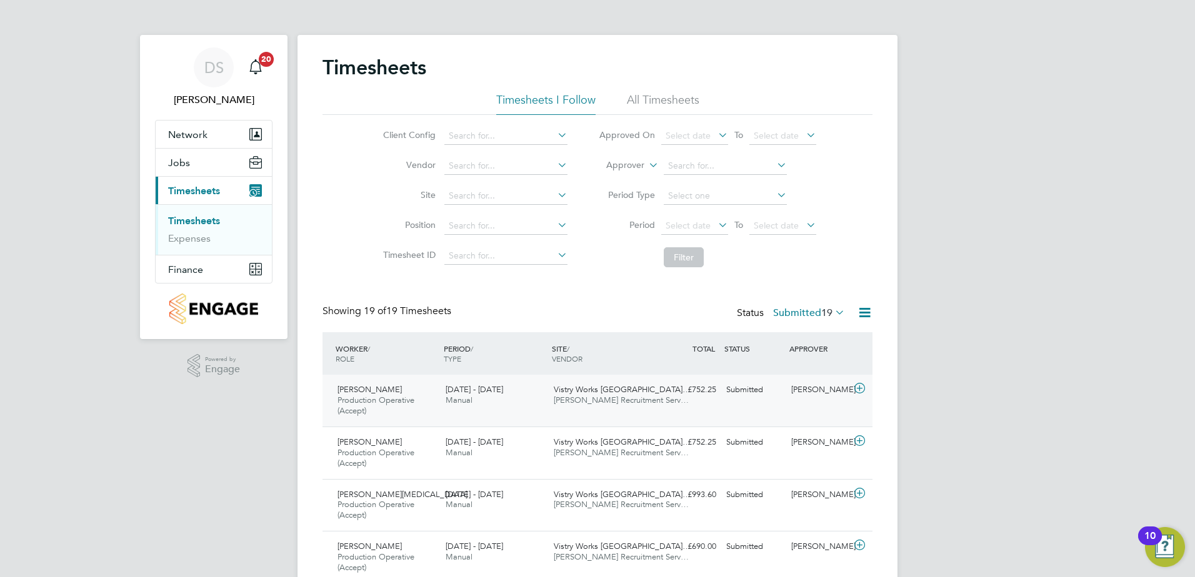
click at [860, 388] on icon at bounding box center [860, 389] width 16 height 10
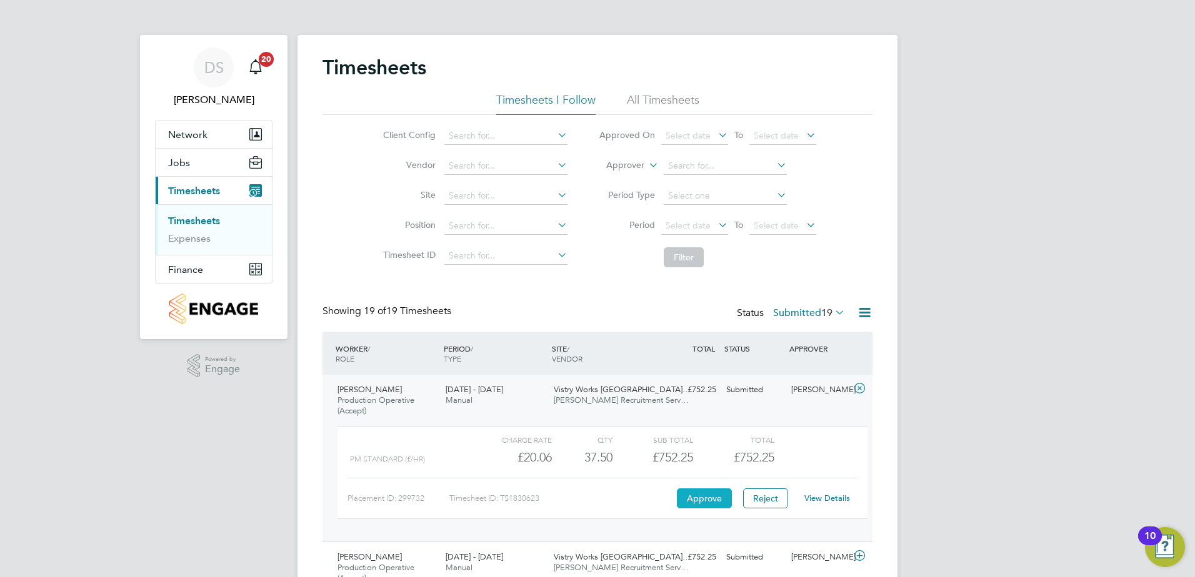
click at [702, 497] on button "Approve" at bounding box center [704, 499] width 55 height 20
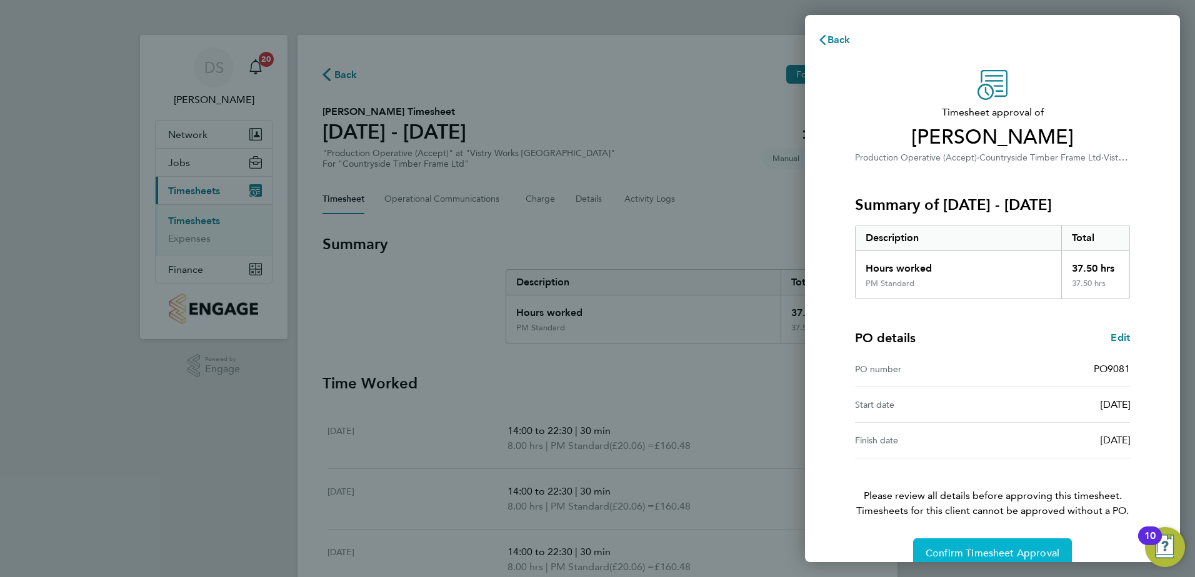
click at [993, 549] on span "Confirm Timesheet Approval" at bounding box center [992, 553] width 134 height 12
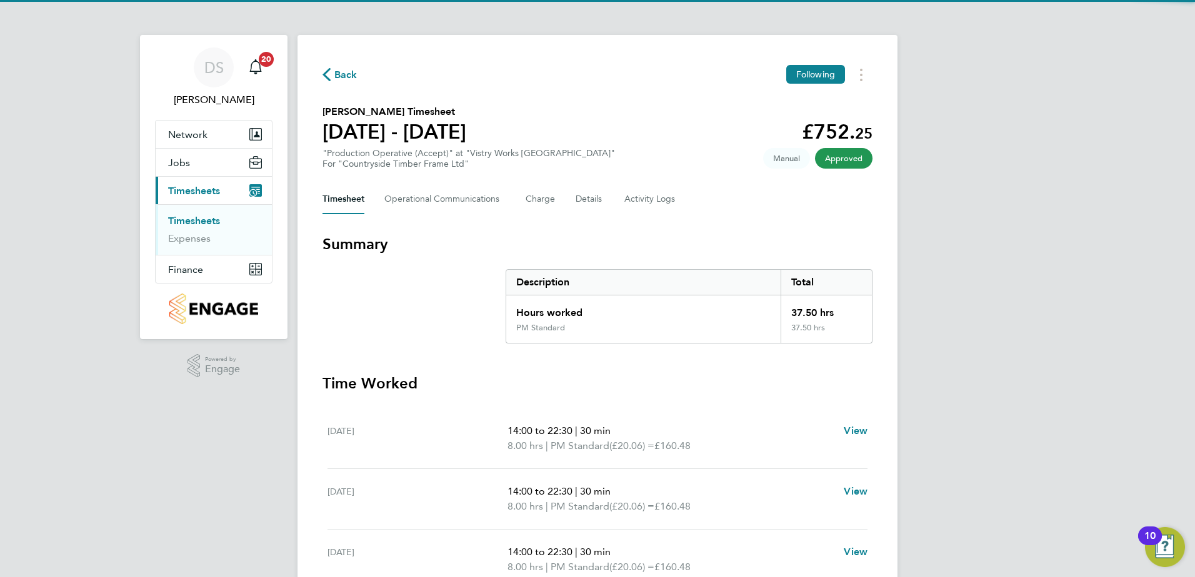
click at [332, 76] on span "Back" at bounding box center [339, 74] width 35 height 12
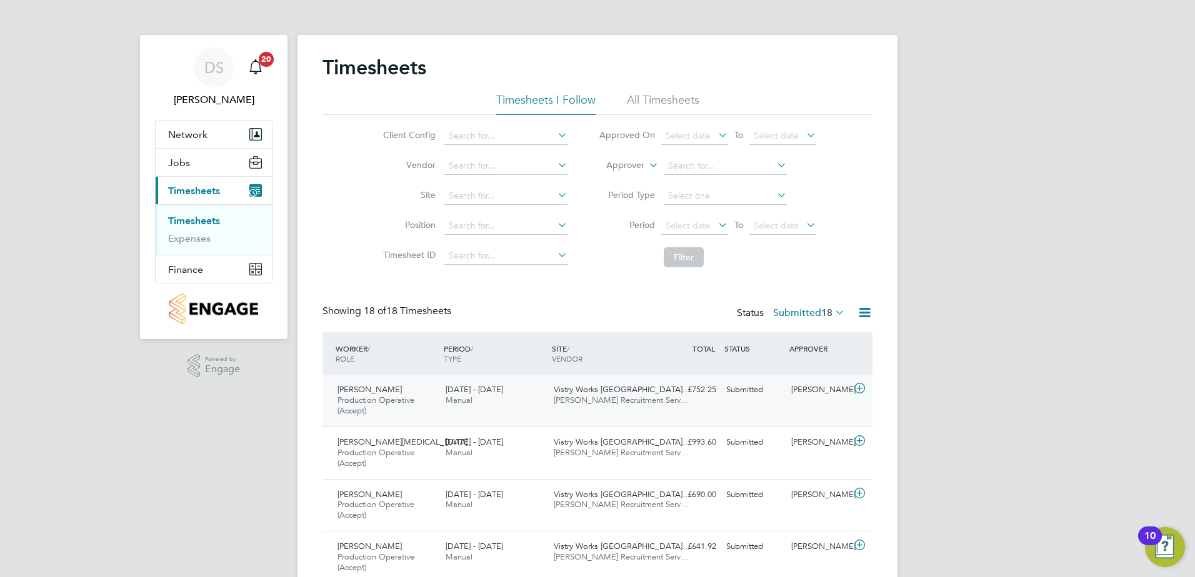
click at [854, 387] on icon at bounding box center [860, 389] width 16 height 10
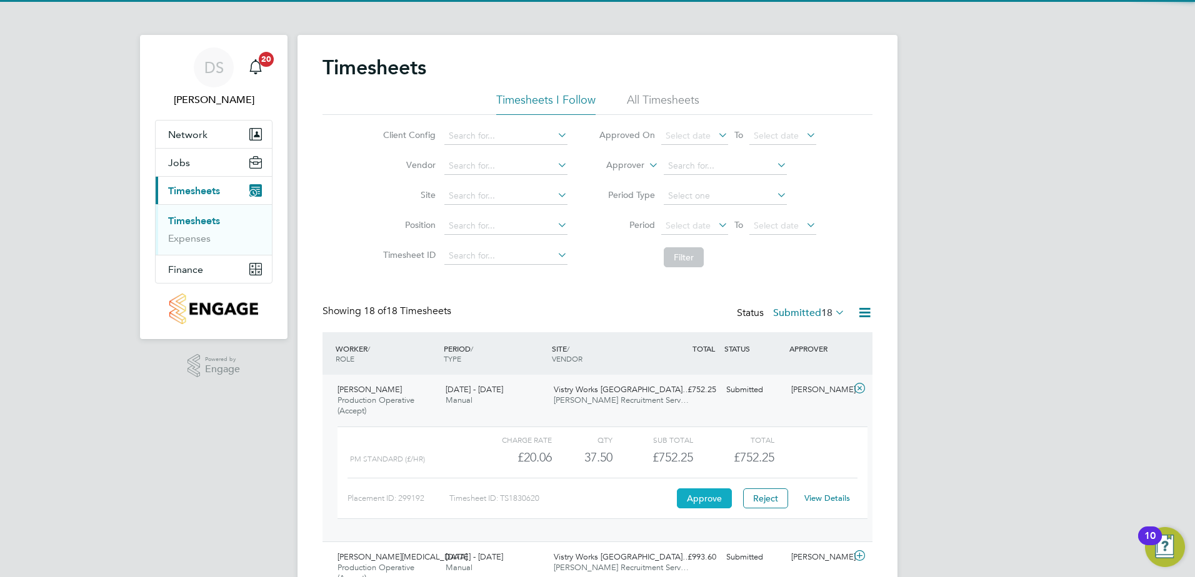
click at [707, 494] on button "Approve" at bounding box center [704, 499] width 55 height 20
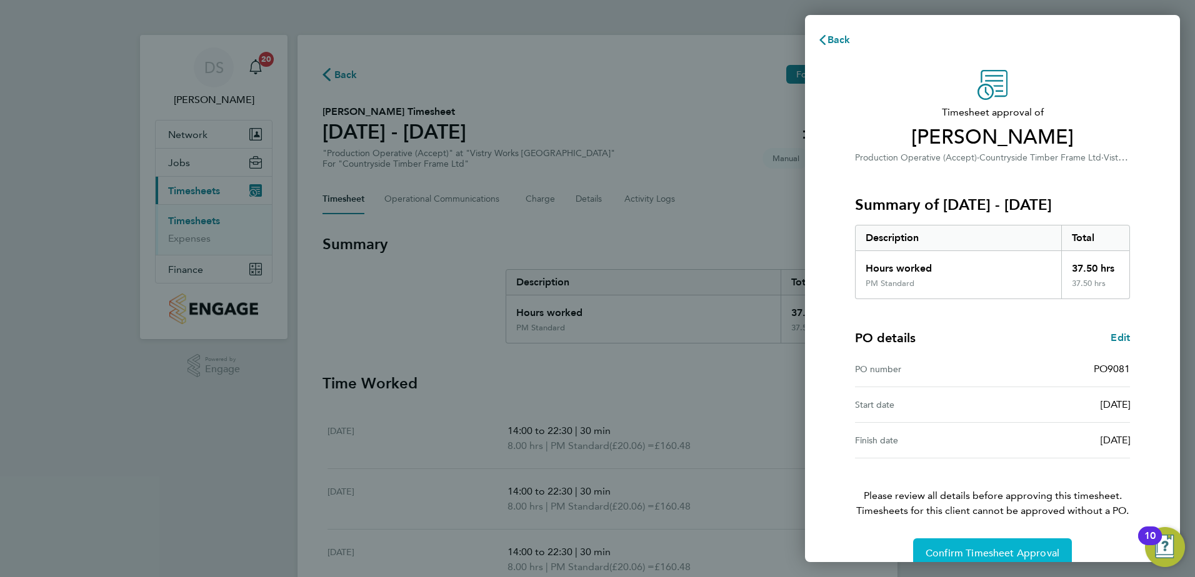
click at [973, 548] on span "Confirm Timesheet Approval" at bounding box center [992, 553] width 134 height 12
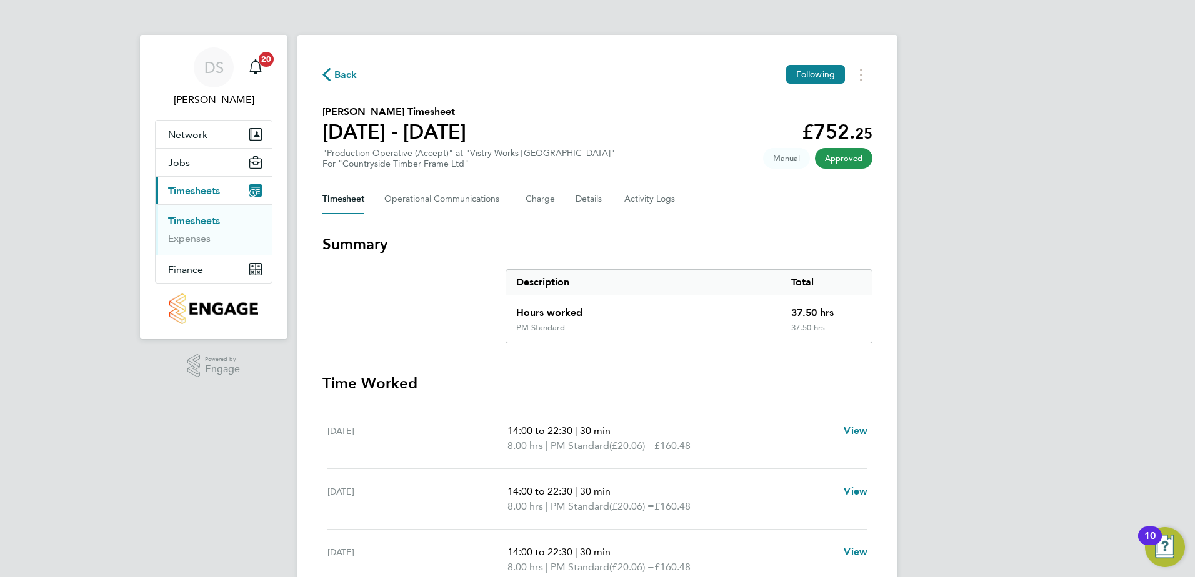
click at [321, 72] on div "Back Following Adam Lebik's Timesheet 22 - 28 Sept 2025 £752. 25 "Production Op…" at bounding box center [597, 464] width 600 height 858
click at [335, 73] on span "Back" at bounding box center [345, 74] width 23 height 15
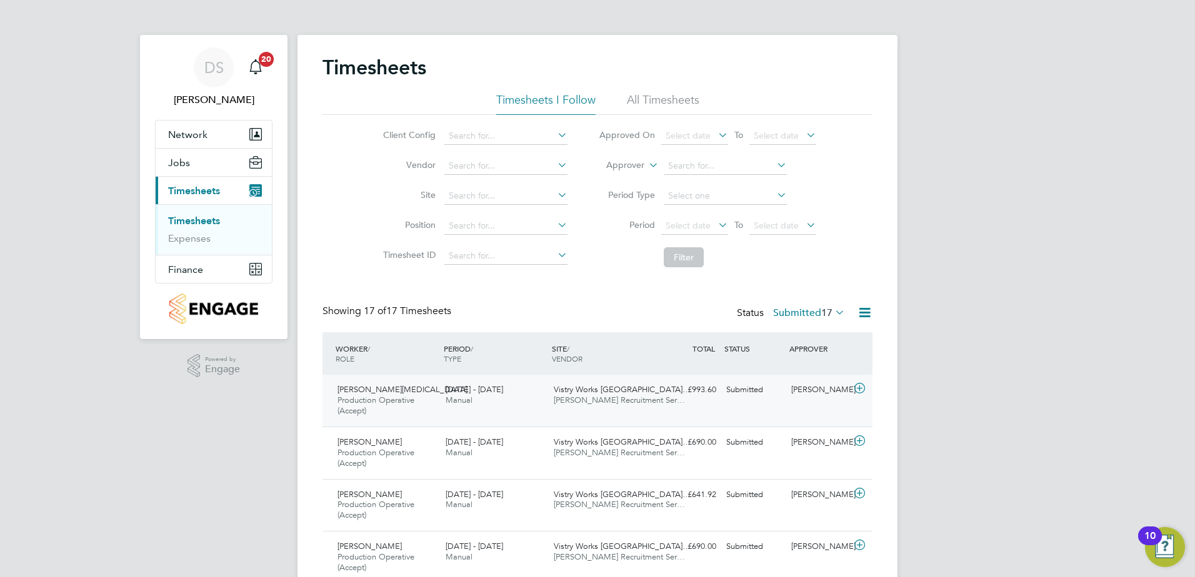
click at [858, 390] on icon at bounding box center [860, 389] width 16 height 10
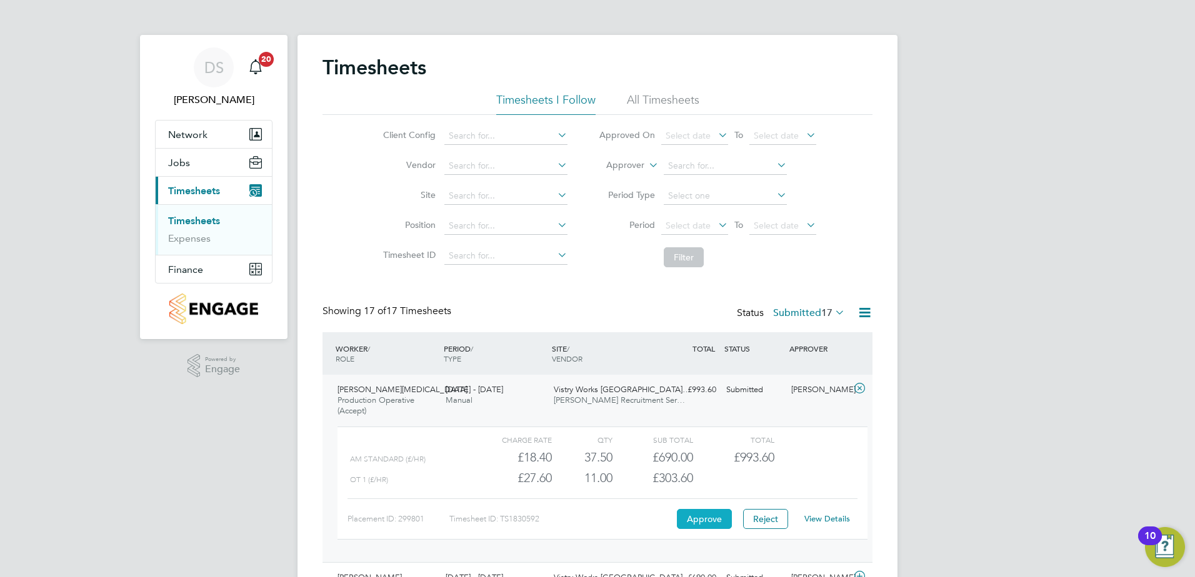
click at [708, 520] on button "Approve" at bounding box center [704, 519] width 55 height 20
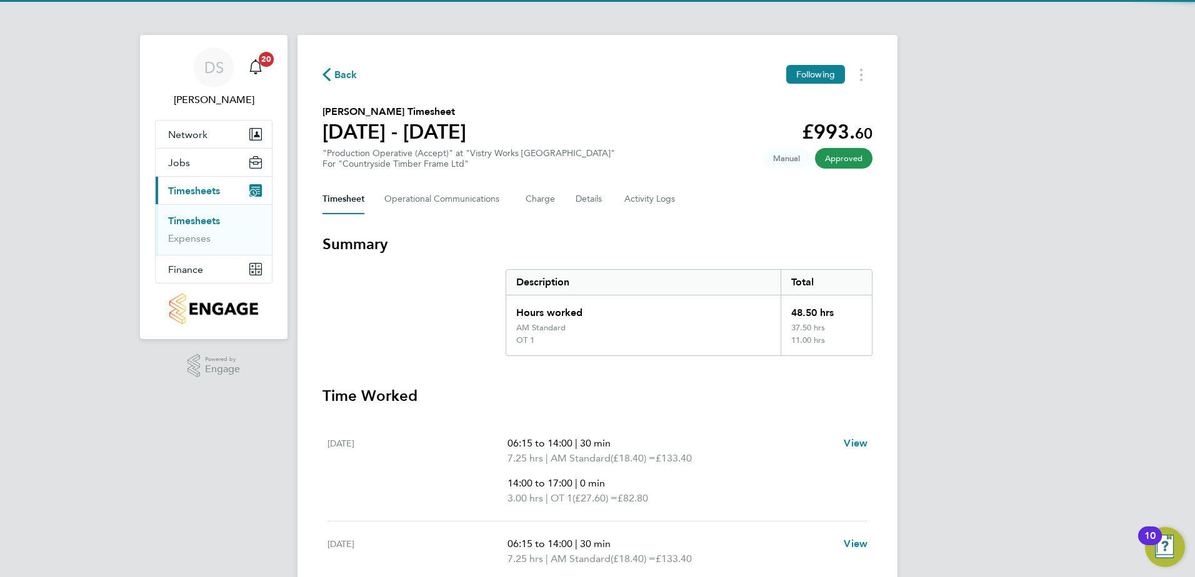
click at [335, 72] on span "Back" at bounding box center [345, 74] width 23 height 15
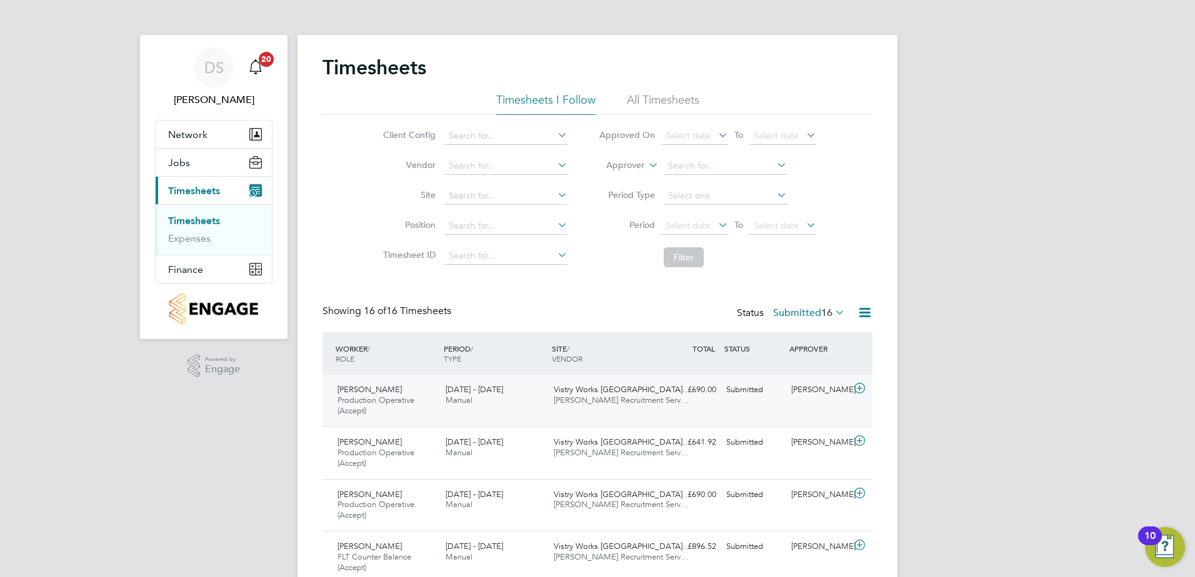
click at [859, 390] on icon at bounding box center [860, 389] width 16 height 10
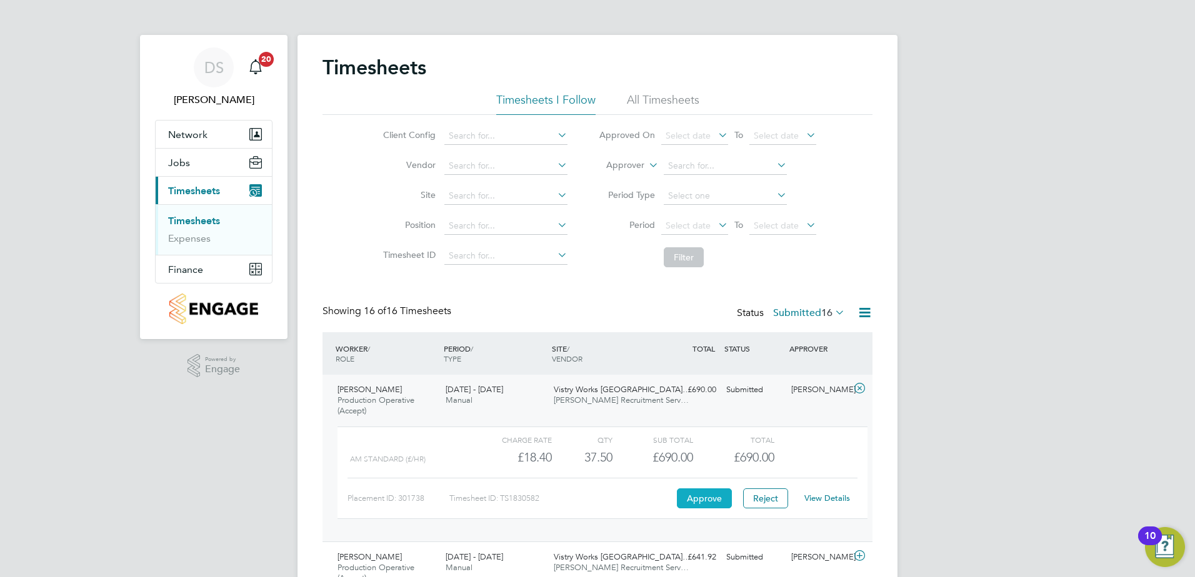
click at [715, 500] on button "Approve" at bounding box center [704, 499] width 55 height 20
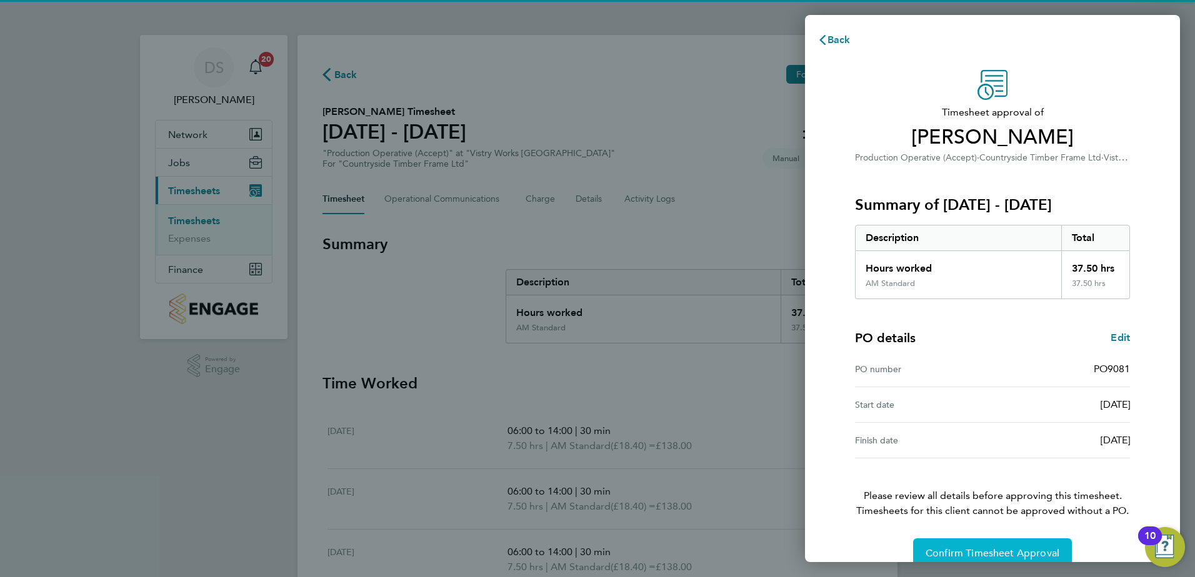
click at [987, 554] on span "Confirm Timesheet Approval" at bounding box center [992, 553] width 134 height 12
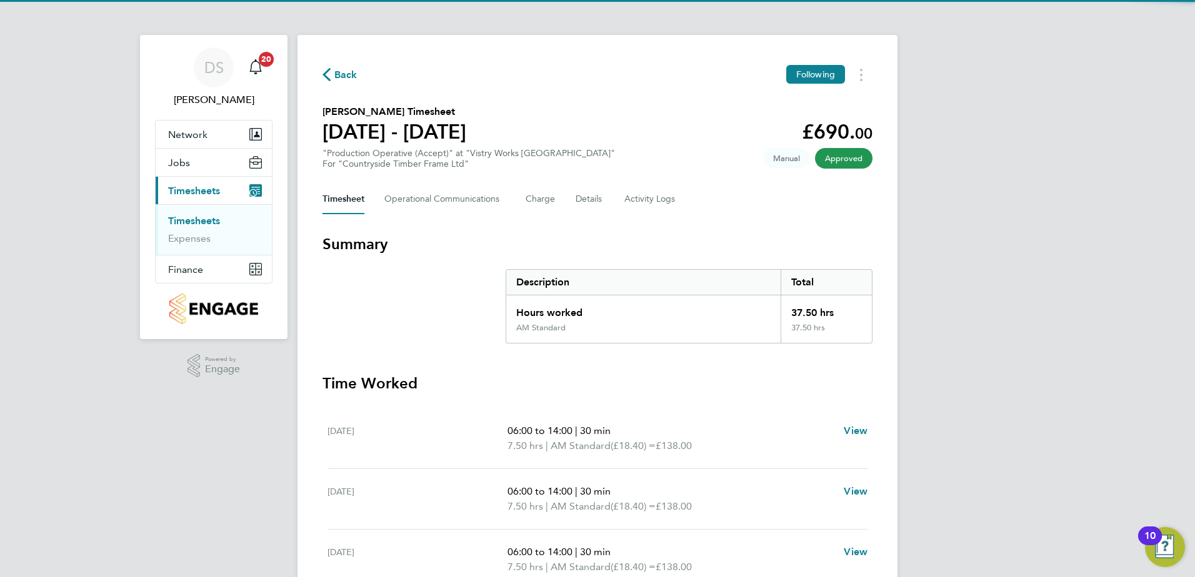
click at [321, 75] on div "Back Following [PERSON_NAME] Timesheet [DATE] - [DATE] £690. 00 "Production Ope…" at bounding box center [597, 464] width 600 height 858
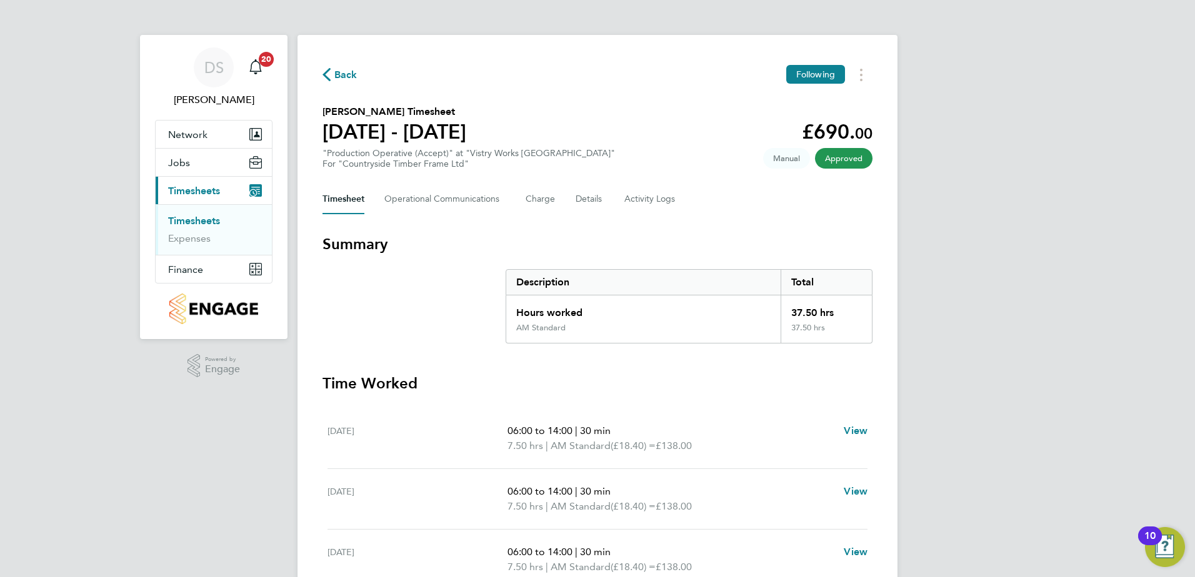
click at [337, 75] on span "Back" at bounding box center [345, 74] width 23 height 15
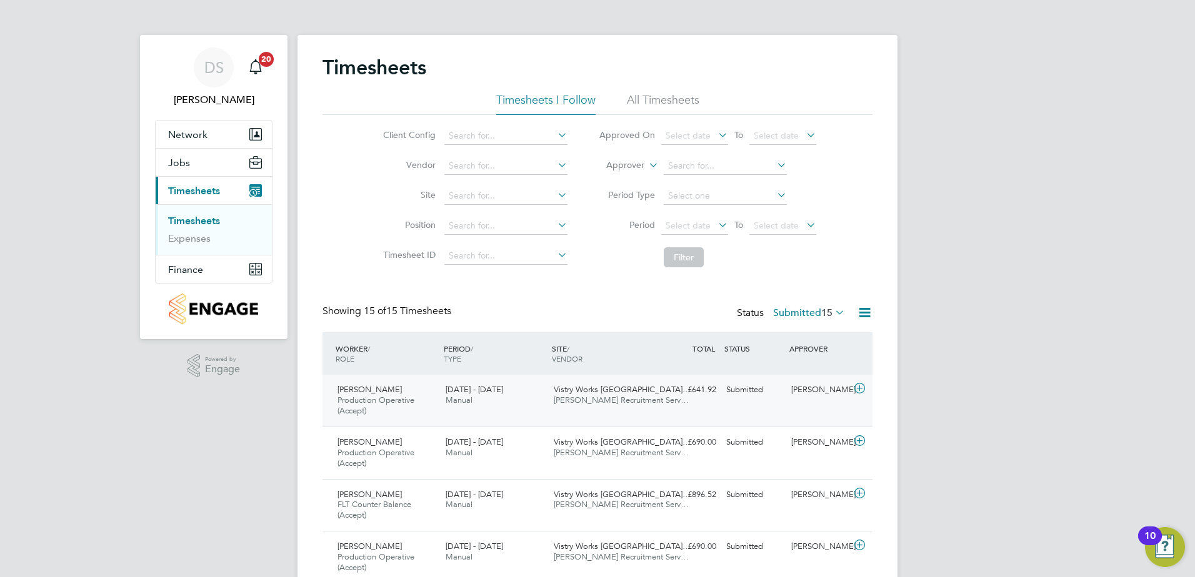
click at [862, 387] on icon at bounding box center [860, 389] width 16 height 10
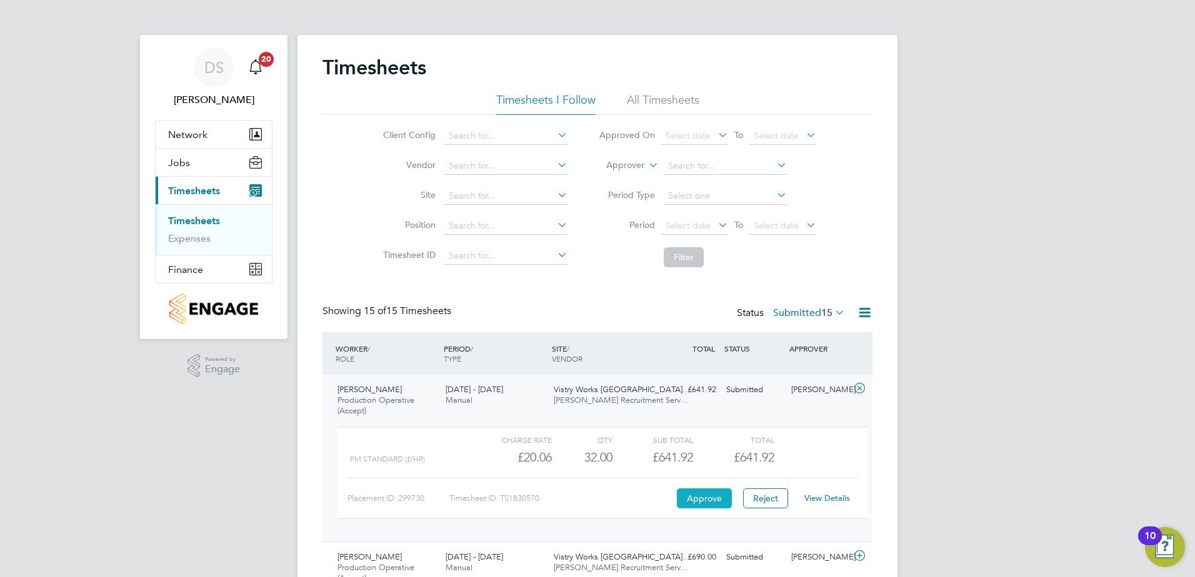
click at [705, 492] on button "Approve" at bounding box center [704, 499] width 55 height 20
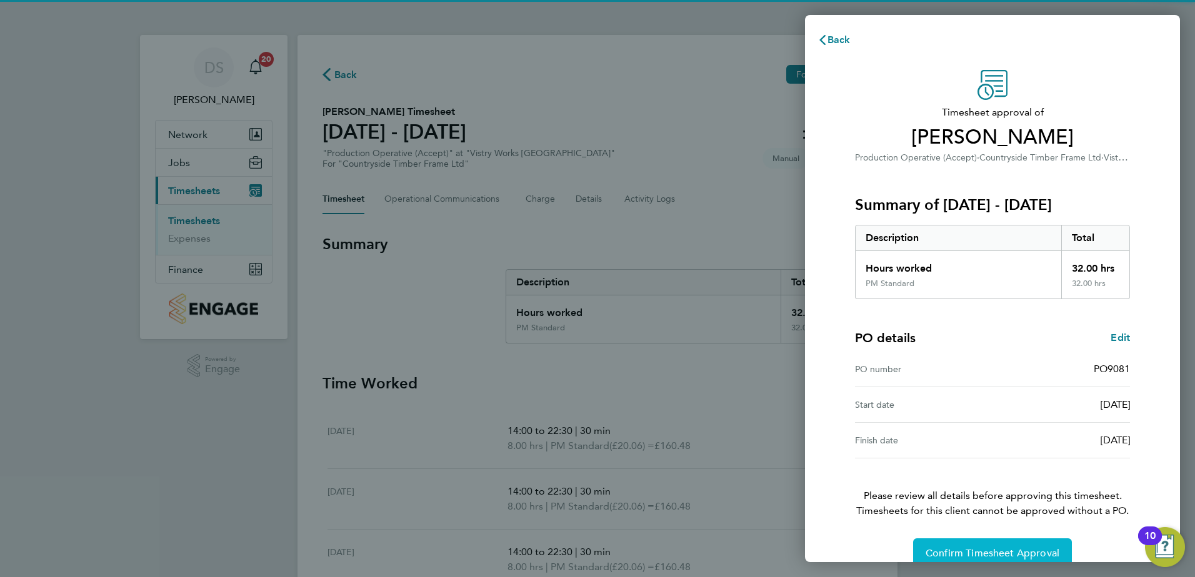
click at [1021, 554] on span "Confirm Timesheet Approval" at bounding box center [992, 553] width 134 height 12
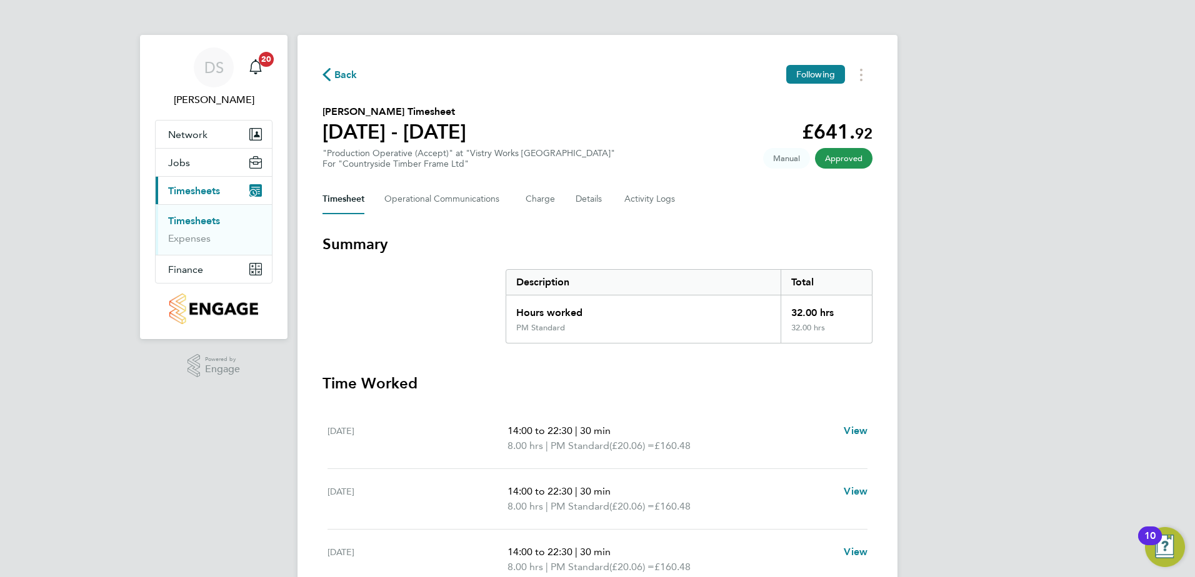
click at [338, 76] on span "Back" at bounding box center [345, 74] width 23 height 15
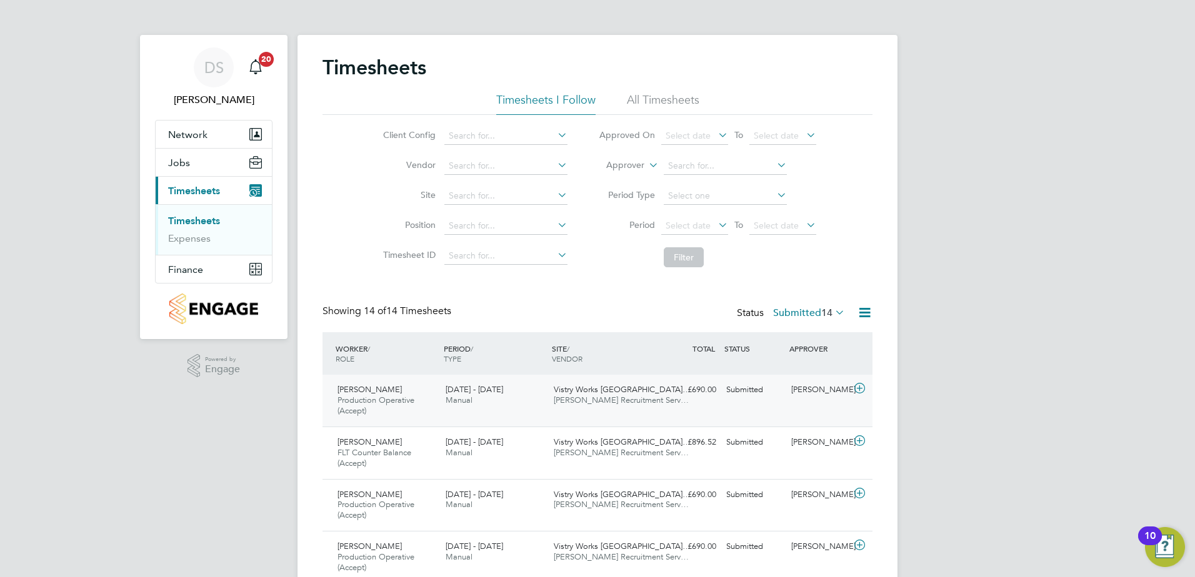
click at [863, 389] on icon at bounding box center [860, 389] width 16 height 10
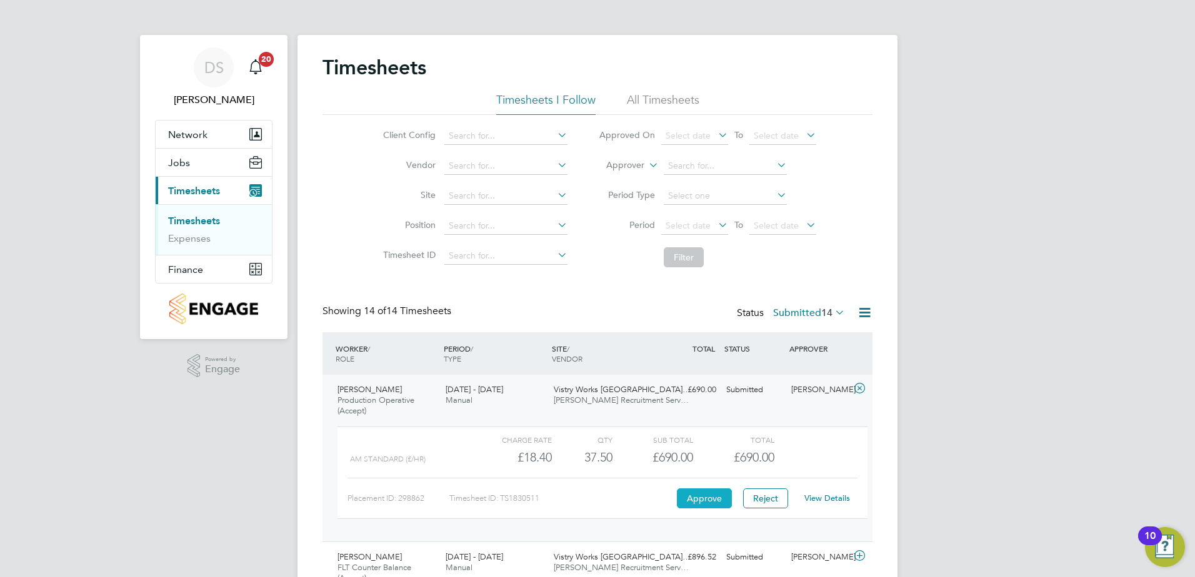
click at [708, 497] on button "Approve" at bounding box center [704, 499] width 55 height 20
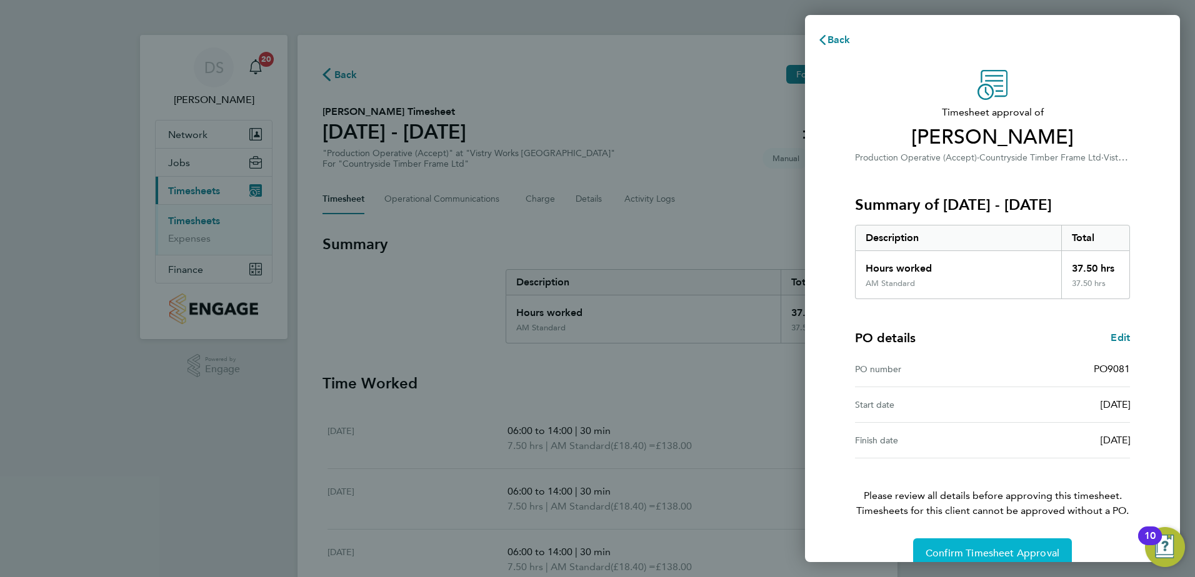
click at [1003, 554] on span "Confirm Timesheet Approval" at bounding box center [992, 553] width 134 height 12
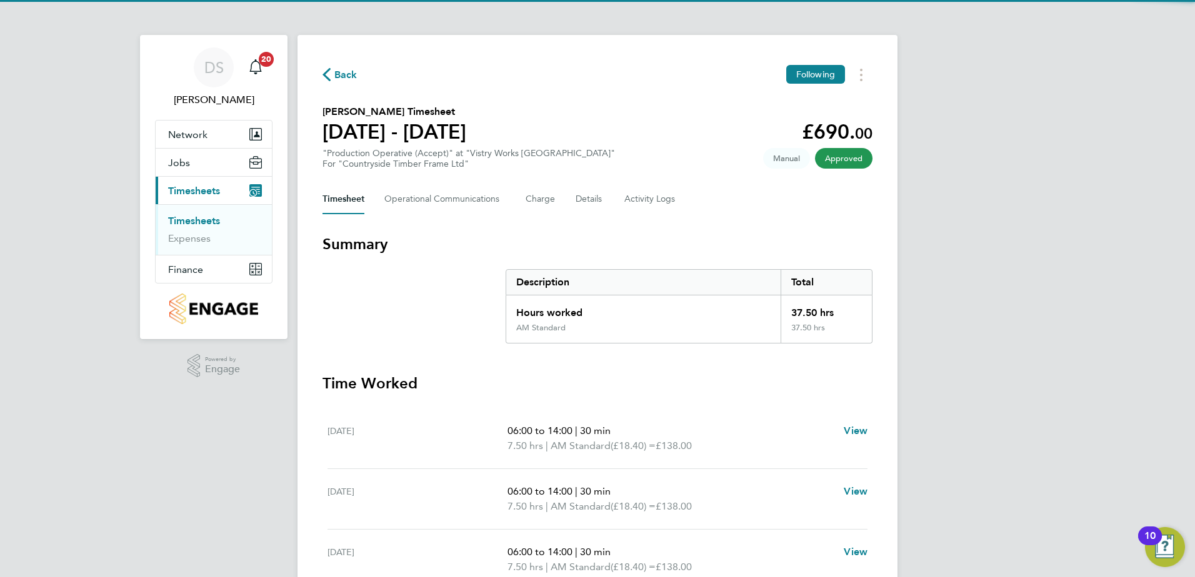
click at [336, 67] on span "Back" at bounding box center [345, 74] width 23 height 15
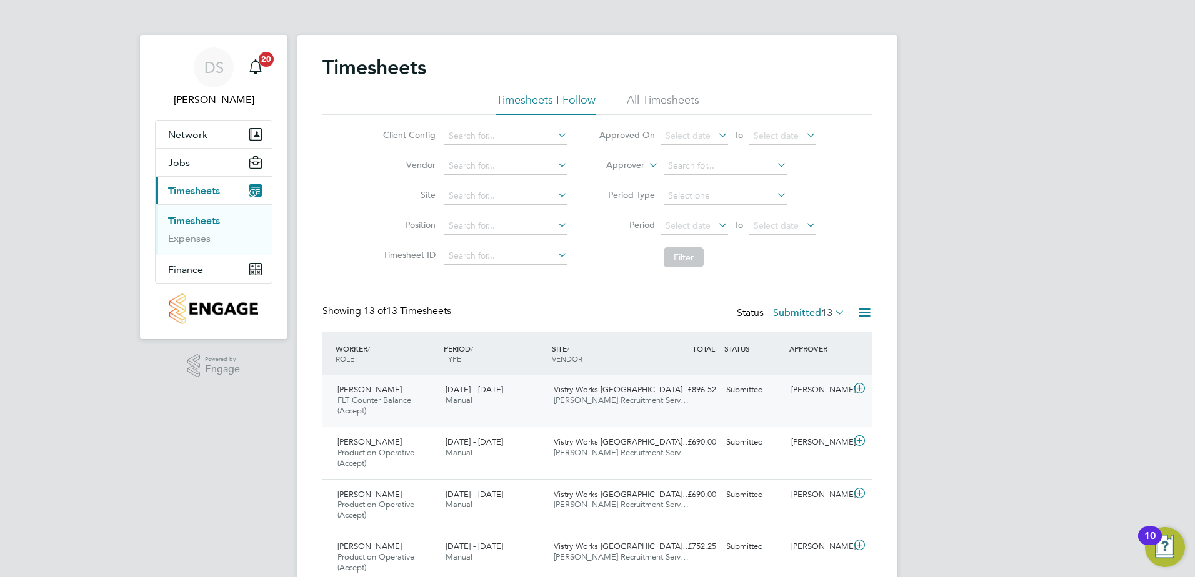
click at [858, 390] on icon at bounding box center [860, 389] width 16 height 10
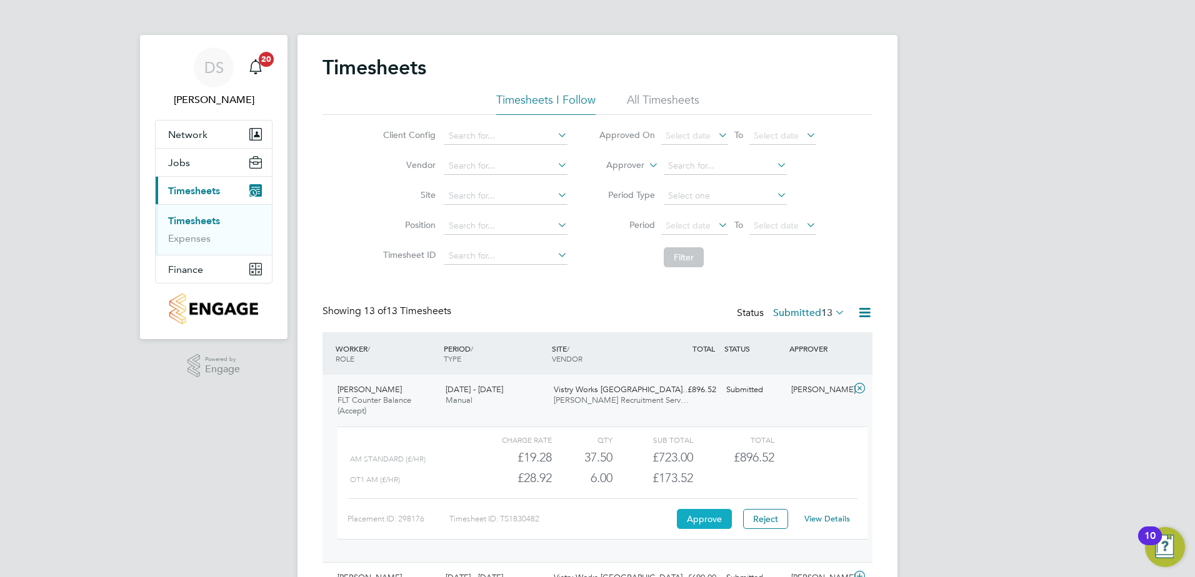
click at [699, 515] on button "Approve" at bounding box center [704, 519] width 55 height 20
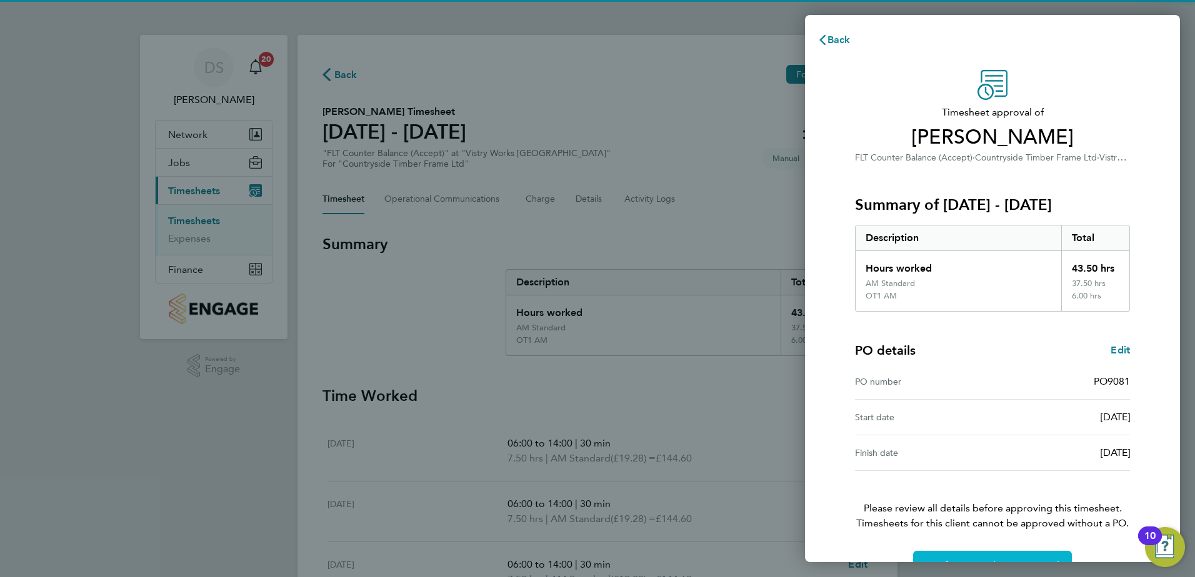
click at [1015, 558] on button "Confirm Timesheet Approval" at bounding box center [992, 566] width 159 height 30
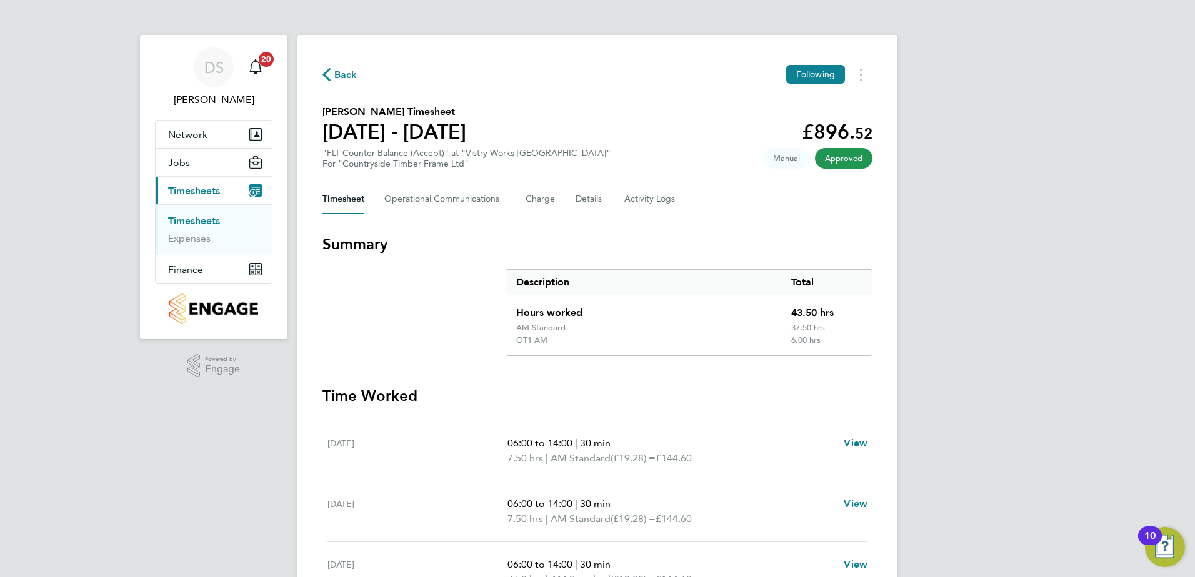
click at [342, 78] on span "Back" at bounding box center [345, 74] width 23 height 15
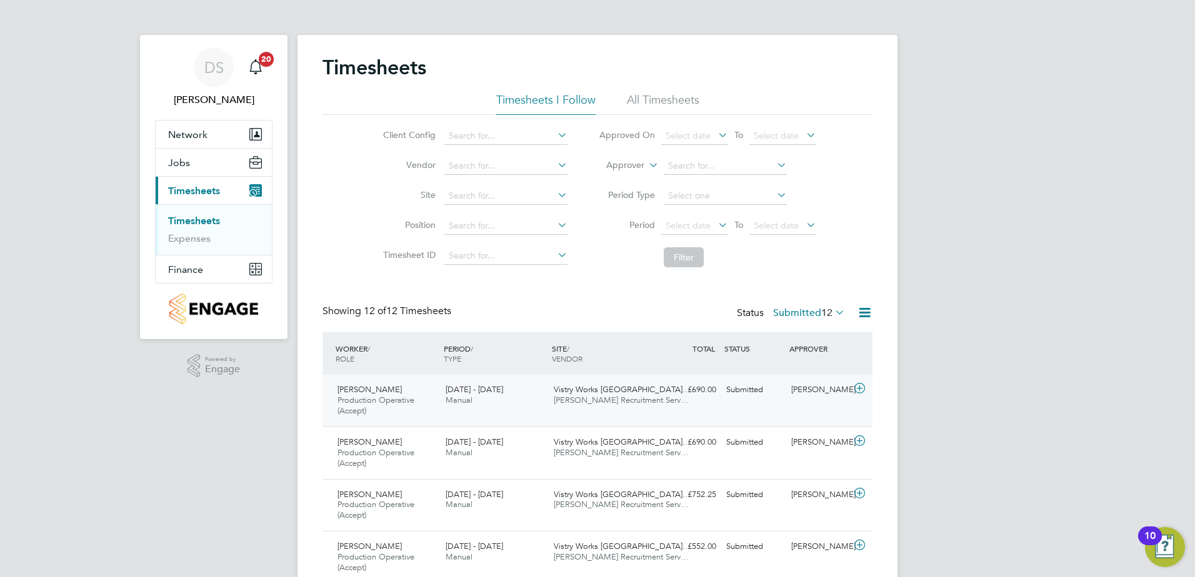
click at [862, 390] on icon at bounding box center [860, 389] width 16 height 10
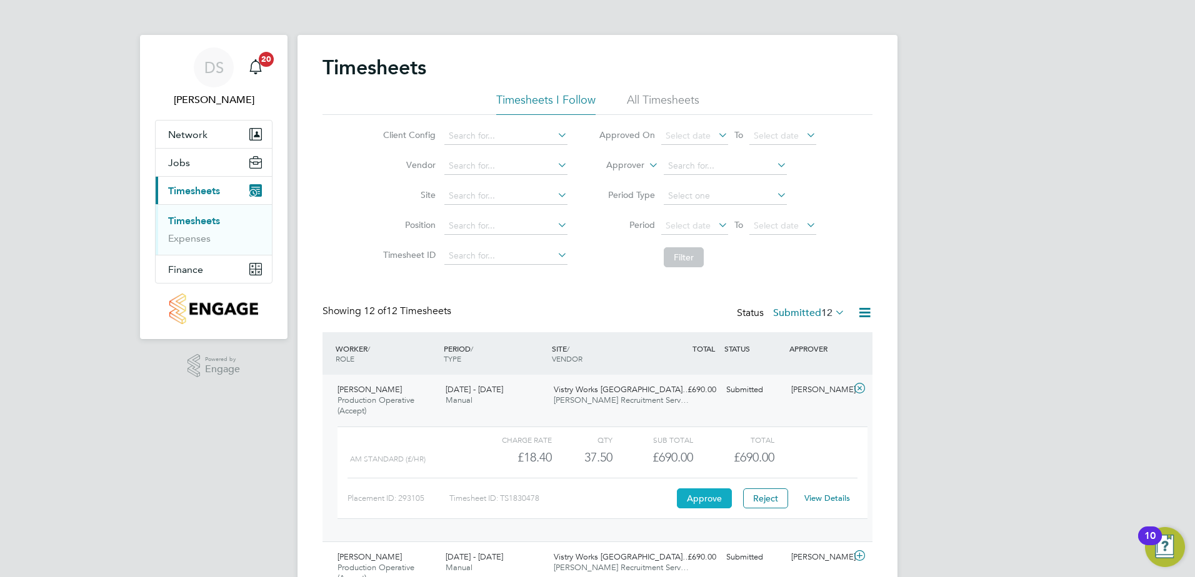
click at [707, 496] on button "Approve" at bounding box center [704, 499] width 55 height 20
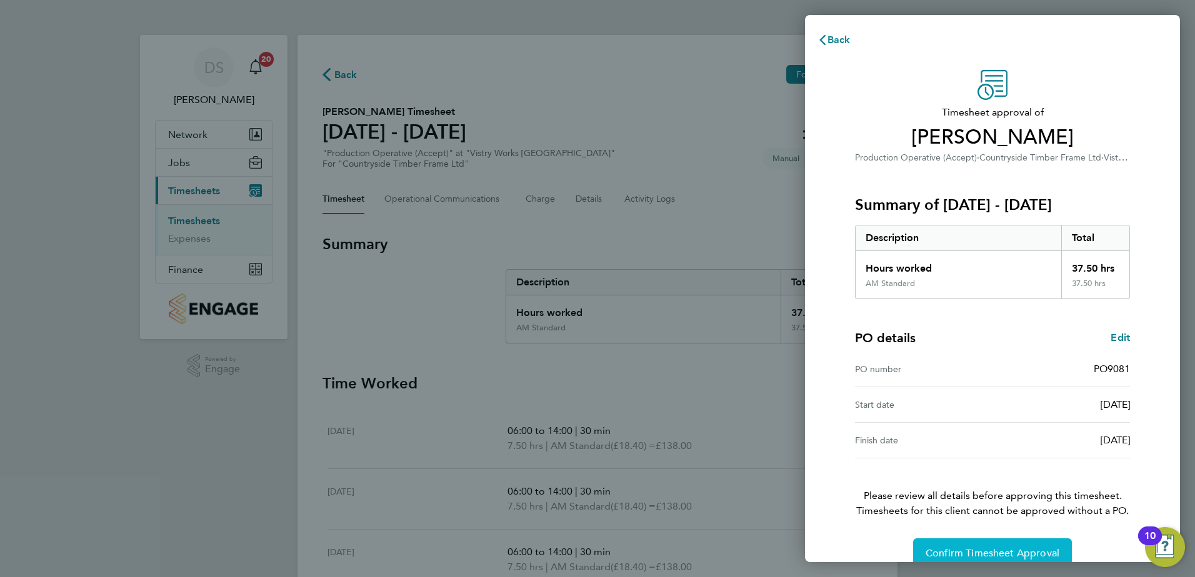
drag, startPoint x: 991, startPoint y: 544, endPoint x: 898, endPoint y: 490, distance: 107.5
click at [991, 544] on button "Confirm Timesheet Approval" at bounding box center [992, 554] width 159 height 30
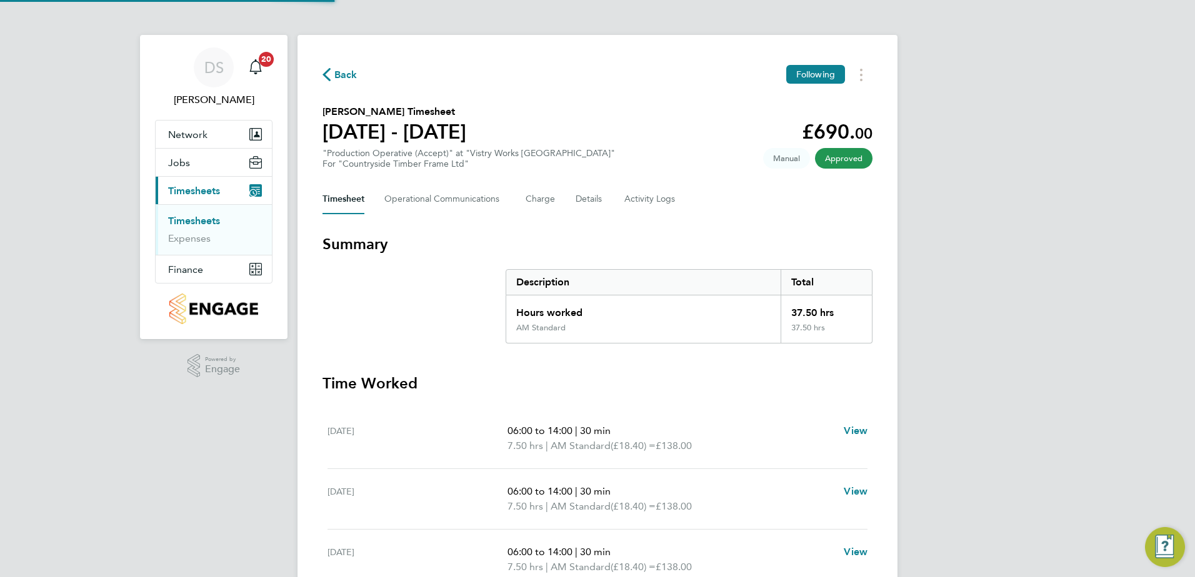
click at [346, 75] on span "Back" at bounding box center [345, 74] width 23 height 15
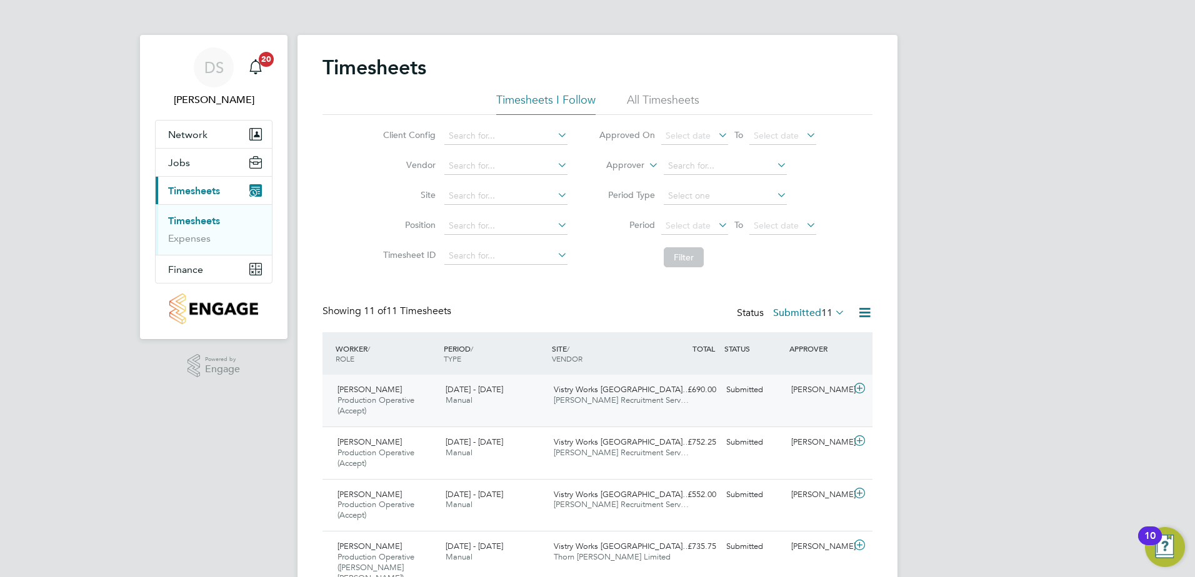
click at [867, 390] on icon at bounding box center [860, 389] width 16 height 10
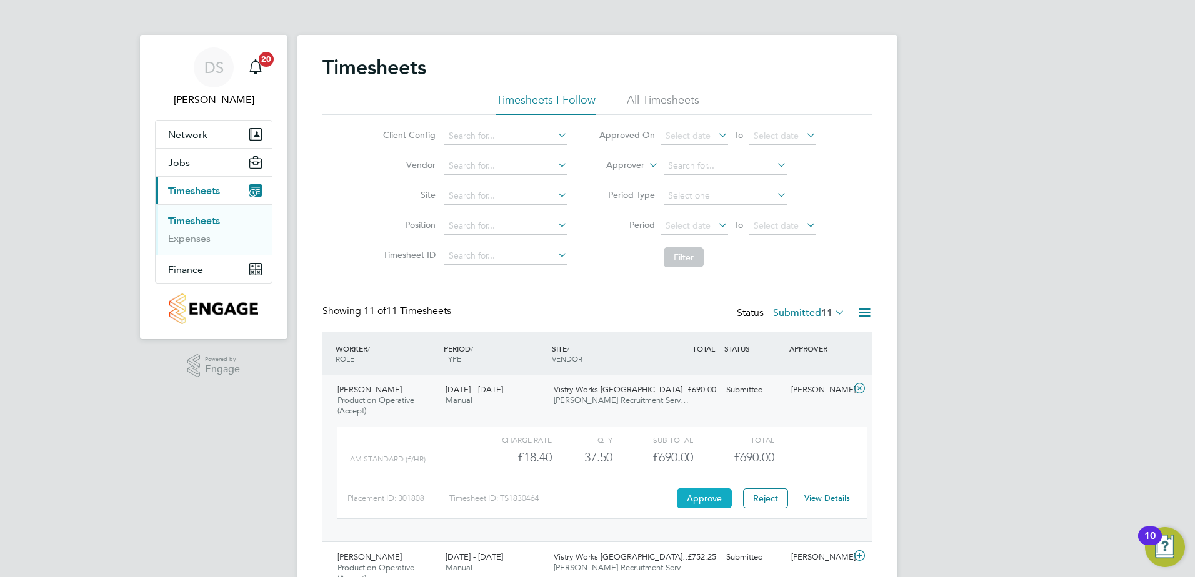
click at [698, 497] on button "Approve" at bounding box center [704, 499] width 55 height 20
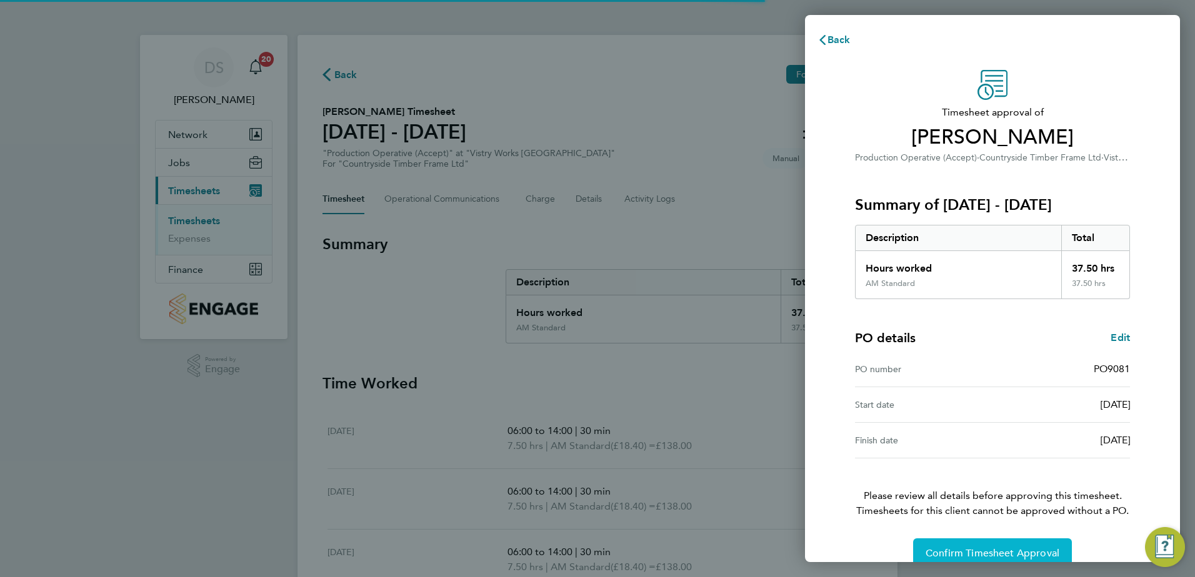
click at [957, 549] on span "Confirm Timesheet Approval" at bounding box center [992, 553] width 134 height 12
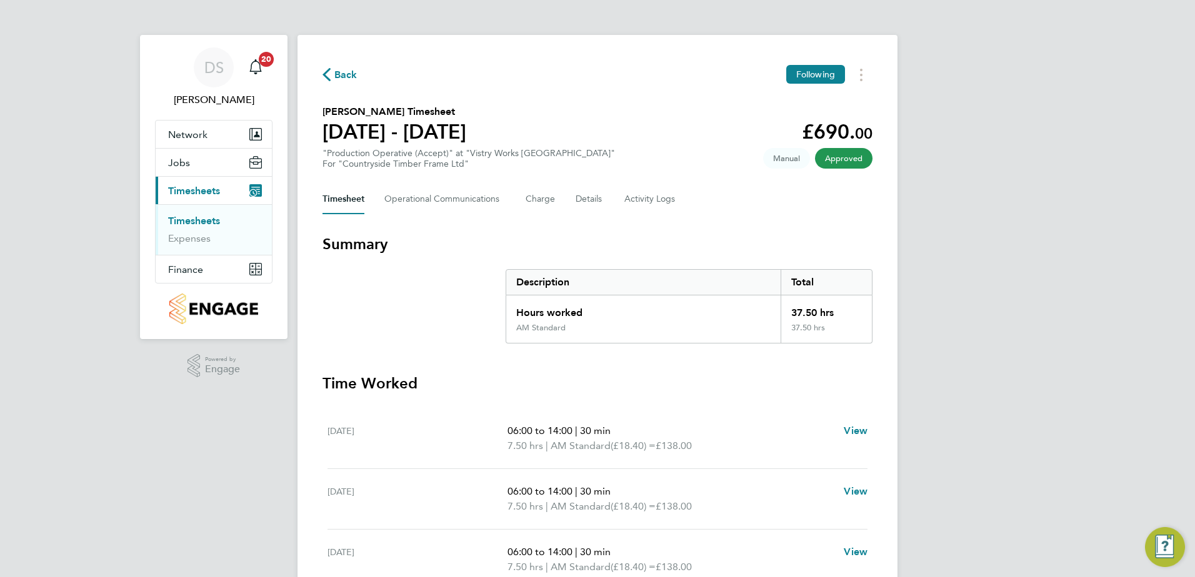
click at [347, 71] on span "Back" at bounding box center [345, 74] width 23 height 15
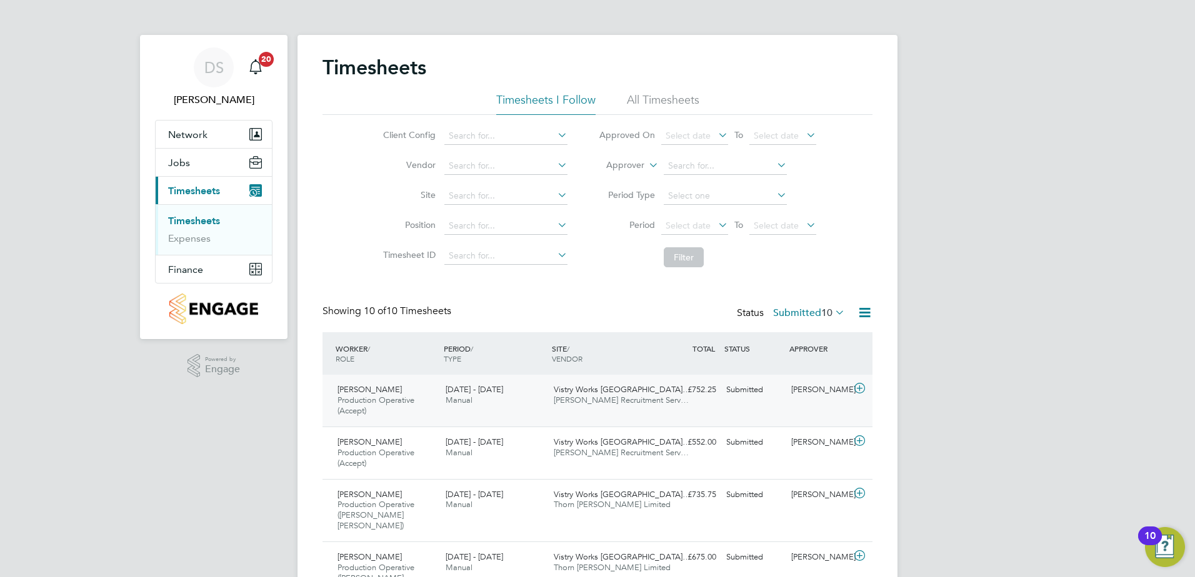
click at [862, 391] on icon at bounding box center [860, 389] width 16 height 10
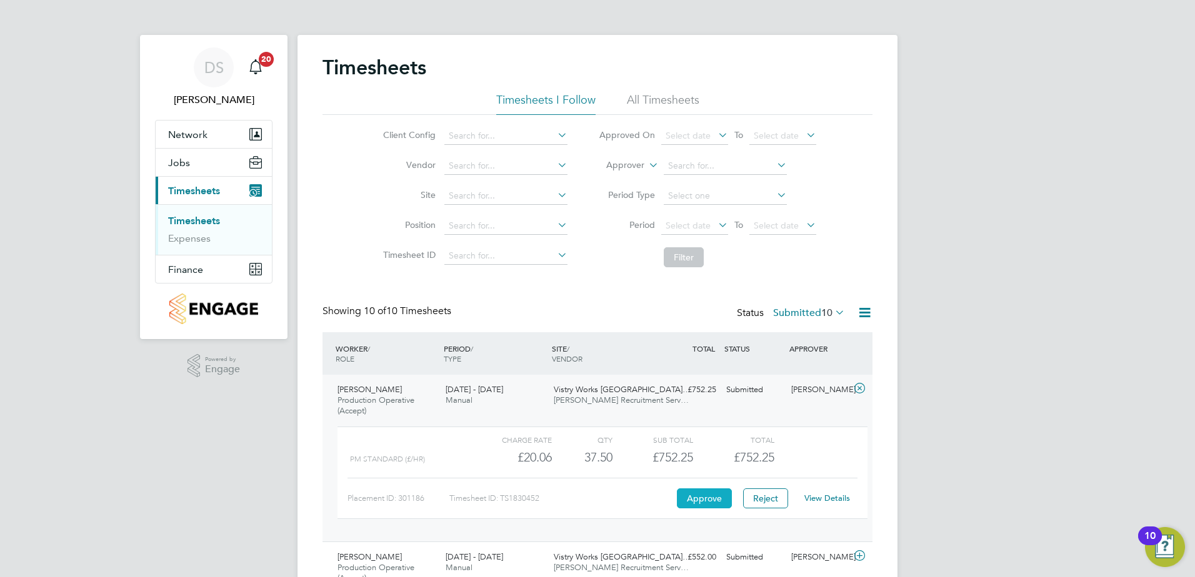
click at [707, 495] on button "Approve" at bounding box center [704, 499] width 55 height 20
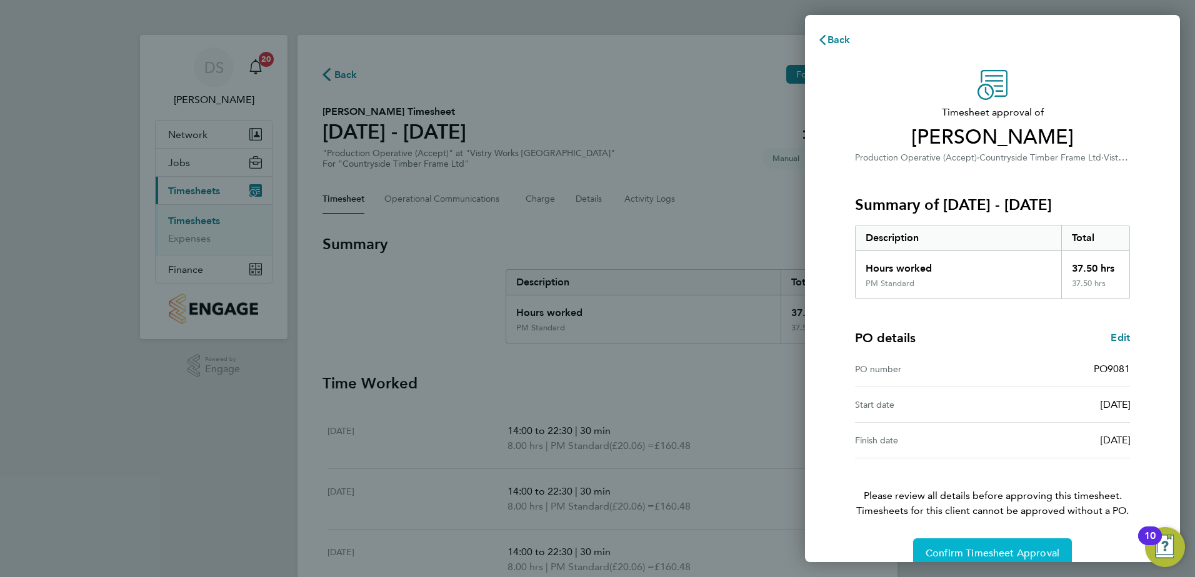
click at [986, 553] on span "Confirm Timesheet Approval" at bounding box center [992, 553] width 134 height 12
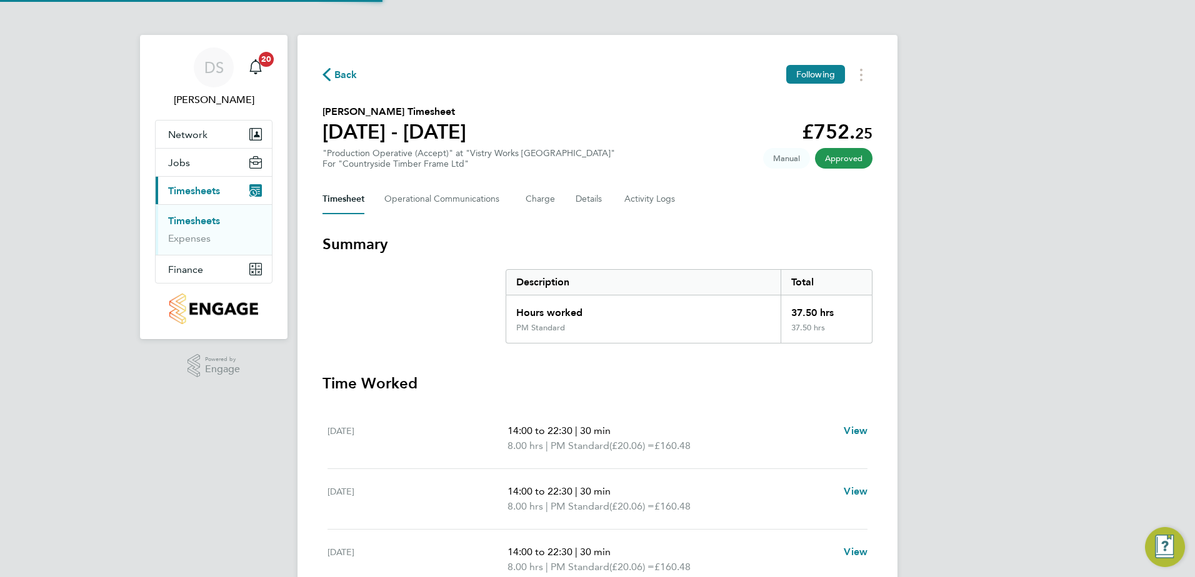
click at [340, 80] on span "Back" at bounding box center [345, 74] width 23 height 15
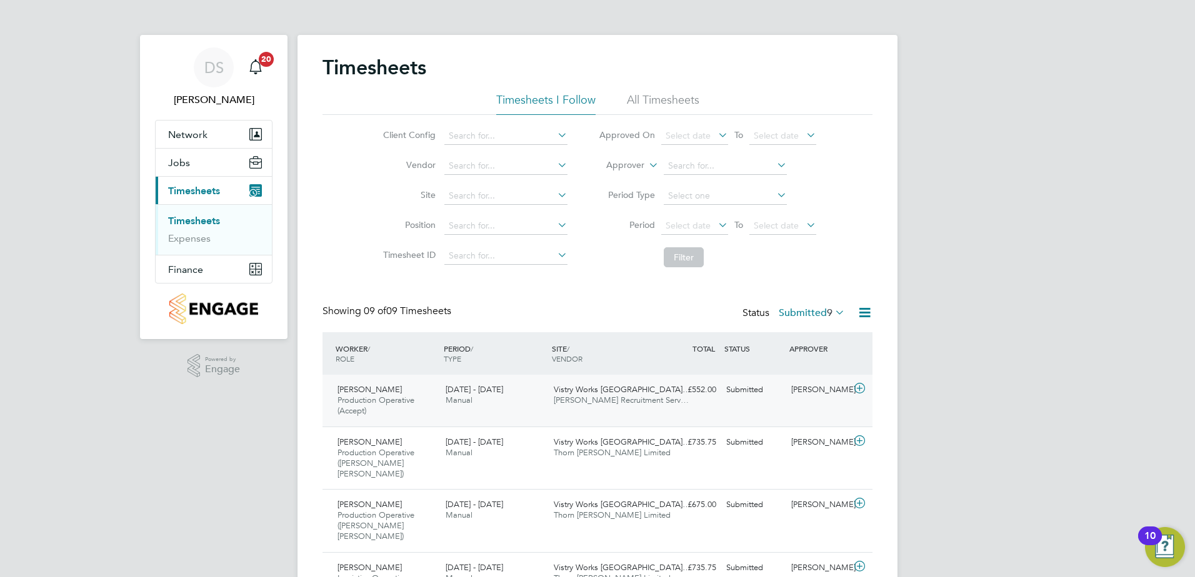
click at [863, 387] on icon at bounding box center [860, 389] width 16 height 10
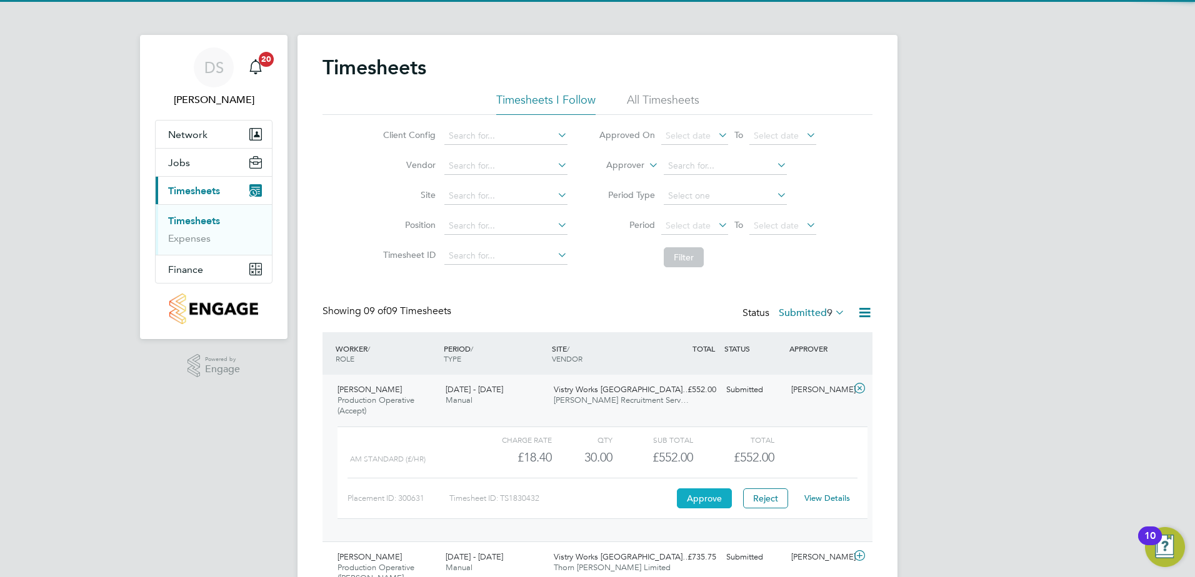
click at [708, 496] on button "Approve" at bounding box center [704, 499] width 55 height 20
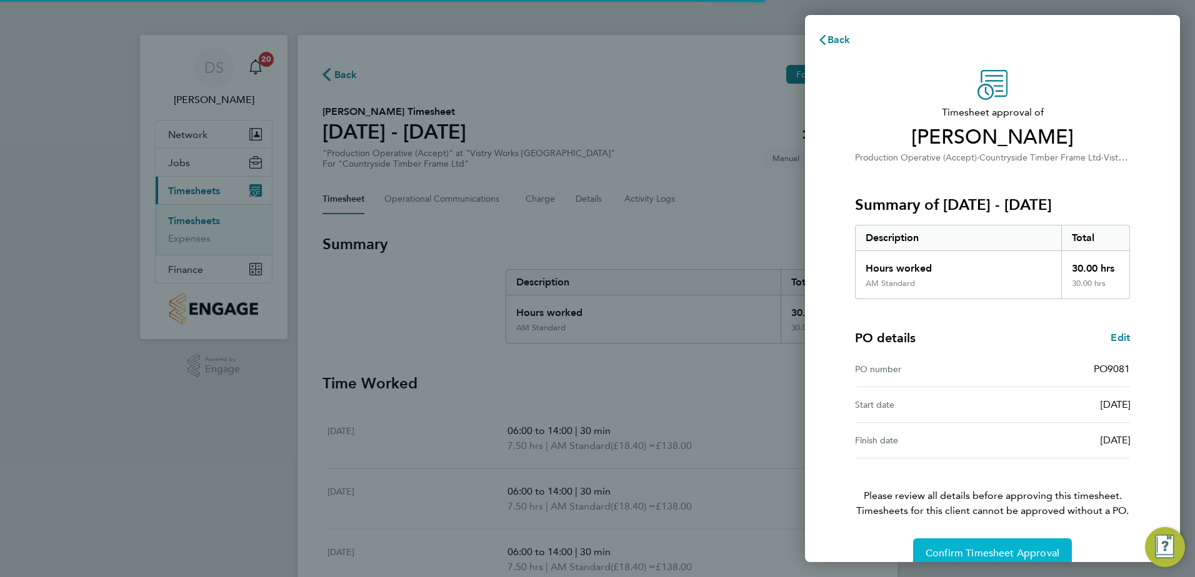
click at [961, 544] on button "Confirm Timesheet Approval" at bounding box center [992, 554] width 159 height 30
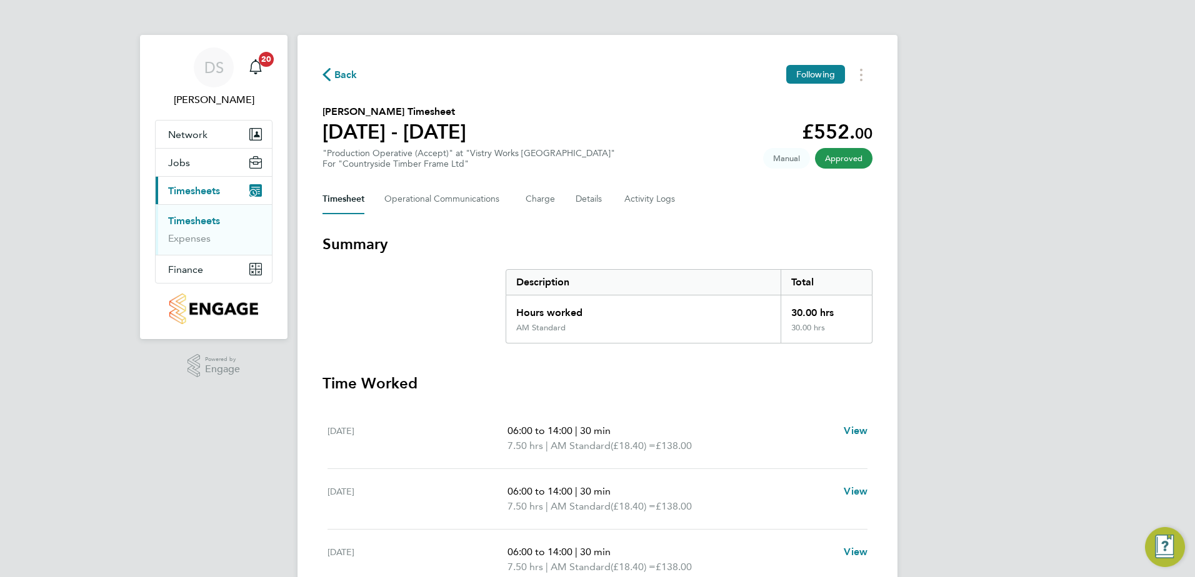
click at [344, 71] on span "Back" at bounding box center [345, 74] width 23 height 15
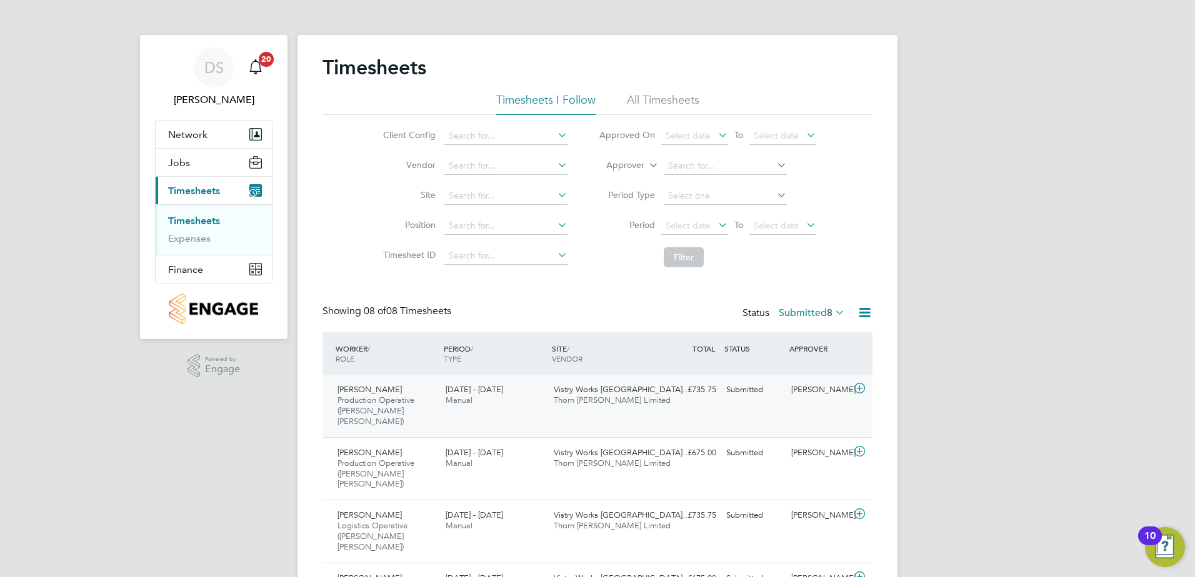
click at [857, 390] on icon at bounding box center [860, 389] width 16 height 10
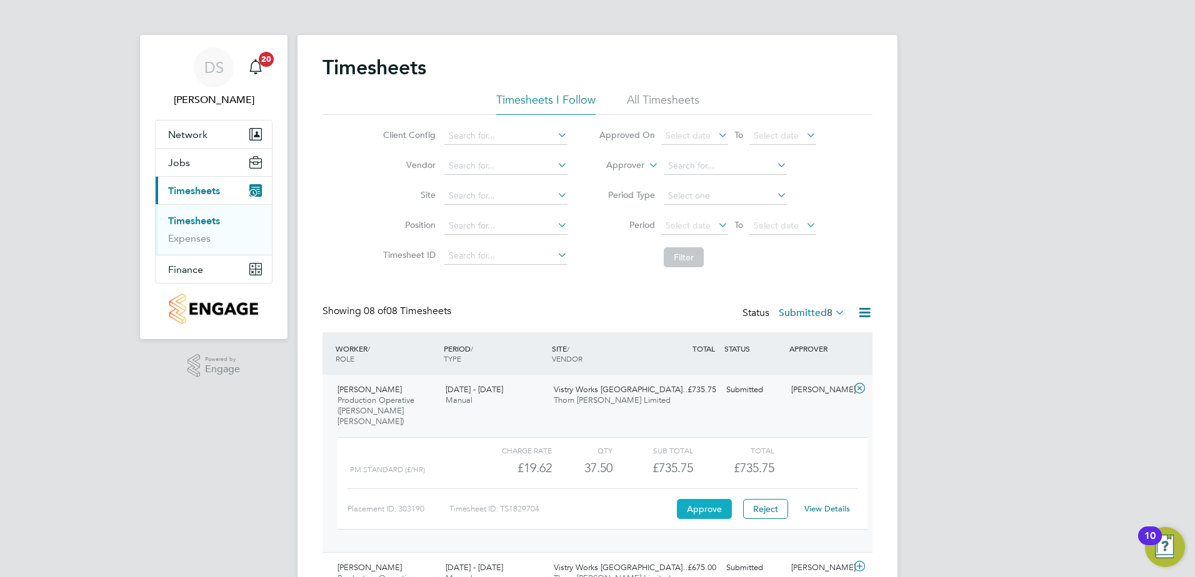
click at [700, 499] on button "Approve" at bounding box center [704, 509] width 55 height 20
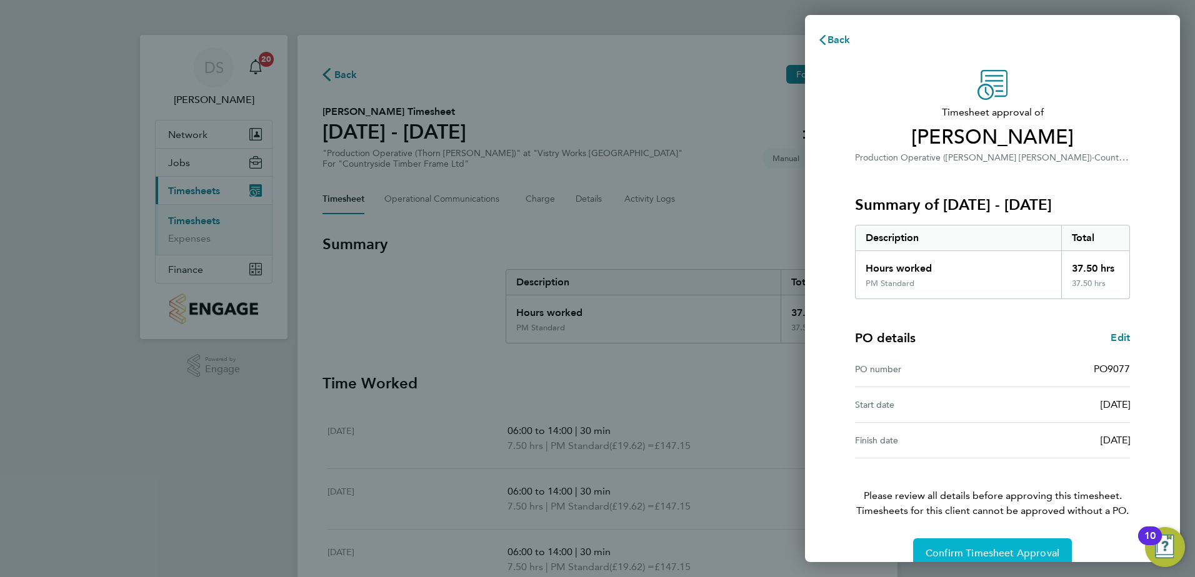
click at [1025, 555] on span "Confirm Timesheet Approval" at bounding box center [992, 553] width 134 height 12
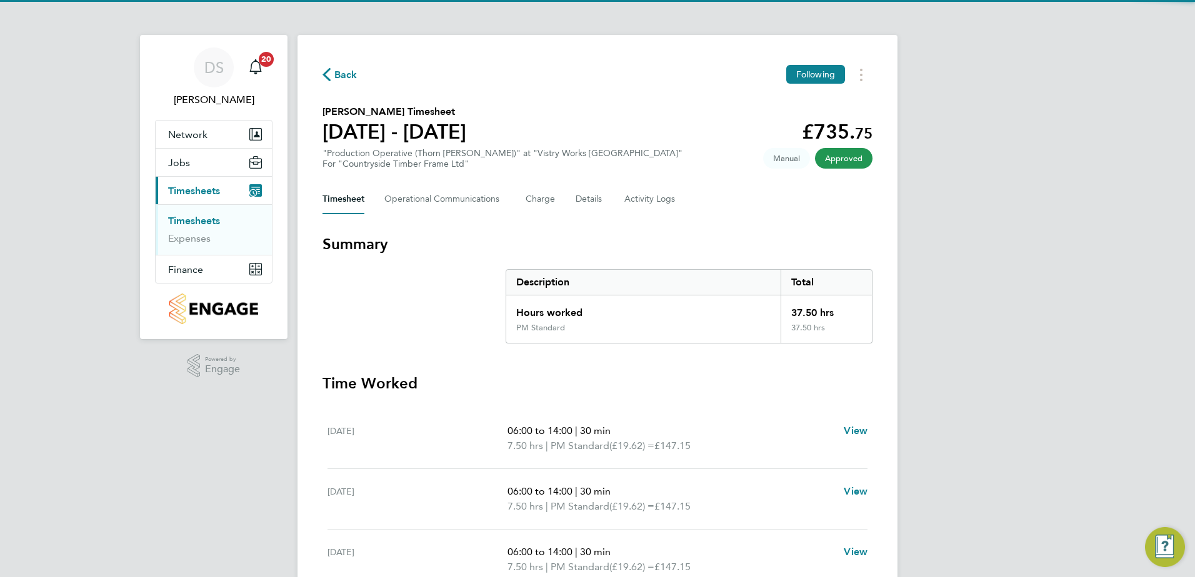
click at [345, 74] on span "Back" at bounding box center [345, 74] width 23 height 15
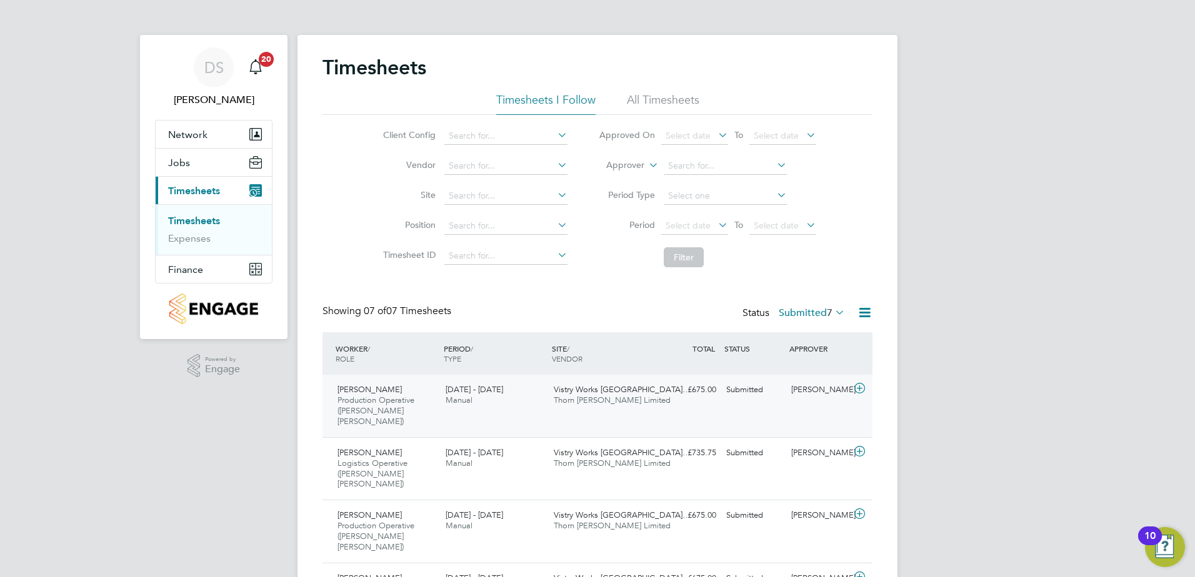
click at [865, 387] on icon at bounding box center [860, 389] width 16 height 10
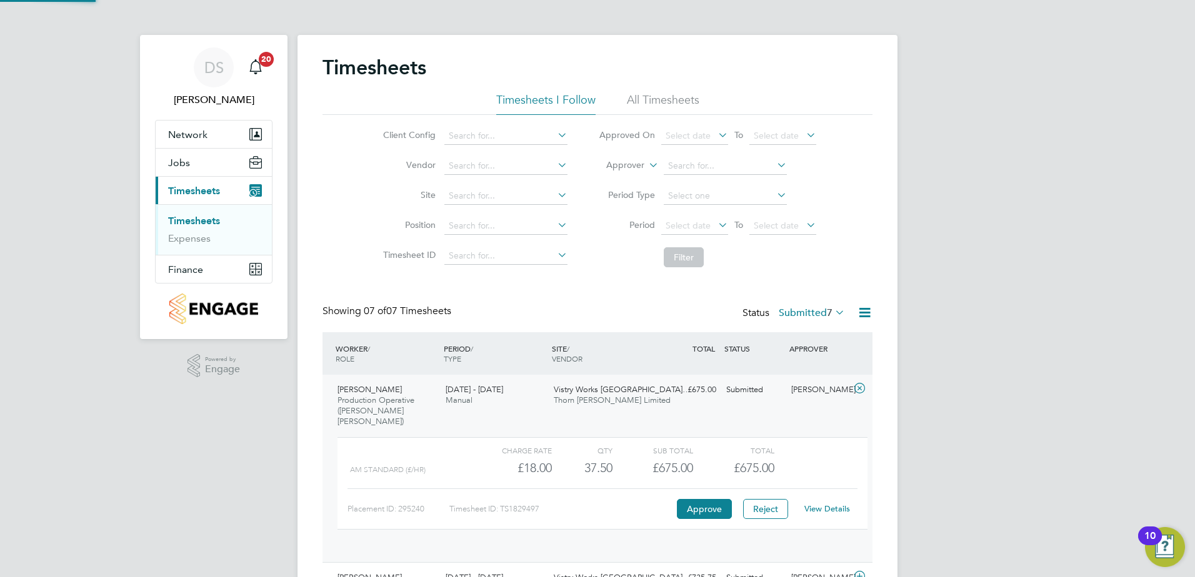
scroll to position [6, 6]
click at [697, 499] on button "Approve" at bounding box center [704, 509] width 55 height 20
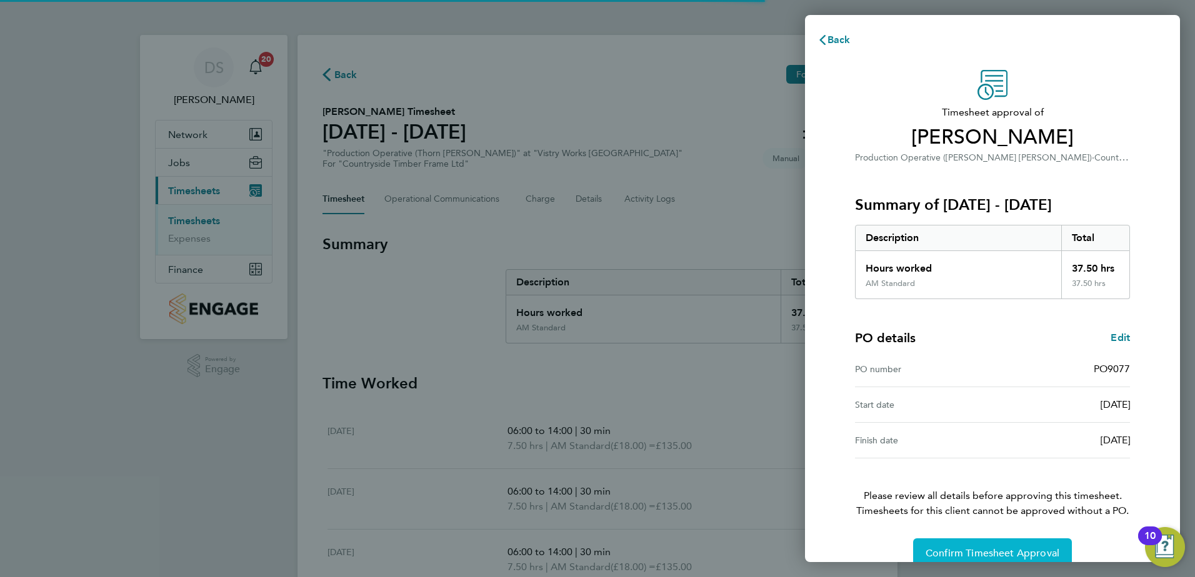
click button "Confirm Timesheet Approval"
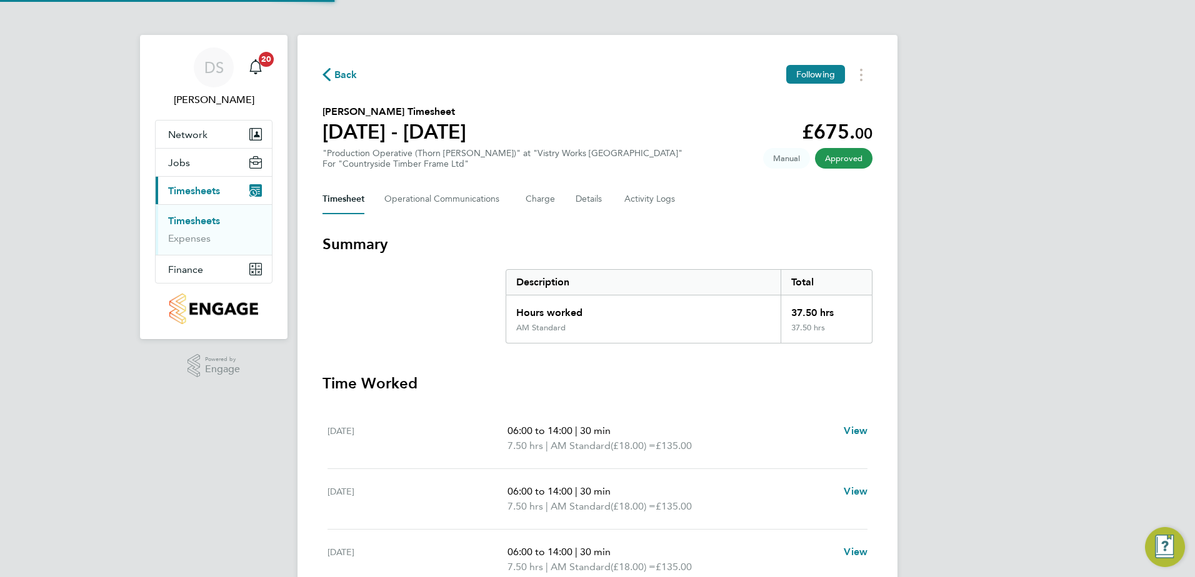
click span "Back"
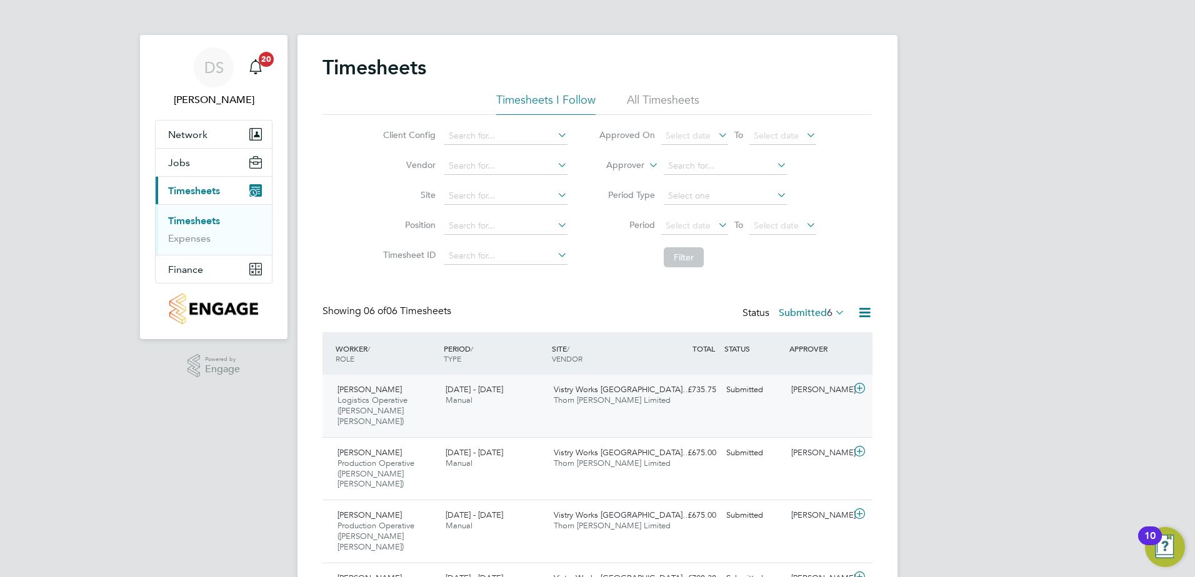
click icon
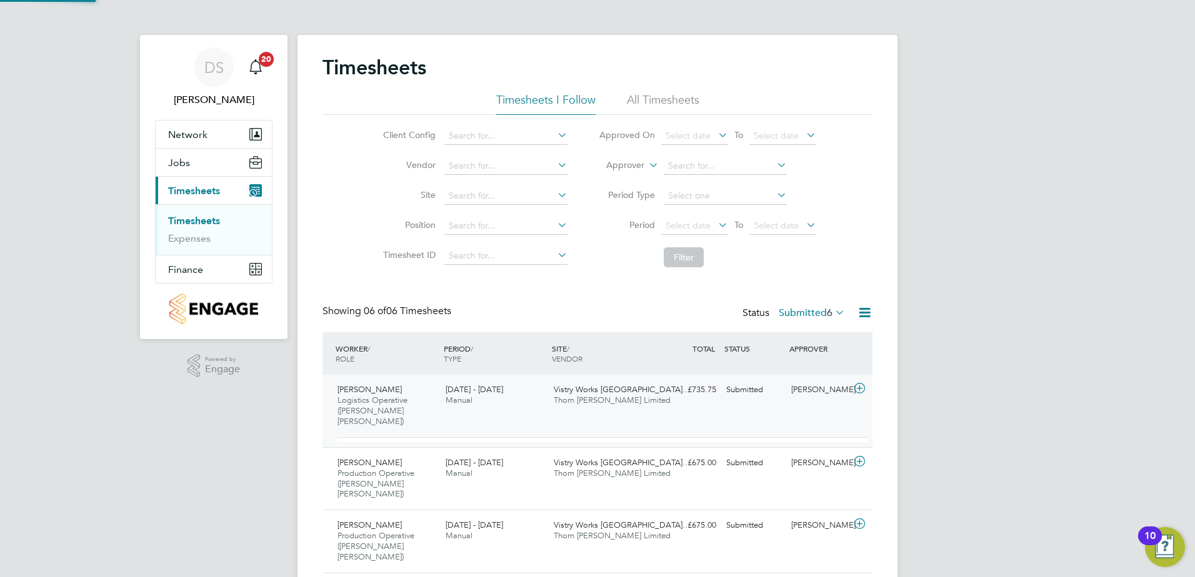
scroll to position [21, 122]
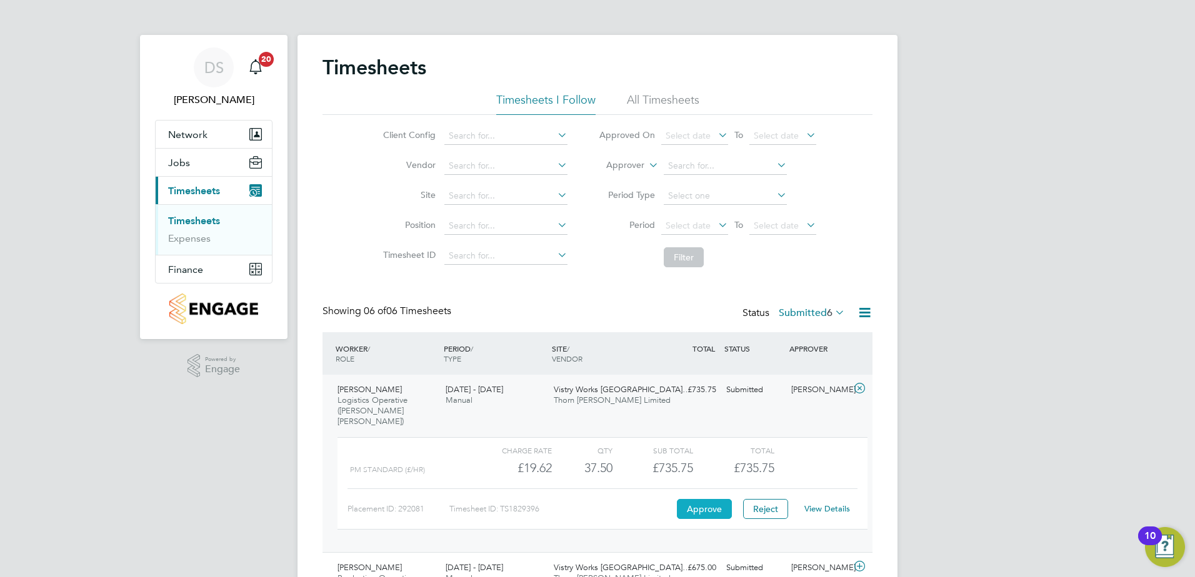
click button "Approve"
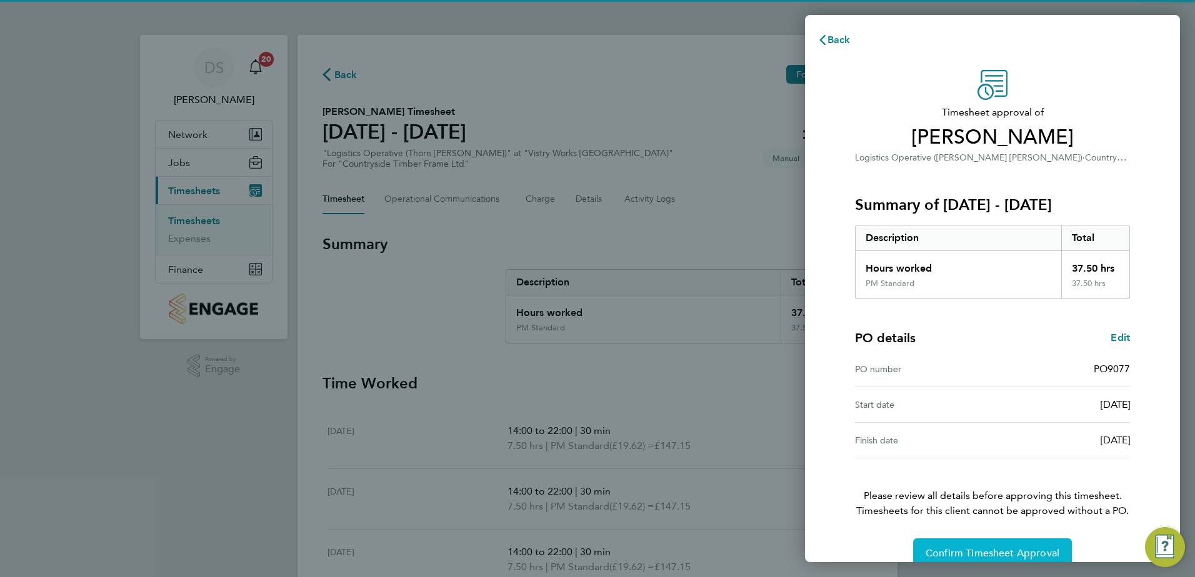
click at [959, 550] on span "Confirm Timesheet Approval" at bounding box center [992, 553] width 134 height 12
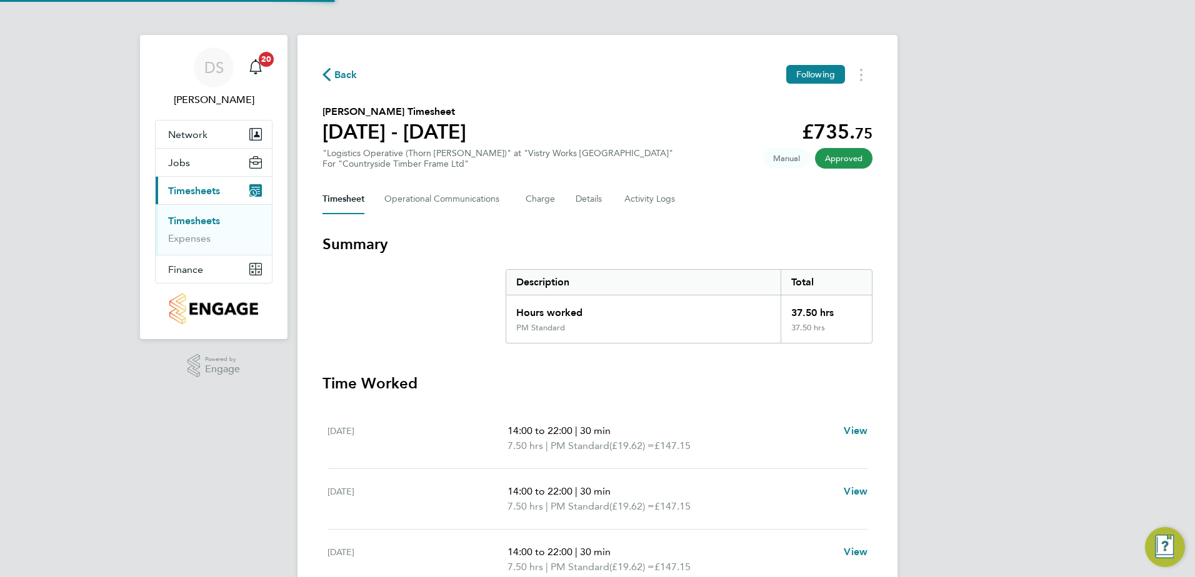
click at [351, 74] on span "Back" at bounding box center [345, 74] width 23 height 15
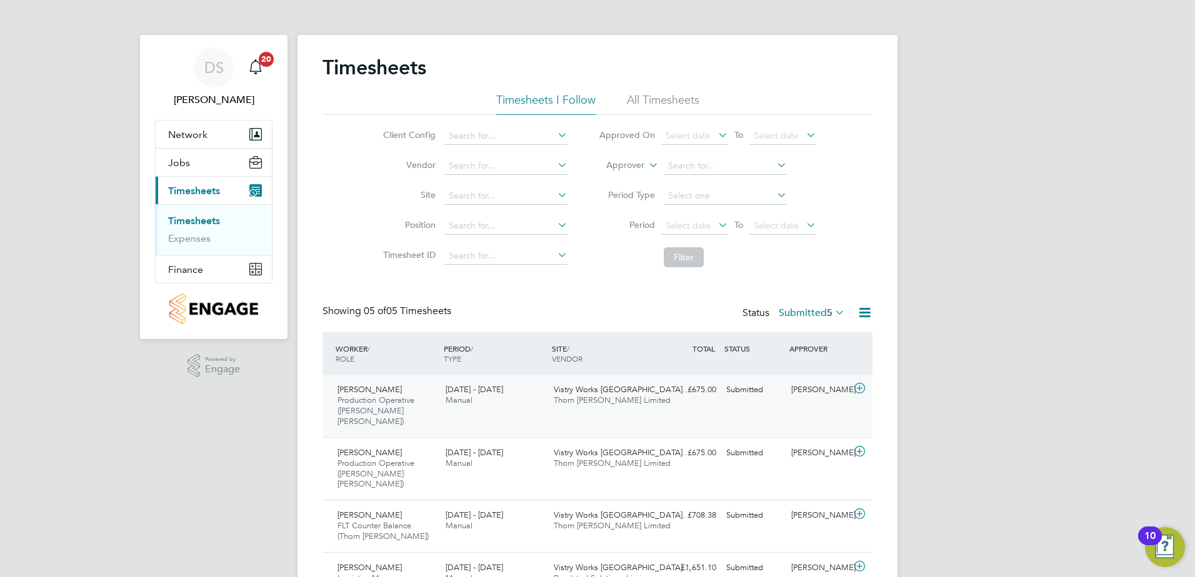
click at [859, 390] on icon at bounding box center [860, 389] width 16 height 10
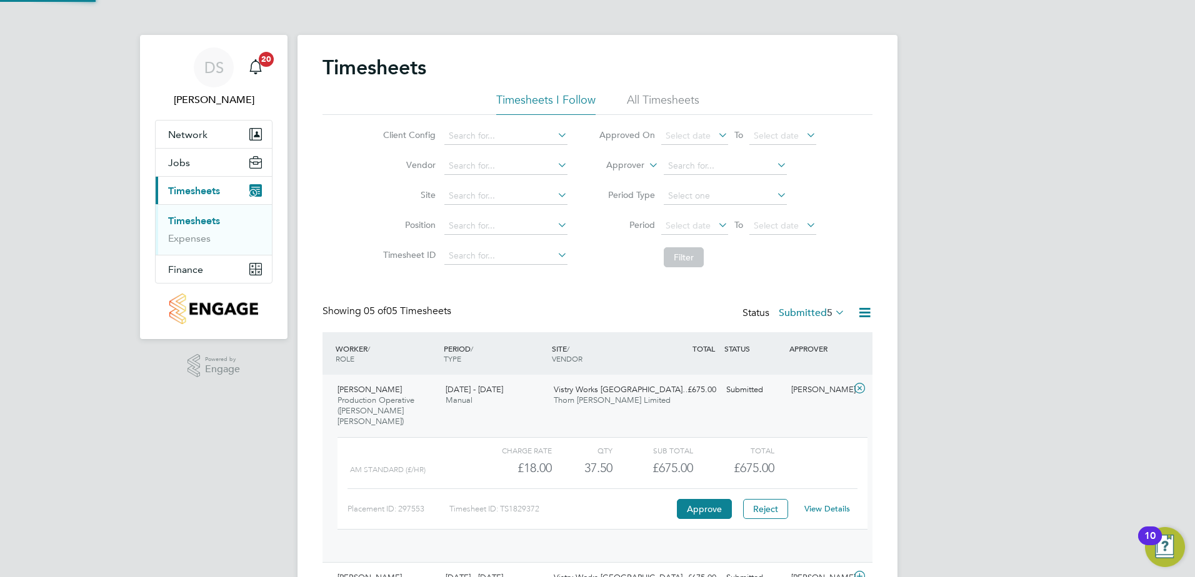
scroll to position [21, 122]
click at [708, 499] on button "Approve" at bounding box center [704, 509] width 55 height 20
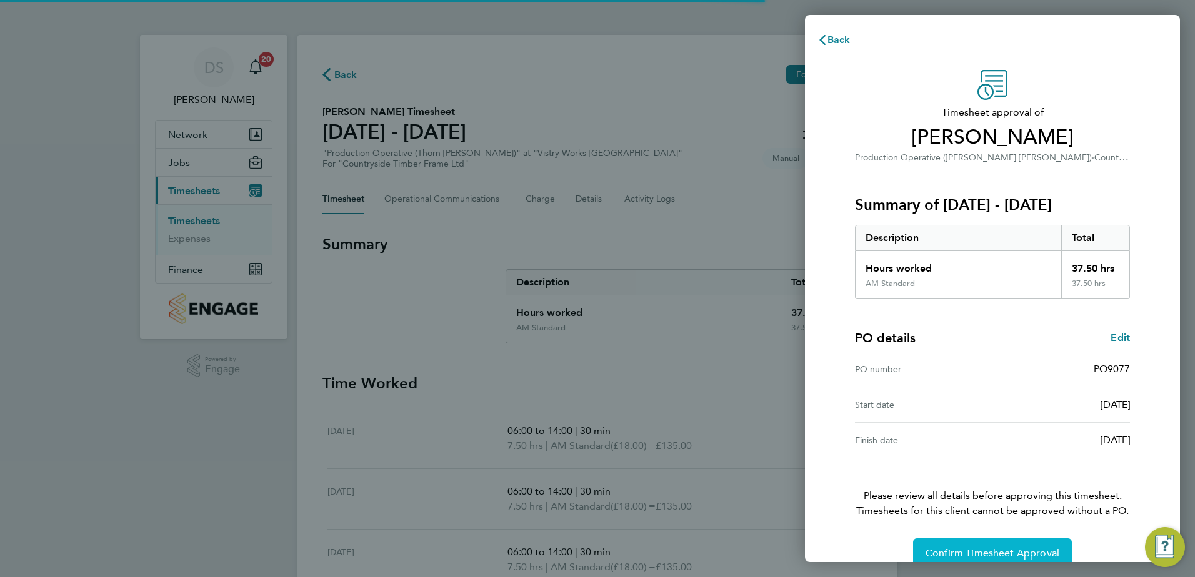
drag, startPoint x: 1005, startPoint y: 552, endPoint x: 996, endPoint y: 542, distance: 13.3
click at [1006, 552] on span "Confirm Timesheet Approval" at bounding box center [992, 553] width 134 height 12
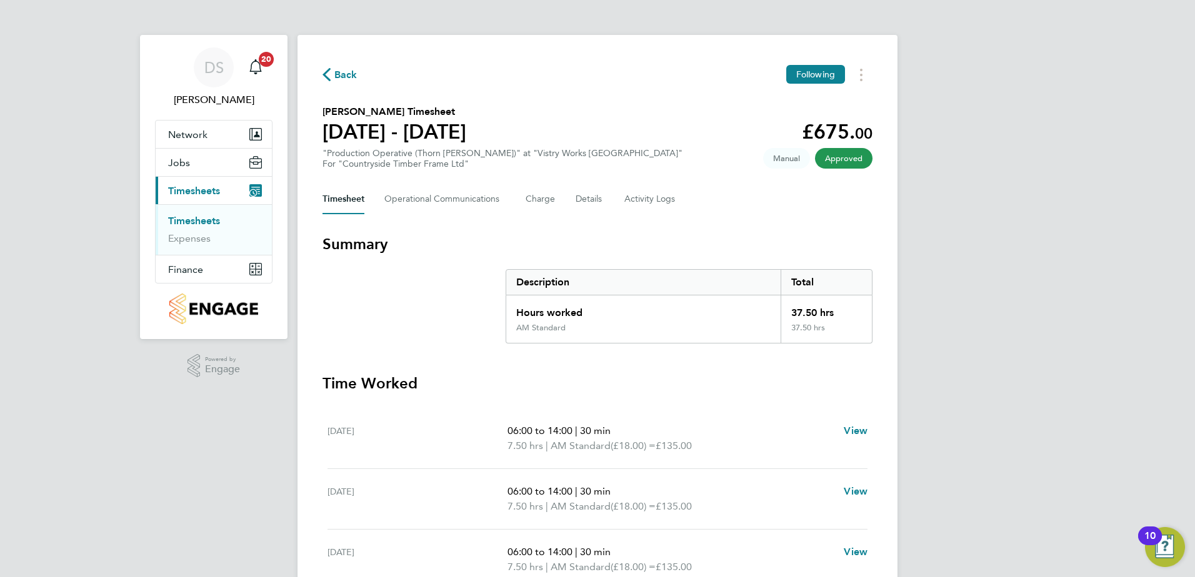
click at [337, 71] on span "Back" at bounding box center [345, 74] width 23 height 15
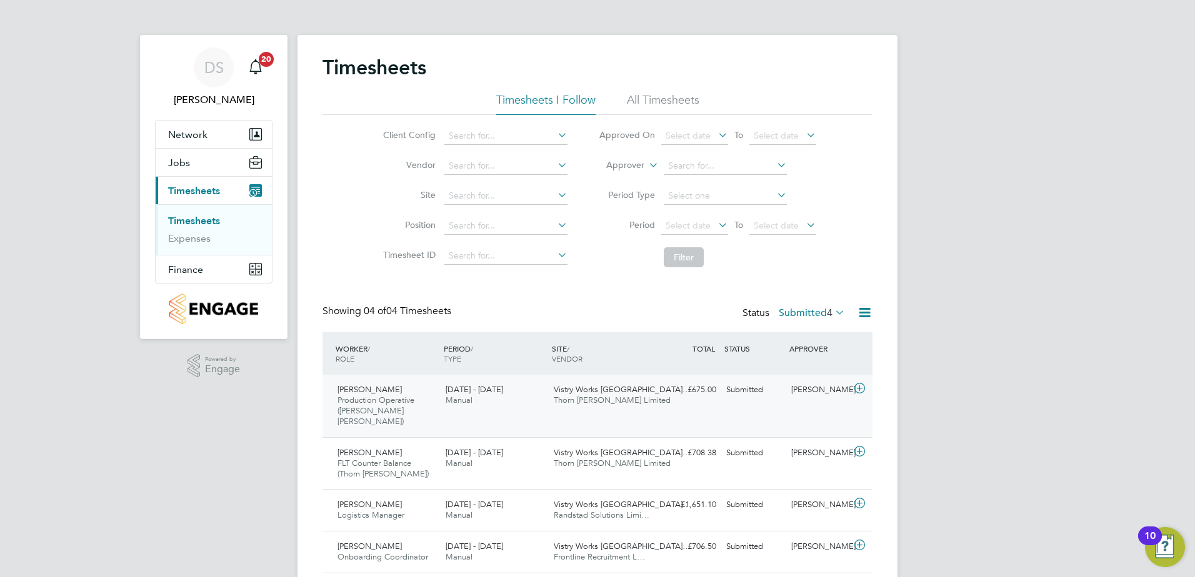
click at [860, 389] on icon at bounding box center [860, 389] width 16 height 10
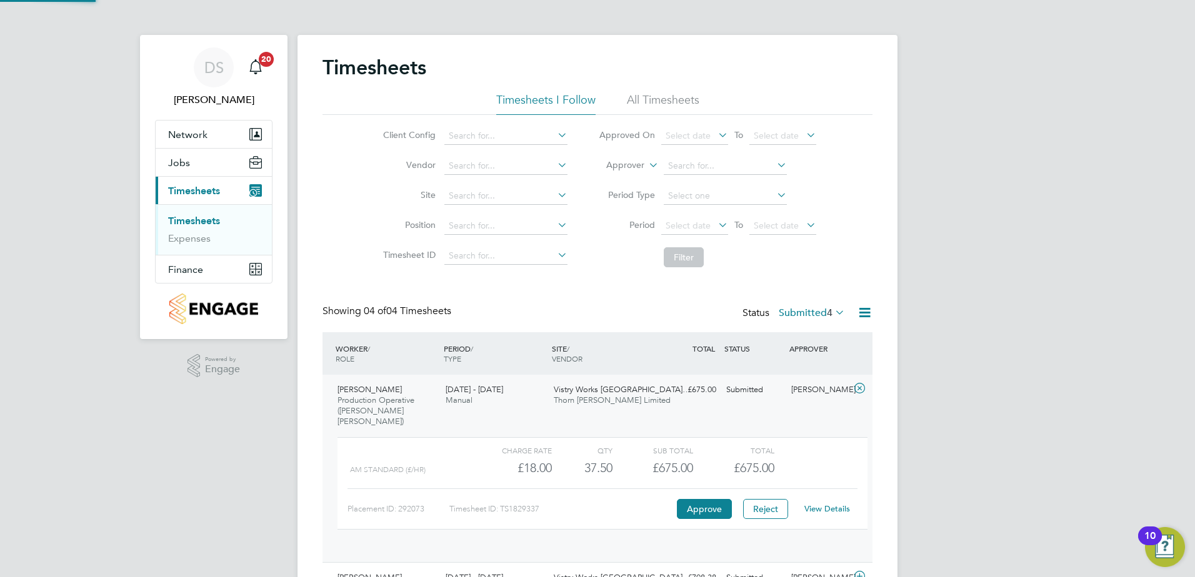
scroll to position [21, 122]
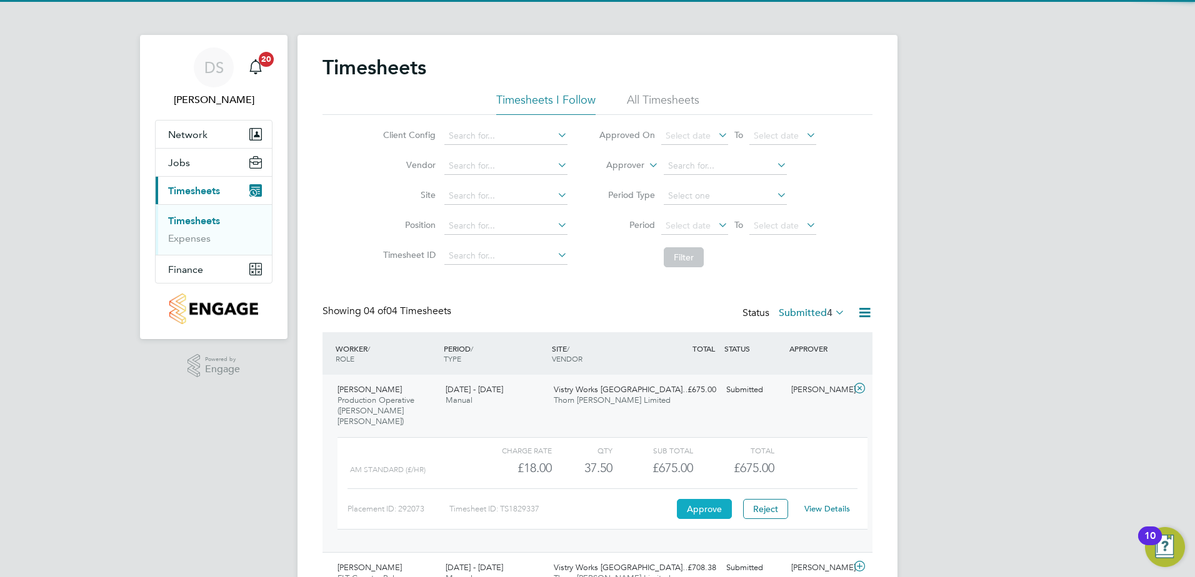
click at [713, 499] on button "Approve" at bounding box center [704, 509] width 55 height 20
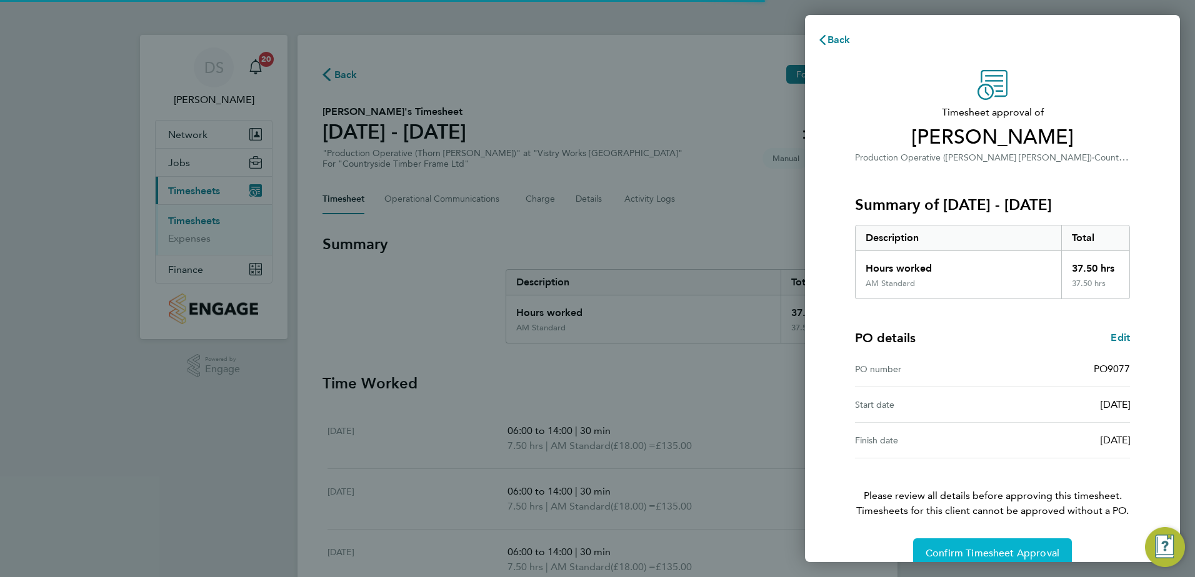
click at [1000, 551] on span "Confirm Timesheet Approval" at bounding box center [992, 553] width 134 height 12
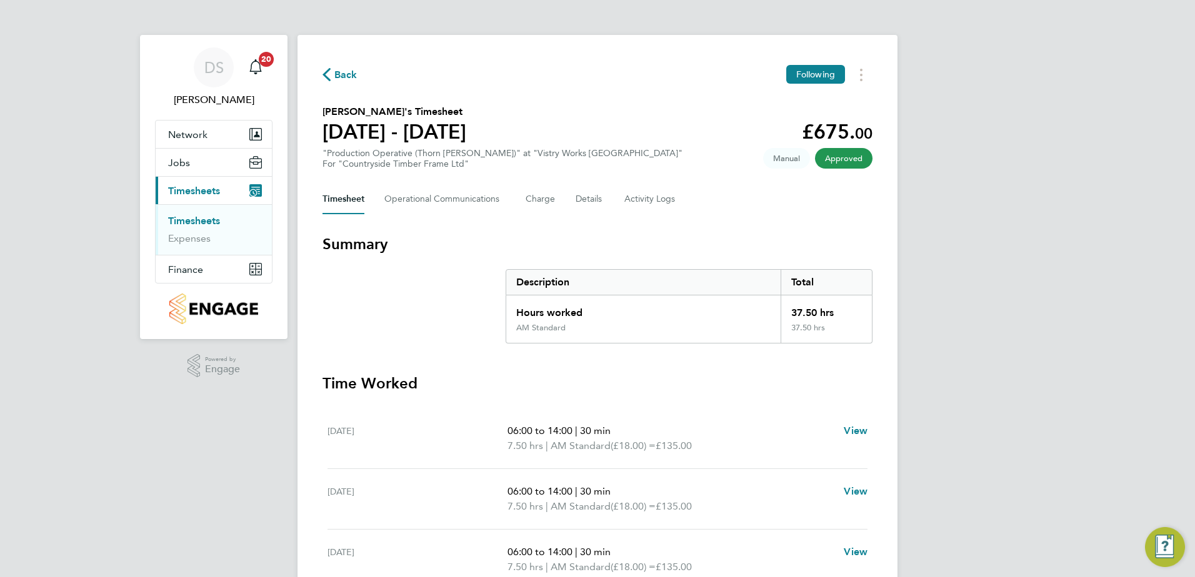
click at [334, 71] on span "Back" at bounding box center [339, 74] width 35 height 12
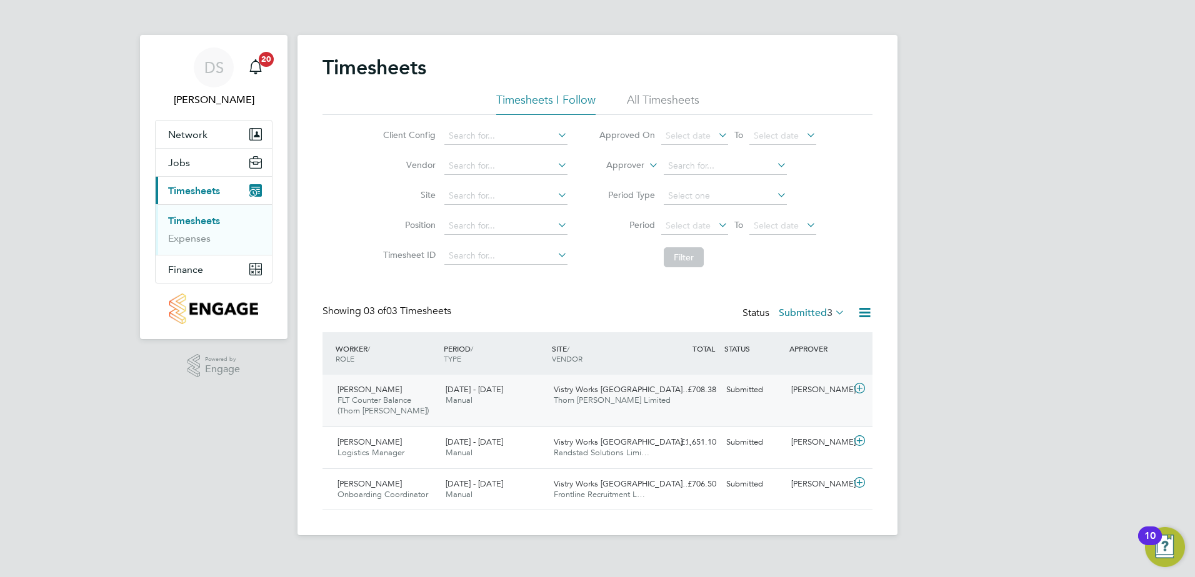
click at [865, 389] on icon at bounding box center [860, 389] width 16 height 10
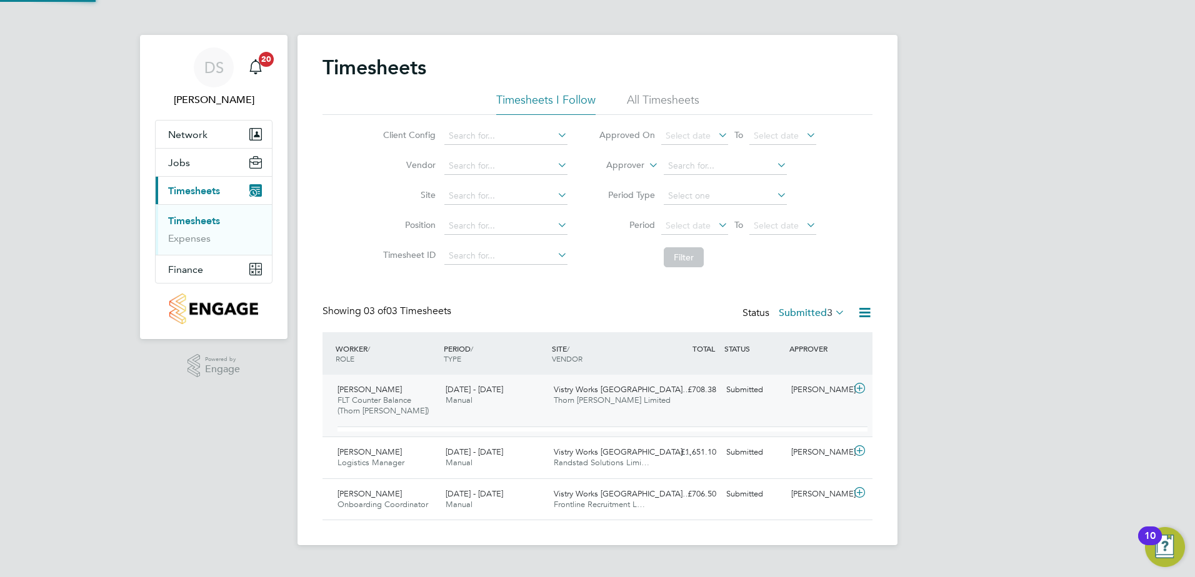
scroll to position [21, 122]
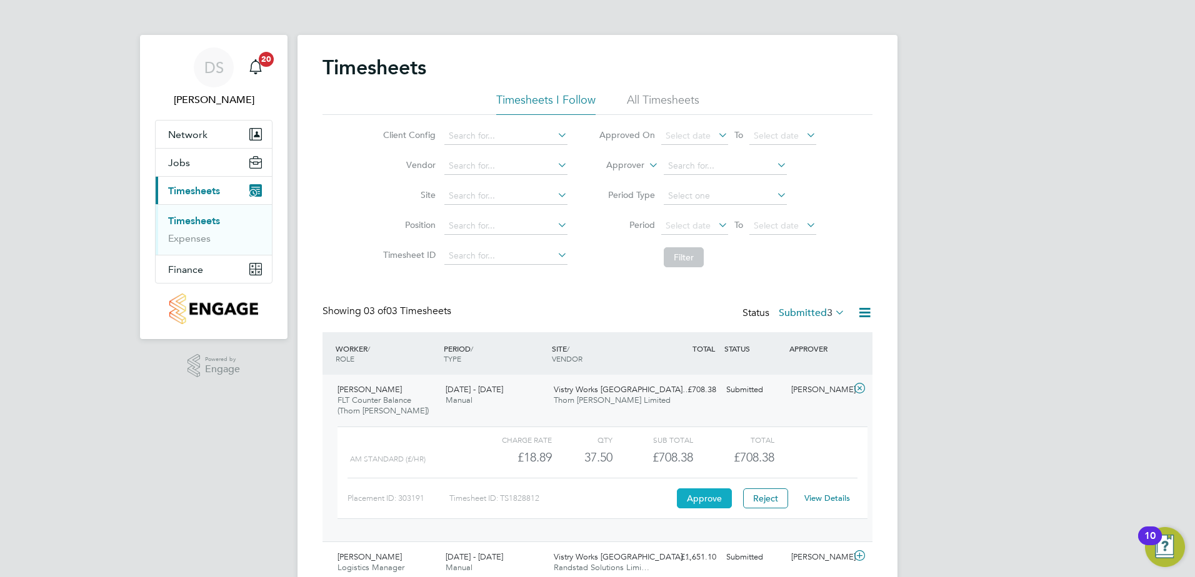
click at [698, 496] on button "Approve" at bounding box center [704, 499] width 55 height 20
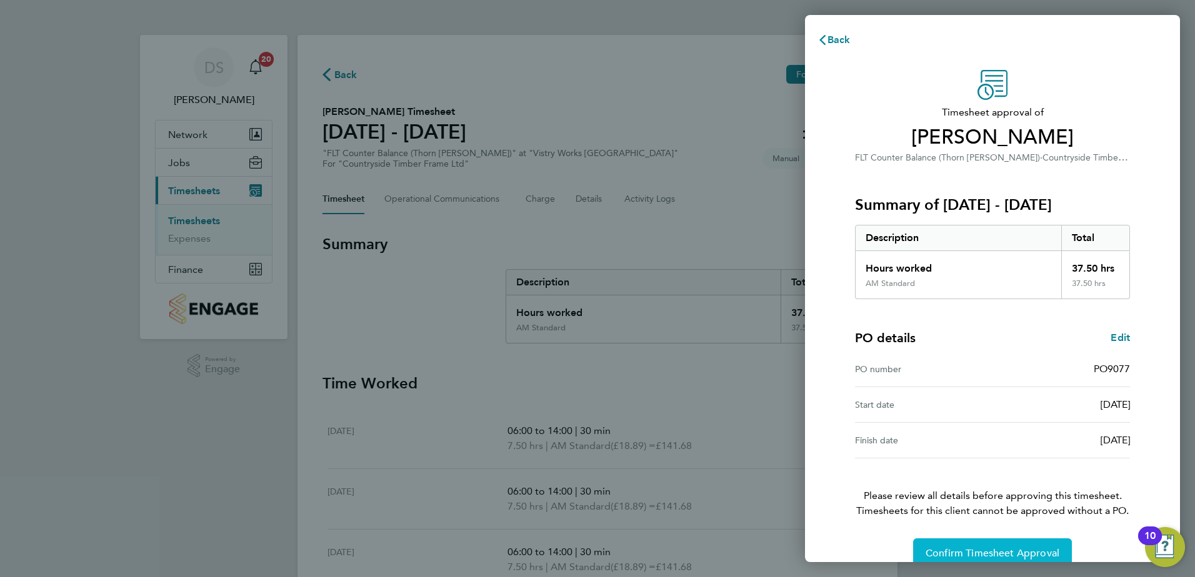
click at [1003, 551] on span "Confirm Timesheet Approval" at bounding box center [992, 553] width 134 height 12
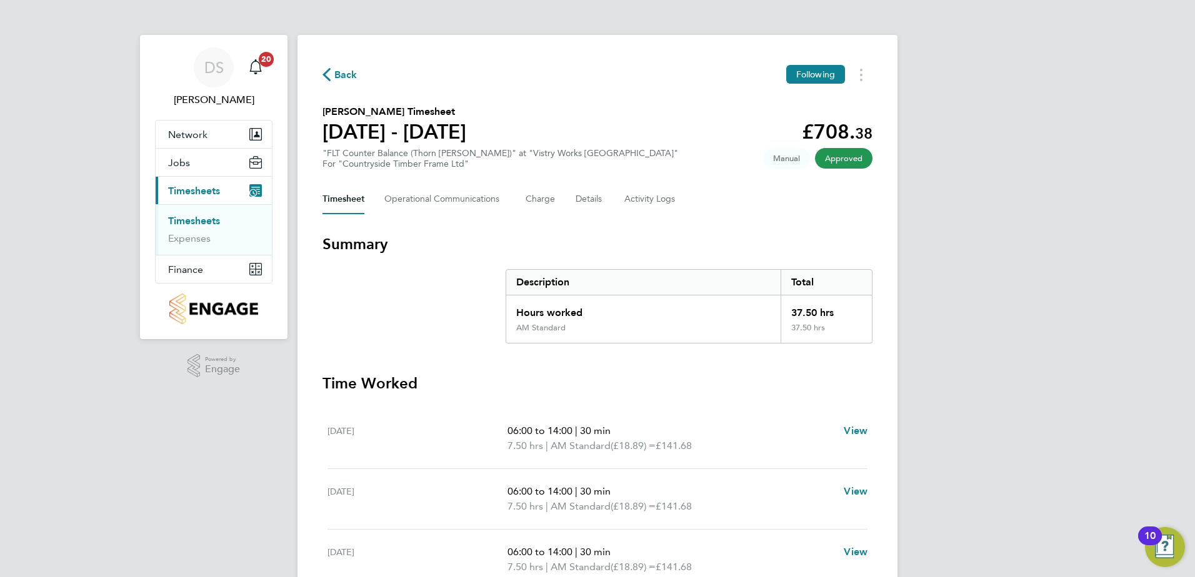
click at [338, 76] on span "Back" at bounding box center [345, 74] width 23 height 15
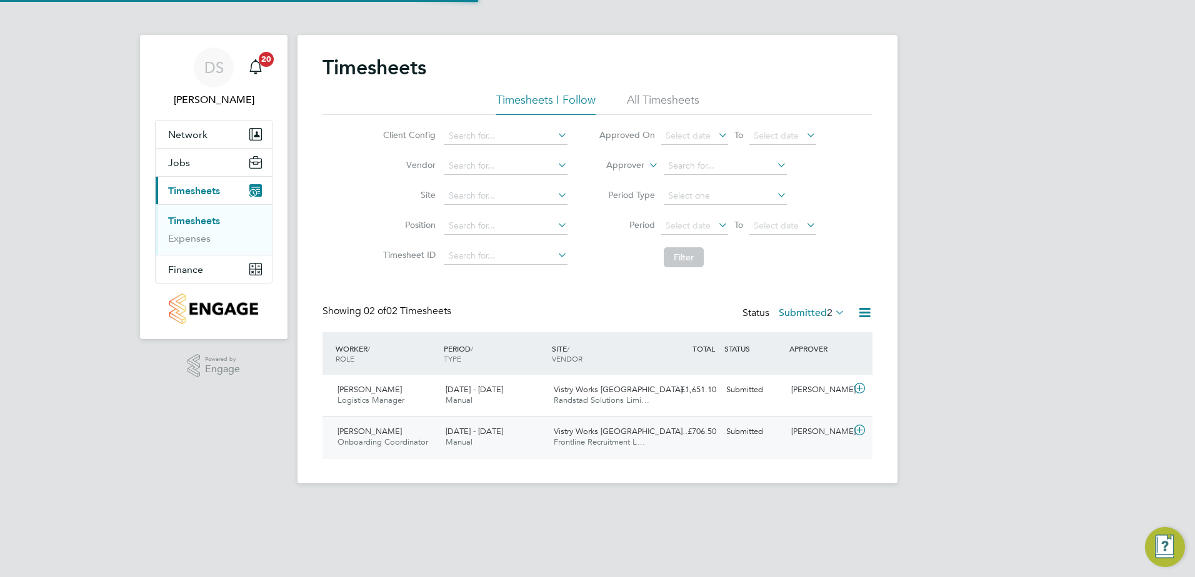
scroll to position [32, 109]
click at [856, 387] on icon at bounding box center [860, 389] width 16 height 10
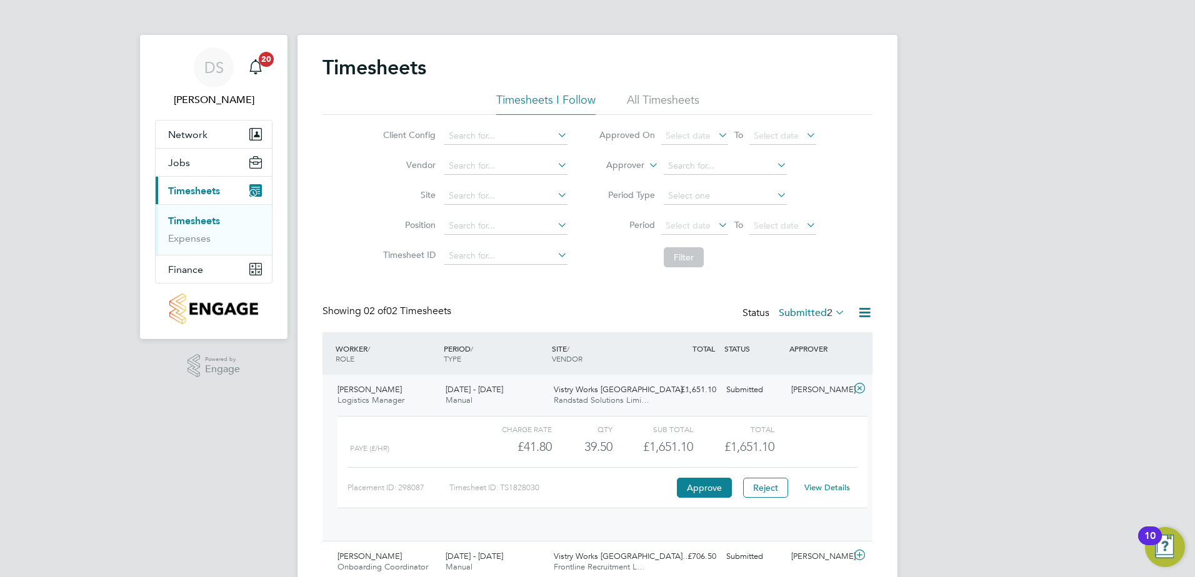
scroll to position [21, 122]
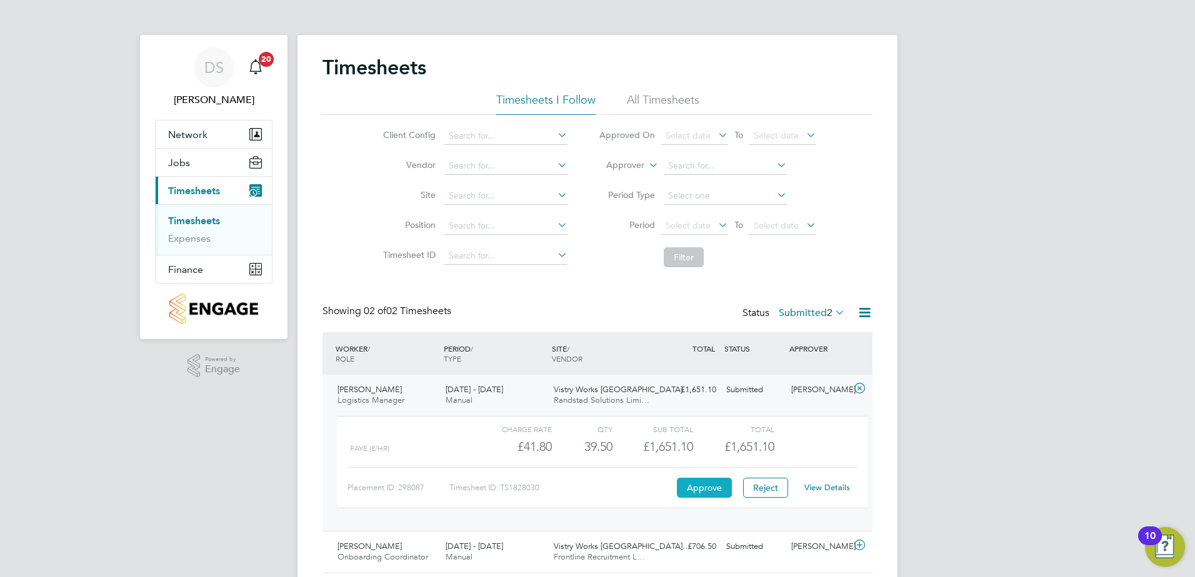
click at [713, 480] on button "Approve" at bounding box center [704, 488] width 55 height 20
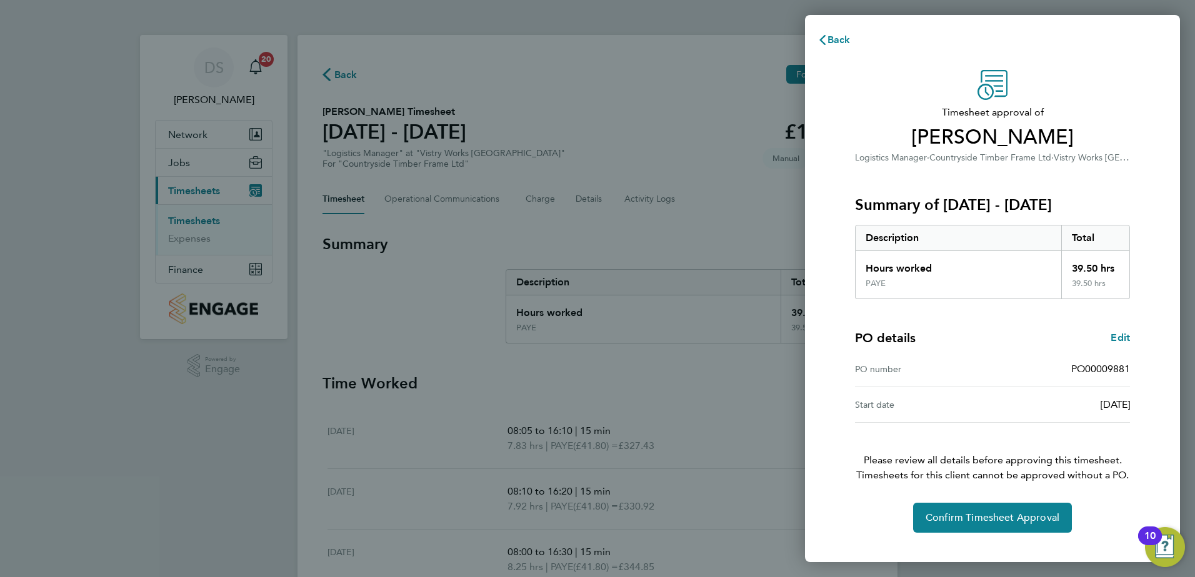
click at [156, 177] on button "Current page: Timesheets" at bounding box center [214, 190] width 116 height 27
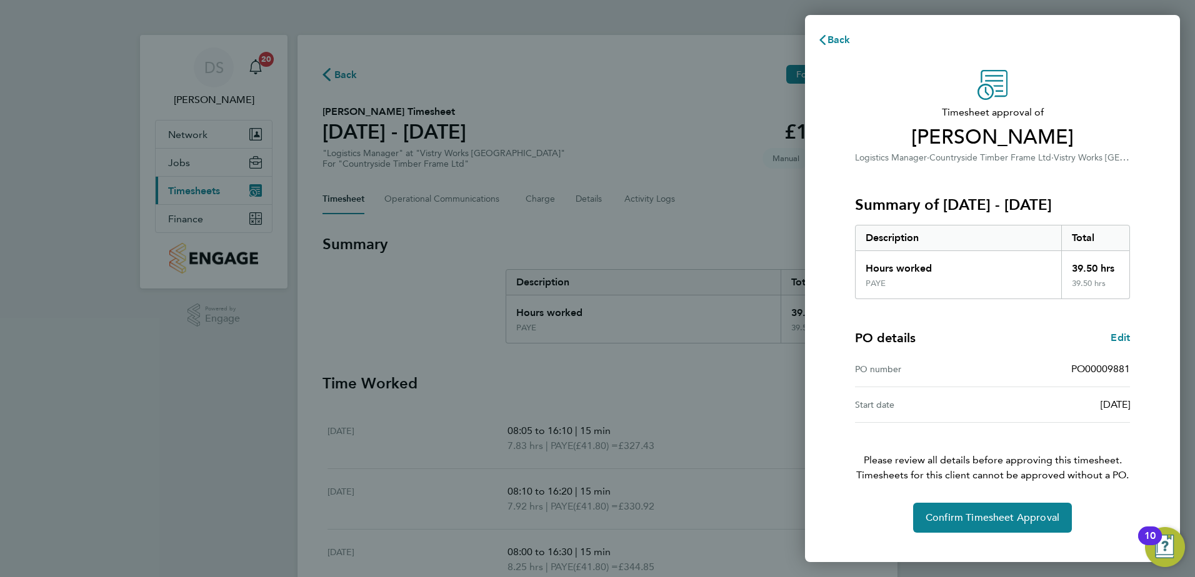
click at [156, 177] on button "Current page: Timesheets" at bounding box center [214, 190] width 116 height 27
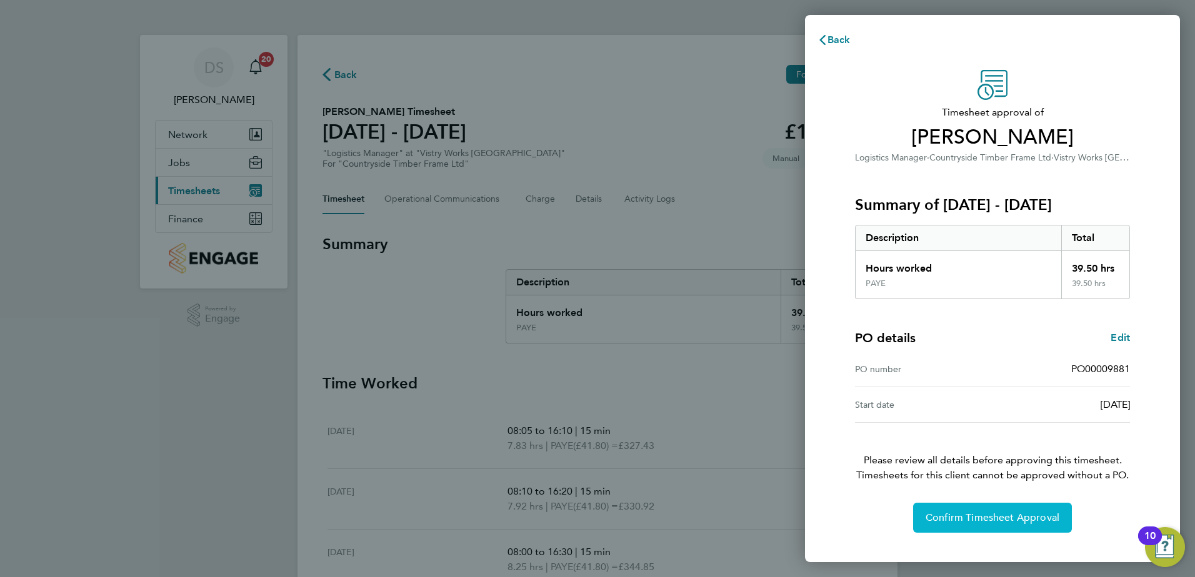
click at [156, 177] on button "Current page: Timesheets" at bounding box center [214, 190] width 116 height 27
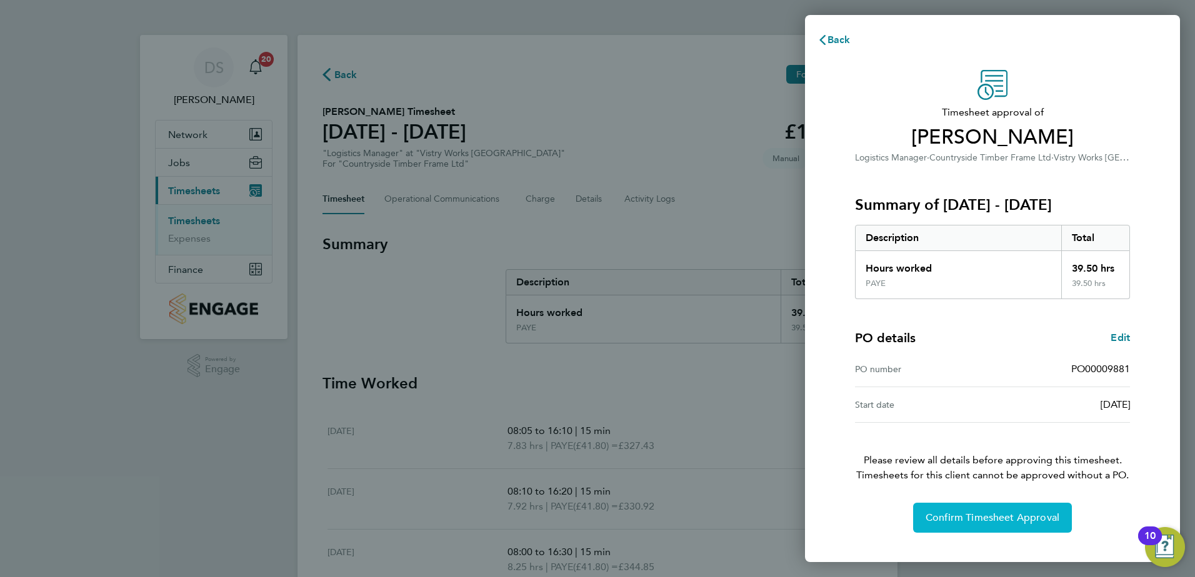
click at [156, 177] on button "Current page: Timesheets" at bounding box center [214, 190] width 116 height 27
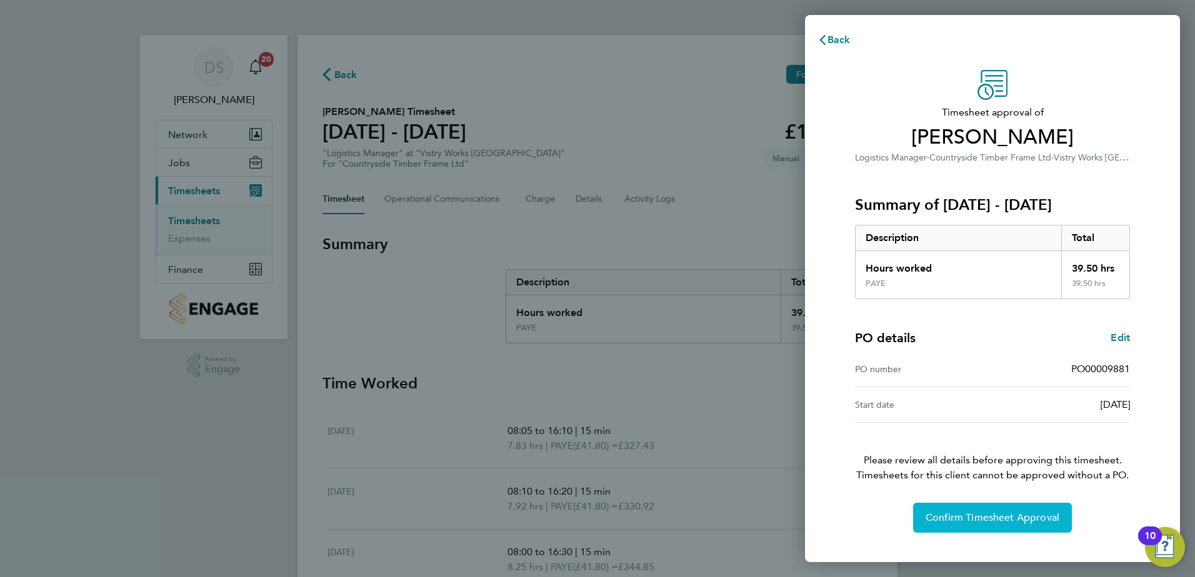
click at [156, 177] on button "Current page: Timesheets" at bounding box center [214, 190] width 116 height 27
click at [913, 503] on button "Confirm Timesheet Approval" at bounding box center [992, 518] width 159 height 30
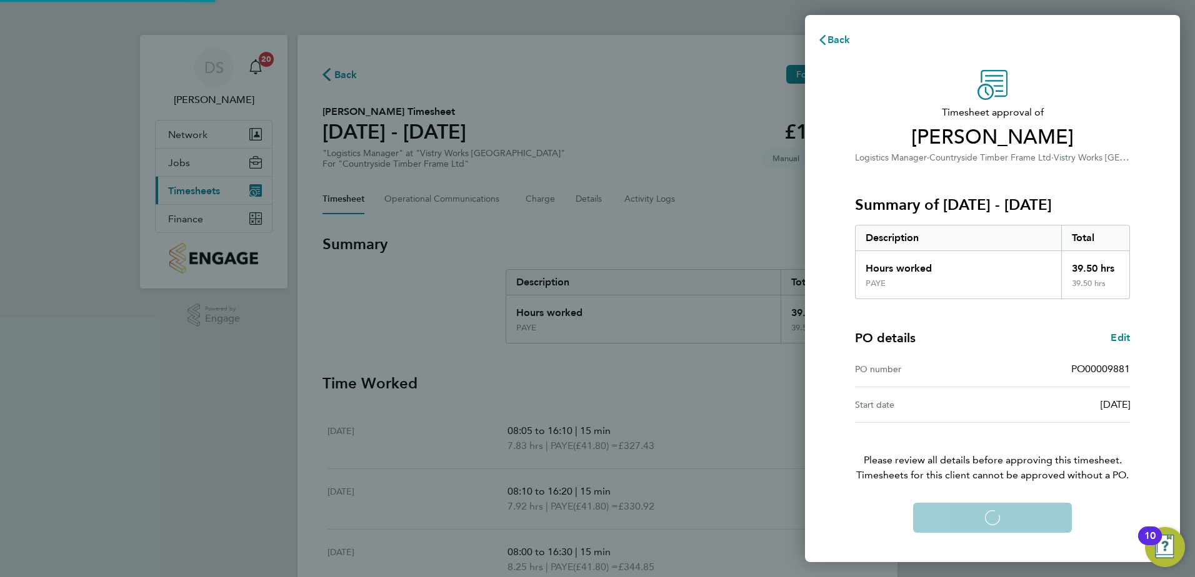
click at [982, 524] on div "Confirm Timesheet Approval Loading" at bounding box center [992, 518] width 305 height 30
click at [156, 177] on button "Current page: Timesheets" at bounding box center [214, 190] width 116 height 27
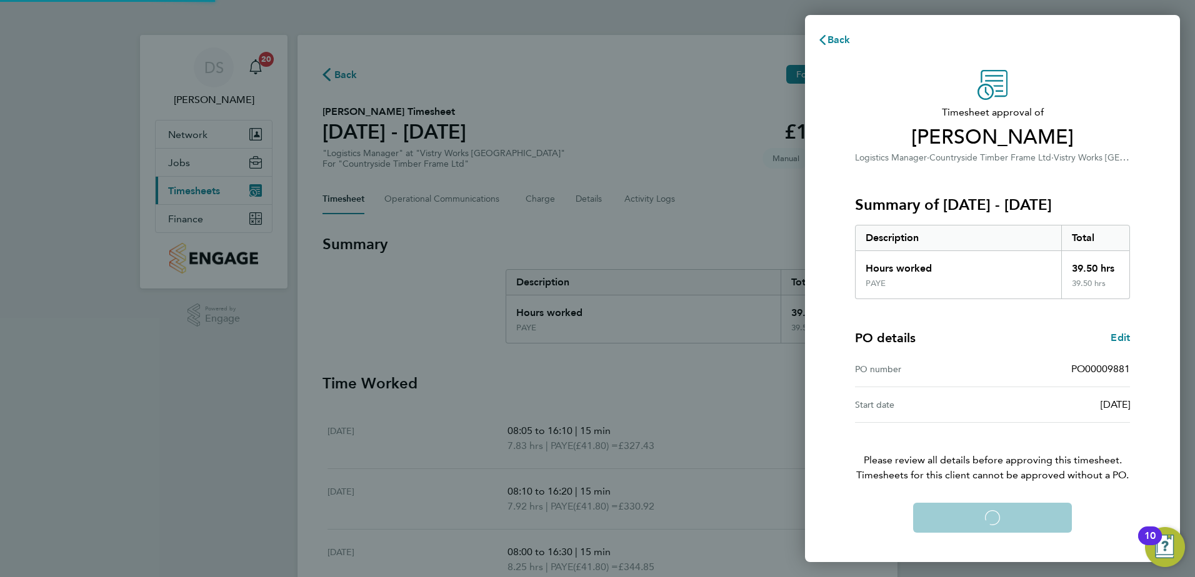
click at [156, 177] on button "Current page: Timesheets" at bounding box center [214, 190] width 116 height 27
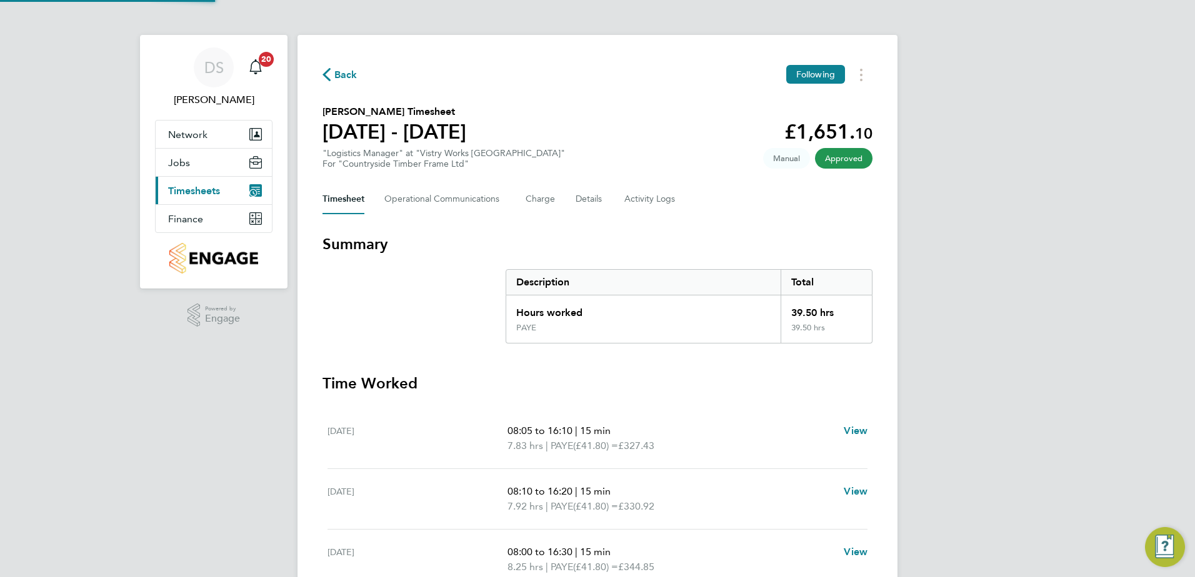
click at [156, 177] on button "Current page: Timesheets" at bounding box center [214, 190] width 116 height 27
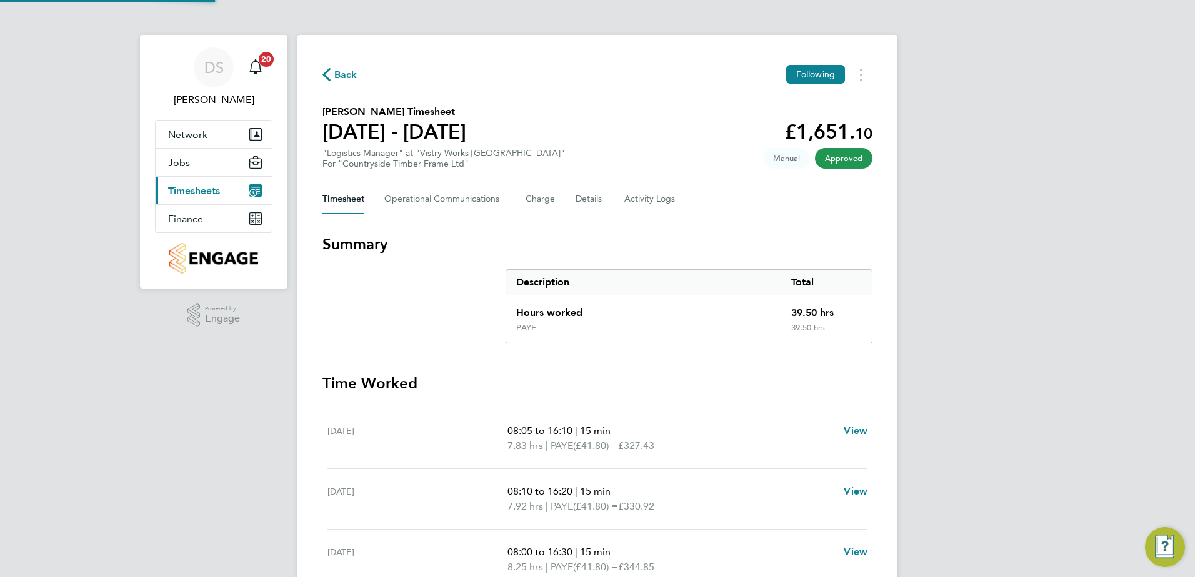
click at [156, 177] on button "Current page: Timesheets" at bounding box center [214, 190] width 116 height 27
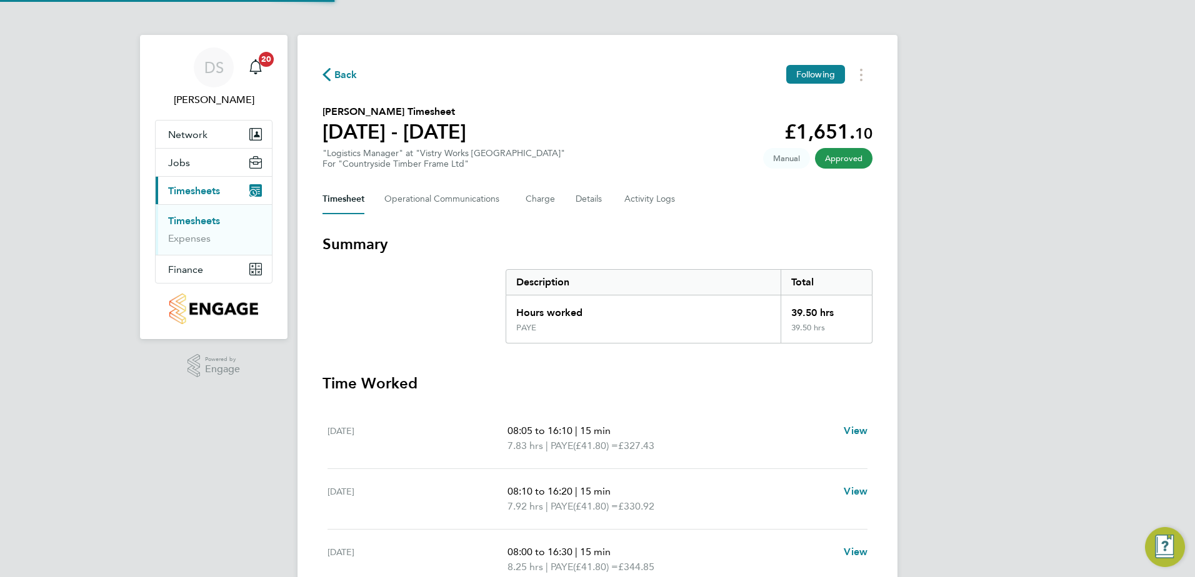
click at [156, 177] on button "Current page: Timesheets" at bounding box center [214, 190] width 116 height 27
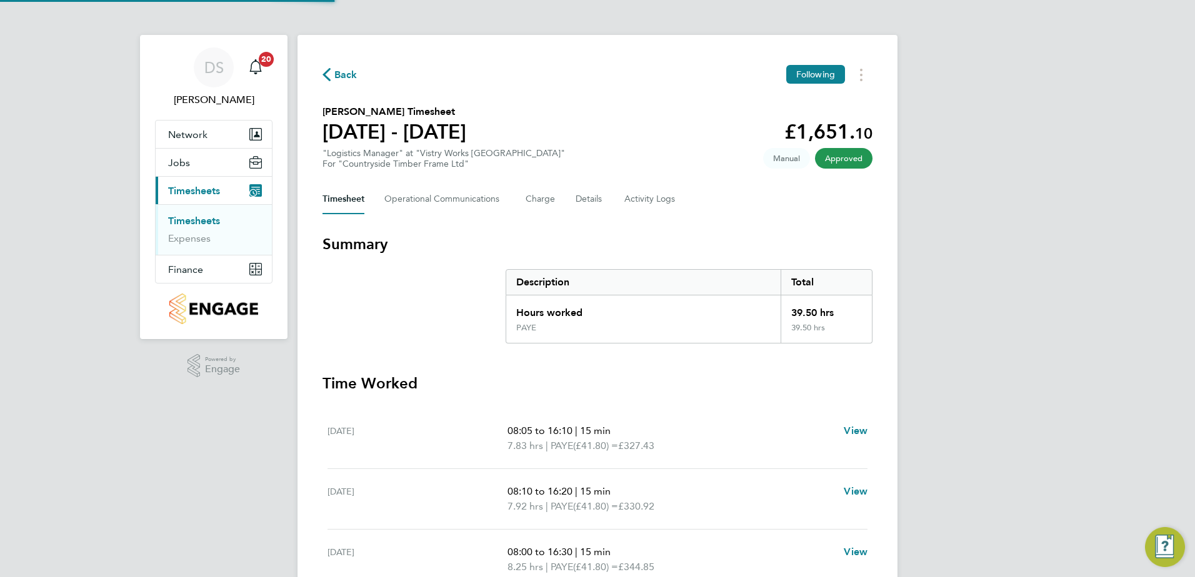
click at [156, 177] on button "Current page: Timesheets" at bounding box center [214, 190] width 116 height 27
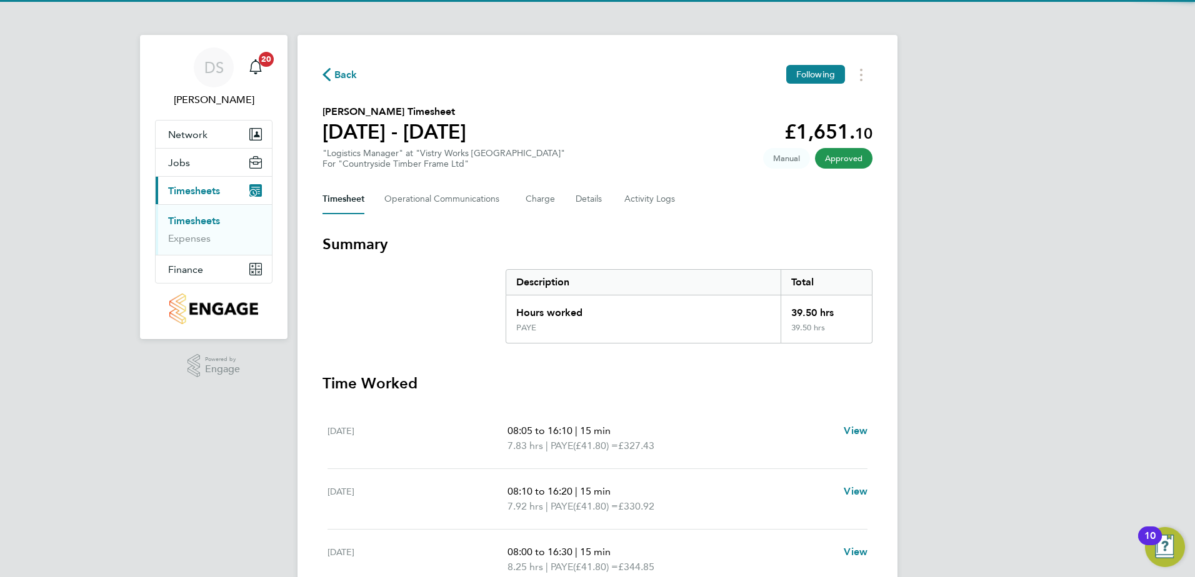
click at [156, 177] on button "Current page: Timesheets" at bounding box center [214, 190] width 116 height 27
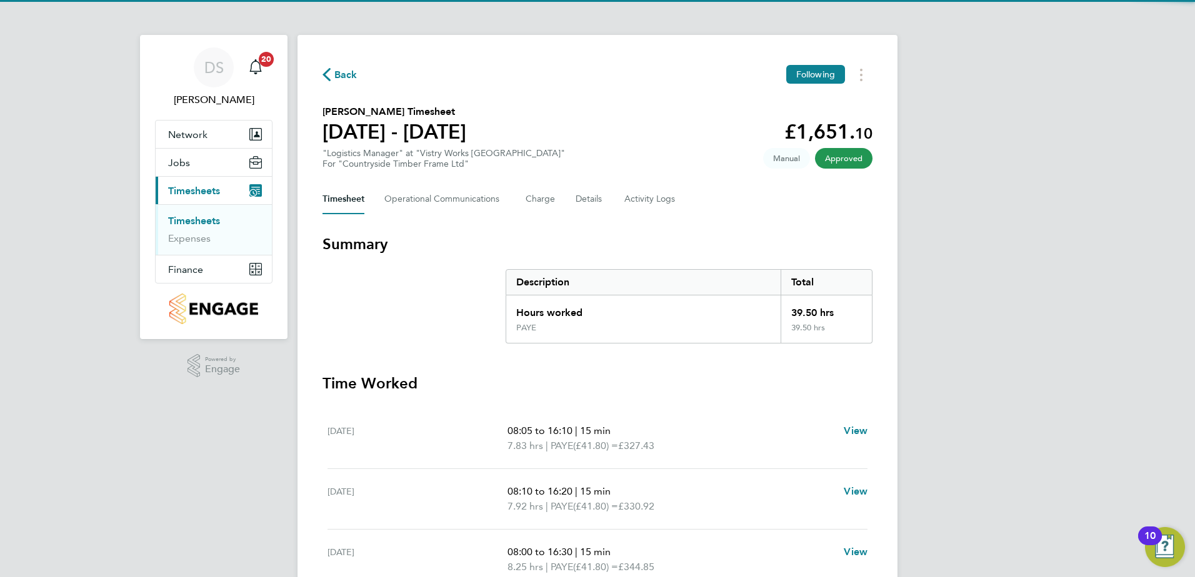
click at [156, 177] on button "Current page: Timesheets" at bounding box center [214, 190] width 116 height 27
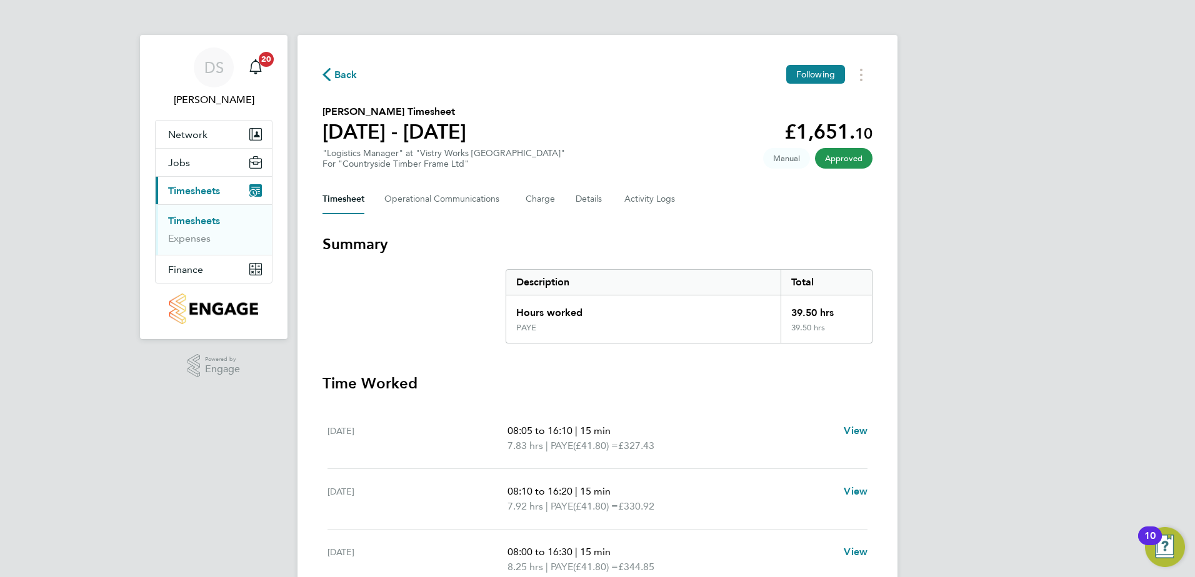
click at [156, 177] on button "Current page: Timesheets" at bounding box center [214, 190] width 116 height 27
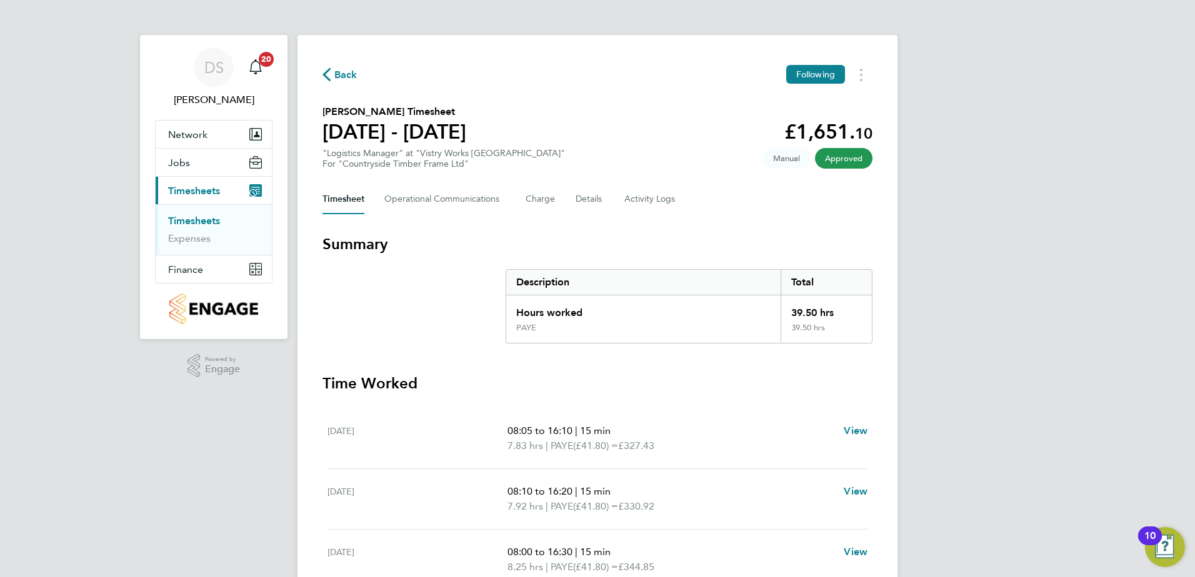
click at [156, 177] on button "Current page: Timesheets" at bounding box center [214, 190] width 116 height 27
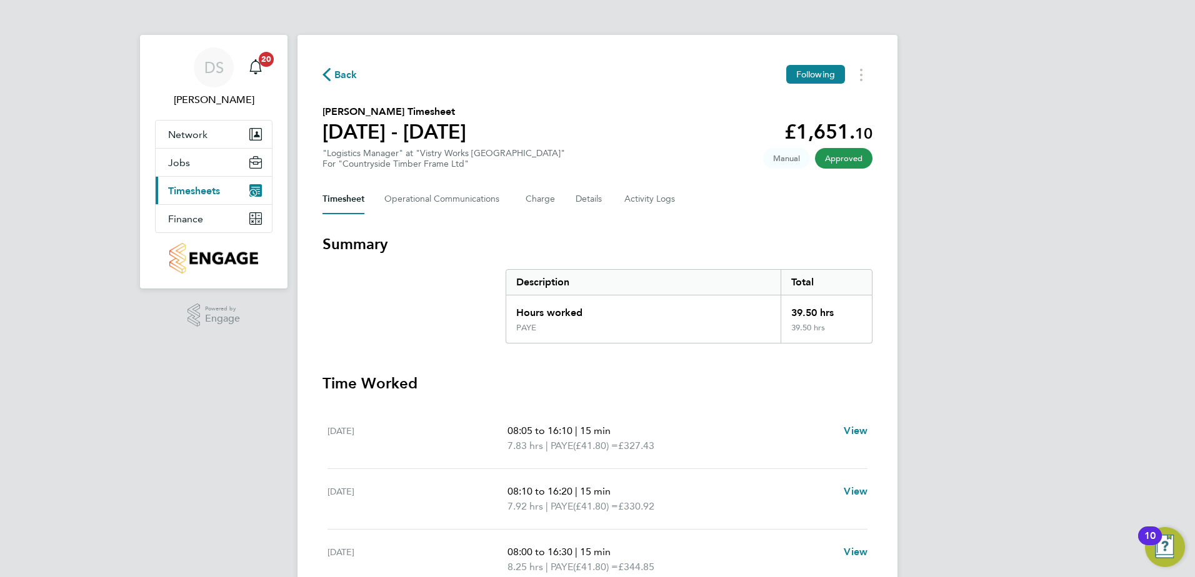
click button "Back" at bounding box center [339, 75] width 35 height 16
click at [156, 177] on button "Current page: Timesheets" at bounding box center [214, 190] width 116 height 27
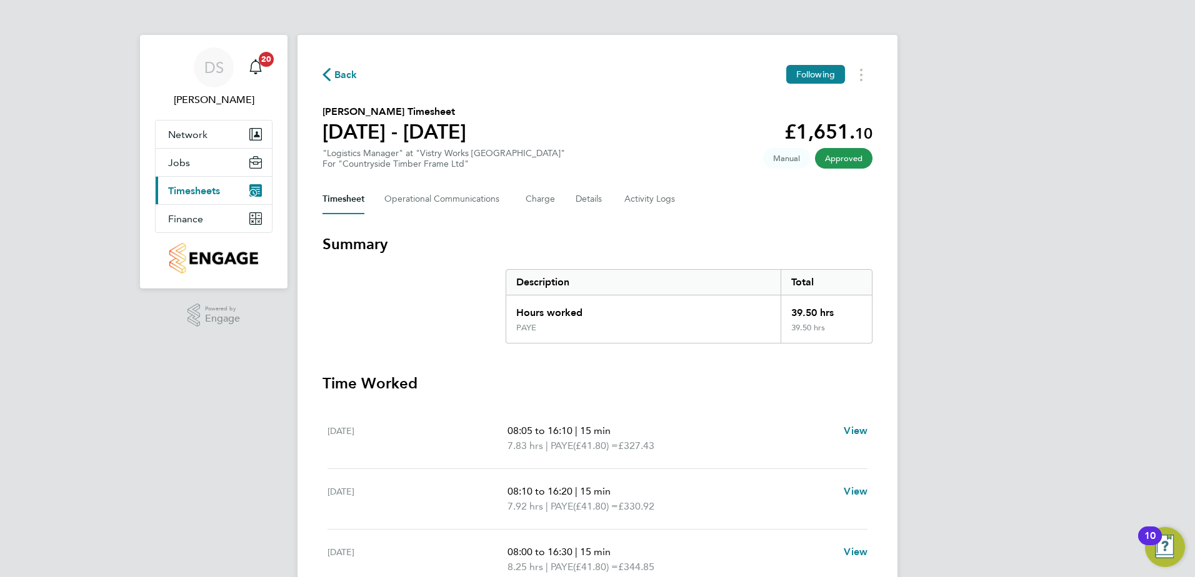
click at [156, 177] on button "Current page: Timesheets" at bounding box center [214, 190] width 116 height 27
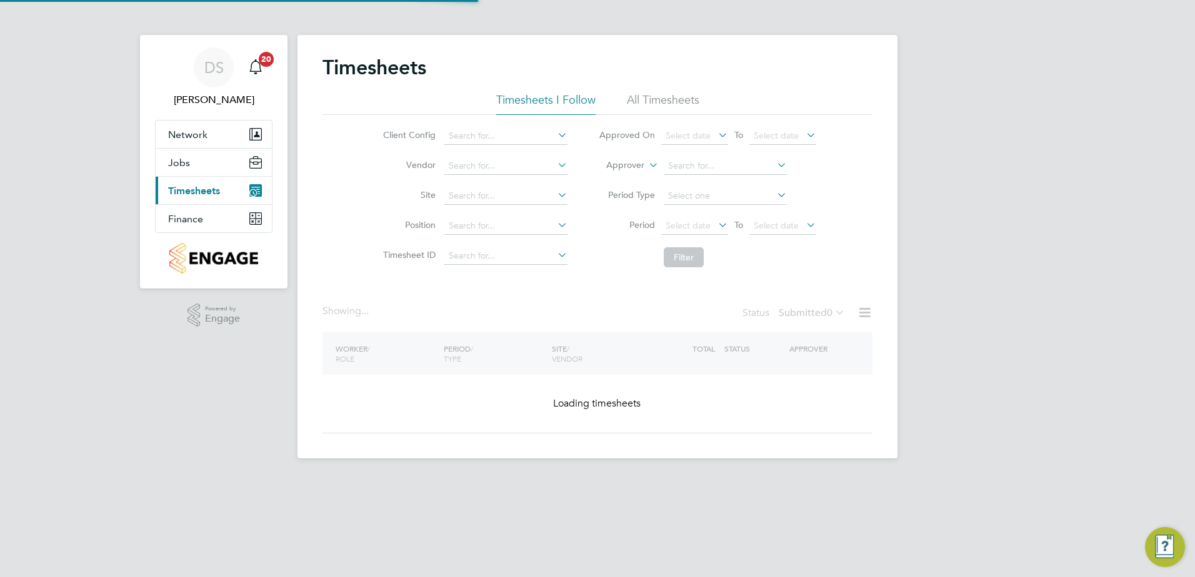
click at [156, 177] on button "Current page: Timesheets" at bounding box center [214, 190] width 116 height 27
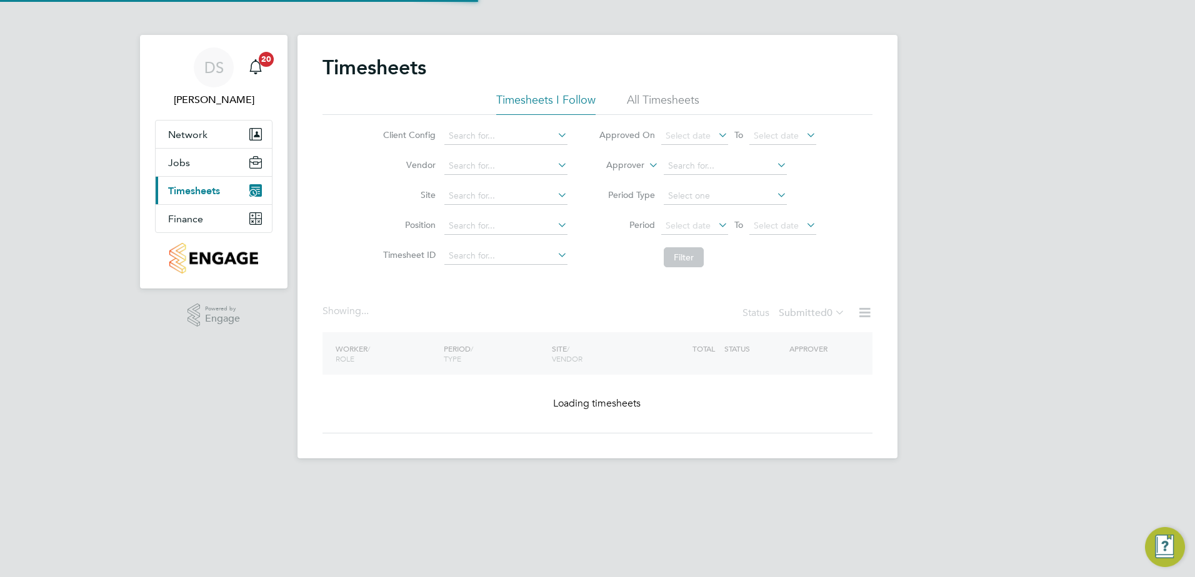
click at [156, 177] on button "Current page: Timesheets" at bounding box center [214, 190] width 116 height 27
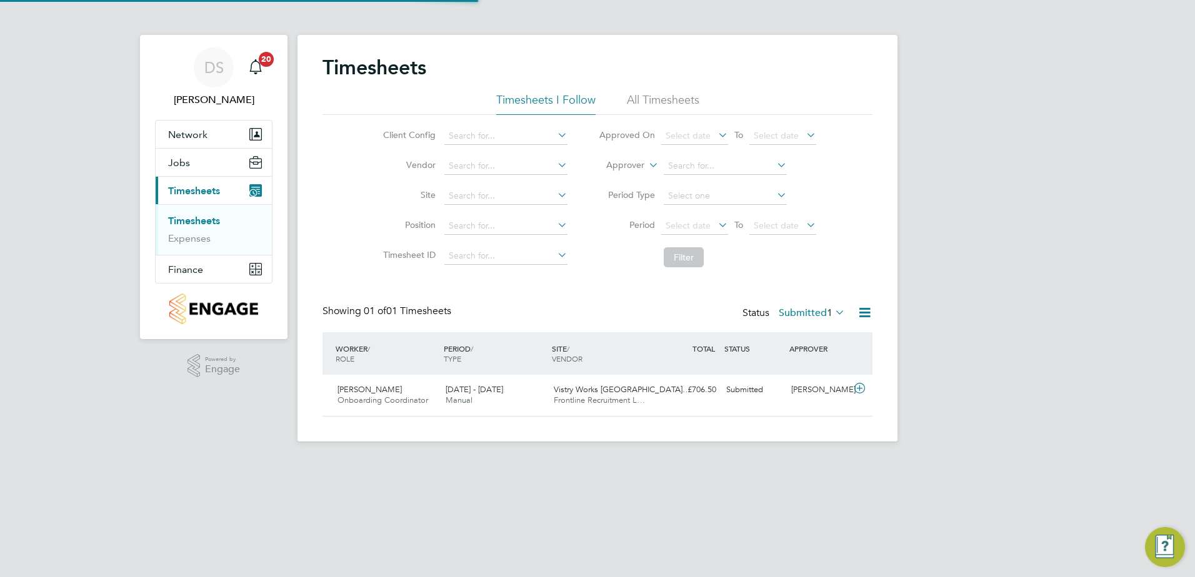
click at [156, 177] on button "Current page: Timesheets" at bounding box center [214, 190] width 116 height 27
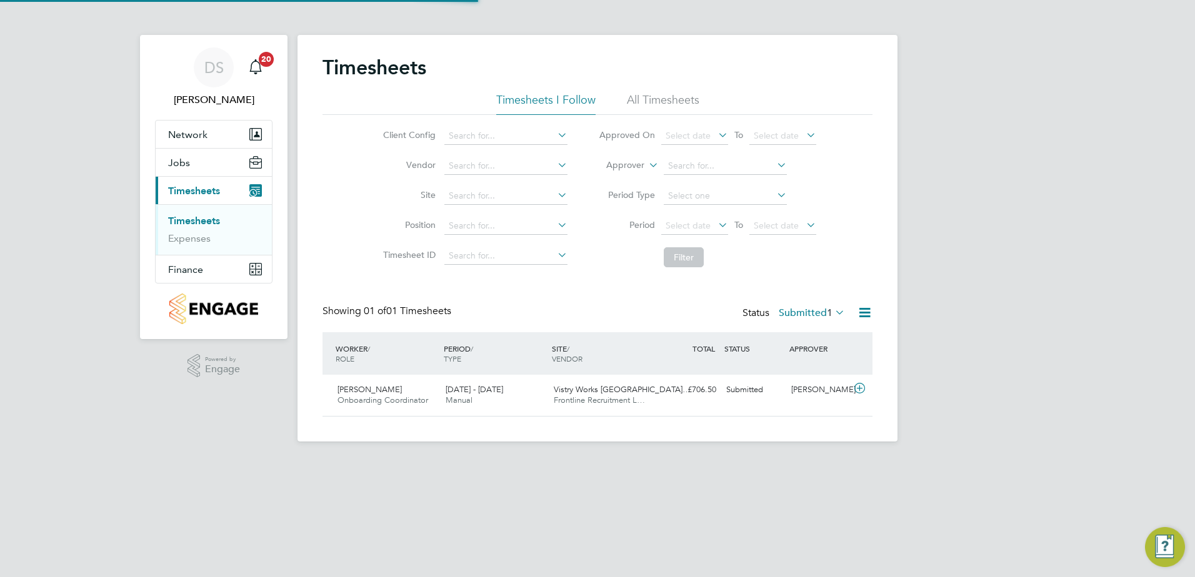
click at [156, 177] on button "Current page: Timesheets" at bounding box center [214, 190] width 116 height 27
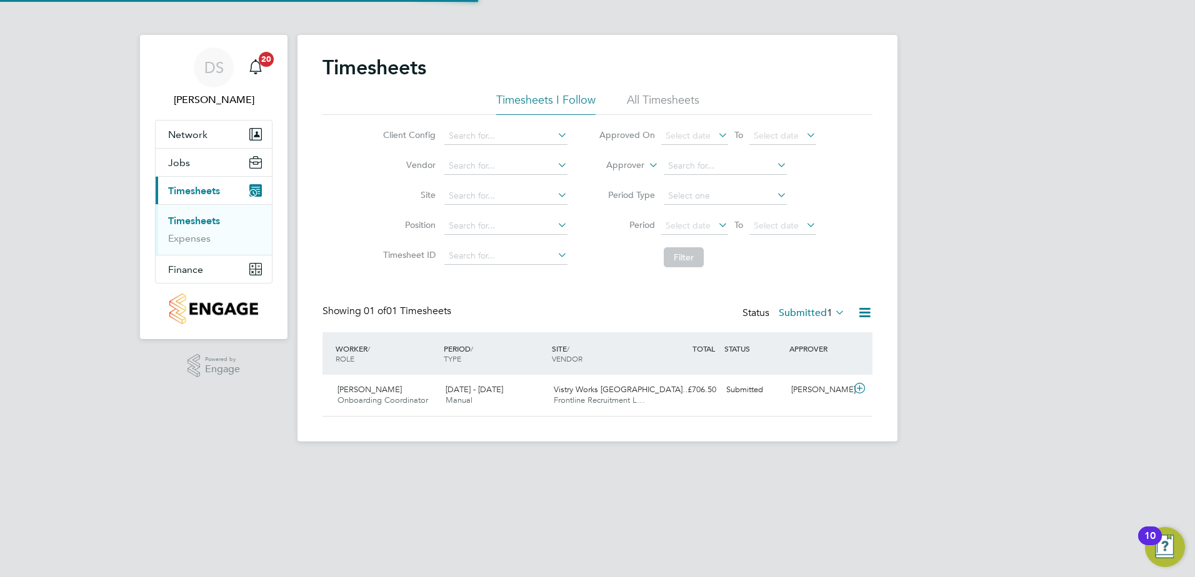
click at [156, 177] on button "Current page: Timesheets" at bounding box center [214, 190] width 116 height 27
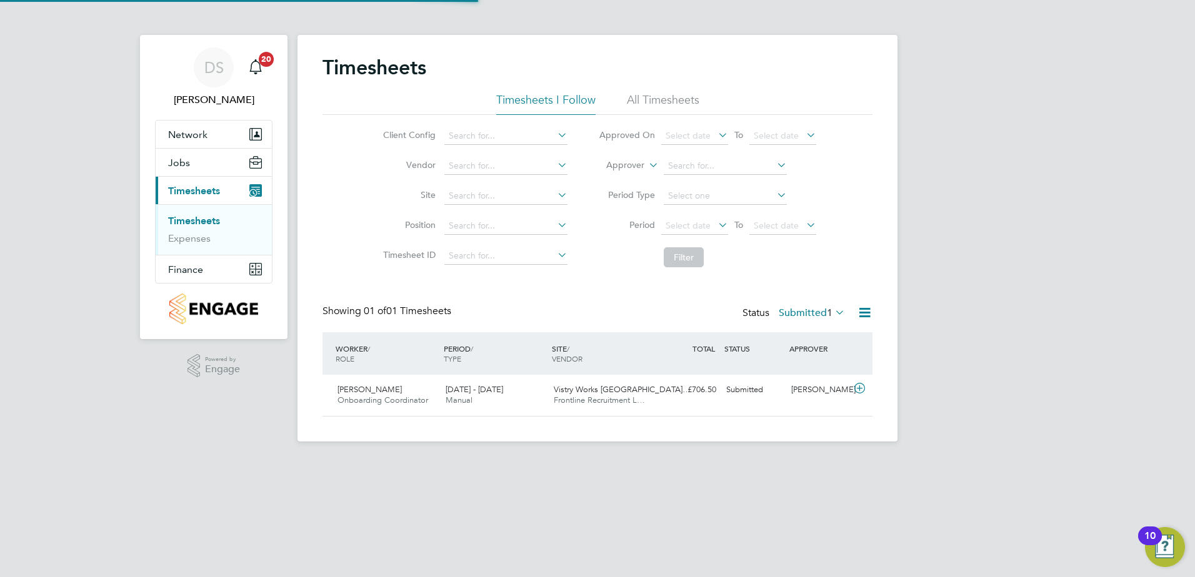
click at [156, 177] on button "Current page: Timesheets" at bounding box center [214, 190] width 116 height 27
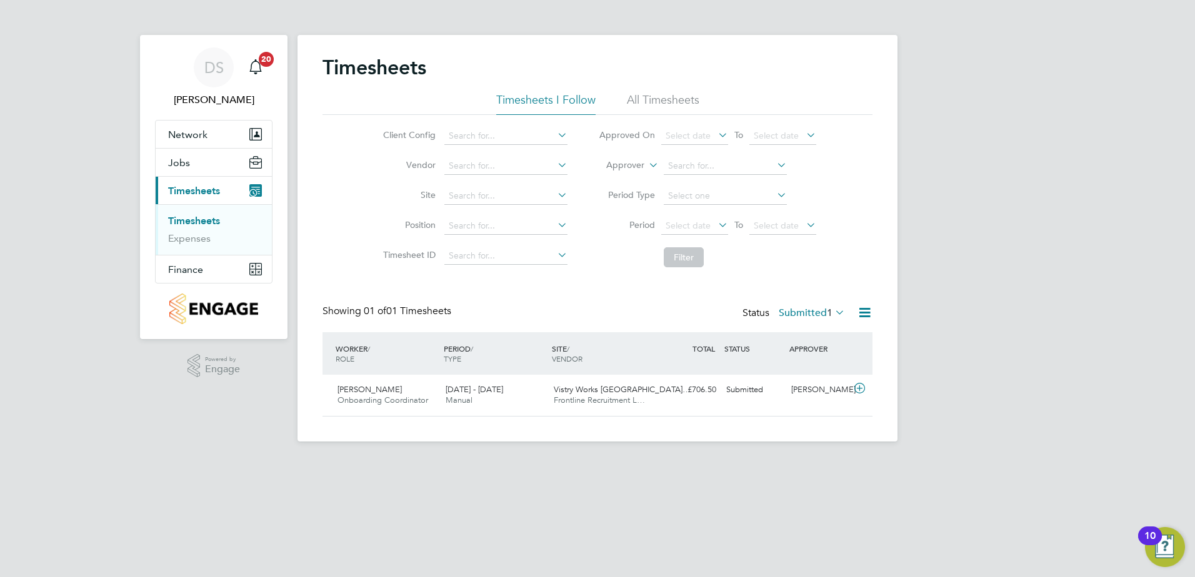
click at [156, 177] on button "Current page: Timesheets" at bounding box center [214, 190] width 116 height 27
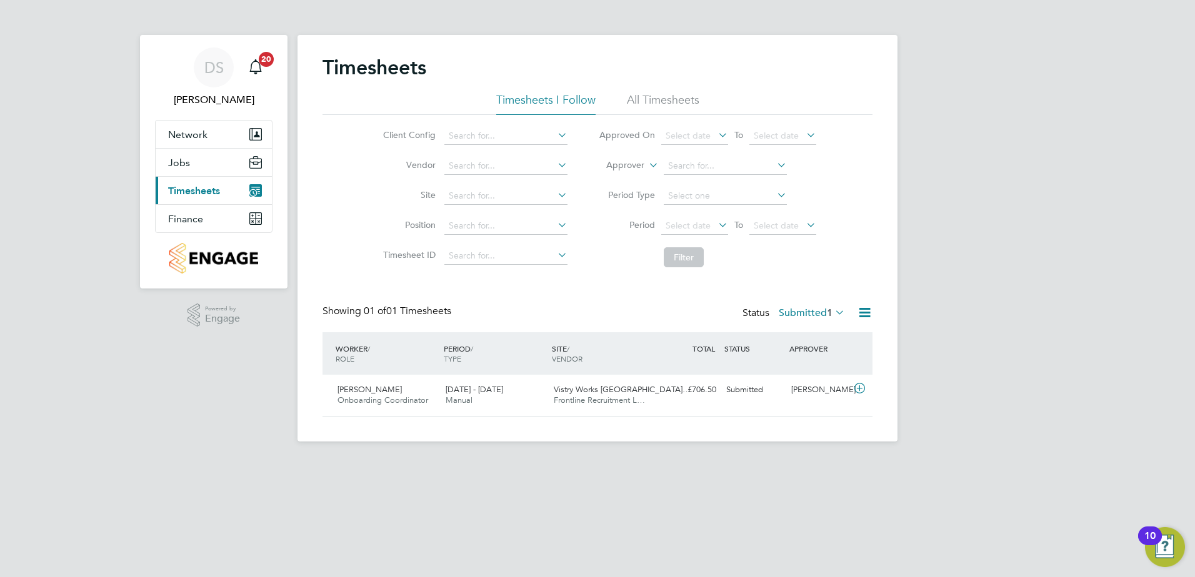
click at [156, 177] on button "Current page: Timesheets" at bounding box center [214, 190] width 116 height 27
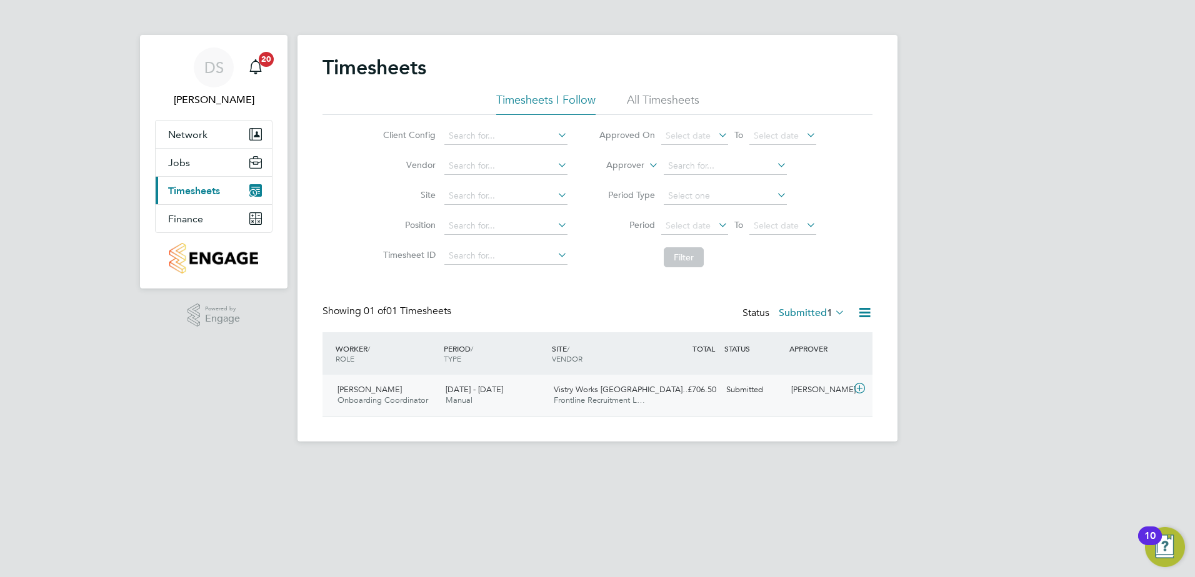
click at [156, 177] on button "Current page: Timesheets" at bounding box center [214, 190] width 116 height 27
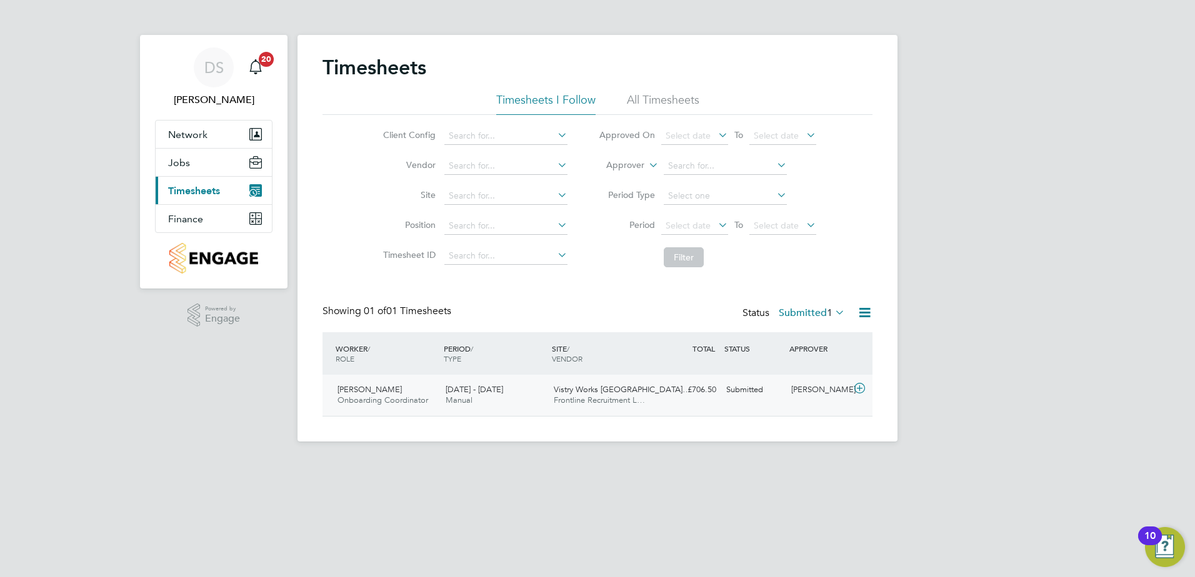
click at [156, 177] on button "Current page: Timesheets" at bounding box center [214, 190] width 116 height 27
click at [864, 388] on icon at bounding box center [860, 389] width 16 height 10
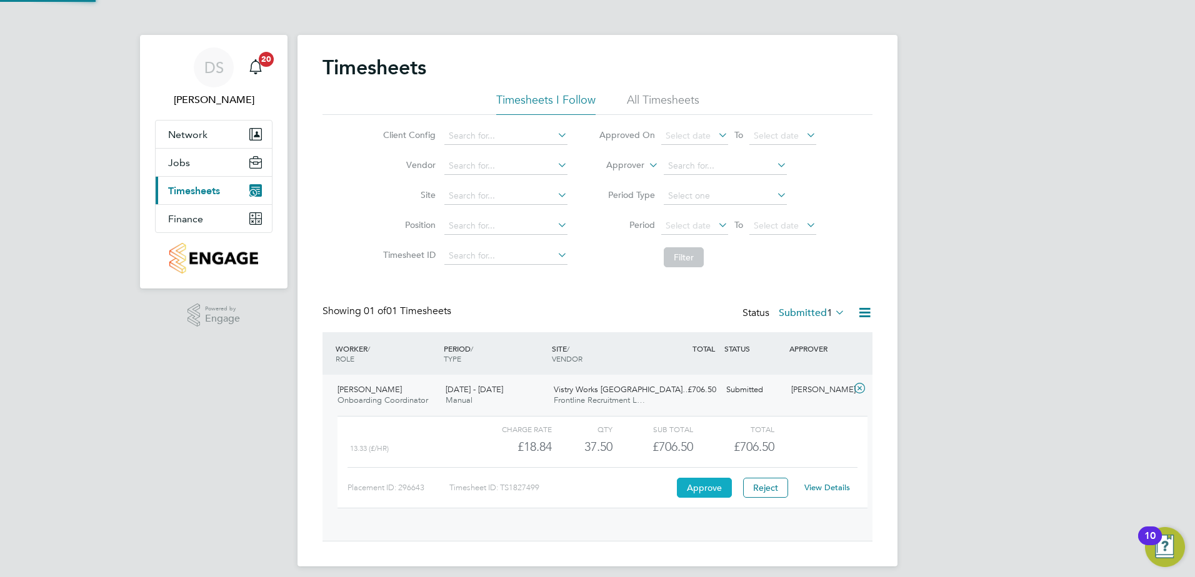
scroll to position [21, 122]
click at [677, 478] on button "Approve" at bounding box center [704, 488] width 55 height 20
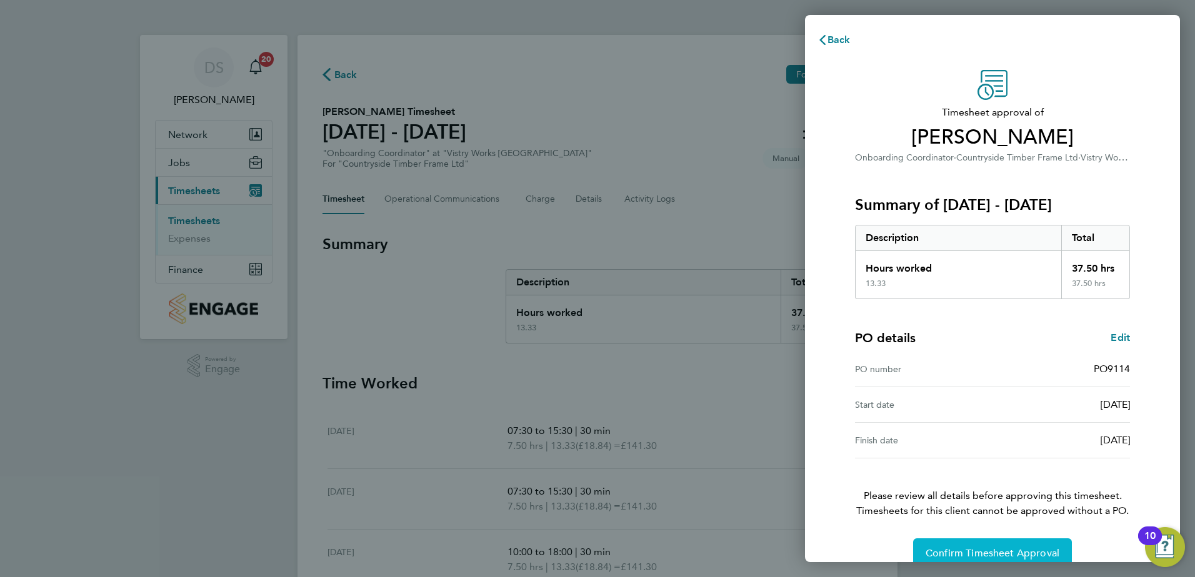
click at [1040, 560] on button "Confirm Timesheet Approval" at bounding box center [992, 554] width 159 height 30
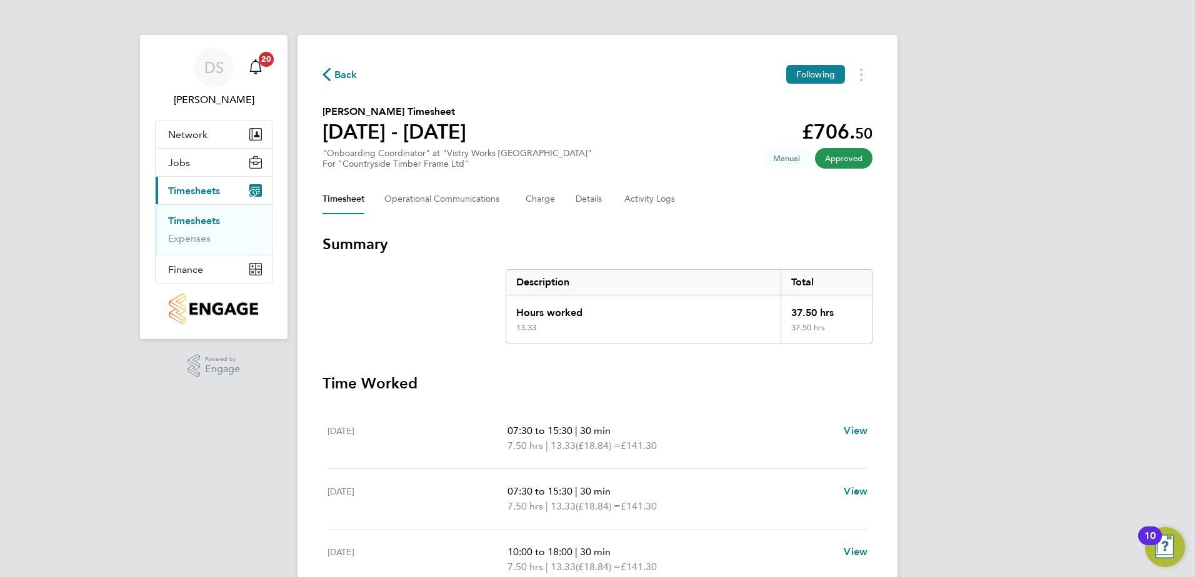
click at [330, 71] on span "Back" at bounding box center [339, 74] width 35 height 12
